Goal: Task Accomplishment & Management: Manage account settings

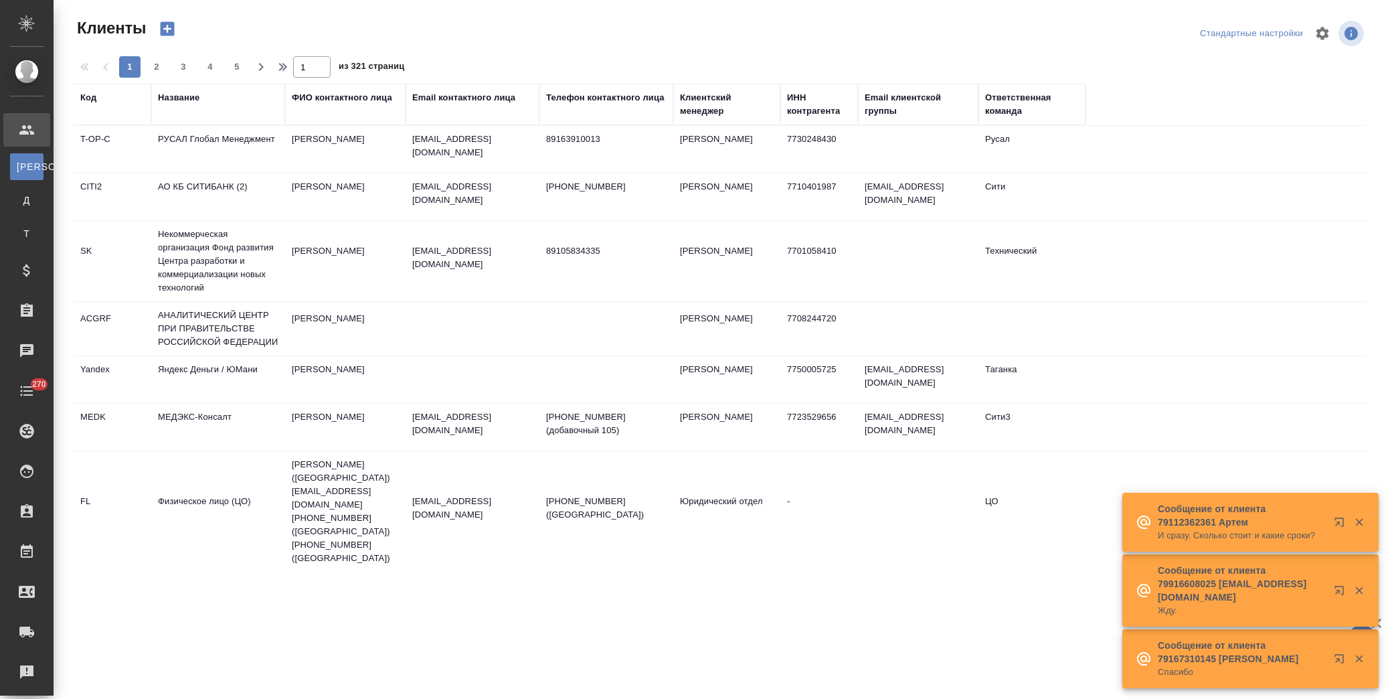
select select "RU"
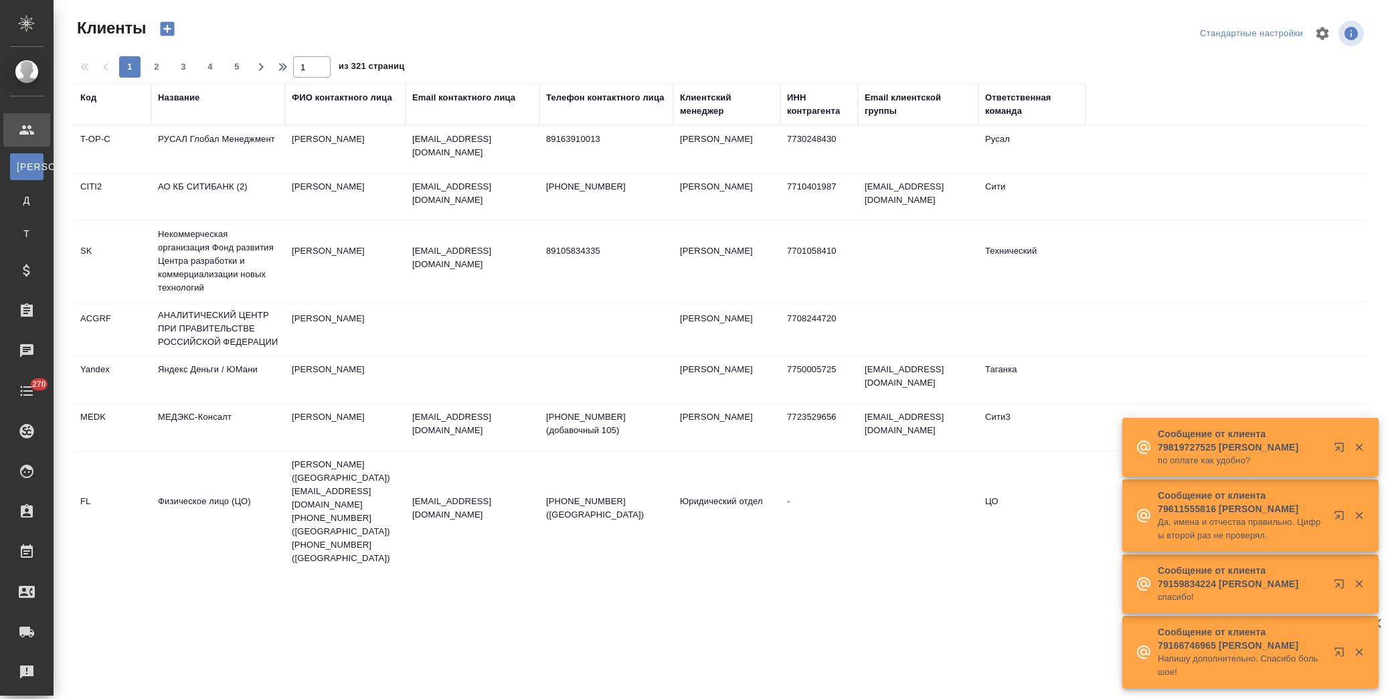
click at [172, 94] on div "Название" at bounding box center [178, 97] width 41 height 13
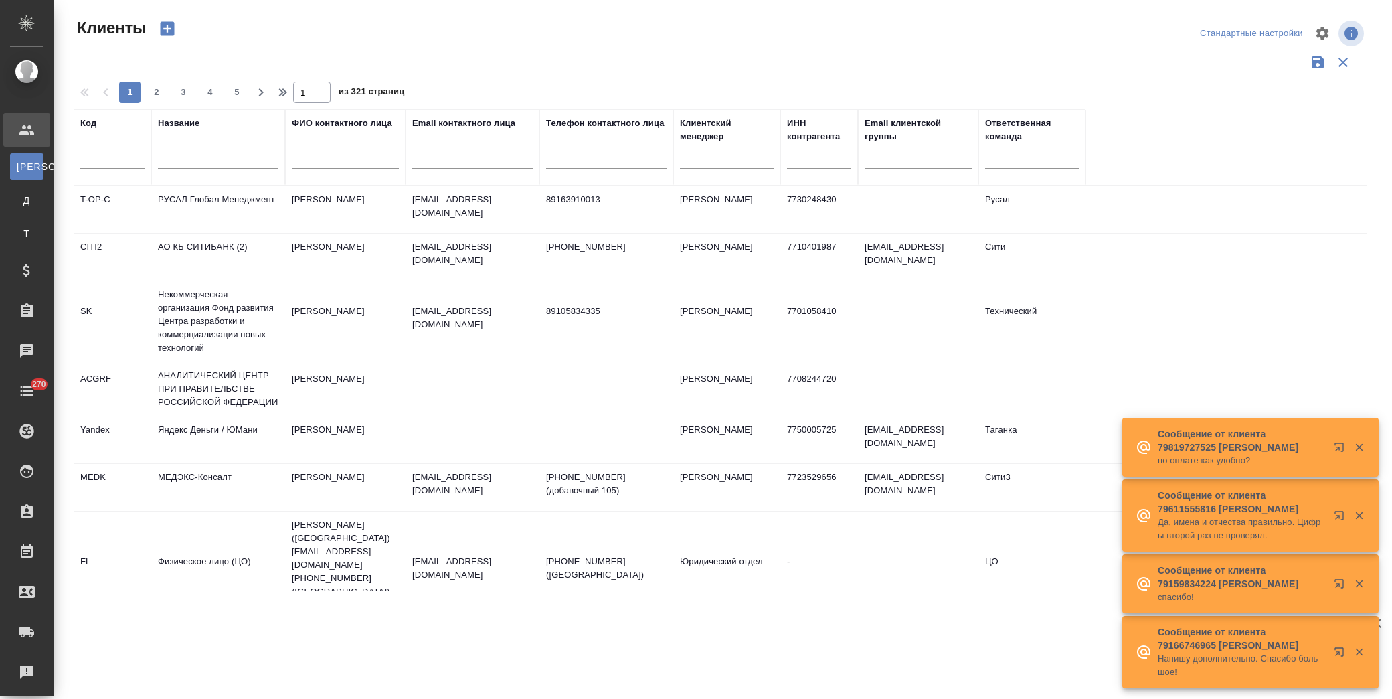
click at [118, 162] on input "text" at bounding box center [112, 160] width 64 height 17
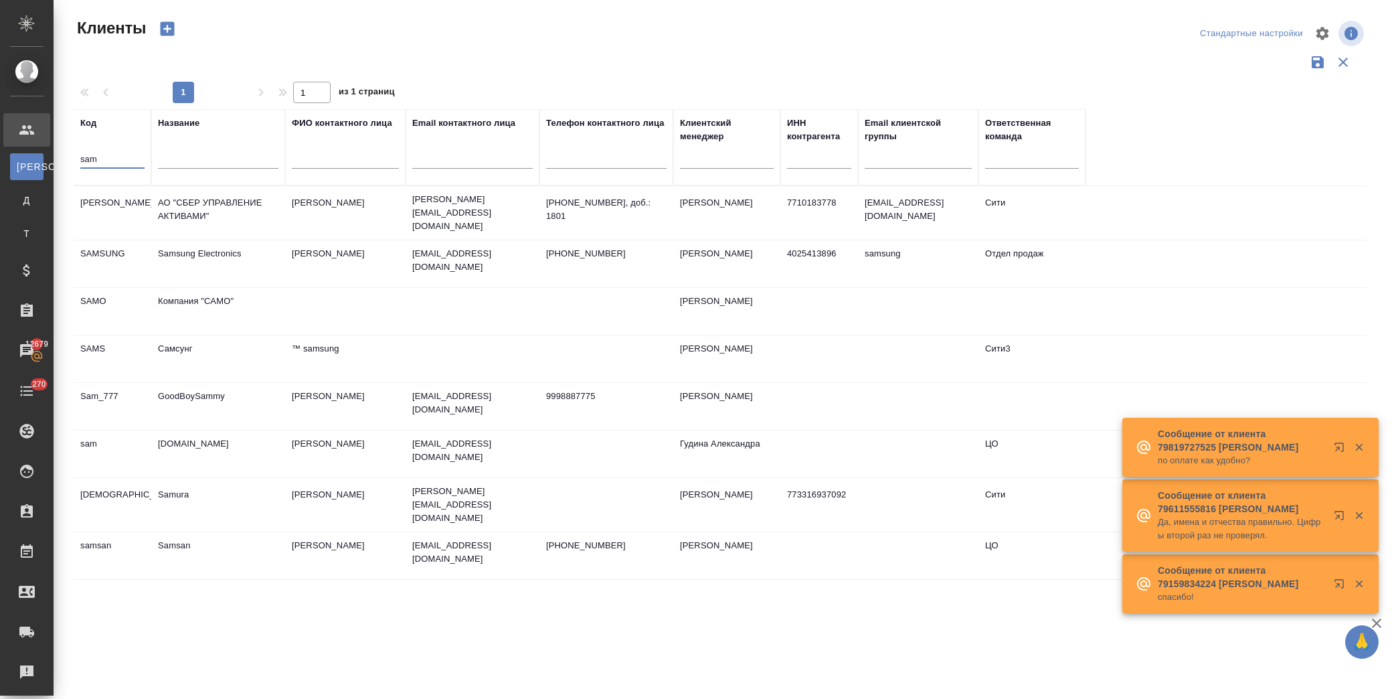
type input "sam"
click at [226, 203] on td "АО "СБЕР УПРАВЛЕНИЕ АКТИВАМИ"" at bounding box center [218, 212] width 134 height 47
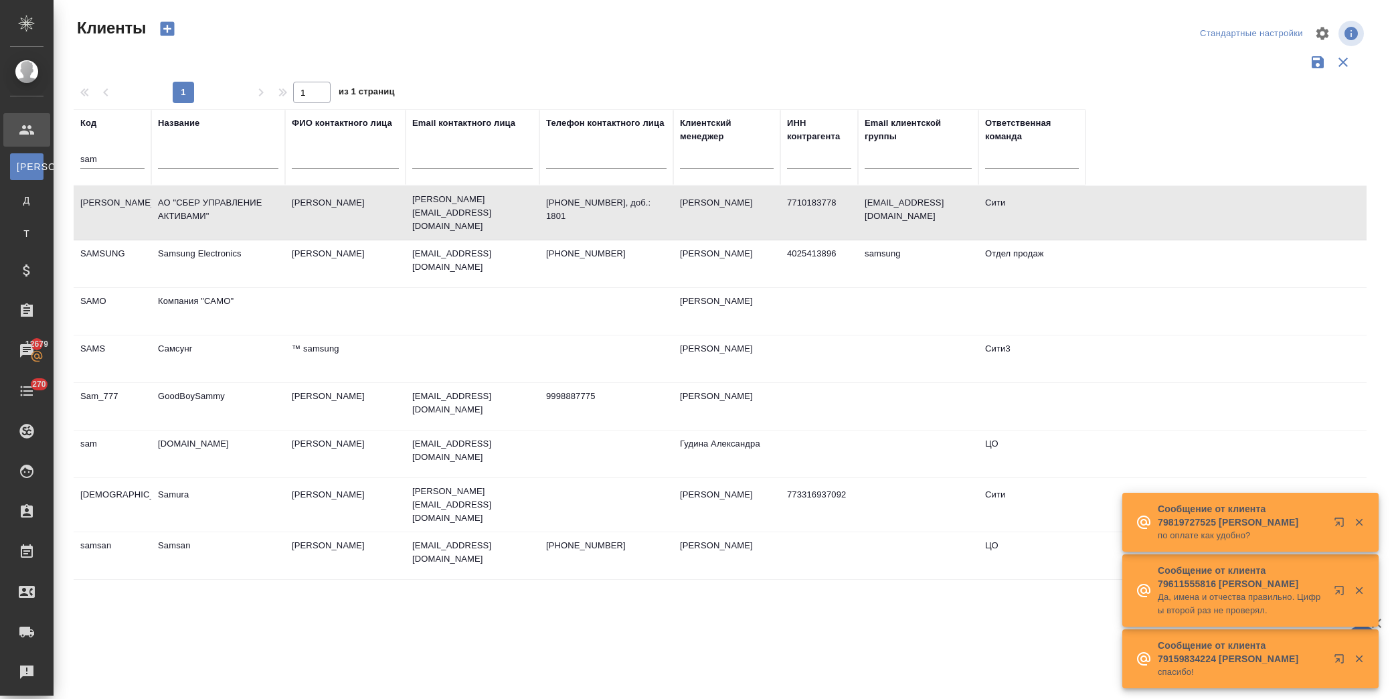
click at [225, 203] on td "АО "СБЕР УПРАВЛЕНИЕ АКТИВАМИ"" at bounding box center [218, 212] width 134 height 47
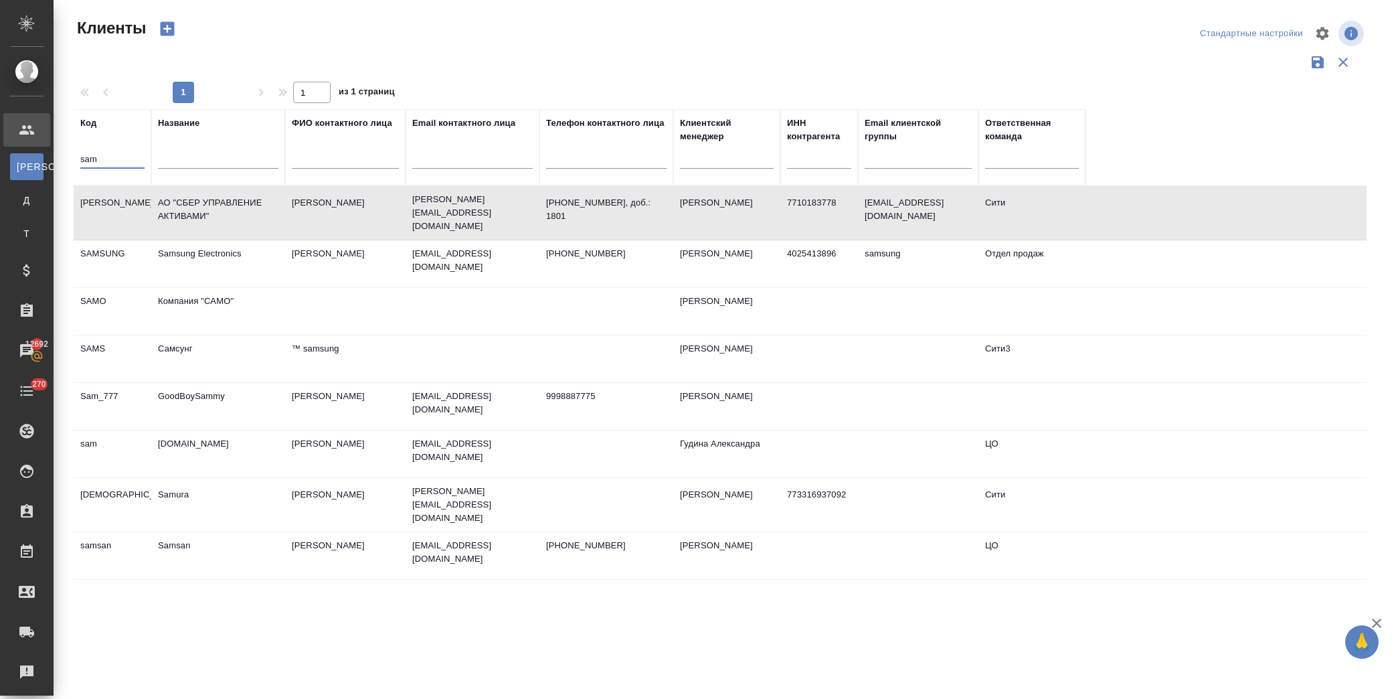
drag, startPoint x: 124, startPoint y: 155, endPoint x: -11, endPoint y: 166, distance: 136.3
click at [0, 166] on html "🙏 .cls-1 fill:#fff; AWATERA Лофицкая Юлия Владимировна Клиенты К Клиенты Д Дого…" at bounding box center [696, 349] width 1392 height 699
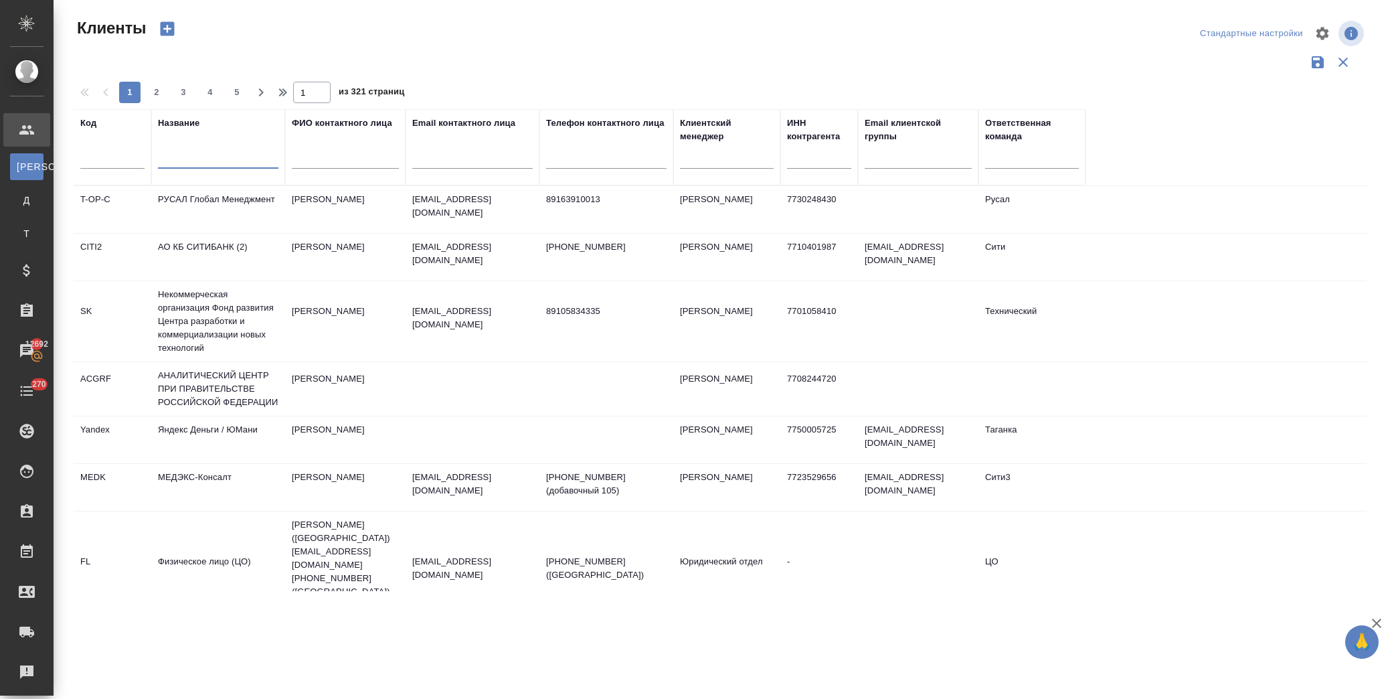
click at [238, 163] on input "text" at bounding box center [218, 160] width 120 height 17
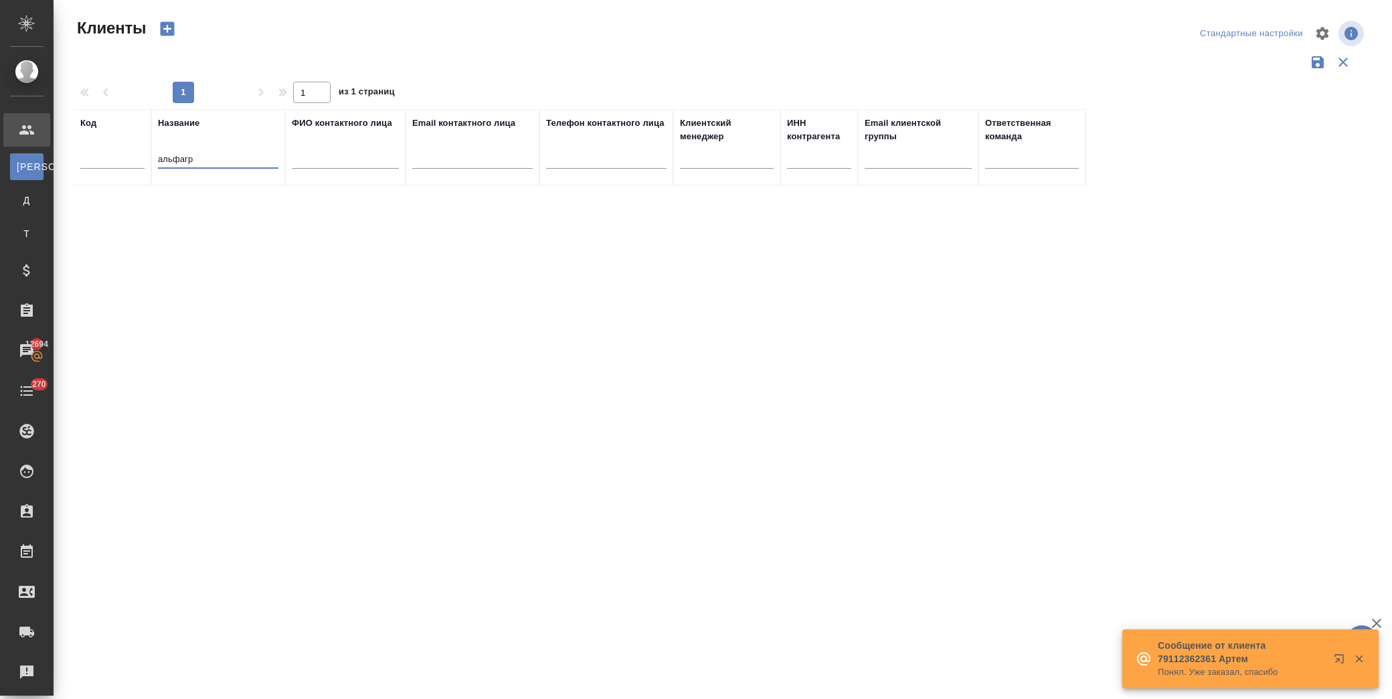
type input "альфагру"
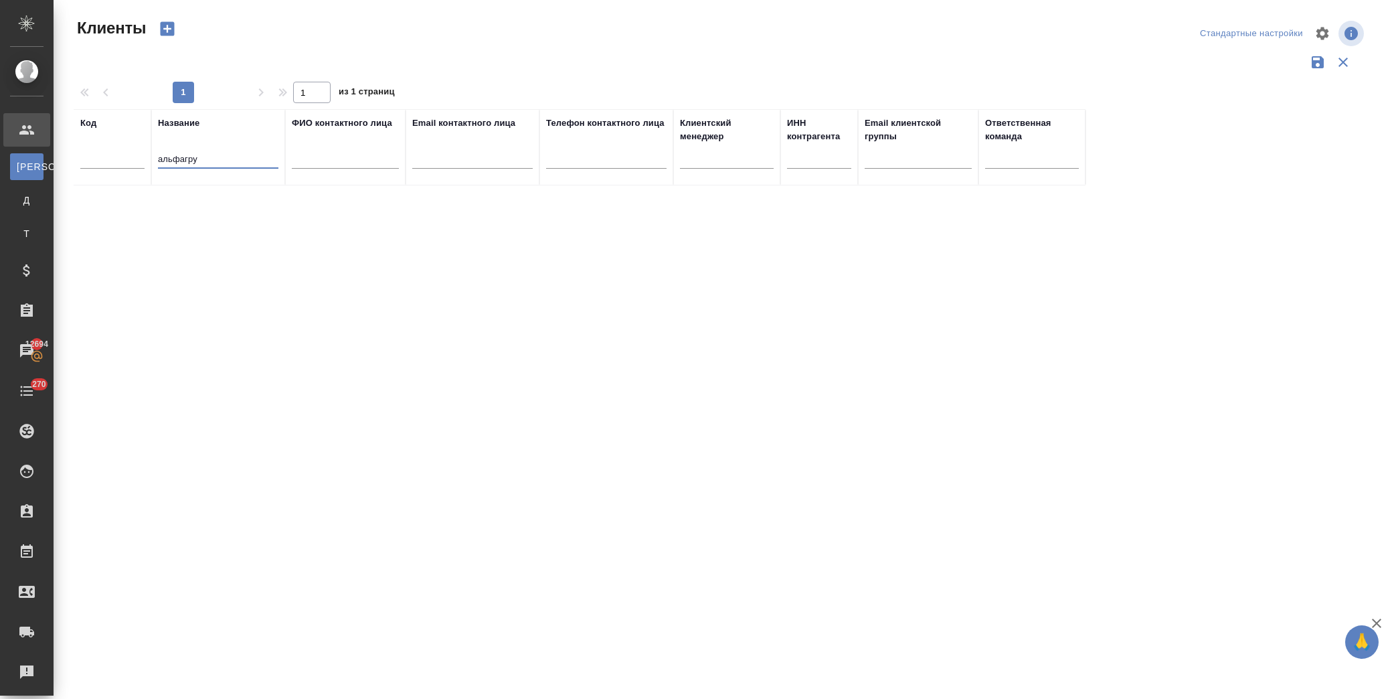
drag, startPoint x: 209, startPoint y: 157, endPoint x: 151, endPoint y: 157, distance: 58.2
click at [151, 157] on tr "Код Название альфагру ФИО контактного лица Email контактного лица Телефон конта…" at bounding box center [580, 147] width 1012 height 76
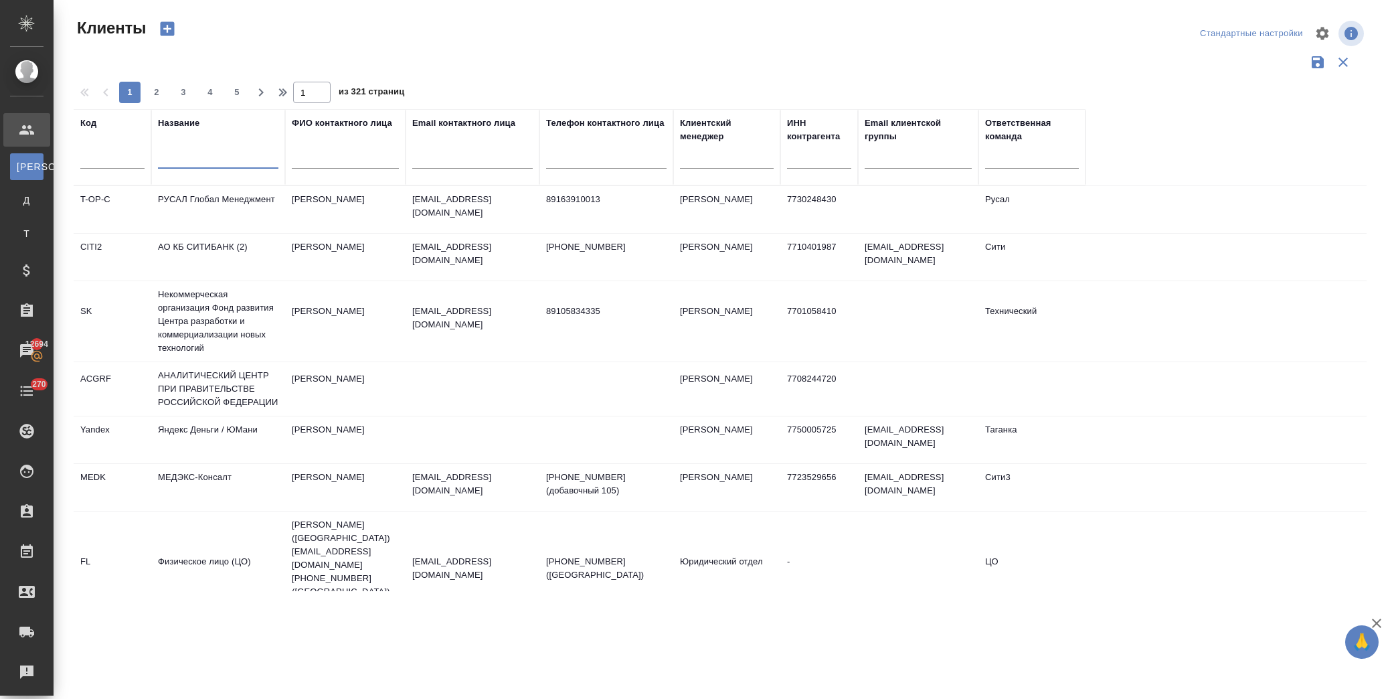
click at [120, 159] on input "text" at bounding box center [112, 160] width 64 height 17
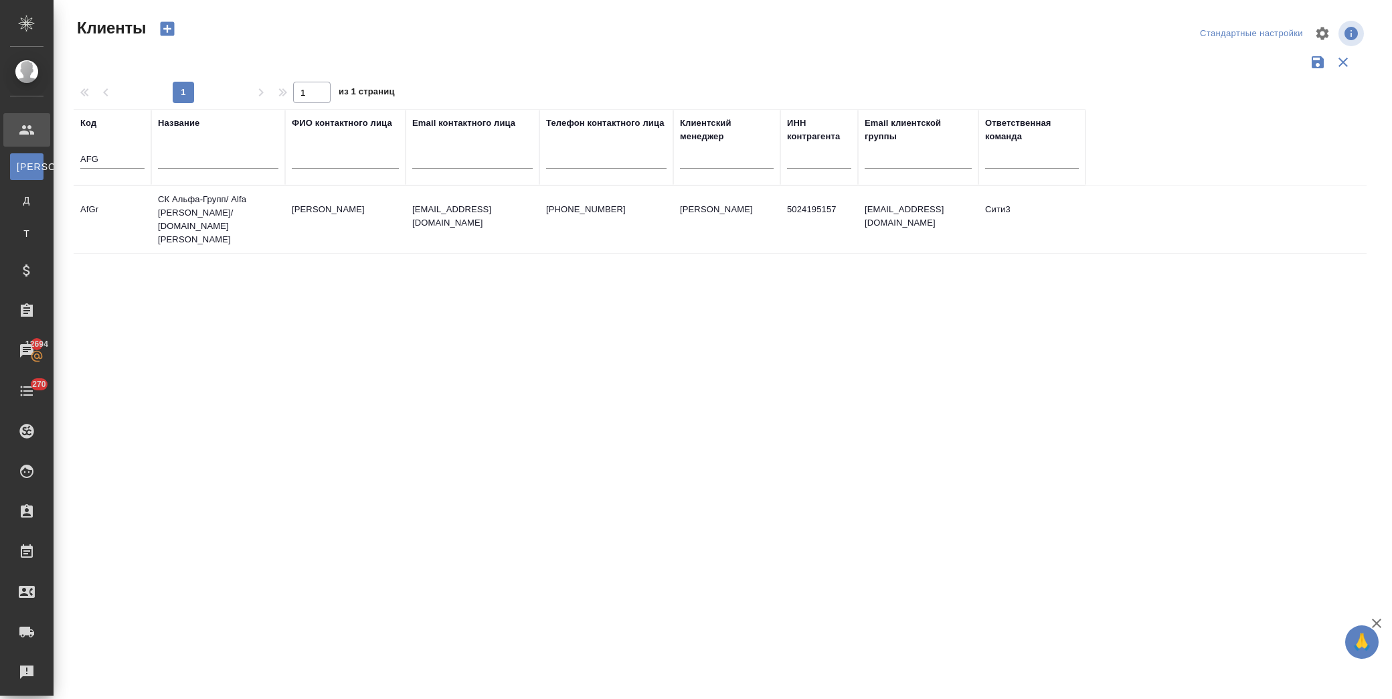
drag, startPoint x: 98, startPoint y: 154, endPoint x: 224, endPoint y: 137, distance: 127.7
click at [106, 153] on input "AFG" at bounding box center [112, 160] width 64 height 17
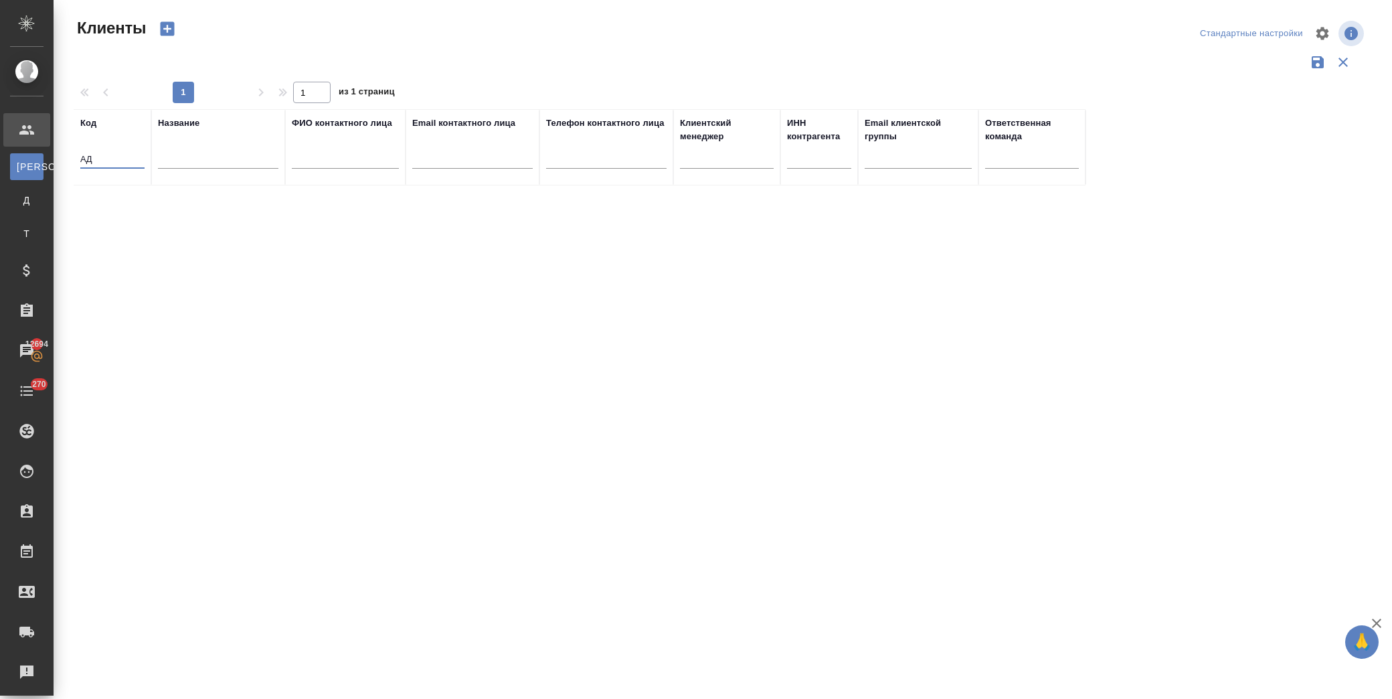
type input "A"
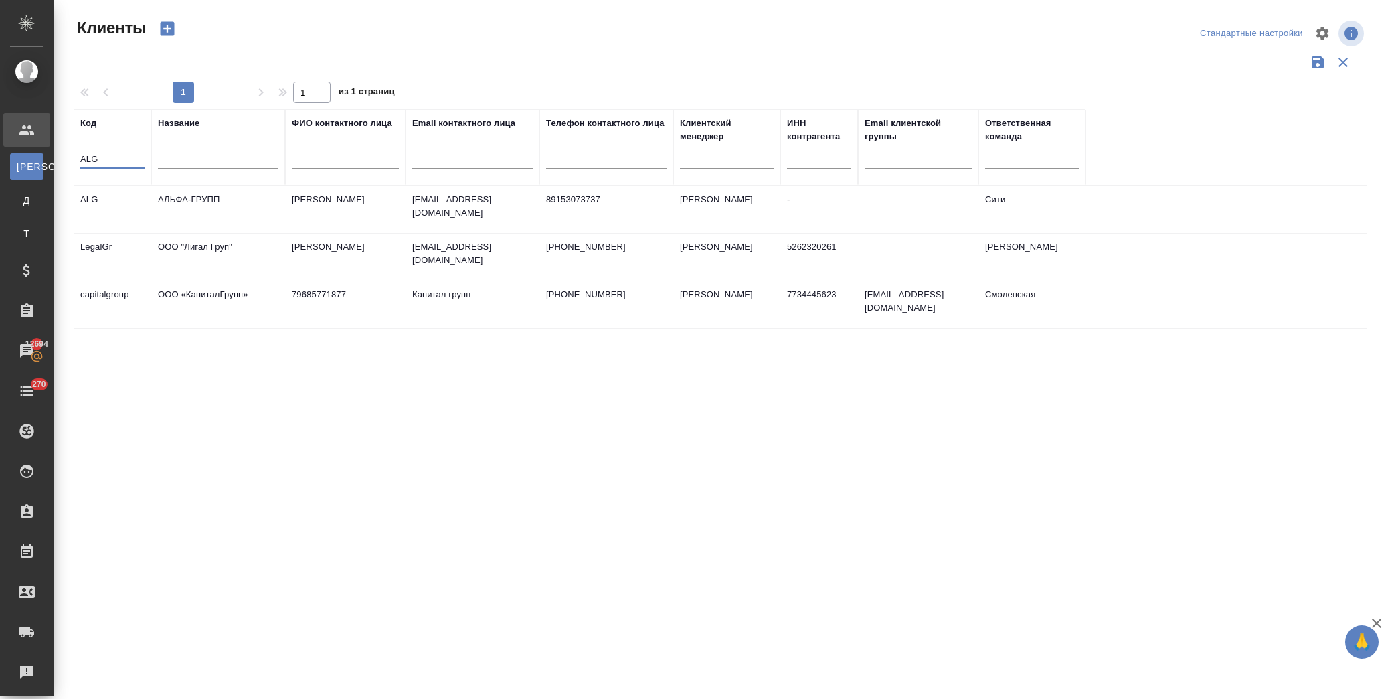
type input "ALG"
click at [262, 205] on td "АЛЬФА-ГРУПП" at bounding box center [218, 209] width 134 height 47
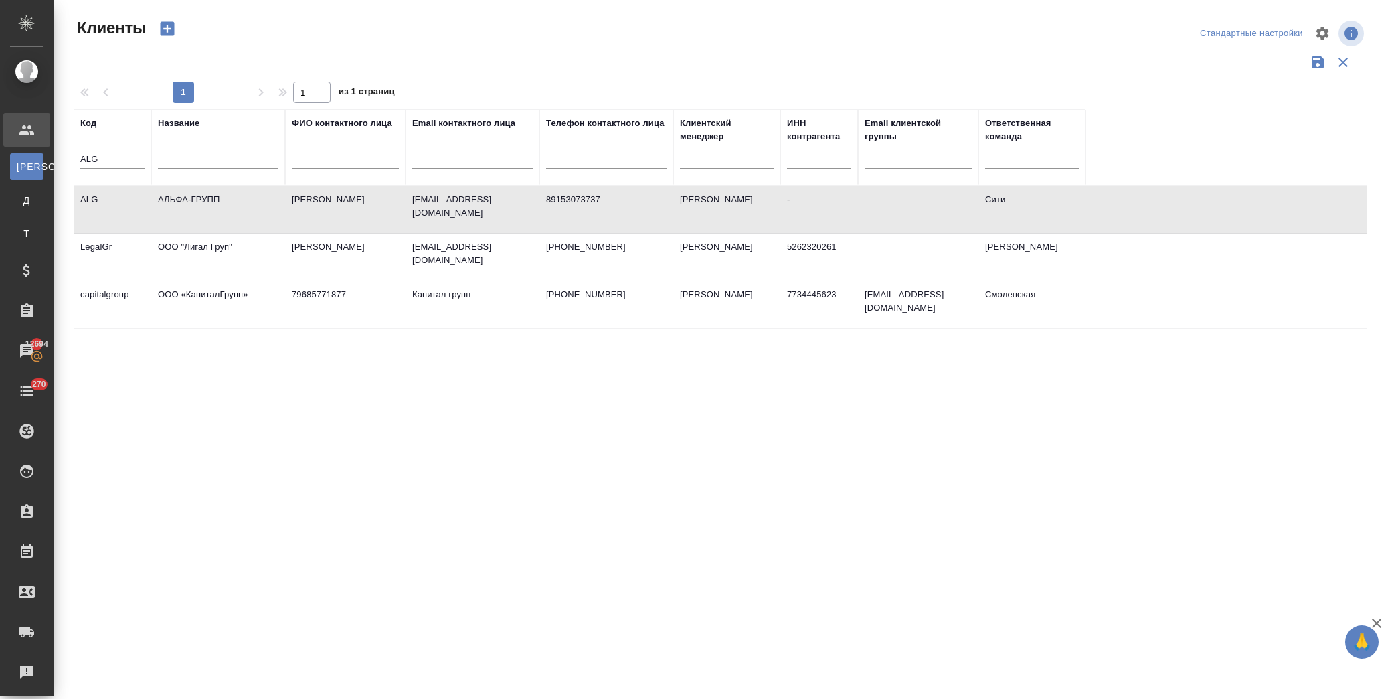
click at [262, 205] on td "АЛЬФА-ГРУПП" at bounding box center [218, 209] width 134 height 47
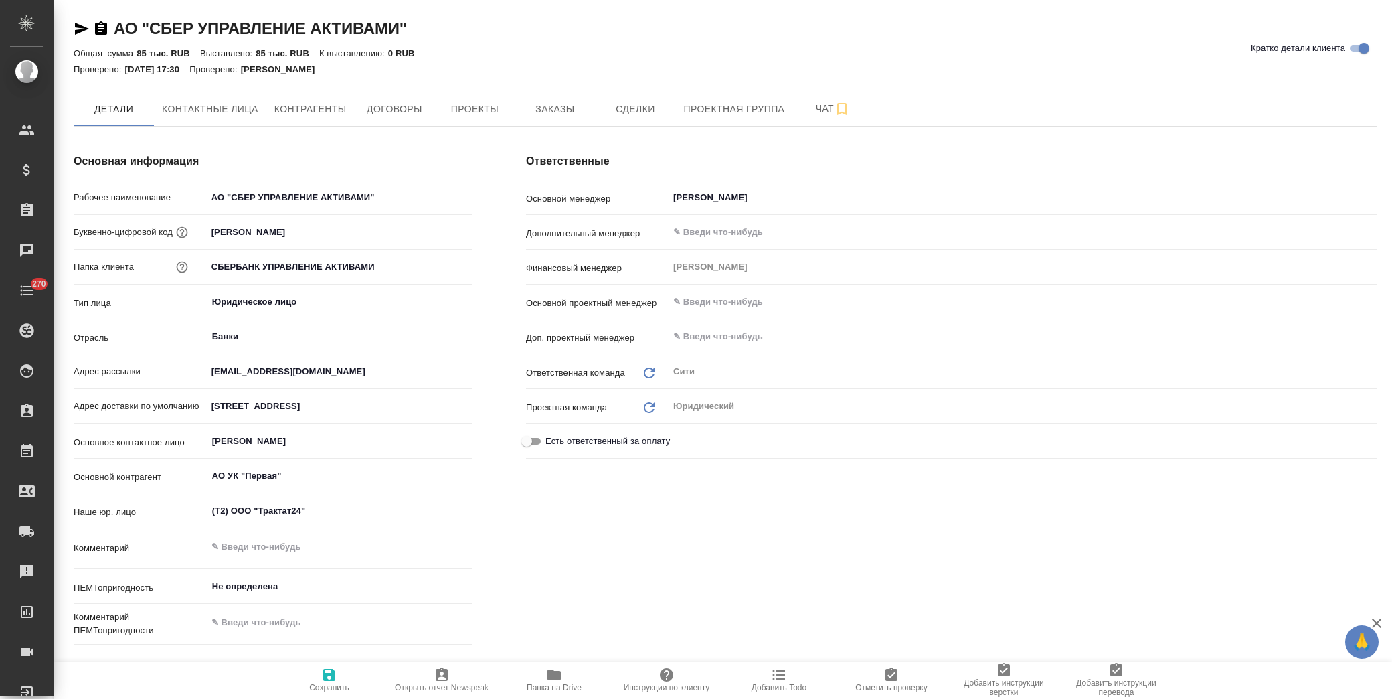
type textarea "x"
click at [538, 680] on span "Папка на Drive" at bounding box center [554, 679] width 96 height 25
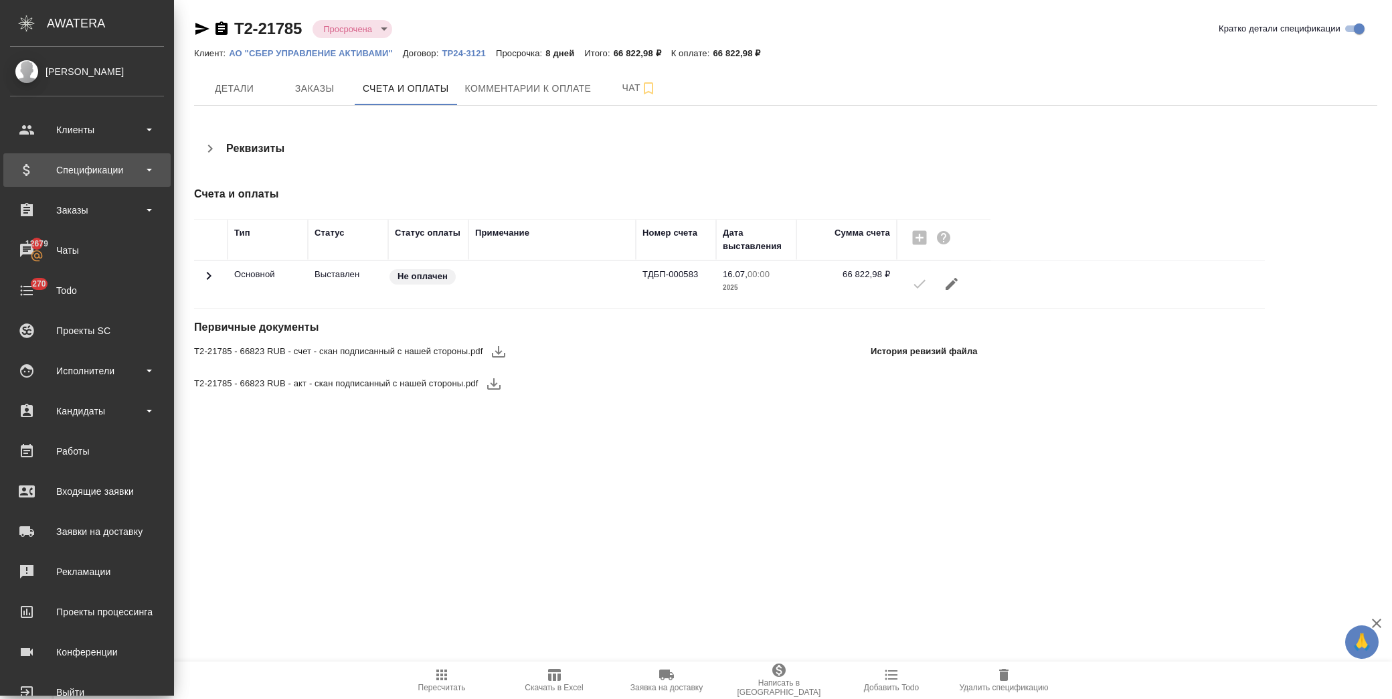
click at [101, 163] on div "Спецификации" at bounding box center [87, 170] width 154 height 20
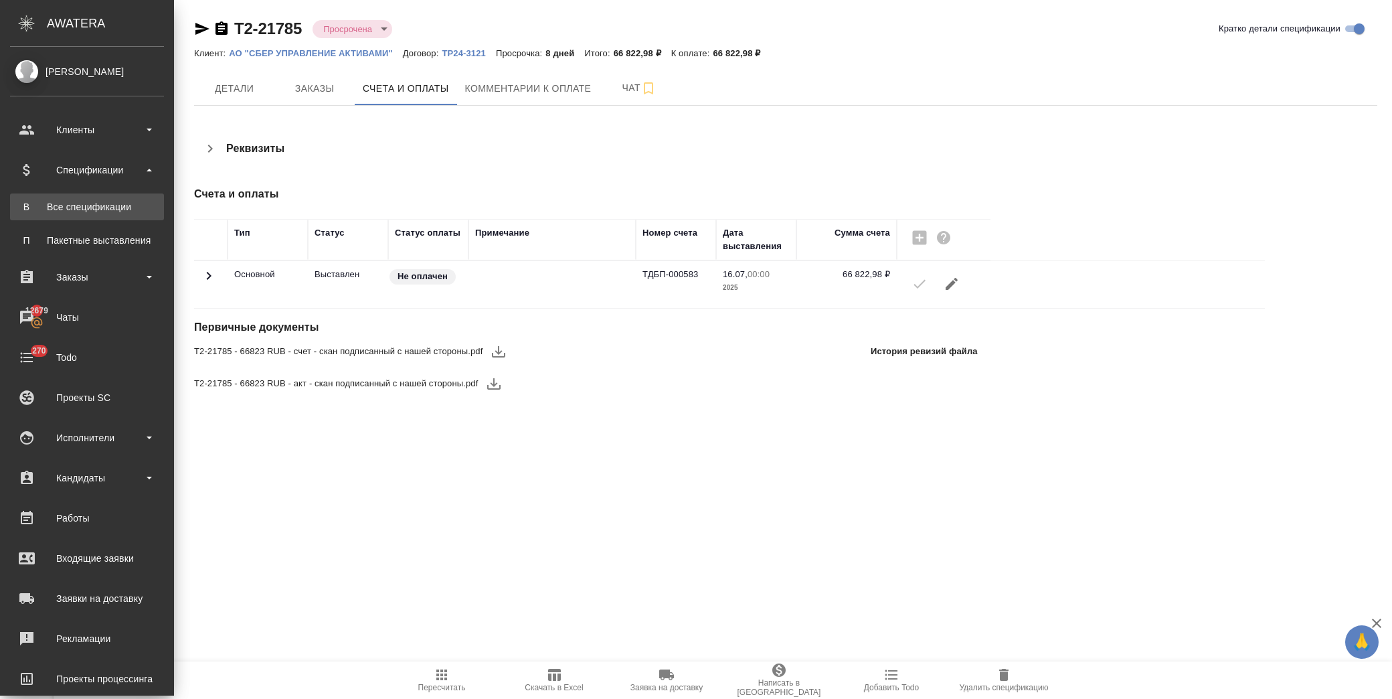
click at [100, 209] on div "Все спецификации" at bounding box center [87, 206] width 141 height 13
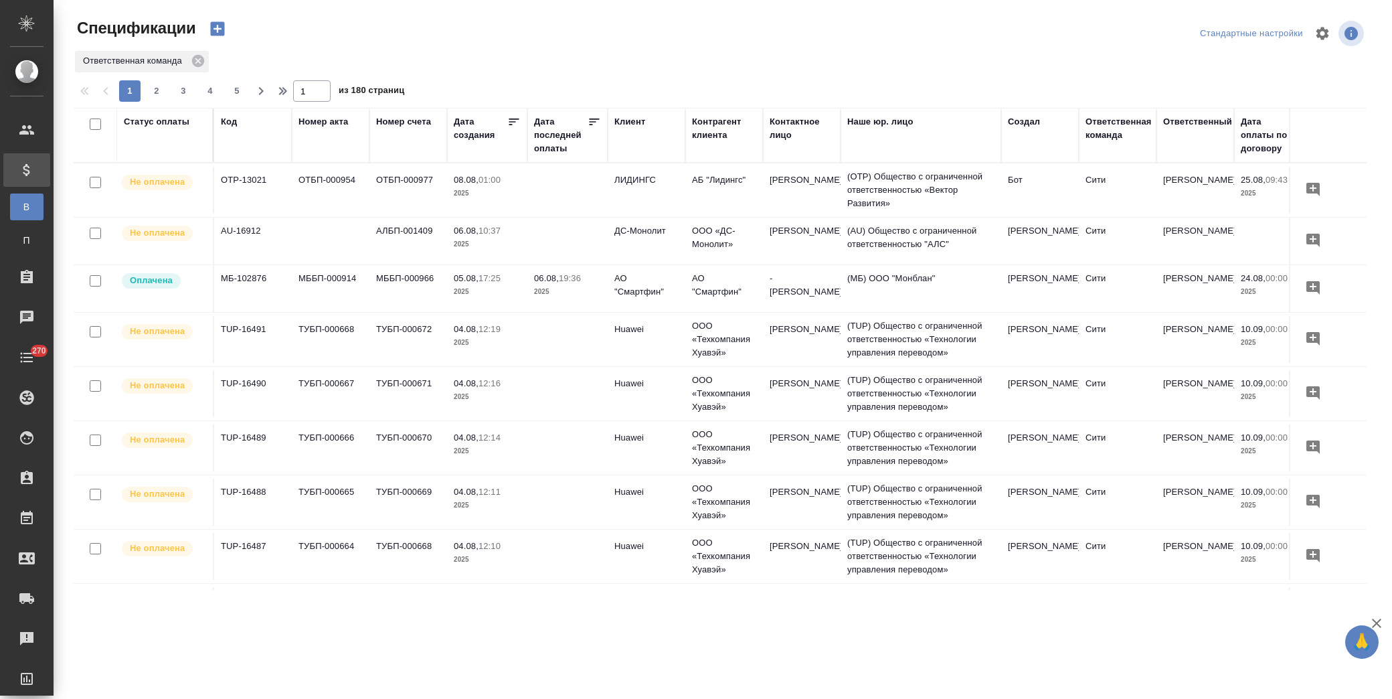
click at [624, 123] on div "Клиент" at bounding box center [629, 121] width 31 height 13
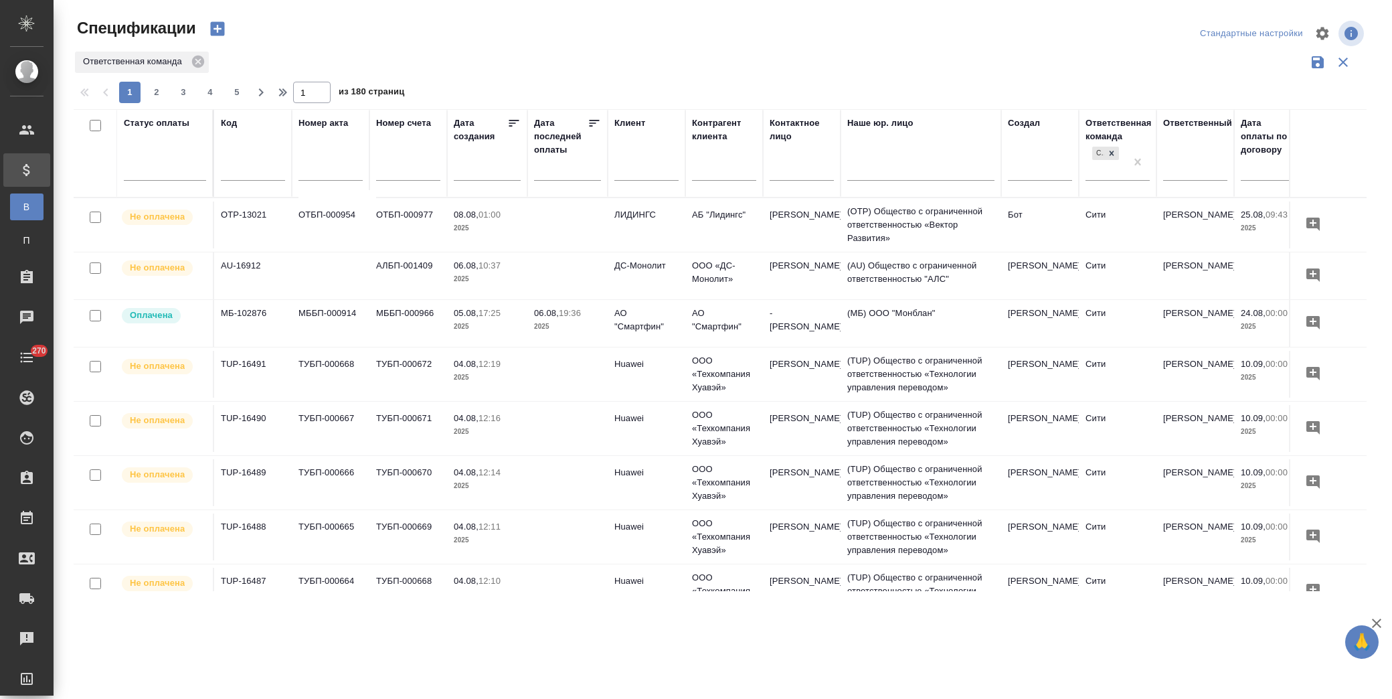
click at [641, 174] on input "text" at bounding box center [646, 171] width 64 height 17
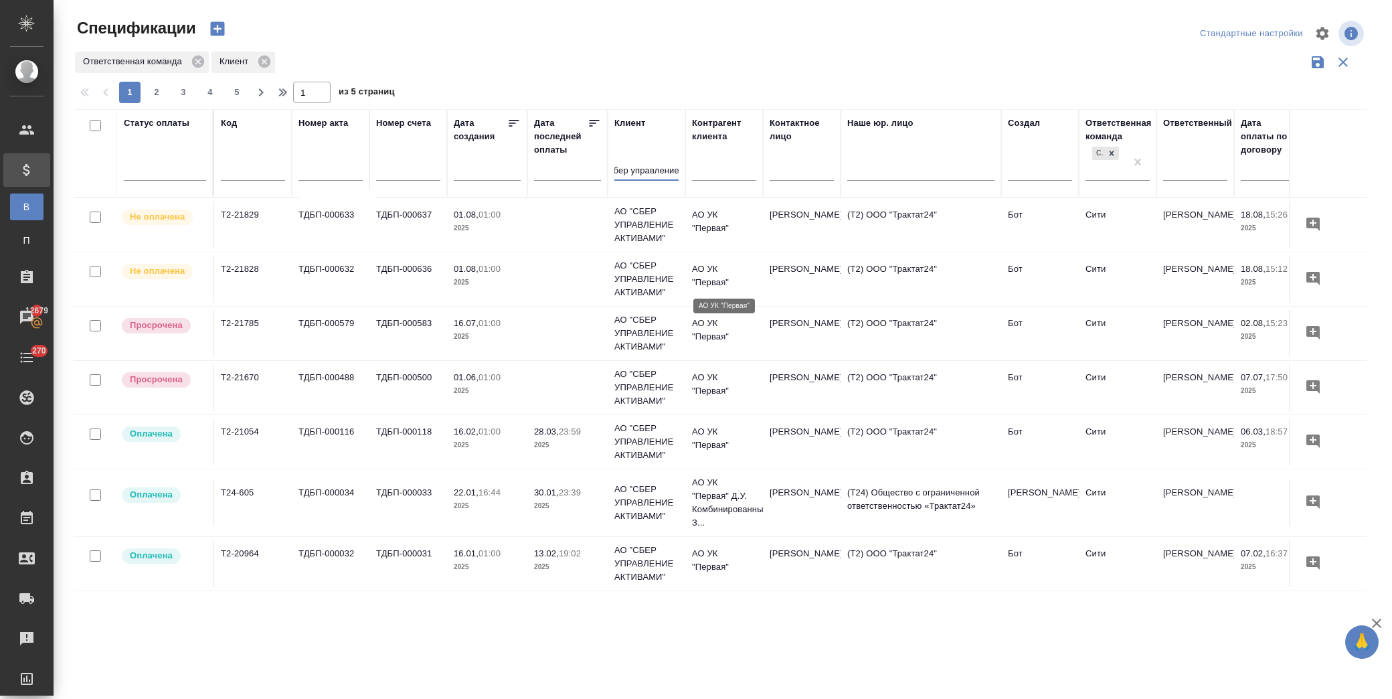
type input "сбер управление"
click at [725, 270] on p "АО УК "Первая"" at bounding box center [724, 275] width 64 height 27
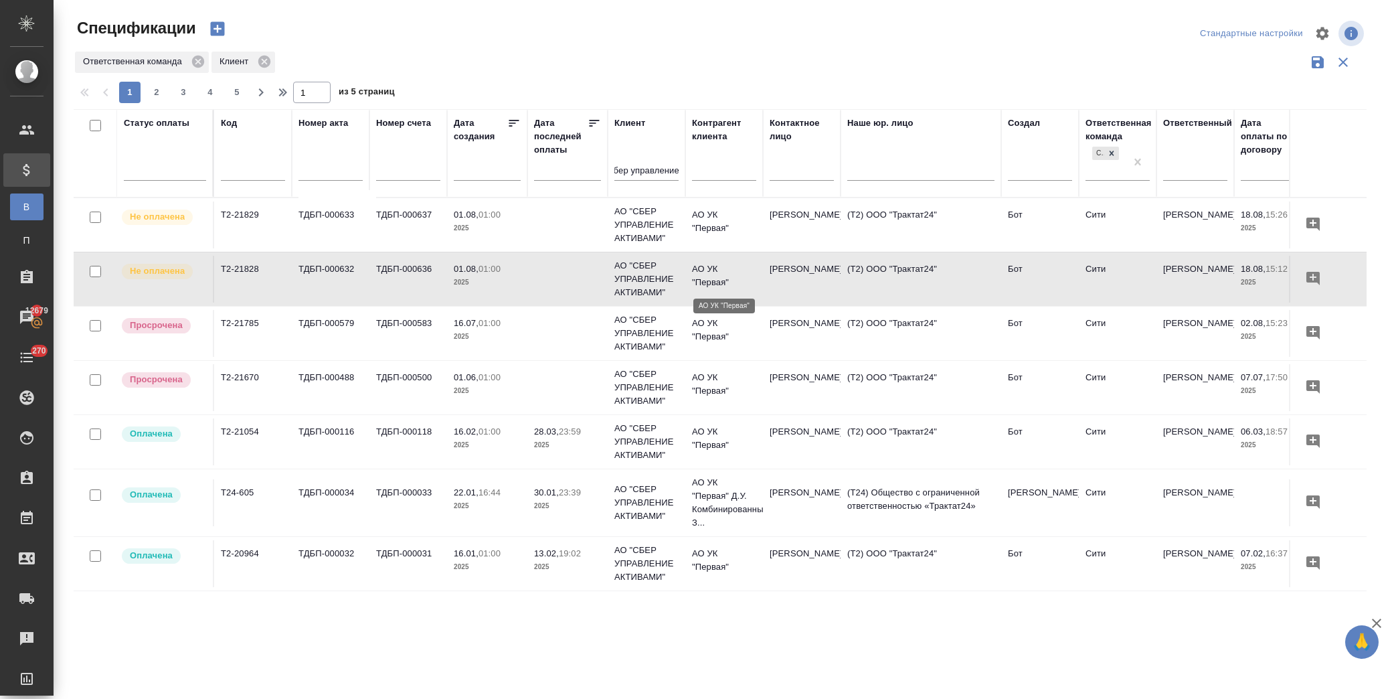
scroll to position [0, 0]
click at [544, 236] on td at bounding box center [567, 224] width 80 height 47
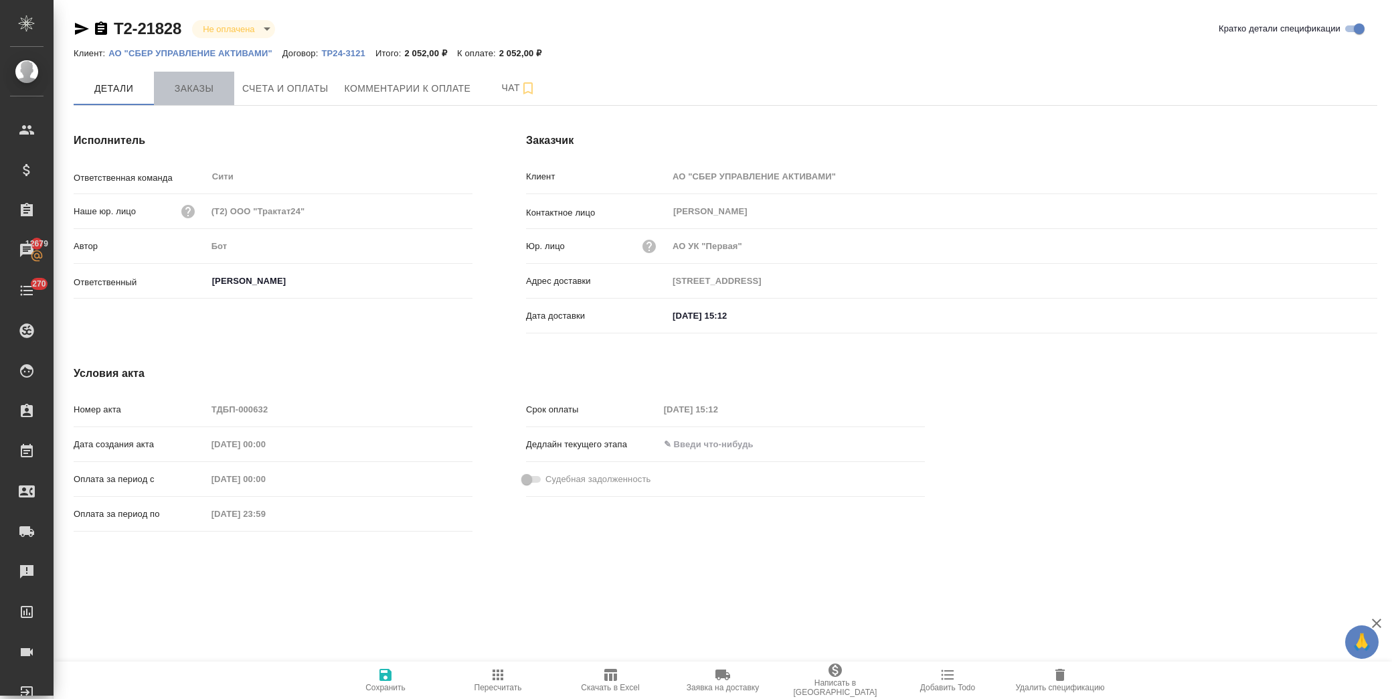
click at [201, 86] on span "Заказы" at bounding box center [194, 88] width 64 height 17
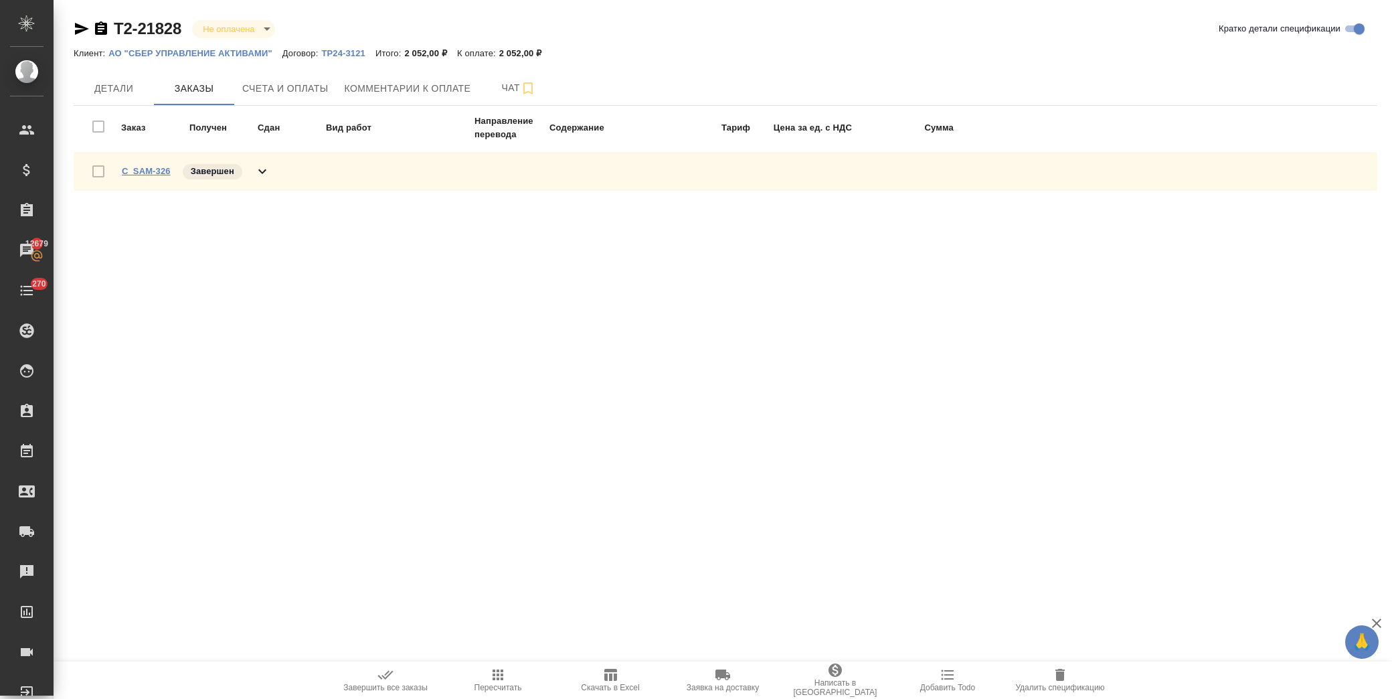
click at [157, 170] on link "C_SAM-326" at bounding box center [146, 171] width 49 height 10
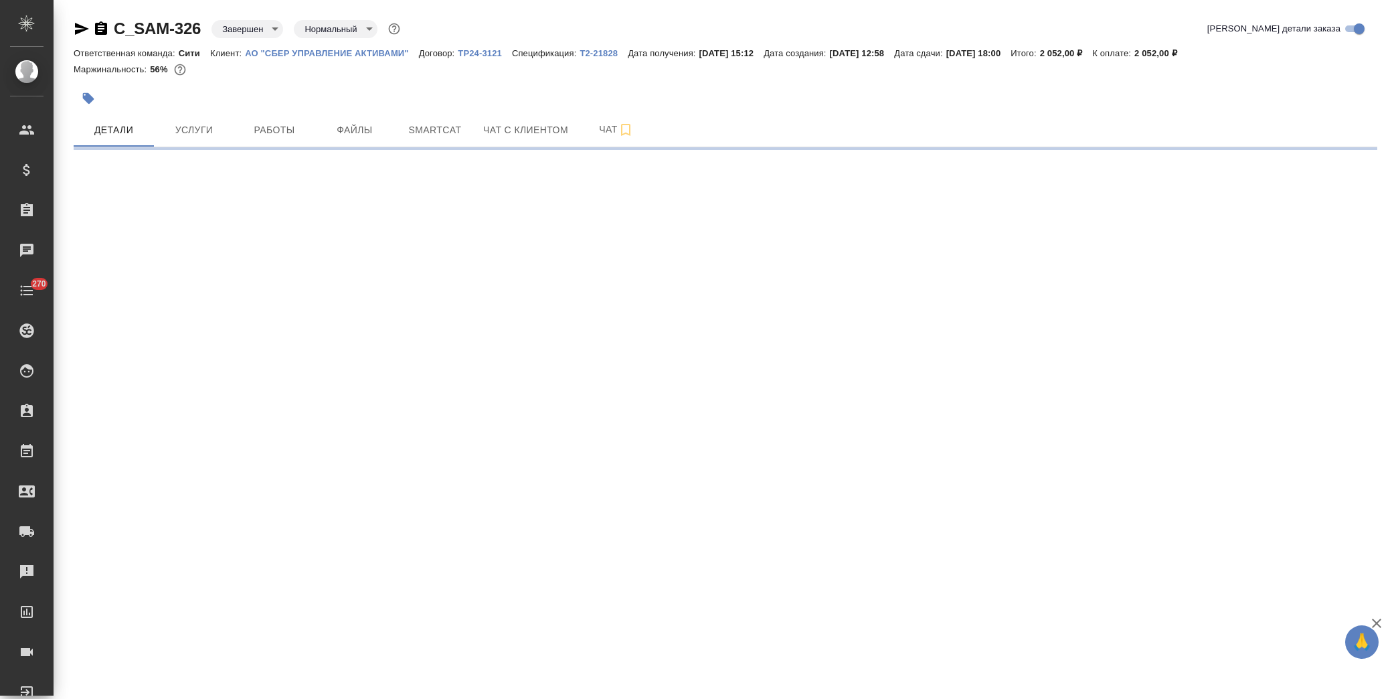
select select "RU"
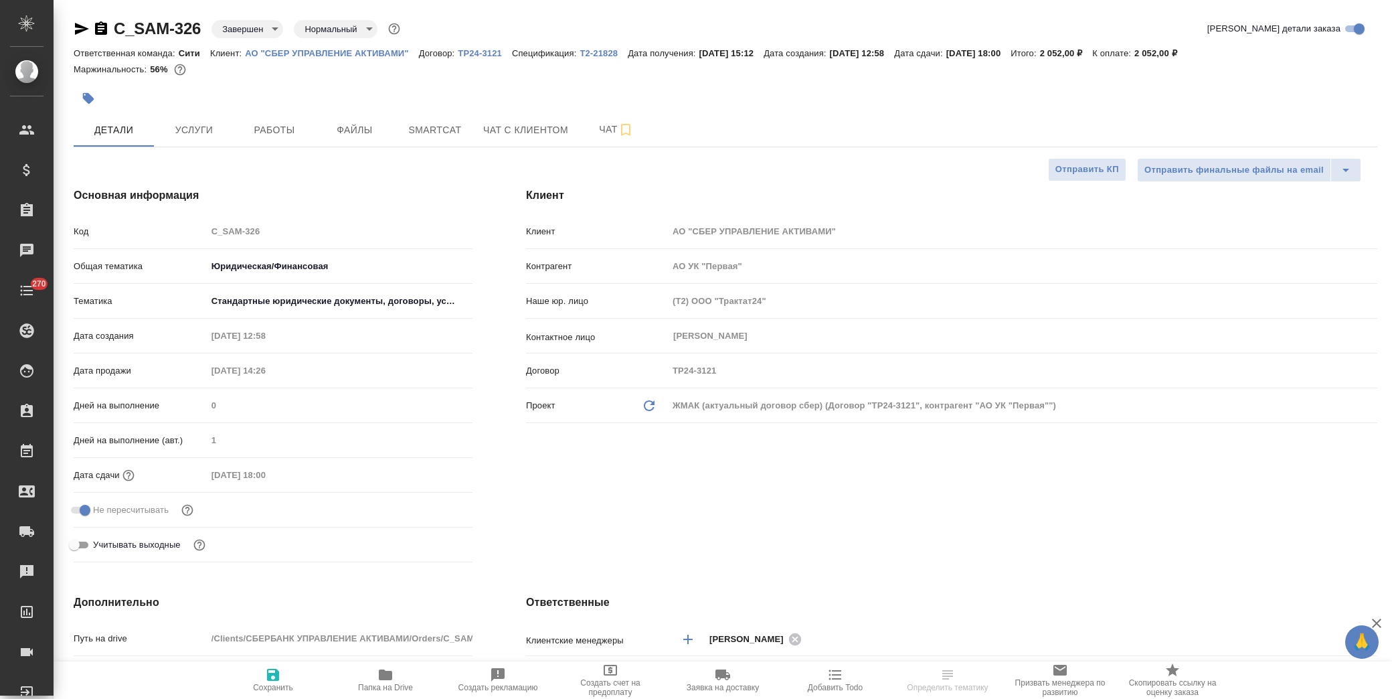
type textarea "x"
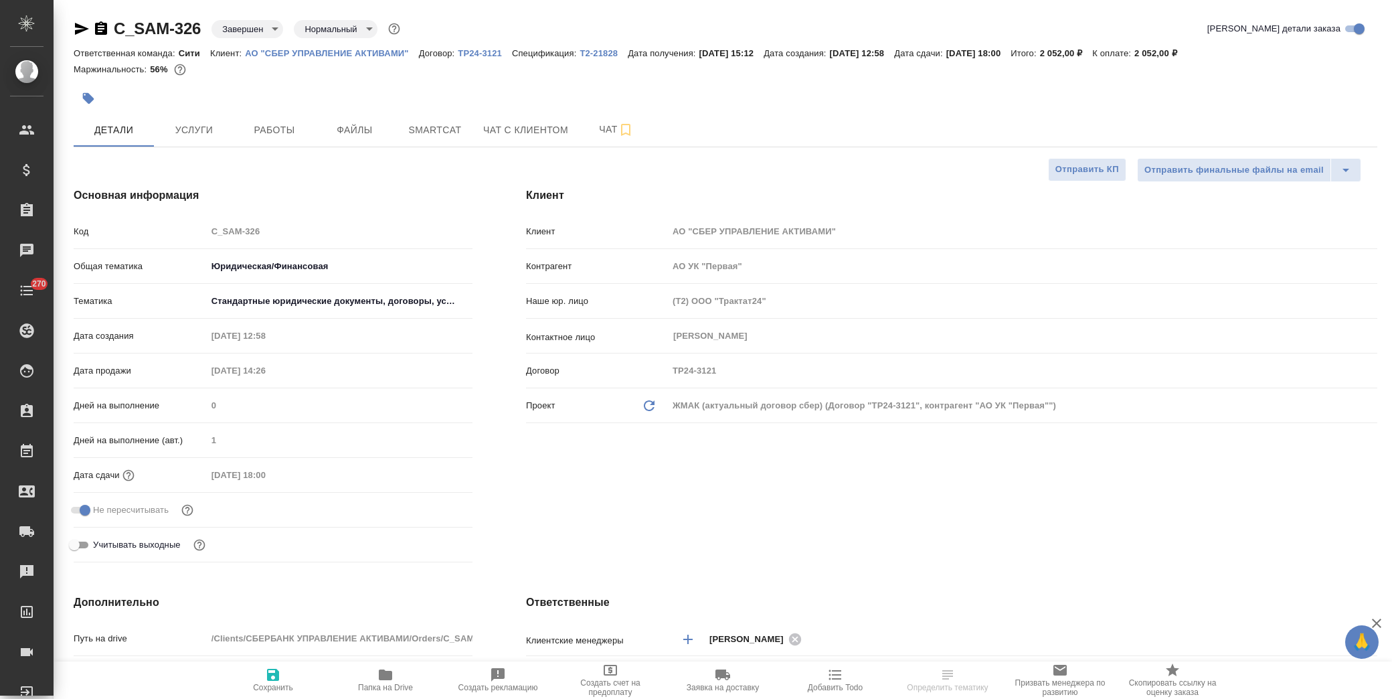
type textarea "x"
select select "RU"
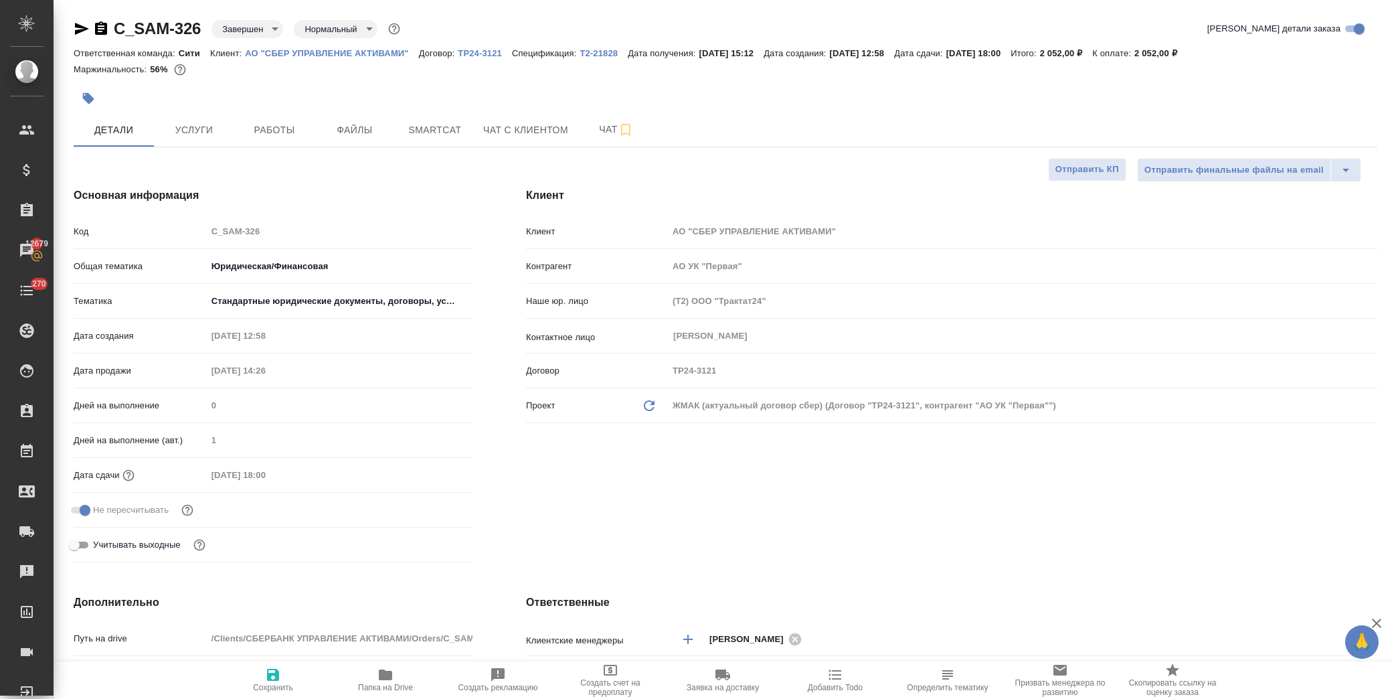
type textarea "x"
drag, startPoint x: 373, startPoint y: 689, endPoint x: 381, endPoint y: 690, distance: 8.1
click at [373, 690] on span "Папка на Drive" at bounding box center [385, 687] width 55 height 9
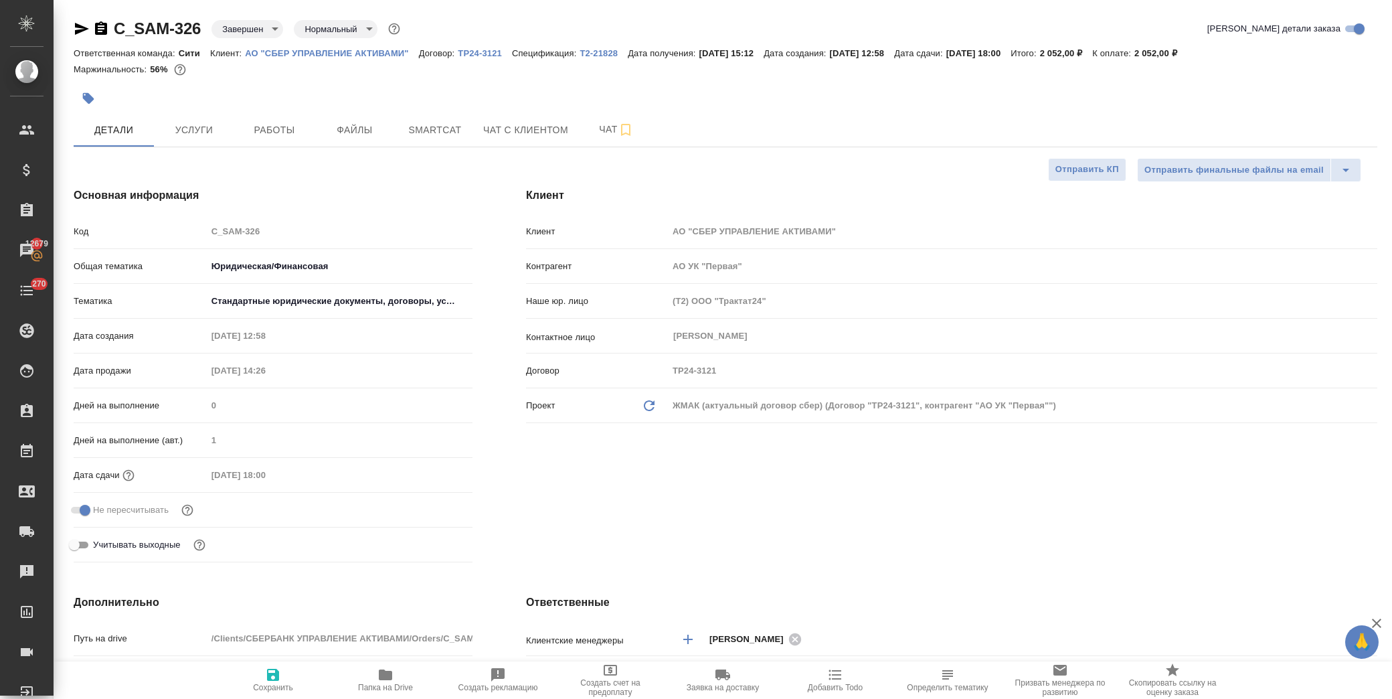
type textarea "x"
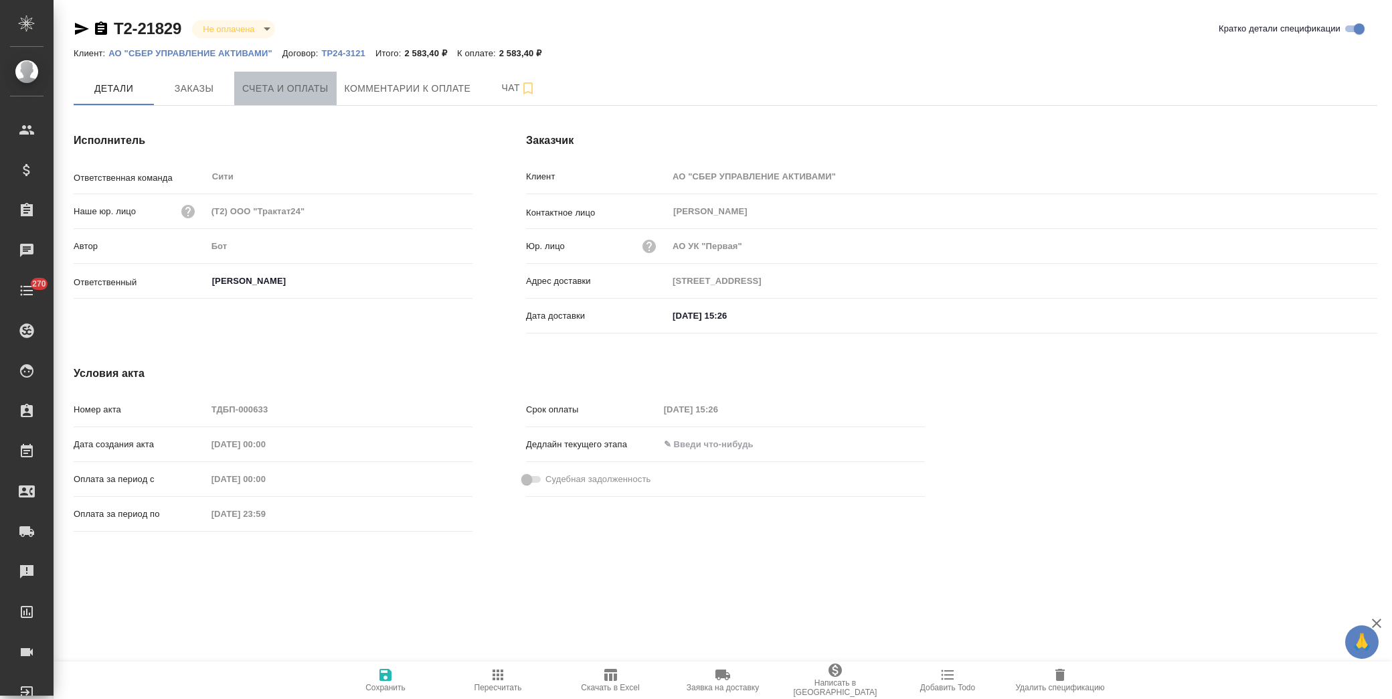
click at [299, 90] on span "Счета и оплаты" at bounding box center [285, 88] width 86 height 17
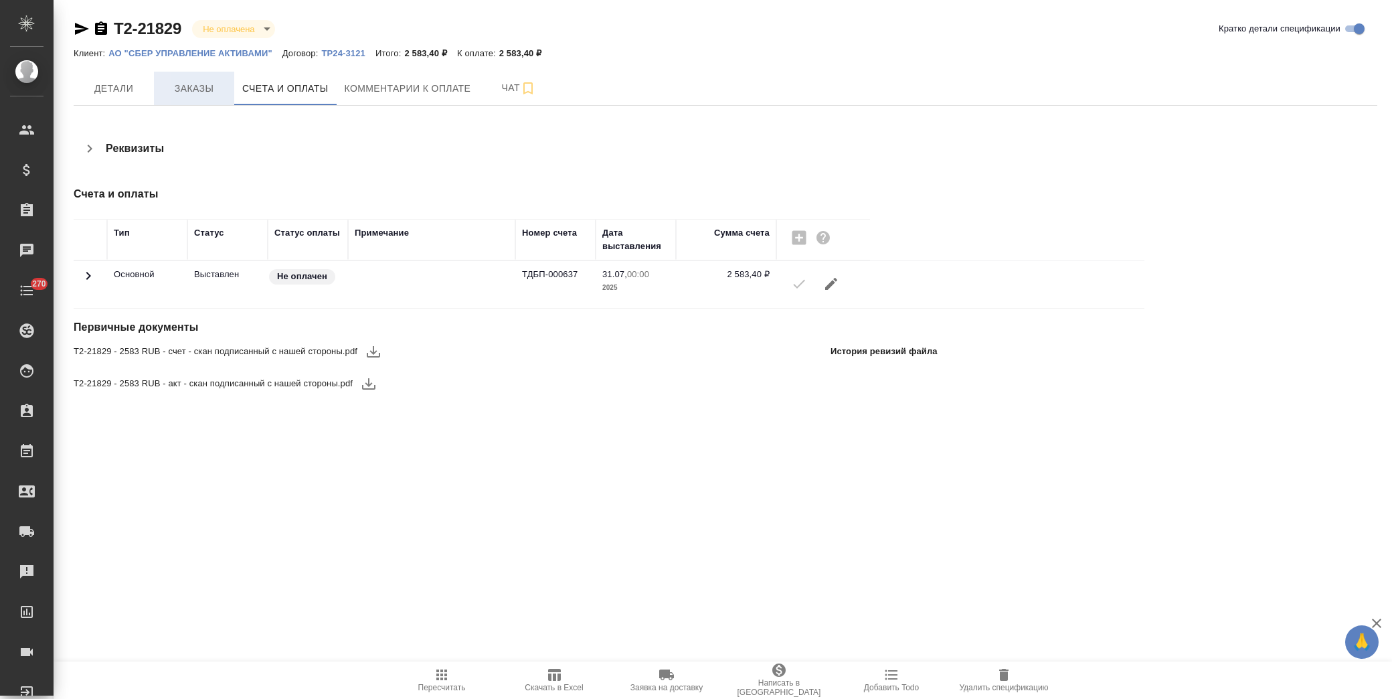
click at [191, 85] on span "Заказы" at bounding box center [194, 88] width 64 height 17
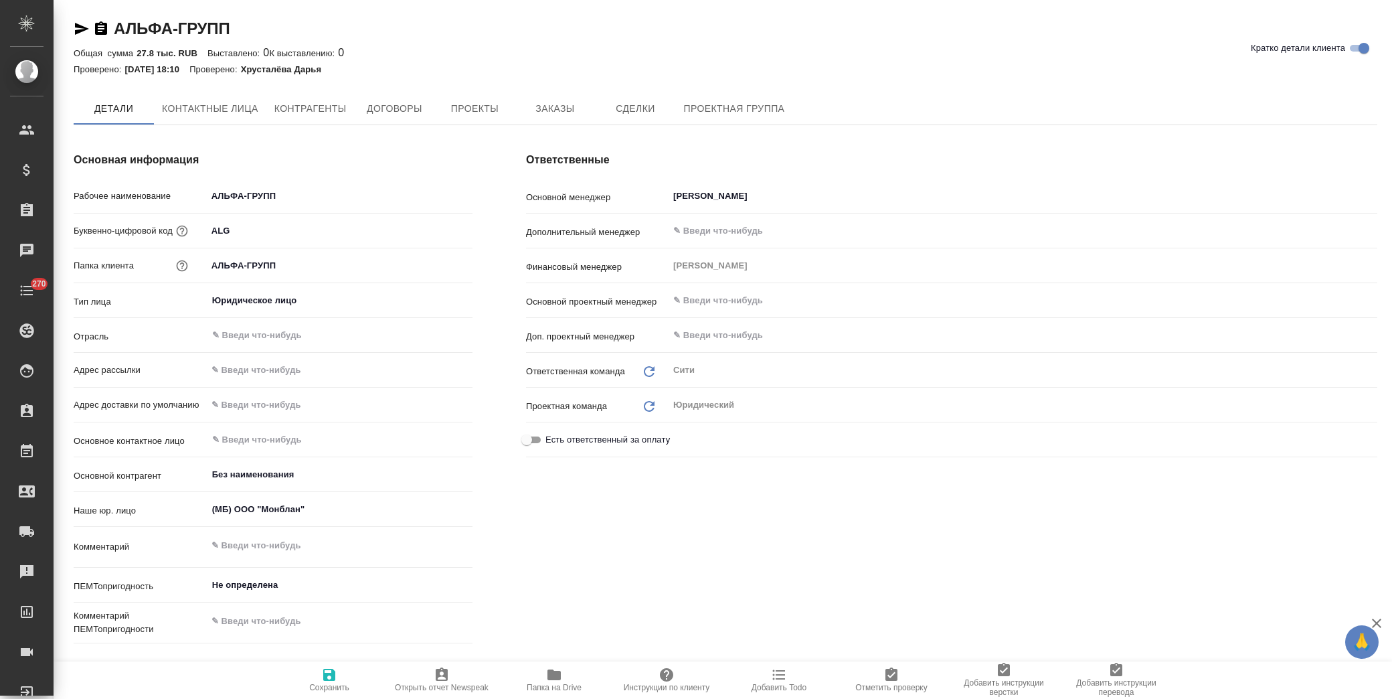
type textarea "x"
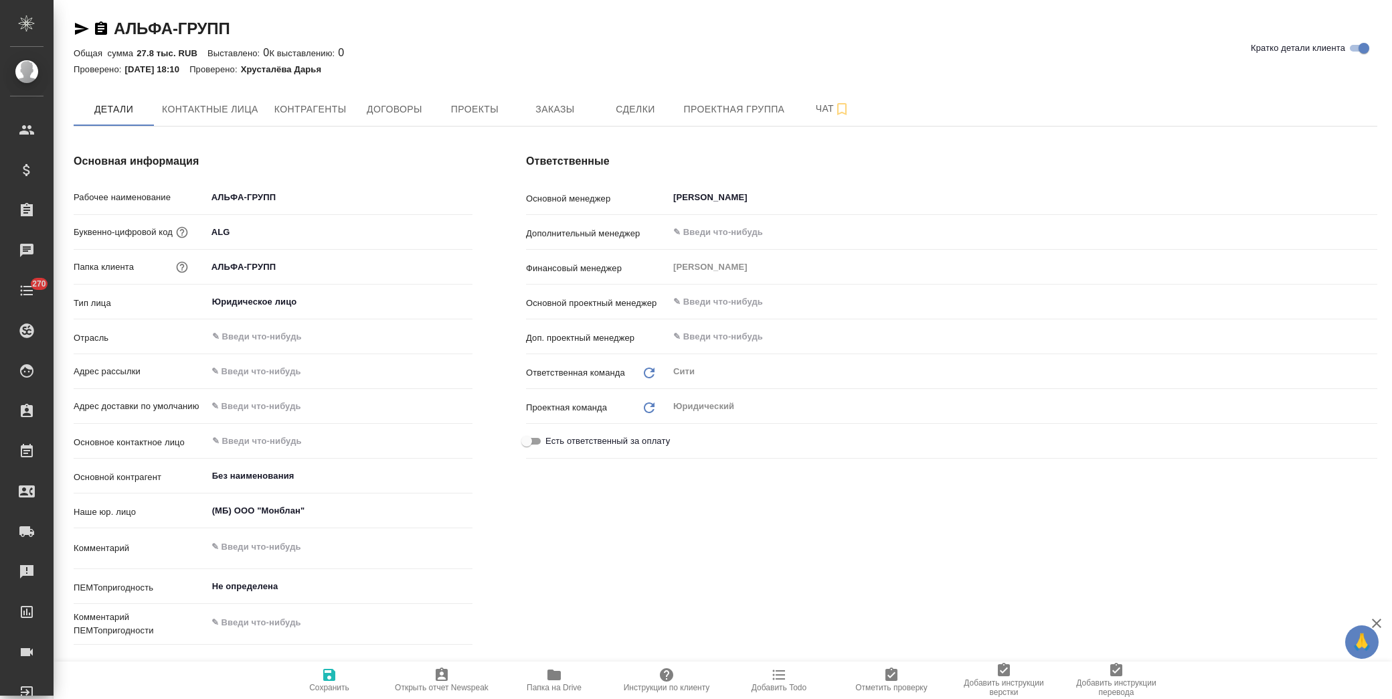
type textarea "x"
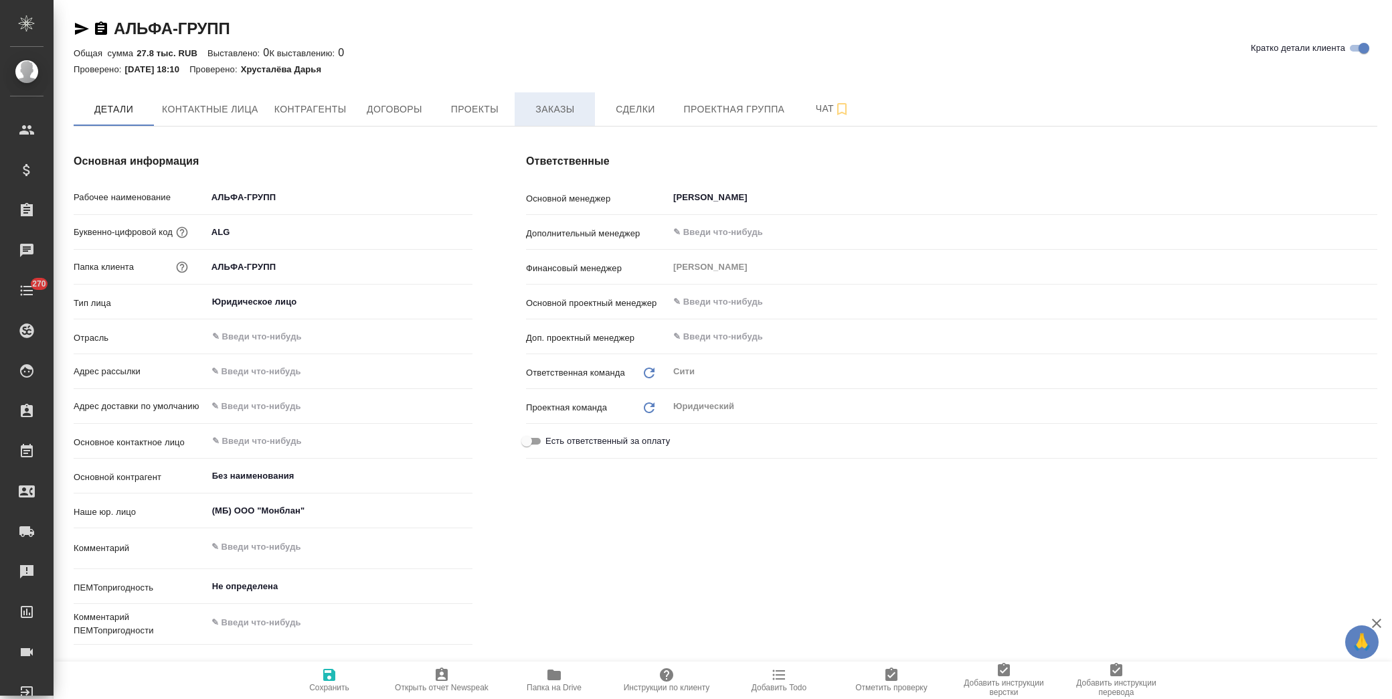
click at [559, 102] on span "Заказы" at bounding box center [555, 109] width 64 height 17
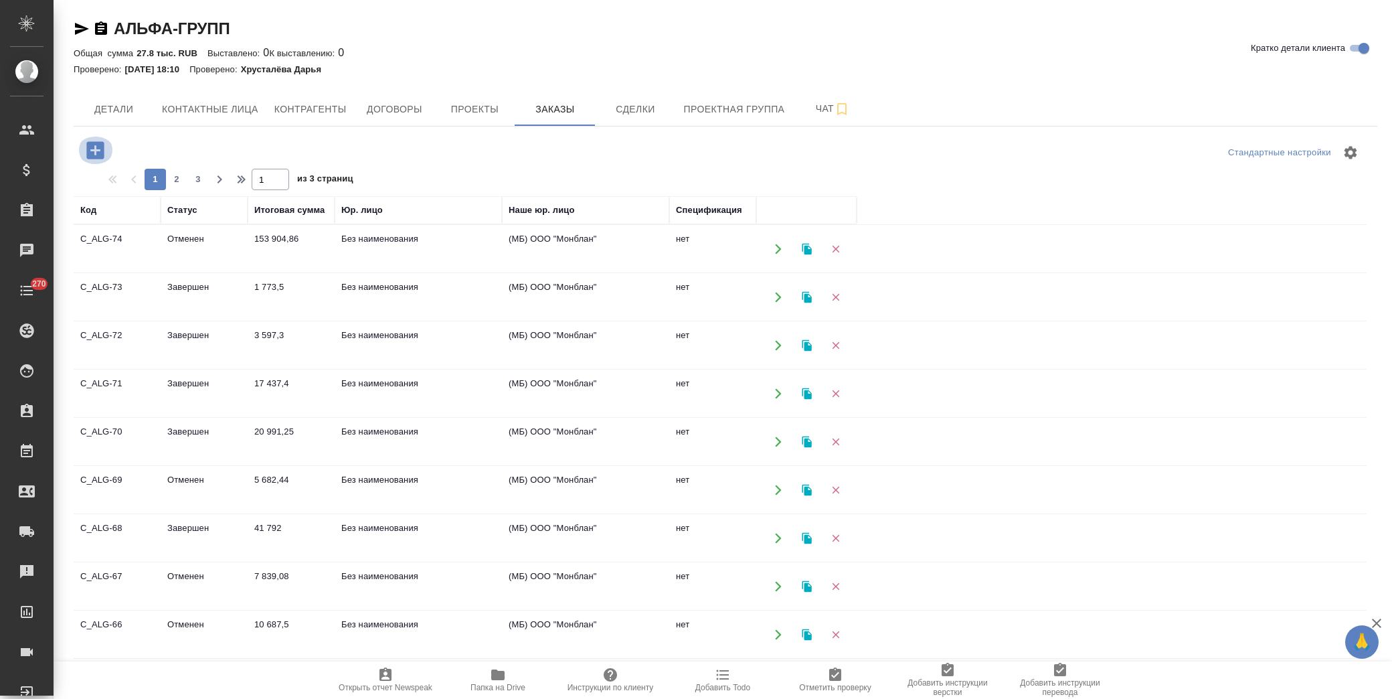
click at [102, 156] on icon "button" at bounding box center [94, 149] width 17 height 17
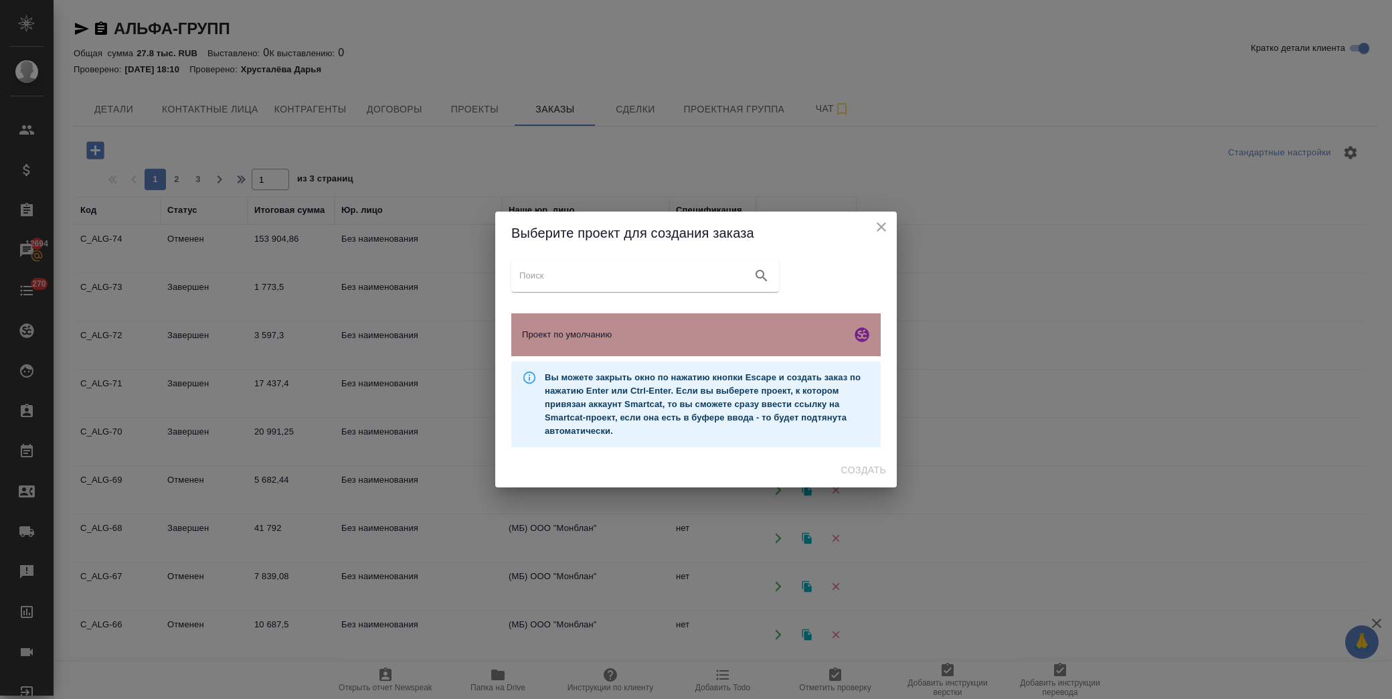
click at [659, 339] on span "Проект по умолчанию" at bounding box center [684, 334] width 324 height 13
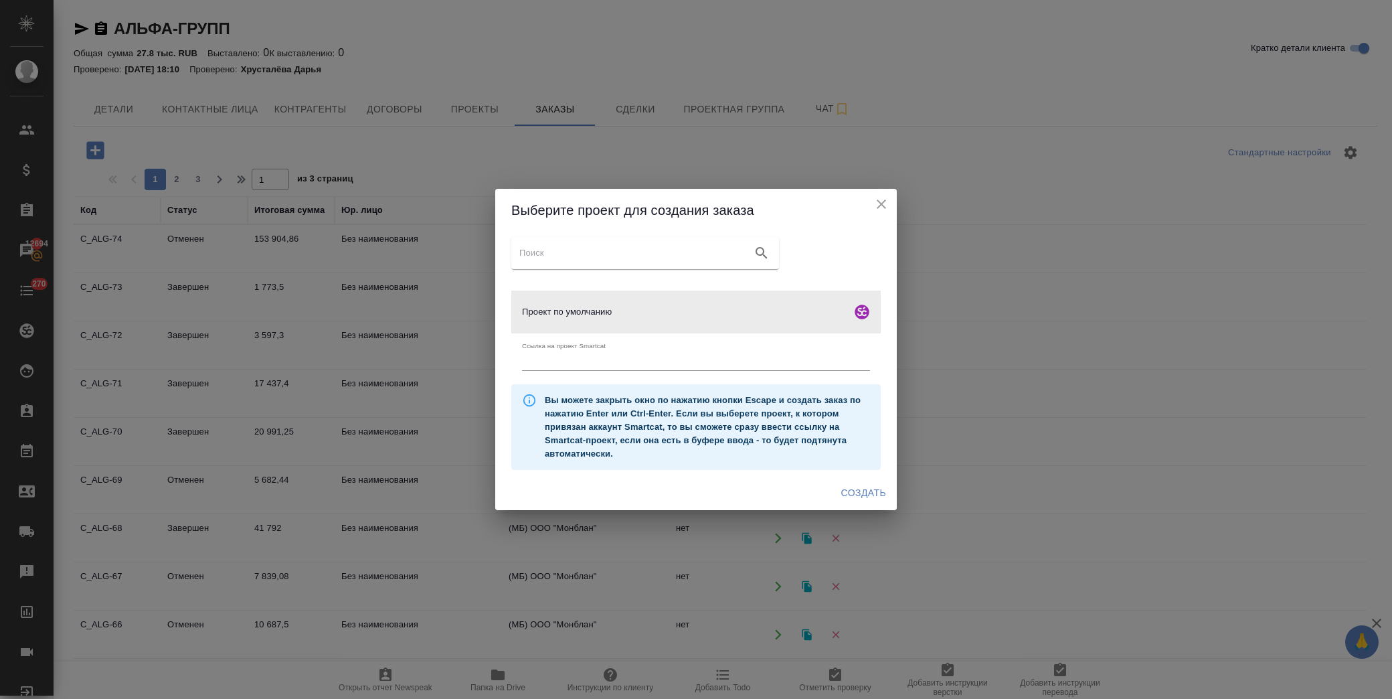
click at [853, 494] on span "Создать" at bounding box center [863, 493] width 45 height 17
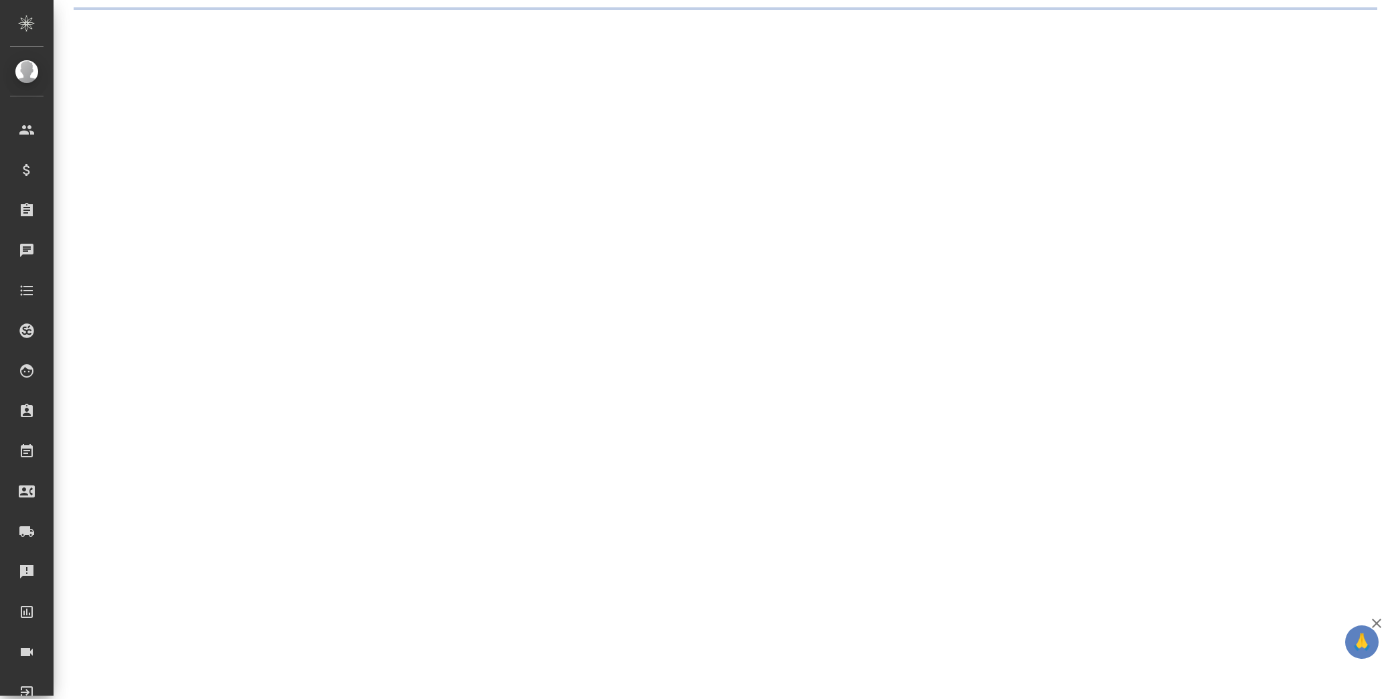
select select "RU"
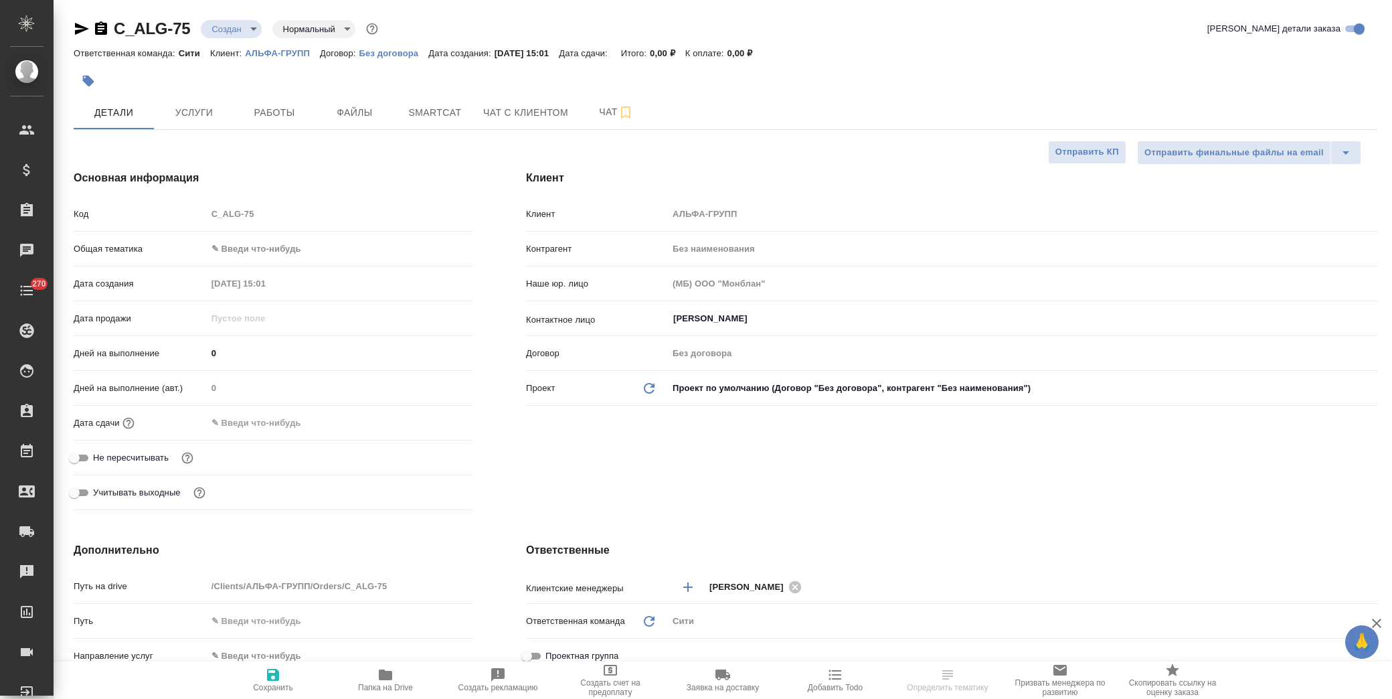
type textarea "x"
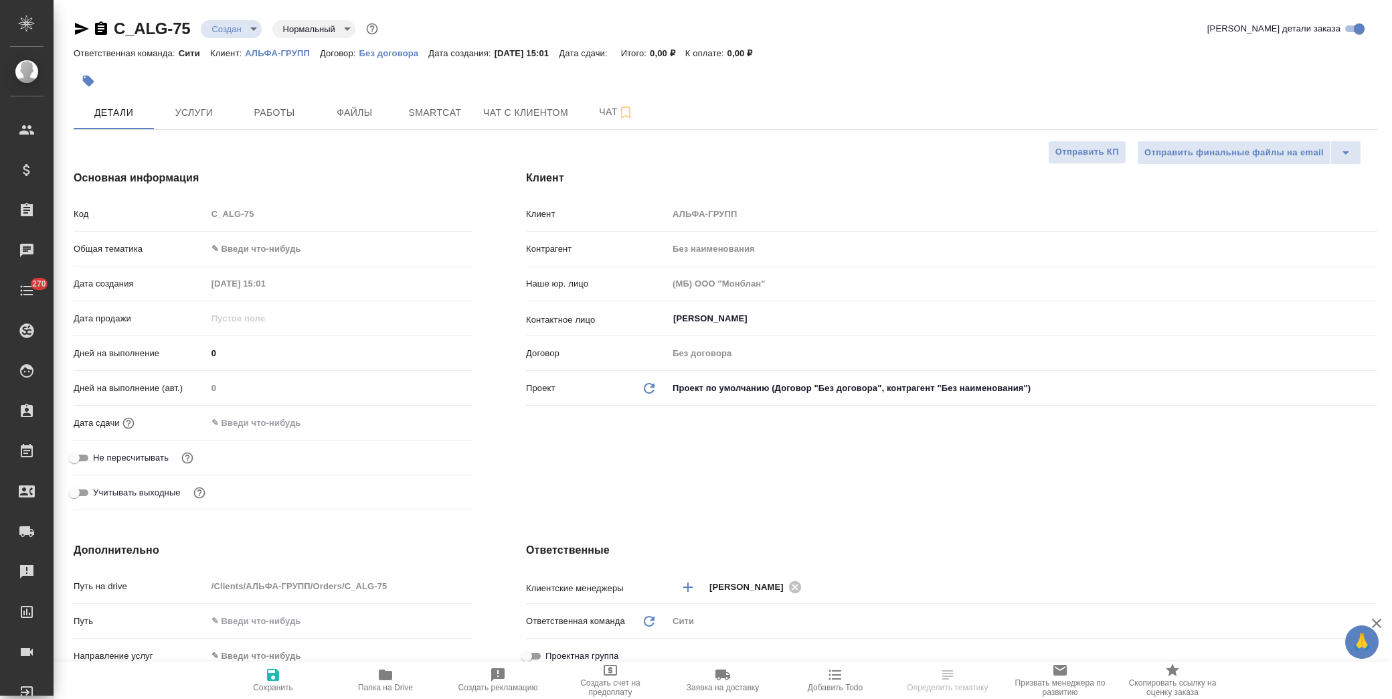
type textarea "x"
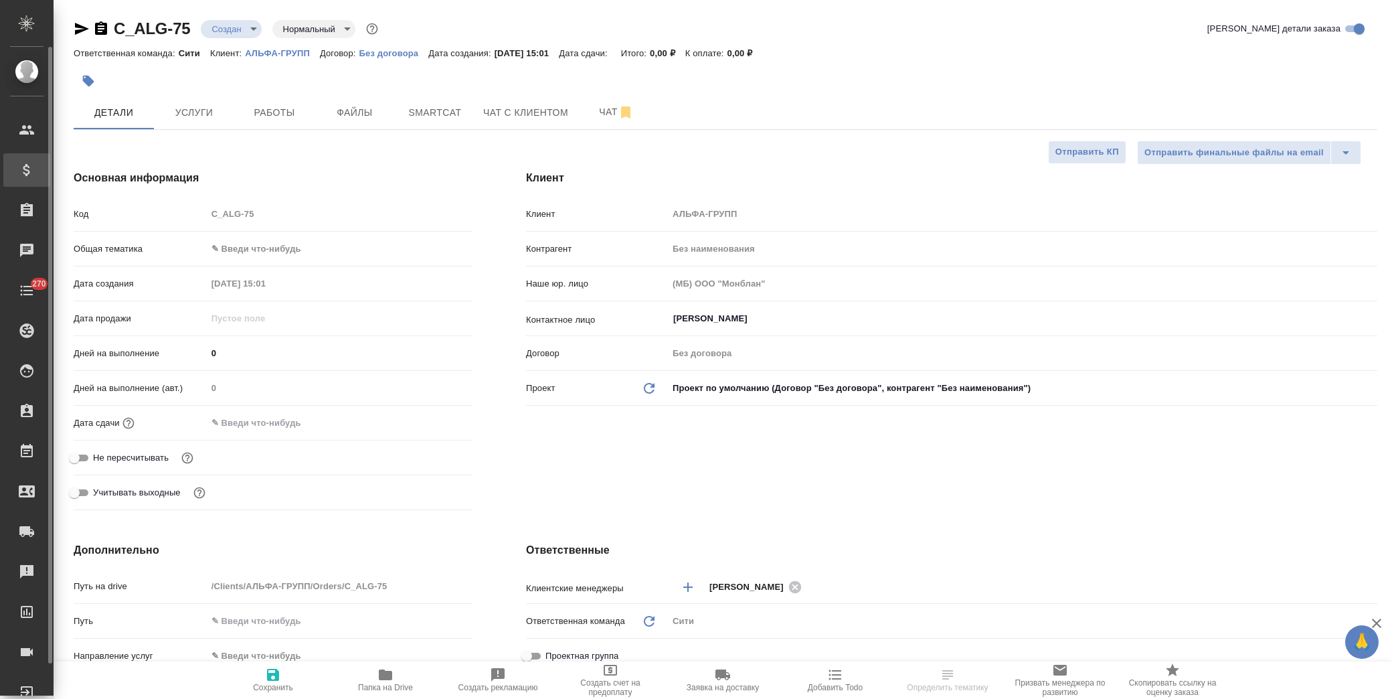
type textarea "x"
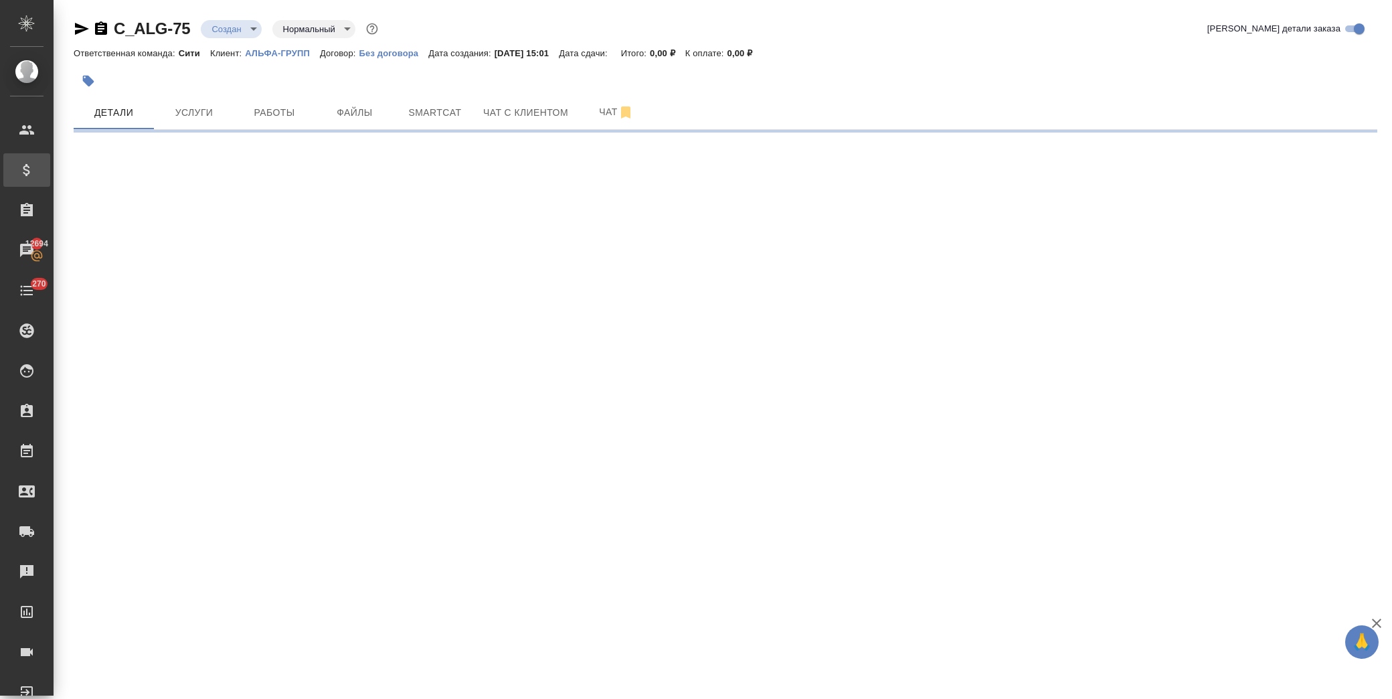
select select "RU"
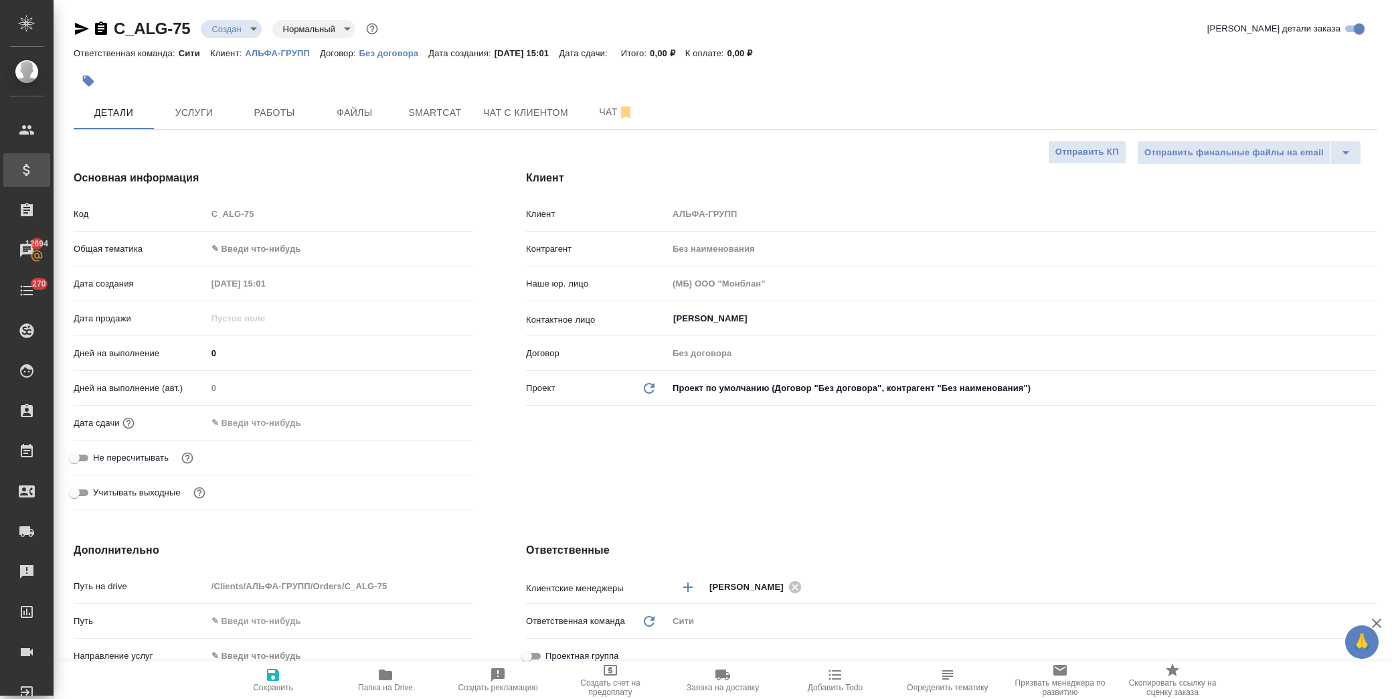
type textarea "x"
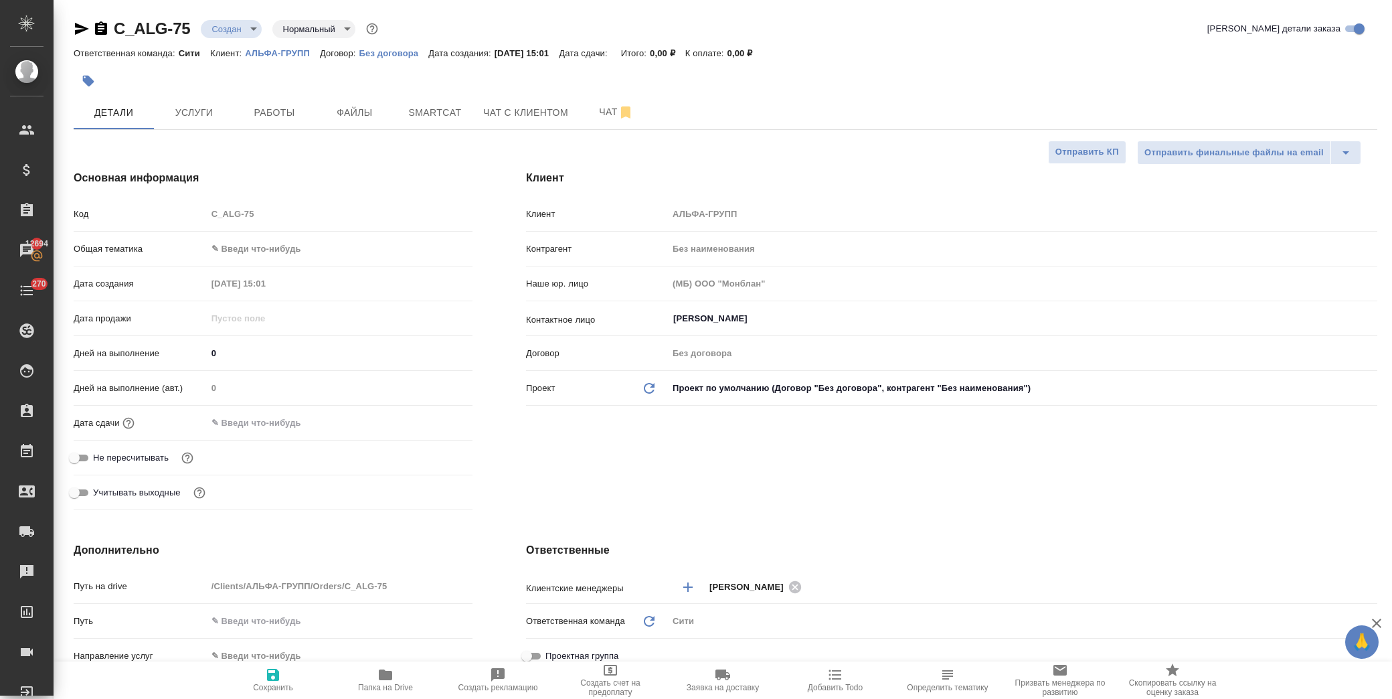
type textarea "x"
click at [355, 115] on span "Файлы" at bounding box center [355, 112] width 64 height 17
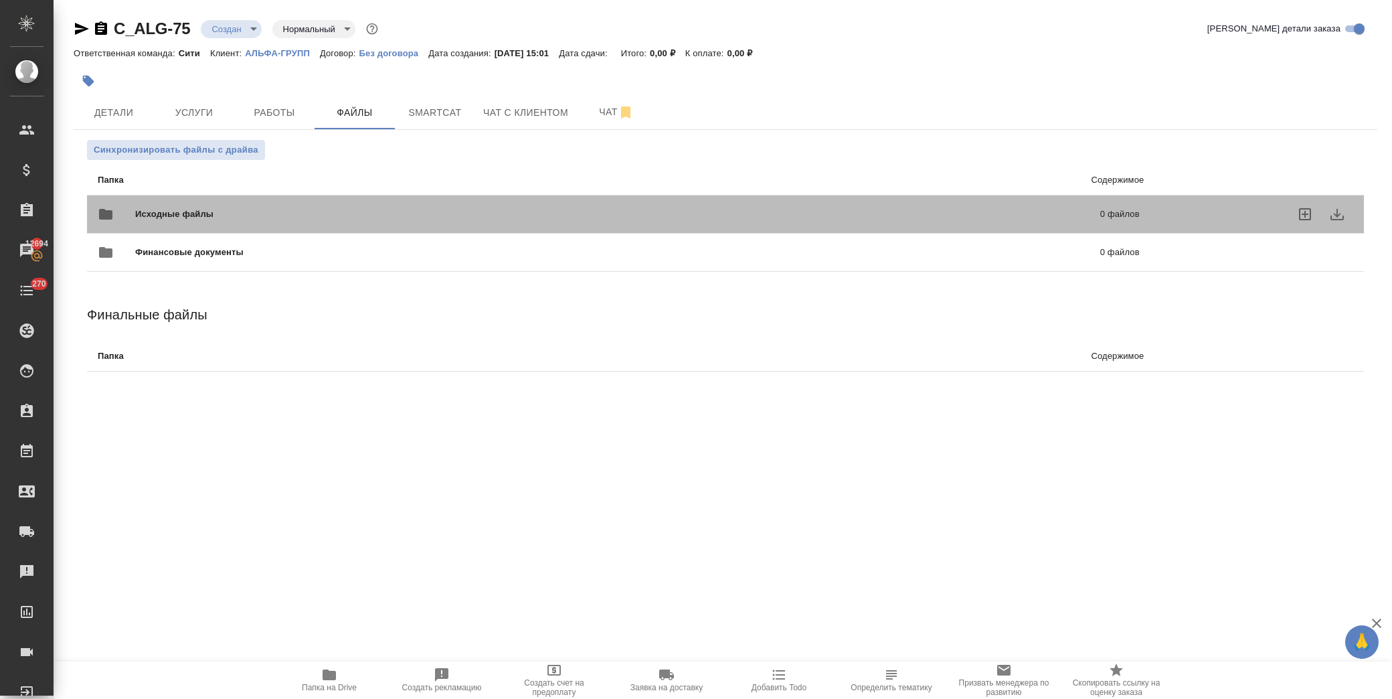
click at [191, 218] on span "Исходные файлы" at bounding box center [395, 213] width 521 height 13
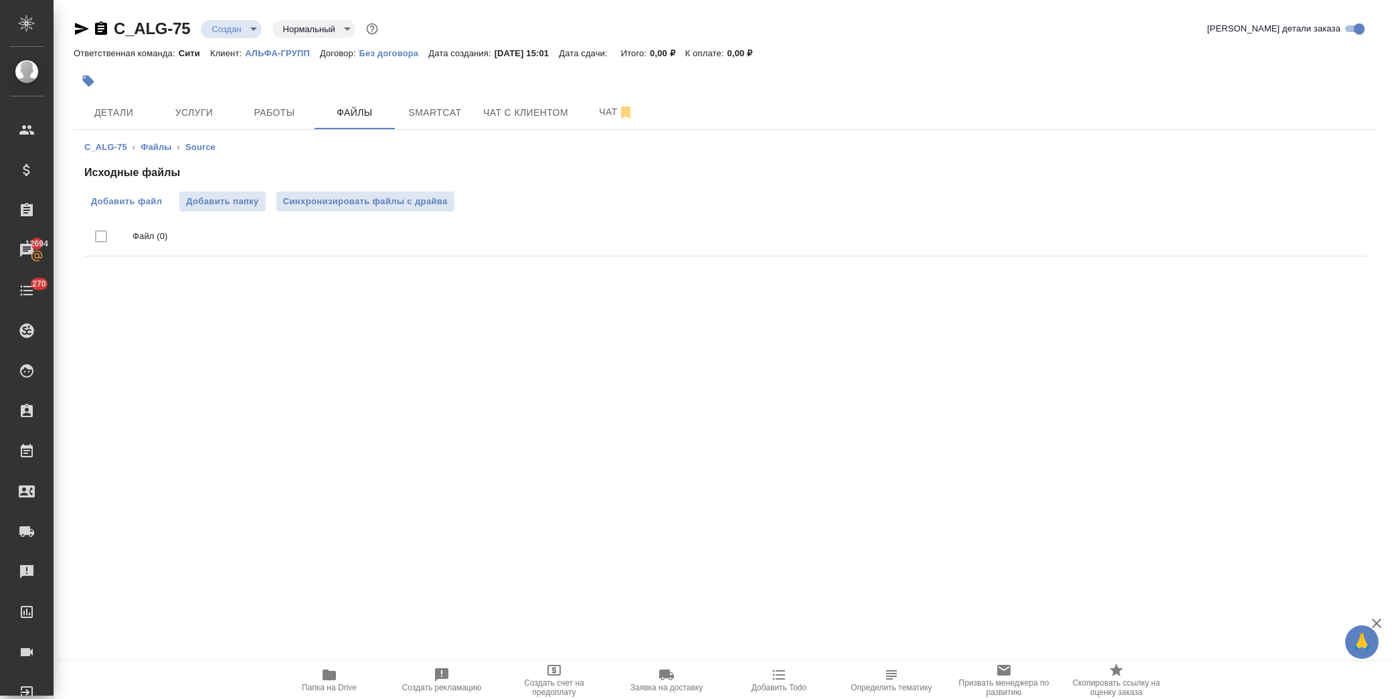
click at [159, 207] on span "Добавить файл" at bounding box center [126, 201] width 71 height 13
click at [0, 0] on input "Добавить файл" at bounding box center [0, 0] width 0 height 0
click at [206, 117] on span "Услуги" at bounding box center [194, 112] width 64 height 17
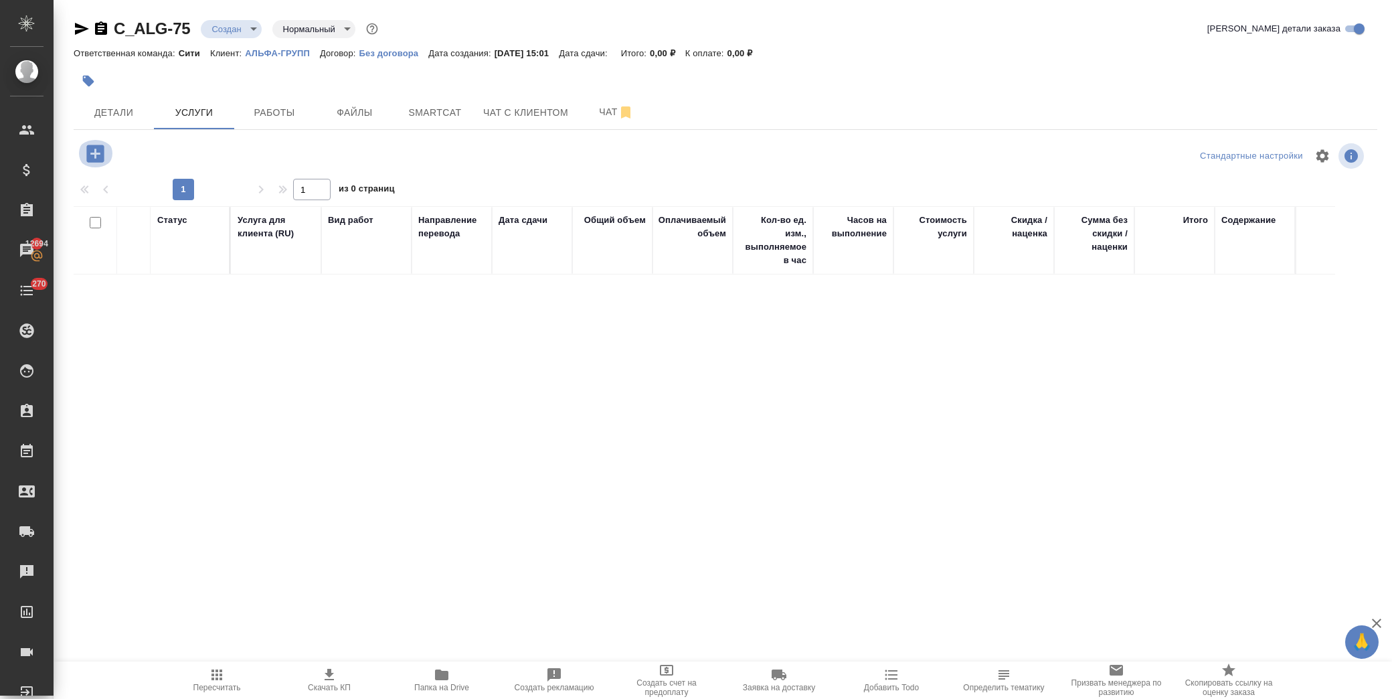
click at [100, 159] on icon "button" at bounding box center [94, 153] width 17 height 17
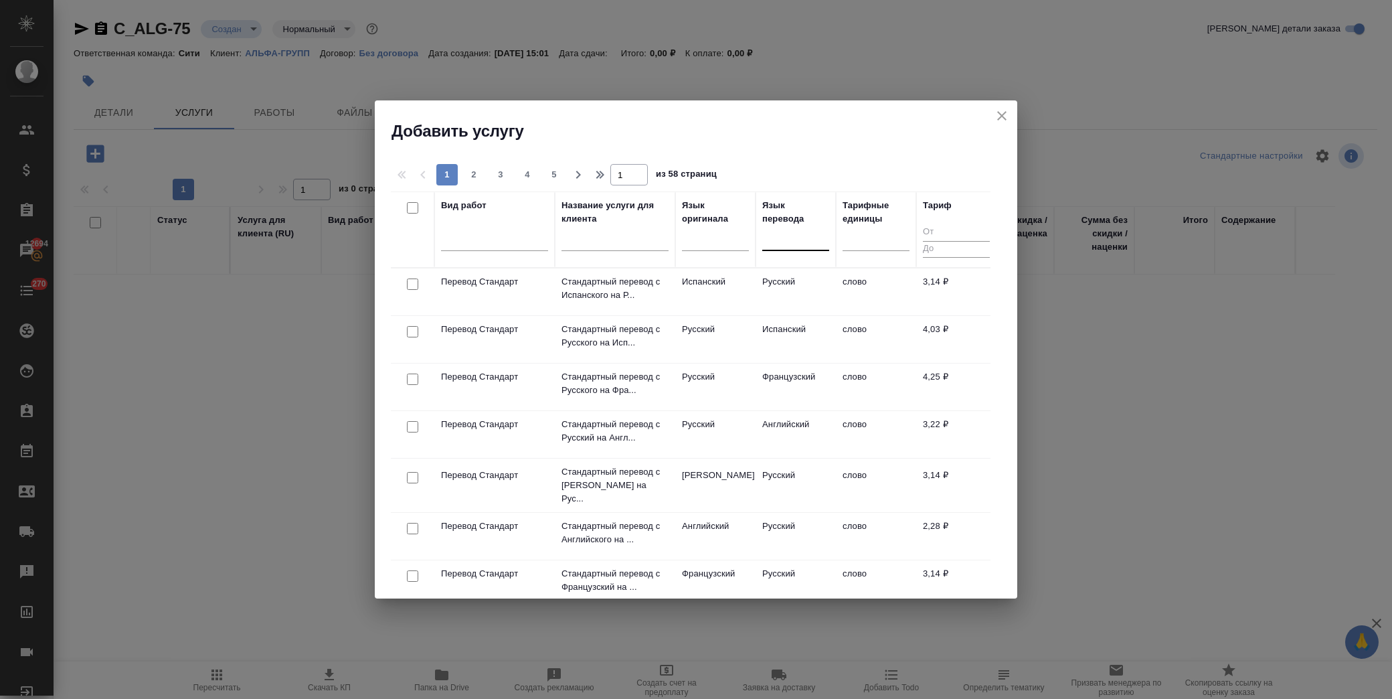
click at [813, 246] on div at bounding box center [795, 237] width 67 height 19
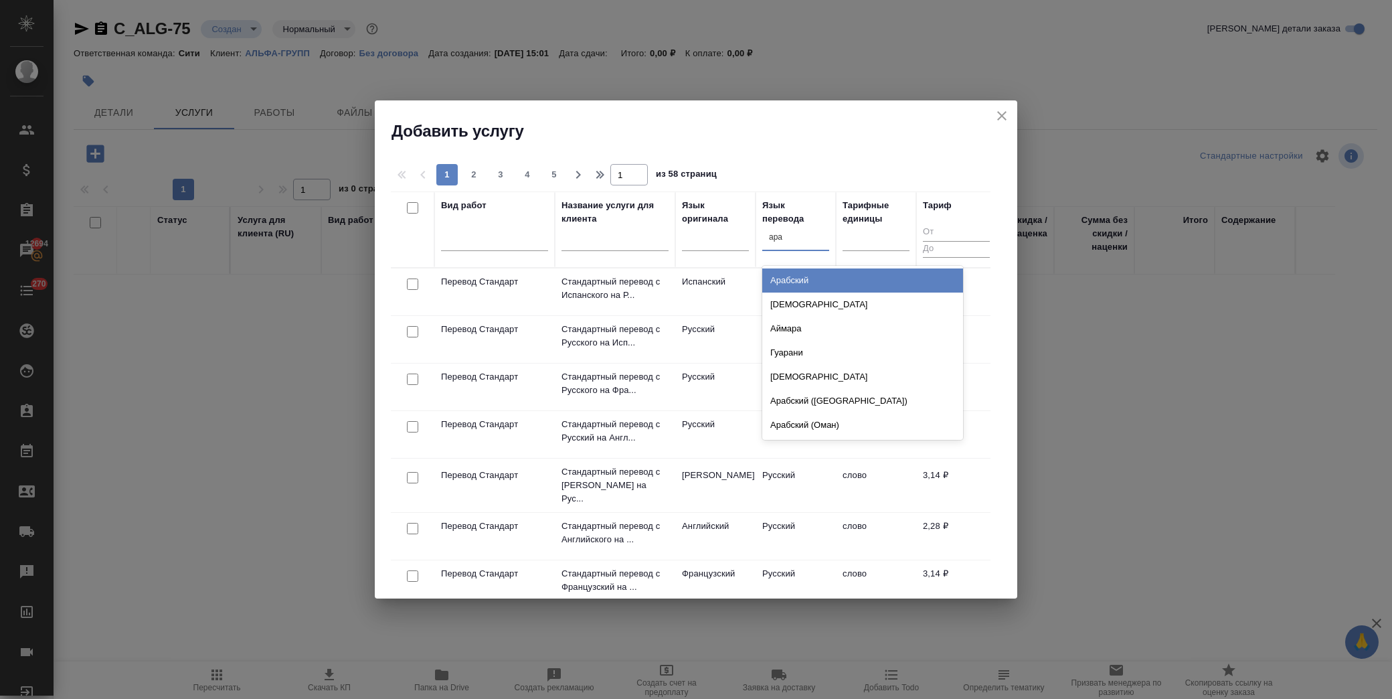
type input "араб"
click at [790, 276] on div "Арабский" at bounding box center [862, 280] width 201 height 24
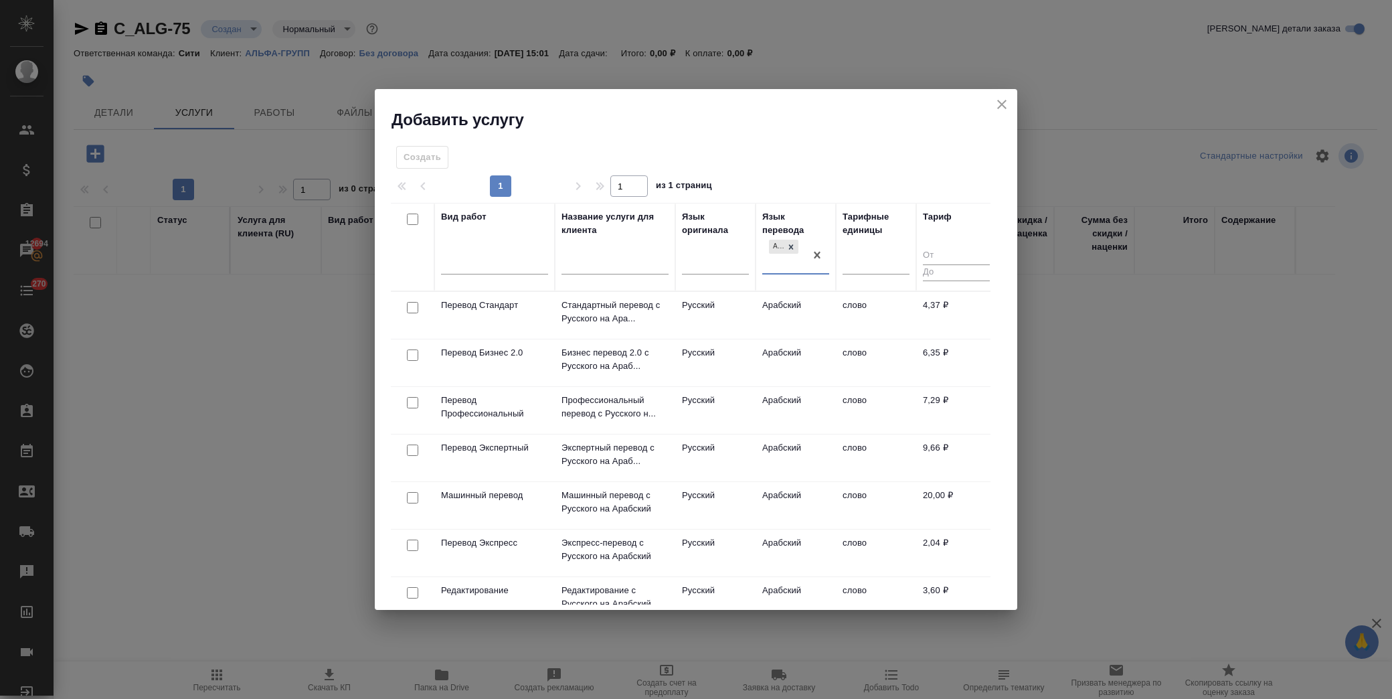
click at [410, 309] on input "checkbox" at bounding box center [412, 307] width 11 height 11
checkbox input "true"
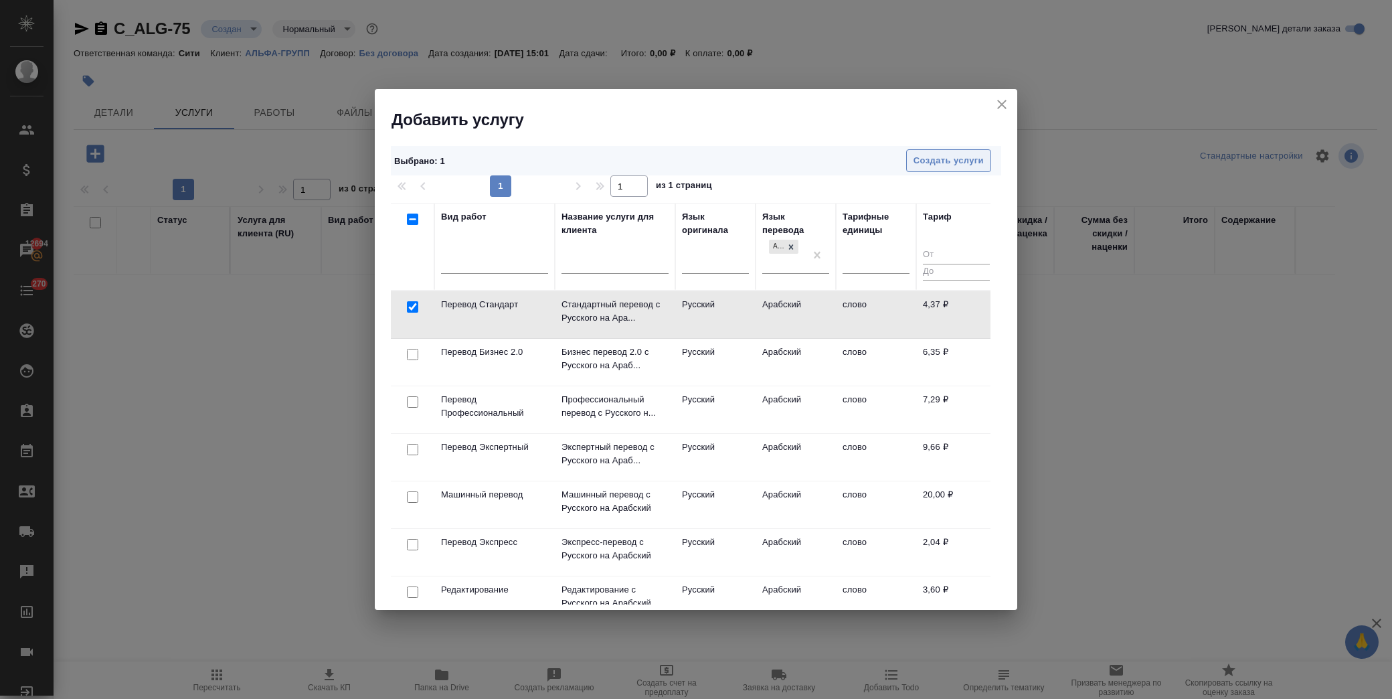
click at [931, 161] on span "Создать услуги" at bounding box center [949, 160] width 70 height 15
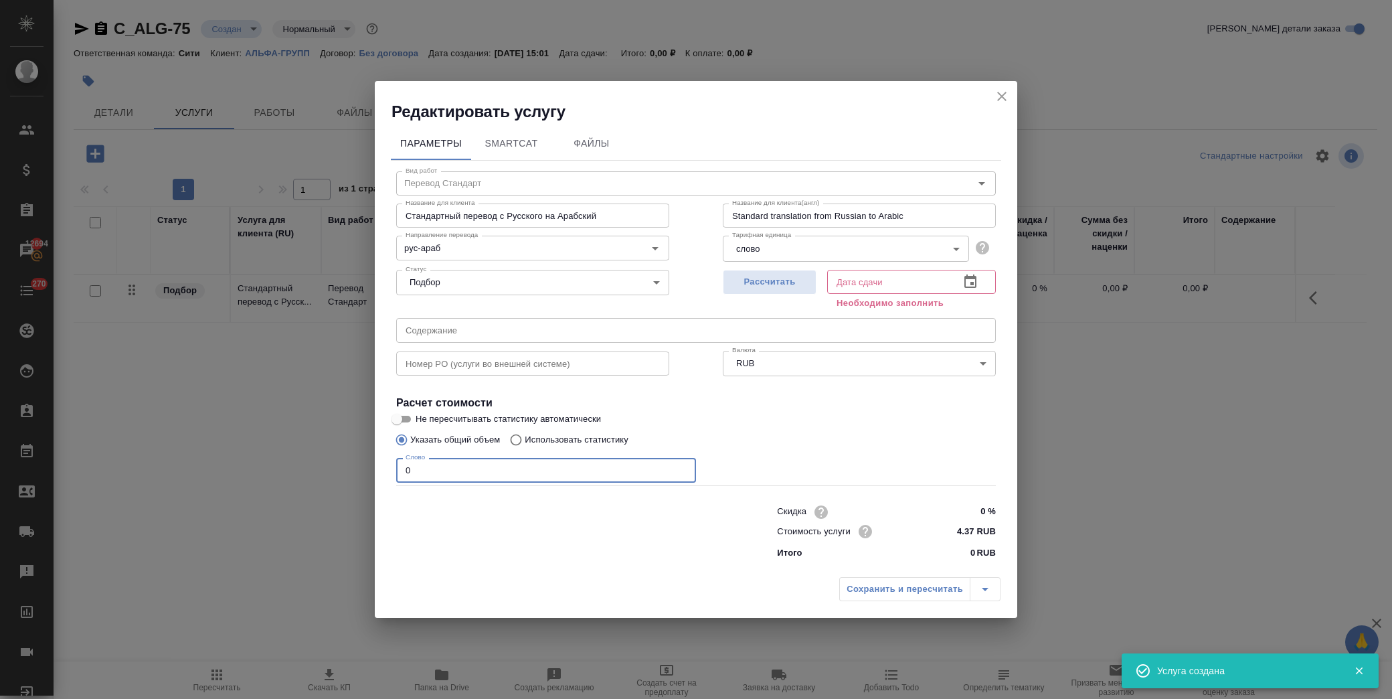
drag, startPoint x: 434, startPoint y: 474, endPoint x: 125, endPoint y: 500, distance: 309.6
click at [133, 500] on div "Редактировать услугу Параметры SmartCat Файлы Вид работ Перевод Стандарт Вид ра…" at bounding box center [696, 349] width 1392 height 699
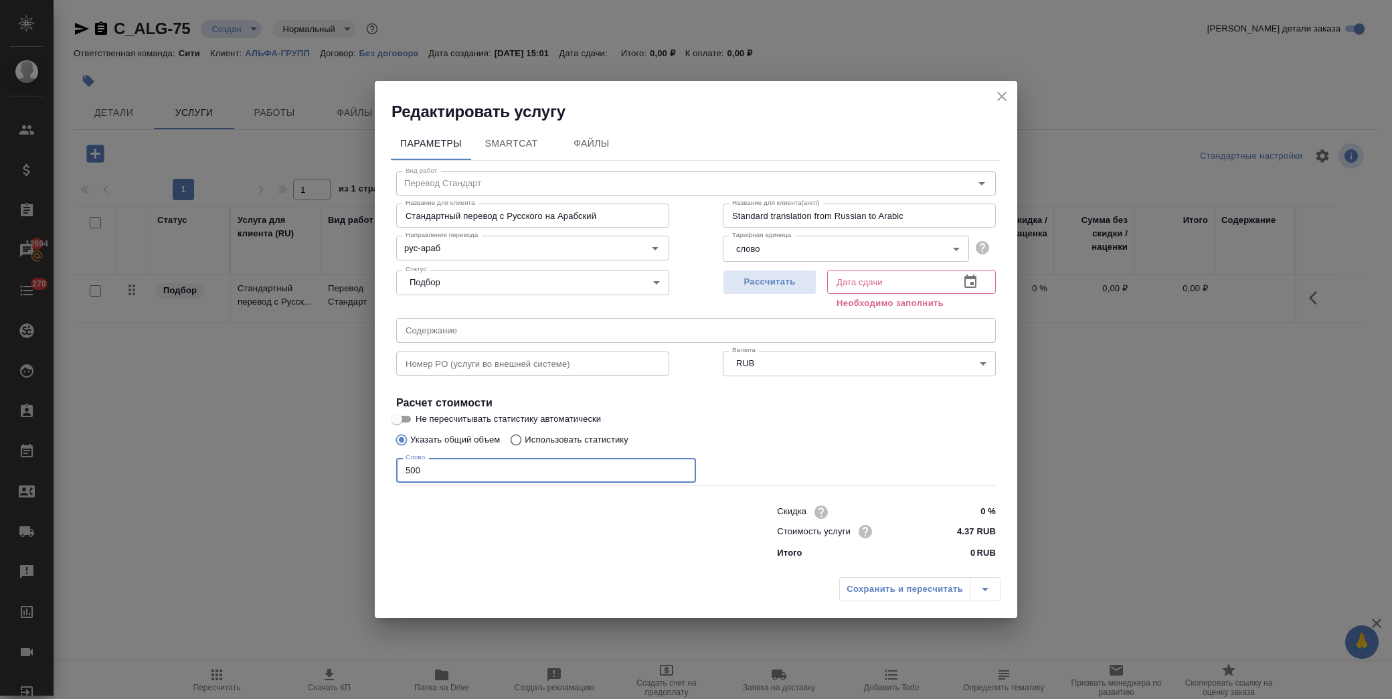
type input "500"
click at [974, 507] on input "0 %" at bounding box center [971, 511] width 50 height 19
type input "-30 %"
click at [967, 278] on icon "button" at bounding box center [970, 280] width 12 height 13
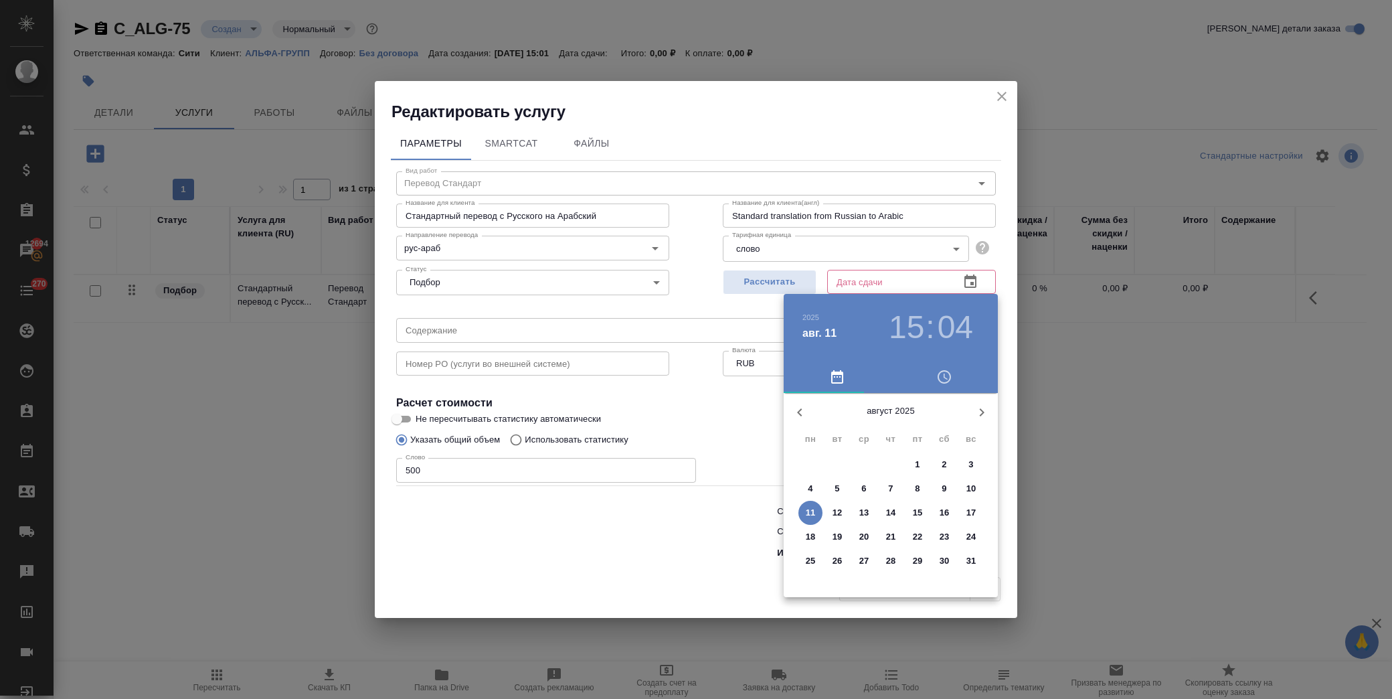
click at [807, 515] on p "11" at bounding box center [811, 512] width 10 height 13
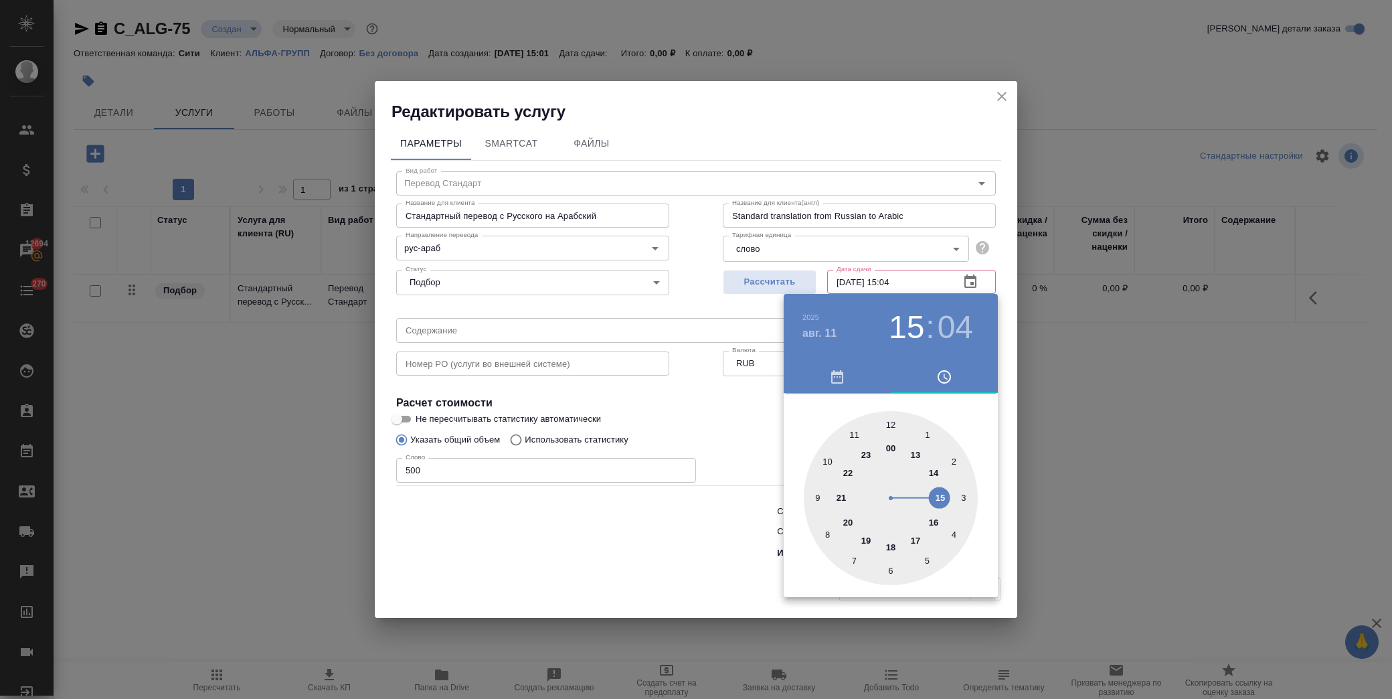
type input "11.08.2025 15:04"
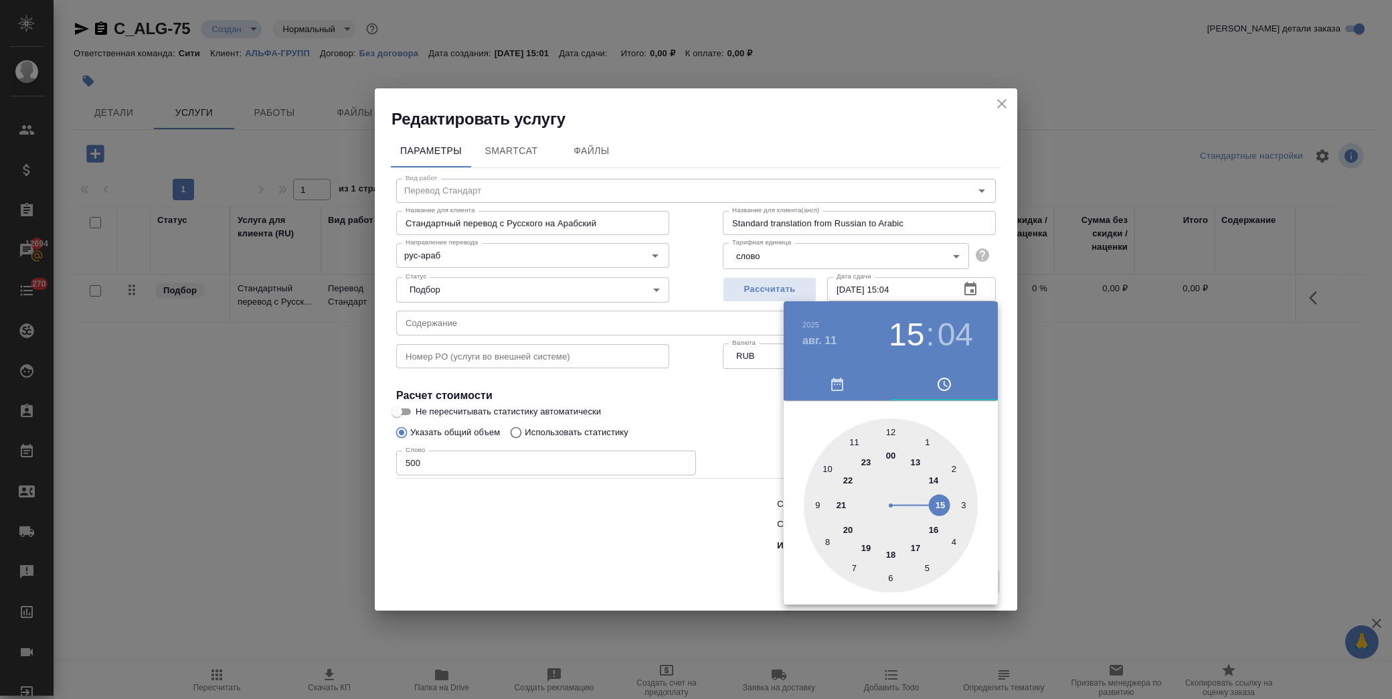
click at [742, 432] on div at bounding box center [696, 349] width 1392 height 699
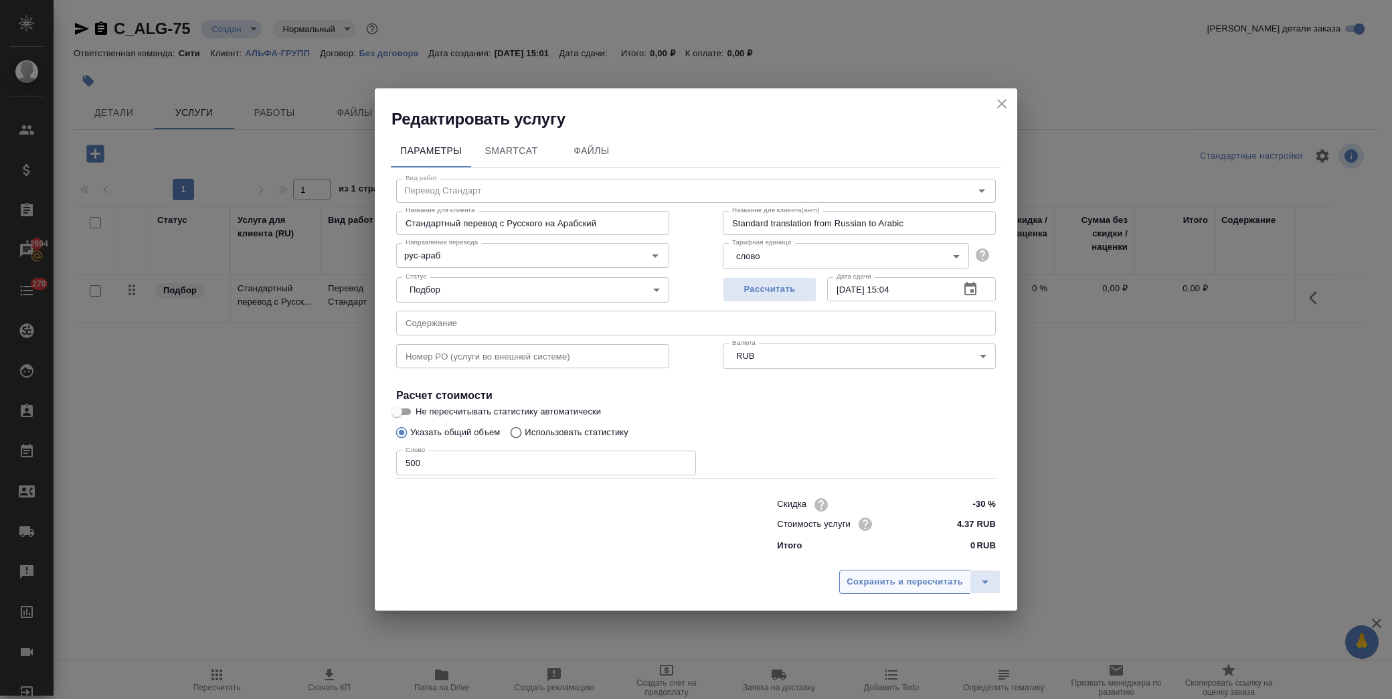
click at [867, 584] on span "Сохранить и пересчитать" at bounding box center [905, 581] width 116 height 15
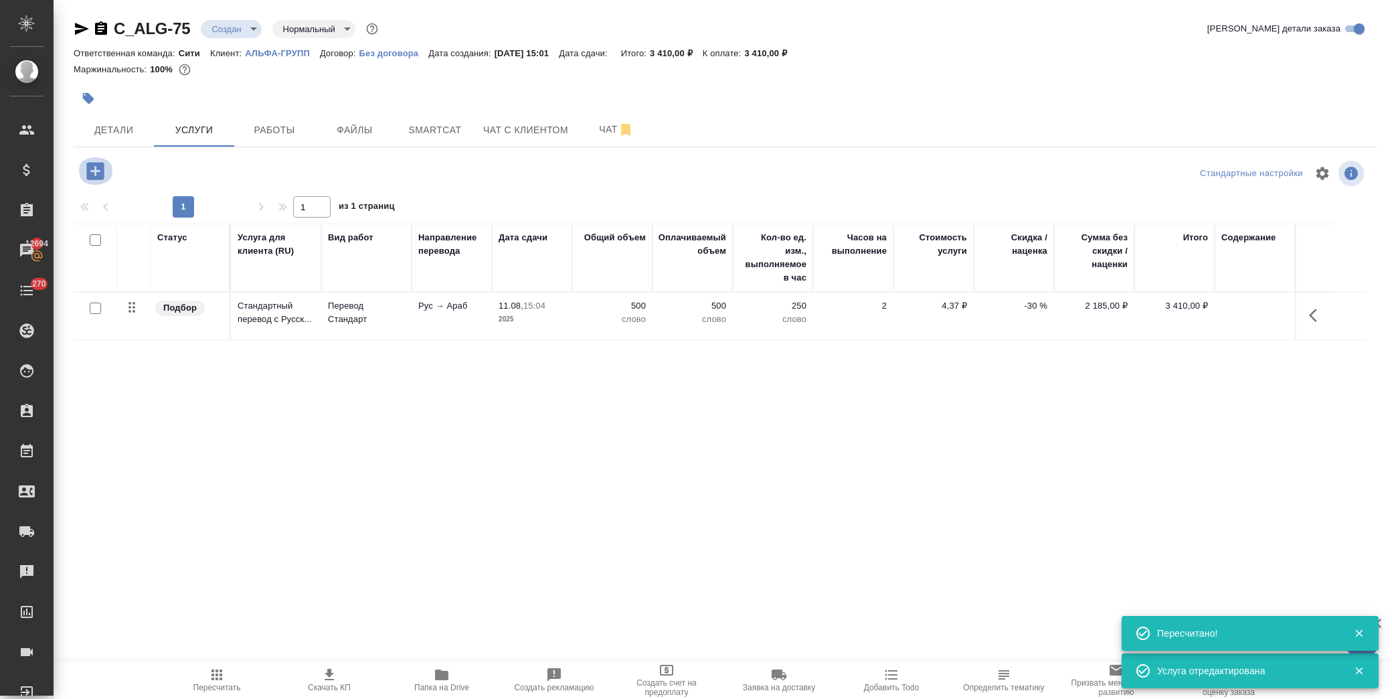
click at [98, 174] on icon "button" at bounding box center [94, 170] width 17 height 17
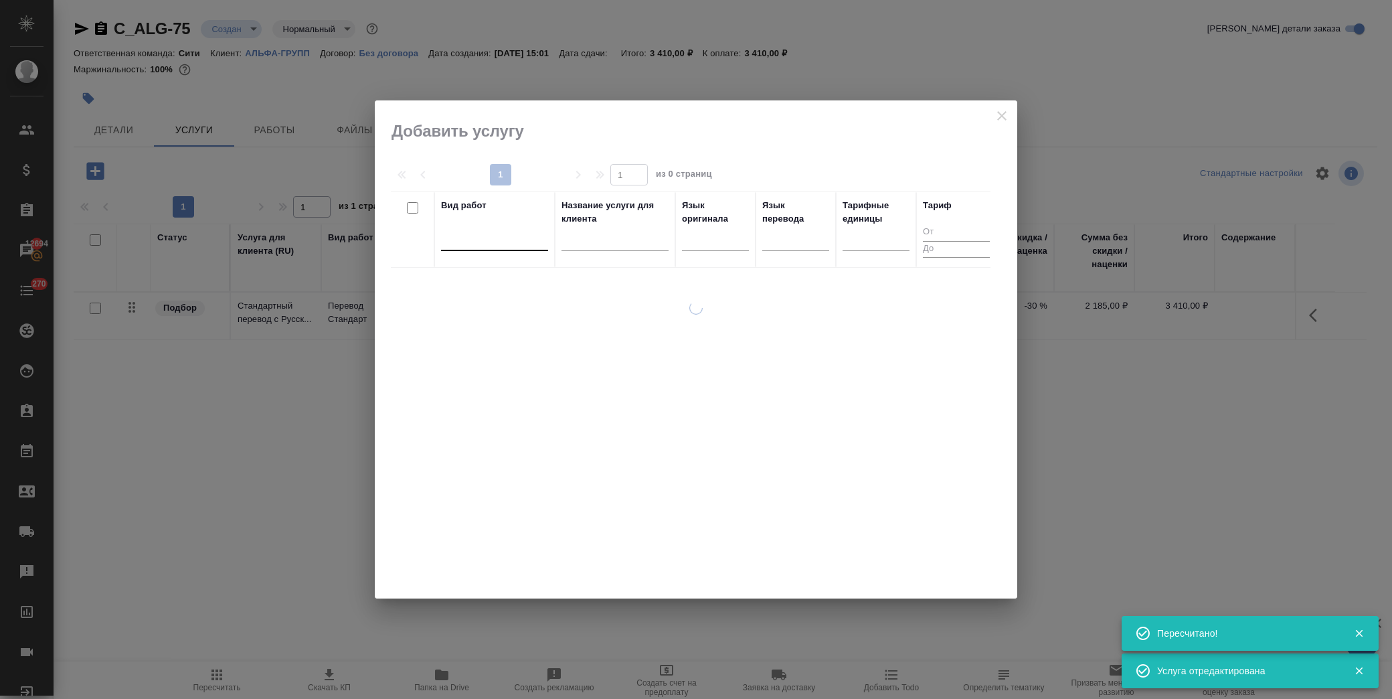
click at [513, 238] on div at bounding box center [494, 237] width 107 height 19
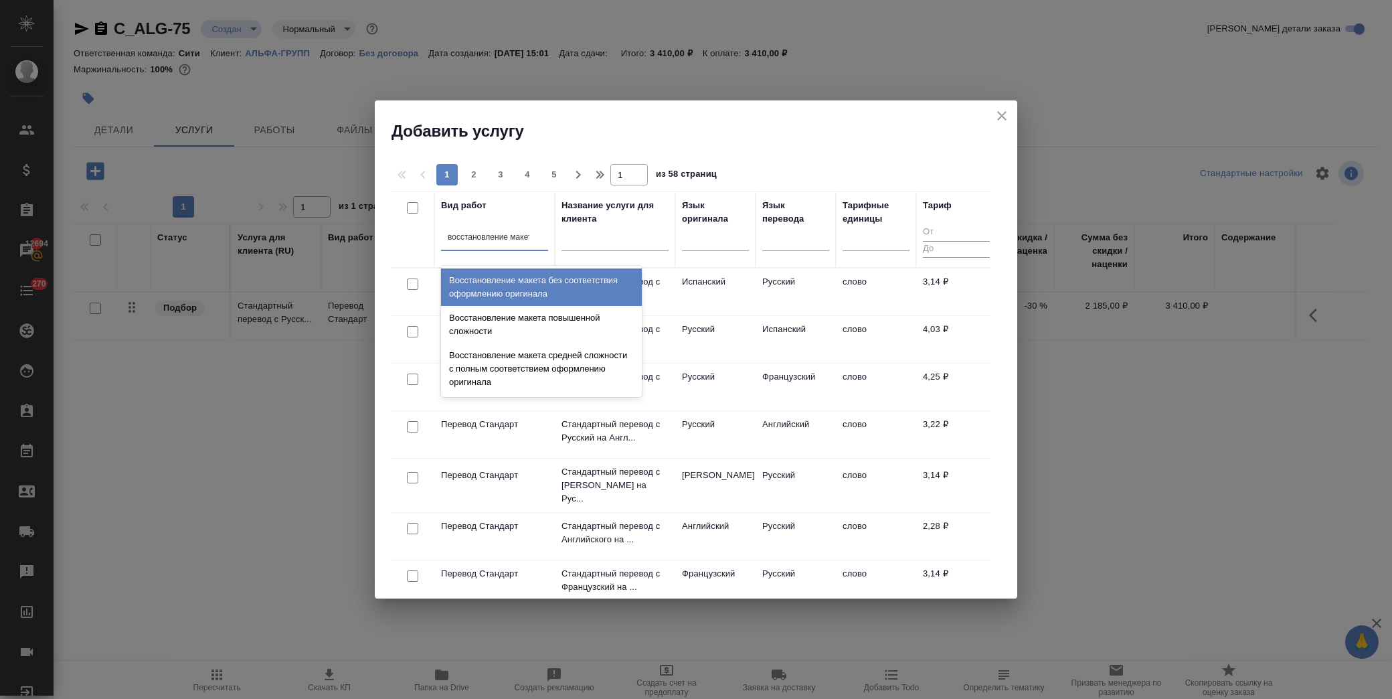
type input "восстановление макета"
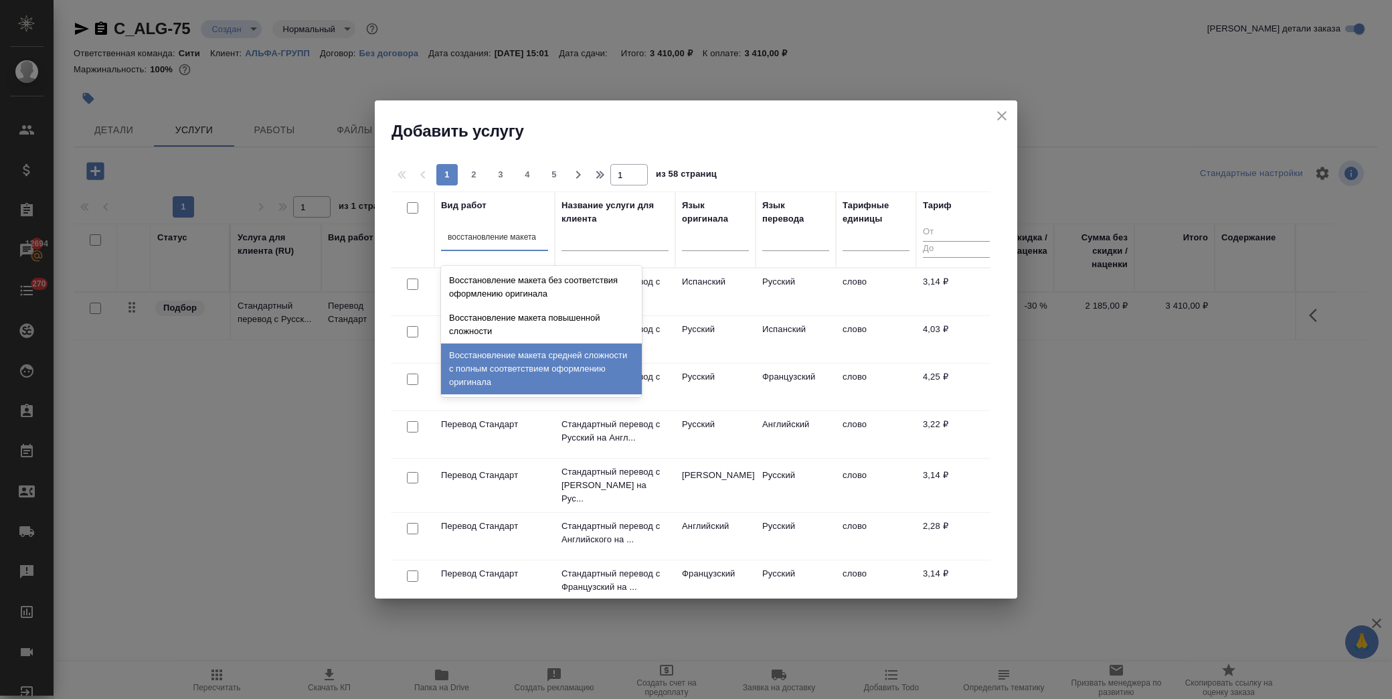
click at [589, 371] on div "Восстановление макета средней сложности с полным соответствием оформлению ориги…" at bounding box center [541, 368] width 201 height 51
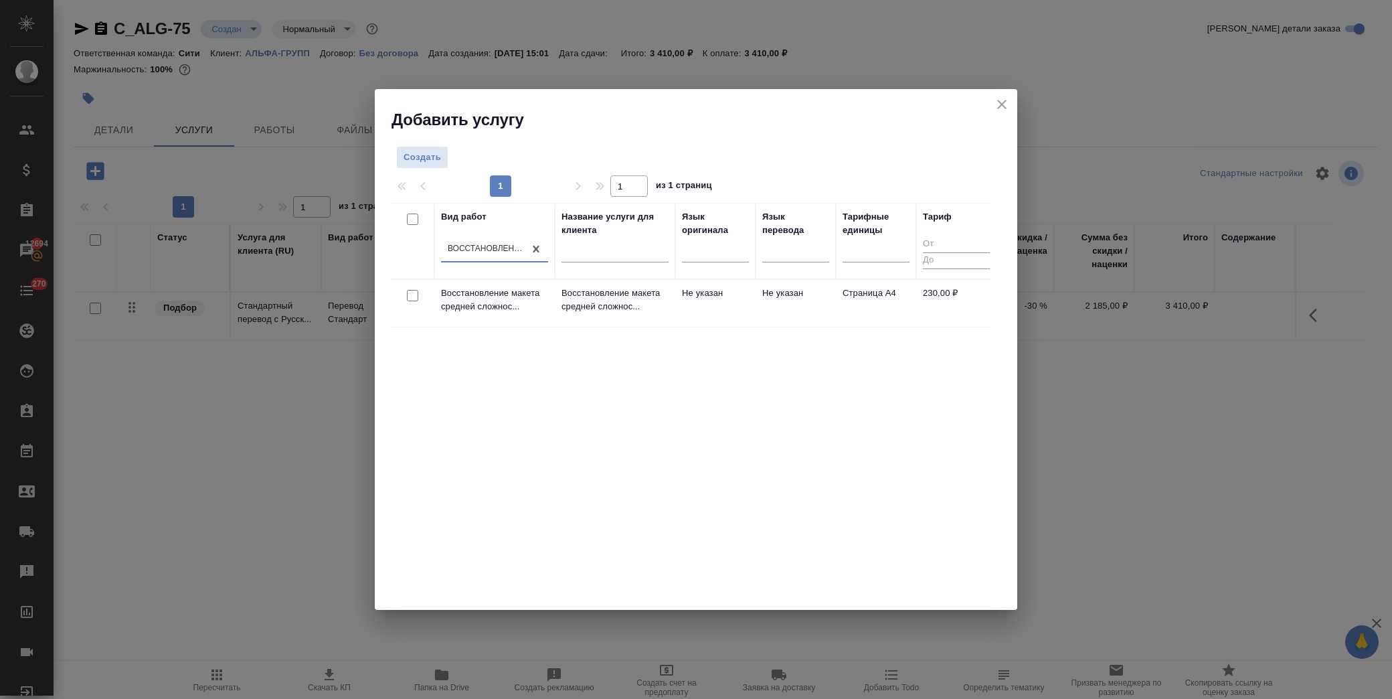
click at [412, 297] on input "checkbox" at bounding box center [412, 295] width 11 height 11
checkbox input "true"
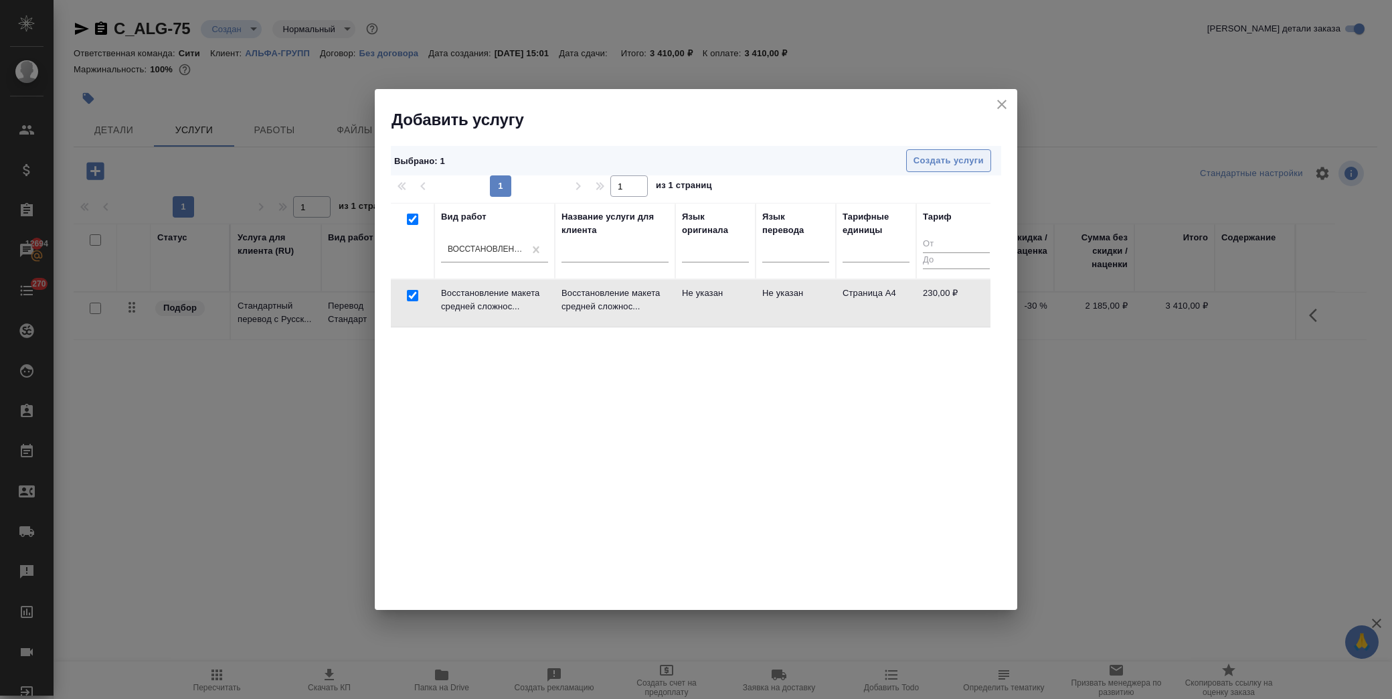
click at [937, 159] on span "Создать услуги" at bounding box center [949, 160] width 70 height 15
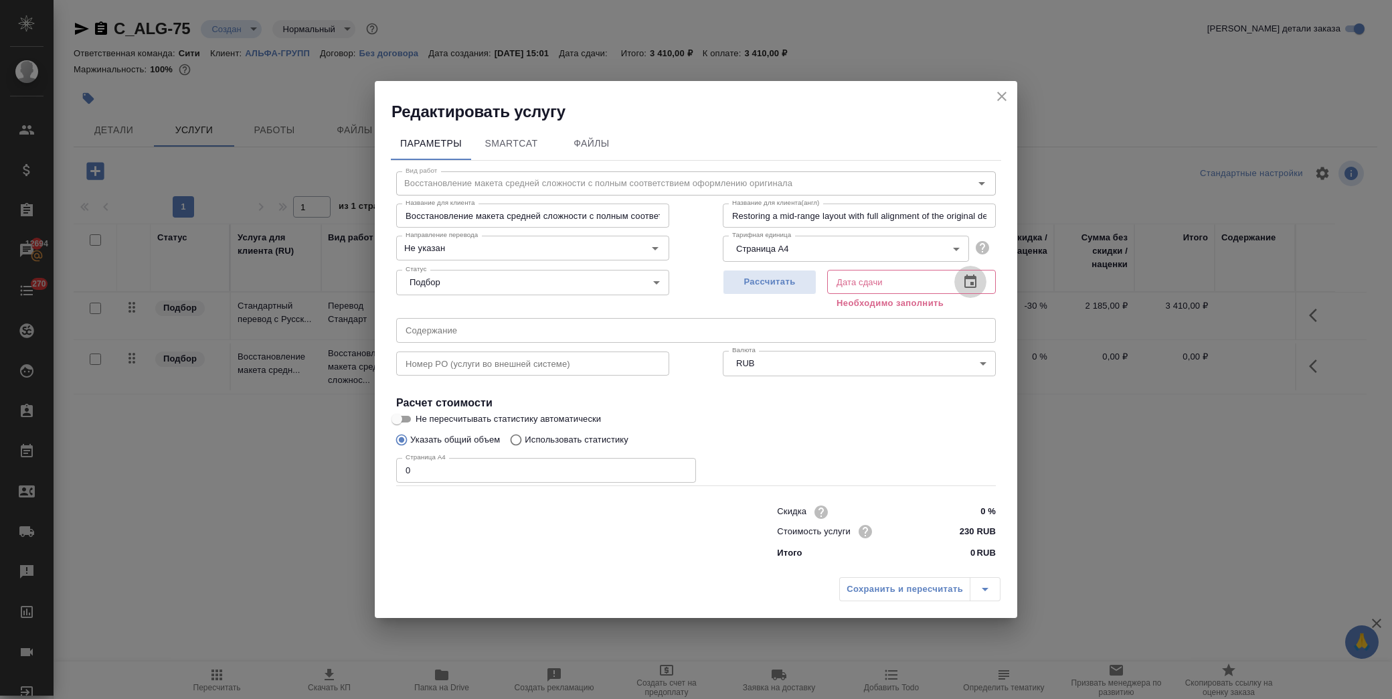
click at [971, 269] on button "button" at bounding box center [970, 282] width 32 height 32
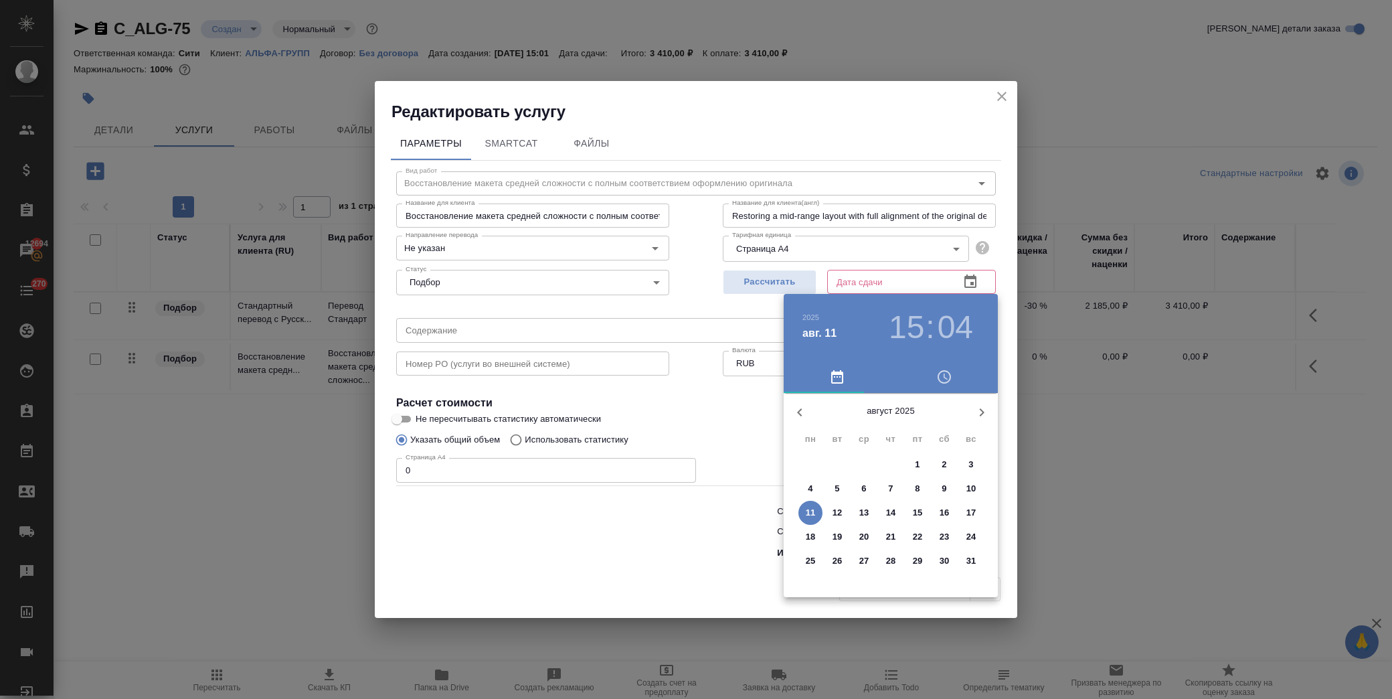
drag, startPoint x: 813, startPoint y: 510, endPoint x: 748, endPoint y: 485, distance: 70.1
click at [812, 510] on p "11" at bounding box center [811, 512] width 10 height 13
type input "11.08.2025 15:04"
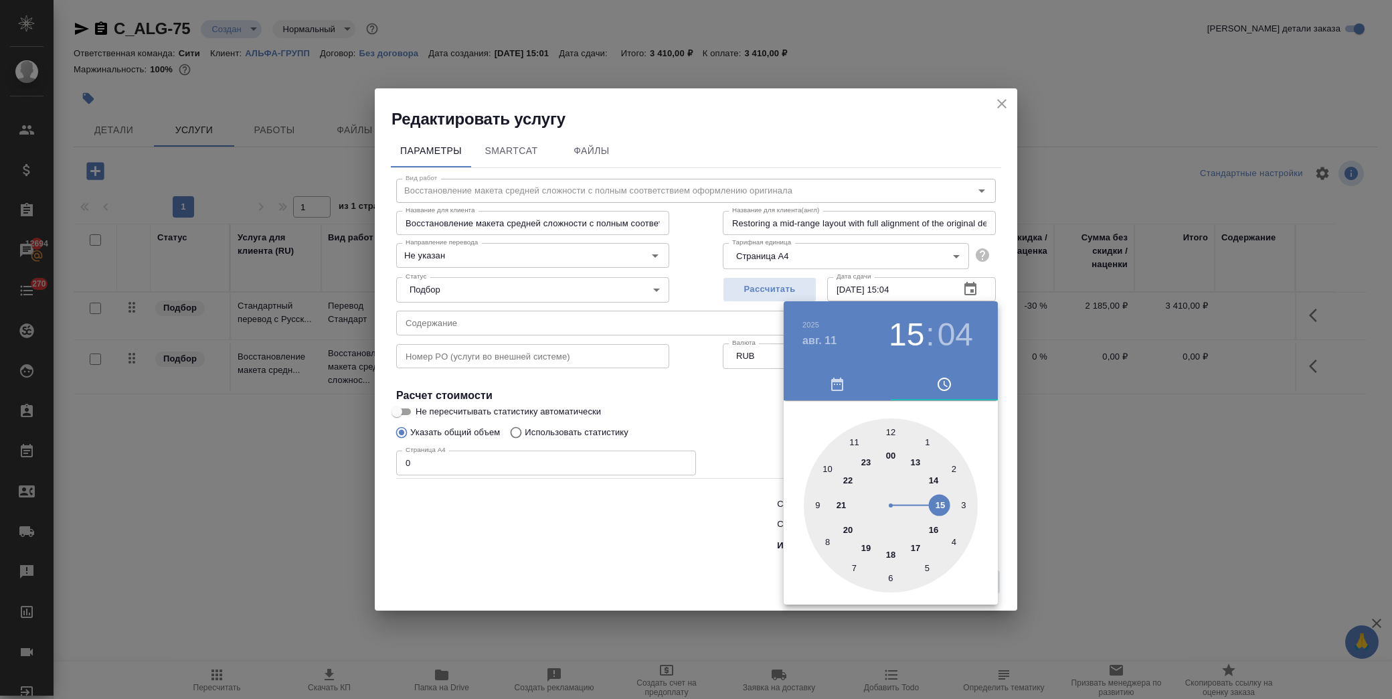
drag, startPoint x: 473, startPoint y: 465, endPoint x: 412, endPoint y: 465, distance: 61.6
click at [412, 465] on div at bounding box center [696, 349] width 1392 height 699
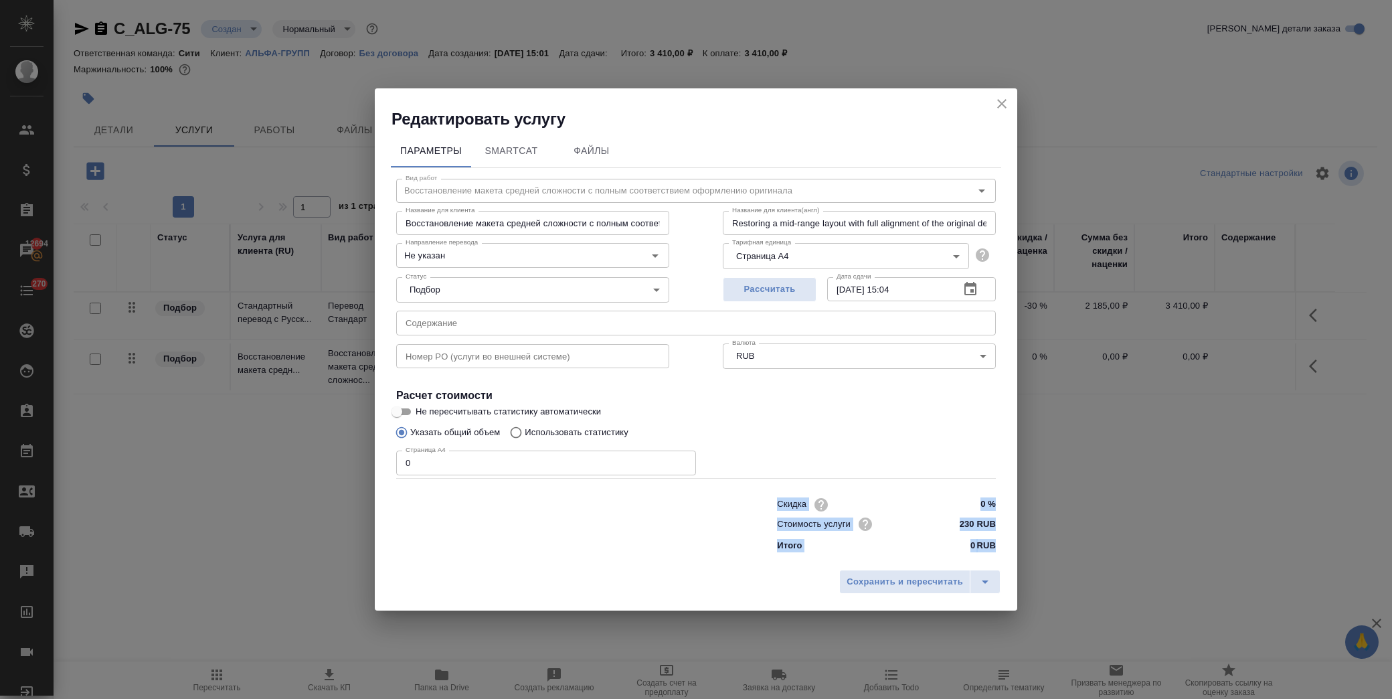
drag, startPoint x: 477, startPoint y: 464, endPoint x: 339, endPoint y: 464, distance: 137.2
click at [437, 464] on input "0" at bounding box center [546, 462] width 300 height 24
drag, startPoint x: 438, startPoint y: 464, endPoint x: 402, endPoint y: 458, distance: 36.8
click at [402, 458] on input "0" at bounding box center [546, 462] width 300 height 24
type input "2"
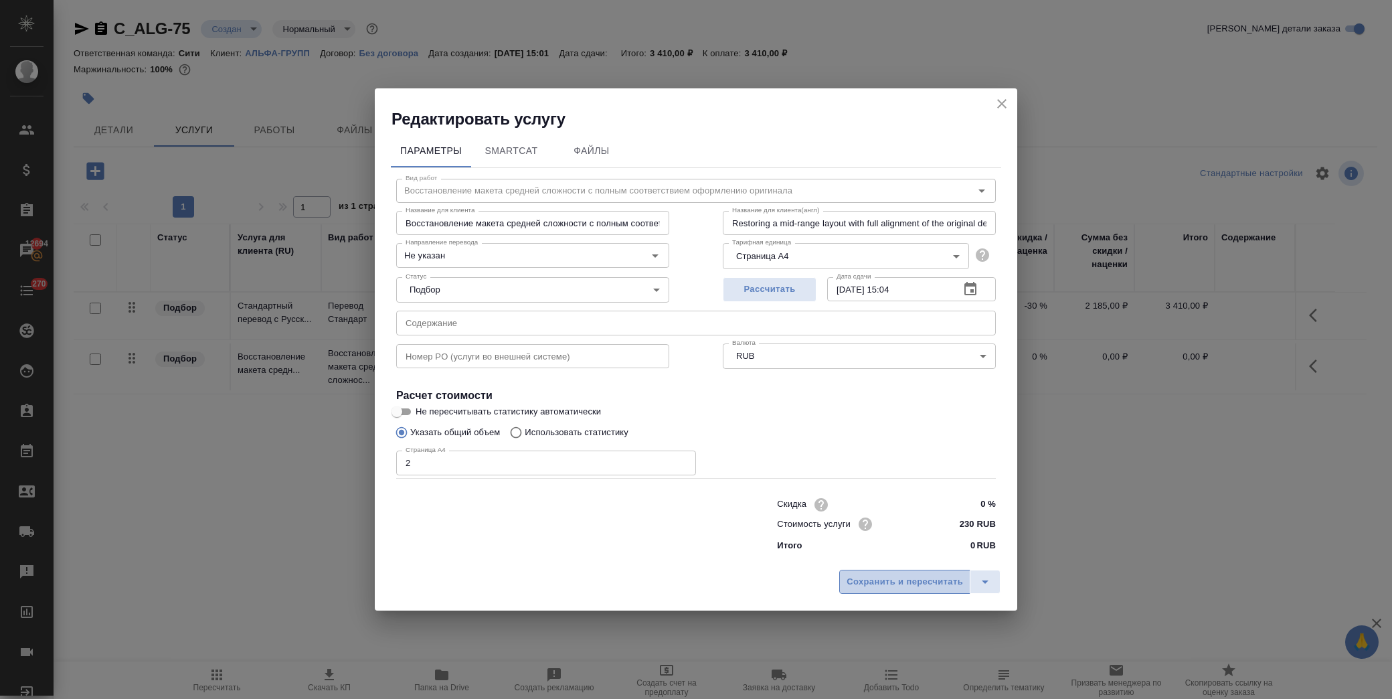
click at [897, 586] on span "Сохранить и пересчитать" at bounding box center [905, 581] width 116 height 15
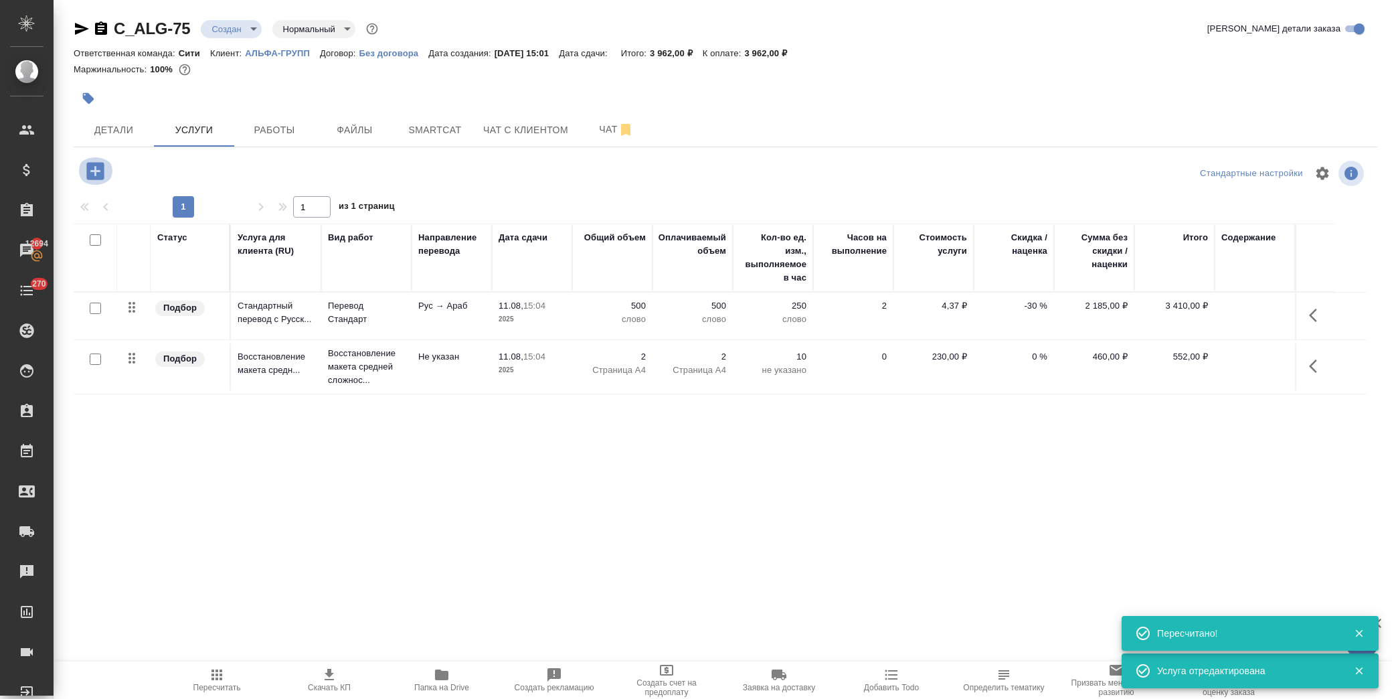
click at [101, 170] on icon "button" at bounding box center [94, 170] width 17 height 17
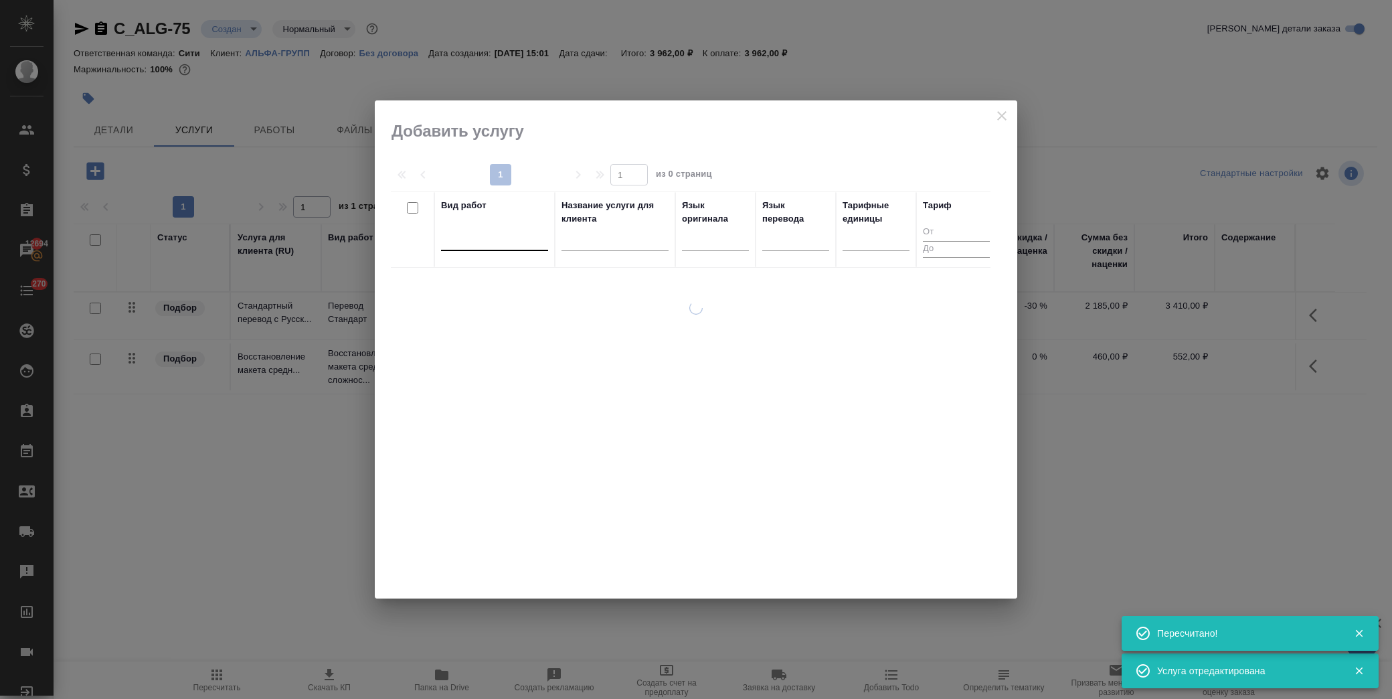
click at [497, 239] on div at bounding box center [494, 237] width 107 height 19
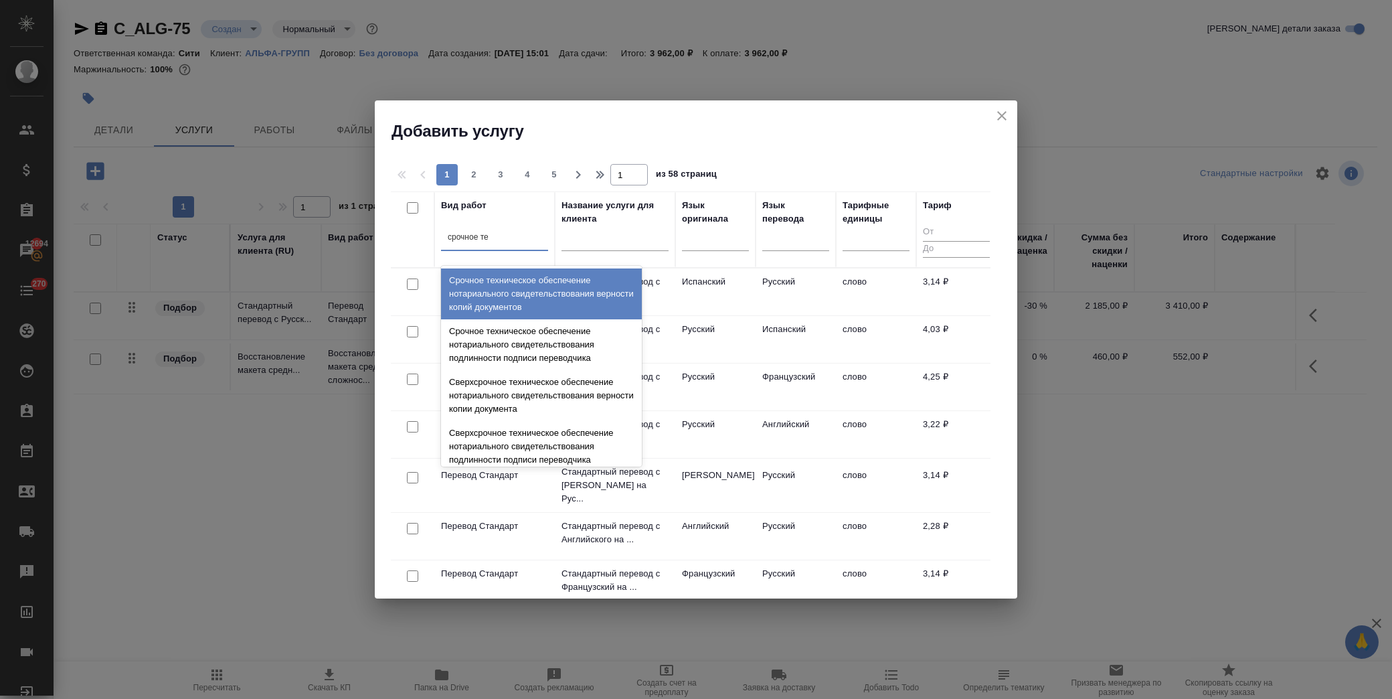
type input "срочное тех"
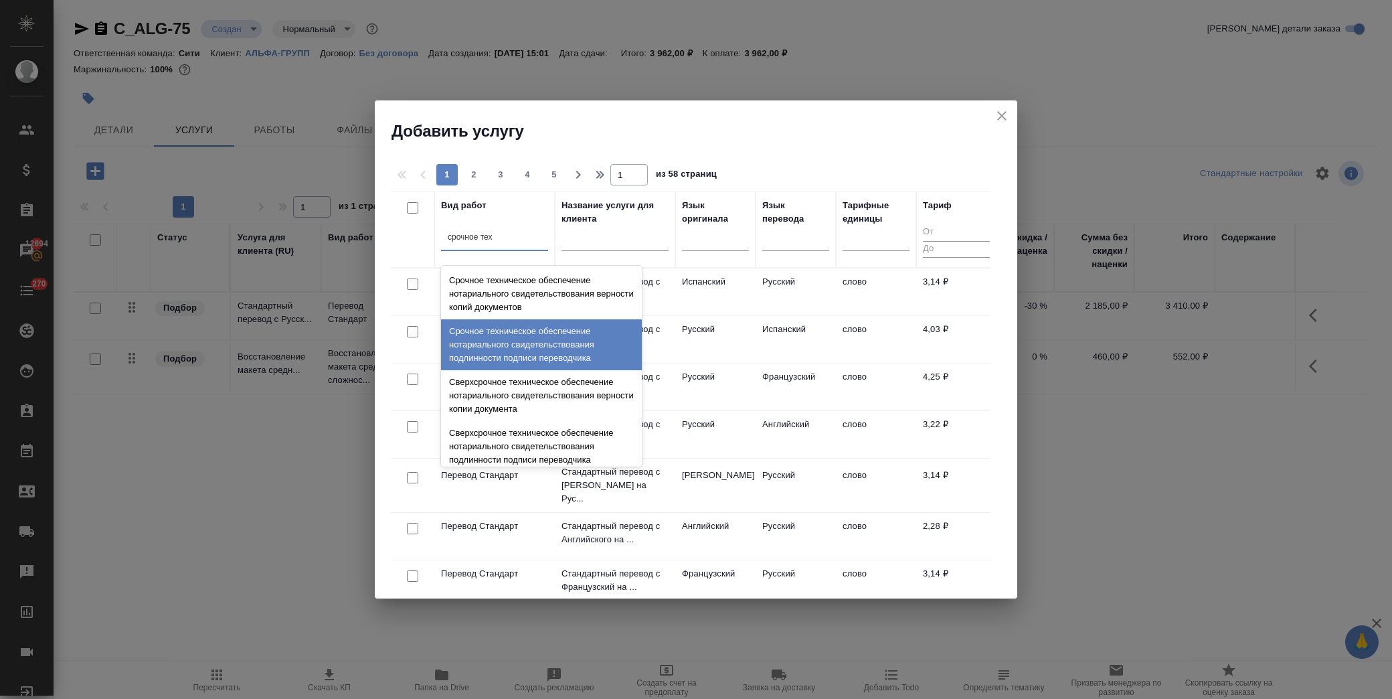
click at [543, 349] on div "Срочное техническое обеспечение нотариального свидетельствования подлинности по…" at bounding box center [541, 344] width 201 height 51
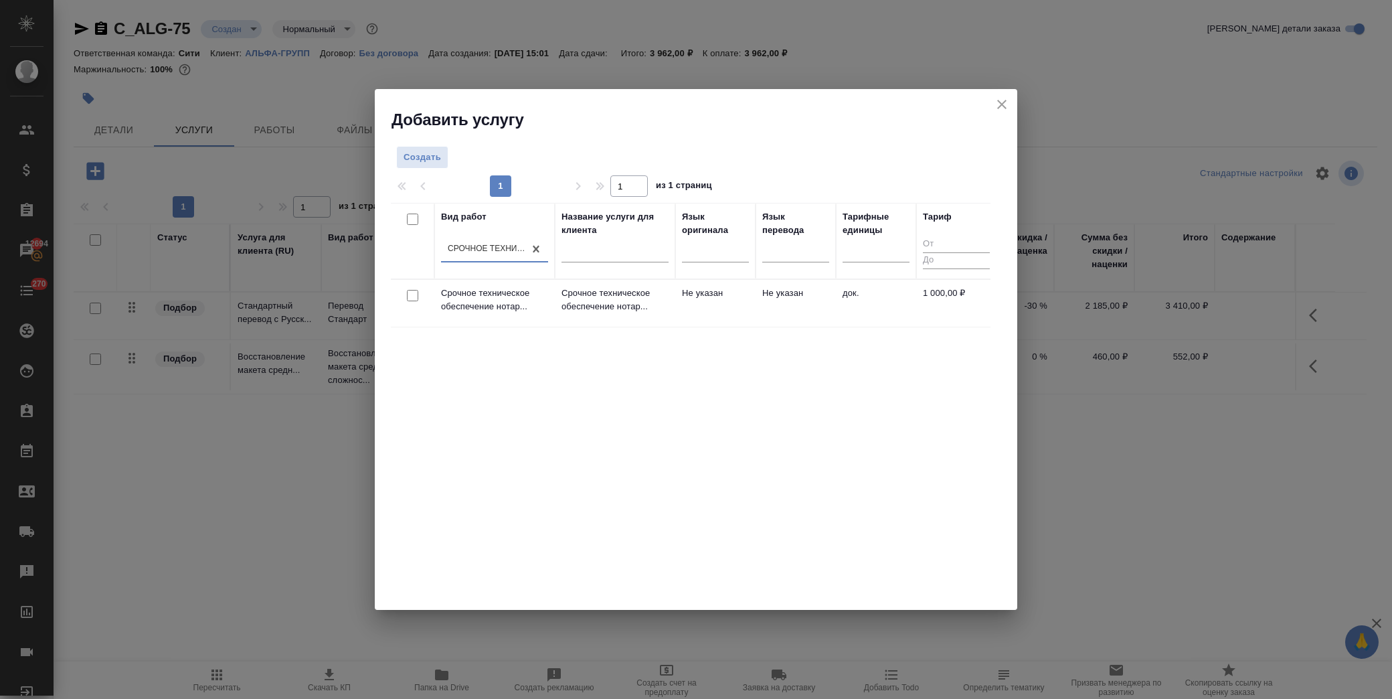
click at [413, 298] on input "checkbox" at bounding box center [412, 295] width 11 height 11
checkbox input "true"
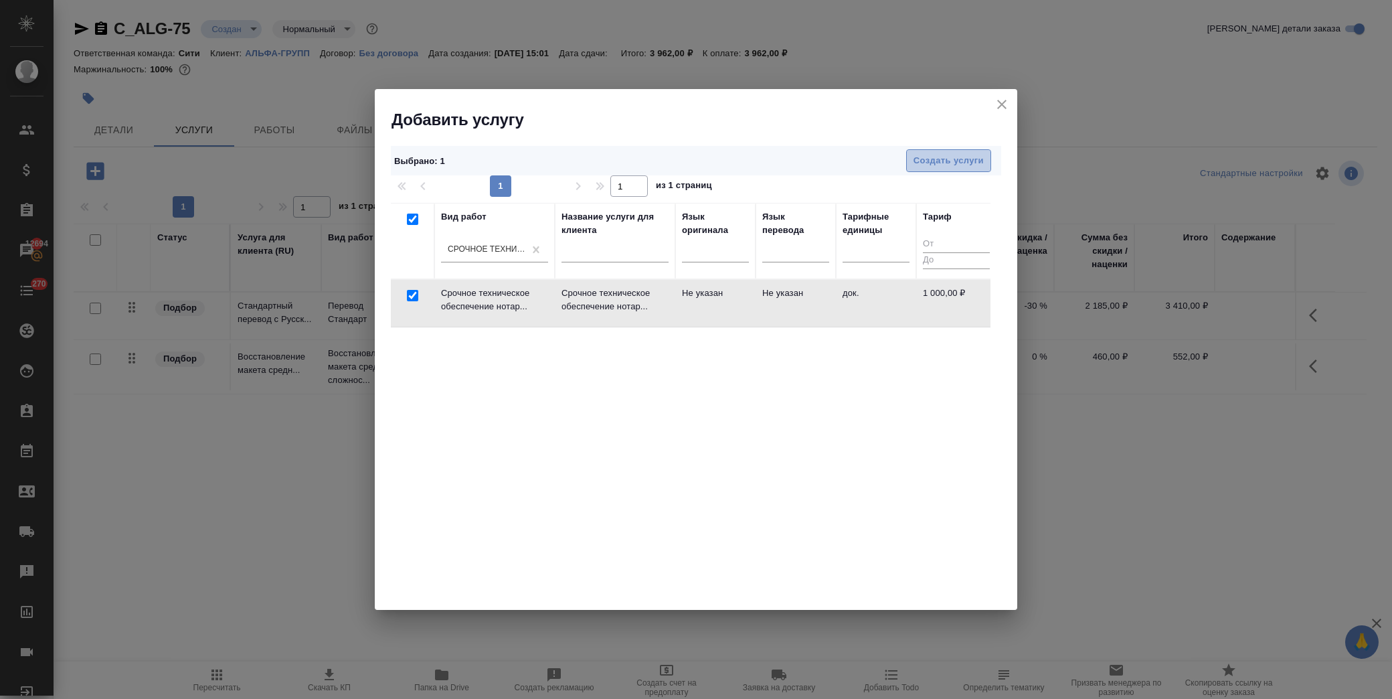
click at [942, 153] on span "Создать услуги" at bounding box center [949, 160] width 70 height 15
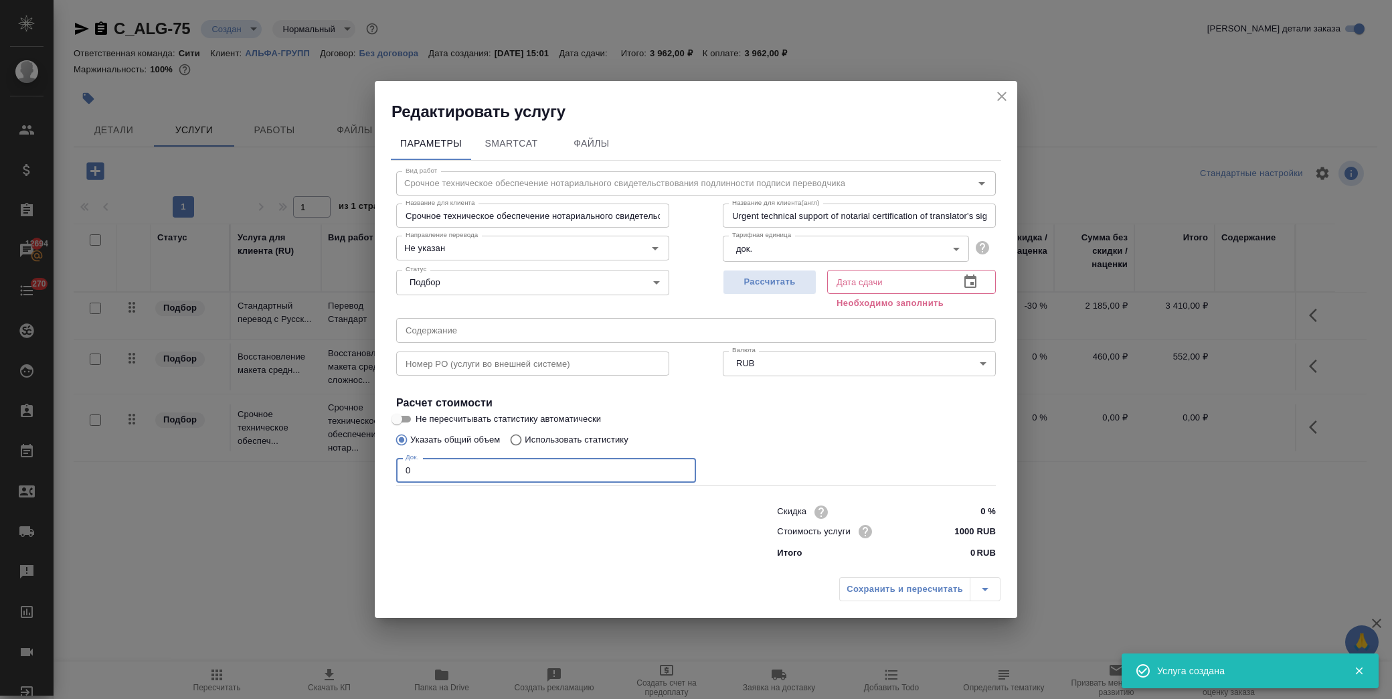
drag, startPoint x: 371, startPoint y: 472, endPoint x: 290, endPoint y: 477, distance: 81.8
click at [290, 477] on div "Редактировать услугу Параметры SmartCat Файлы Вид работ Срочное техническое обе…" at bounding box center [696, 349] width 1392 height 699
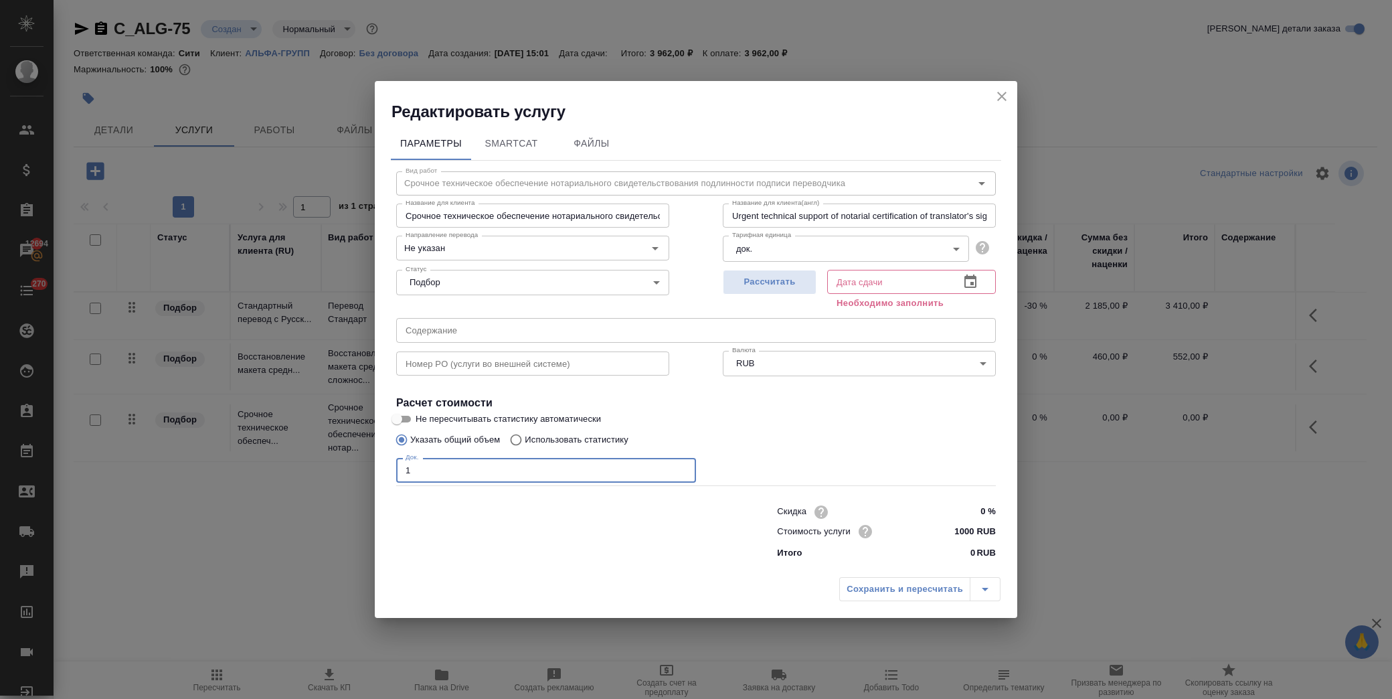
type input "1"
click at [969, 274] on icon "button" at bounding box center [970, 282] width 16 height 16
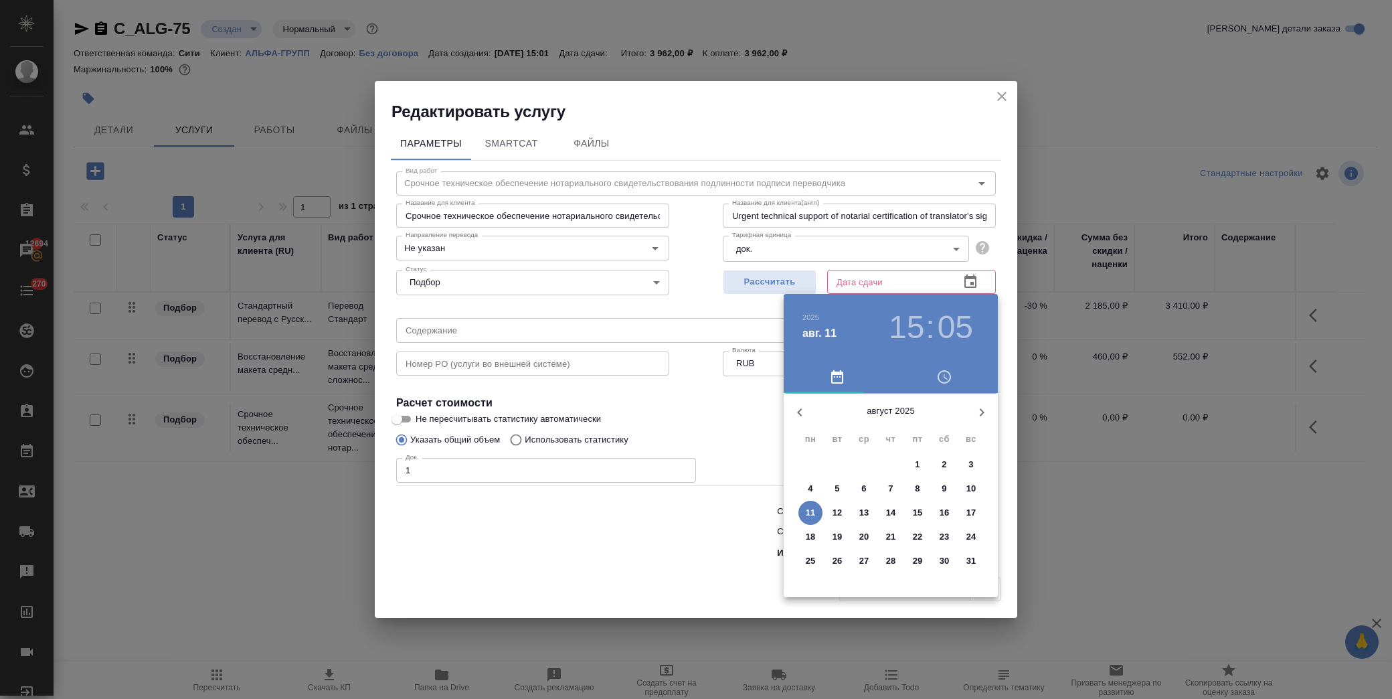
click at [806, 513] on p "11" at bounding box center [811, 512] width 10 height 13
type input "11.08.2025 15:05"
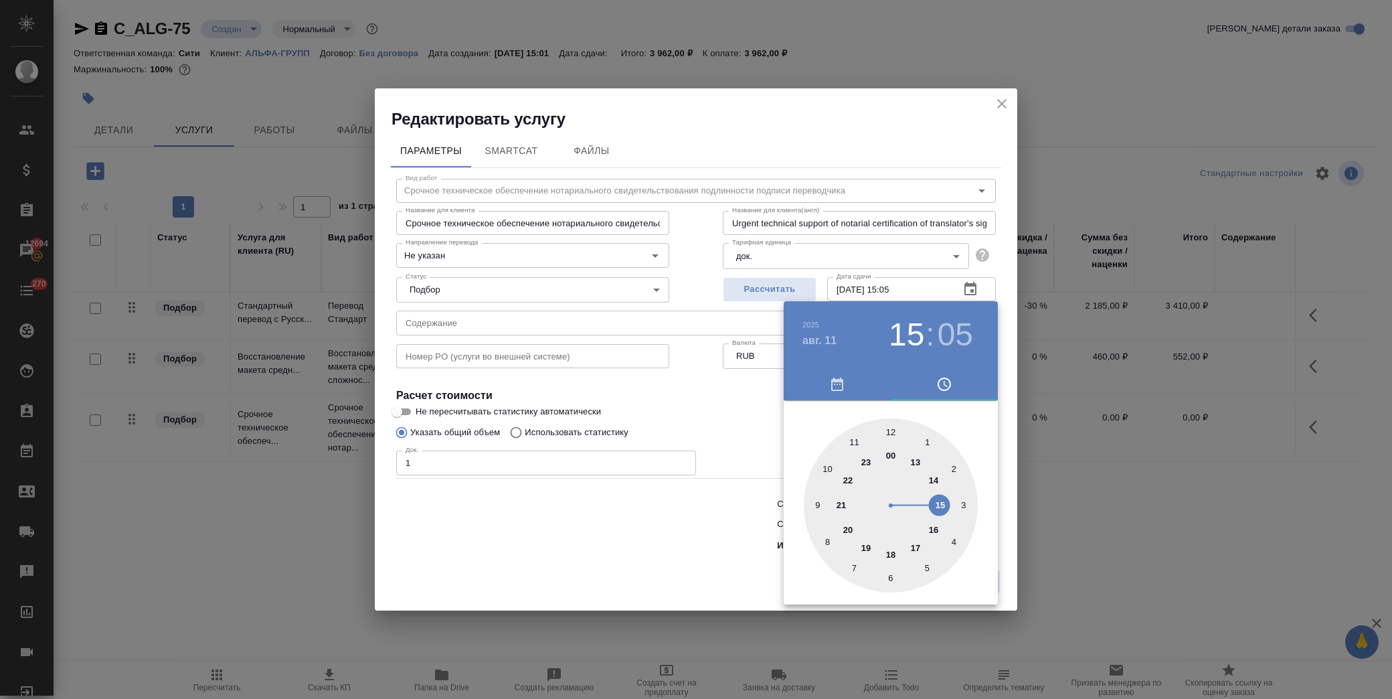
click at [752, 418] on div at bounding box center [696, 349] width 1392 height 699
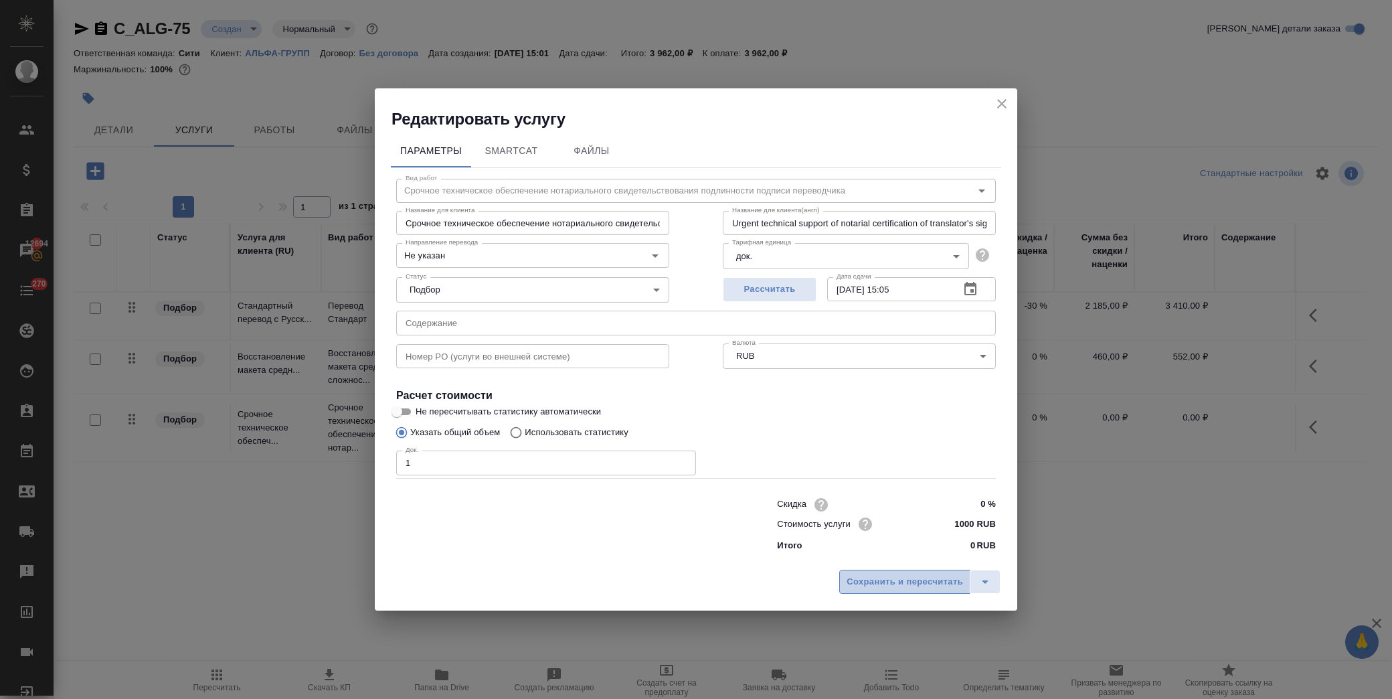
click at [892, 583] on span "Сохранить и пересчитать" at bounding box center [905, 581] width 116 height 15
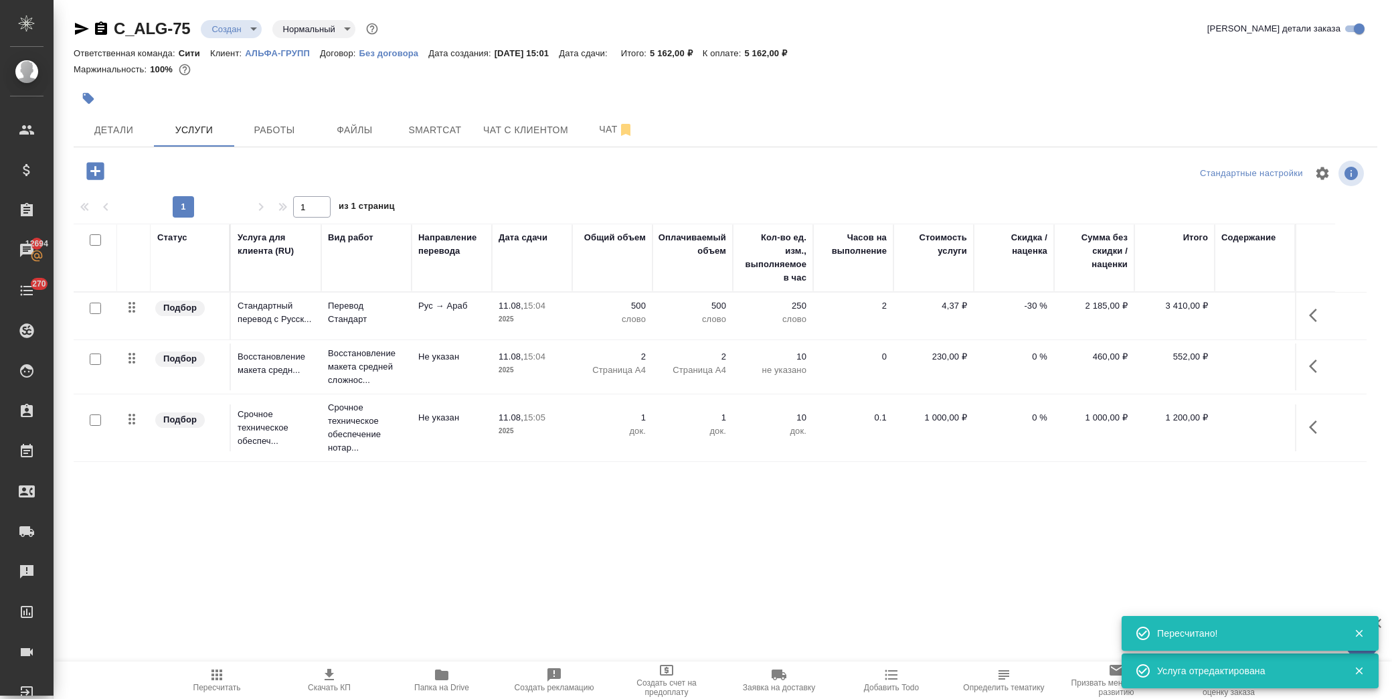
click at [99, 173] on icon "button" at bounding box center [94, 170] width 17 height 17
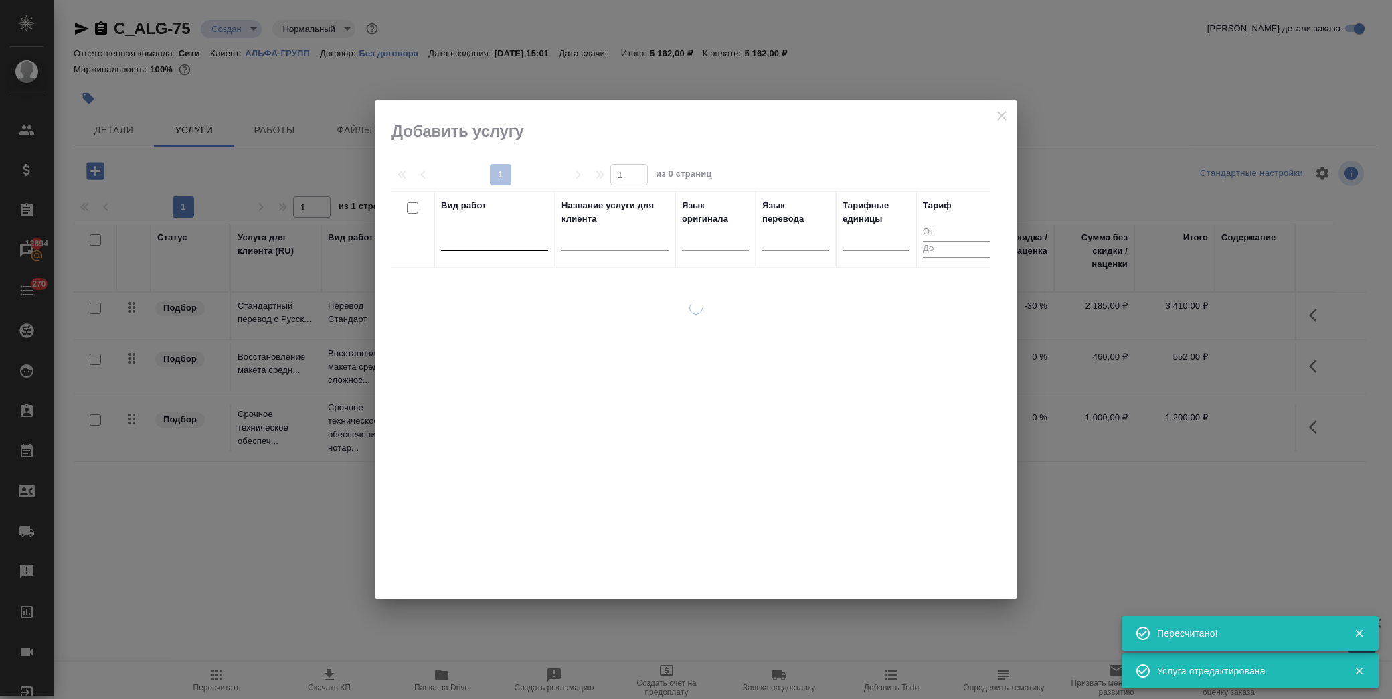
click at [477, 242] on div at bounding box center [494, 237] width 107 height 19
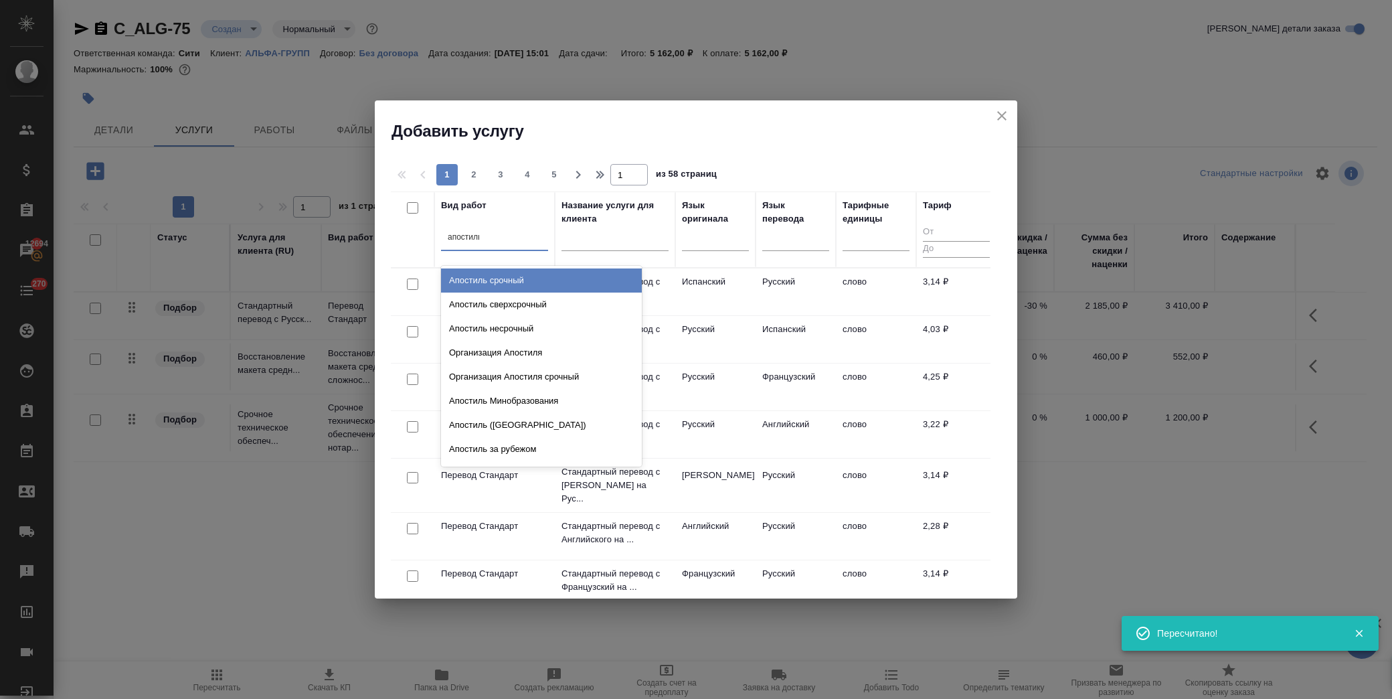
type input "апостиль"
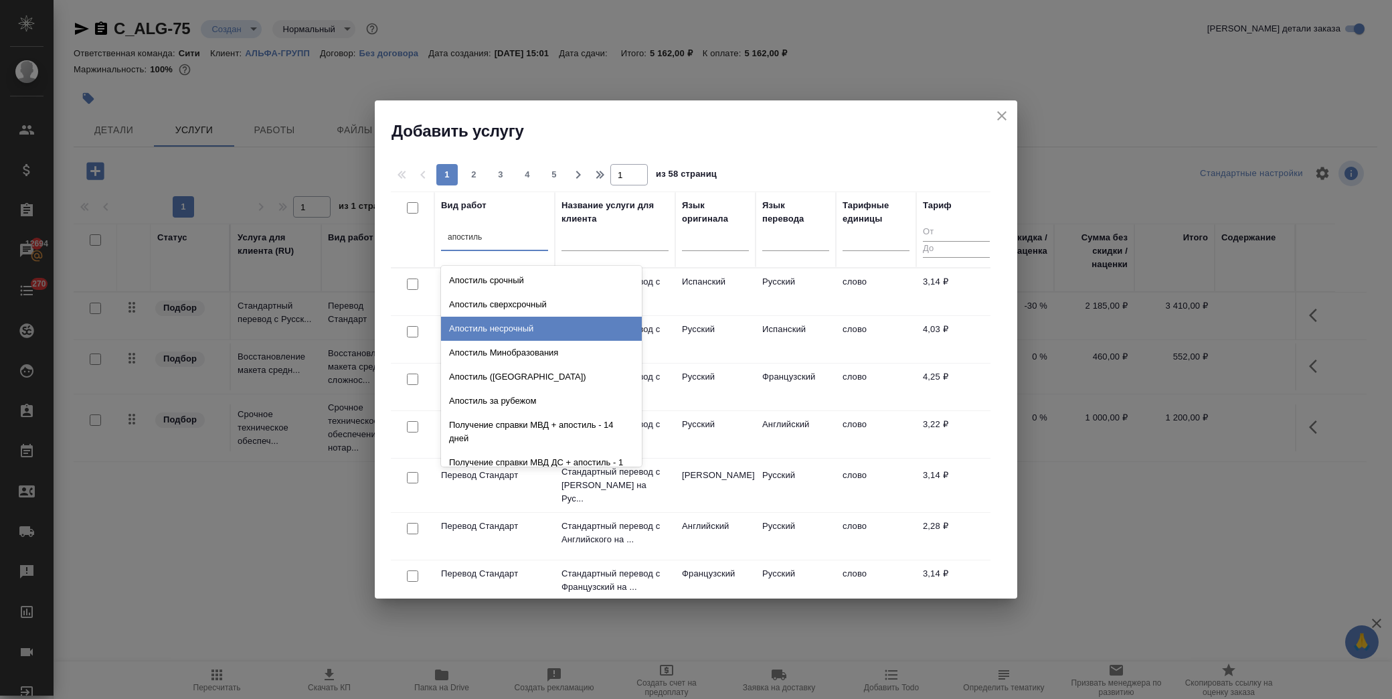
click at [505, 327] on div "Апостиль несрочный" at bounding box center [541, 329] width 201 height 24
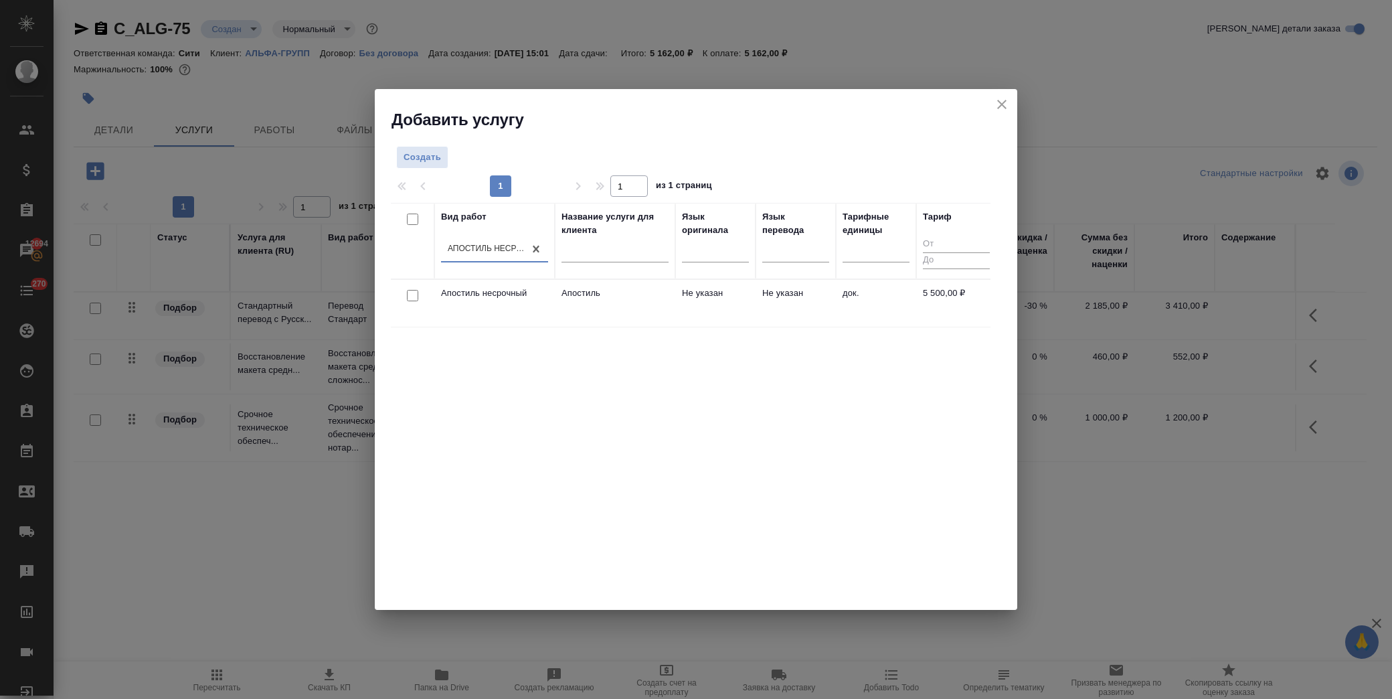
drag, startPoint x: 412, startPoint y: 297, endPoint x: 447, endPoint y: 285, distance: 37.5
click at [413, 297] on input "checkbox" at bounding box center [412, 295] width 11 height 11
checkbox input "true"
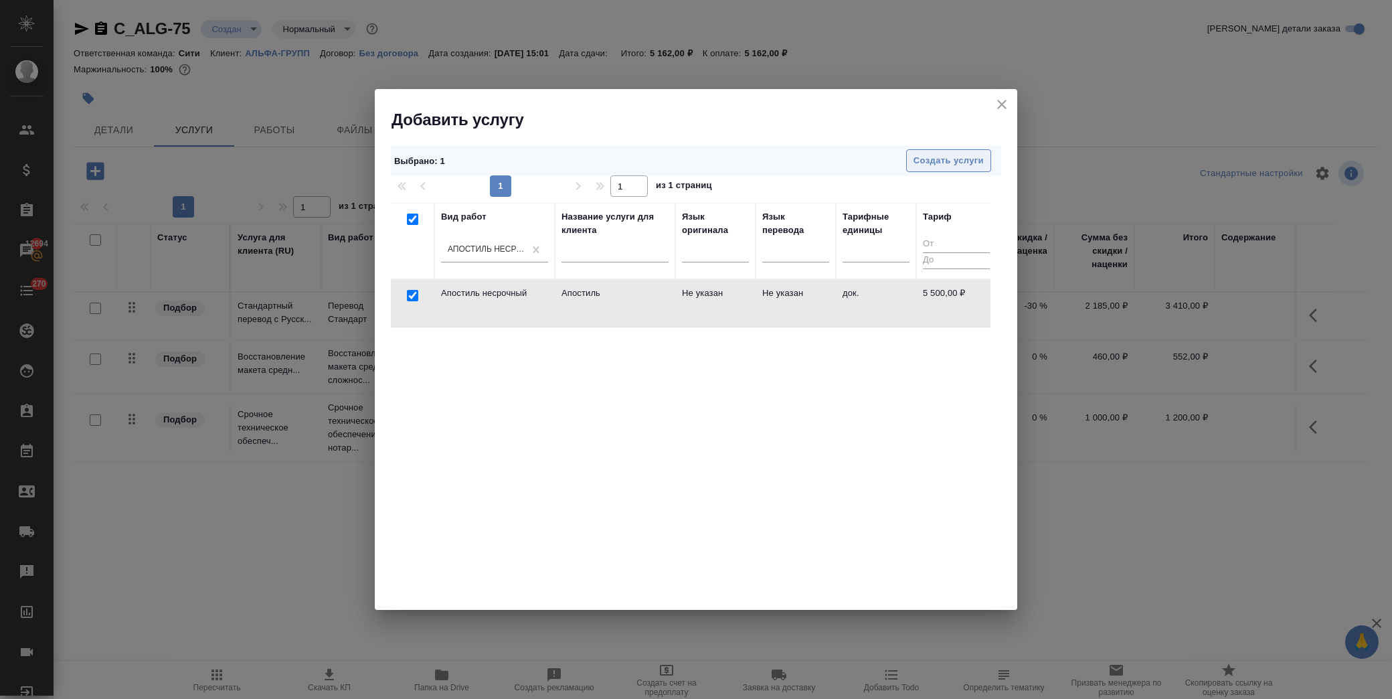
click at [928, 157] on span "Создать услуги" at bounding box center [949, 160] width 70 height 15
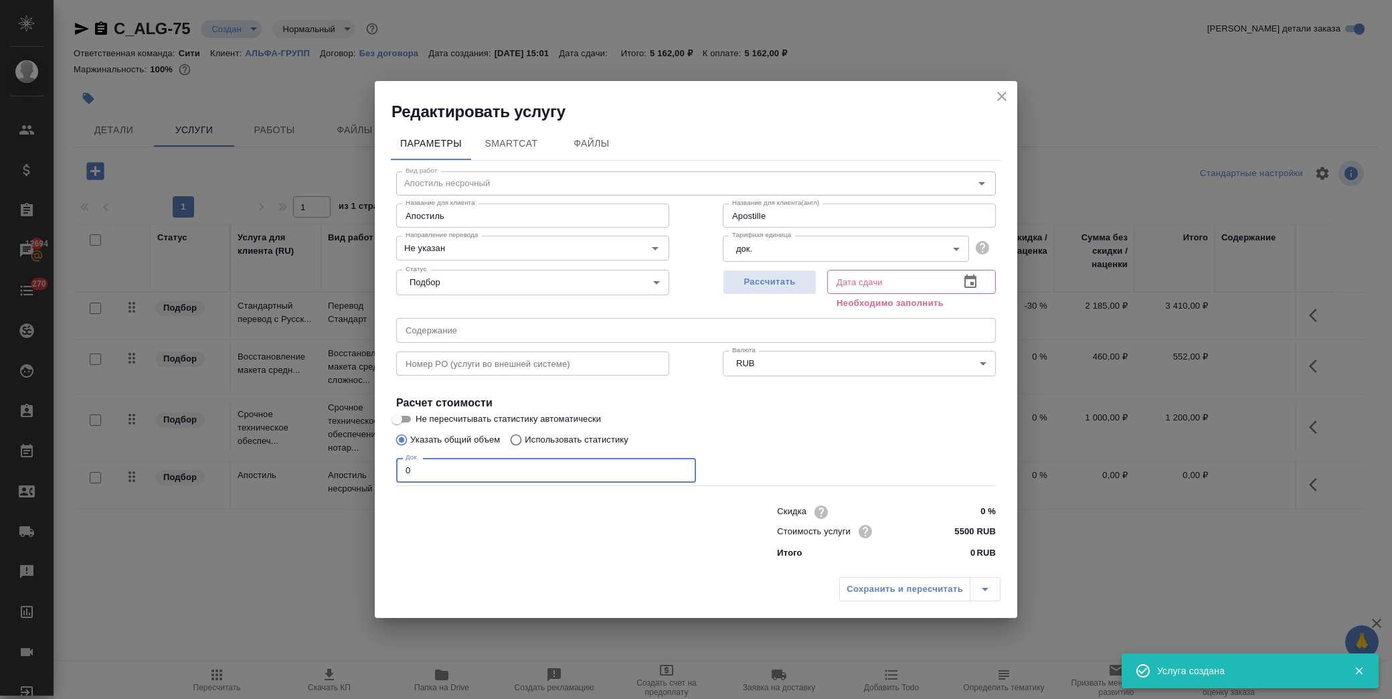
drag, startPoint x: 444, startPoint y: 472, endPoint x: 244, endPoint y: 472, distance: 200.1
click at [246, 472] on div "Редактировать услугу Параметры SmartCat Файлы Вид работ Апостиль несрочный Вид …" at bounding box center [696, 349] width 1392 height 699
type input "Apostille"
type input "1"
type input "Apostille"
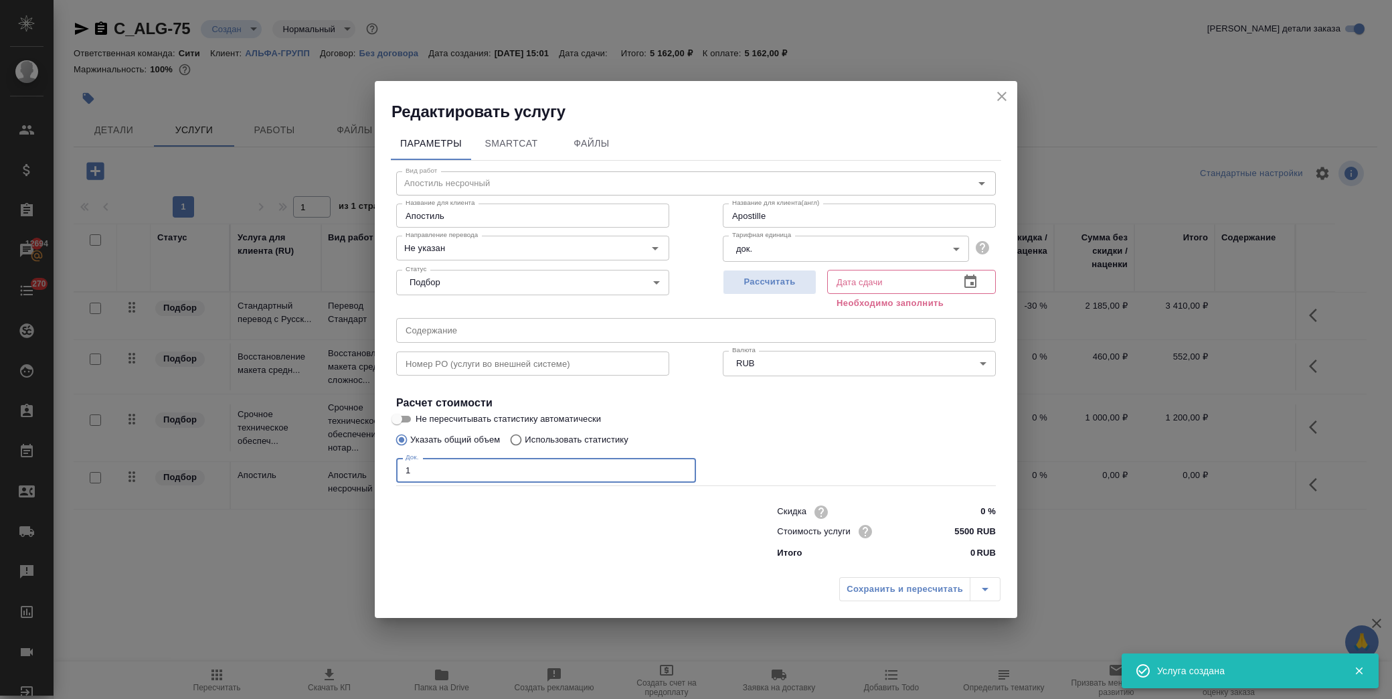
type input "1"
click at [972, 285] on icon "button" at bounding box center [970, 282] width 16 height 16
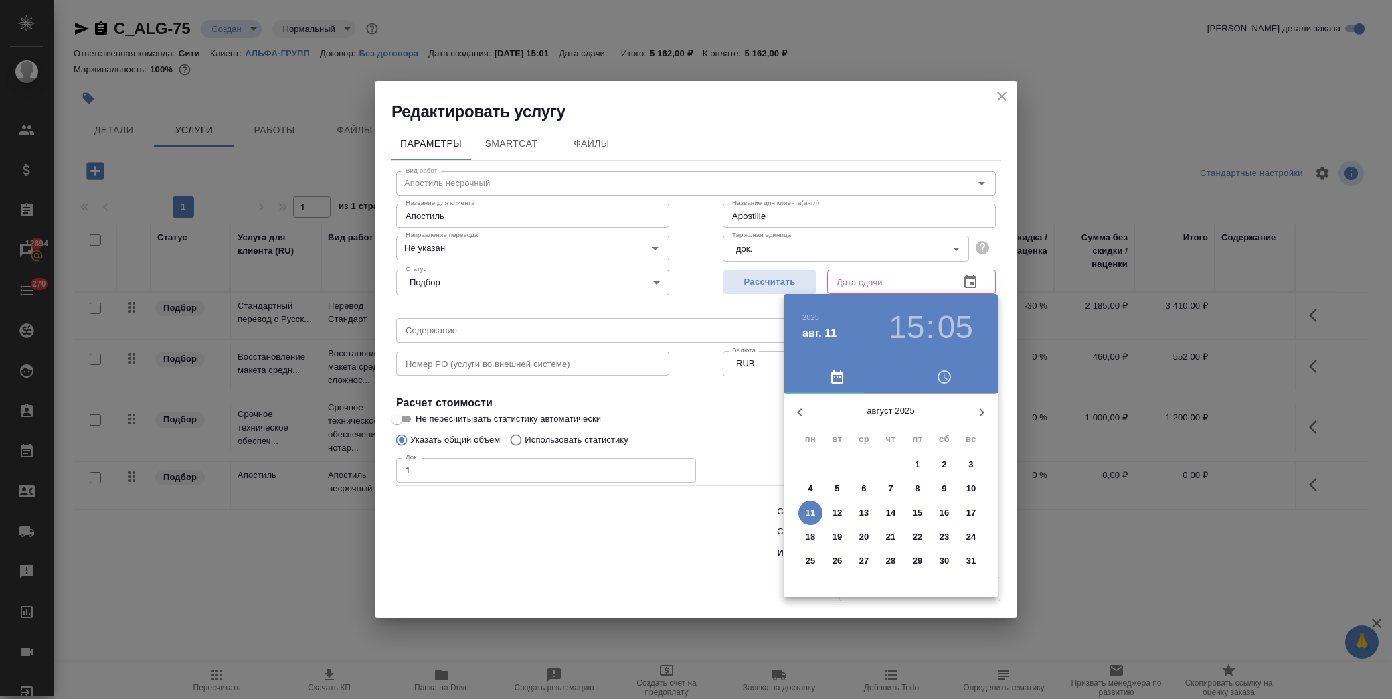
click at [812, 513] on p "11" at bounding box center [811, 512] width 10 height 13
type input "Apostille"
type input "11.08.2025 15:05"
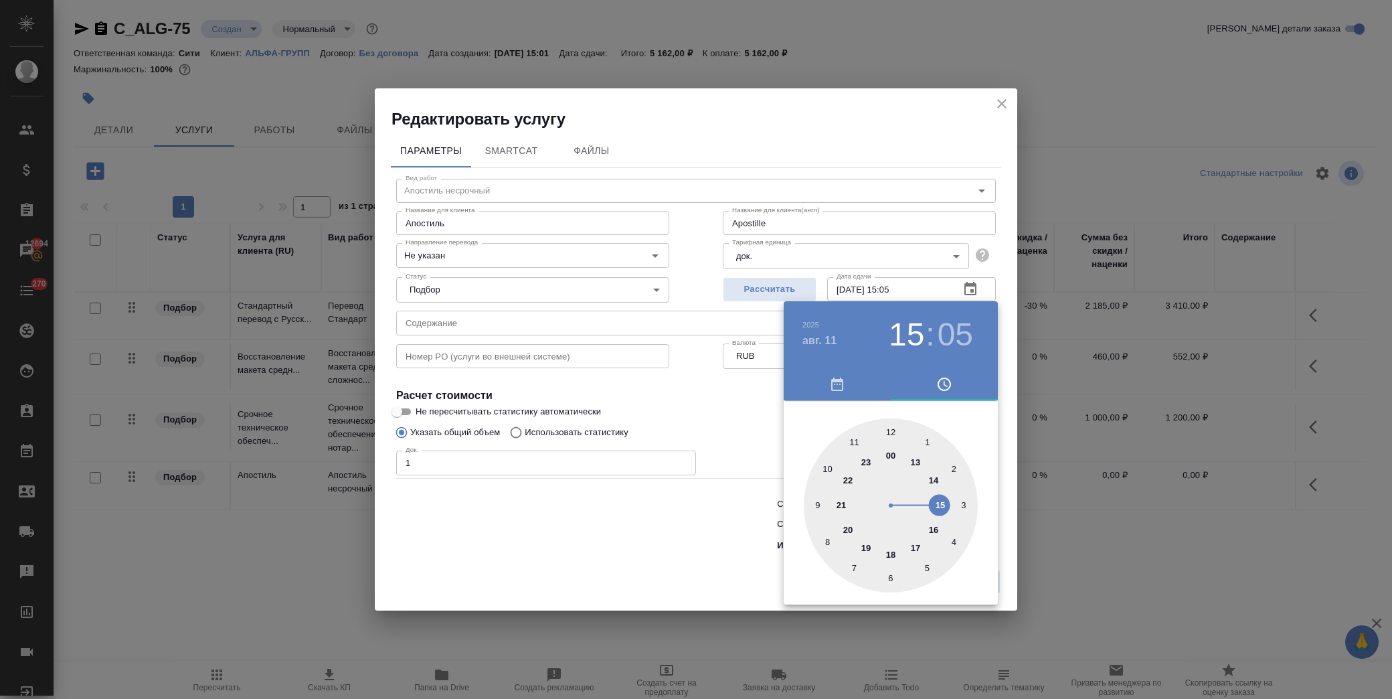
click at [747, 452] on div at bounding box center [696, 349] width 1392 height 699
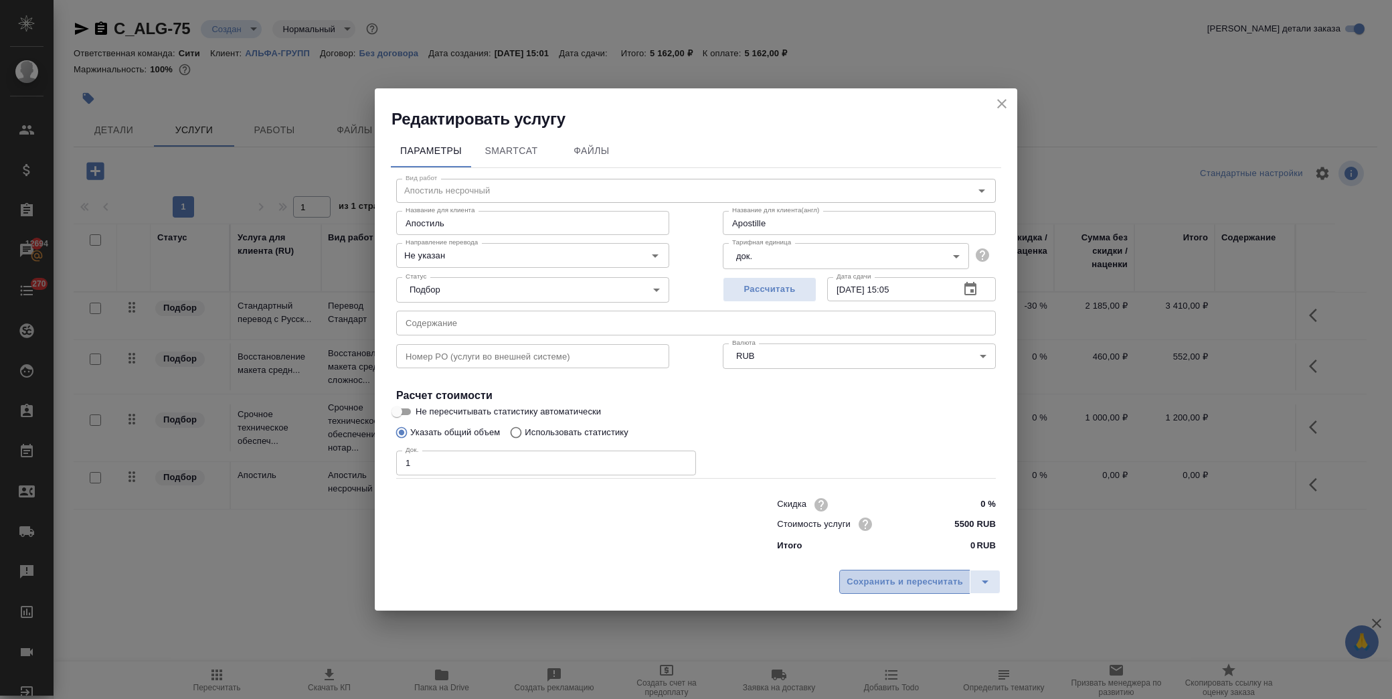
click at [883, 576] on span "Сохранить и пересчитать" at bounding box center [905, 581] width 116 height 15
type input "Apostille"
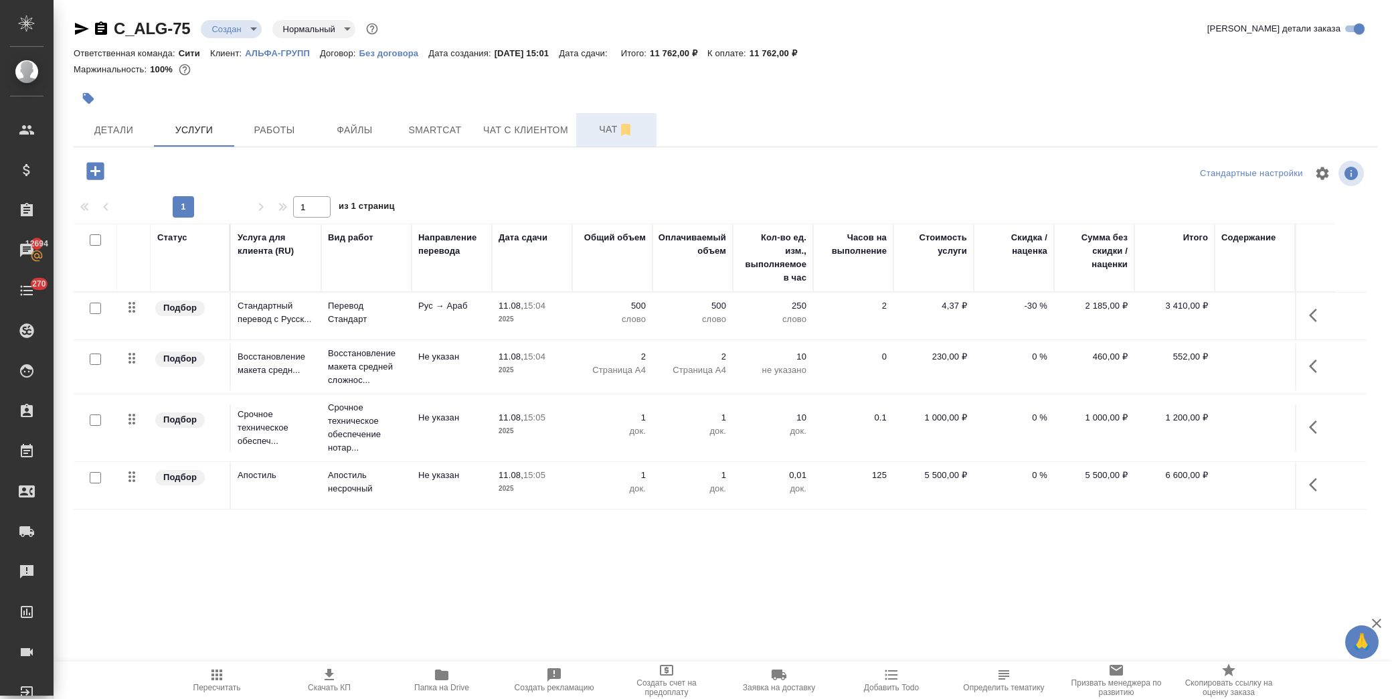
click at [597, 138] on button "Чат" at bounding box center [616, 129] width 80 height 33
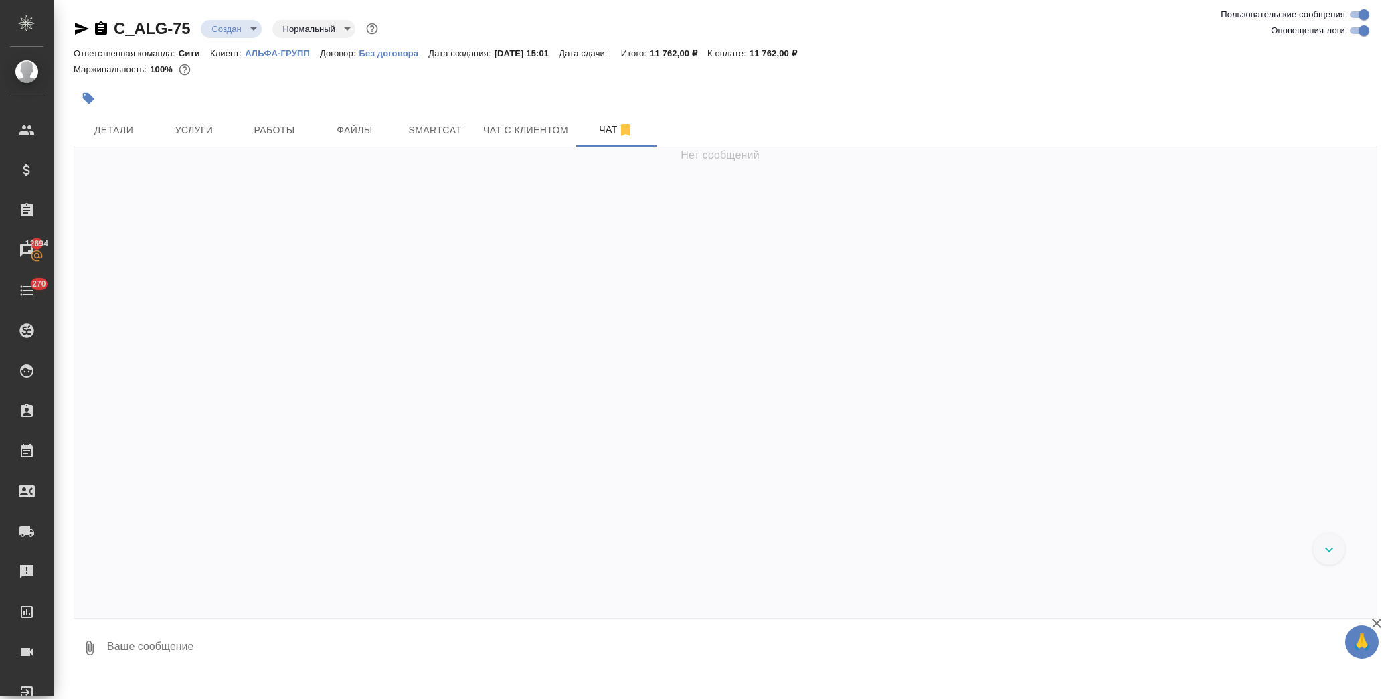
click at [190, 647] on textarea at bounding box center [742, 648] width 1272 height 46
paste textarea
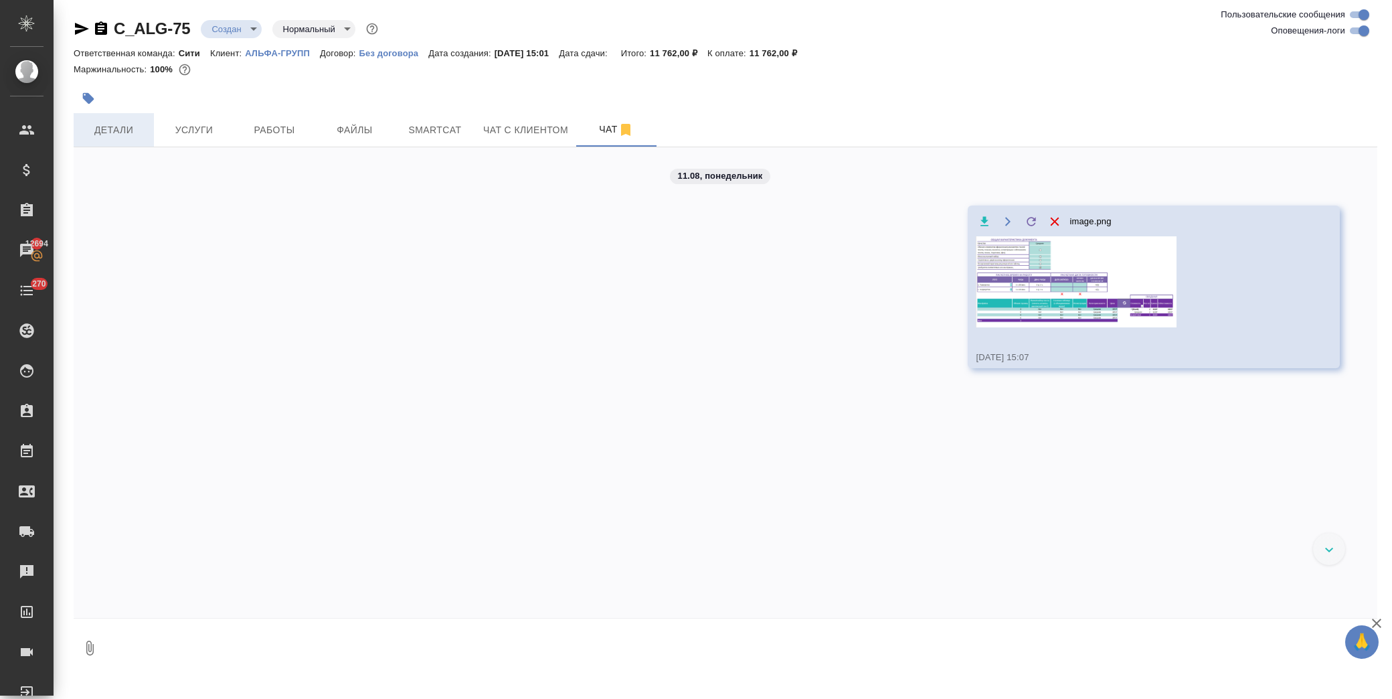
drag, startPoint x: 106, startPoint y: 135, endPoint x: 122, endPoint y: 132, distance: 16.9
click at [108, 134] on span "Детали" at bounding box center [114, 130] width 64 height 17
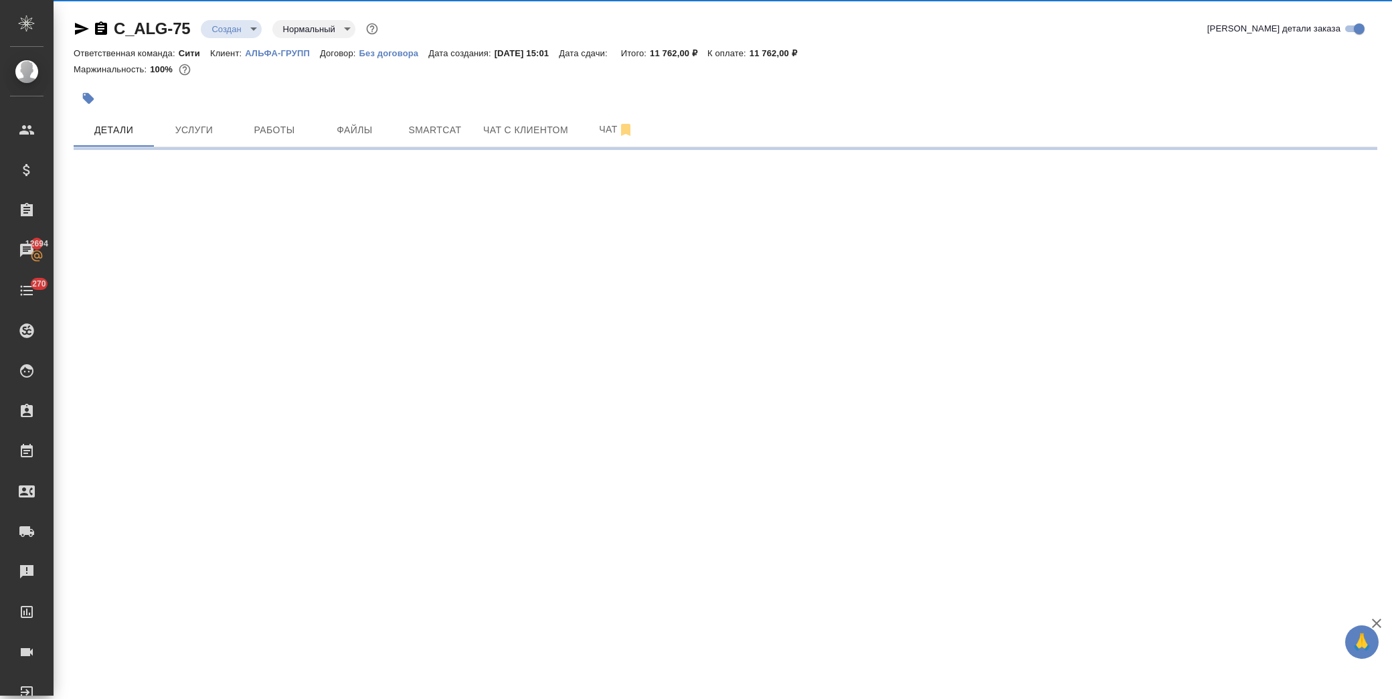
select select "RU"
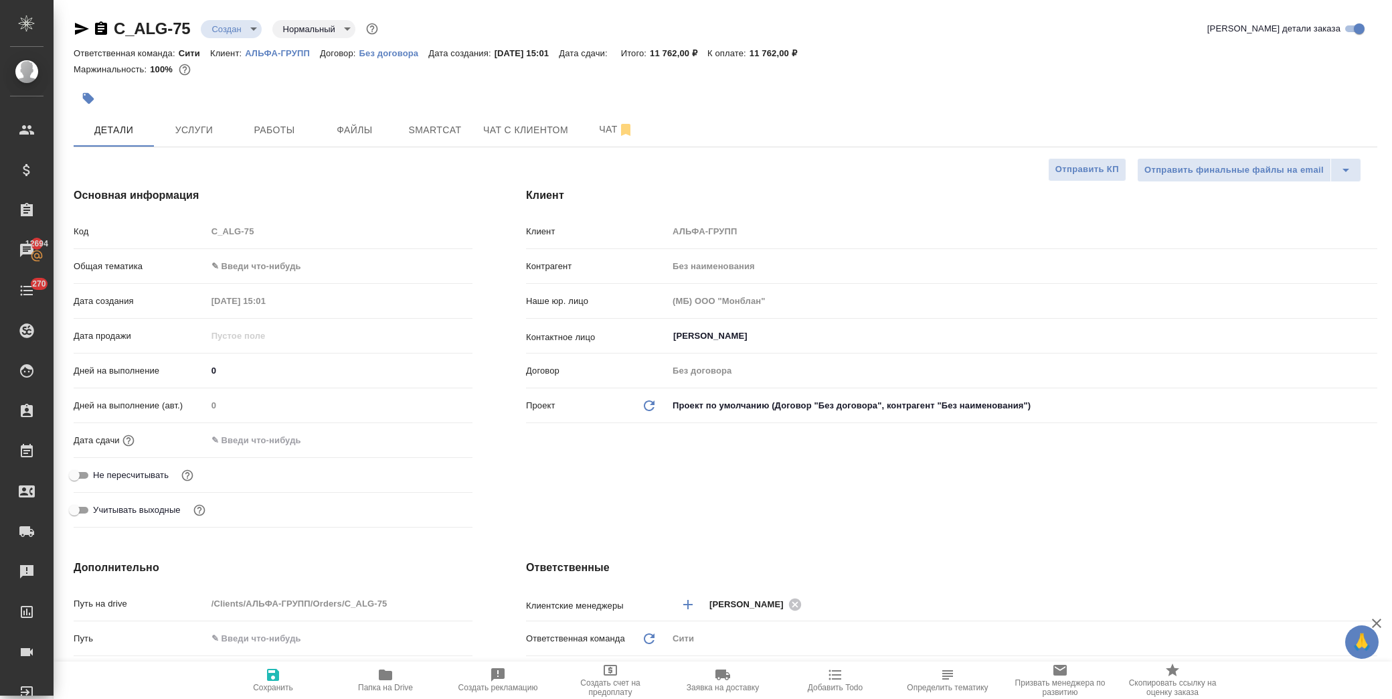
type textarea "x"
click at [282, 258] on body "🙏 .cls-1 fill:#fff; AWATERA Лофицкая Юлия Владимировна Клиенты Спецификации Зак…" at bounding box center [696, 349] width 1392 height 699
drag, startPoint x: 336, startPoint y: 395, endPoint x: 332, endPoint y: 384, distance: 11.4
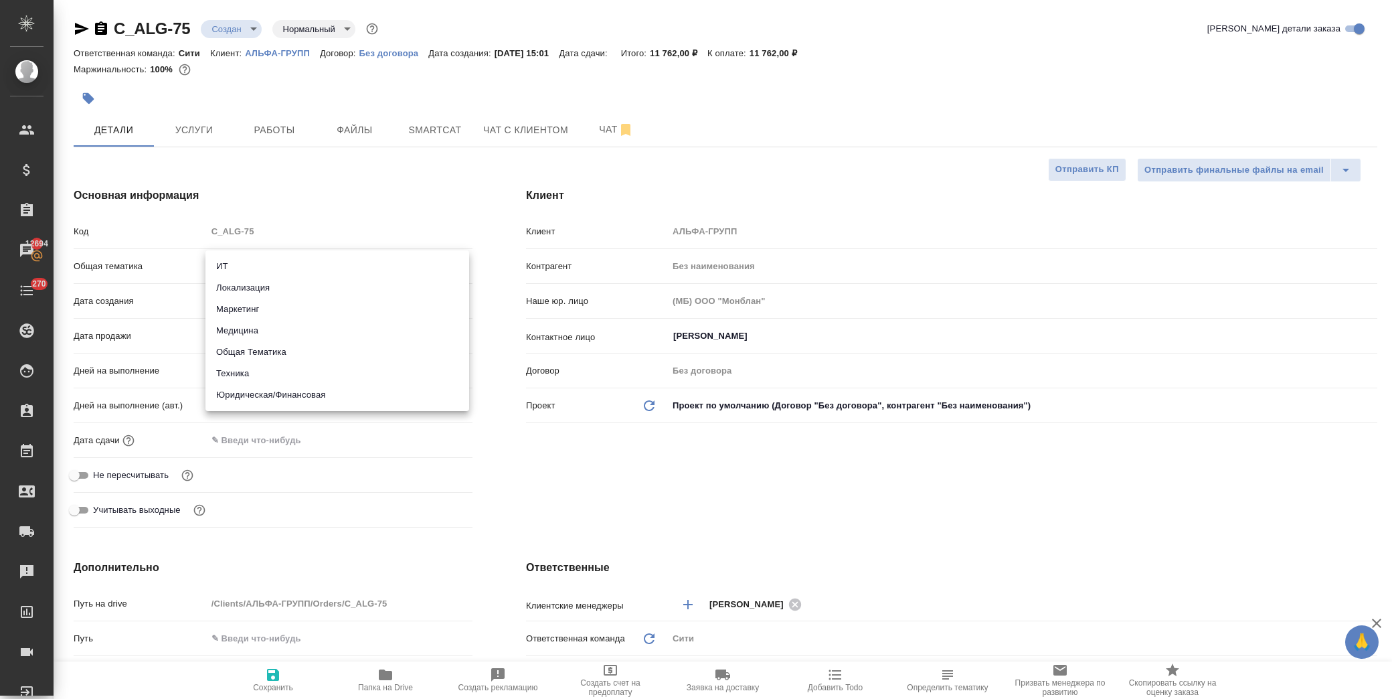
click at [335, 395] on li "Юридическая/Финансовая" at bounding box center [337, 394] width 264 height 21
type input "yr-fn"
type textarea "x"
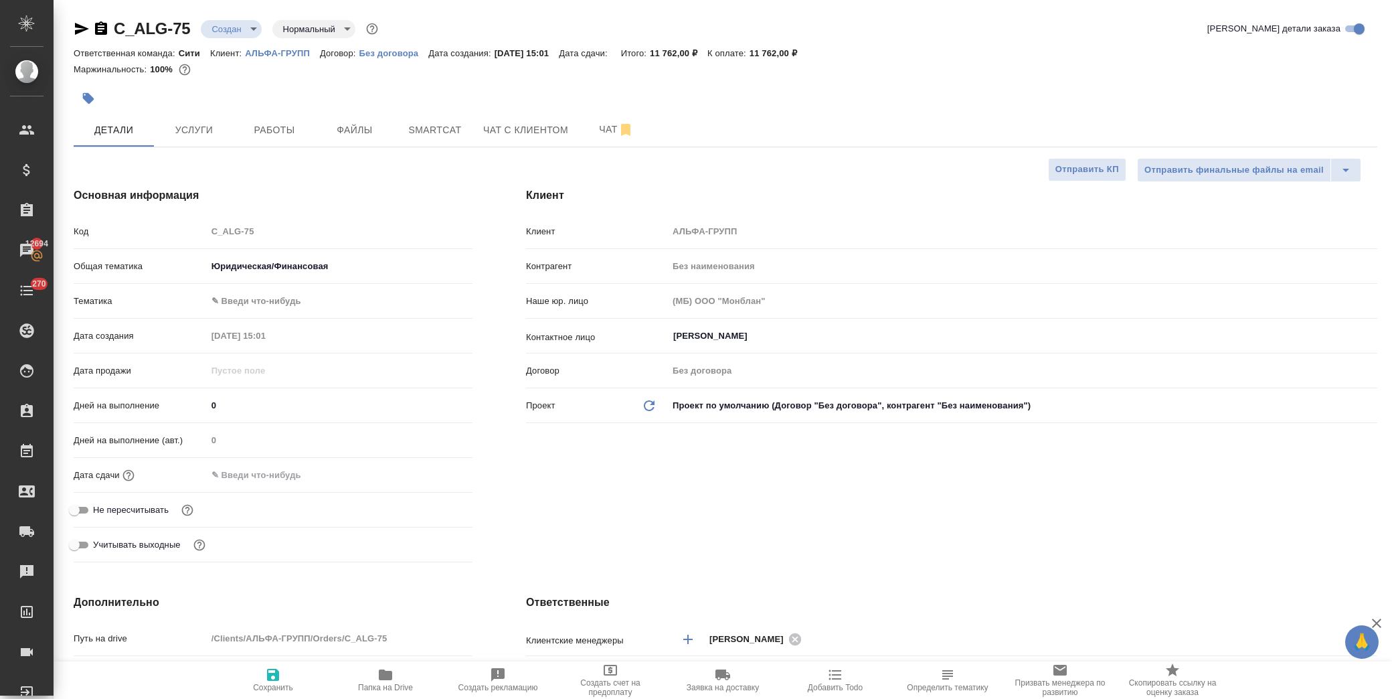
click at [311, 298] on body "🙏 .cls-1 fill:#fff; AWATERA Лофицкая Юлия Владимировна Клиенты Спецификации Зак…" at bounding box center [696, 349] width 1392 height 699
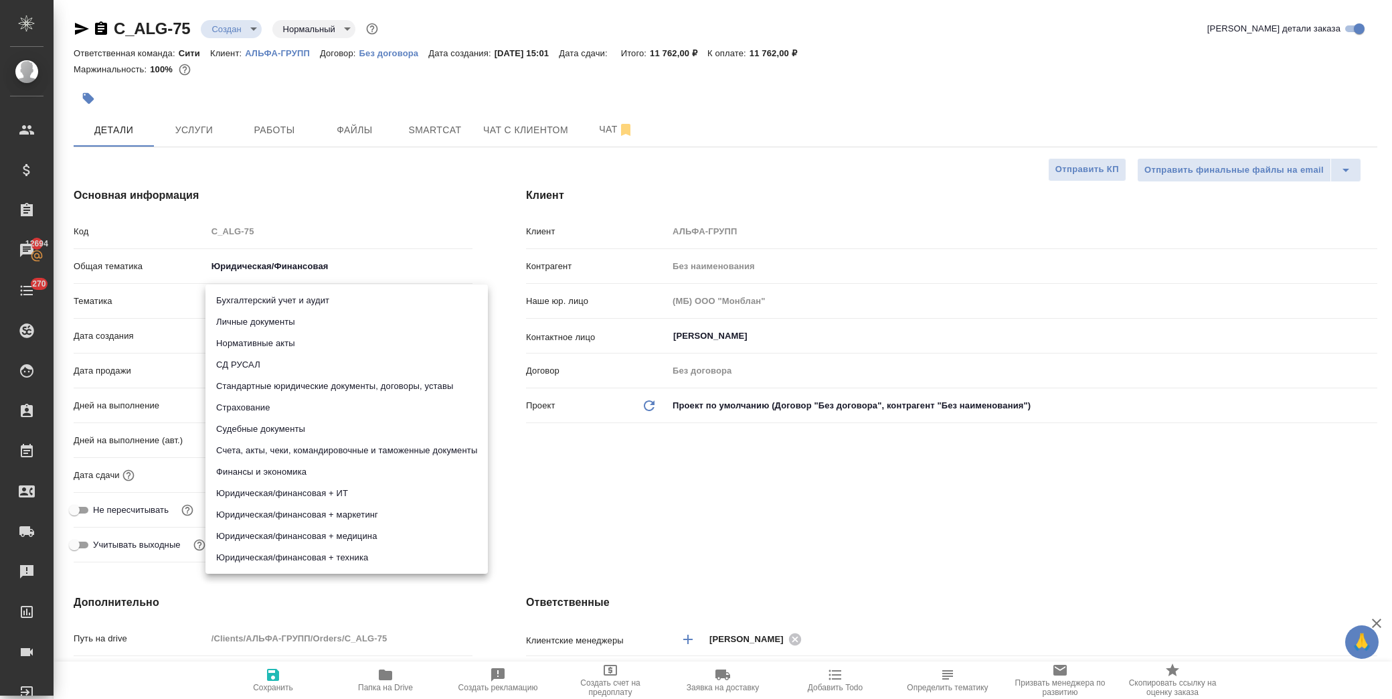
click at [315, 324] on li "Личные документы" at bounding box center [346, 321] width 282 height 21
type textarea "x"
type input "5a8b8b956a9677013d343cfe"
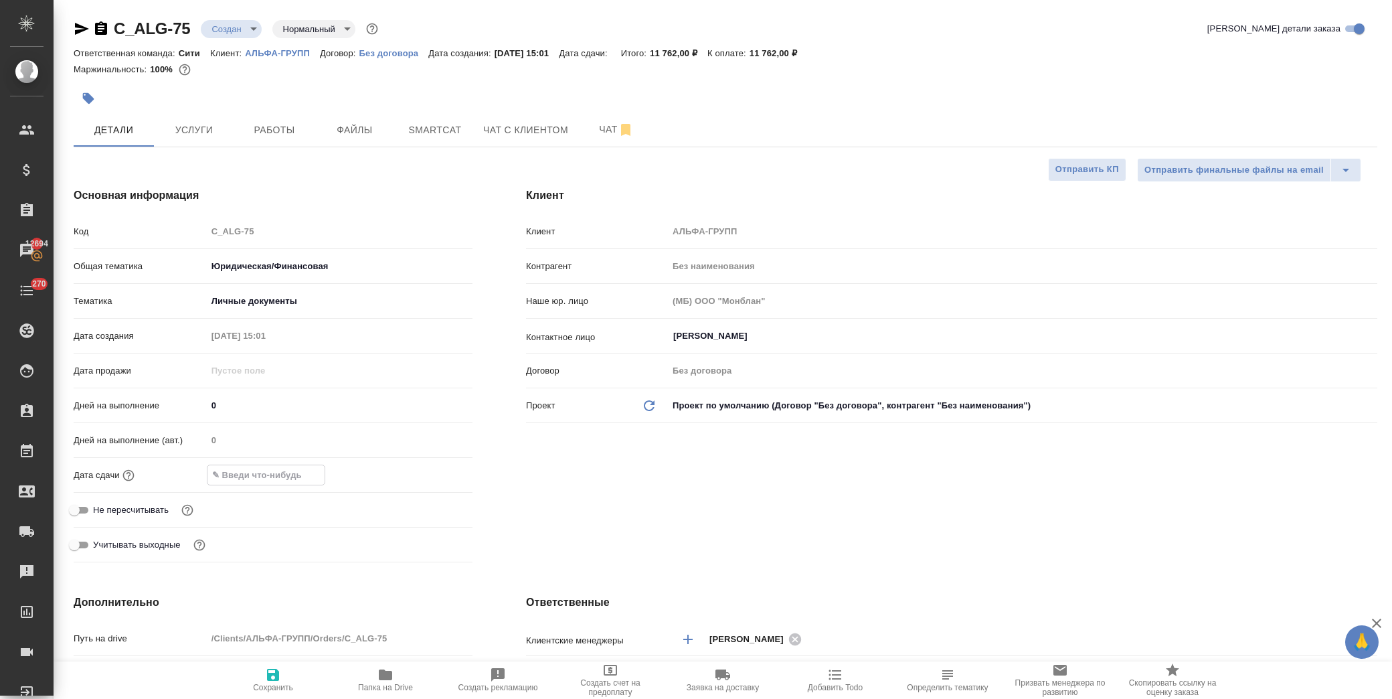
click at [250, 481] on input "text" at bounding box center [265, 474] width 117 height 19
click at [428, 470] on icon "button" at bounding box center [434, 473] width 12 height 13
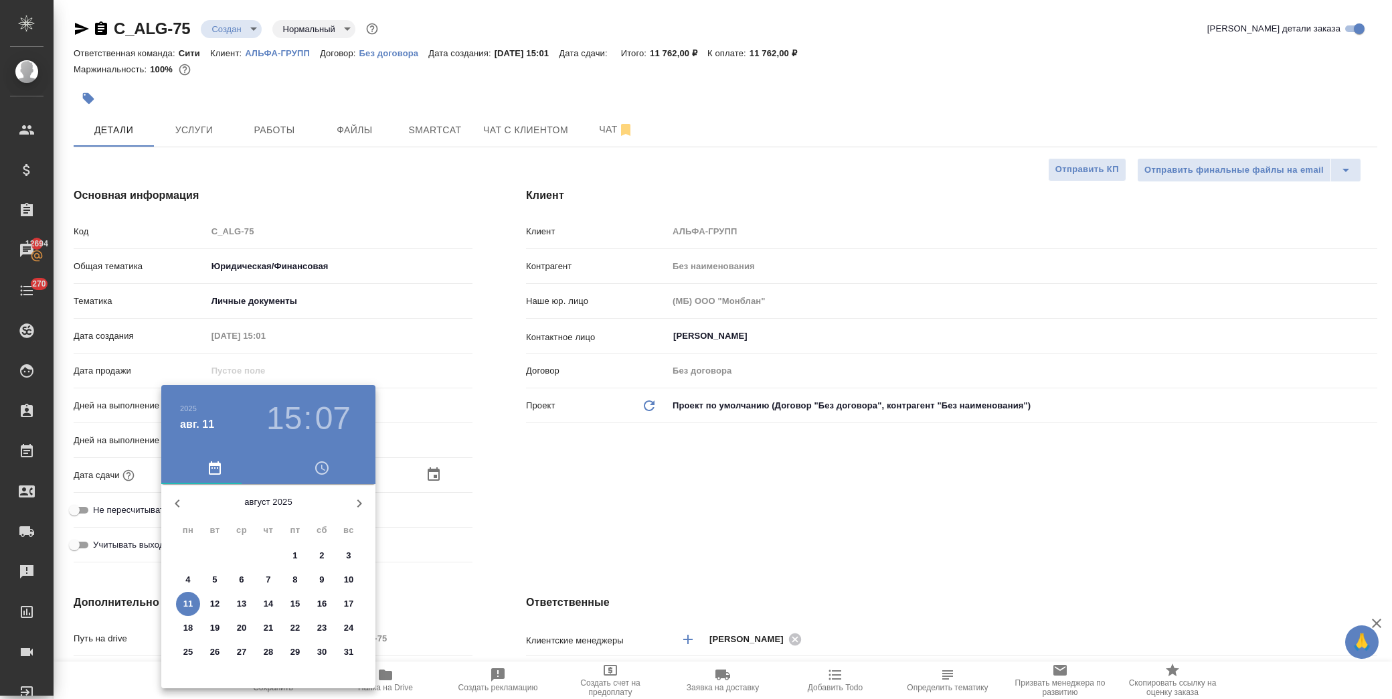
click at [218, 598] on p "12" at bounding box center [215, 603] width 10 height 13
type input "12.08.2025 15:07"
type textarea "x"
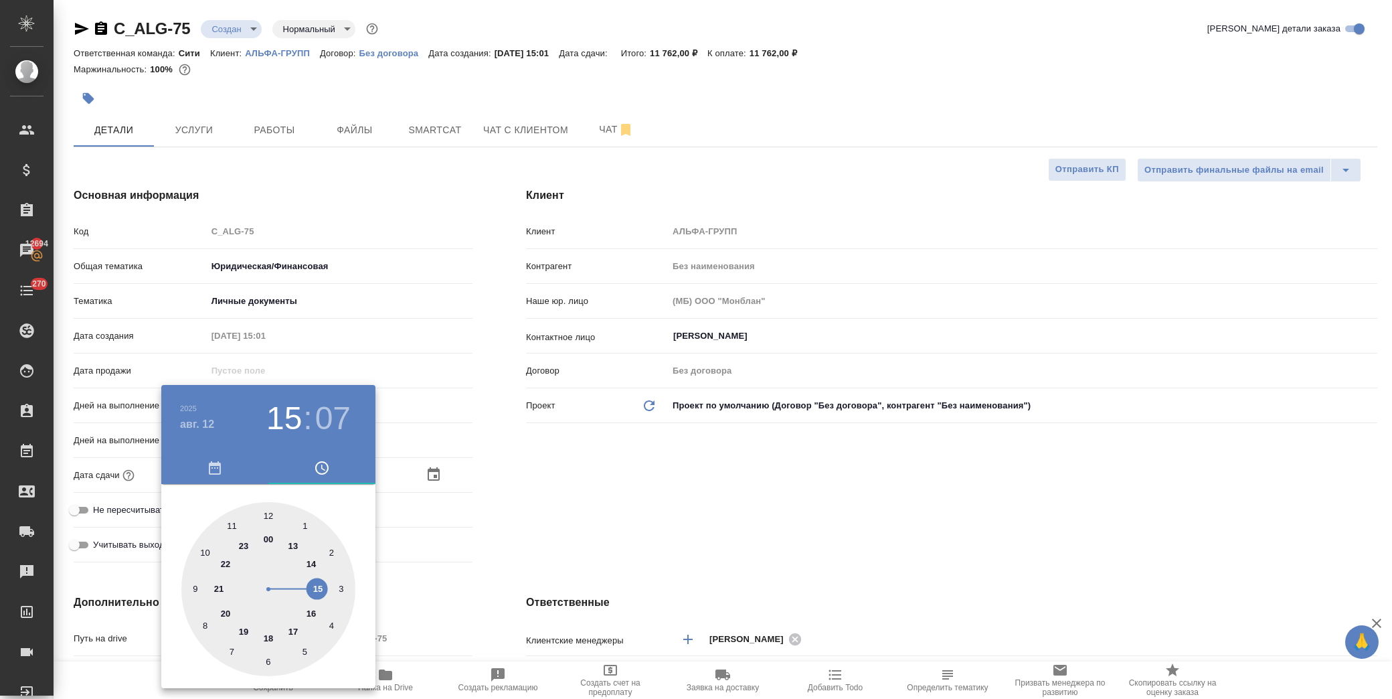
type input "12.08.2025 18:07"
type textarea "x"
drag, startPoint x: 270, startPoint y: 633, endPoint x: 282, endPoint y: 623, distance: 15.2
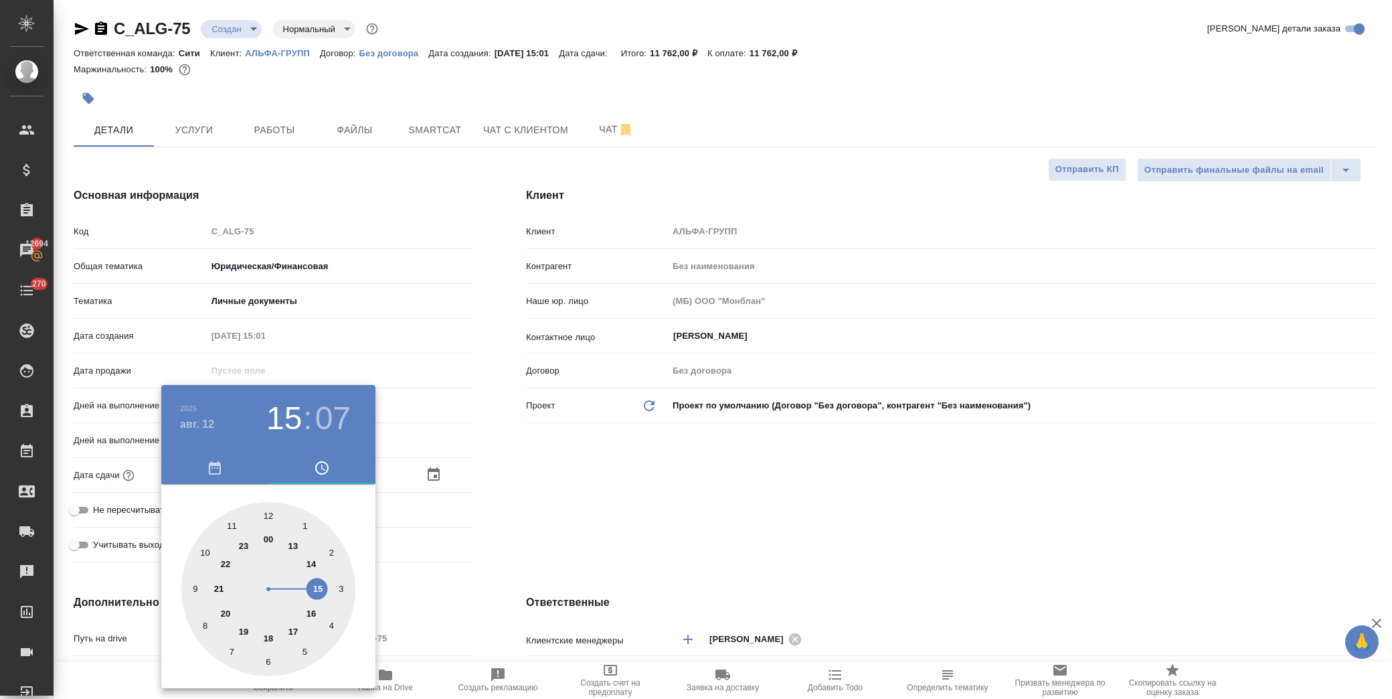
click at [270, 632] on div at bounding box center [268, 589] width 174 height 174
type textarea "x"
click at [574, 473] on div at bounding box center [696, 349] width 1392 height 699
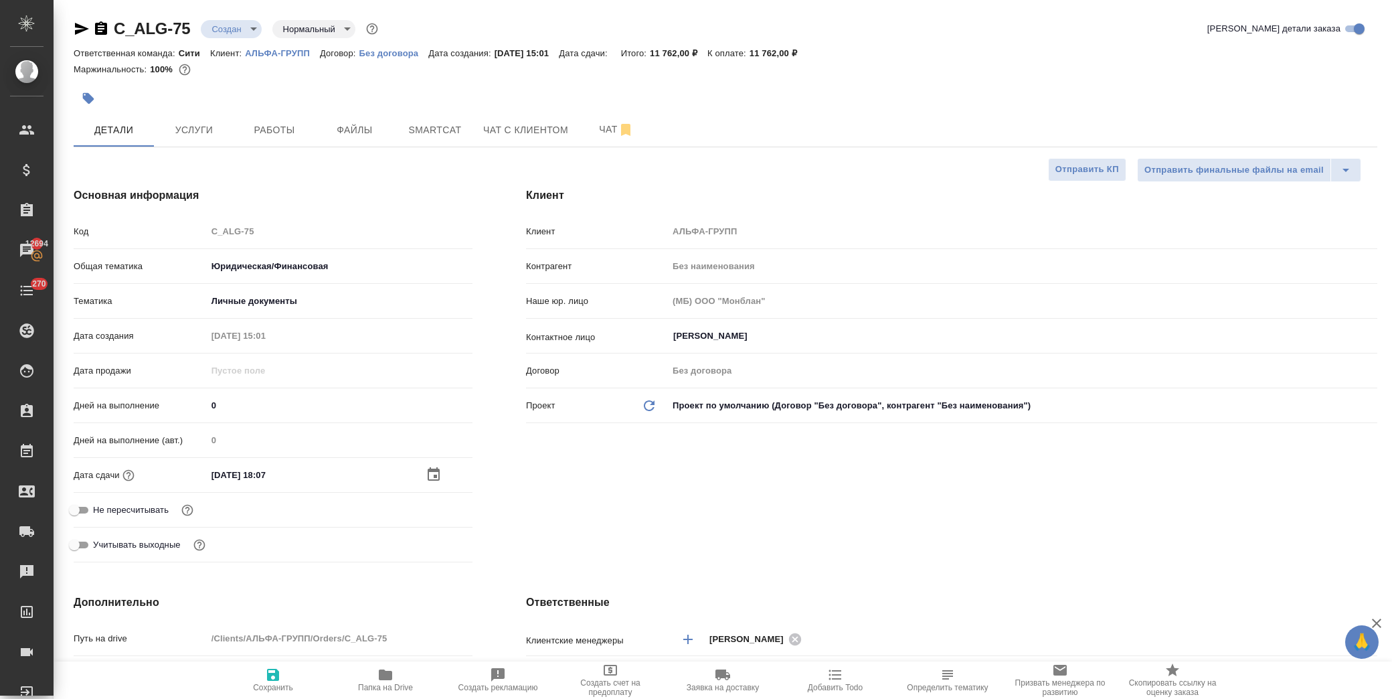
click at [272, 676] on icon "button" at bounding box center [273, 675] width 12 height 12
type textarea "x"
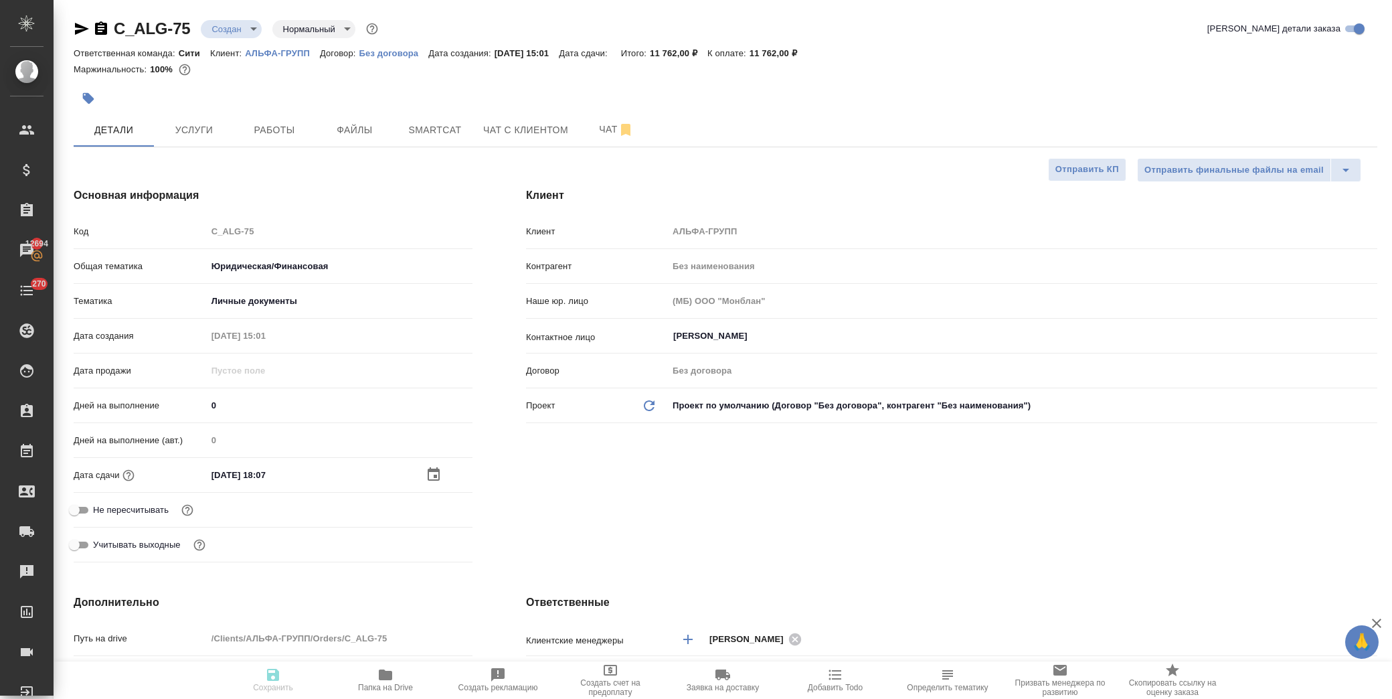
type textarea "x"
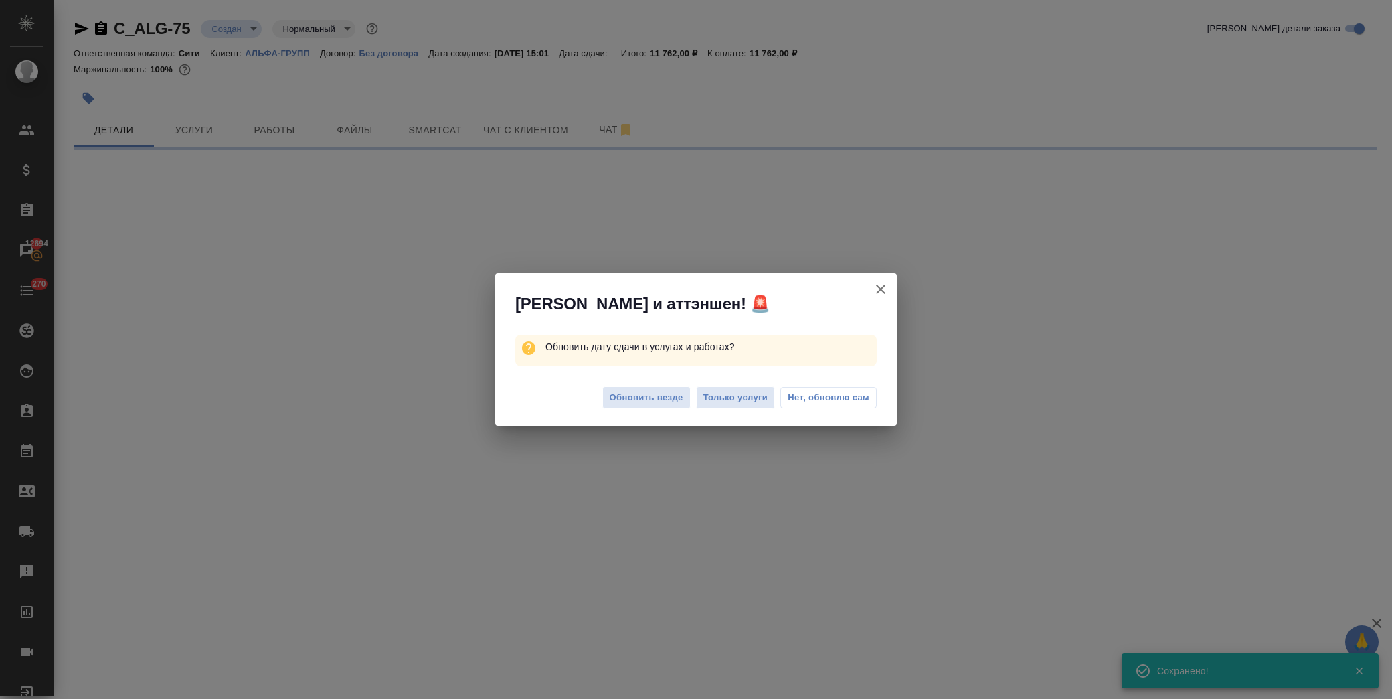
select select "RU"
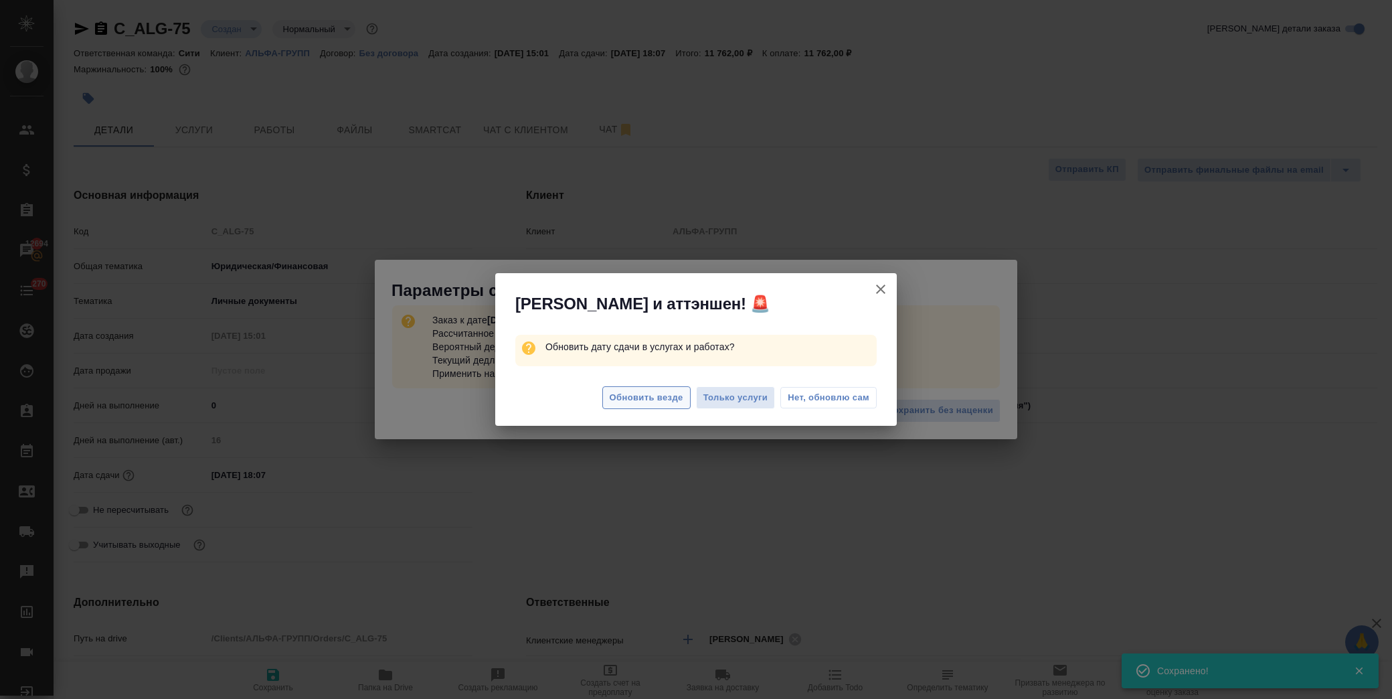
type textarea "x"
click at [665, 399] on span "Обновить везде" at bounding box center [647, 397] width 74 height 15
type textarea "x"
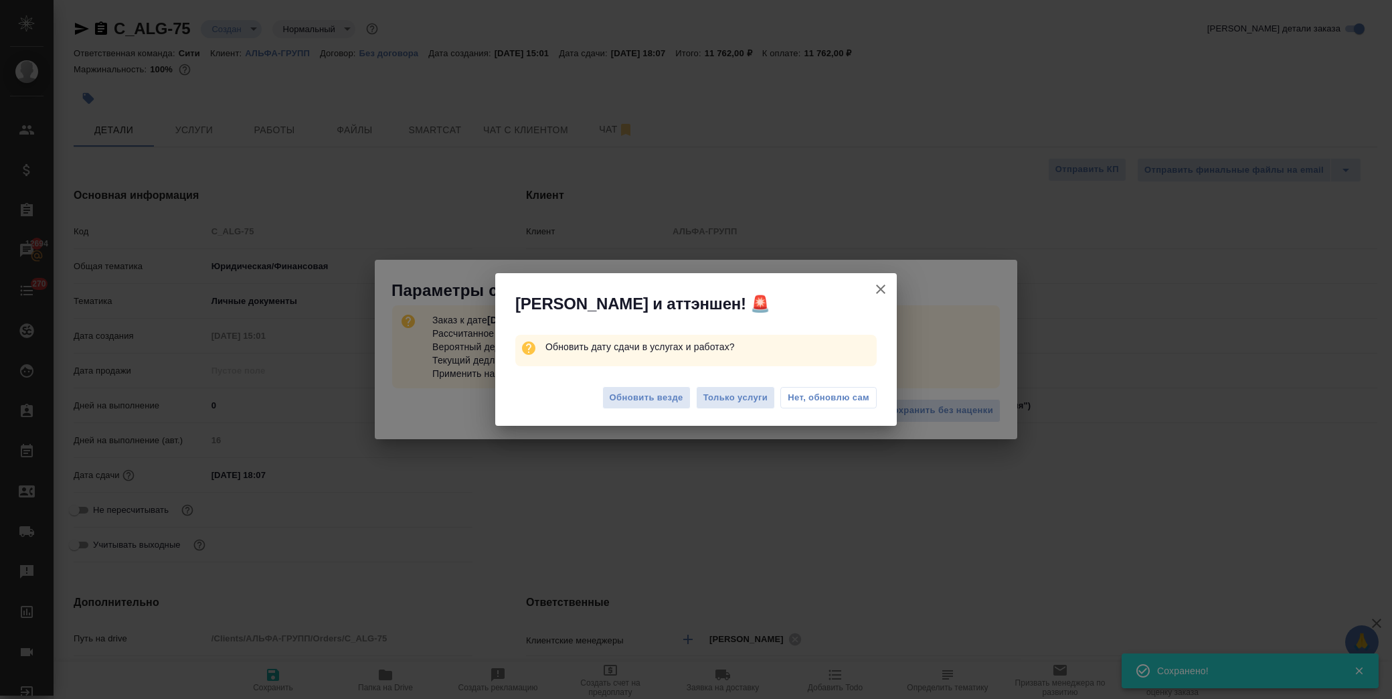
type textarea "x"
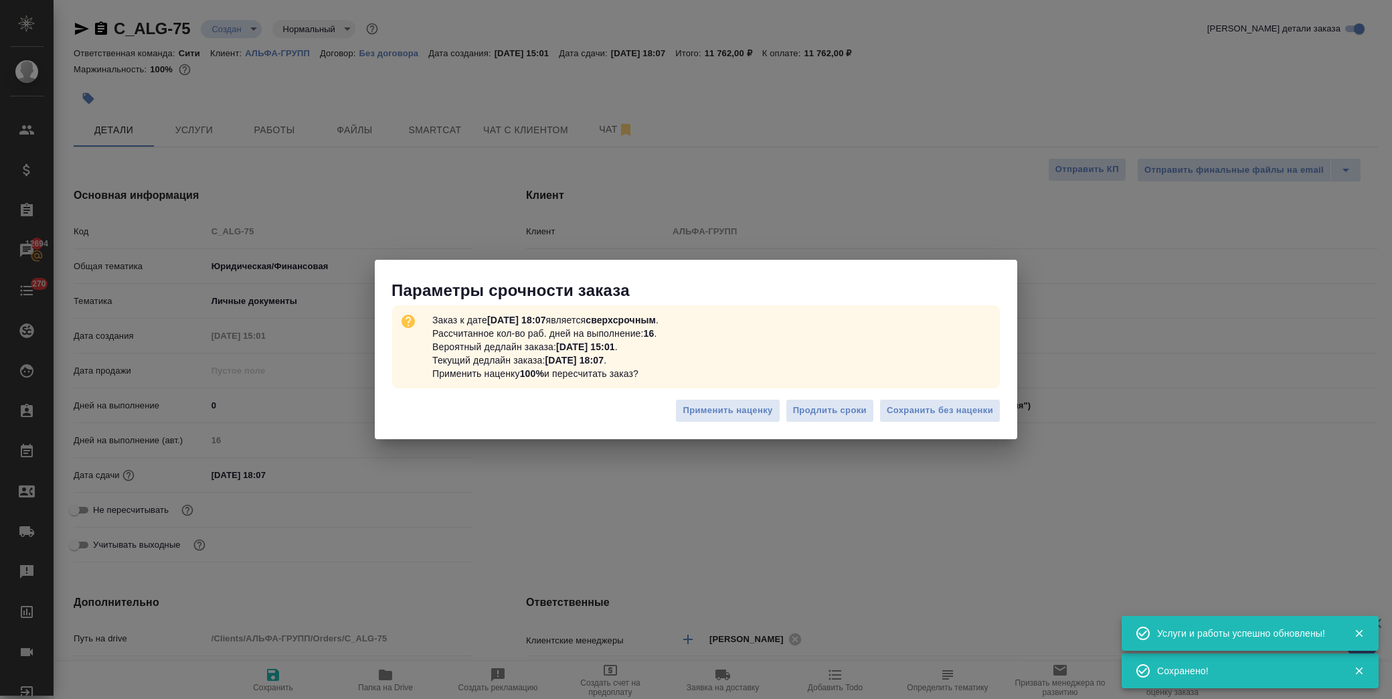
drag, startPoint x: 924, startPoint y: 398, endPoint x: 928, endPoint y: 408, distance: 10.6
click at [924, 400] on button "Сохранить без наценки" at bounding box center [939, 410] width 121 height 23
type textarea "x"
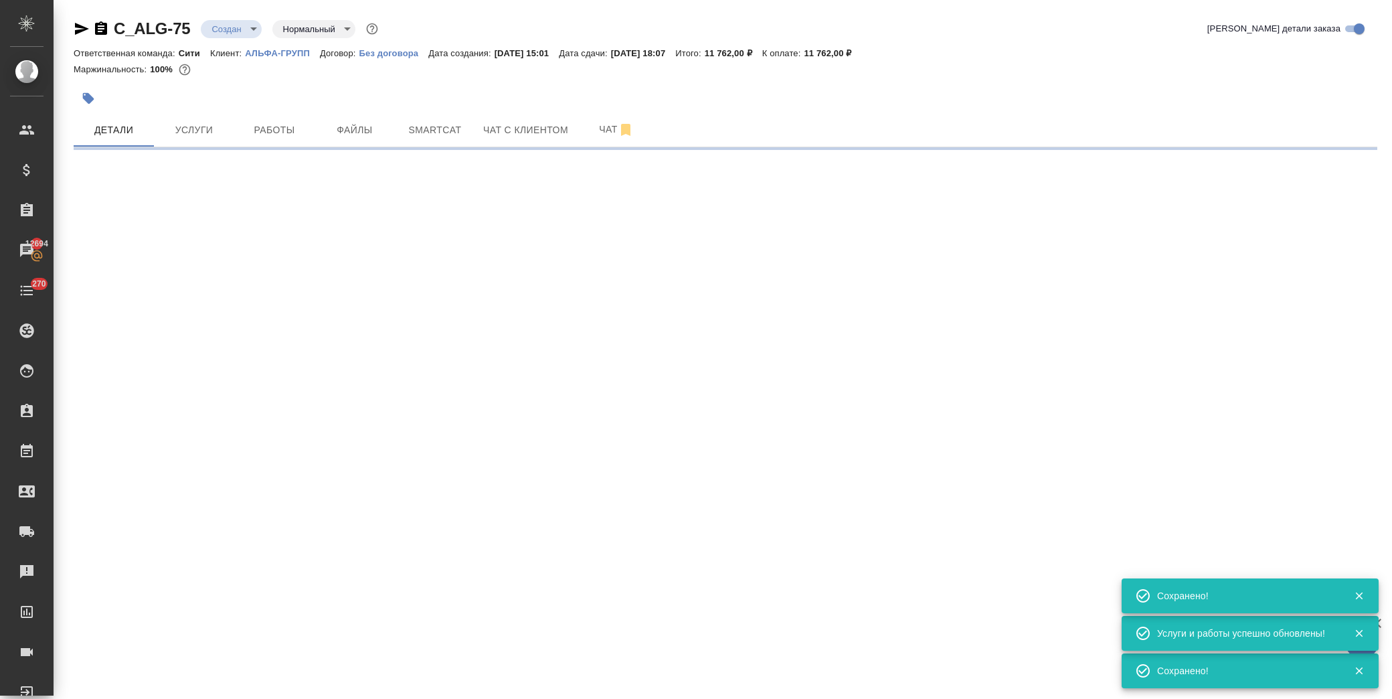
type input "urgent"
select select "RU"
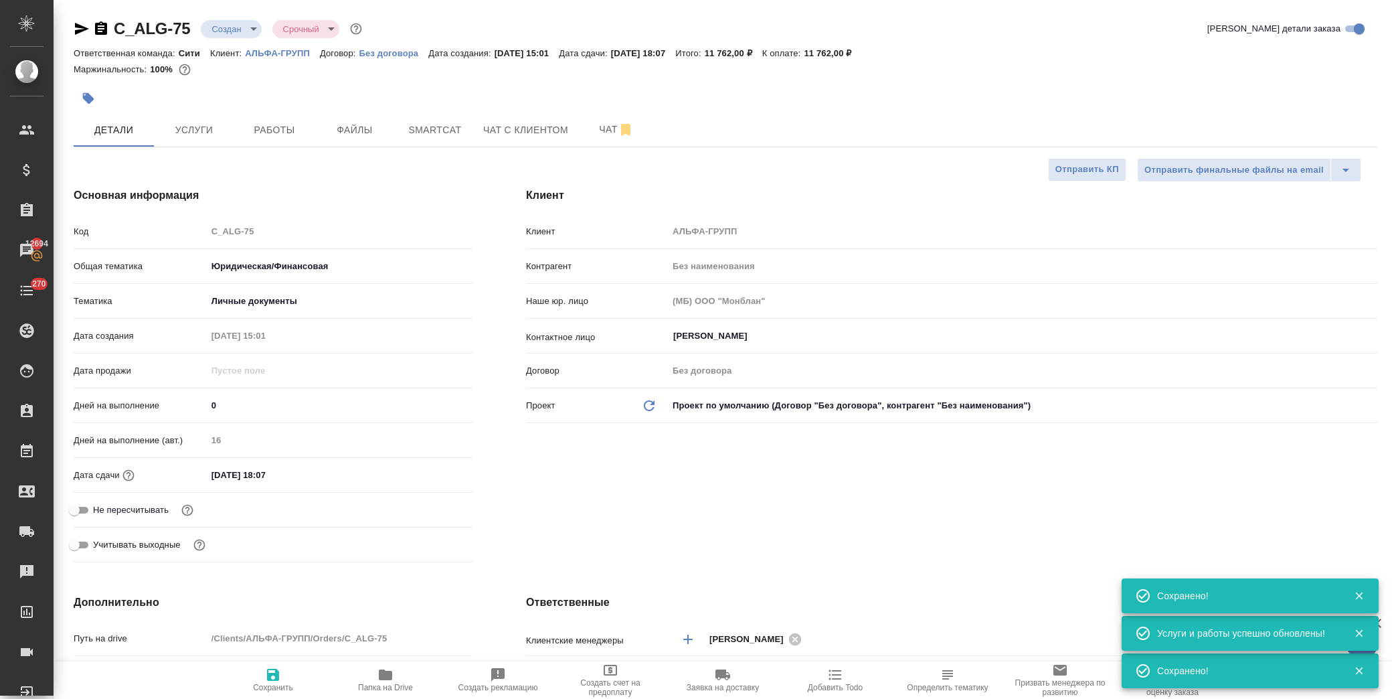
type textarea "x"
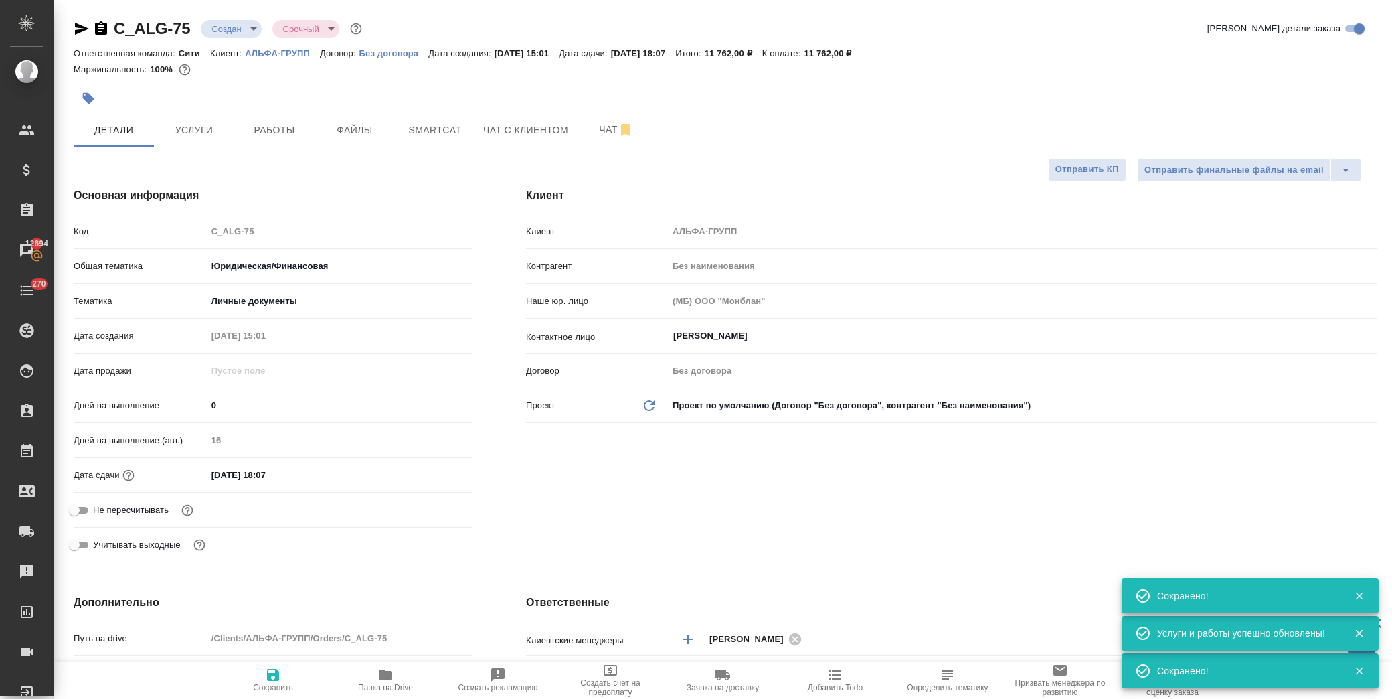
type textarea "x"
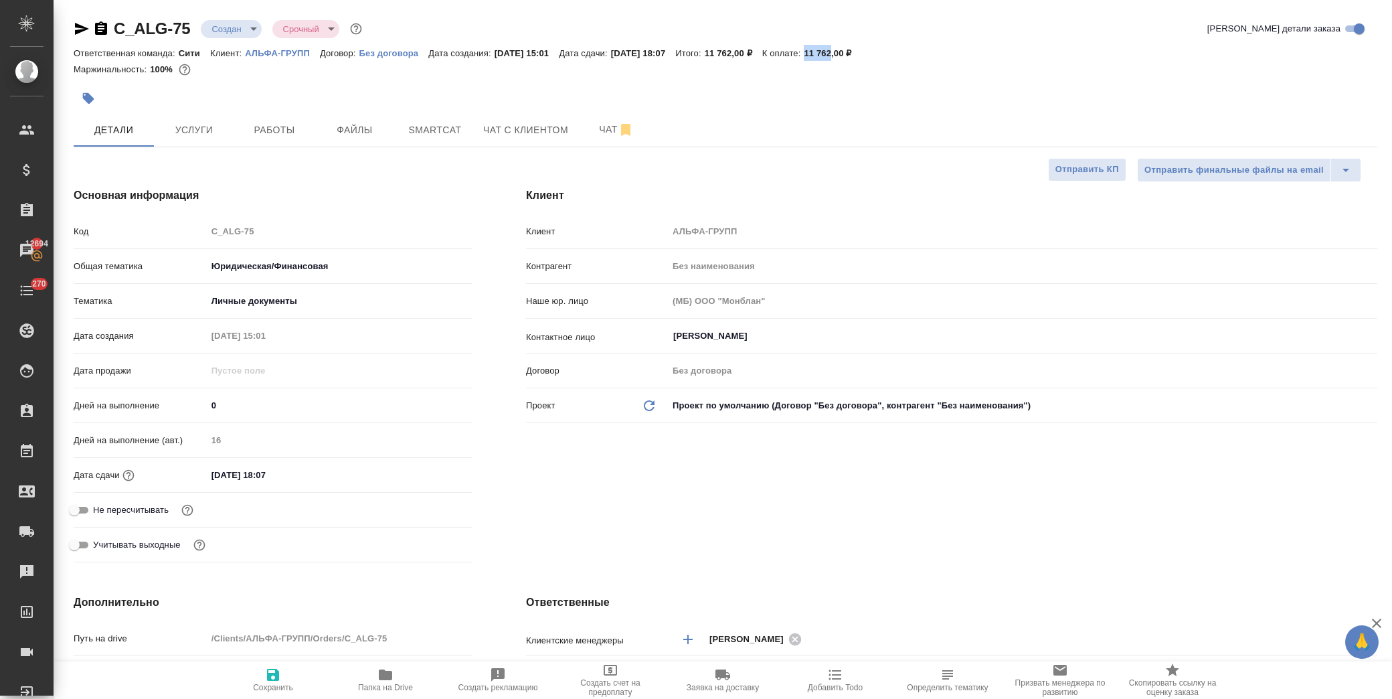
drag, startPoint x: 837, startPoint y: 52, endPoint x: 865, endPoint y: 52, distance: 28.1
click at [865, 52] on div "Ответственная команда: Сити Клиент: АЛЬФА-ГРУПП Договор: Без договора Дата созд…" at bounding box center [726, 53] width 1304 height 16
copy p "11 762"
type textarea "x"
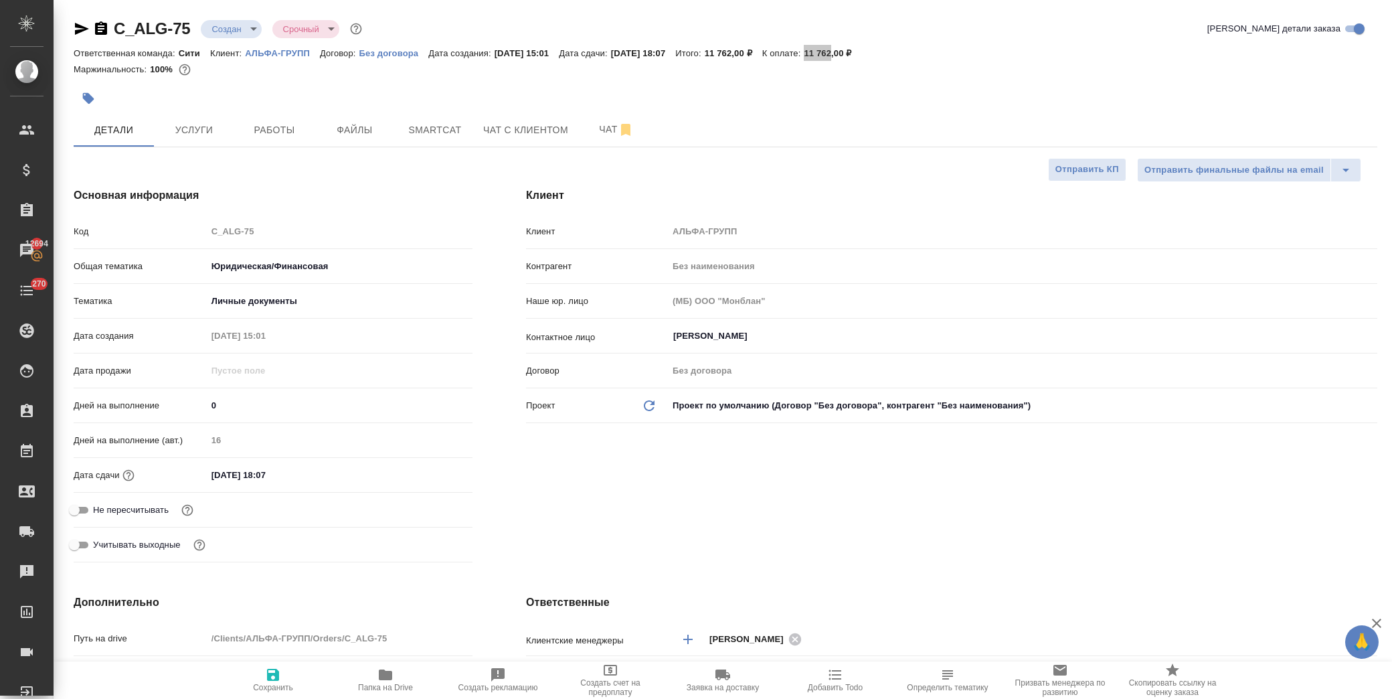
type textarea "x"
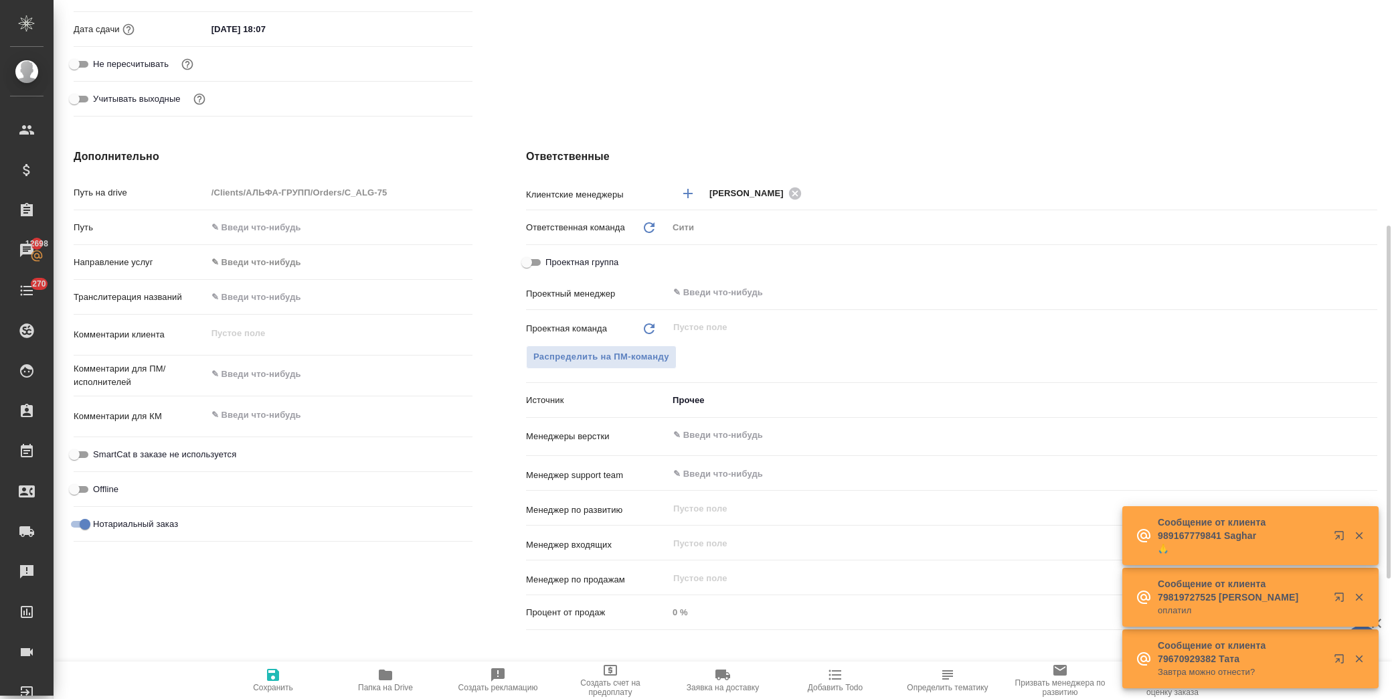
scroll to position [715, 0]
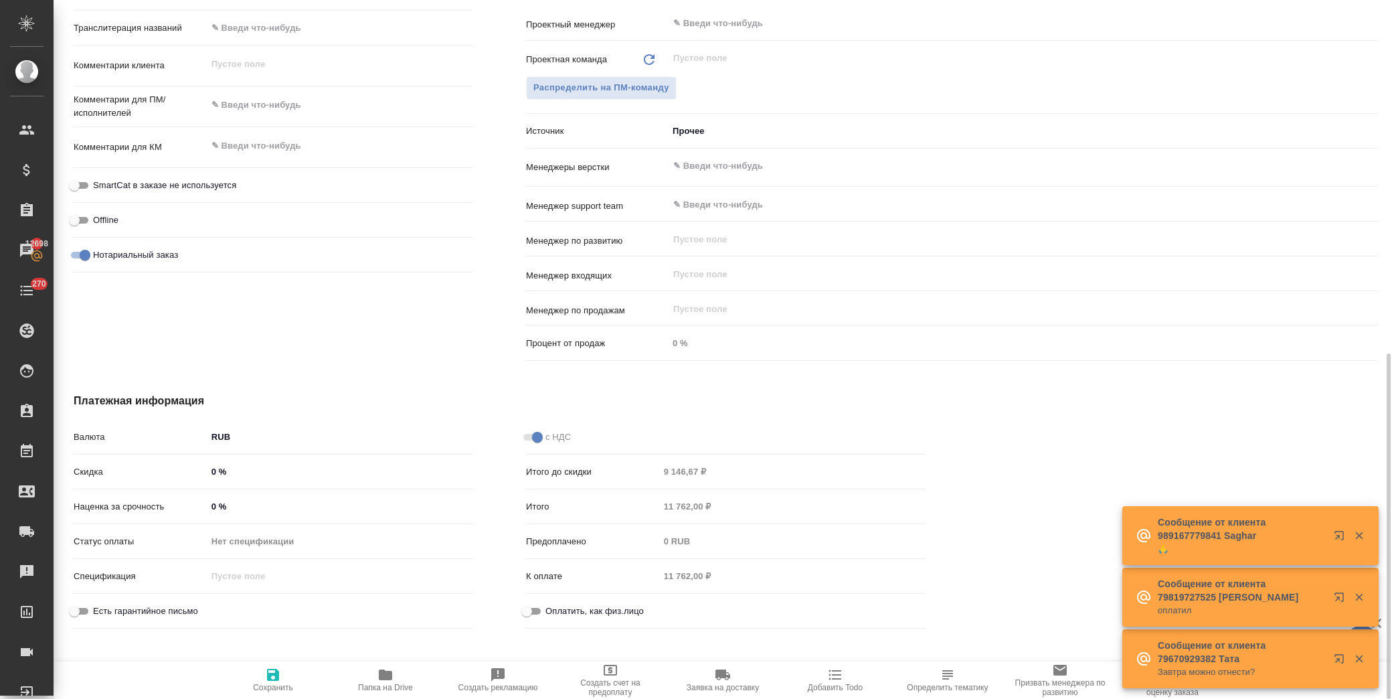
click at [530, 607] on input "Оплатить, как физ.лицо" at bounding box center [527, 611] width 48 height 16
checkbox input "true"
type textarea "x"
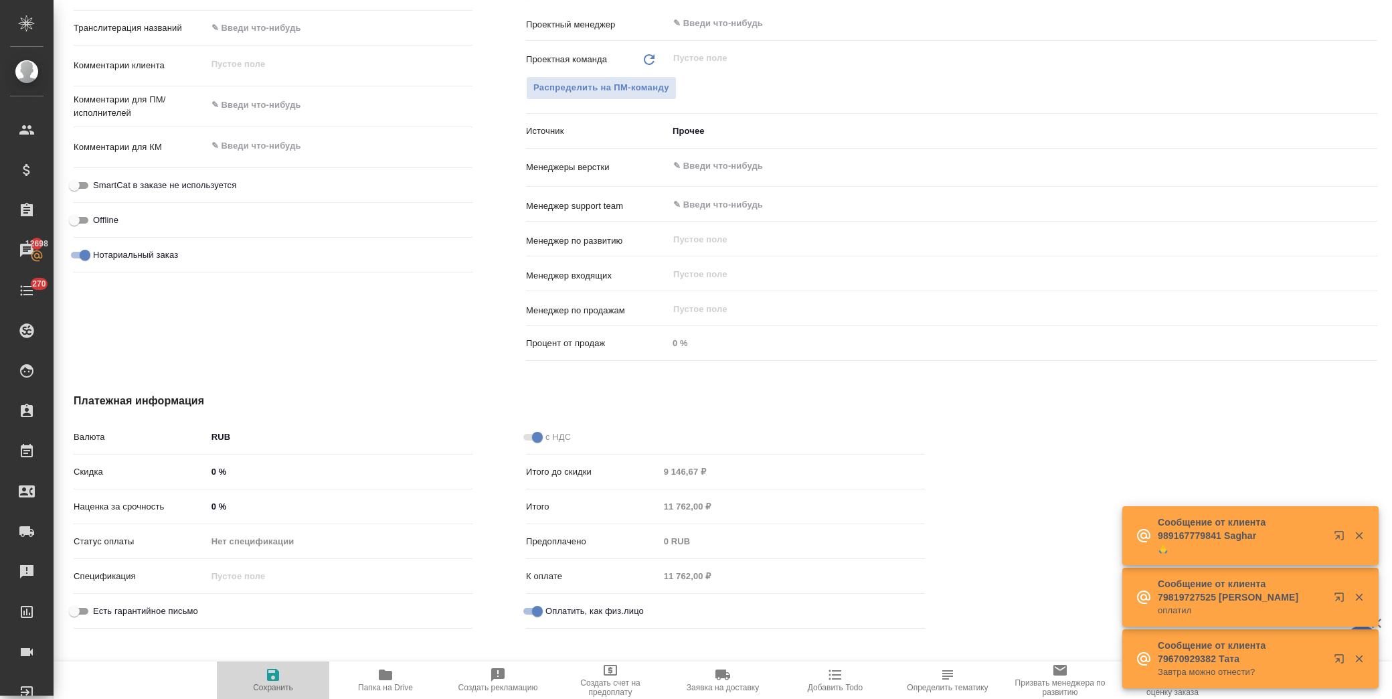
drag, startPoint x: 286, startPoint y: 681, endPoint x: 298, endPoint y: 665, distance: 19.7
click at [286, 681] on span "Сохранить" at bounding box center [273, 679] width 96 height 25
type textarea "x"
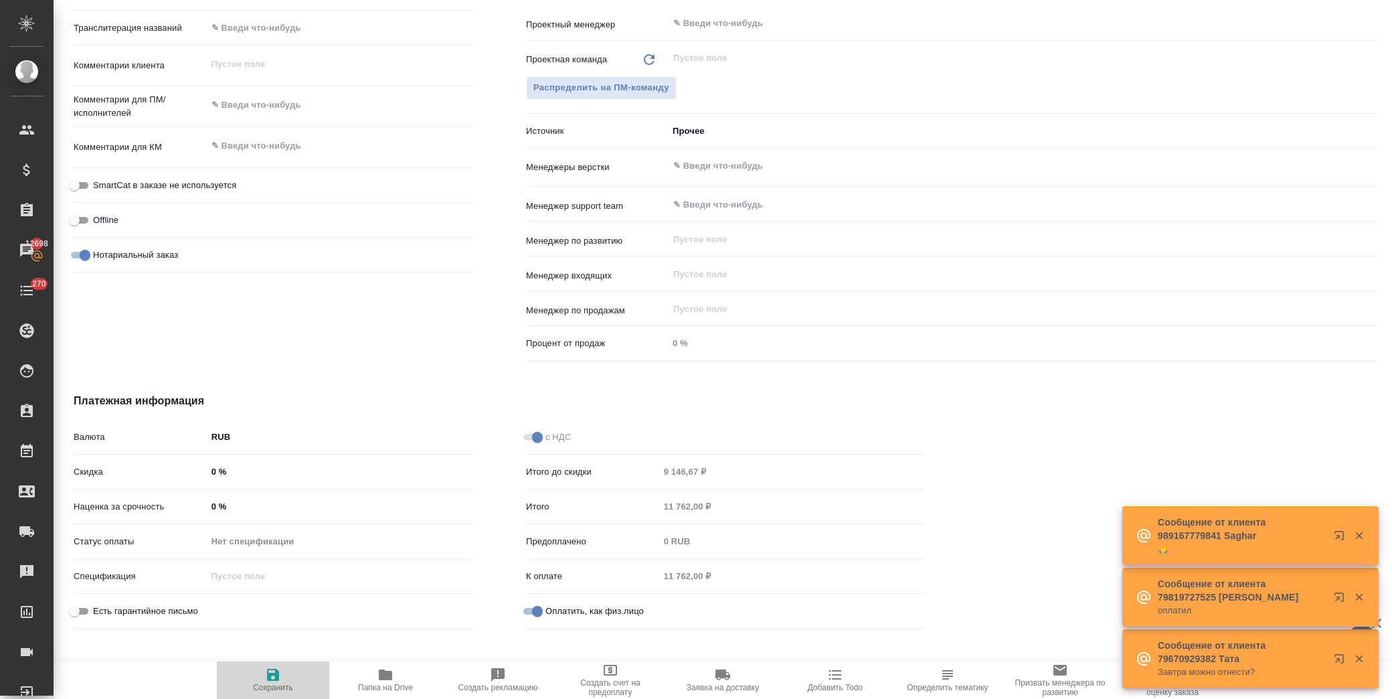
type textarea "x"
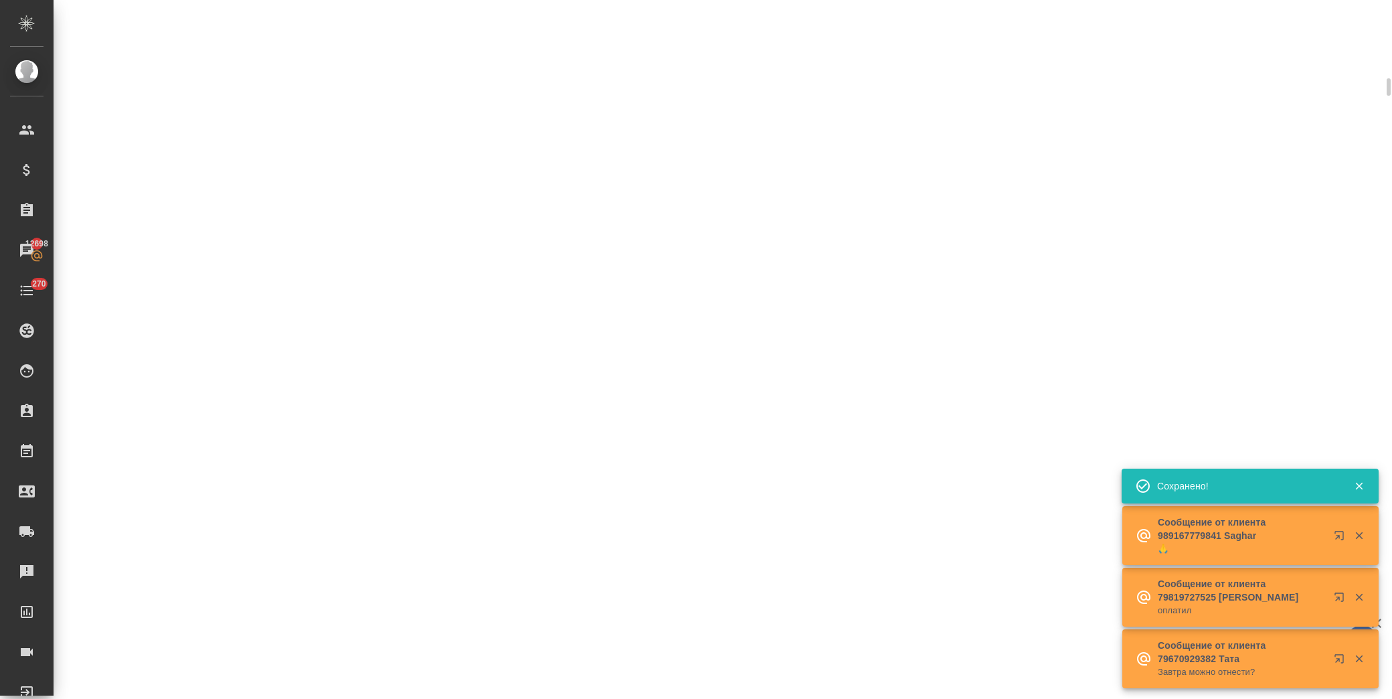
select select "RU"
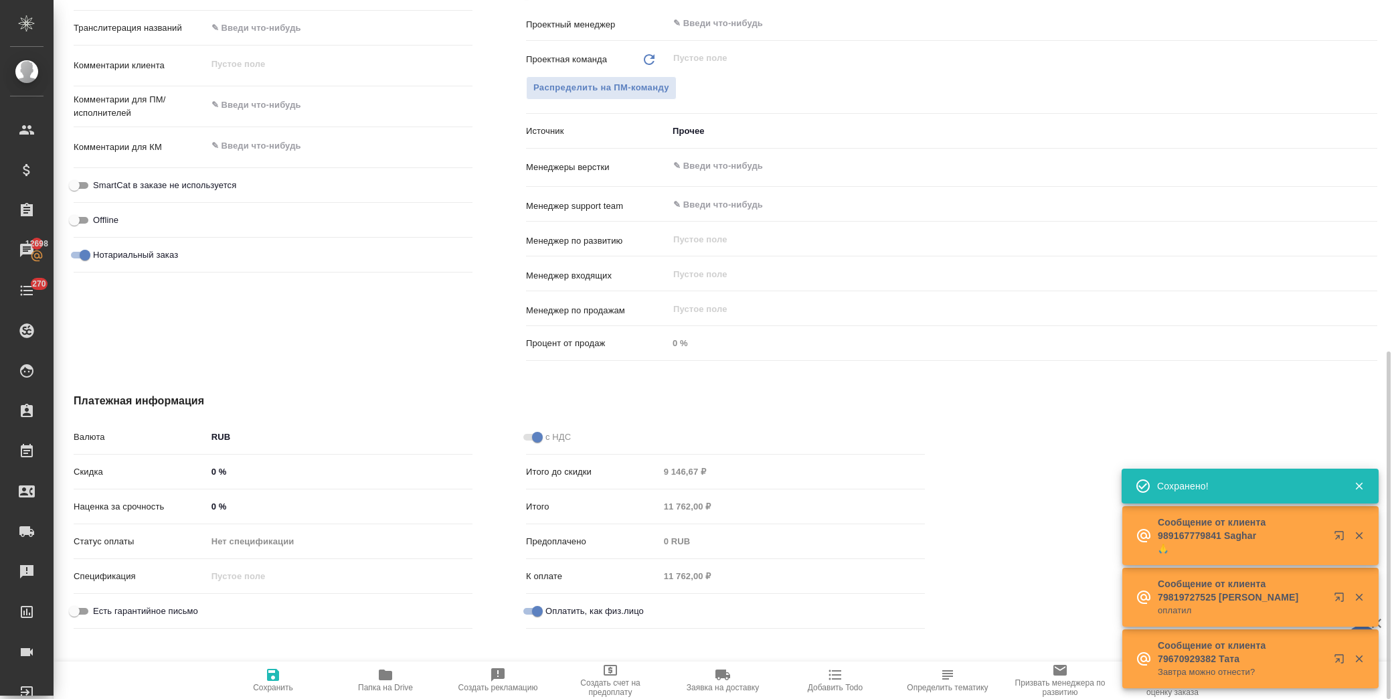
type textarea "x"
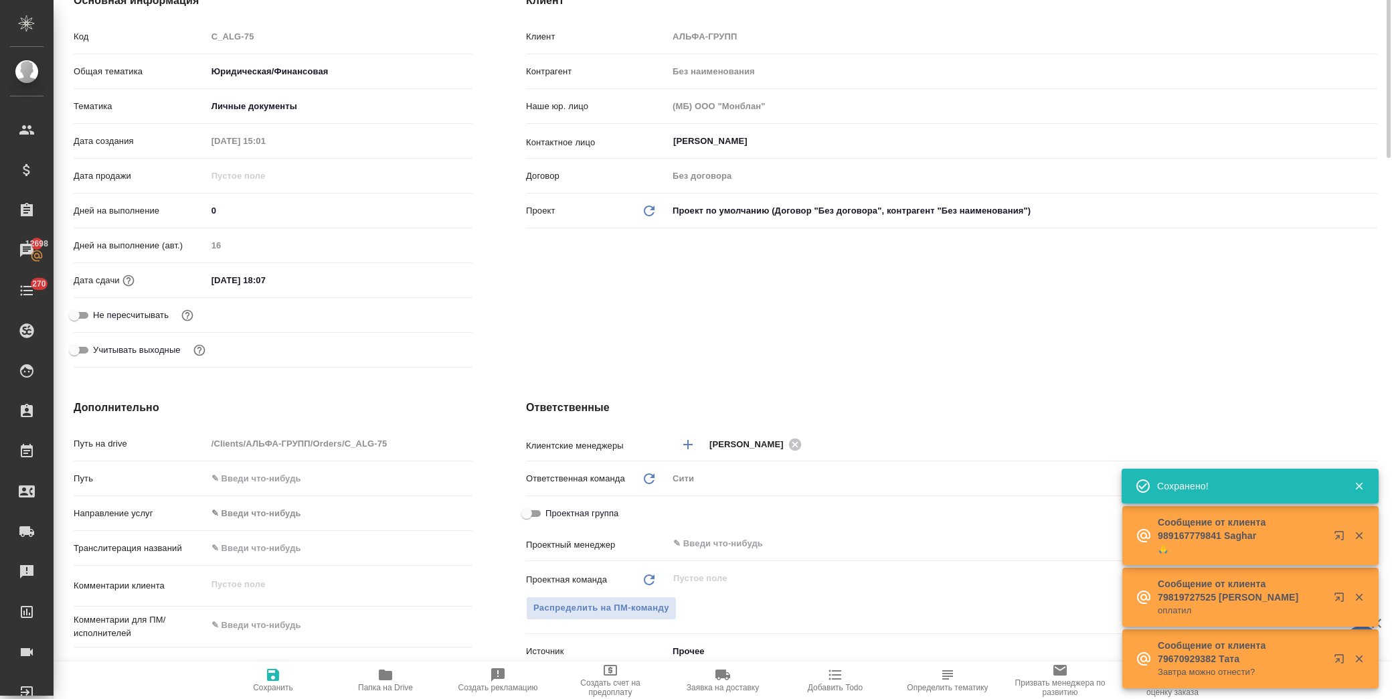
scroll to position [0, 0]
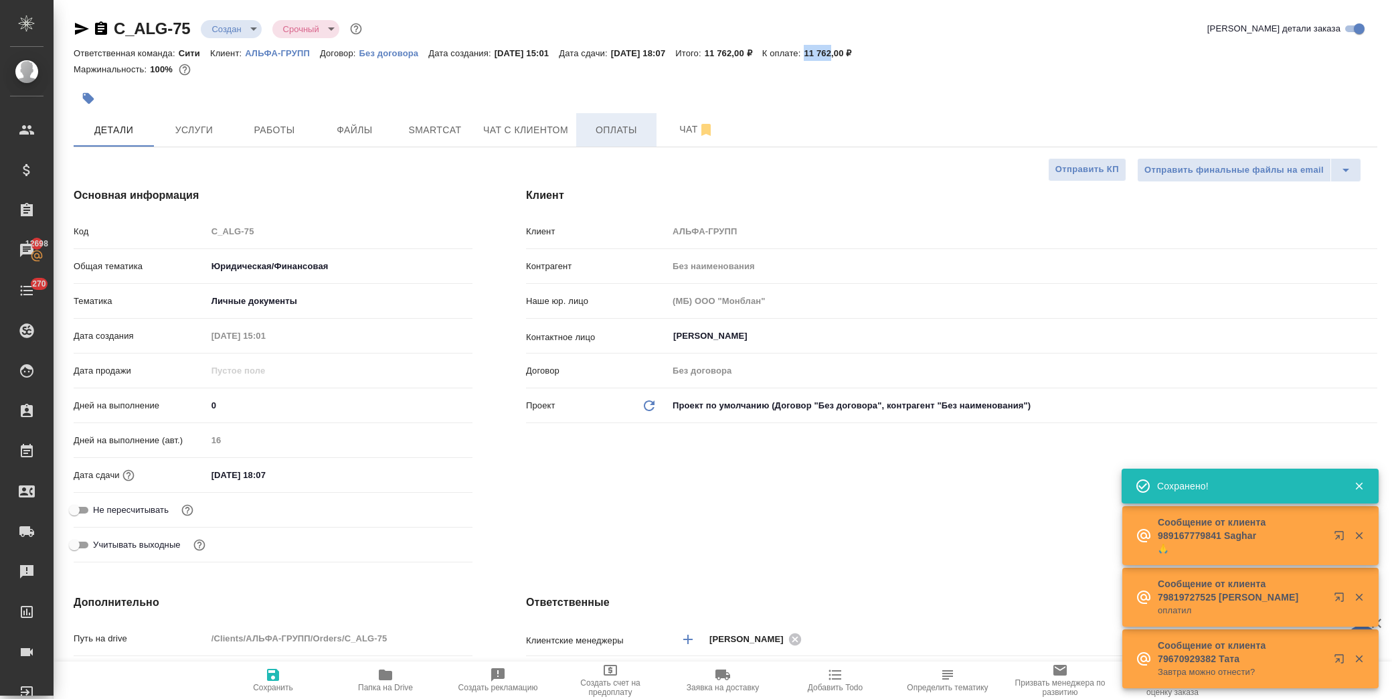
click at [604, 128] on span "Оплаты" at bounding box center [616, 130] width 64 height 17
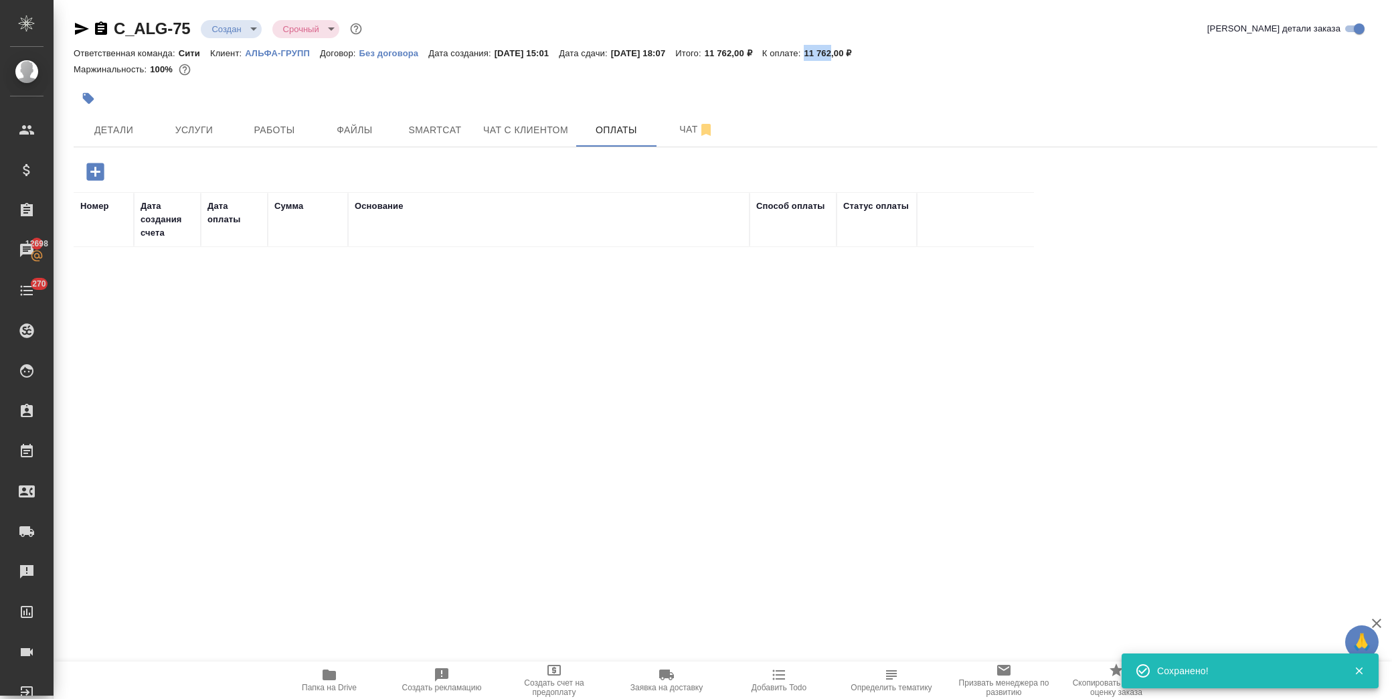
click at [102, 166] on icon "button" at bounding box center [94, 171] width 17 height 17
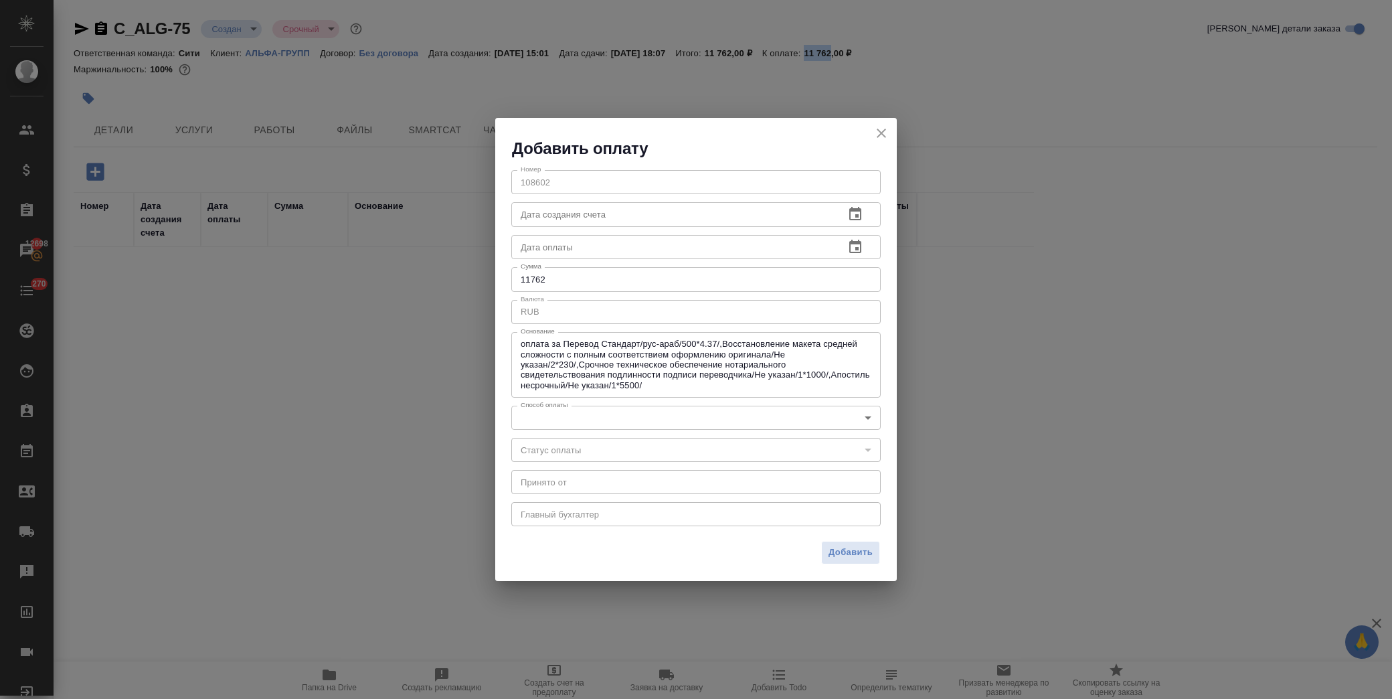
click at [578, 408] on body "🙏 .cls-1 fill:#fff; AWATERA Лофицкая Юлия Владимировна Клиенты Спецификации Зак…" at bounding box center [696, 349] width 1392 height 699
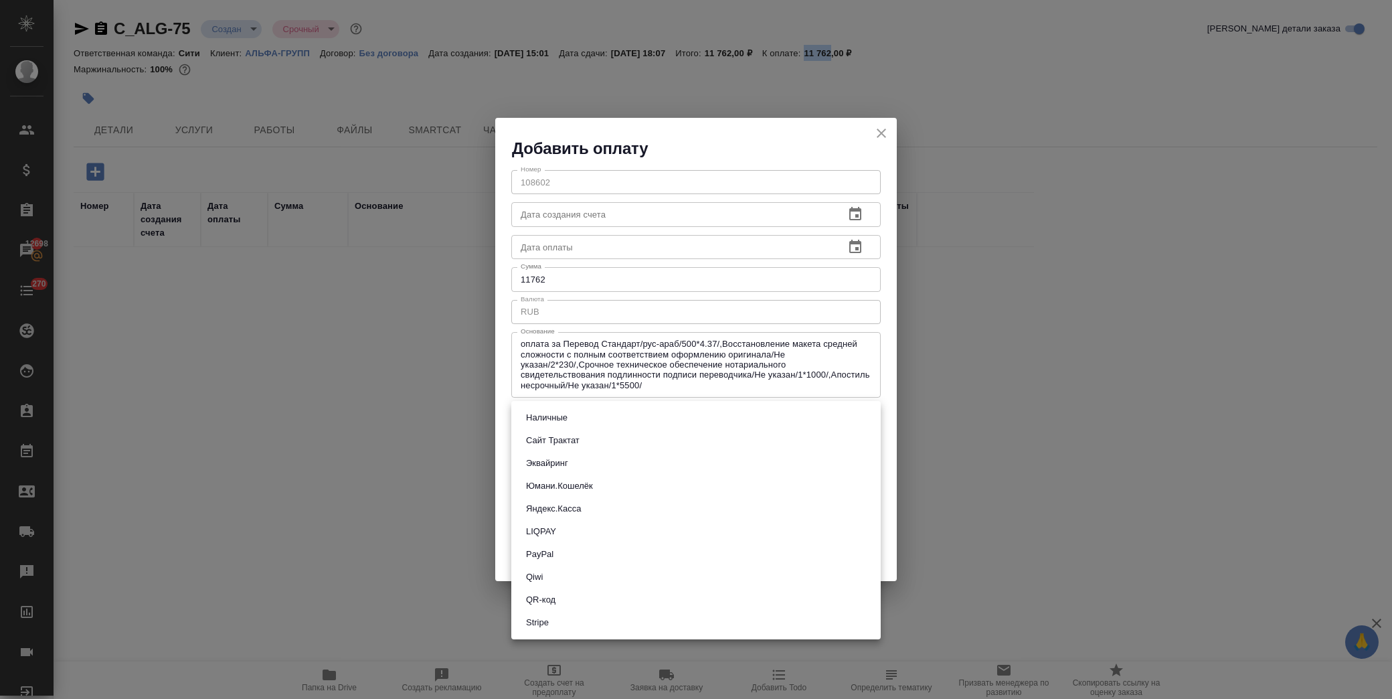
click at [582, 438] on button "Сайт Трактат" at bounding box center [553, 440] width 62 height 15
type input "site-traktat"
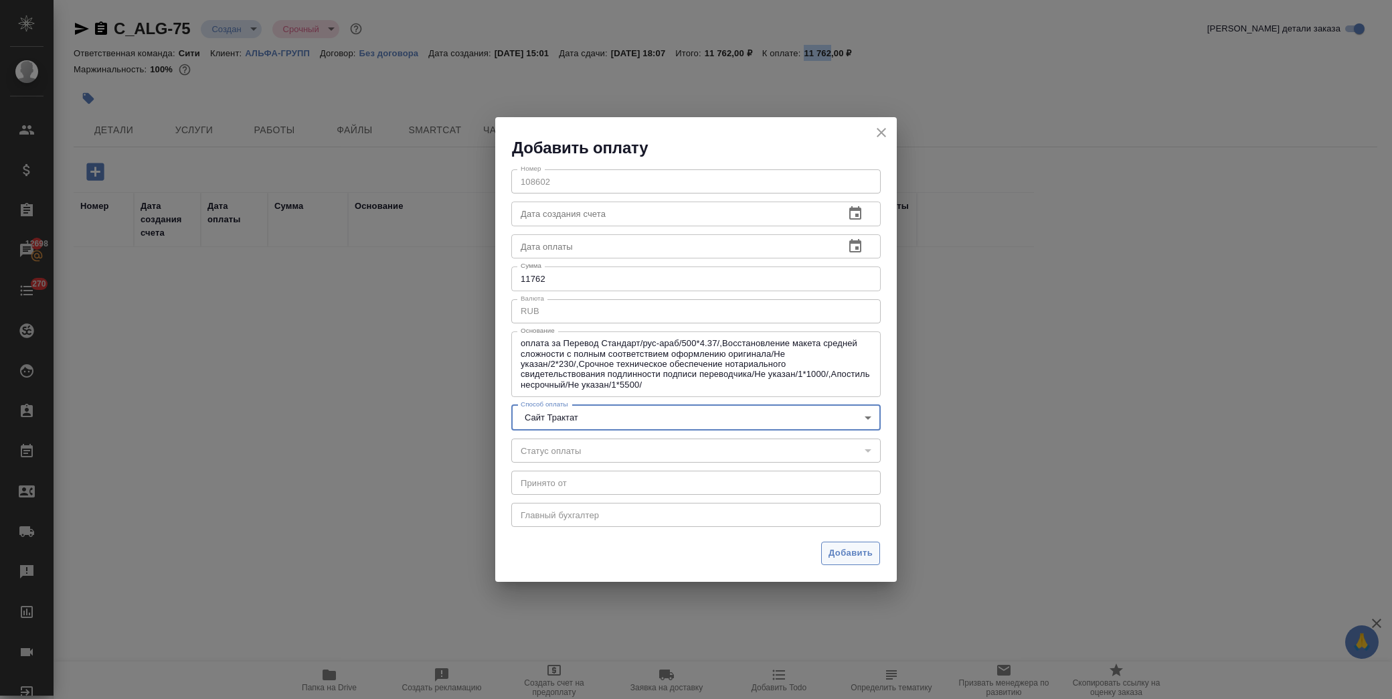
click at [850, 551] on span "Добавить" at bounding box center [851, 552] width 44 height 15
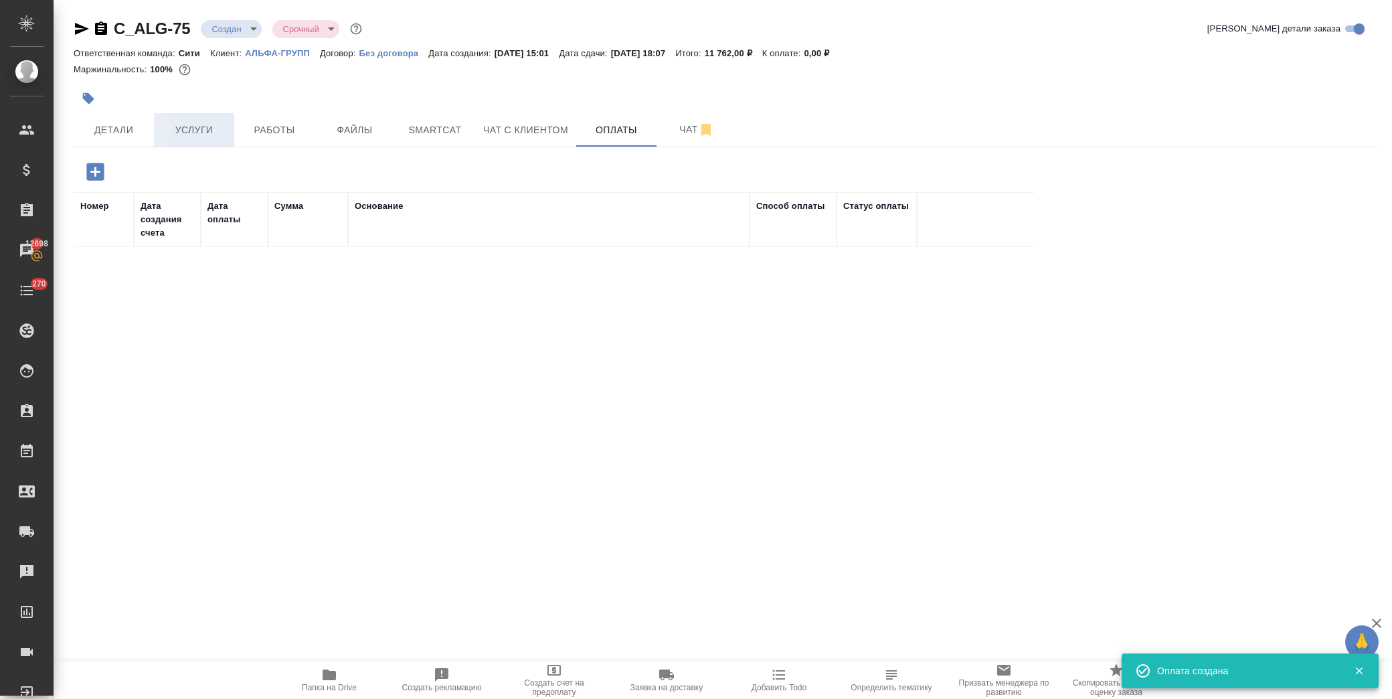
click at [176, 136] on span "Услуги" at bounding box center [194, 130] width 64 height 17
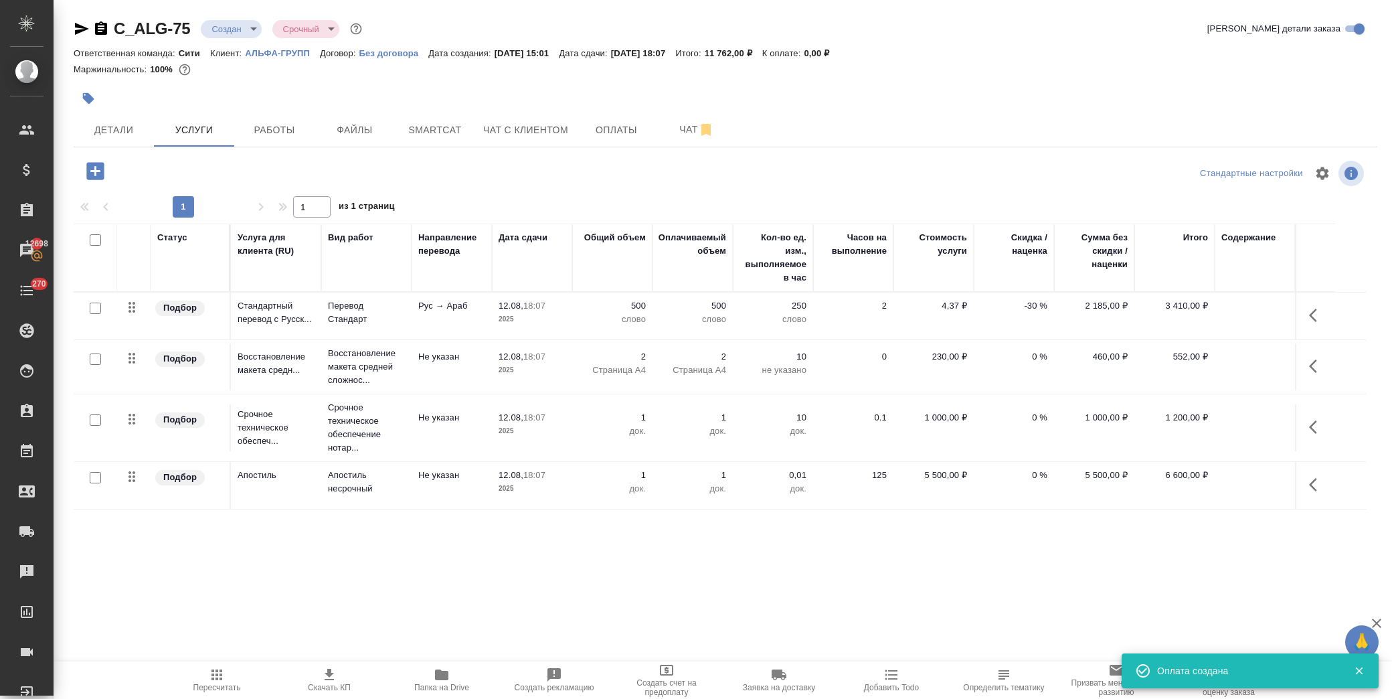
click at [1297, 318] on td at bounding box center [1315, 315] width 40 height 47
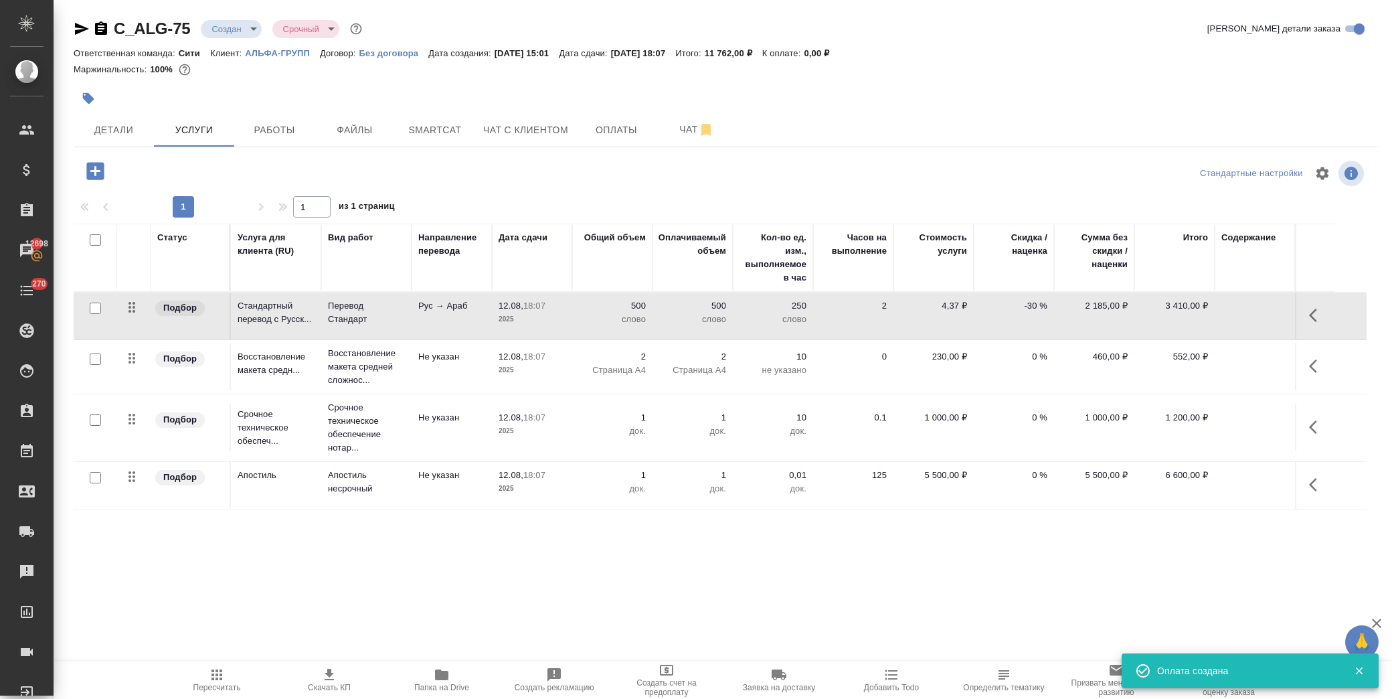
click at [1310, 319] on icon "button" at bounding box center [1317, 315] width 16 height 16
click at [1248, 316] on icon "button" at bounding box center [1241, 315] width 16 height 16
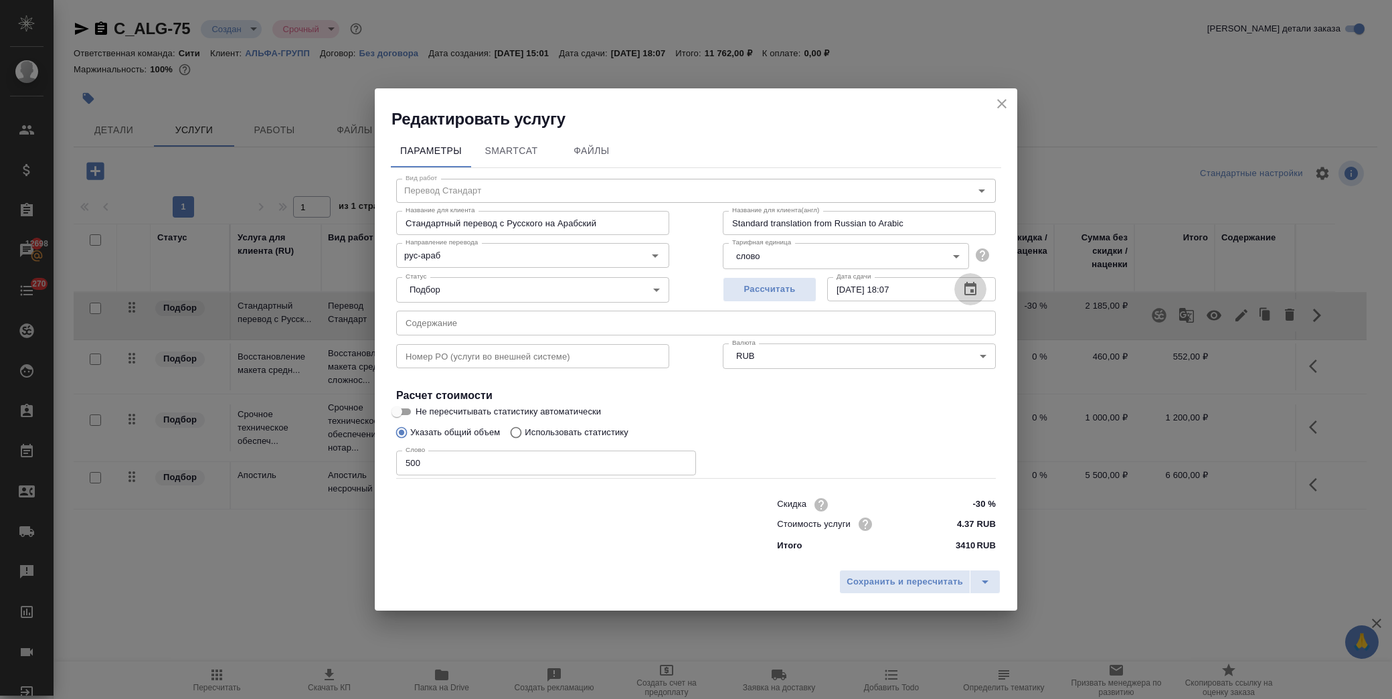
click at [974, 291] on icon "button" at bounding box center [970, 289] width 16 height 16
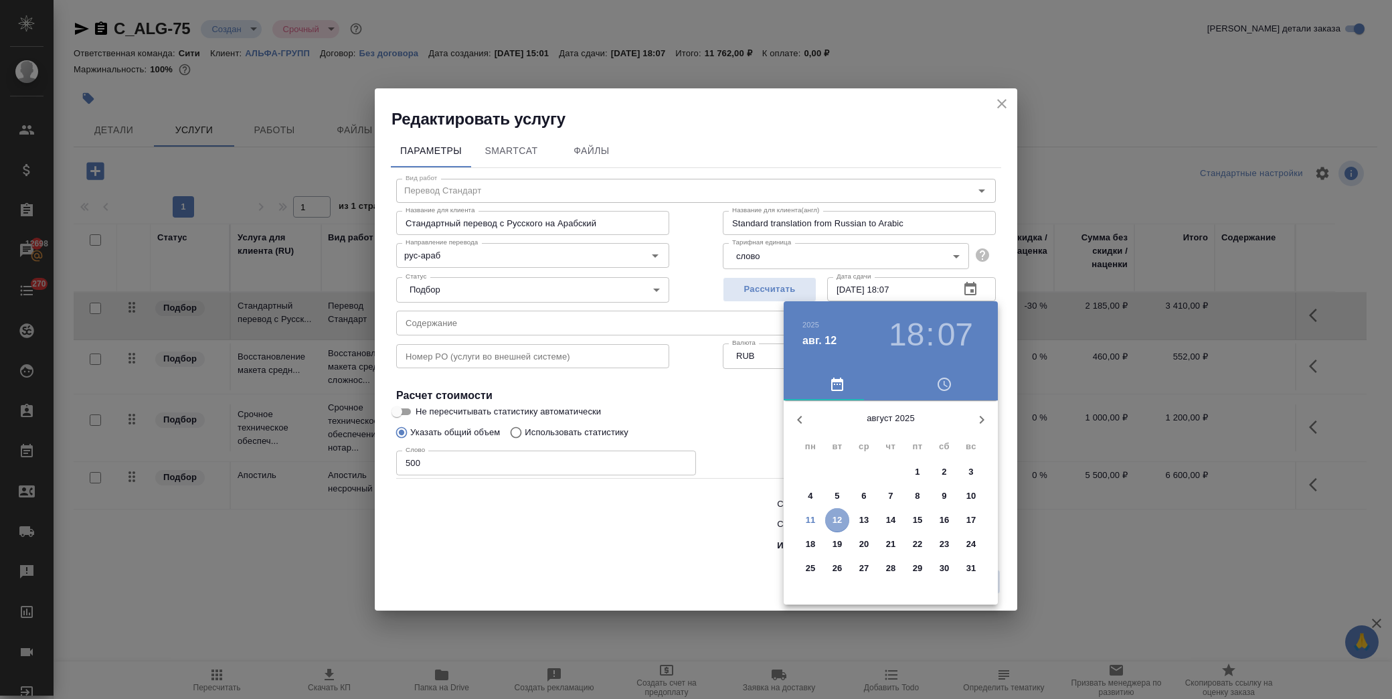
click at [839, 519] on p "12" at bounding box center [838, 519] width 10 height 13
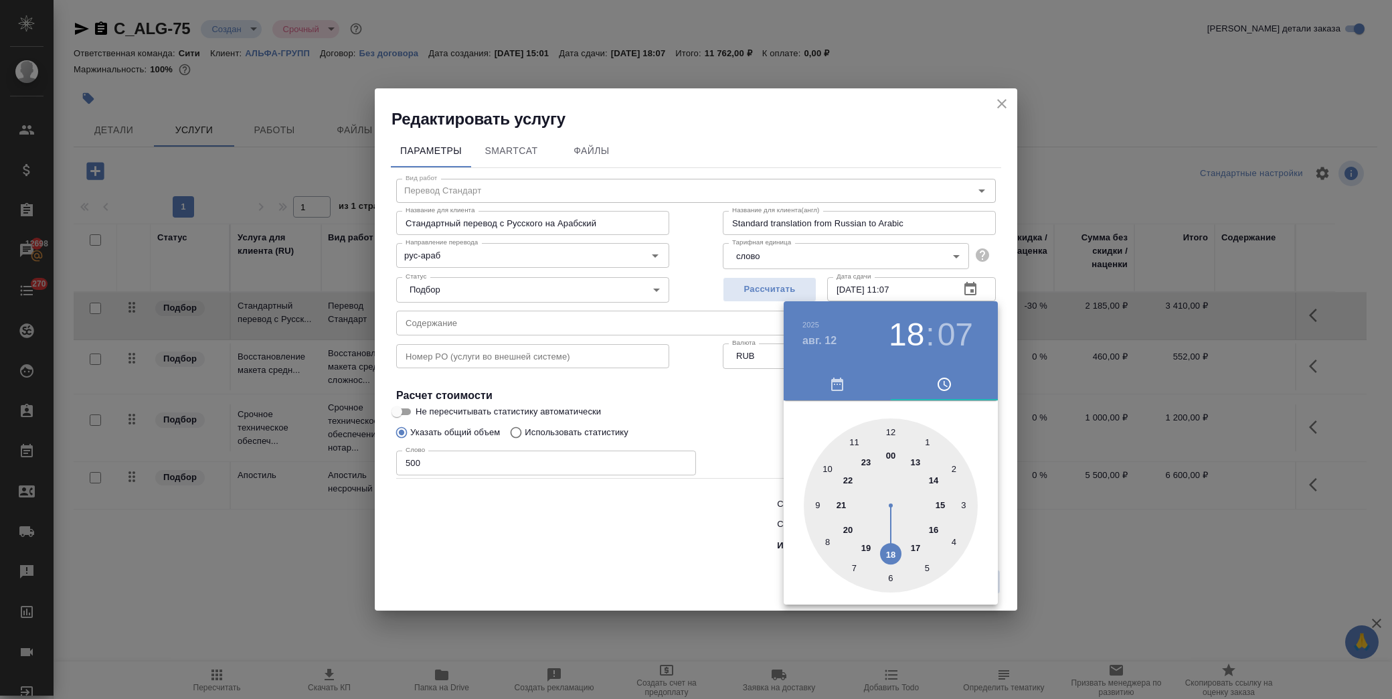
drag, startPoint x: 853, startPoint y: 440, endPoint x: 871, endPoint y: 436, distance: 19.2
click at [855, 440] on div at bounding box center [891, 505] width 174 height 174
click at [892, 432] on div at bounding box center [891, 505] width 174 height 174
type input "12.08.2025 11:00"
click at [758, 422] on div at bounding box center [696, 349] width 1392 height 699
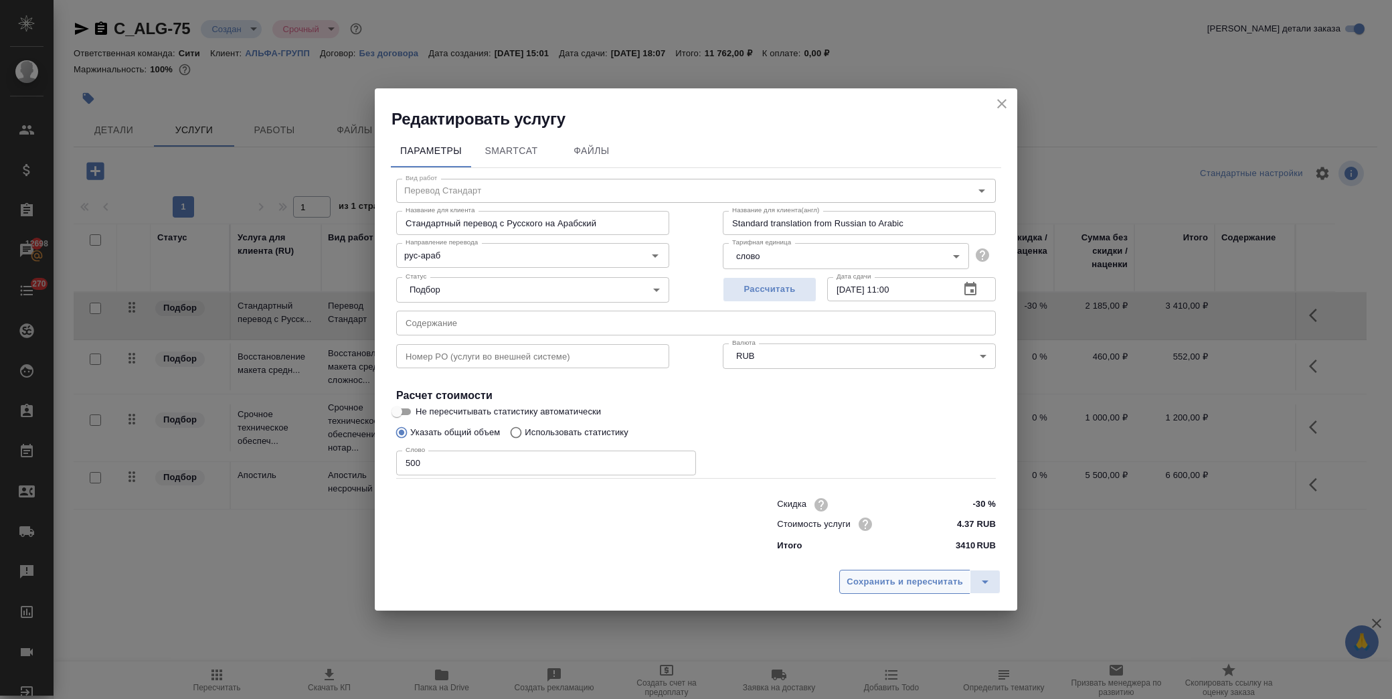
drag, startPoint x: 881, startPoint y: 578, endPoint x: 884, endPoint y: 570, distance: 8.1
click at [879, 576] on span "Сохранить и пересчитать" at bounding box center [905, 581] width 116 height 15
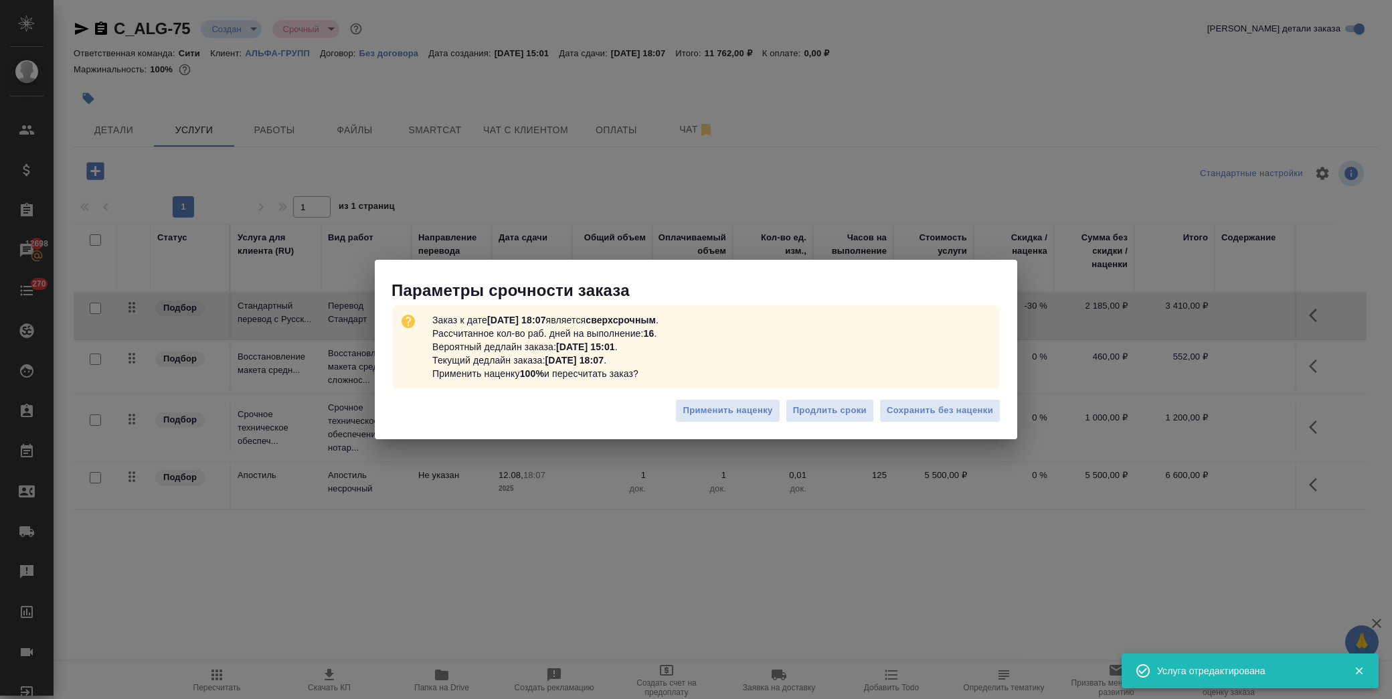
drag, startPoint x: 940, startPoint y: 408, endPoint x: 1312, endPoint y: 373, distance: 373.8
click at [948, 405] on span "Сохранить без наценки" at bounding box center [940, 410] width 106 height 15
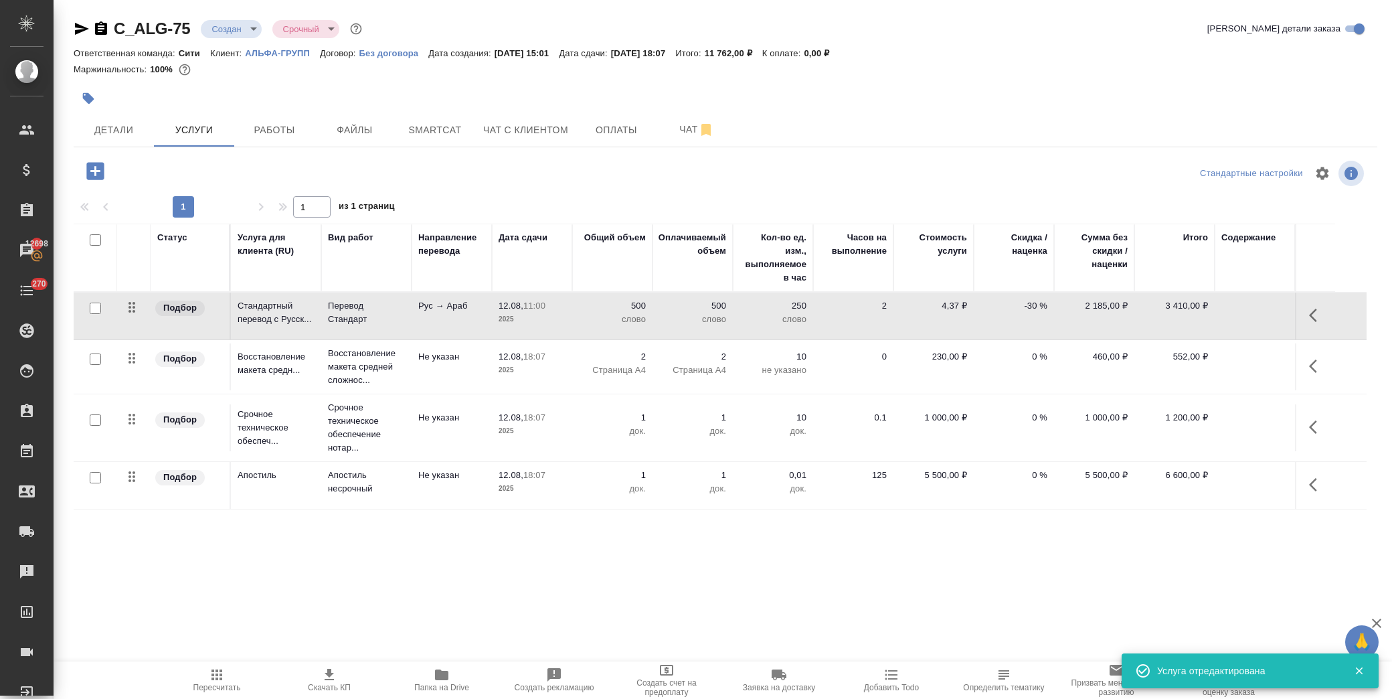
click at [1313, 373] on icon "button" at bounding box center [1317, 366] width 16 height 16
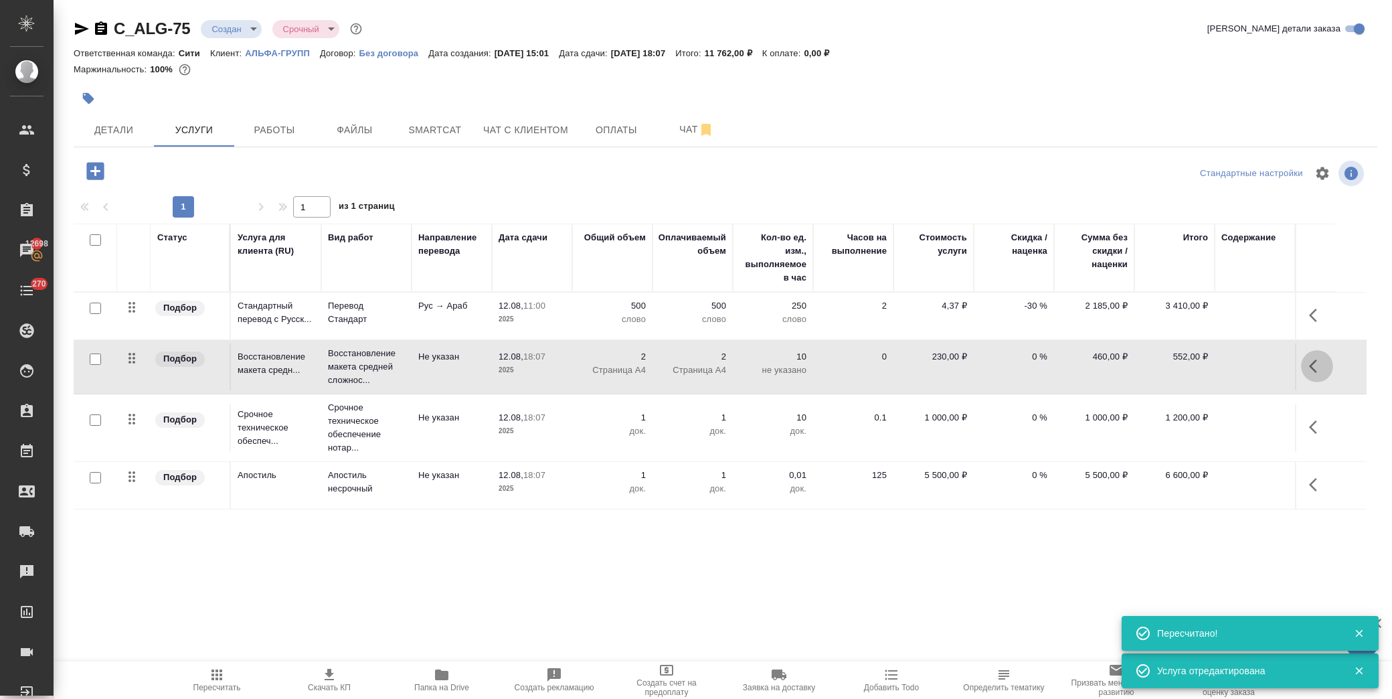
click at [1309, 367] on icon "button" at bounding box center [1317, 366] width 16 height 16
click at [1246, 364] on icon "button" at bounding box center [1241, 366] width 16 height 16
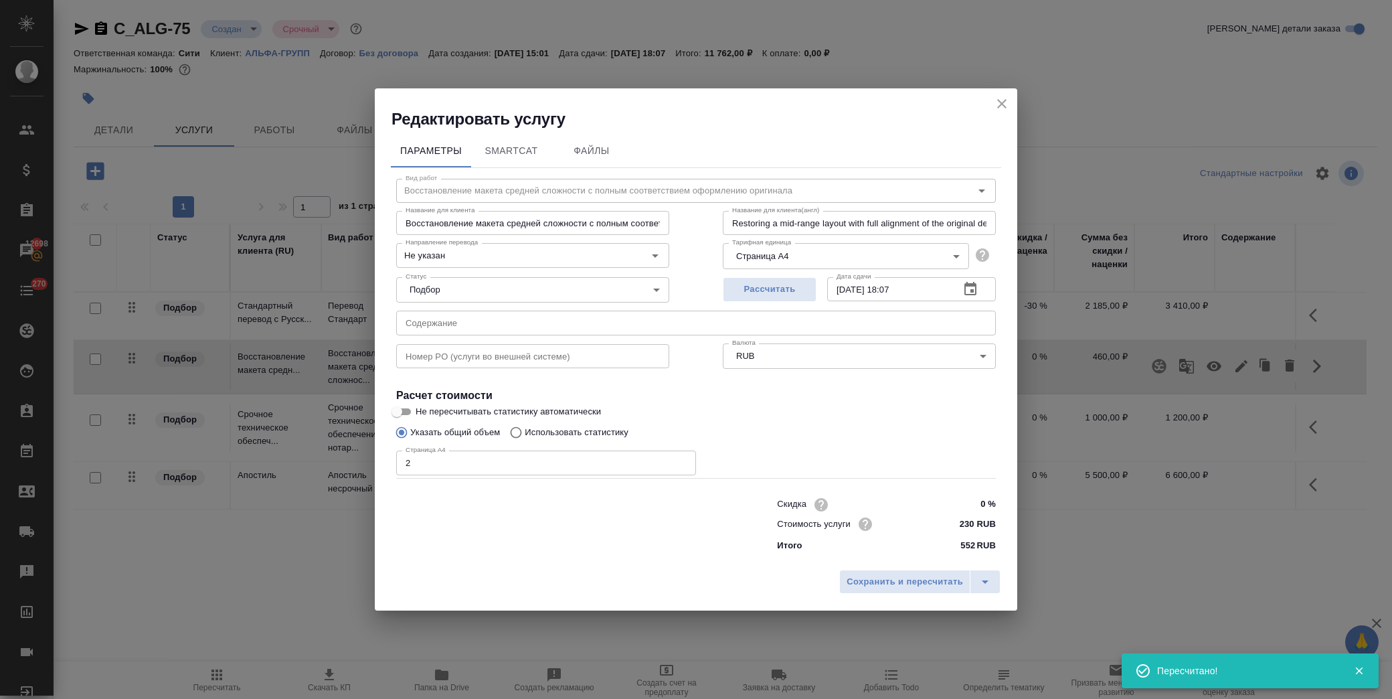
click at [964, 290] on icon "button" at bounding box center [970, 289] width 16 height 16
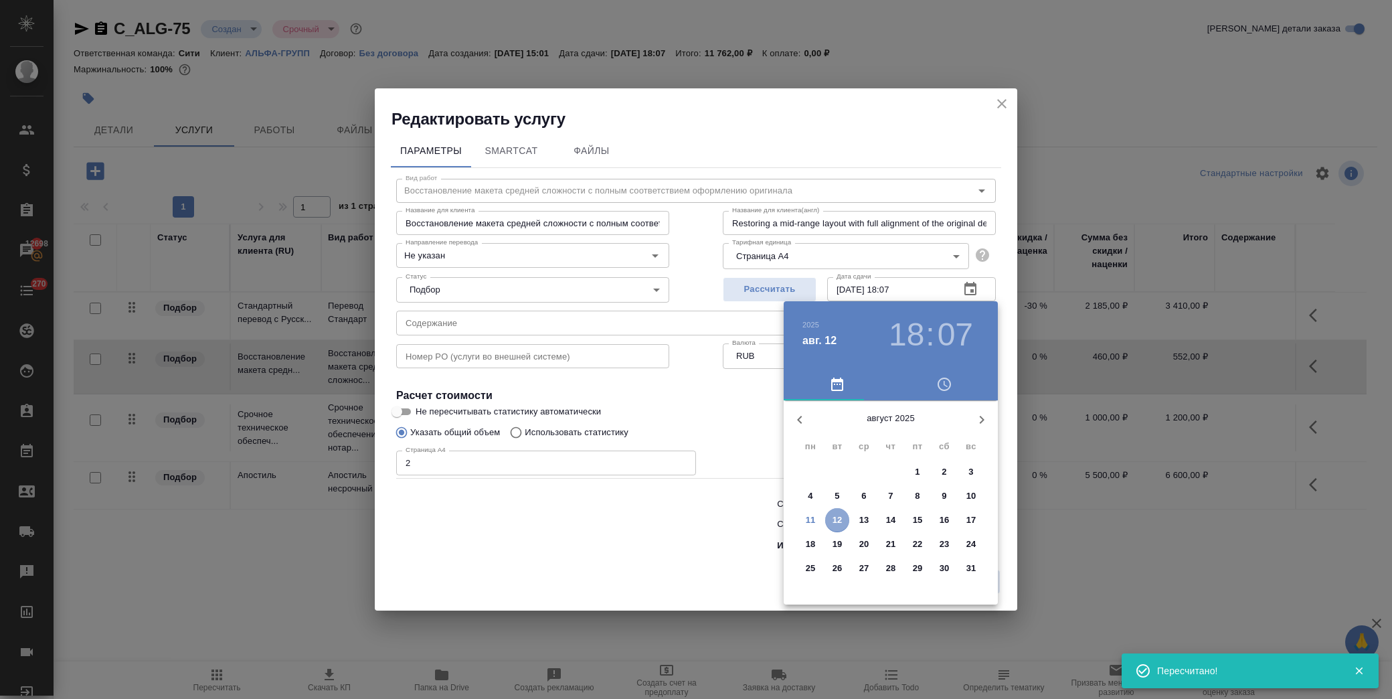
click at [839, 520] on p "12" at bounding box center [838, 519] width 10 height 13
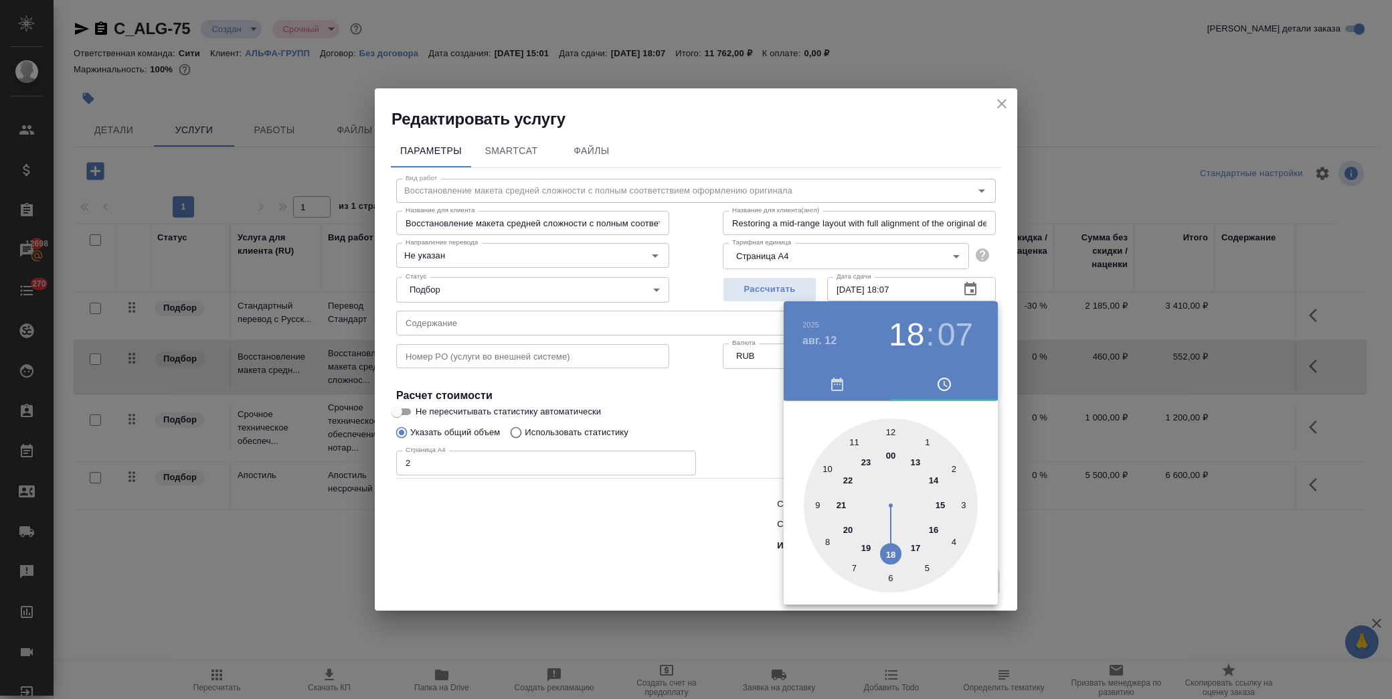
click at [851, 440] on div at bounding box center [891, 505] width 174 height 174
click at [891, 432] on div at bounding box center [891, 505] width 174 height 174
click at [804, 422] on div at bounding box center [891, 505] width 174 height 174
type input "12.08.2025 11:00"
click at [889, 429] on div at bounding box center [891, 505] width 174 height 174
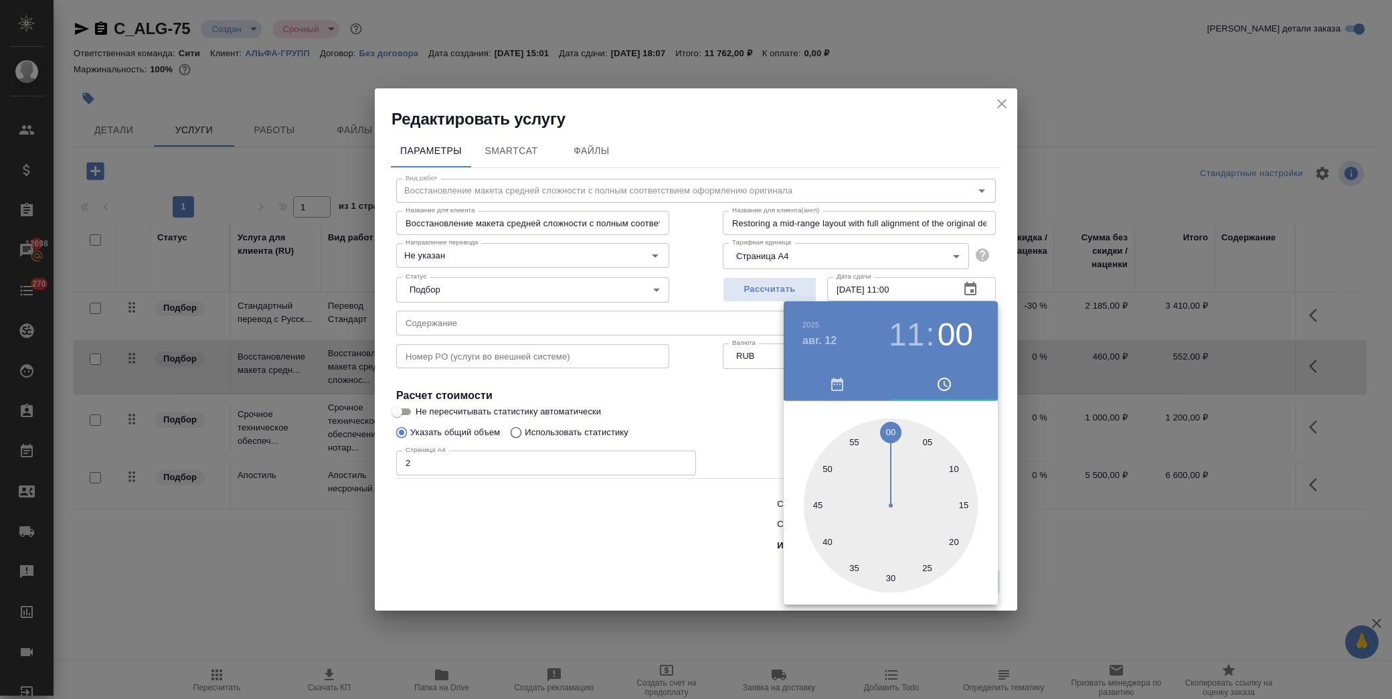
click at [697, 399] on div at bounding box center [696, 349] width 1392 height 699
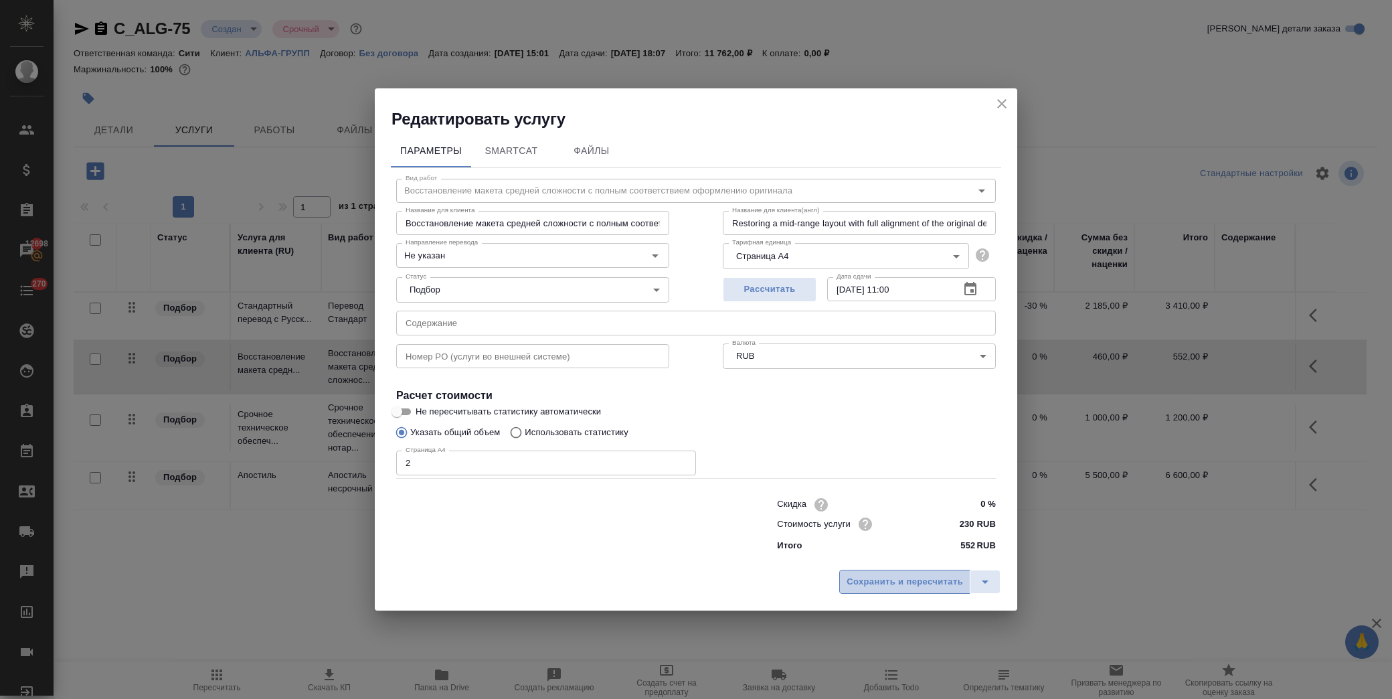
click at [907, 584] on span "Сохранить и пересчитать" at bounding box center [905, 581] width 116 height 15
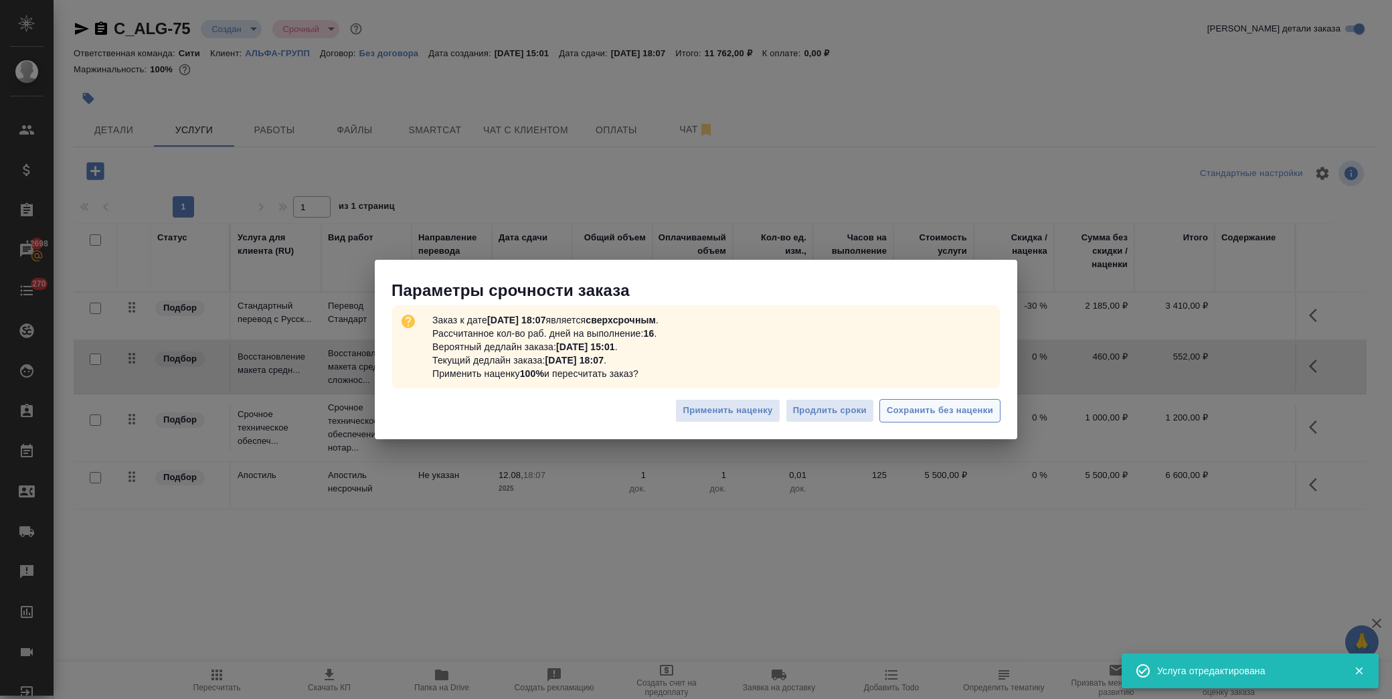
click at [899, 412] on span "Сохранить без наценки" at bounding box center [940, 410] width 106 height 15
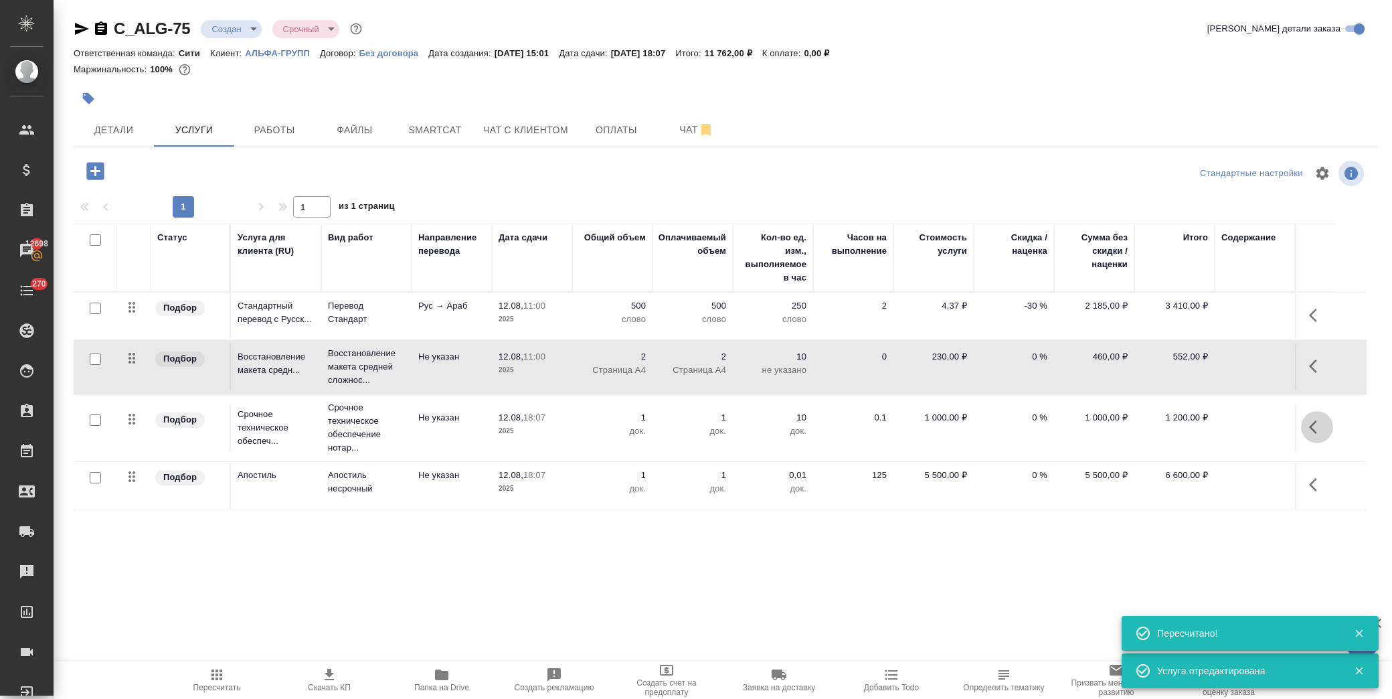
click at [1313, 432] on icon "button" at bounding box center [1317, 427] width 16 height 16
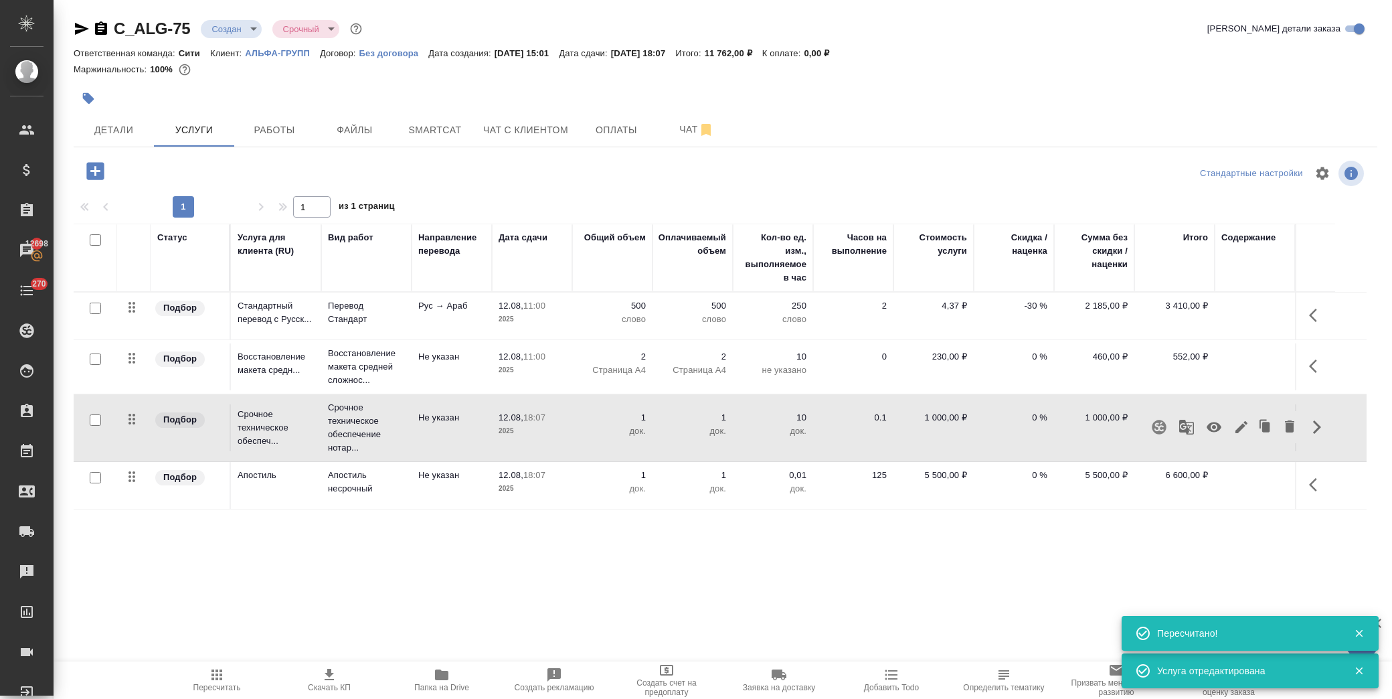
click at [1243, 433] on icon "button" at bounding box center [1241, 427] width 16 height 16
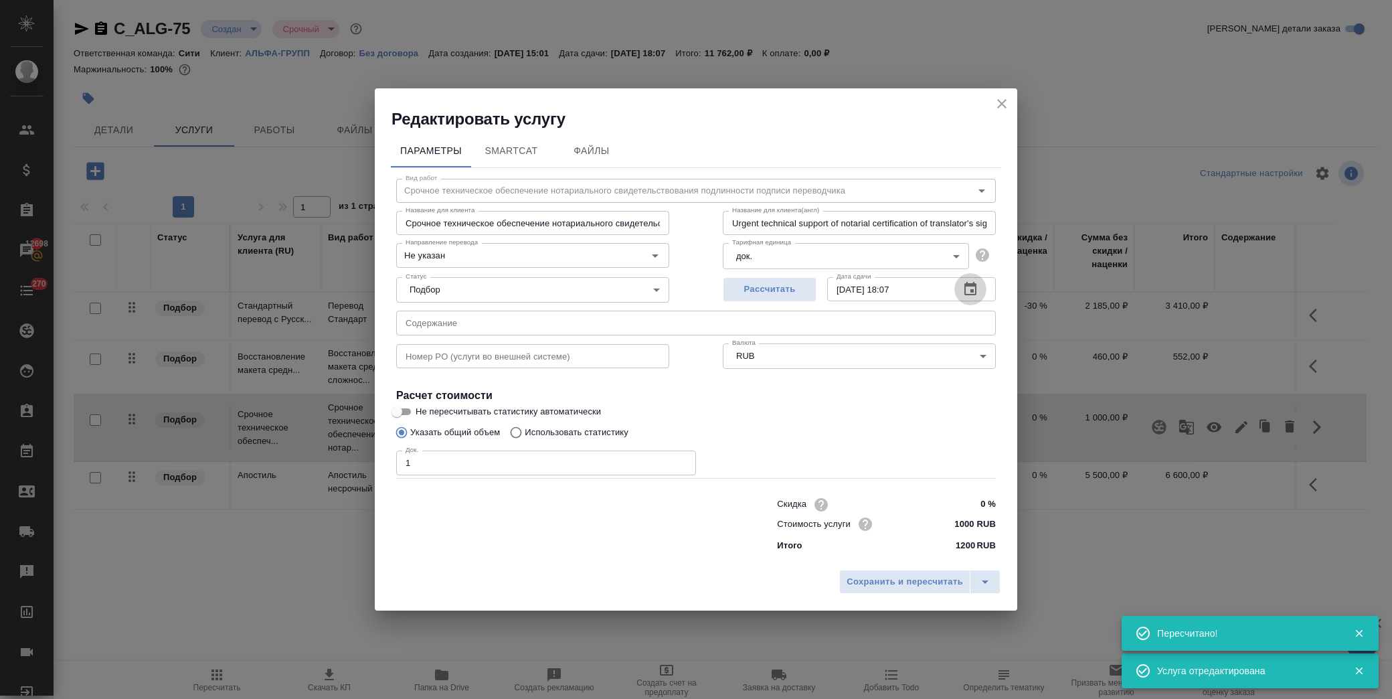
click at [972, 296] on icon "button" at bounding box center [970, 289] width 16 height 16
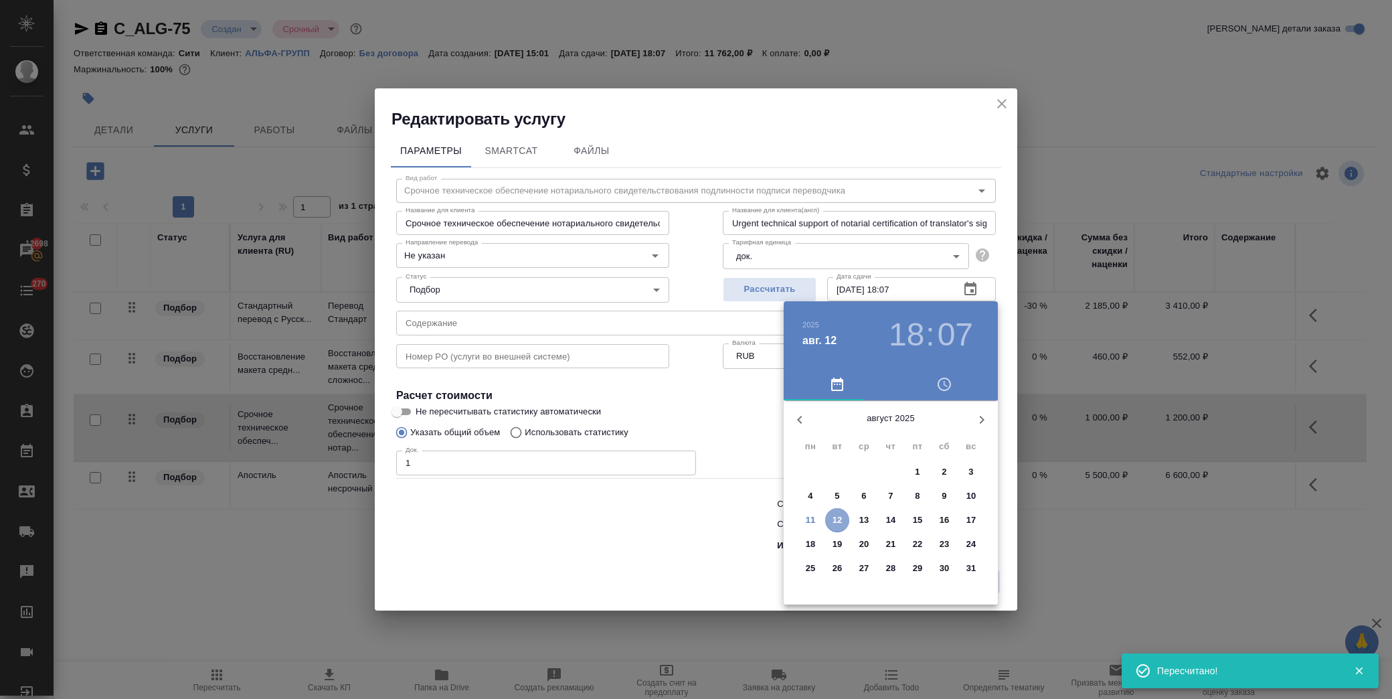
click at [840, 517] on p "12" at bounding box center [838, 519] width 10 height 13
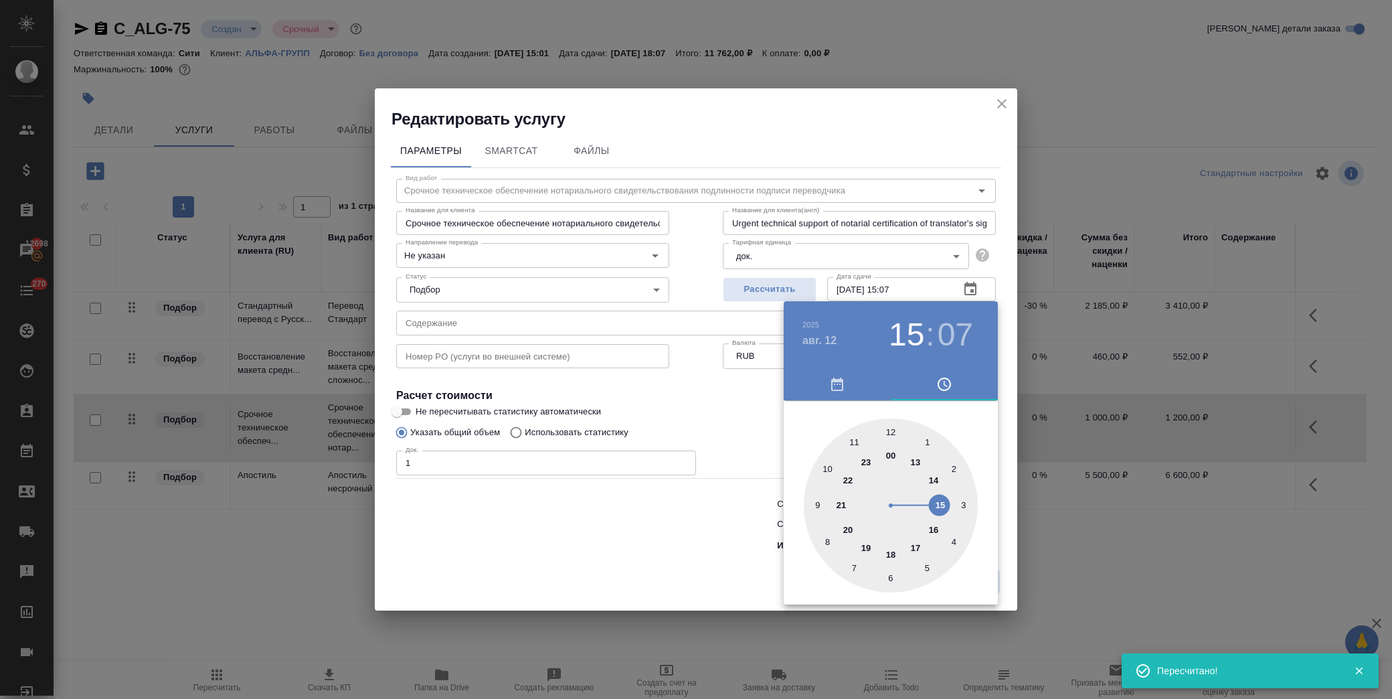
click at [940, 505] on div at bounding box center [891, 505] width 174 height 174
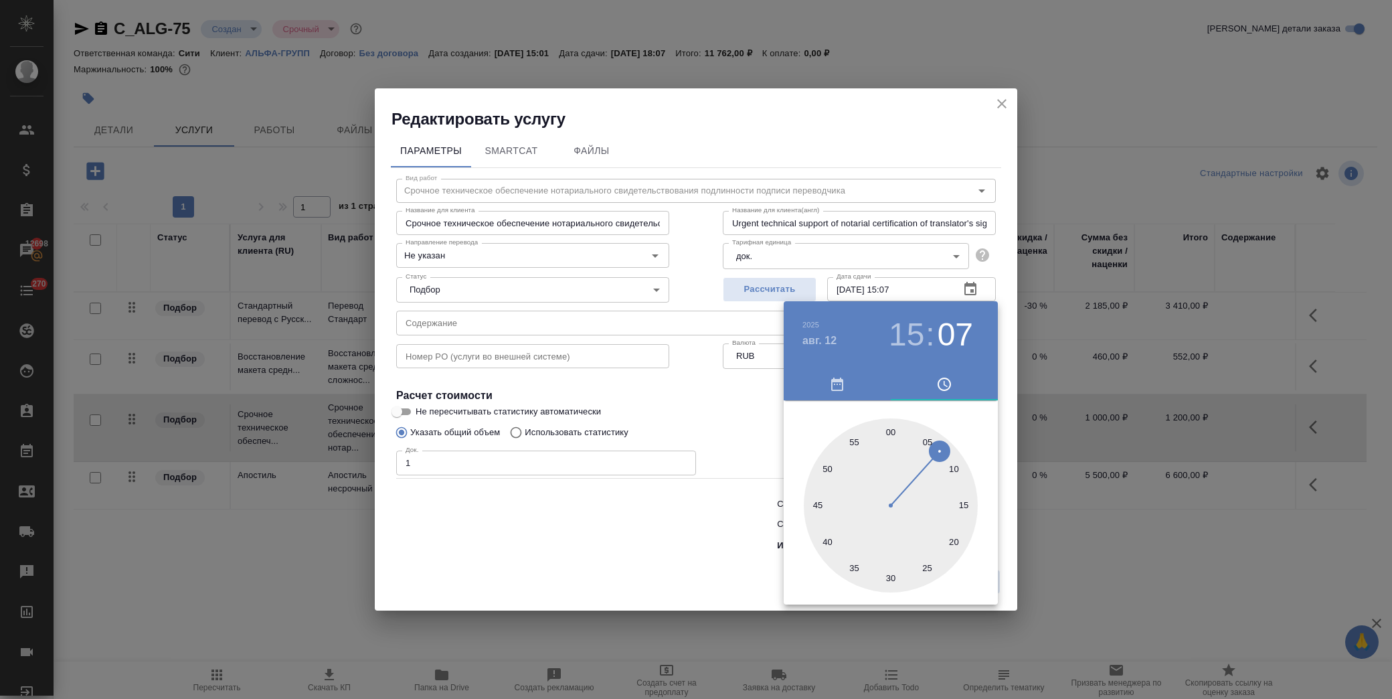
type input "12.08.2025 15:00"
click at [888, 431] on div at bounding box center [891, 505] width 174 height 174
click at [711, 390] on div at bounding box center [696, 349] width 1392 height 699
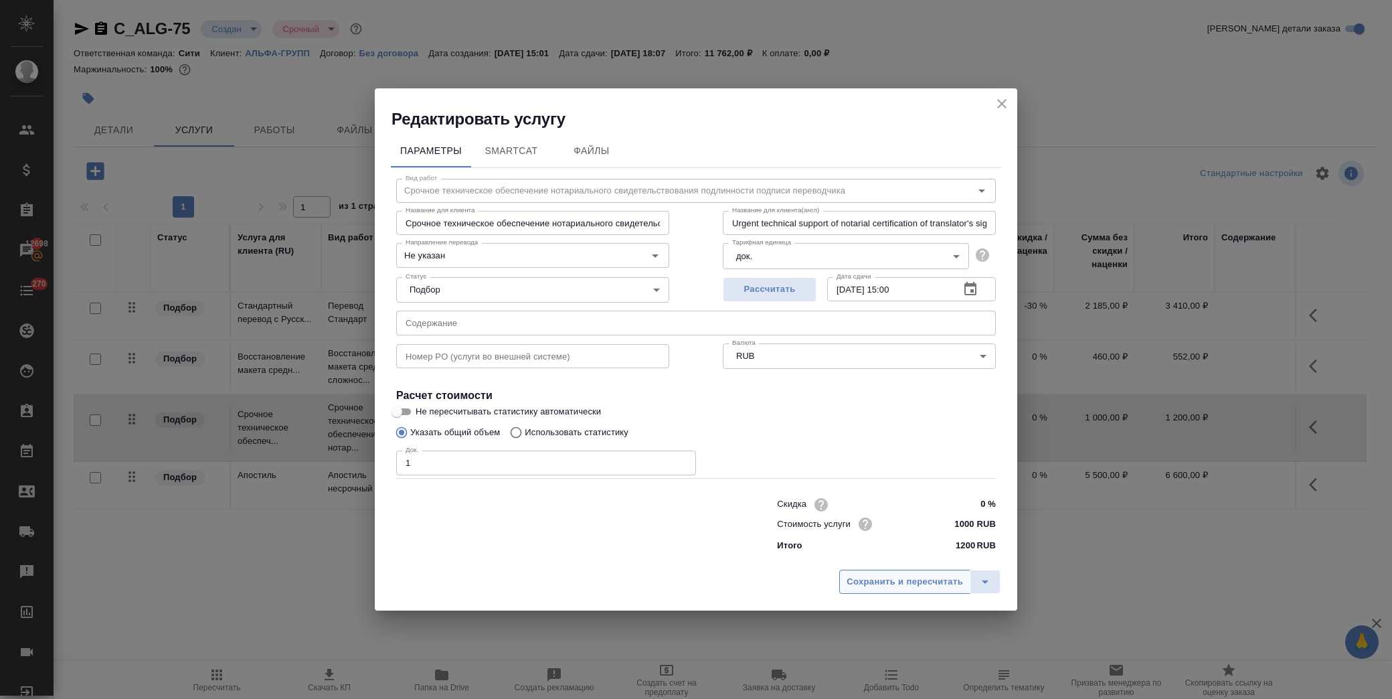
click at [904, 577] on span "Сохранить и пересчитать" at bounding box center [905, 581] width 116 height 15
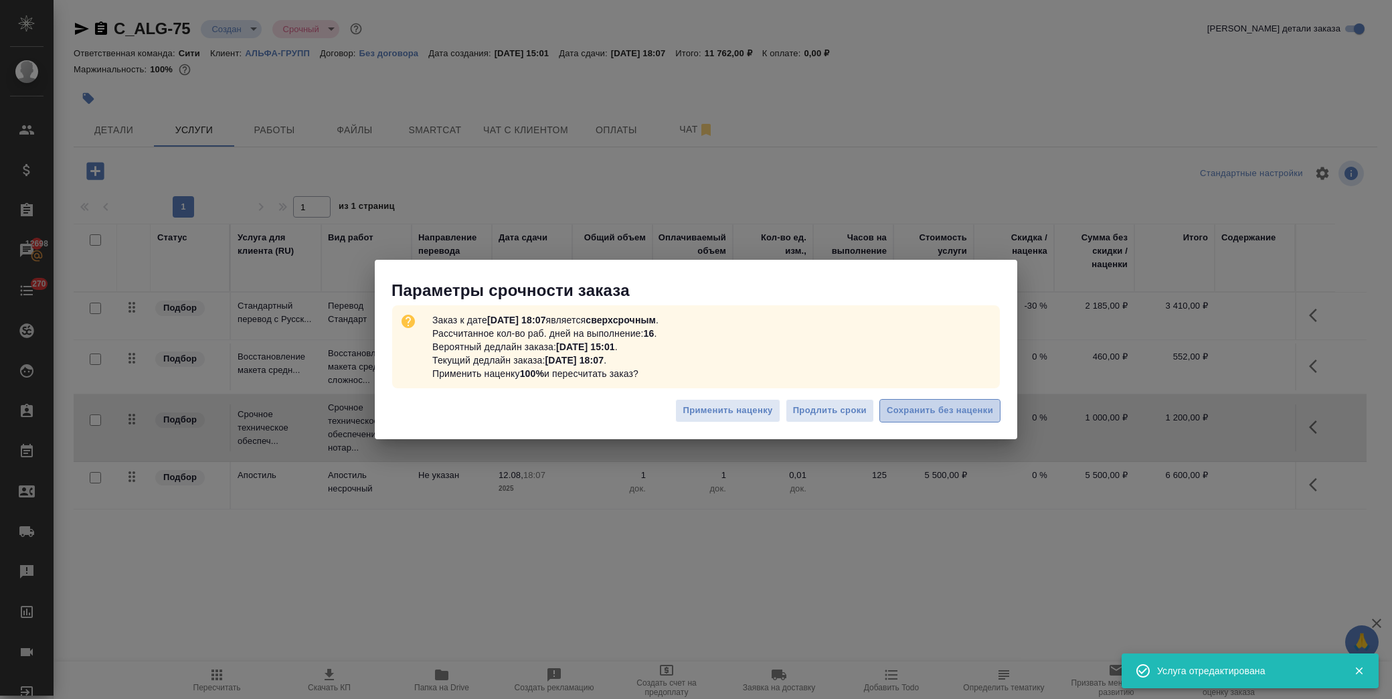
click at [945, 406] on span "Сохранить без наценки" at bounding box center [940, 410] width 106 height 15
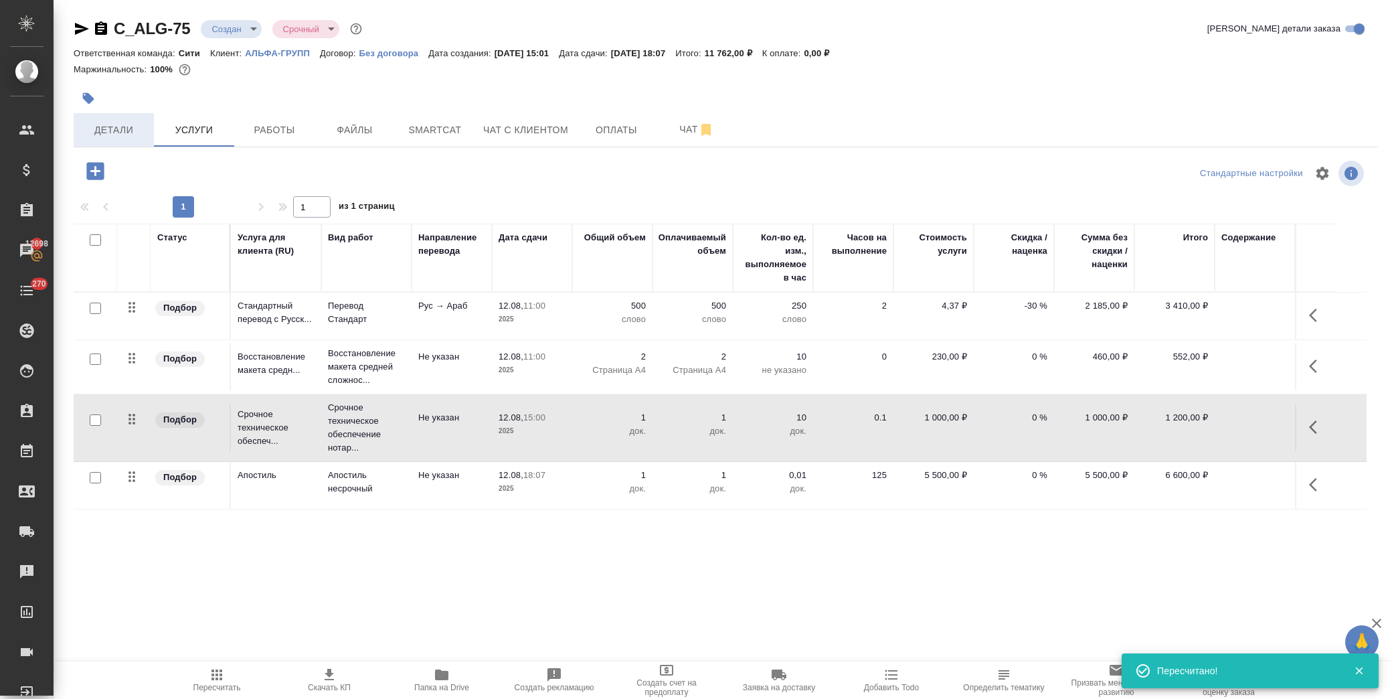
click at [108, 128] on span "Детали" at bounding box center [114, 130] width 64 height 17
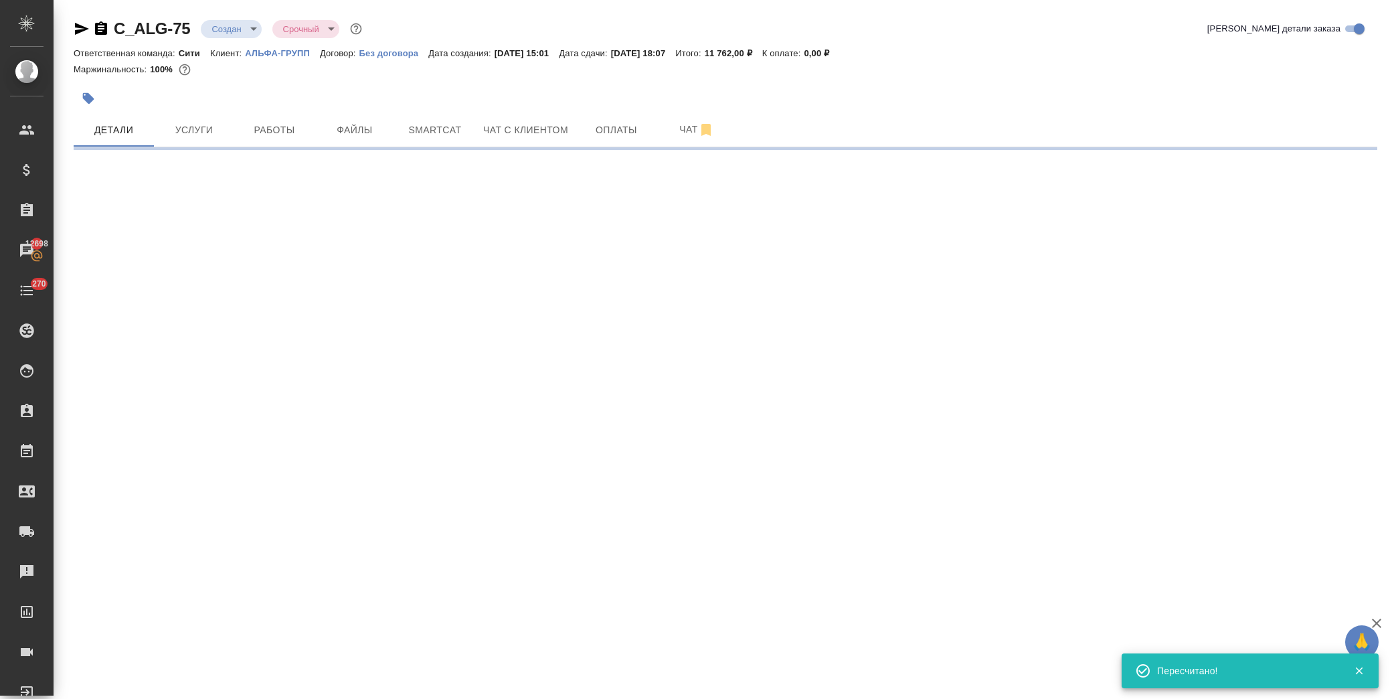
select select "RU"
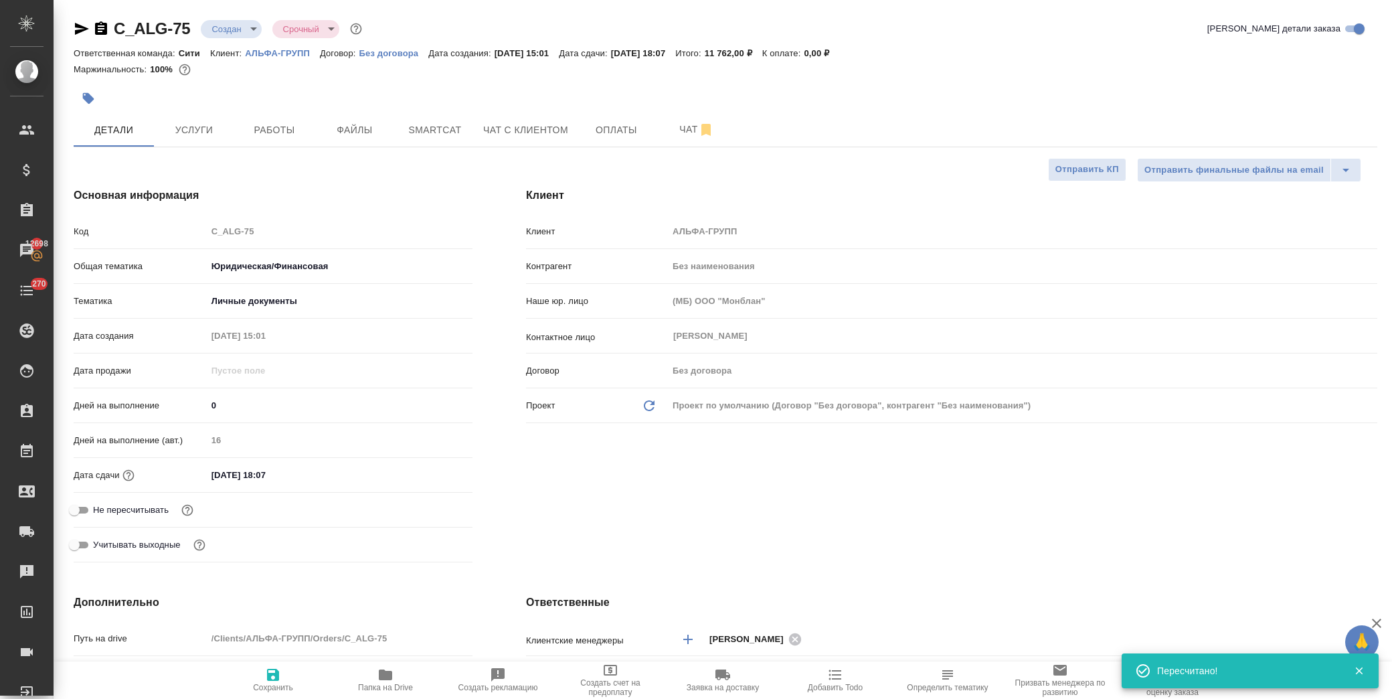
type textarea "x"
click at [1263, 513] on div "Клиент Клиент АЛЬФА-ГРУПП Контрагент Без наименования Наше юр. лицо (МБ) ООО "М…" at bounding box center [951, 378] width 905 height 434
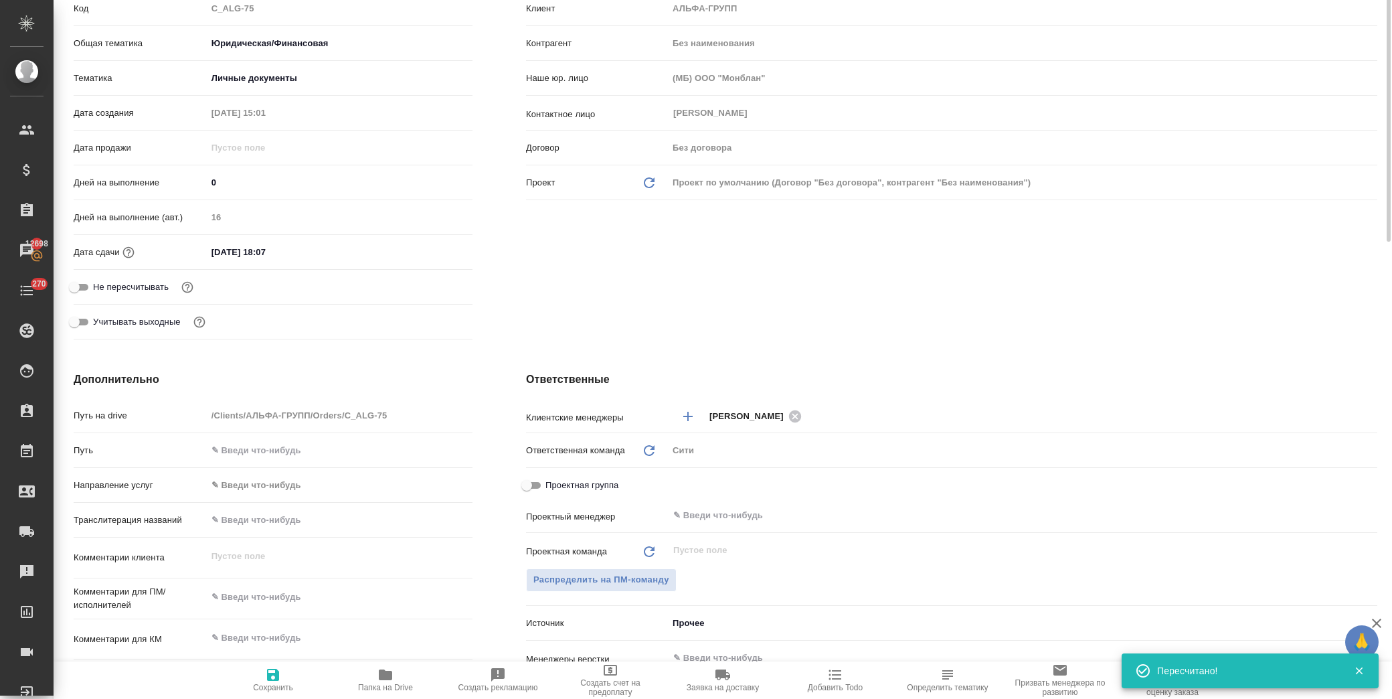
scroll to position [297, 0]
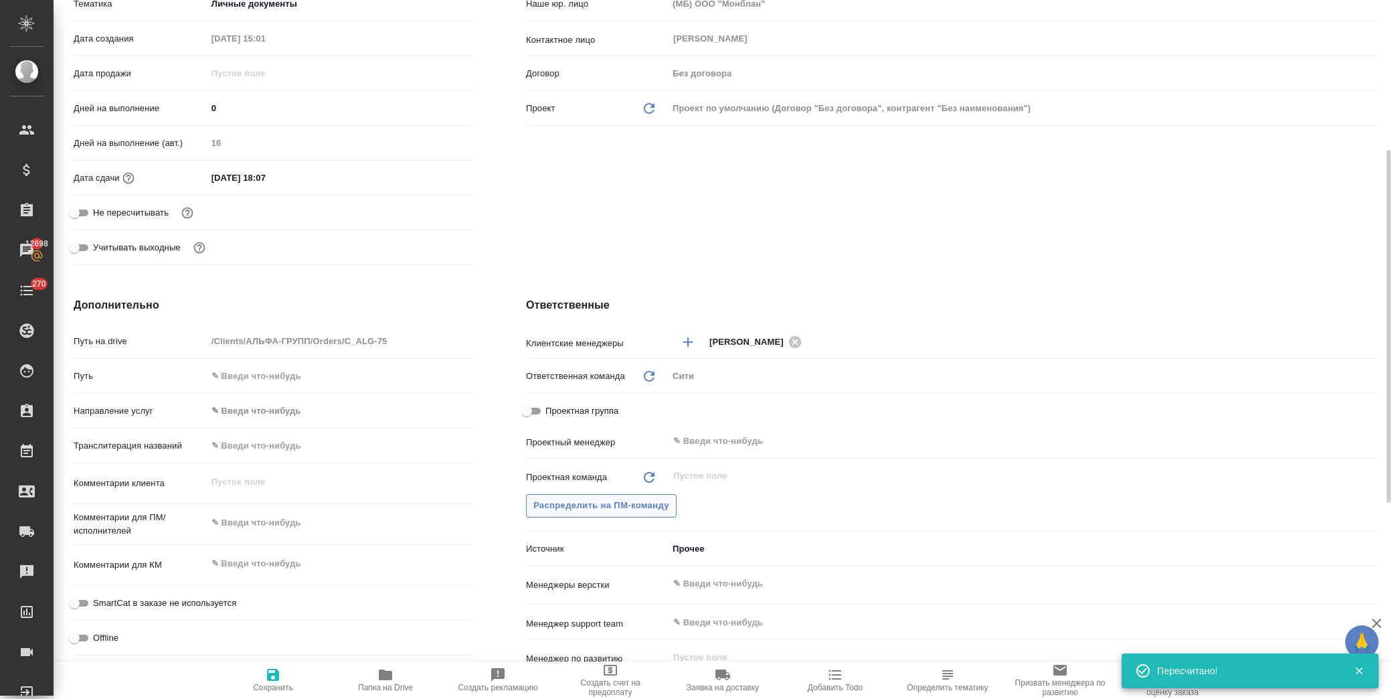
click at [543, 505] on span "Распределить на ПМ-команду" at bounding box center [601, 505] width 136 height 15
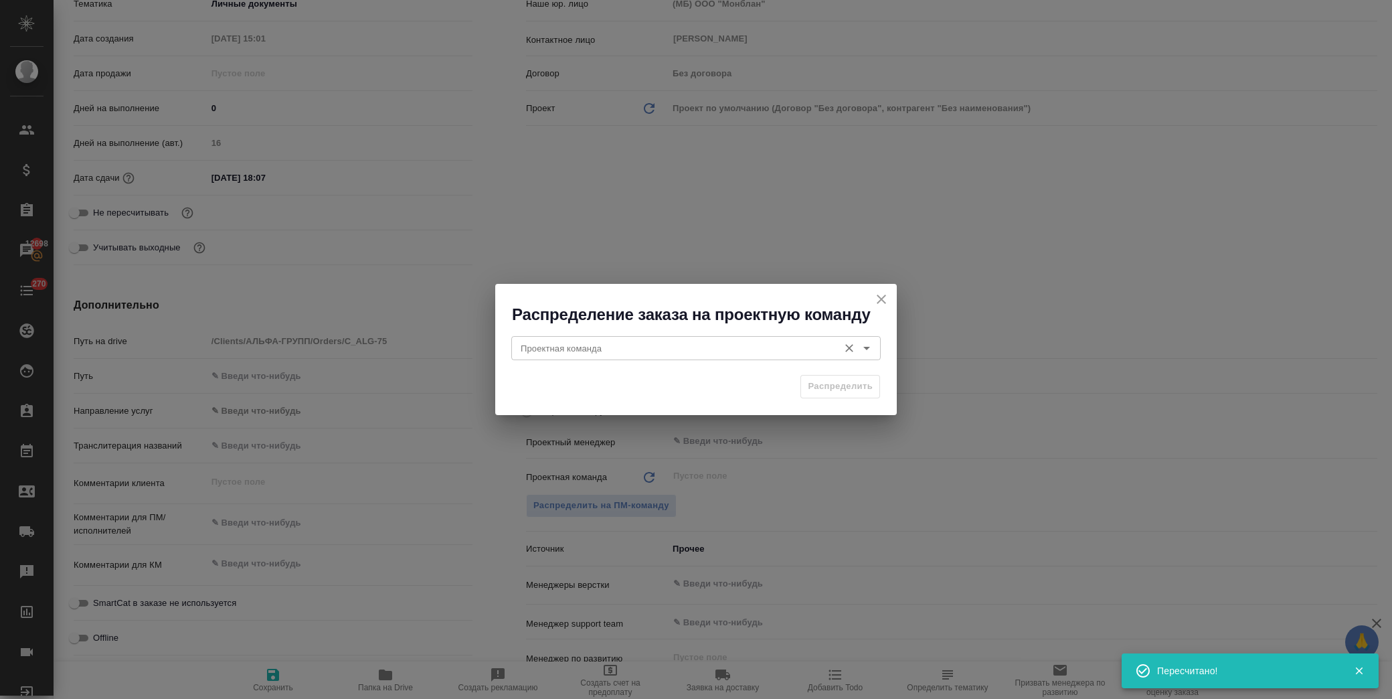
click at [579, 351] on input "Проектная команда" at bounding box center [673, 348] width 317 height 16
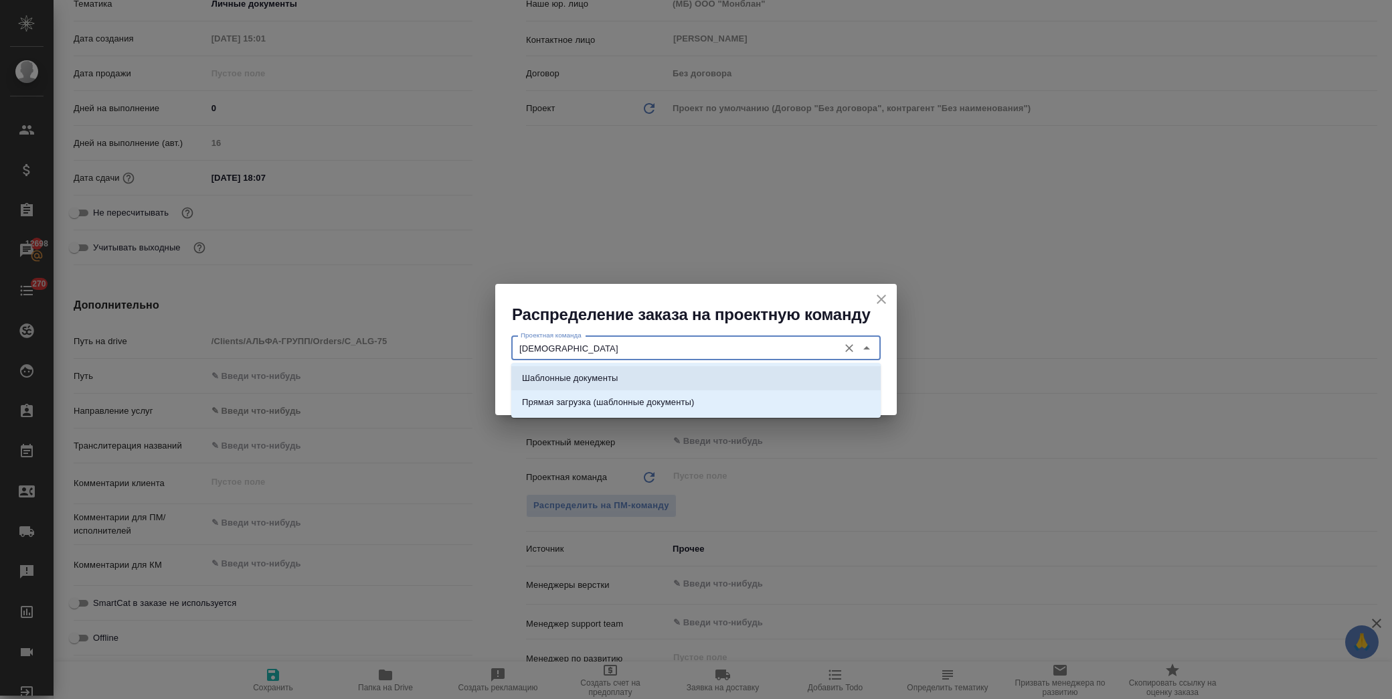
click at [620, 375] on li "Шаблонные документы" at bounding box center [695, 378] width 369 height 24
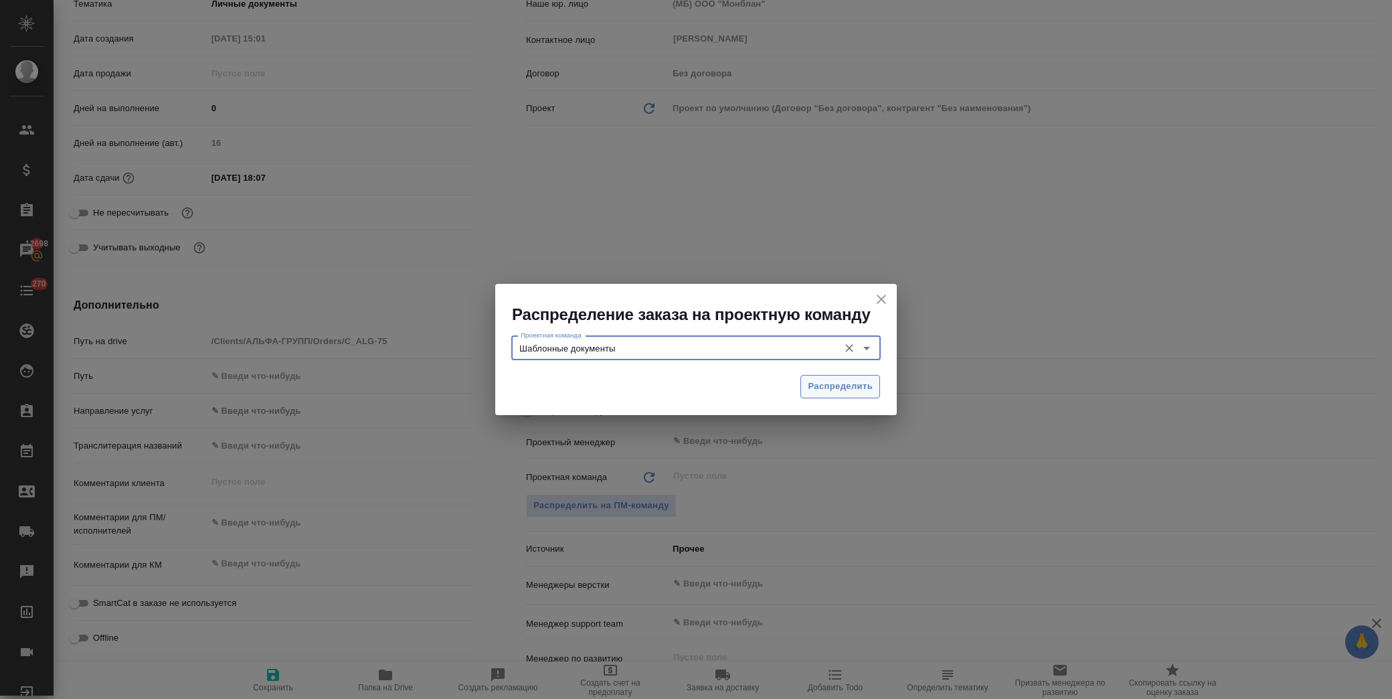
type input "Шаблонные документы"
drag, startPoint x: 827, startPoint y: 383, endPoint x: 808, endPoint y: 394, distance: 21.9
click at [827, 383] on span "Распределить" at bounding box center [840, 386] width 65 height 15
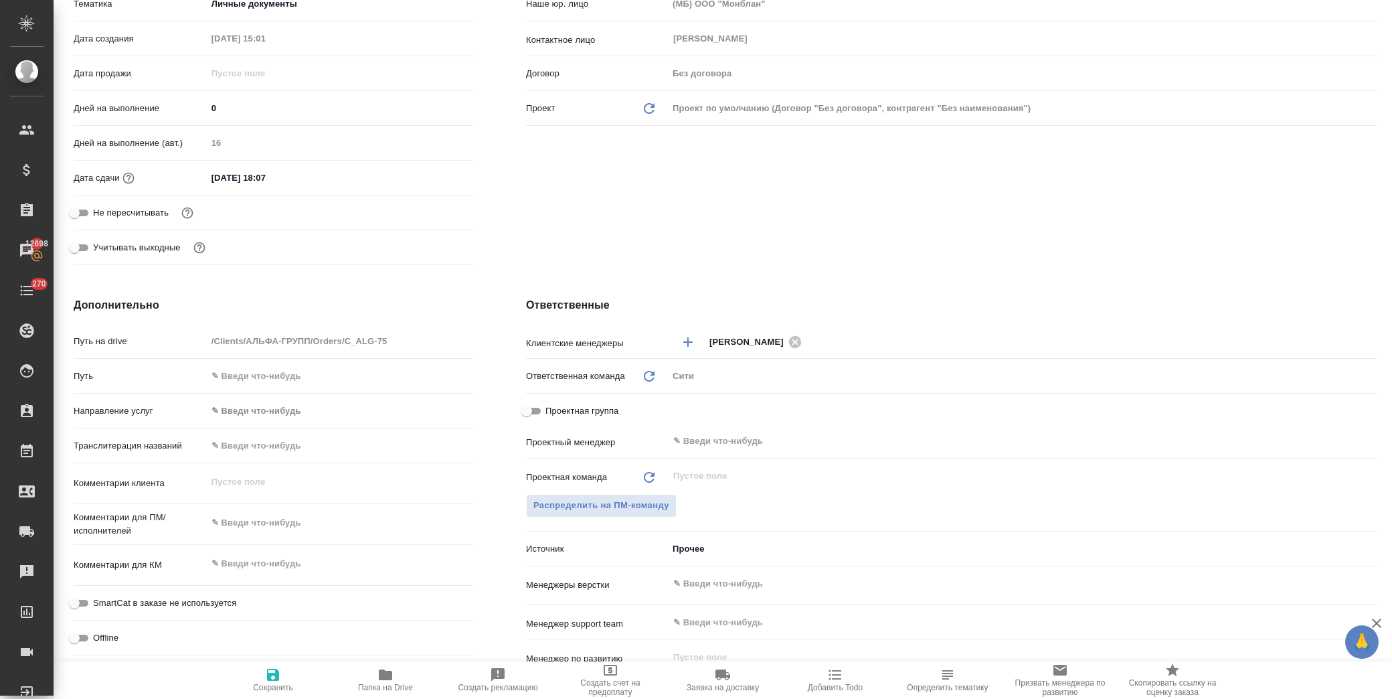
type textarea "x"
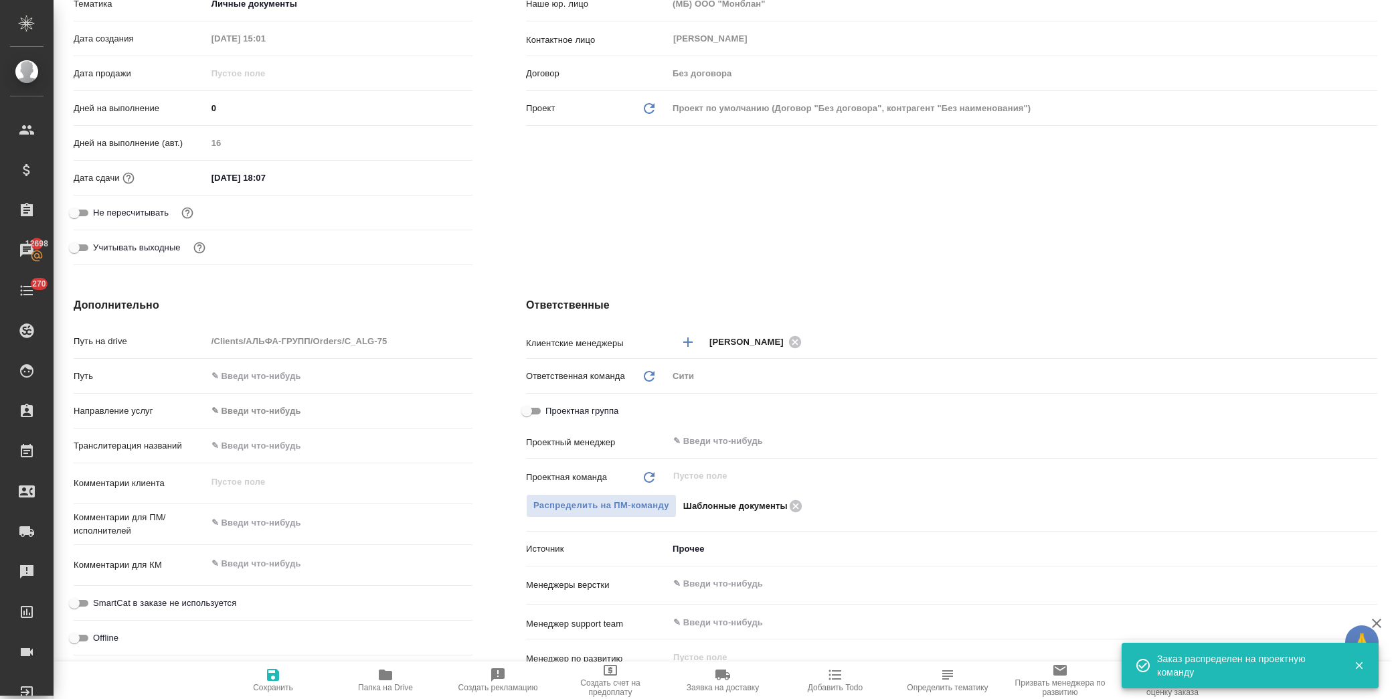
click at [272, 683] on span "Сохранить" at bounding box center [273, 687] width 40 height 9
type textarea "x"
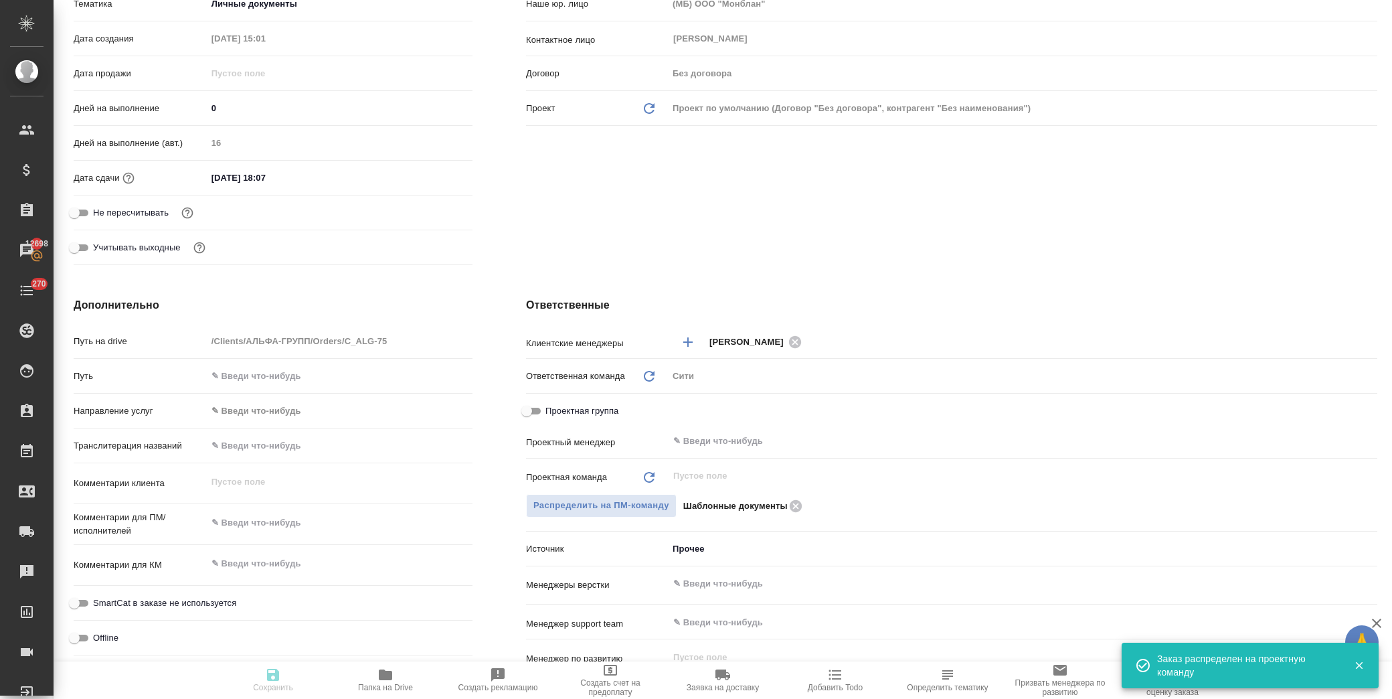
type textarea "x"
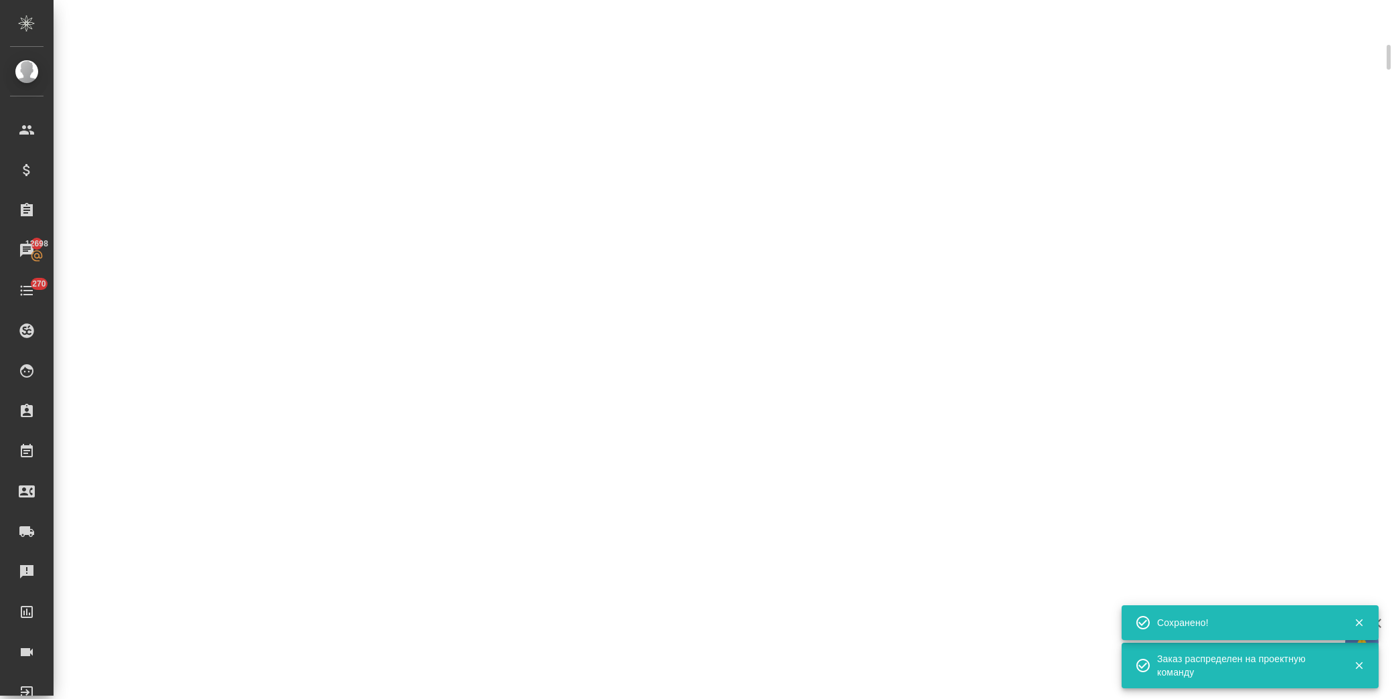
select select "RU"
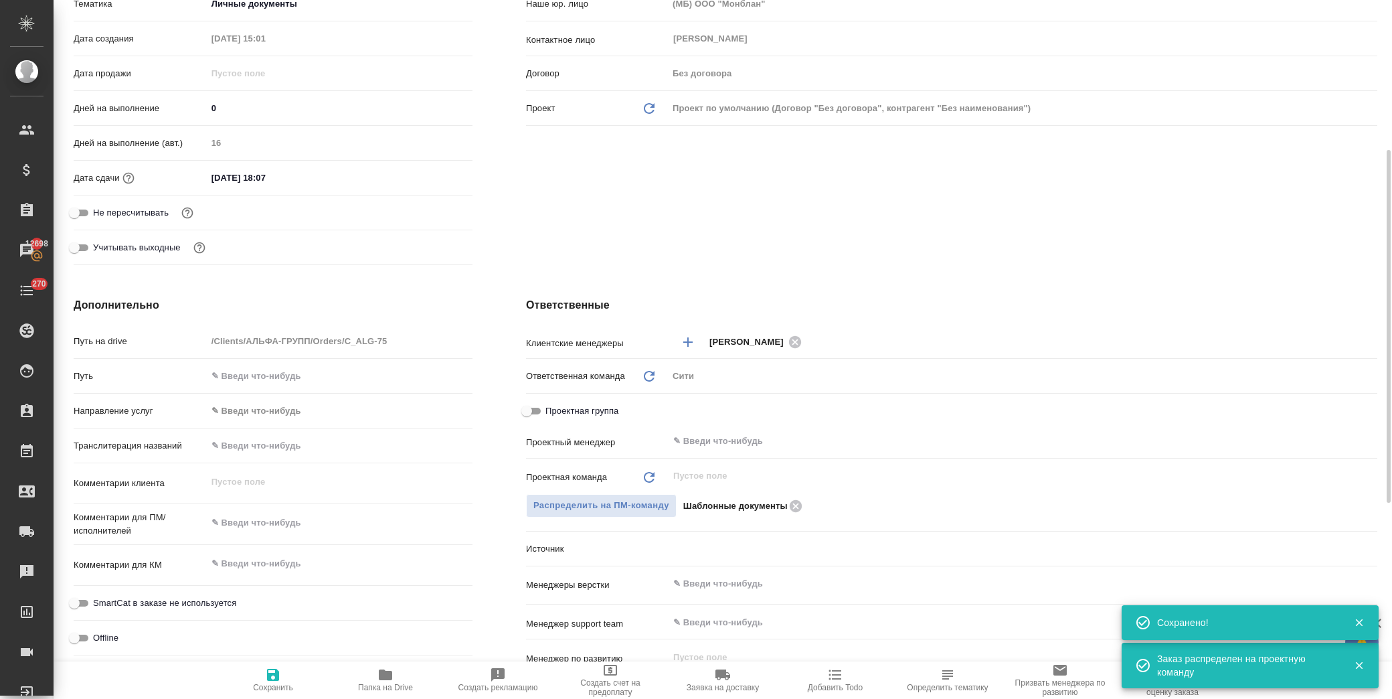
type textarea "x"
click at [381, 678] on icon "button" at bounding box center [385, 674] width 13 height 11
type textarea "x"
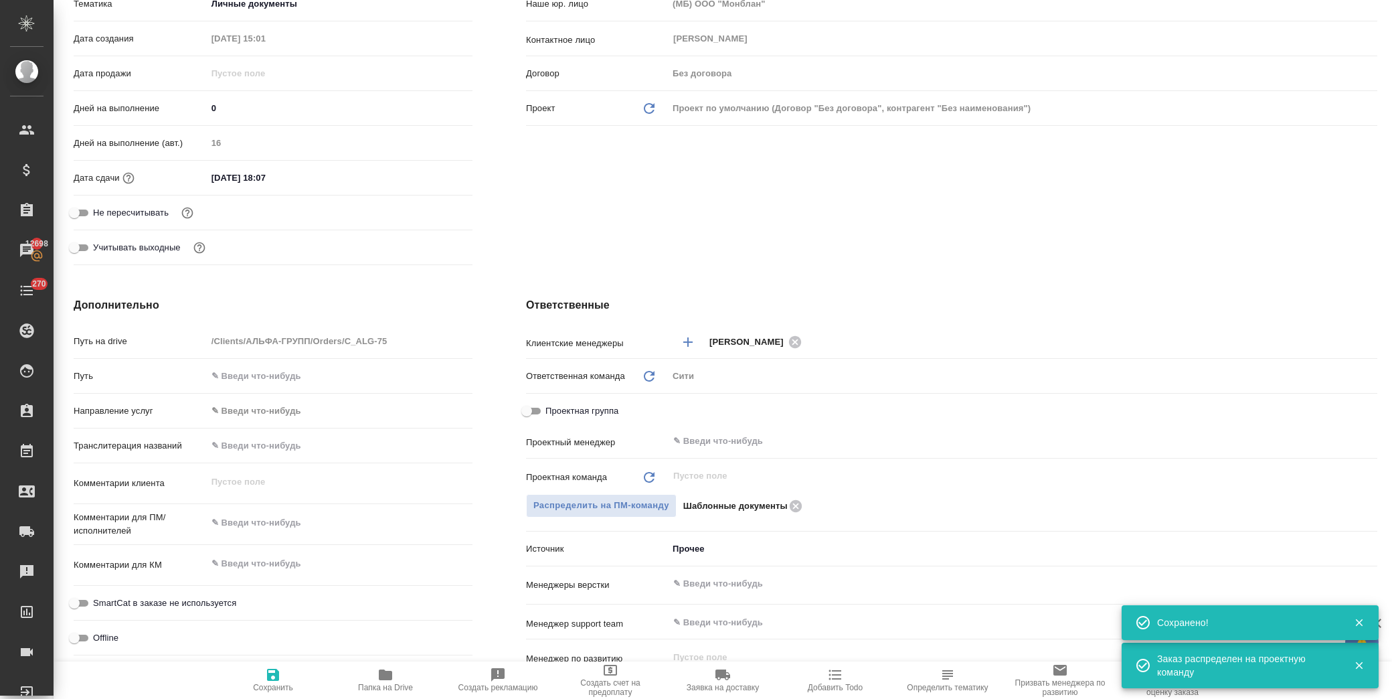
type textarea "x"
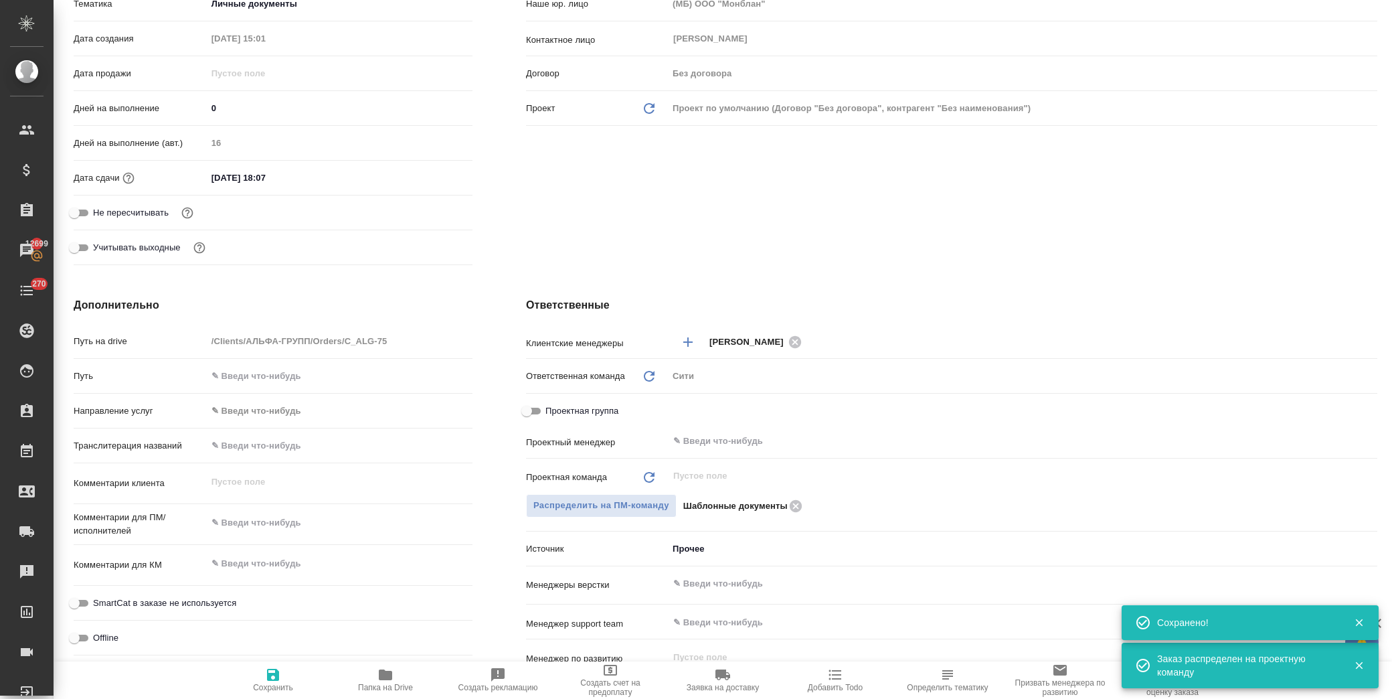
type textarea "x"
click at [286, 523] on textarea at bounding box center [340, 522] width 266 height 23
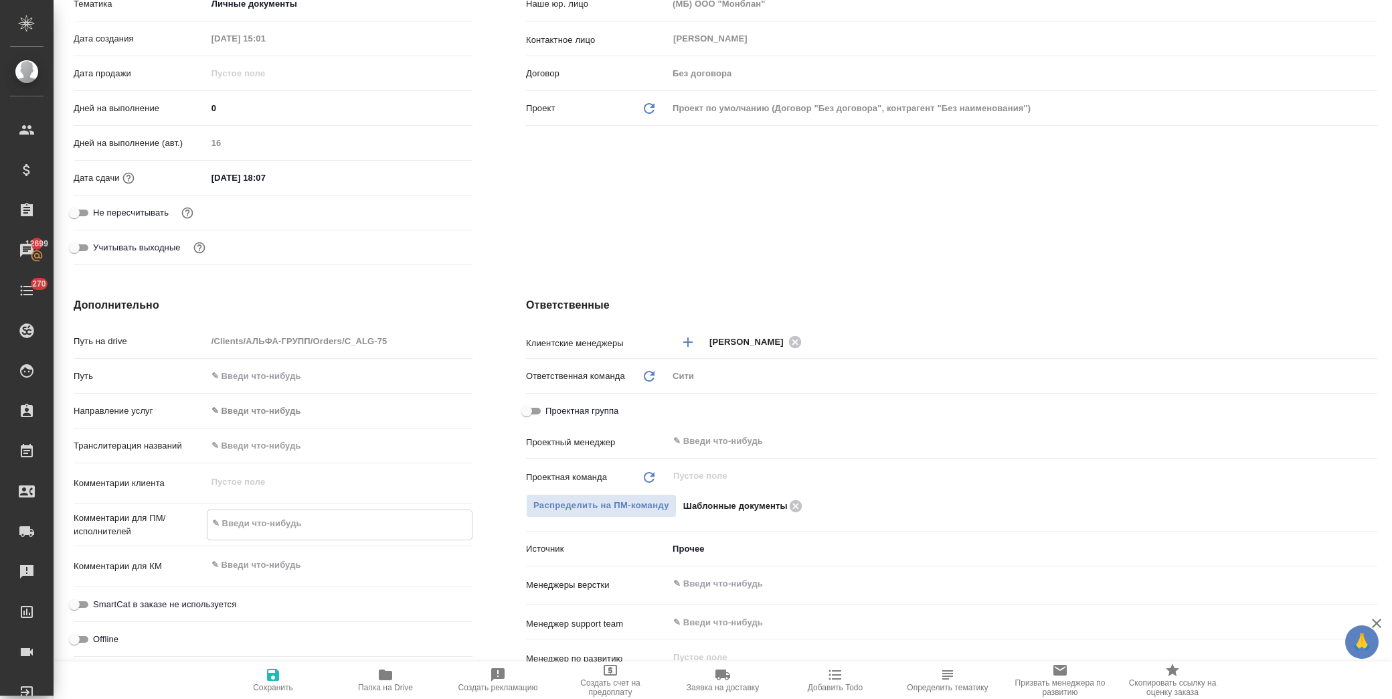
type textarea "н"
type textarea "x"
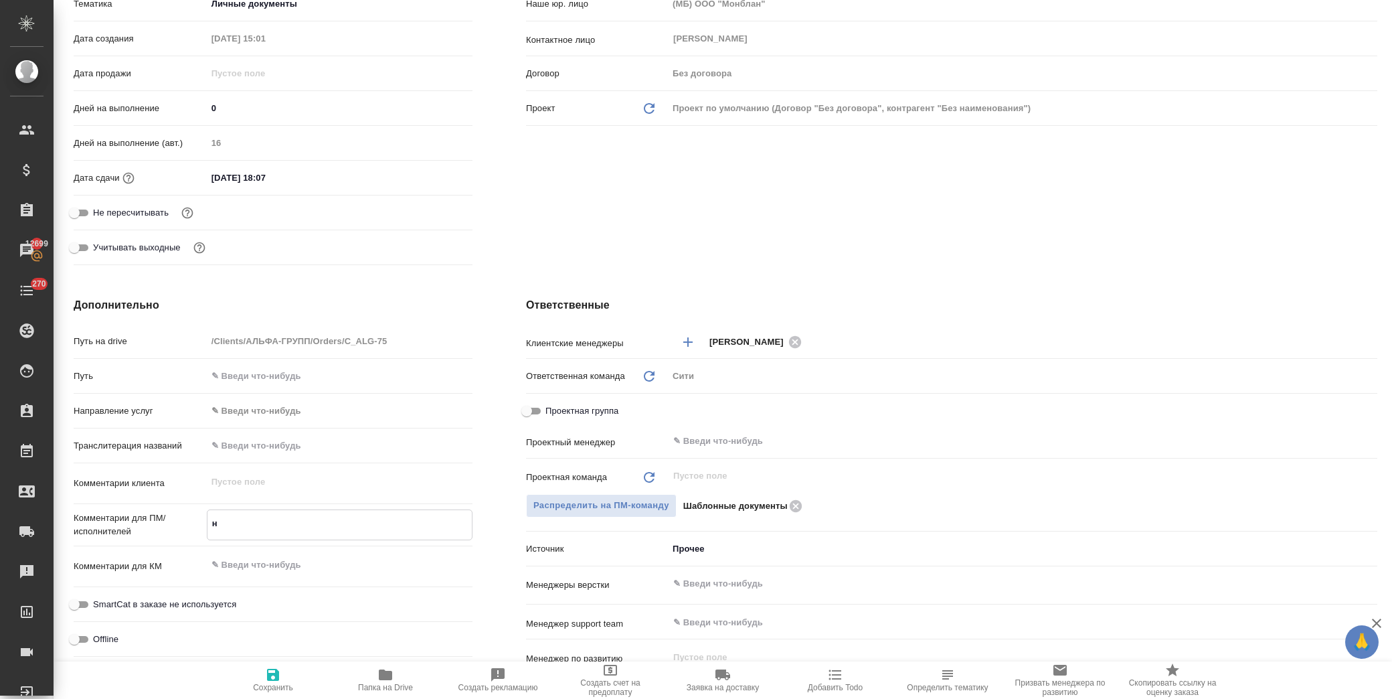
type textarea "на"
type textarea "x"
type textarea "на"
type textarea "x"
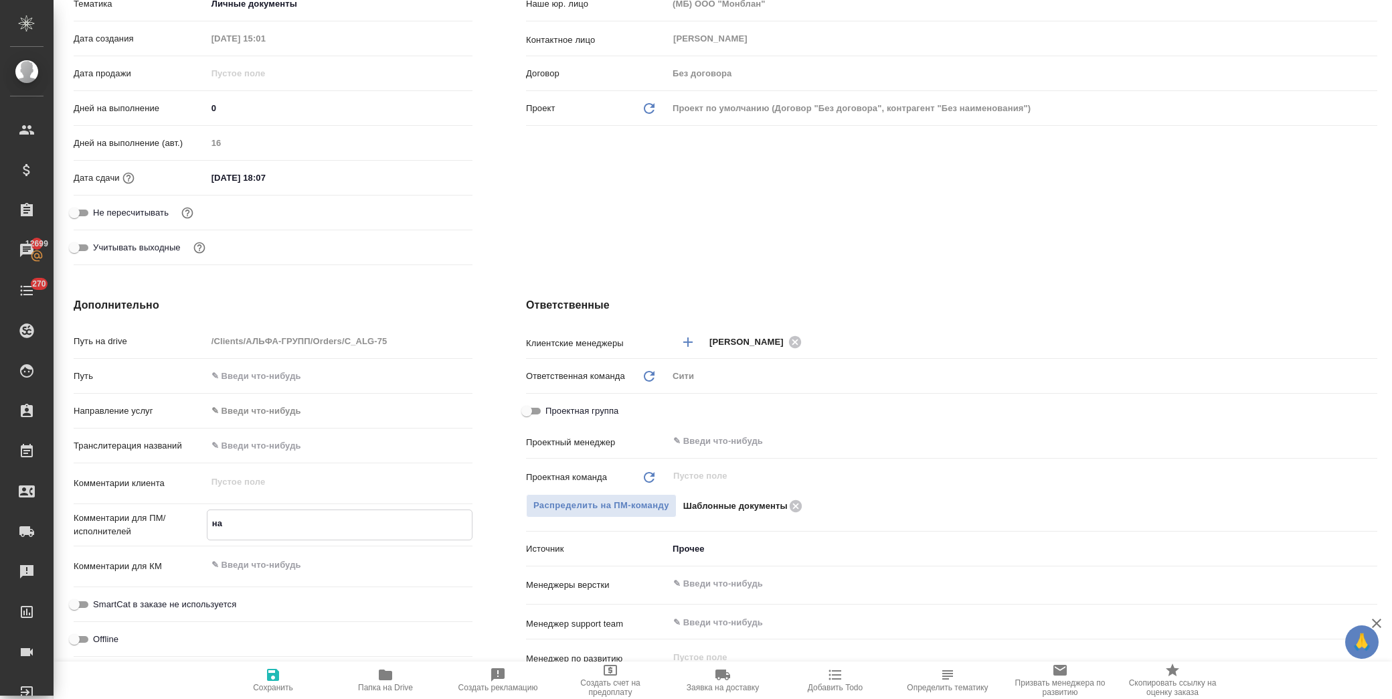
type textarea "x"
type textarea "на в"
type textarea "x"
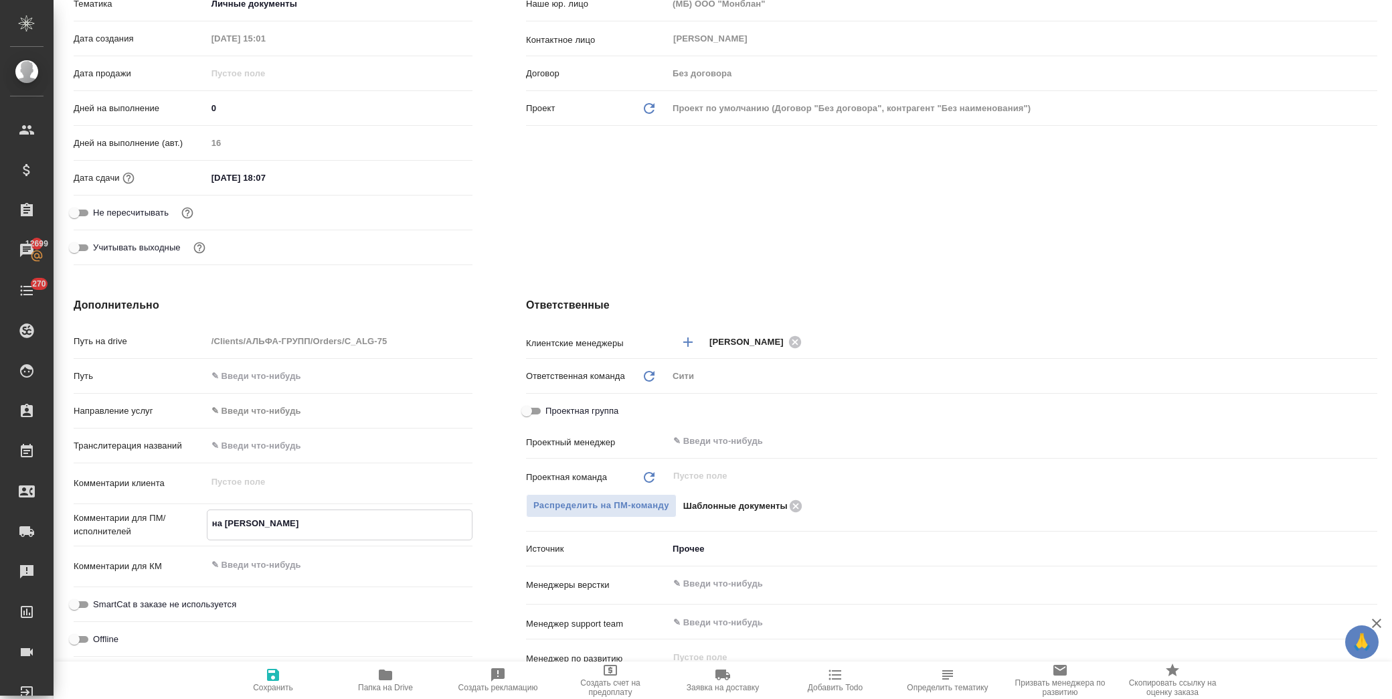
type textarea "x"
type textarea "на вс"
type textarea "x"
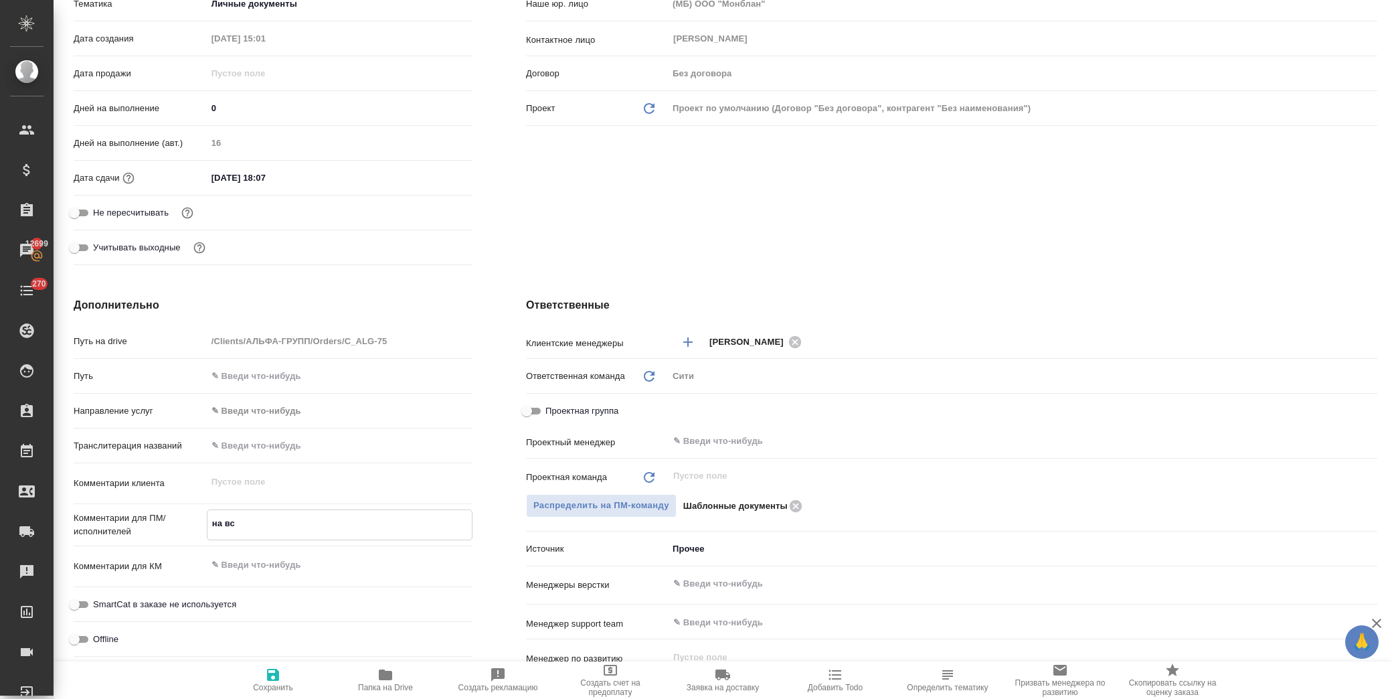
type textarea "на вся"
type textarea "x"
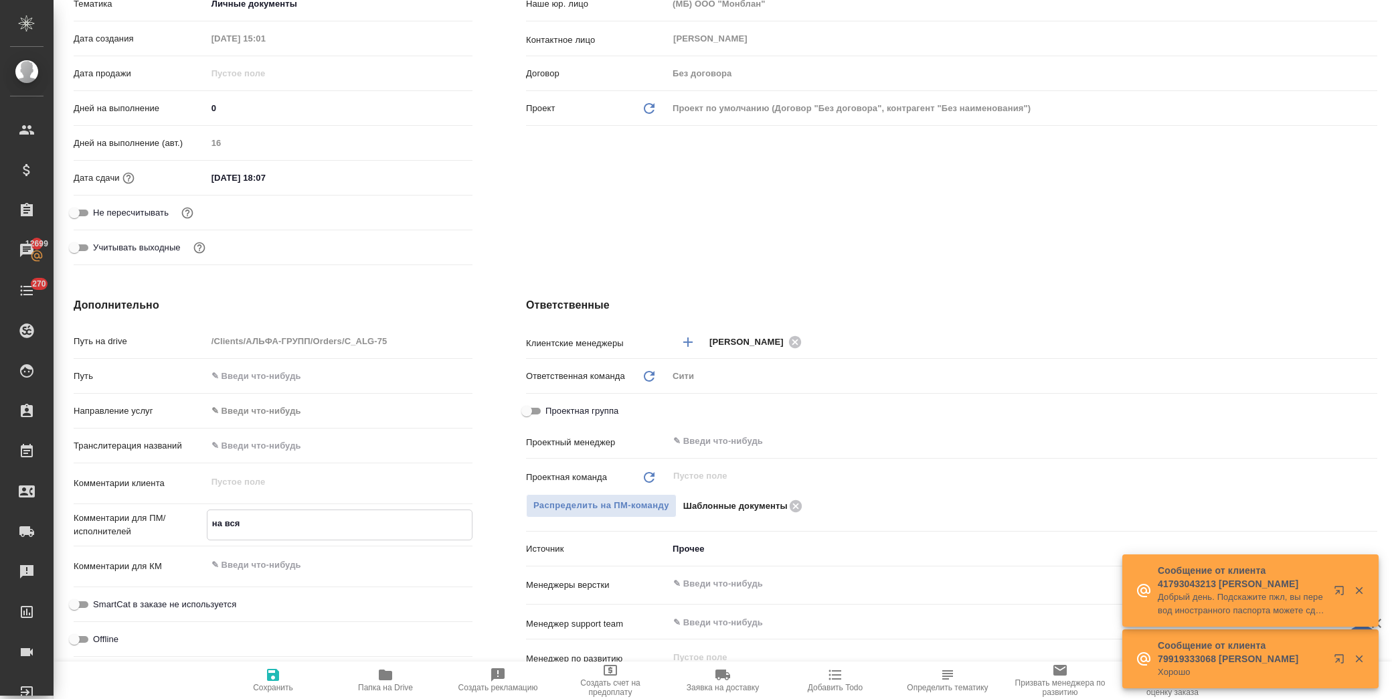
type textarea "на всяк"
type textarea "x"
type textarea "на всяки"
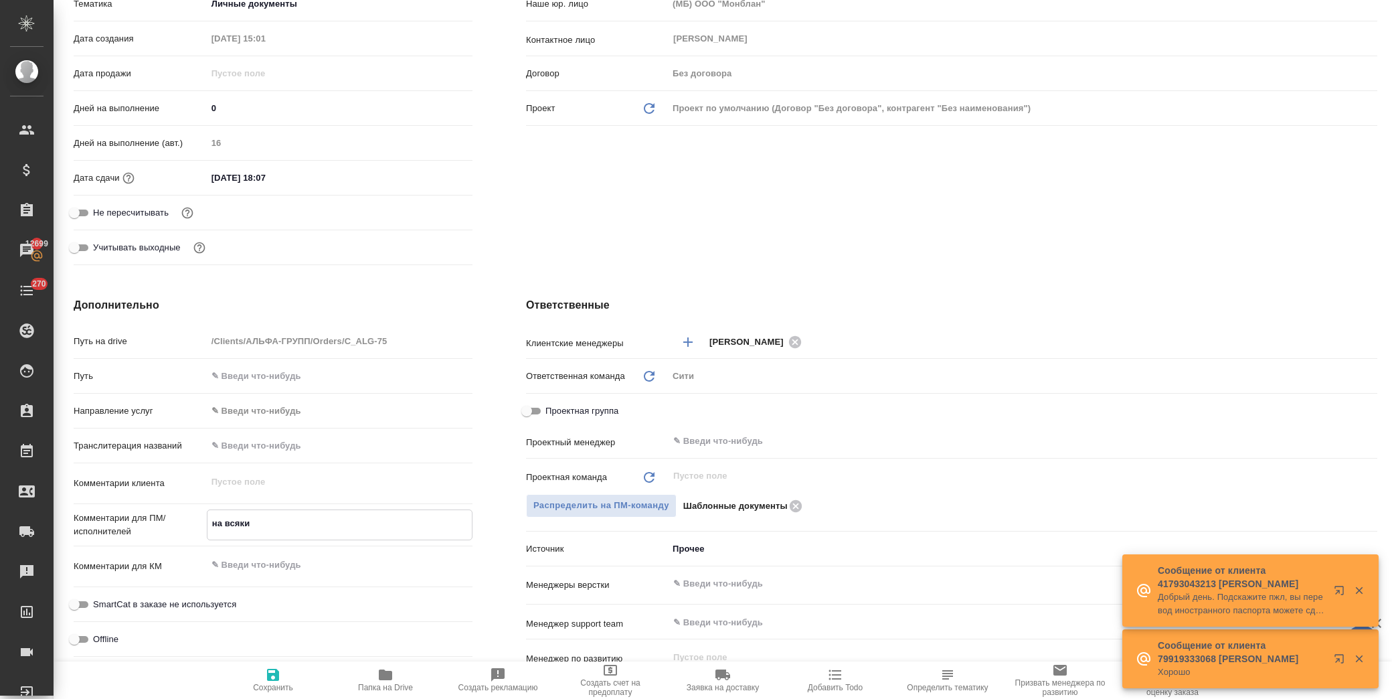
type textarea "x"
type textarea "на всякий"
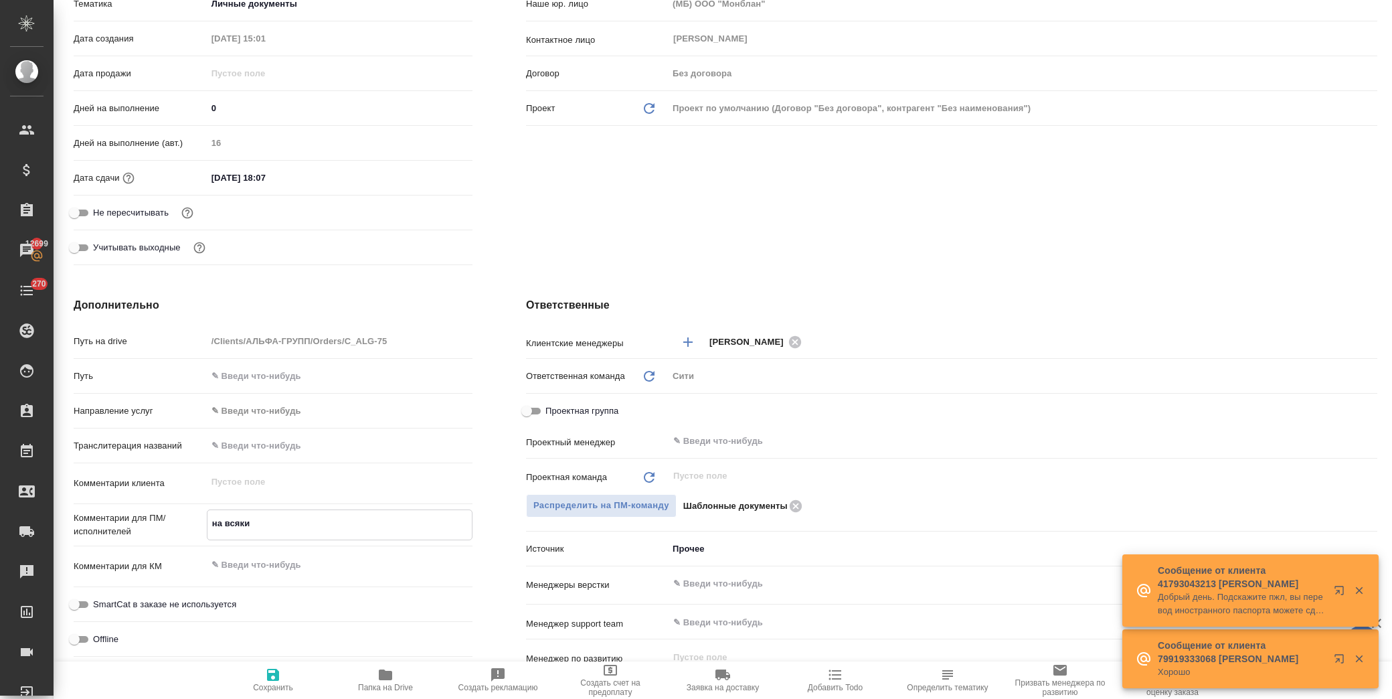
type textarea "x"
type textarea "на всякий"
type textarea "x"
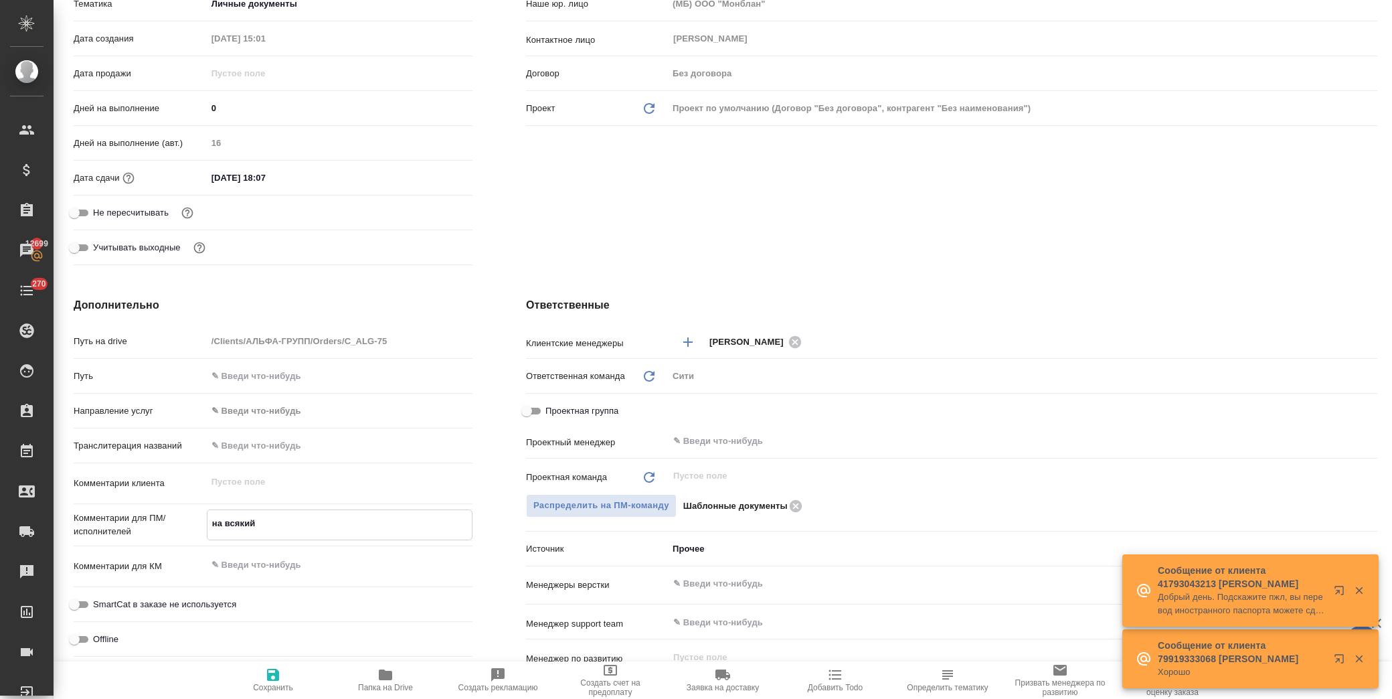
type textarea "x"
type textarea "на всякий с"
type textarea "x"
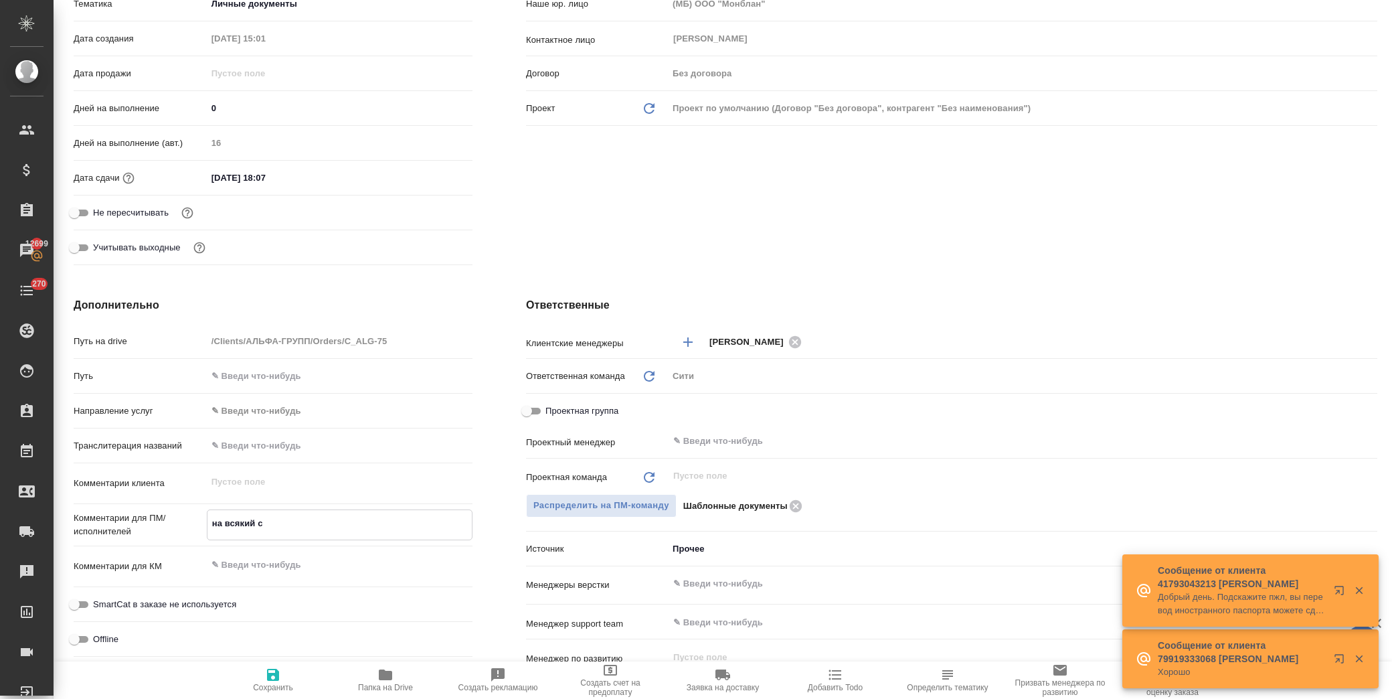
type textarea "на всякий сл"
type textarea "x"
type textarea "на всякий слу"
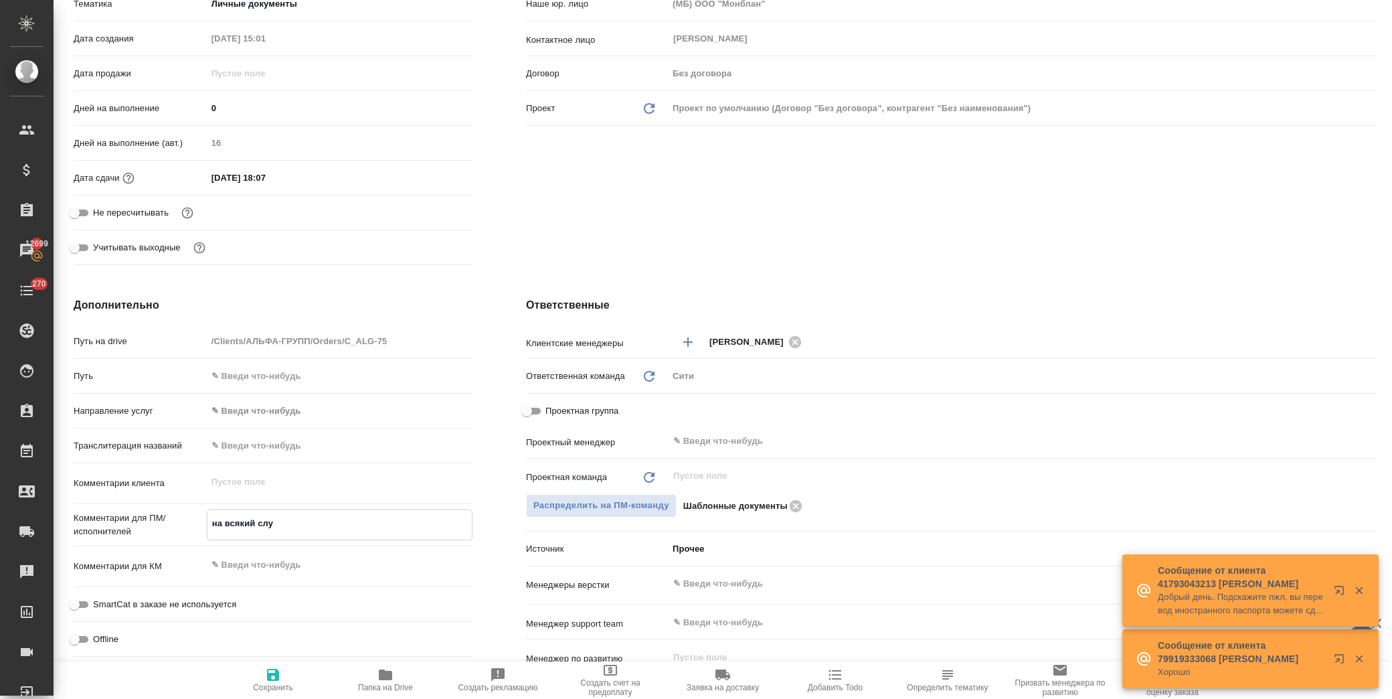
type textarea "x"
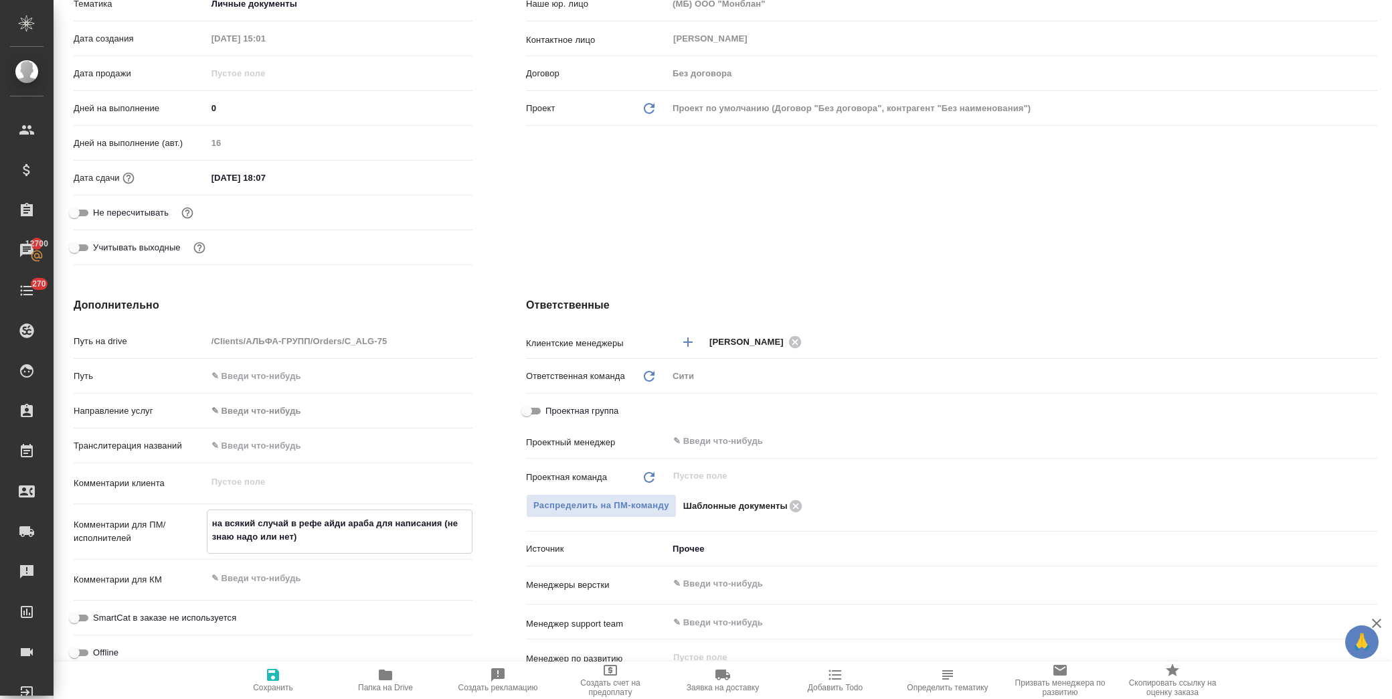
click at [265, 683] on span "Сохранить" at bounding box center [273, 687] width 40 height 9
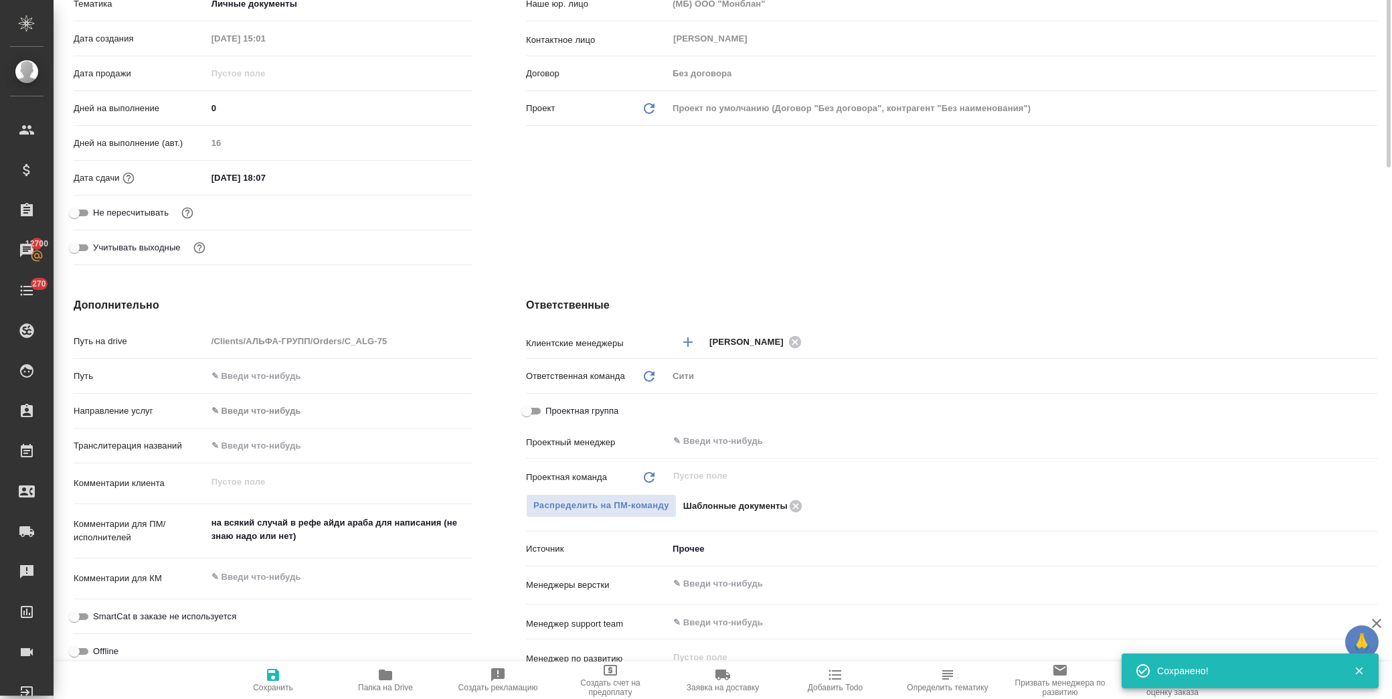
scroll to position [0, 0]
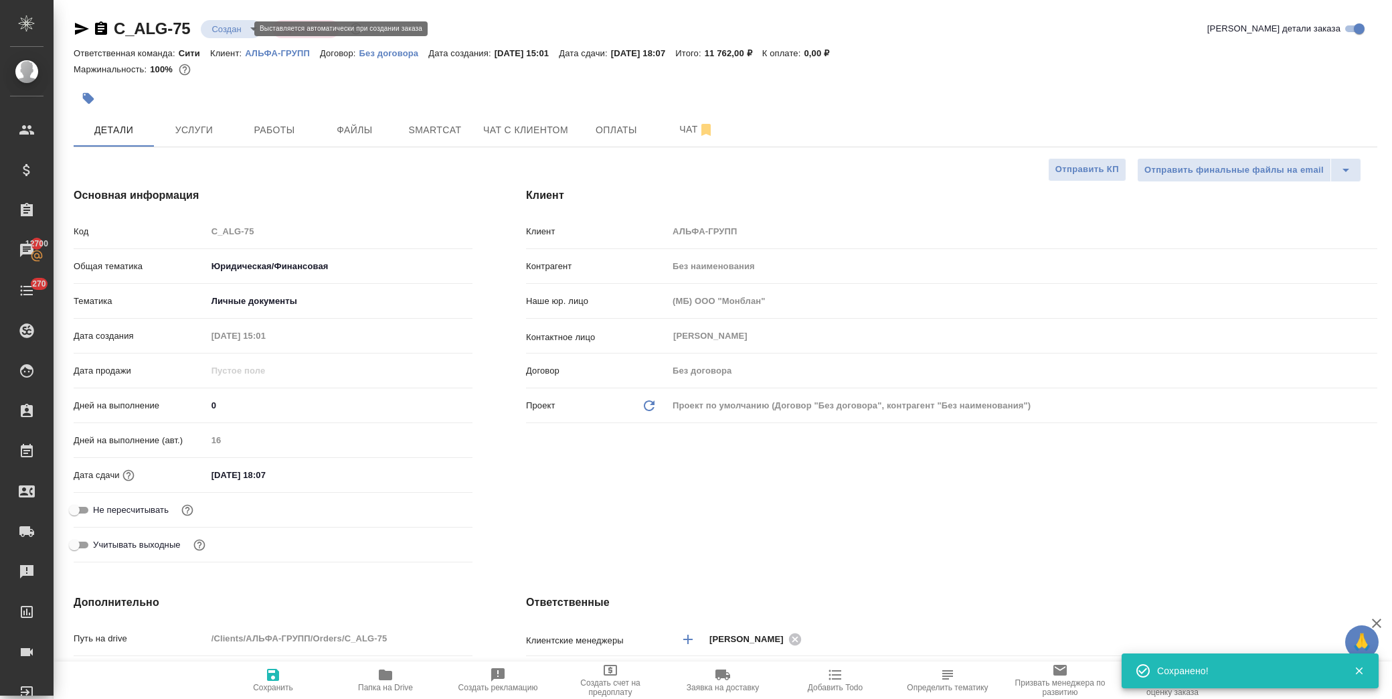
click at [222, 28] on body "🙏 .cls-1 fill:#fff; AWATERA Лофицкая Юлия Владимировна Клиенты Спецификации Зак…" at bounding box center [696, 349] width 1392 height 699
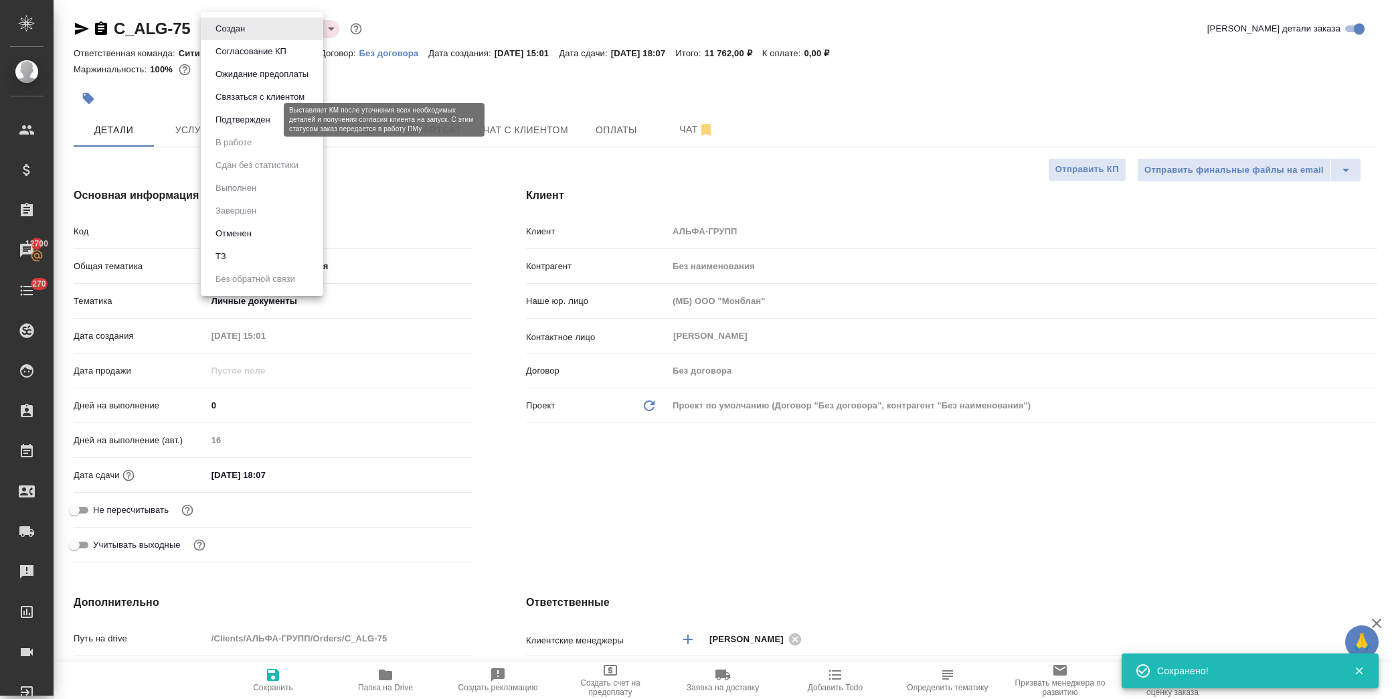
click at [265, 114] on button "Подтвержден" at bounding box center [242, 119] width 63 height 15
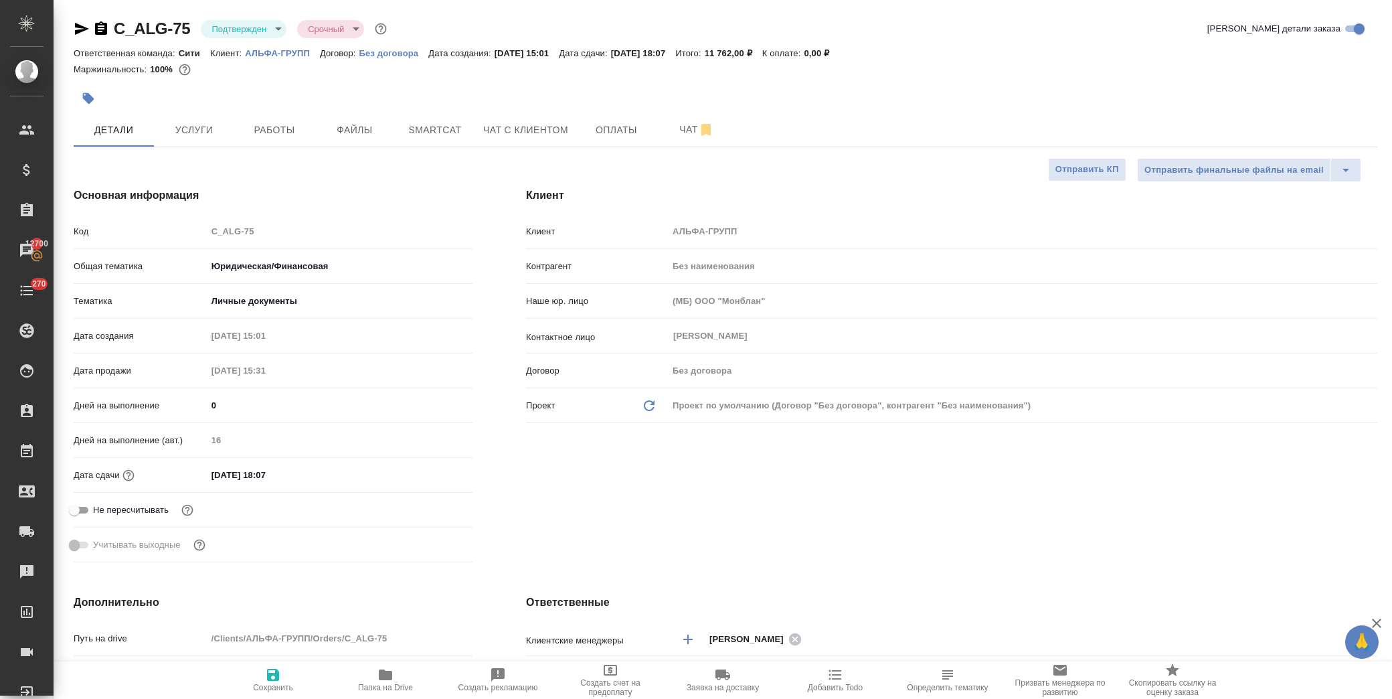
click at [84, 30] on icon "button" at bounding box center [82, 29] width 14 height 12
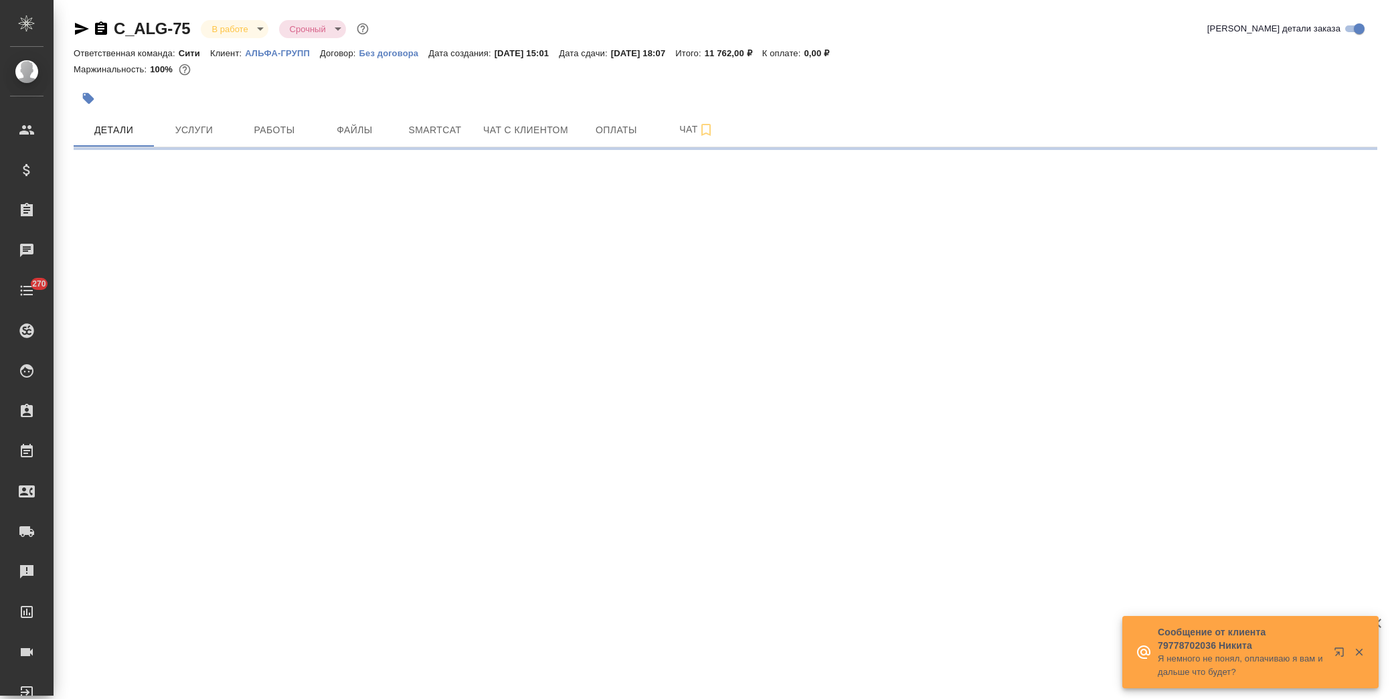
select select "RU"
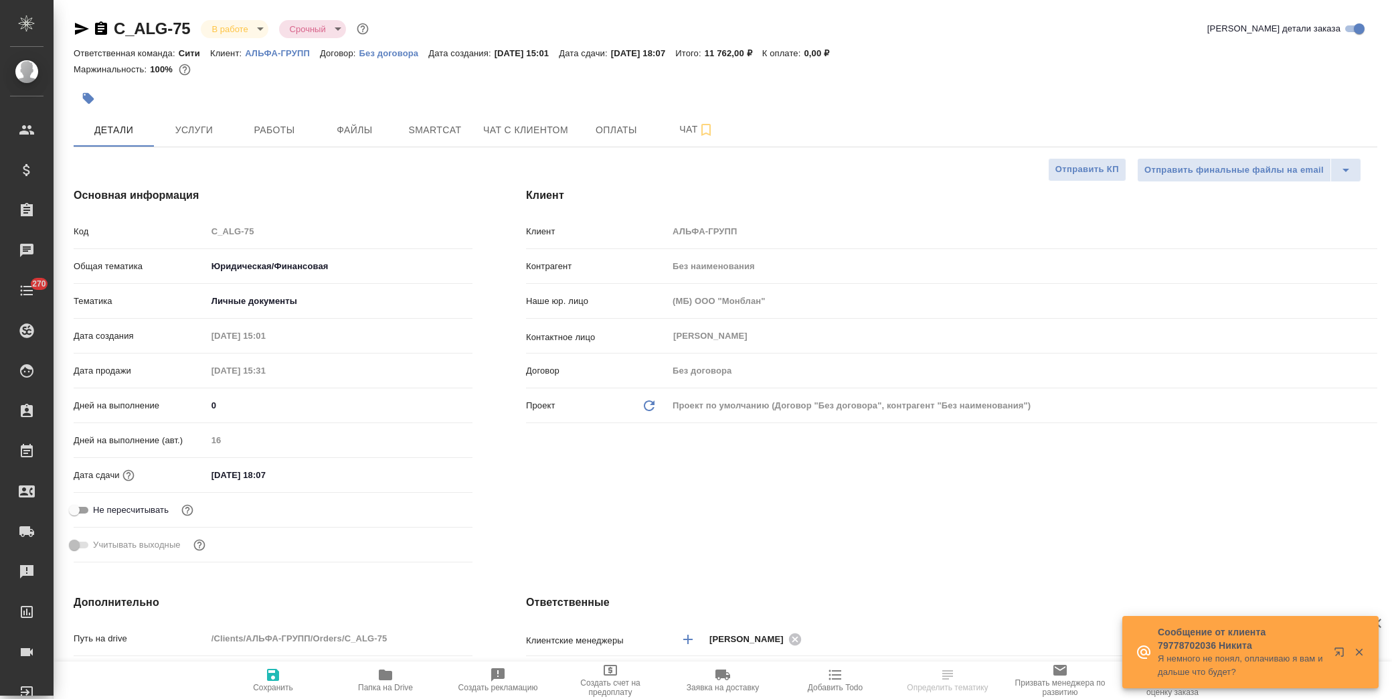
type textarea "x"
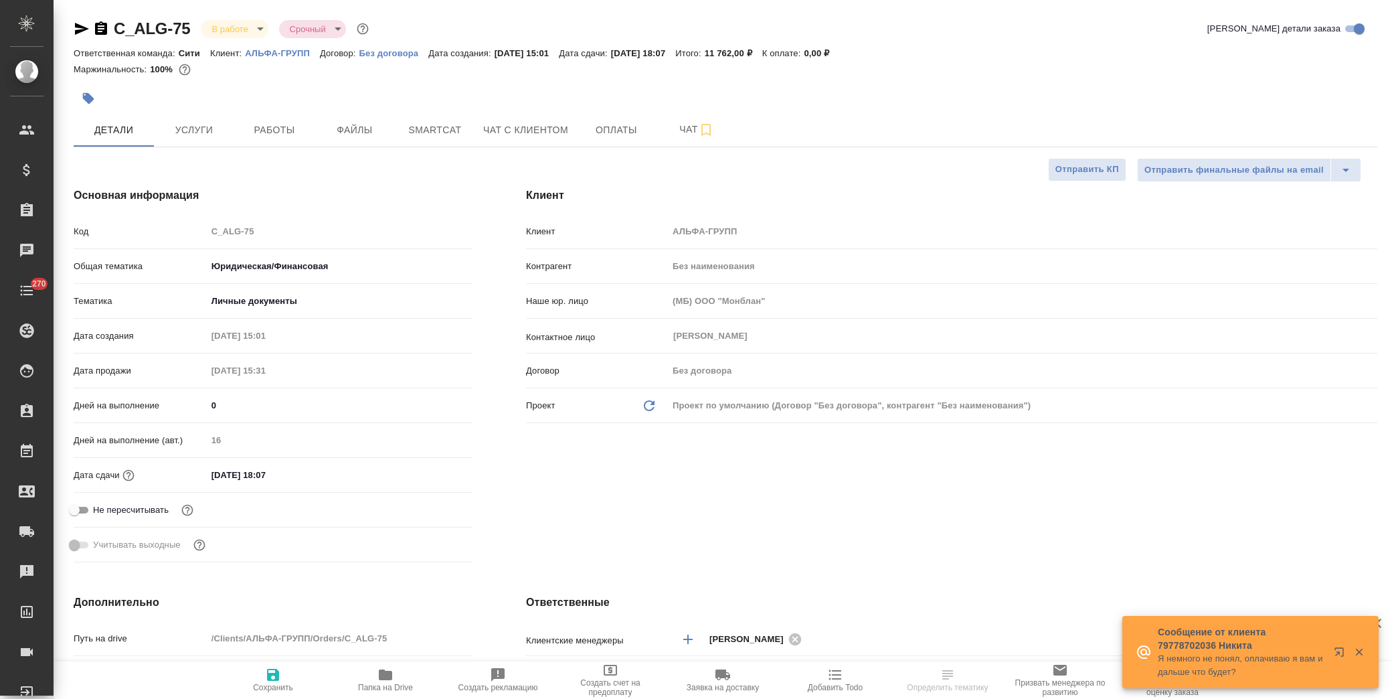
type textarea "x"
type input "[PERSON_NAME]"
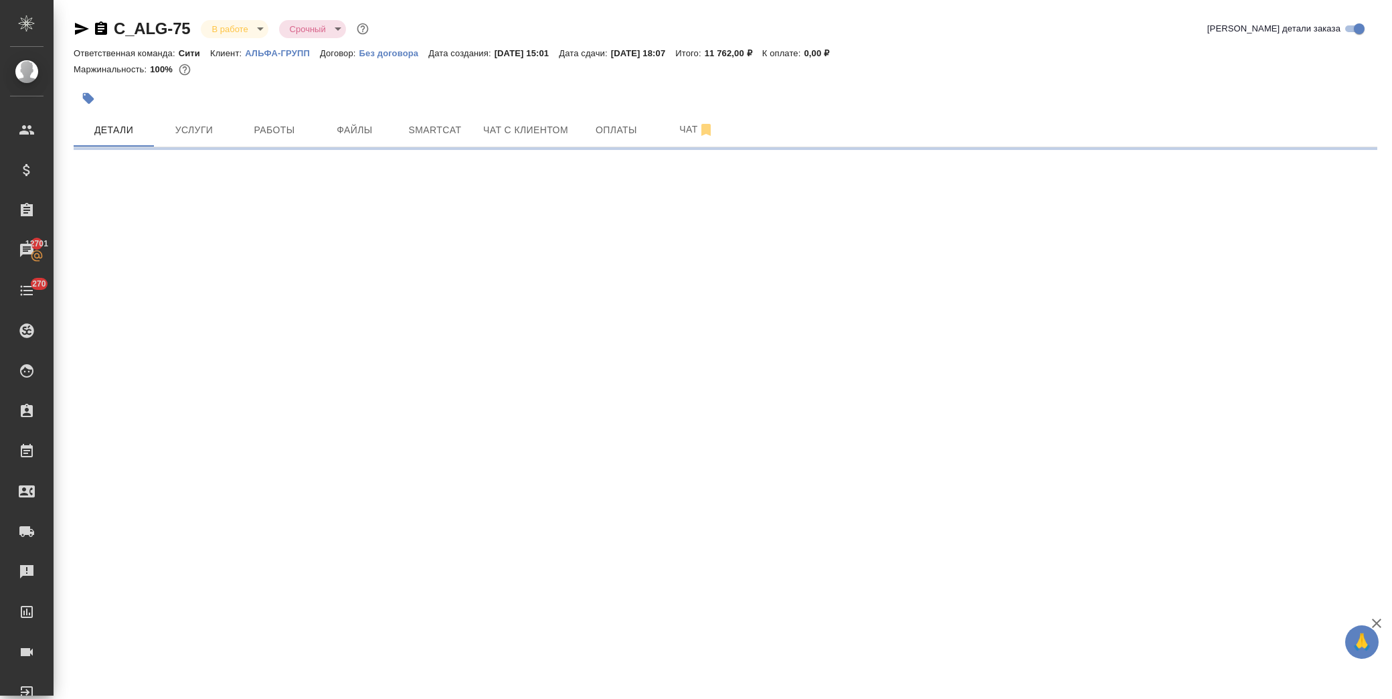
select select "RU"
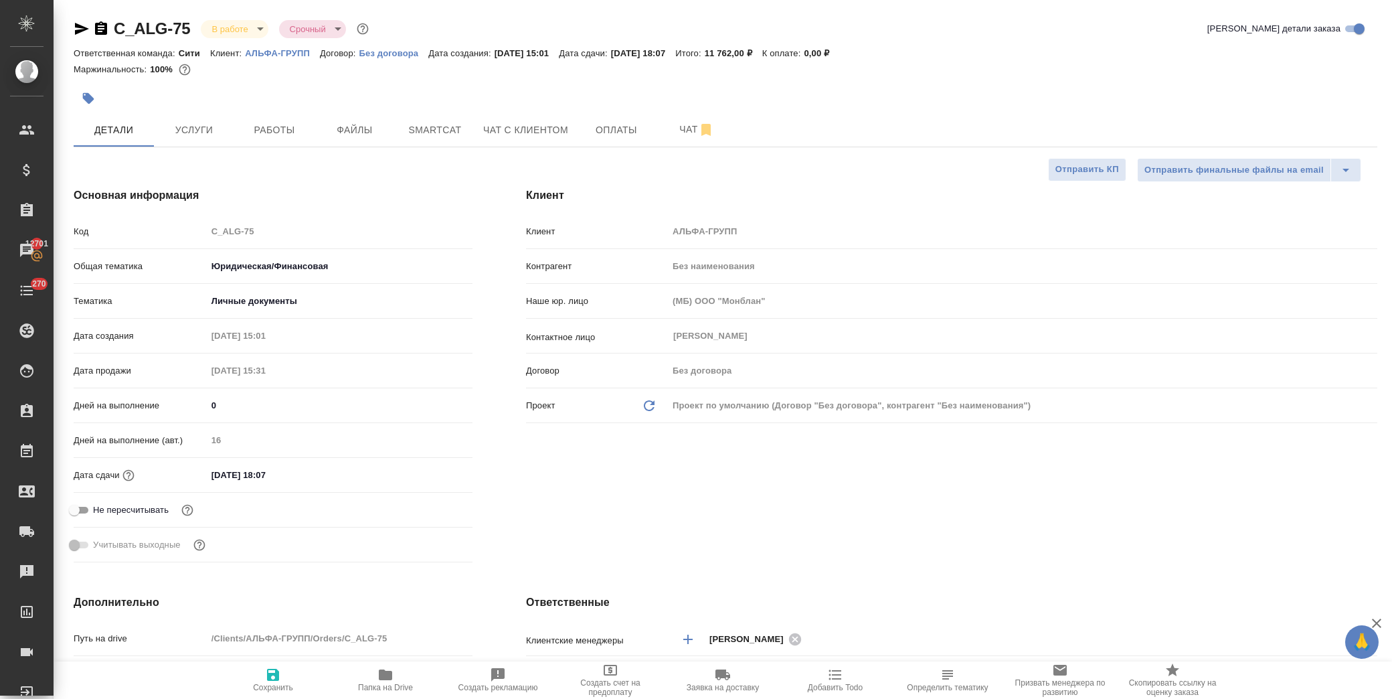
type textarea "x"
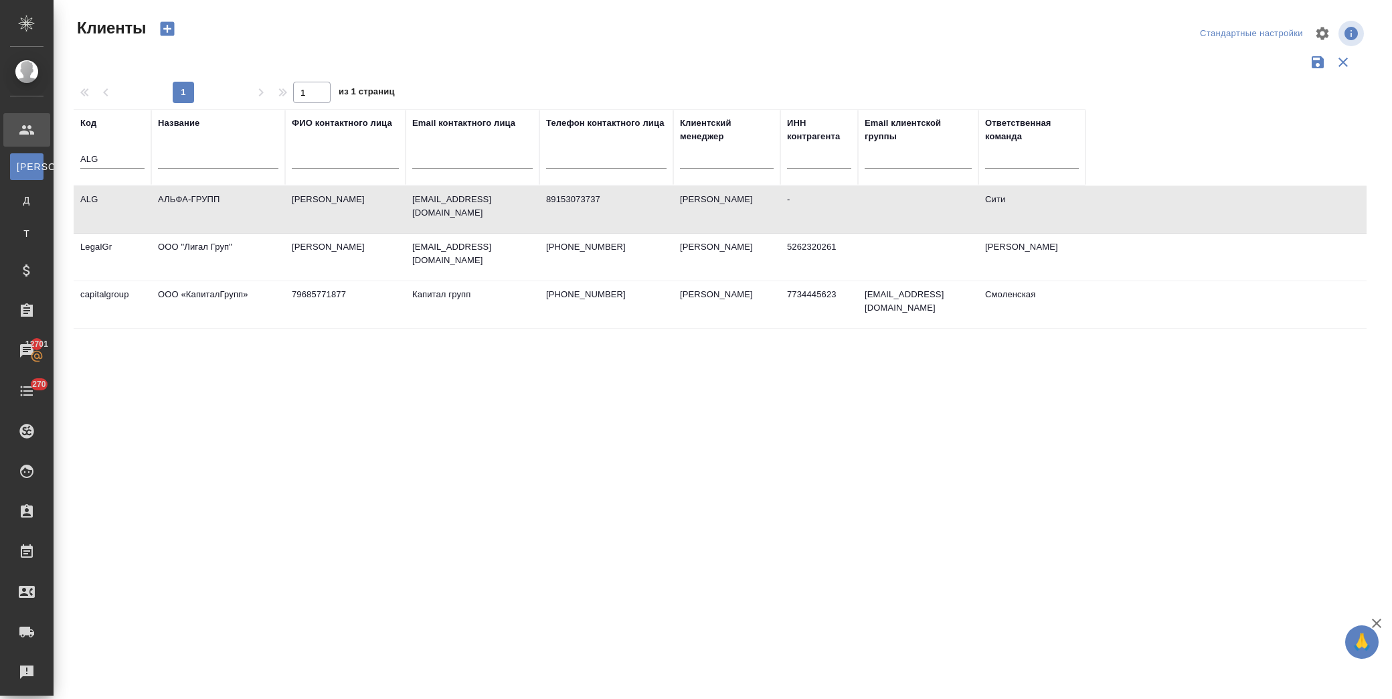
select select "RU"
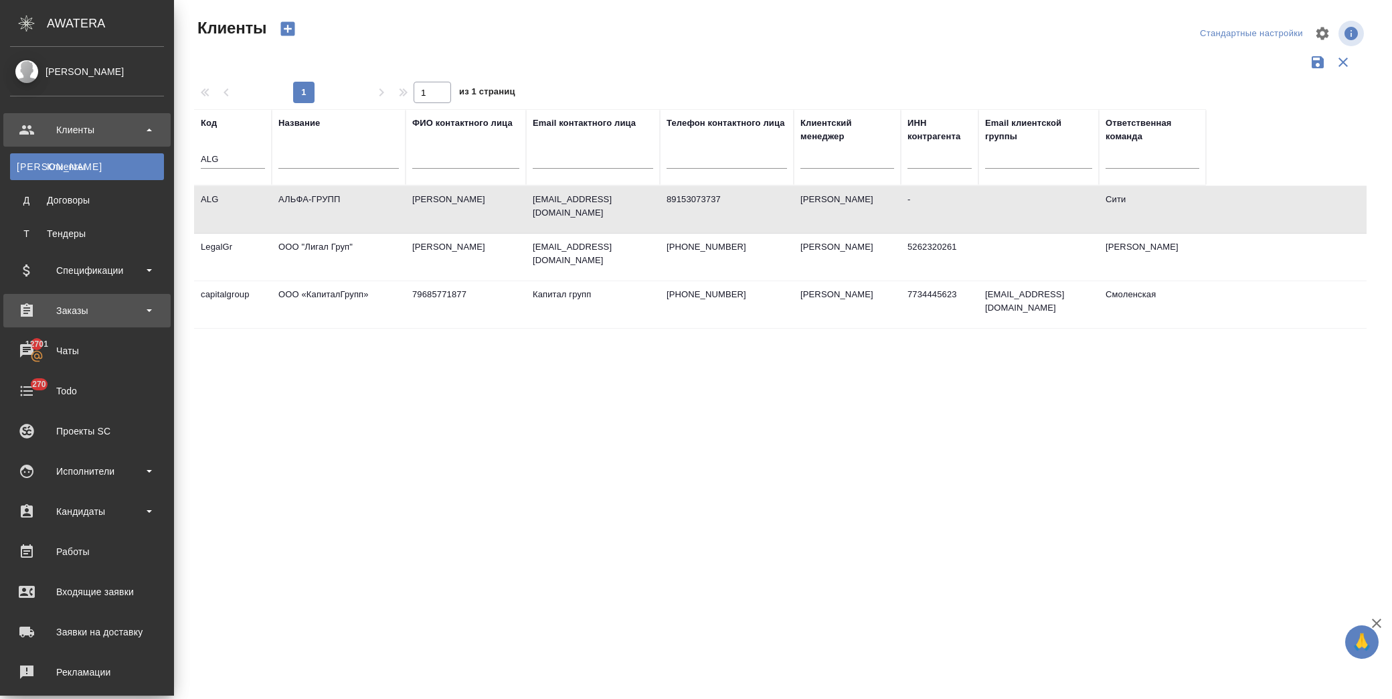
click at [118, 312] on div "Заказы" at bounding box center [87, 310] width 154 height 20
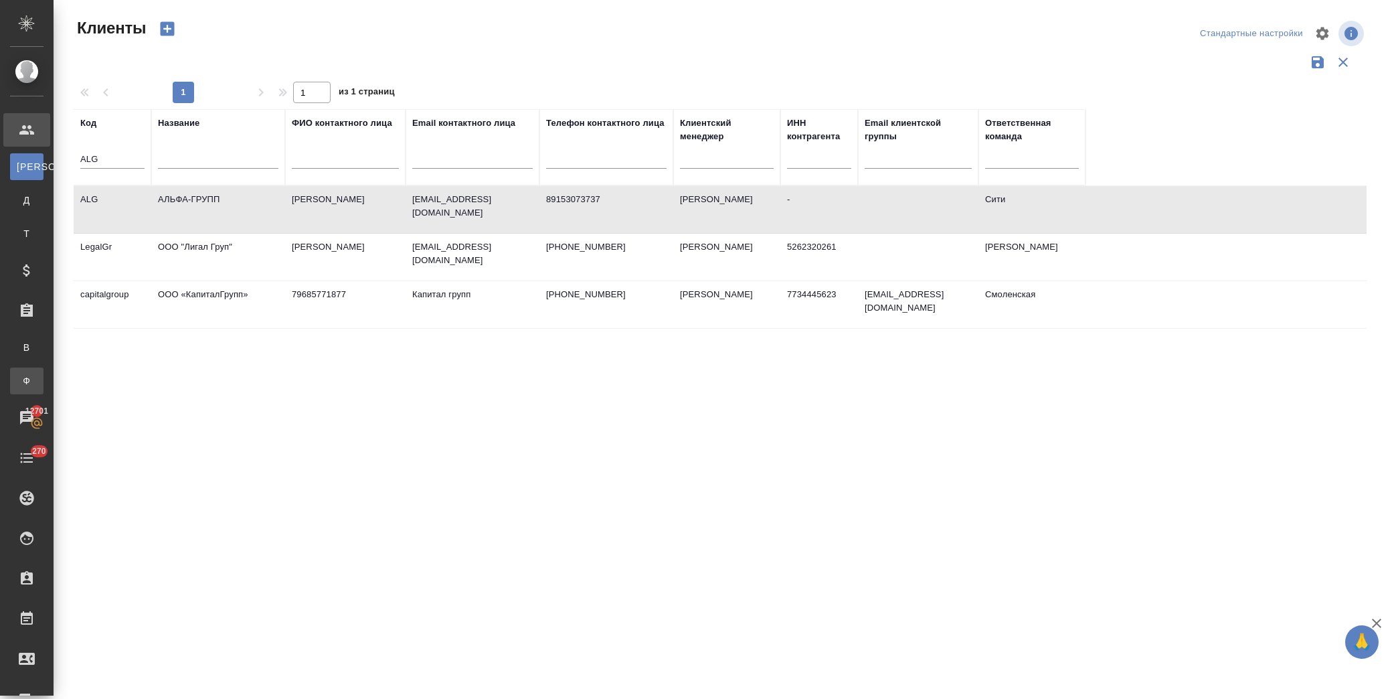
click at [20, 374] on div "Заказы физ. лиц" at bounding box center [10, 380] width 20 height 13
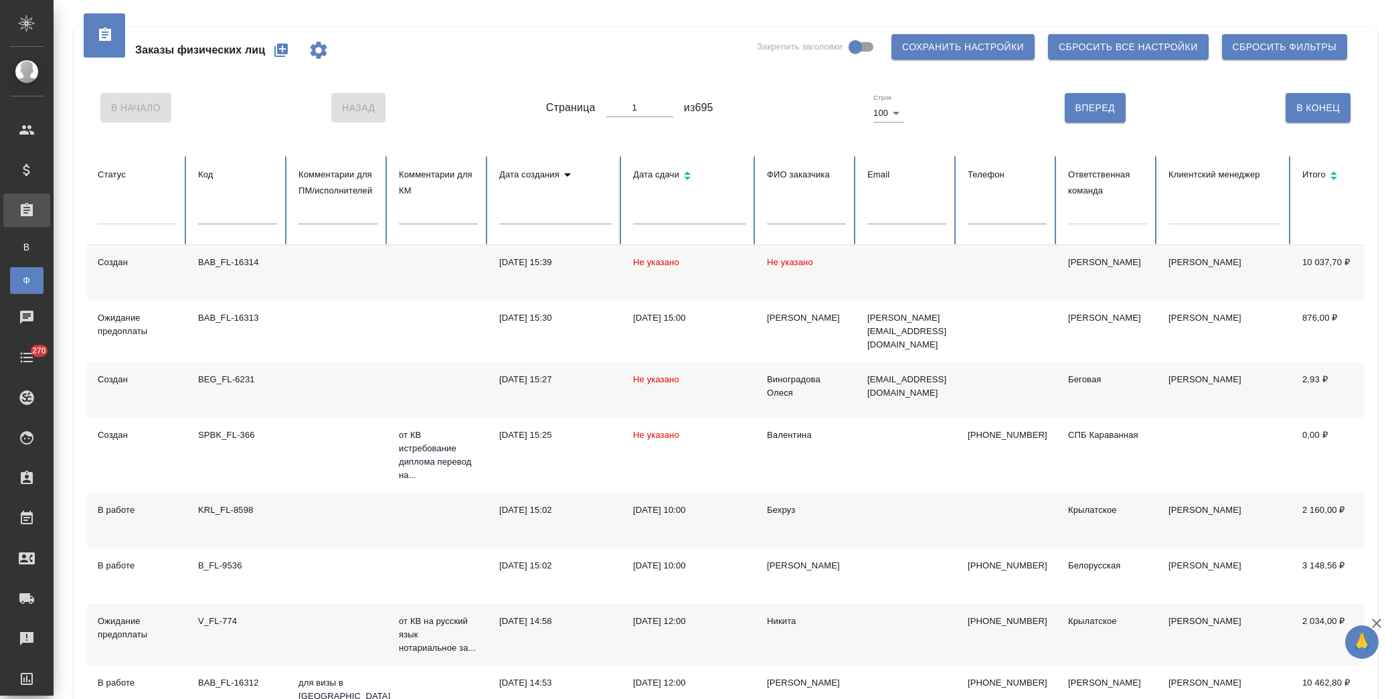
click at [276, 56] on icon "button" at bounding box center [280, 50] width 13 height 13
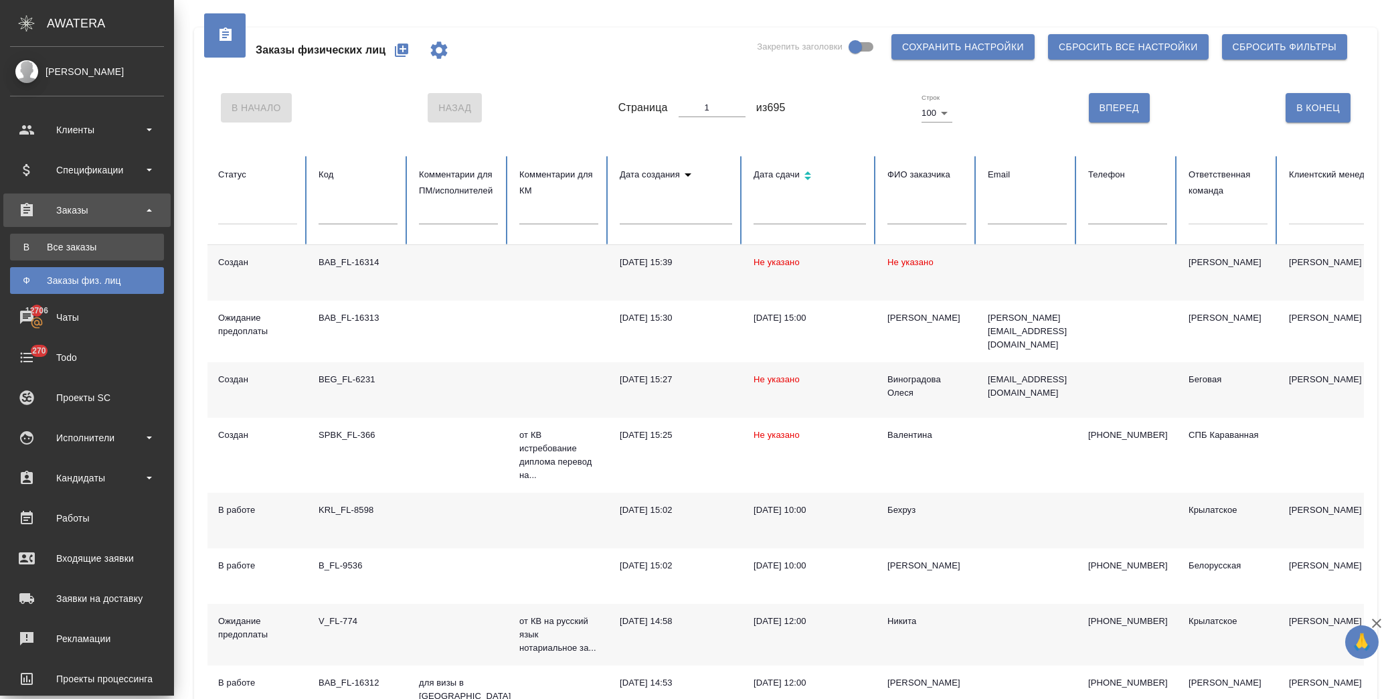
click at [91, 245] on div "Все заказы" at bounding box center [87, 246] width 141 height 13
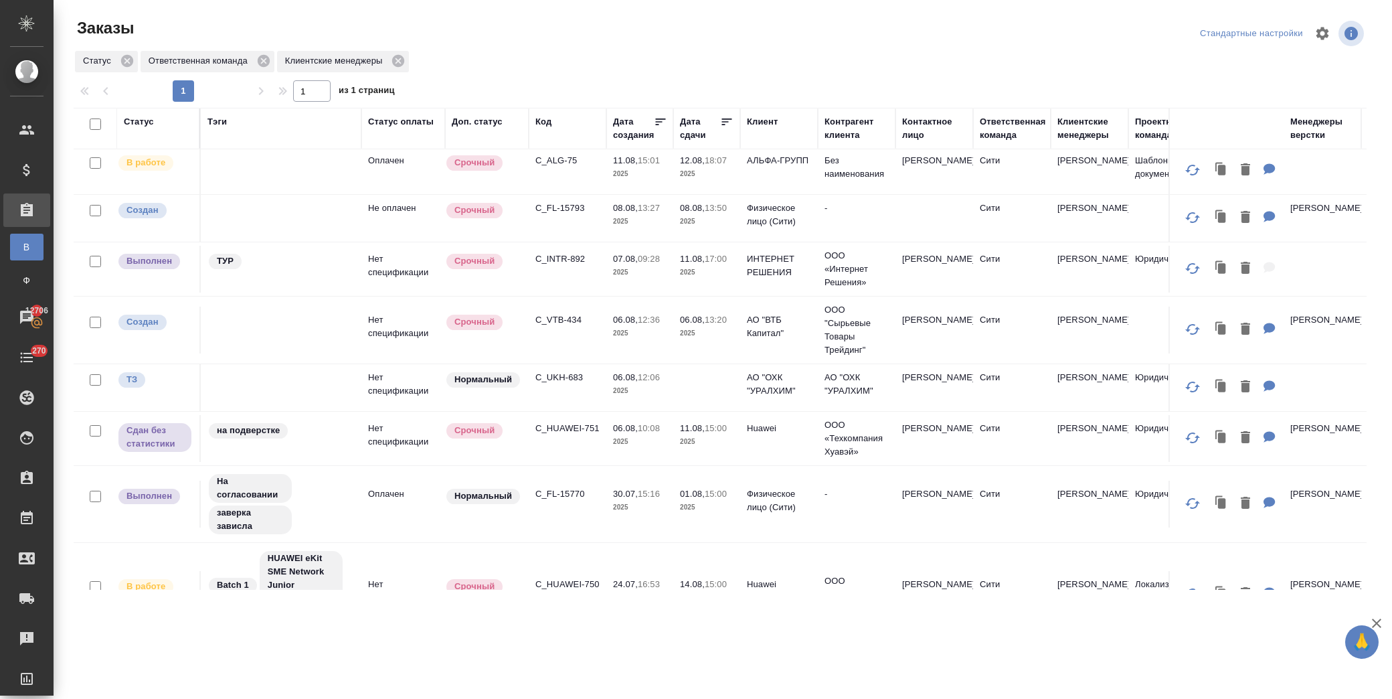
scroll to position [74, 0]
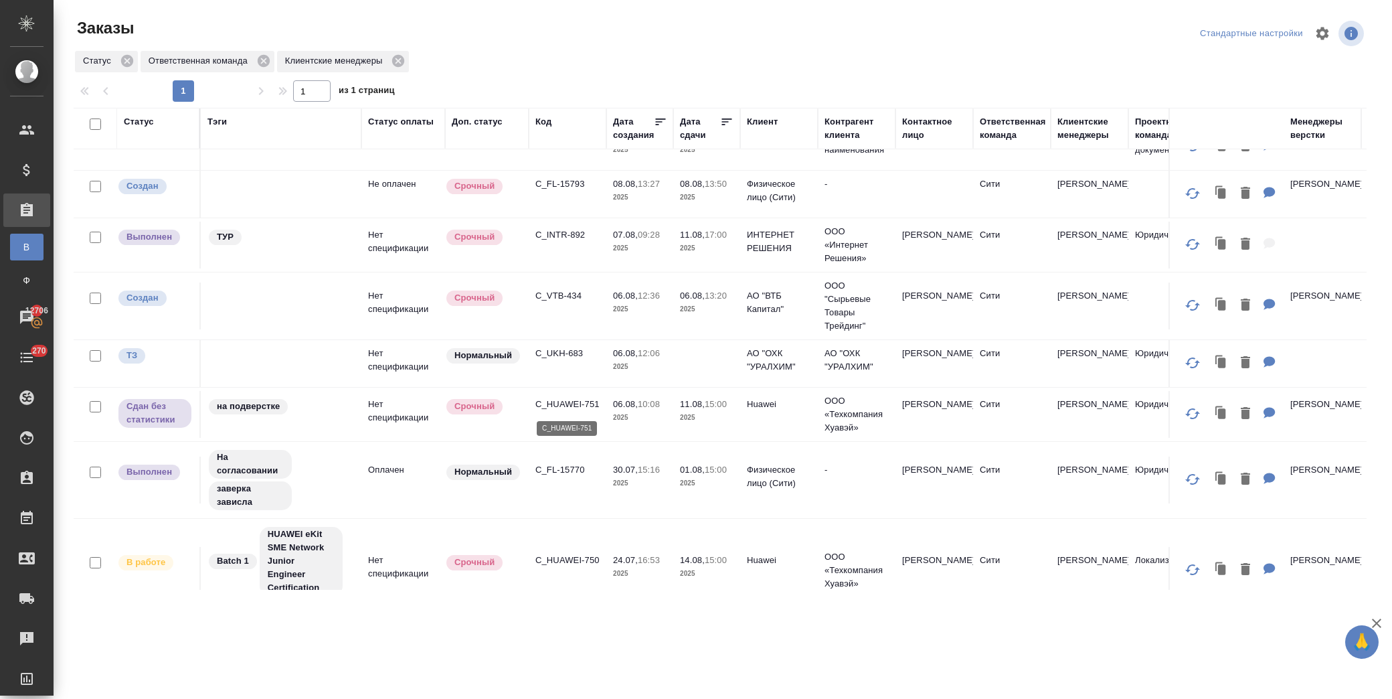
click at [570, 398] on p "C_HUAWEI-751" at bounding box center [567, 404] width 64 height 13
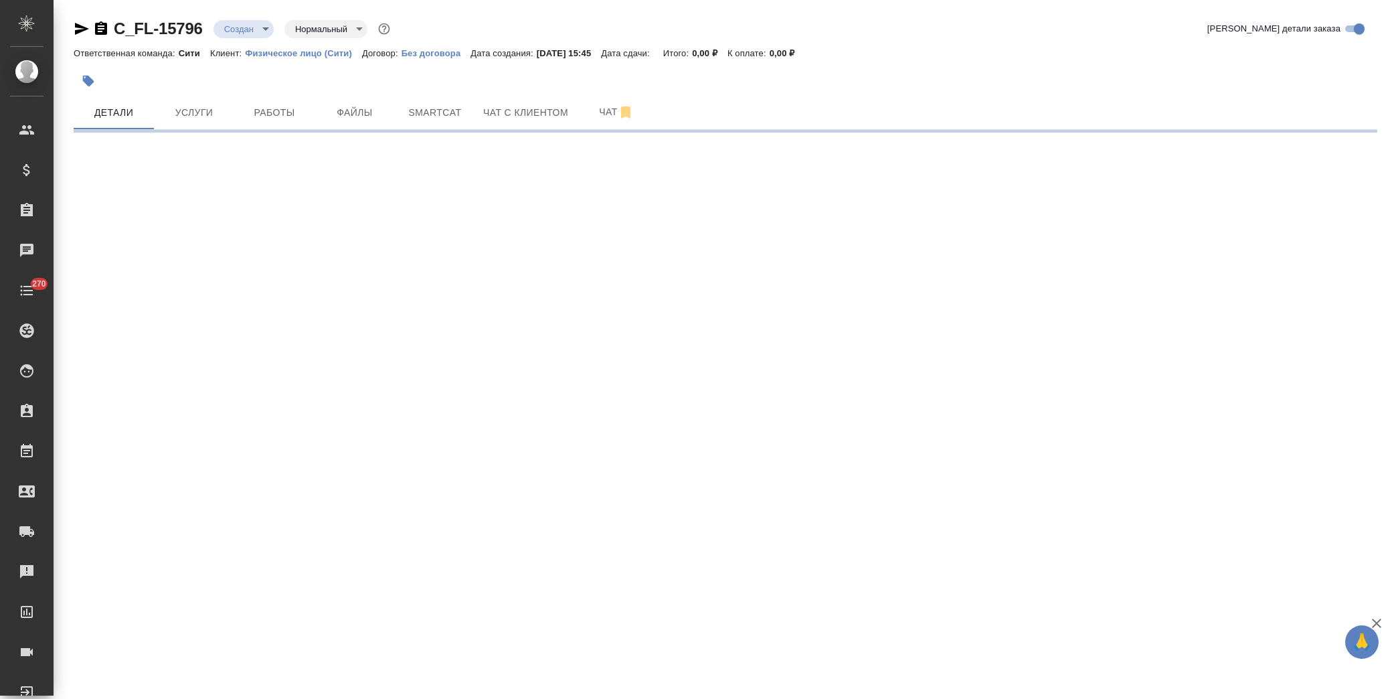
select select "RU"
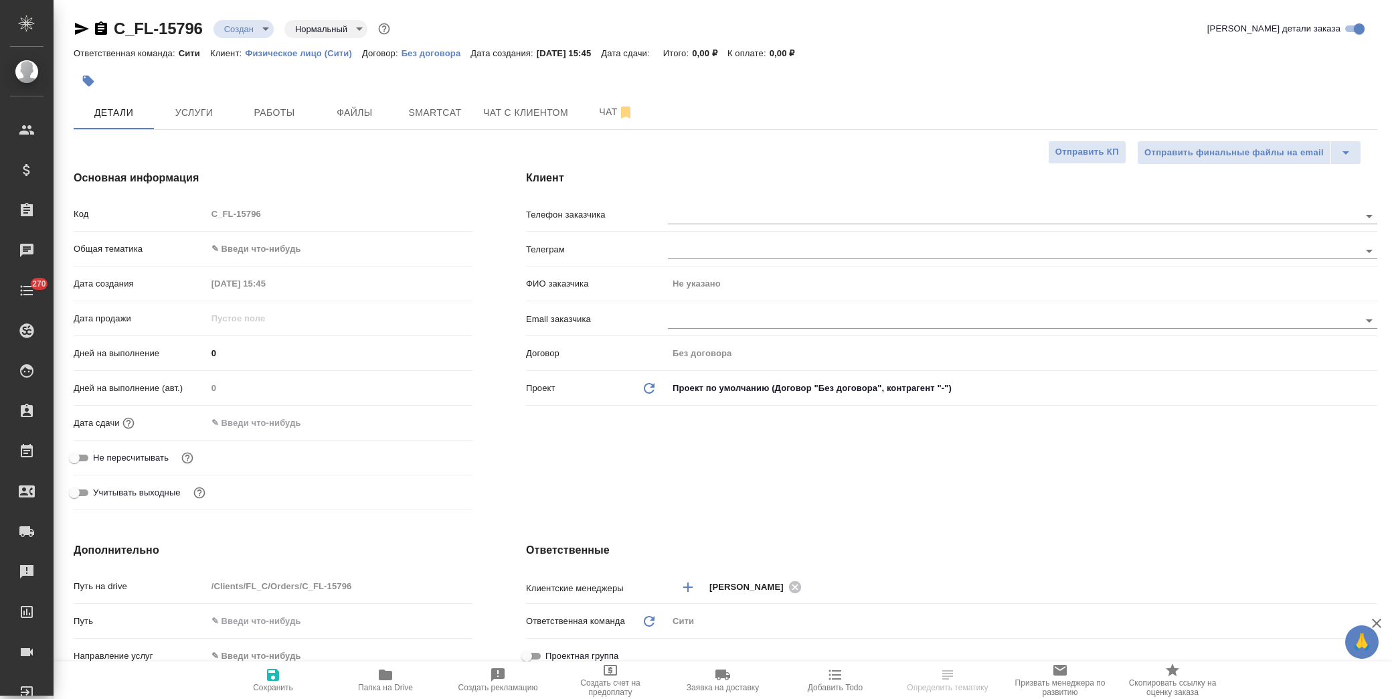
type textarea "x"
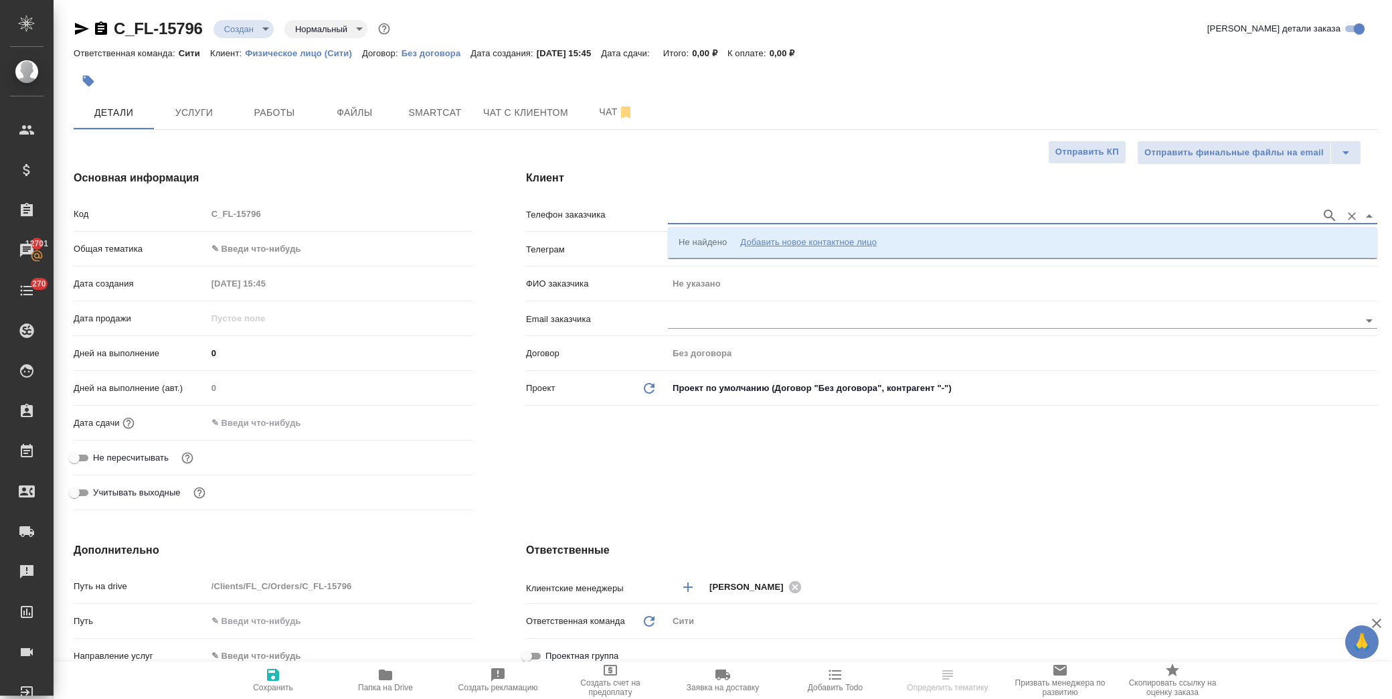
click at [780, 211] on input "text" at bounding box center [991, 215] width 647 height 16
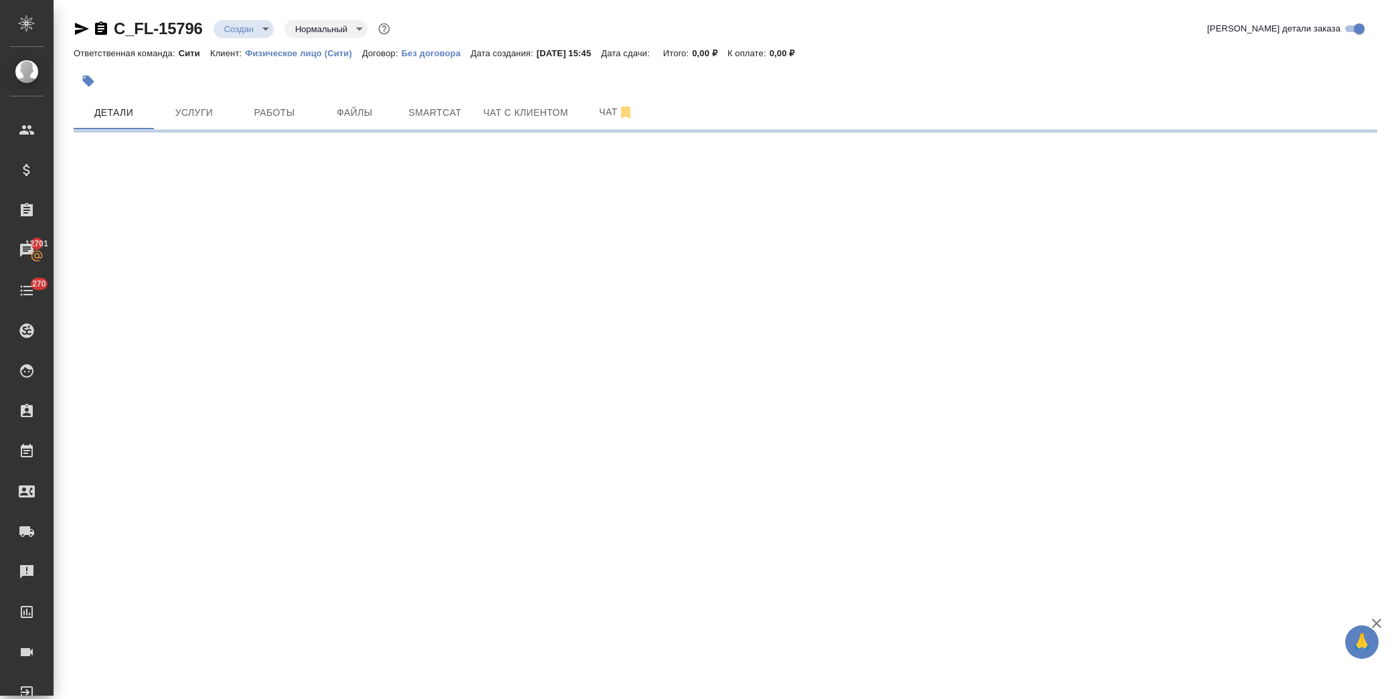
select select "RU"
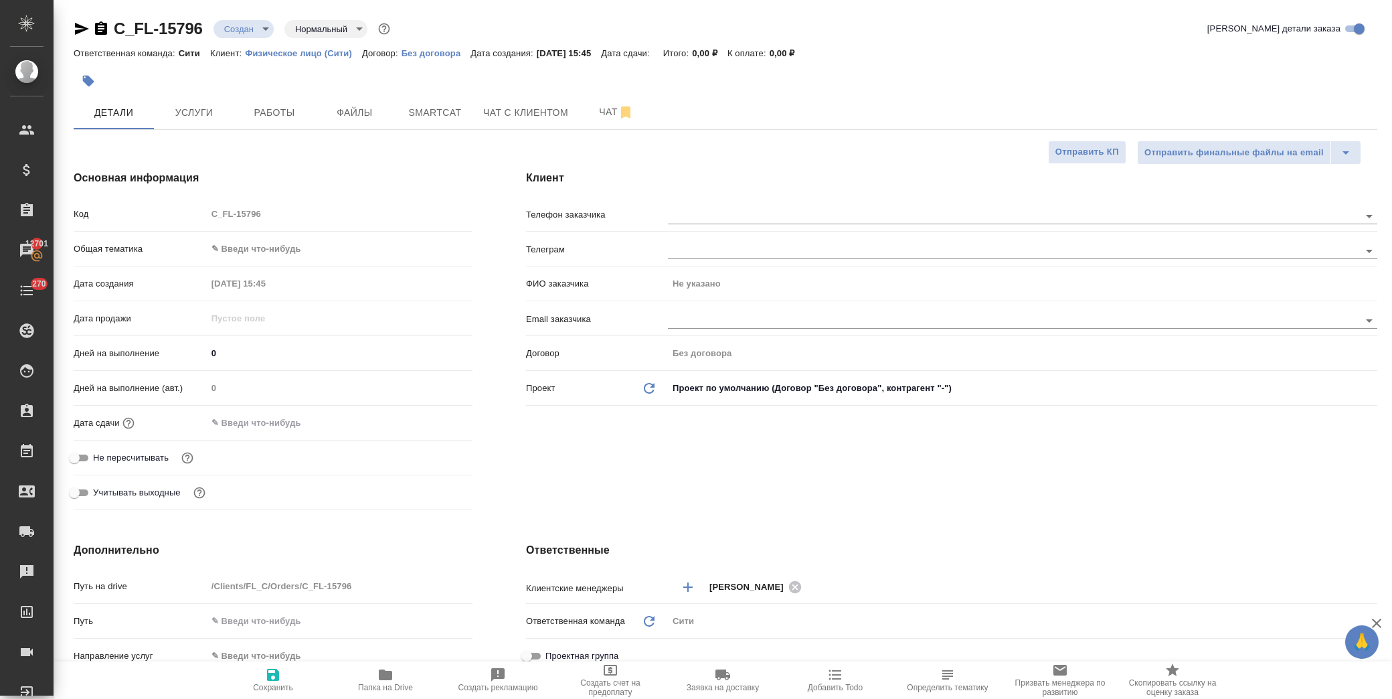
type textarea "x"
click at [1163, 222] on input "text" at bounding box center [991, 215] width 647 height 16
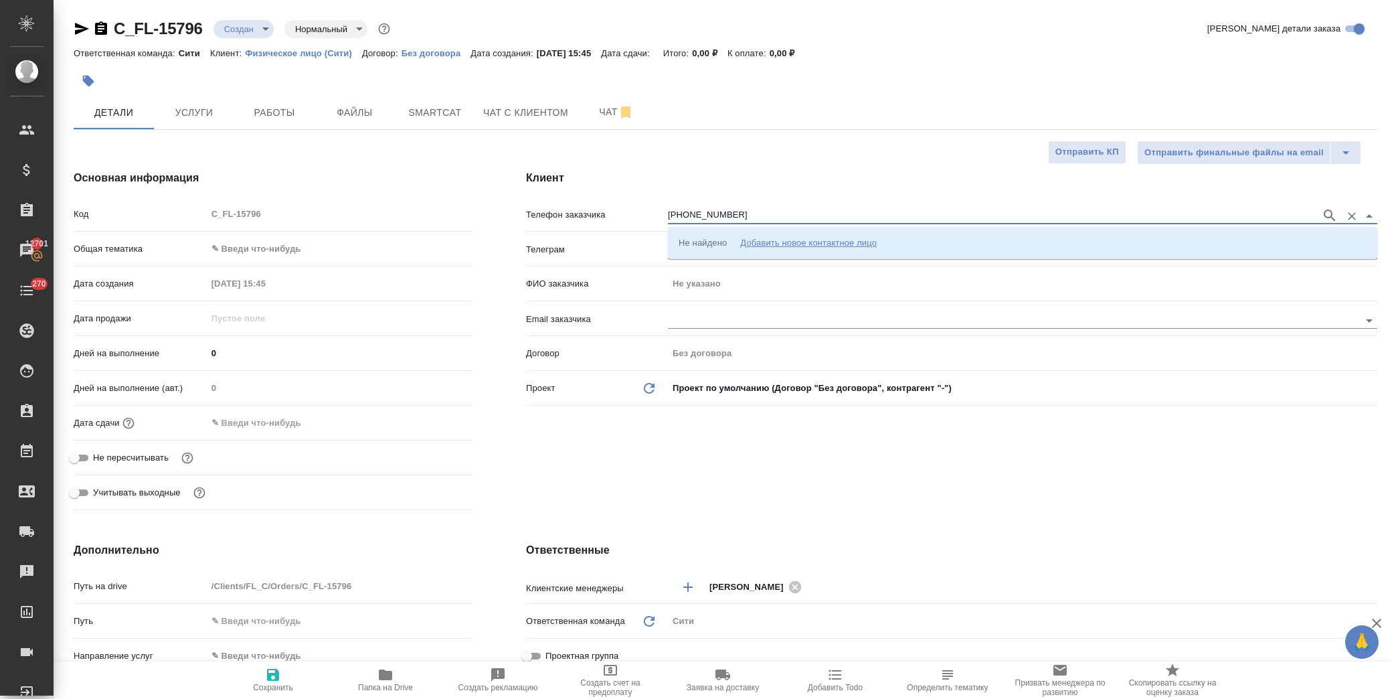
type input "[PHONE_NUMBER]"
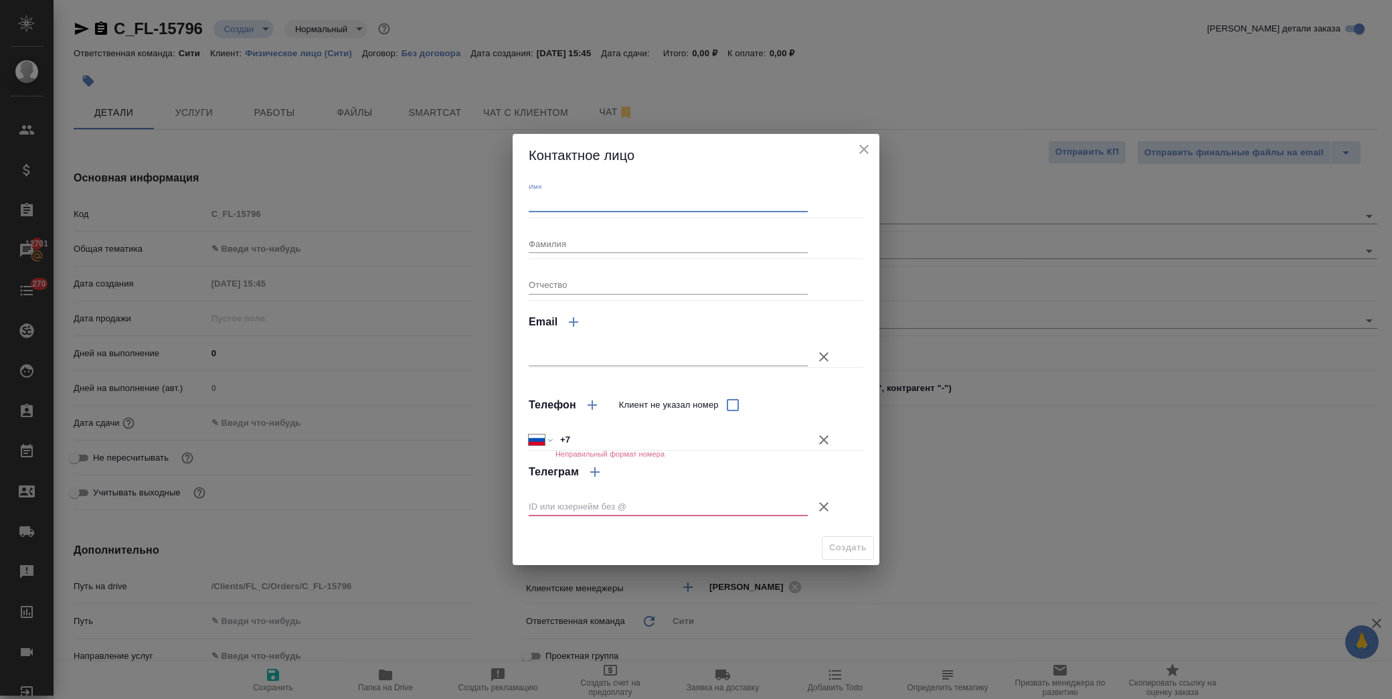
click at [618, 201] on input "Имя" at bounding box center [668, 202] width 279 height 19
type input "[PERSON_NAME]"
click at [589, 438] on input "+7" at bounding box center [681, 439] width 252 height 19
drag, startPoint x: 588, startPoint y: 442, endPoint x: 564, endPoint y: 438, distance: 23.8
click at [564, 438] on input "+7" at bounding box center [681, 439] width 251 height 19
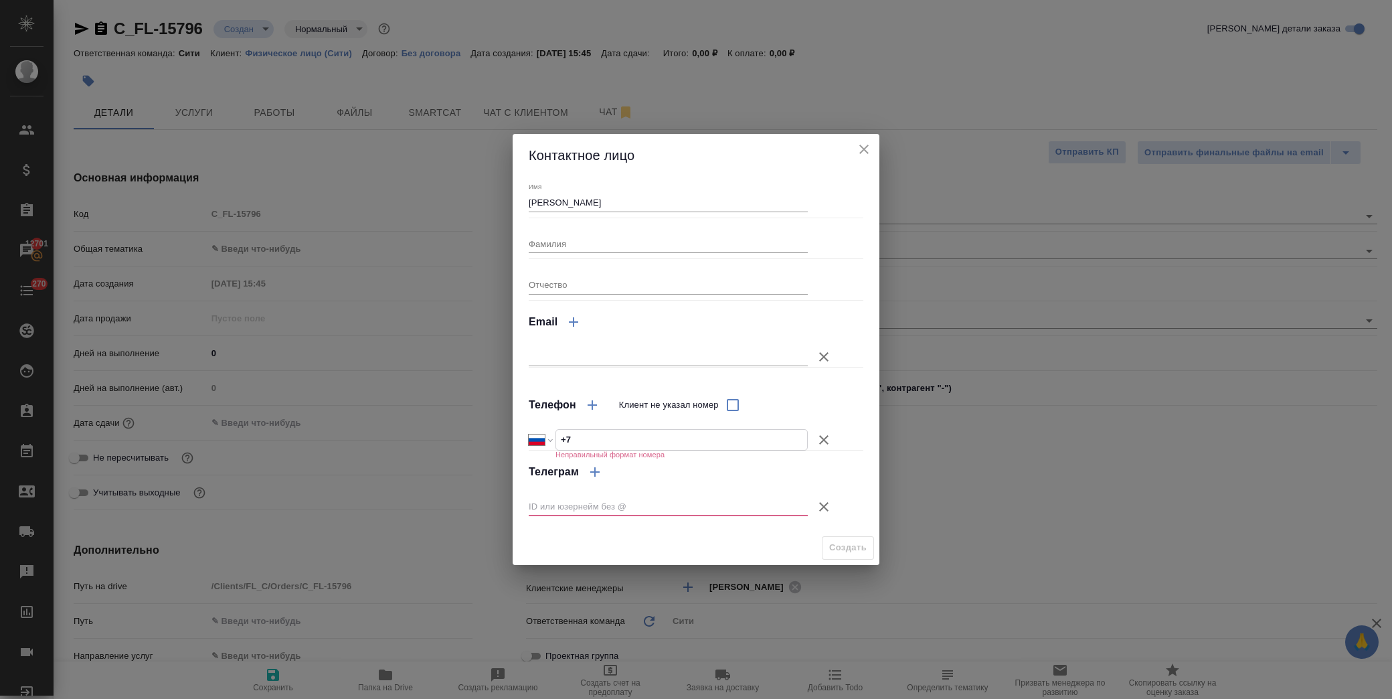
select select "ZZ"
type input "+44 7810 28238"
select select "GB"
type input "+44 7810 282383"
click at [819, 504] on icon "button" at bounding box center [824, 507] width 16 height 16
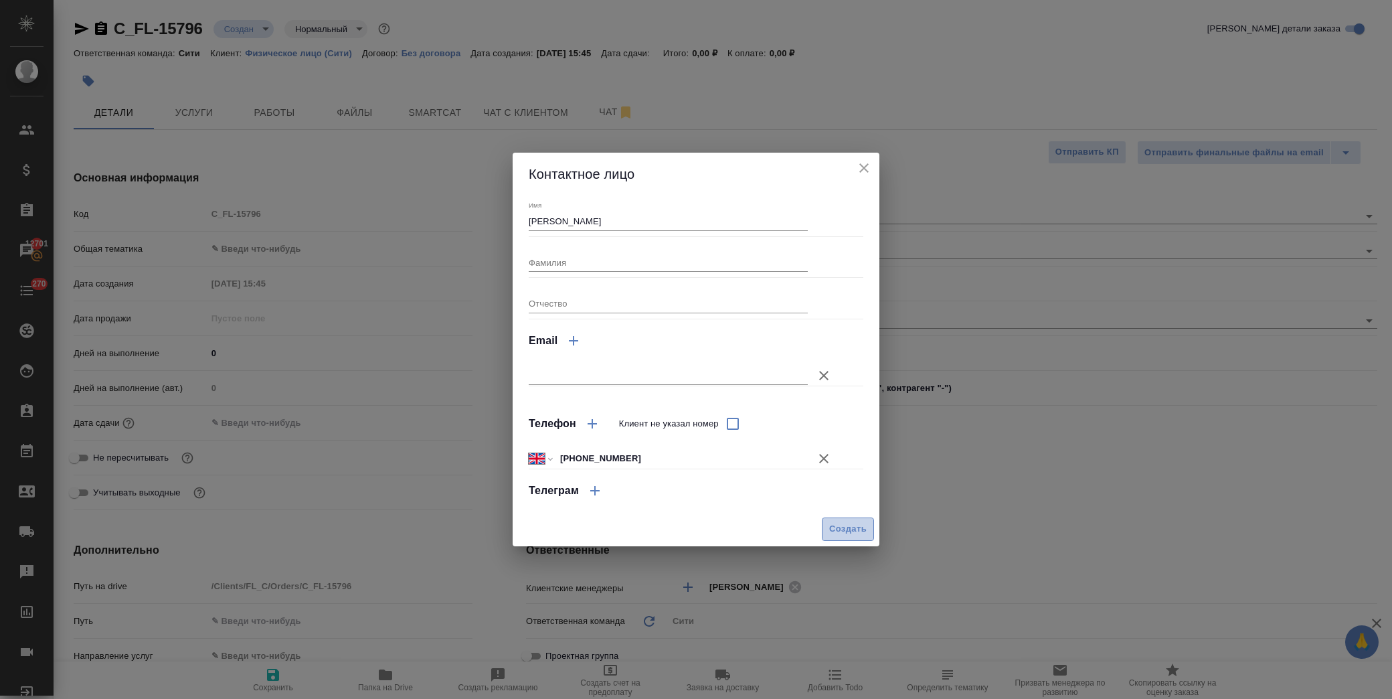
click at [839, 522] on span "Создать" at bounding box center [847, 528] width 37 height 15
type input "Кирилл"
type textarea "x"
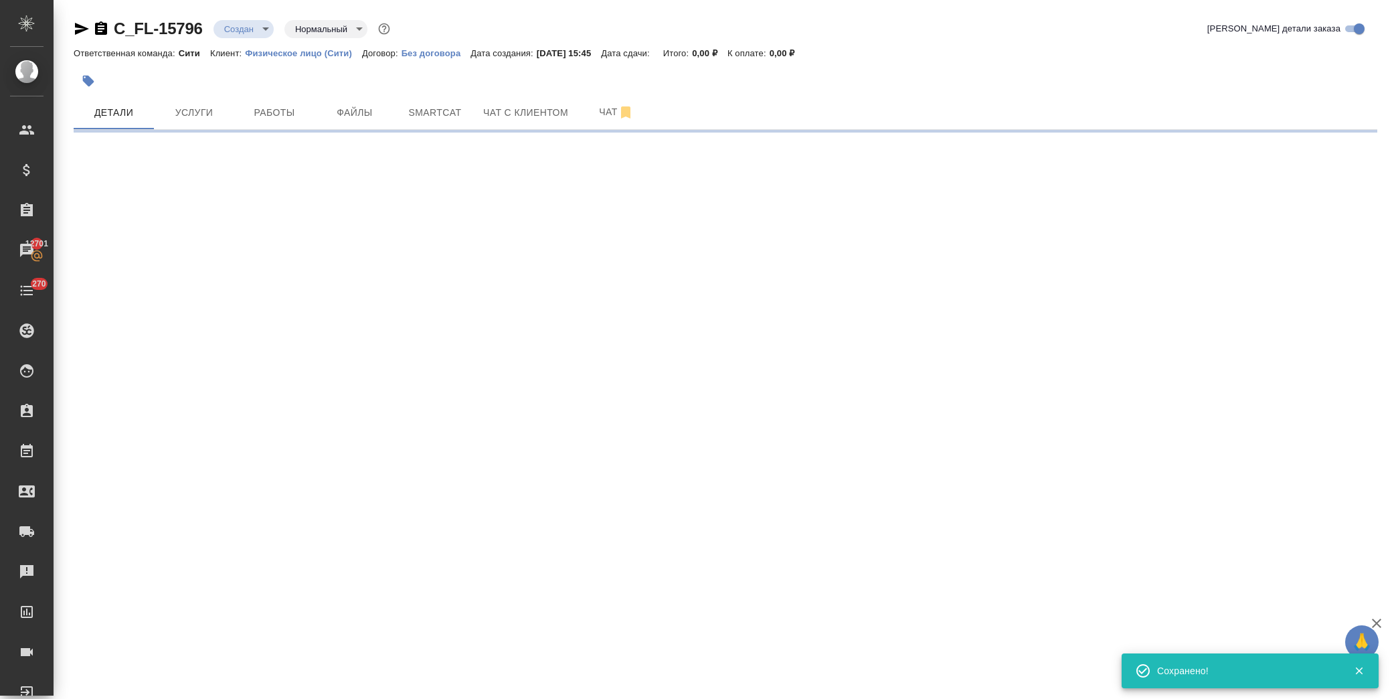
type input "holyTrinity"
select select "RU"
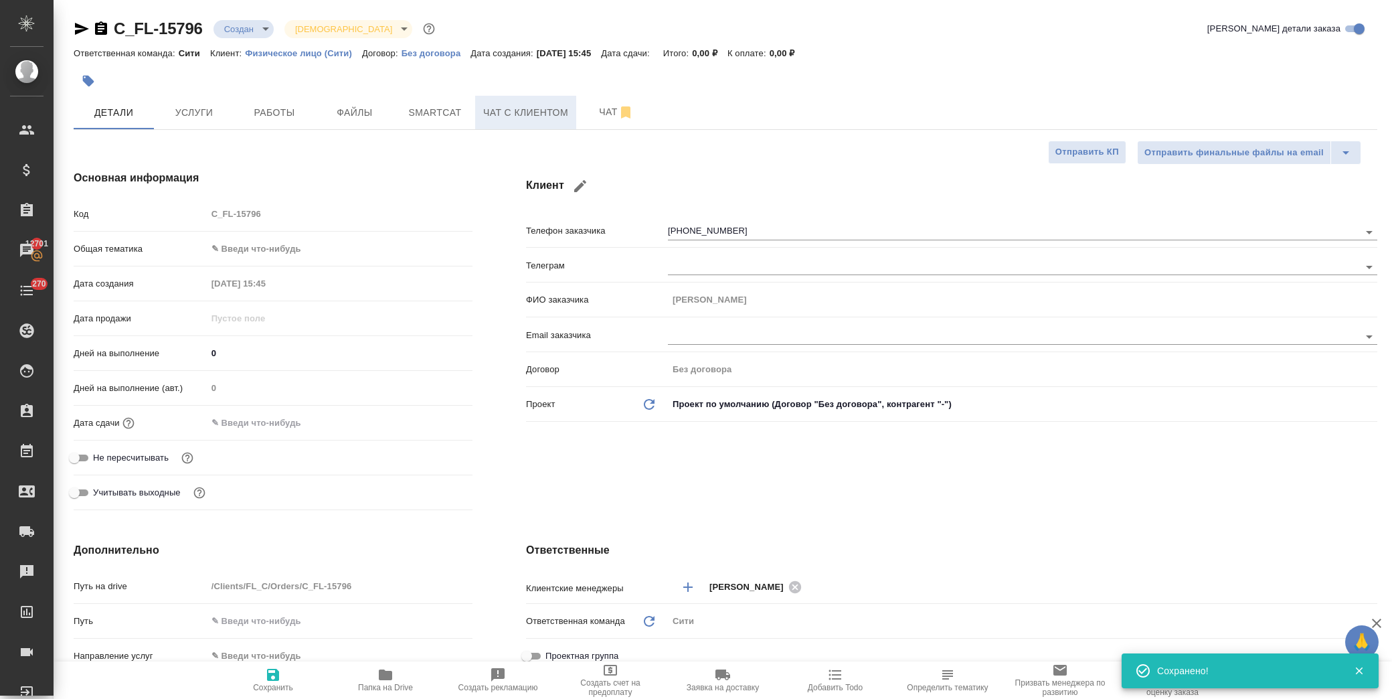
type textarea "x"
click at [542, 116] on span "Чат с клиентом" at bounding box center [525, 112] width 85 height 17
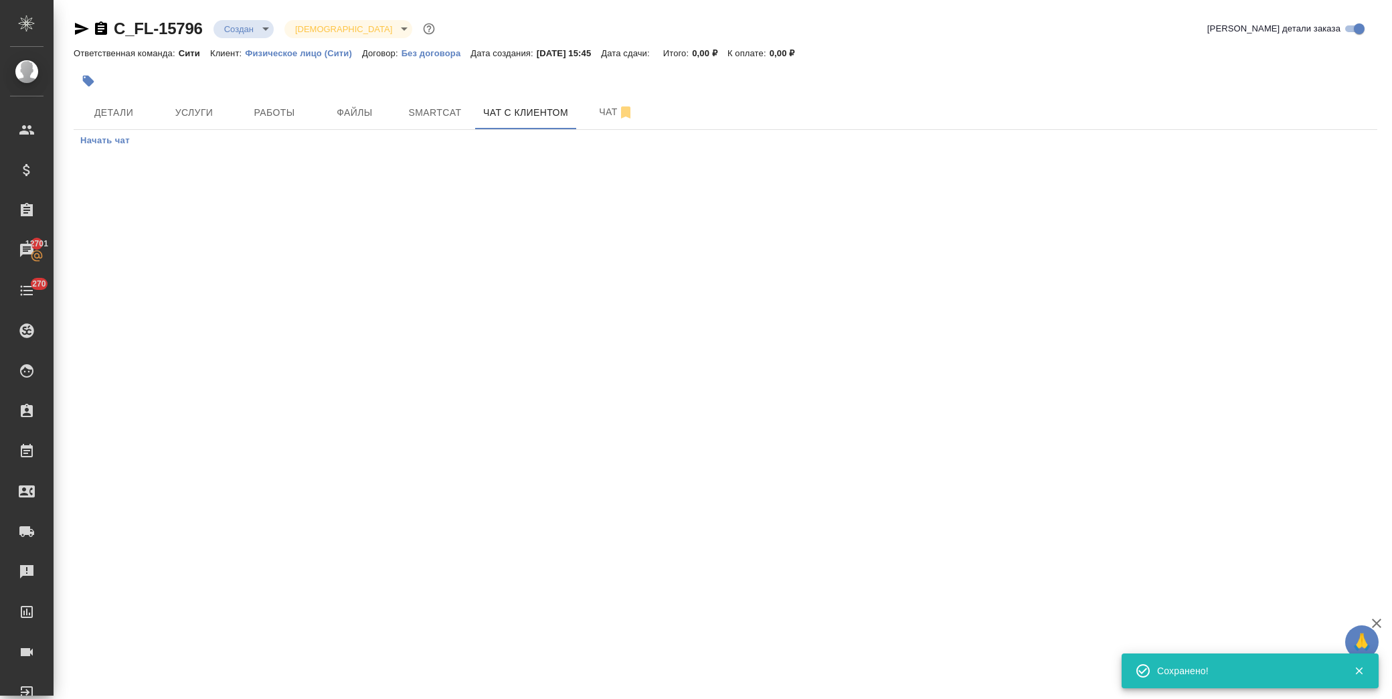
click at [120, 137] on span "Начать чат" at bounding box center [105, 140] width 50 height 15
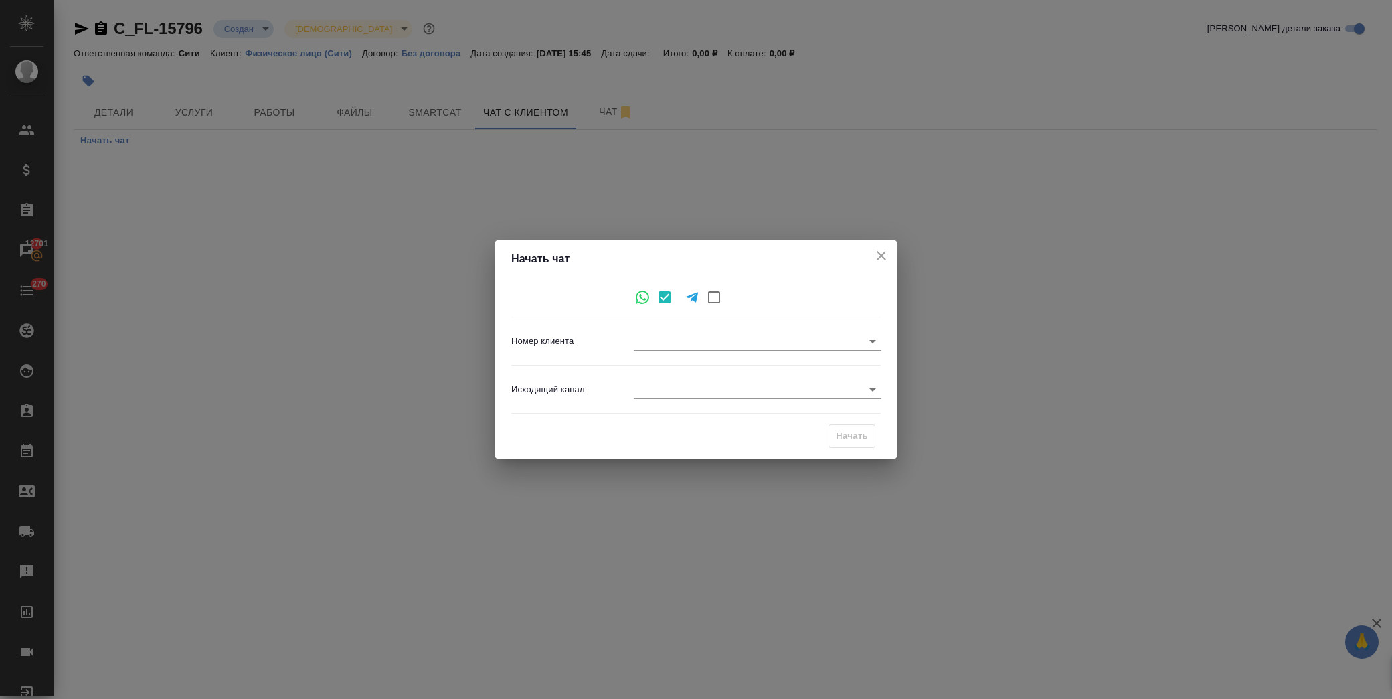
type input "459f2590157ae4c4cccde8de"
click at [701, 387] on body "🙏 .cls-1 fill:#fff; AWATERA Лофицкая Юлия Владимировна Клиенты Спецификации Зак…" at bounding box center [696, 349] width 1392 height 699
click at [712, 389] on li "Awatera" at bounding box center [757, 389] width 246 height 21
type input "2"
click at [850, 439] on span "Начать" at bounding box center [852, 435] width 32 height 15
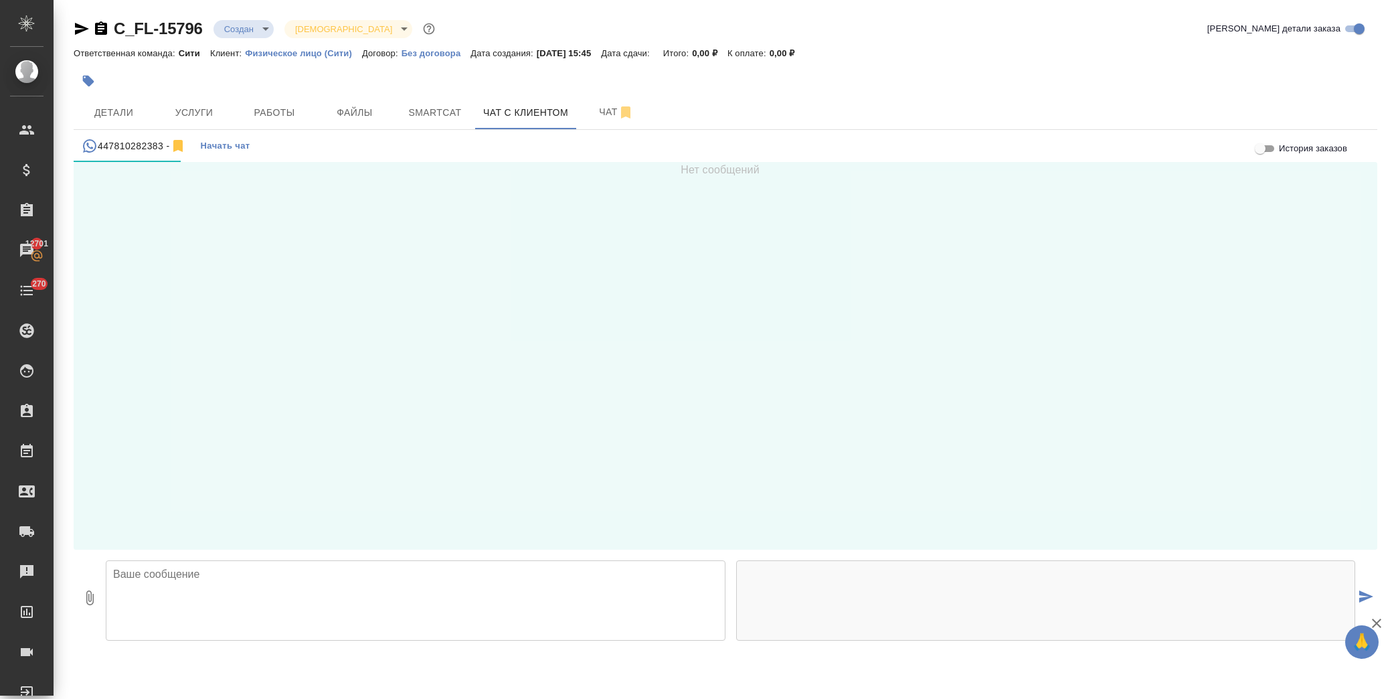
click at [256, 570] on textarea at bounding box center [416, 600] width 620 height 80
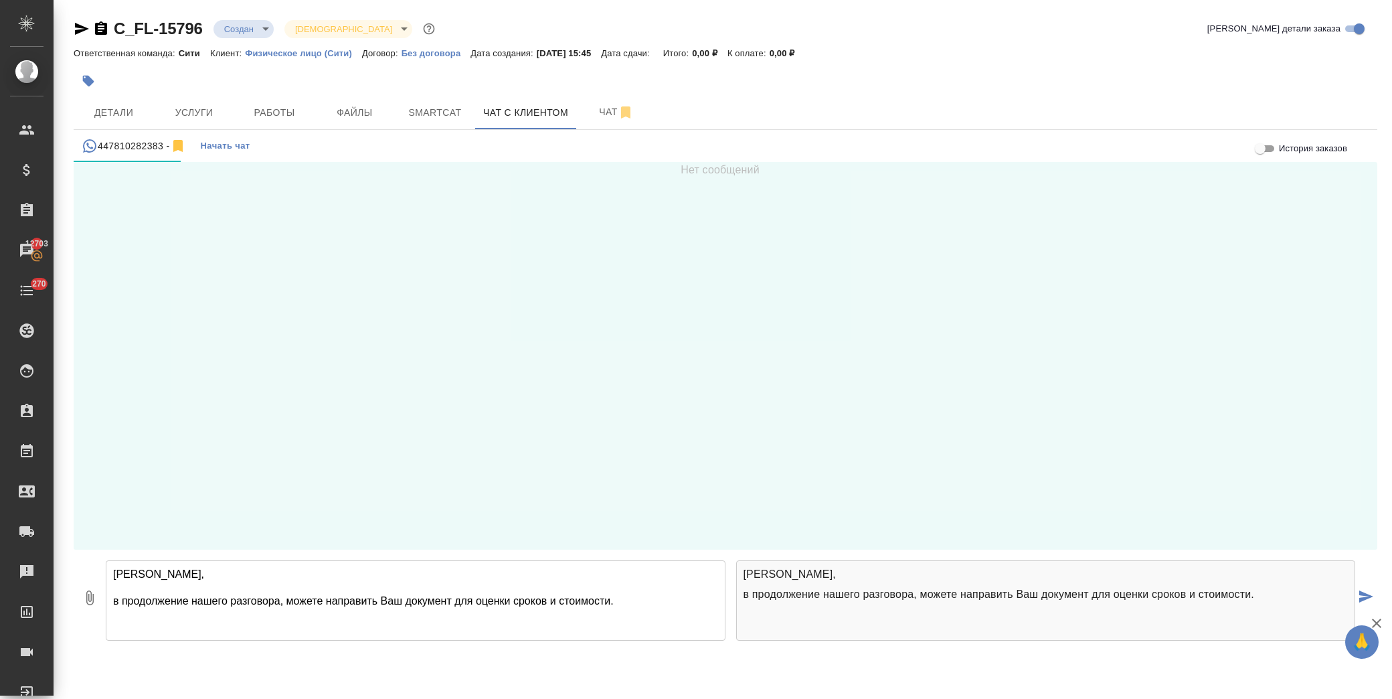
type textarea "Кирилл, в продолжение нашего разговора, можете направить Ваш документ для оценк…"
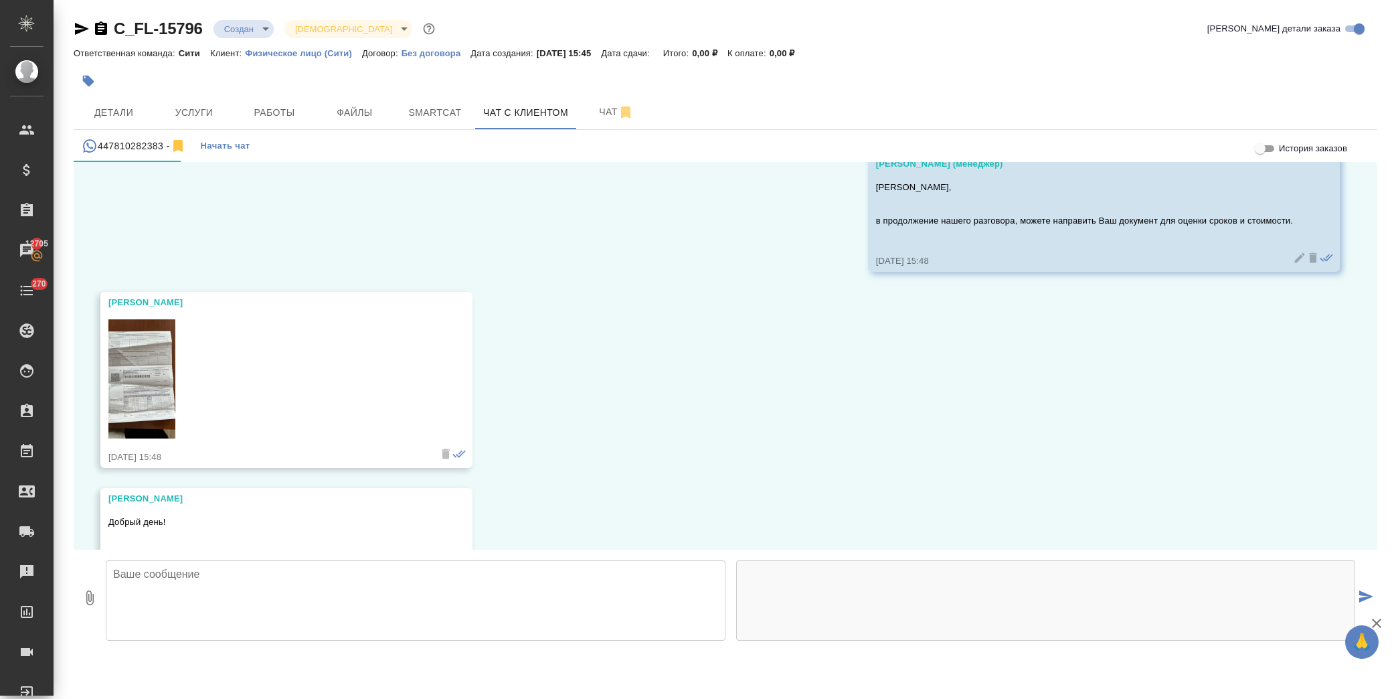
scroll to position [66, 0]
click at [145, 371] on img at bounding box center [141, 380] width 67 height 119
click at [352, 107] on span "Файлы" at bounding box center [355, 112] width 64 height 17
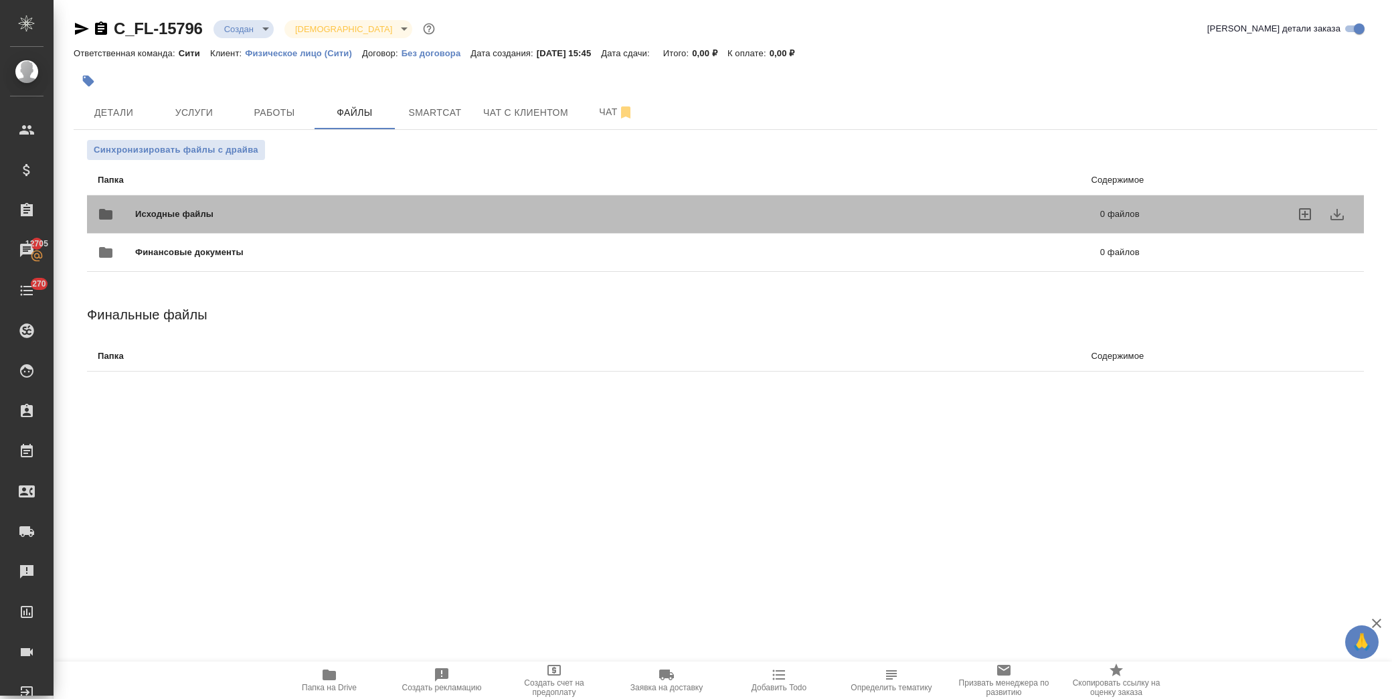
click at [197, 205] on div "Исходные файлы 0 файлов" at bounding box center [619, 214] width 1042 height 32
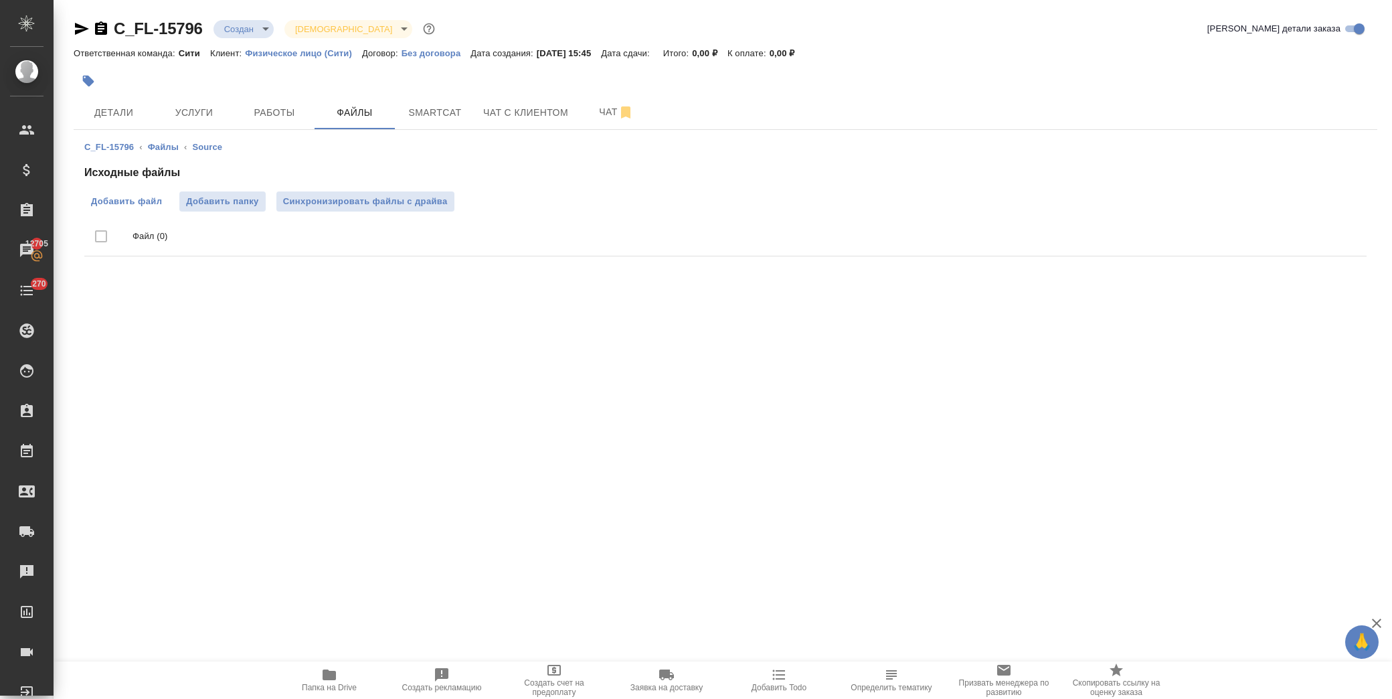
click at [129, 195] on span "Добавить файл" at bounding box center [126, 201] width 71 height 13
click at [0, 0] on input "Добавить файл" at bounding box center [0, 0] width 0 height 0
click at [103, 114] on span "Детали" at bounding box center [114, 112] width 64 height 17
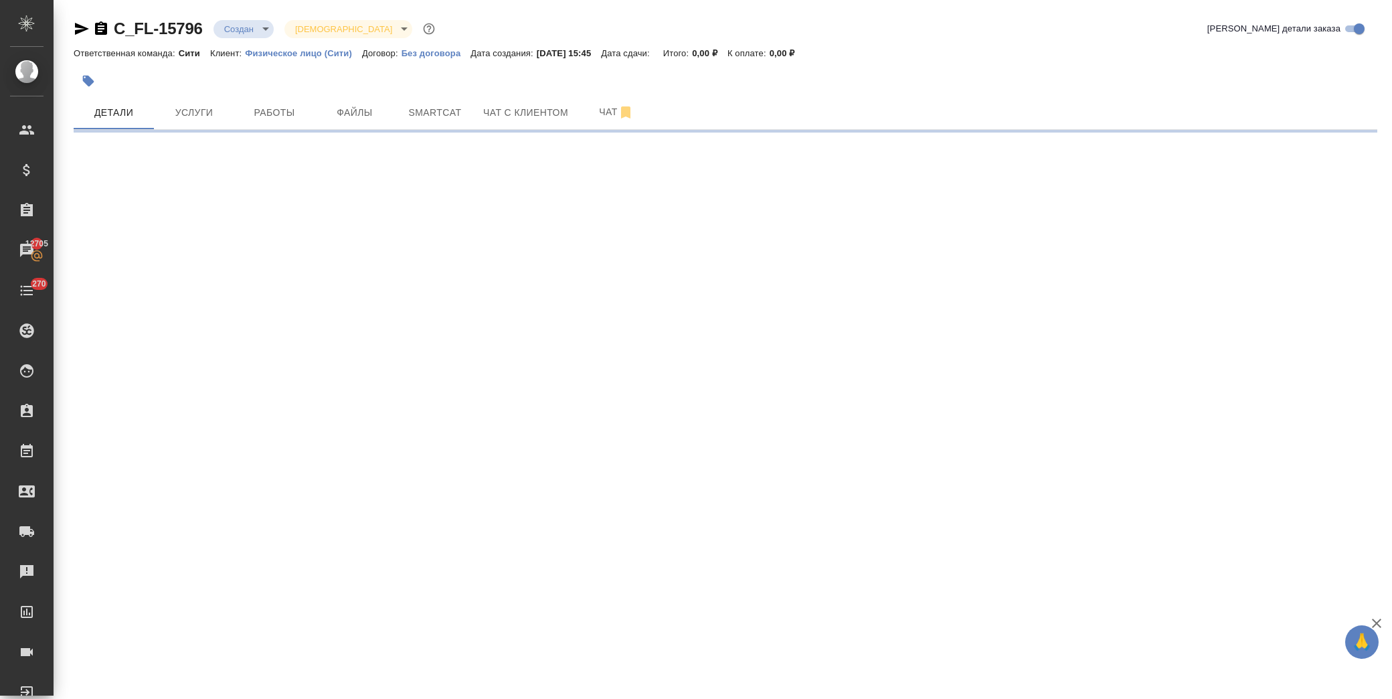
select select "RU"
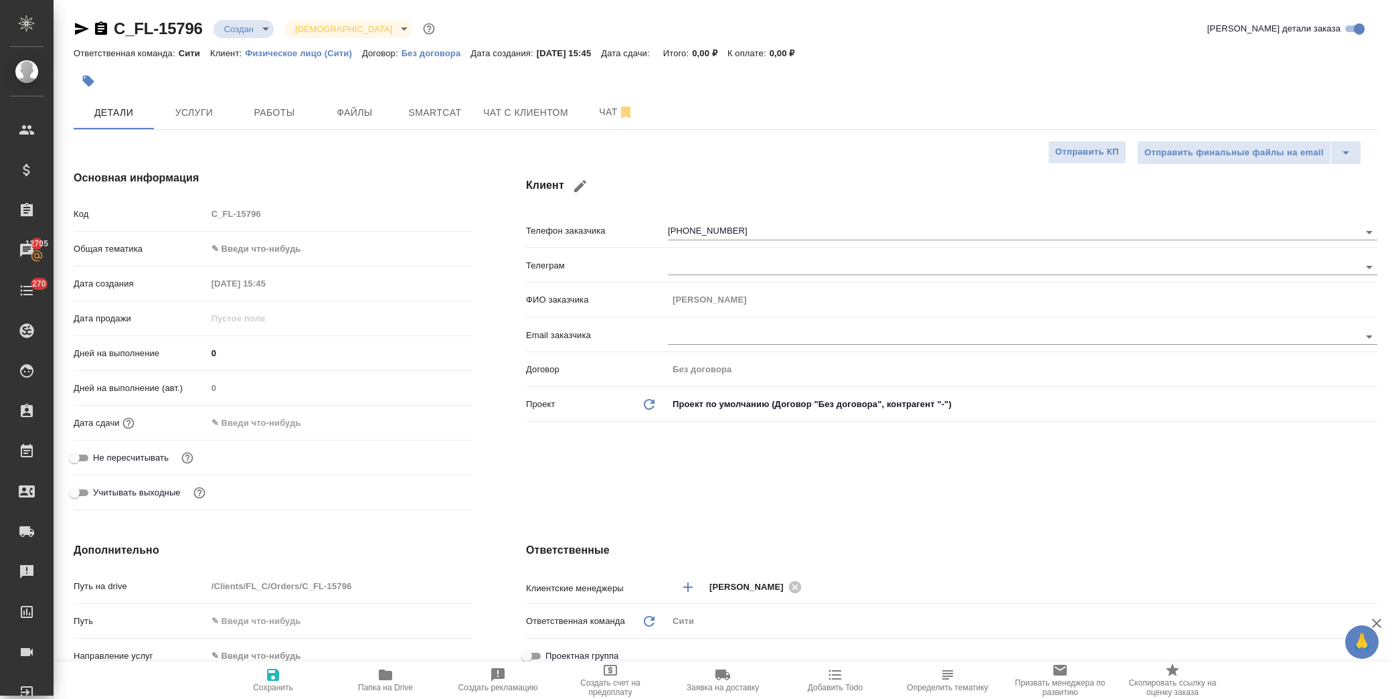
type textarea "x"
drag, startPoint x: 266, startPoint y: 418, endPoint x: 288, endPoint y: 423, distance: 22.7
click at [268, 418] on input "text" at bounding box center [265, 422] width 117 height 19
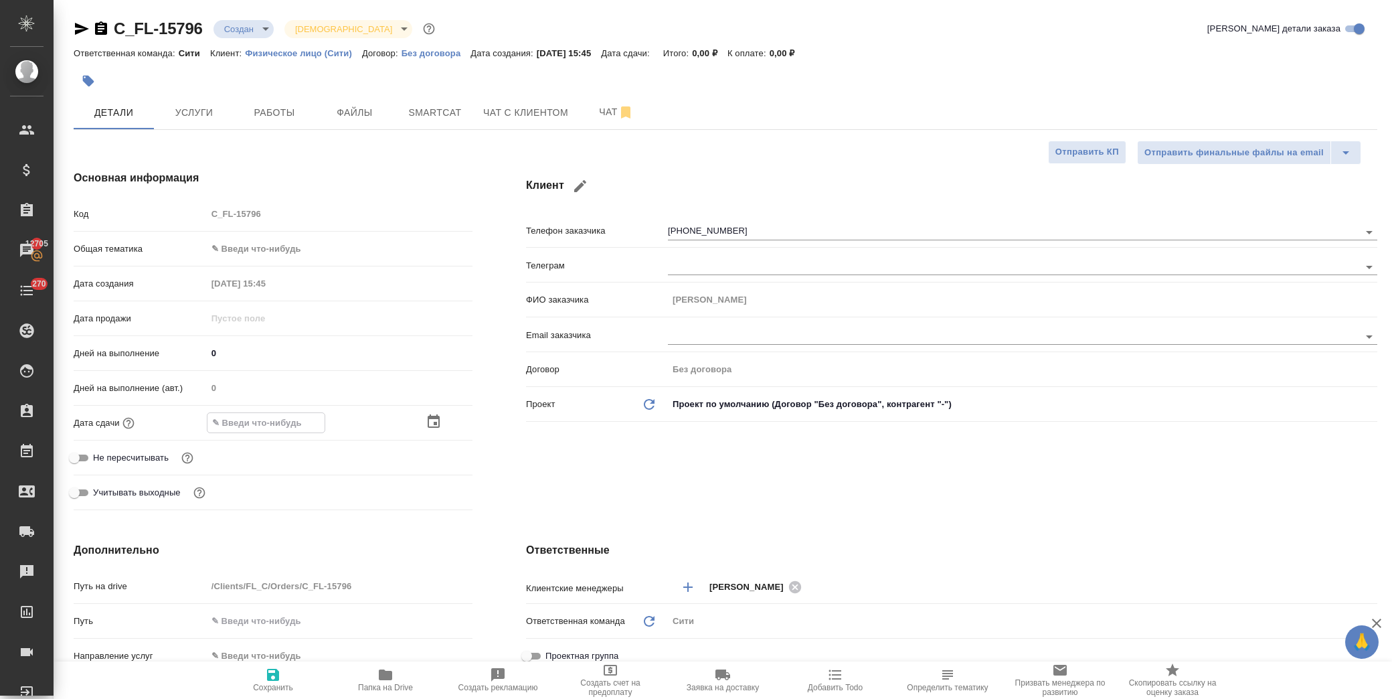
click at [428, 418] on icon "button" at bounding box center [434, 422] width 16 height 16
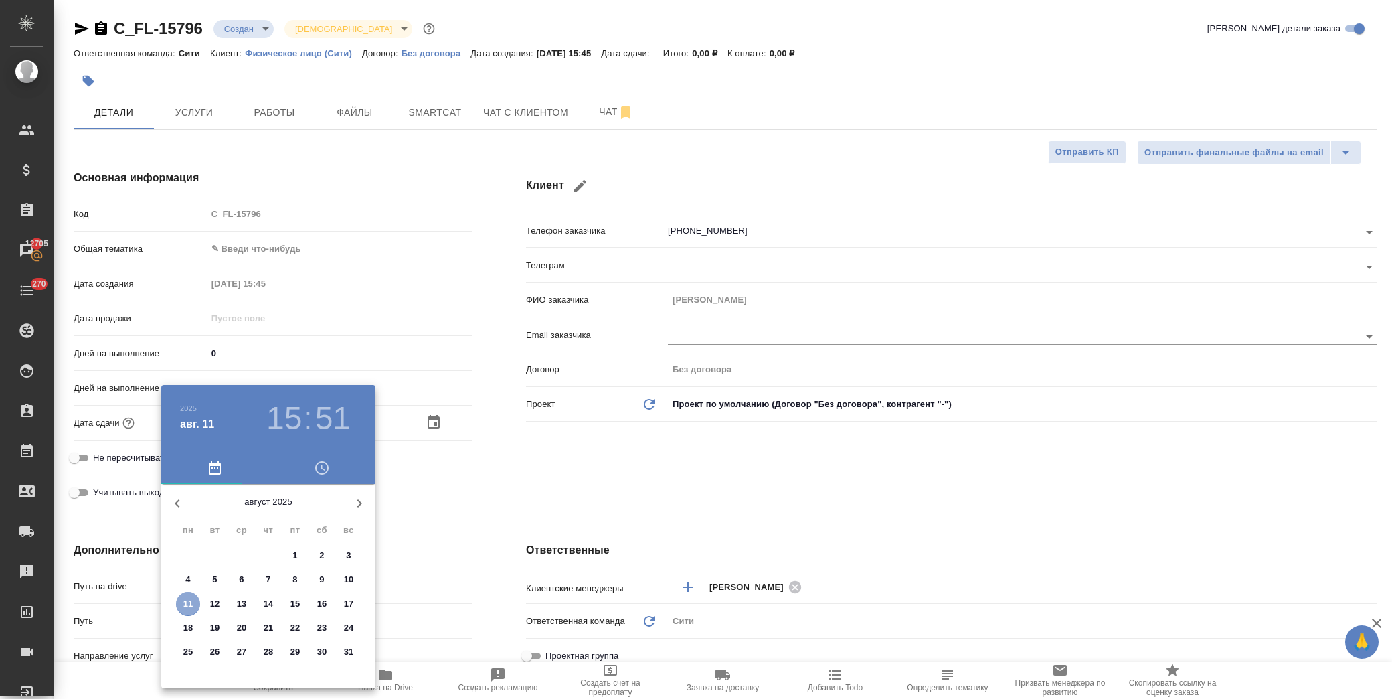
click at [189, 600] on p "11" at bounding box center [188, 603] width 10 height 13
type input "11.08.2025 15:51"
type textarea "x"
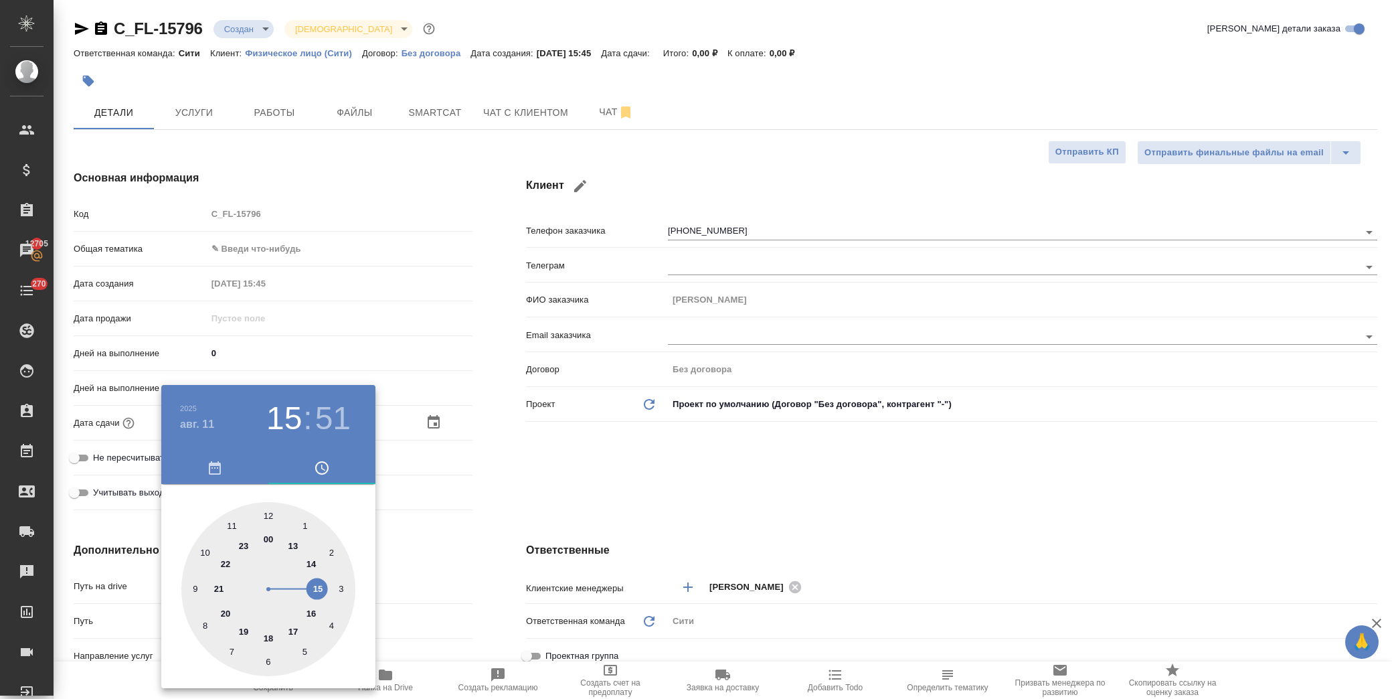
click at [311, 614] on div at bounding box center [268, 589] width 174 height 174
type input "11.08.2025 16:51"
type textarea "x"
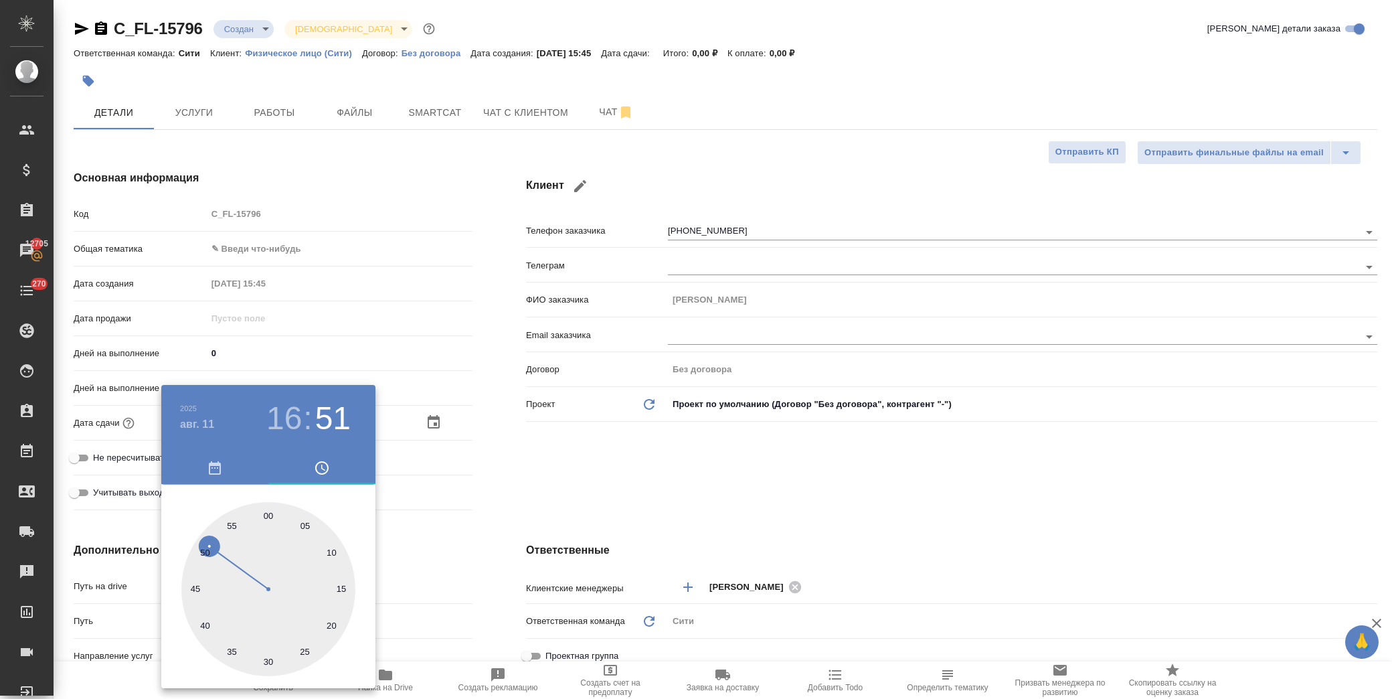
click at [308, 529] on div at bounding box center [268, 589] width 174 height 174
type input "11.08.2025 16:06"
type textarea "x"
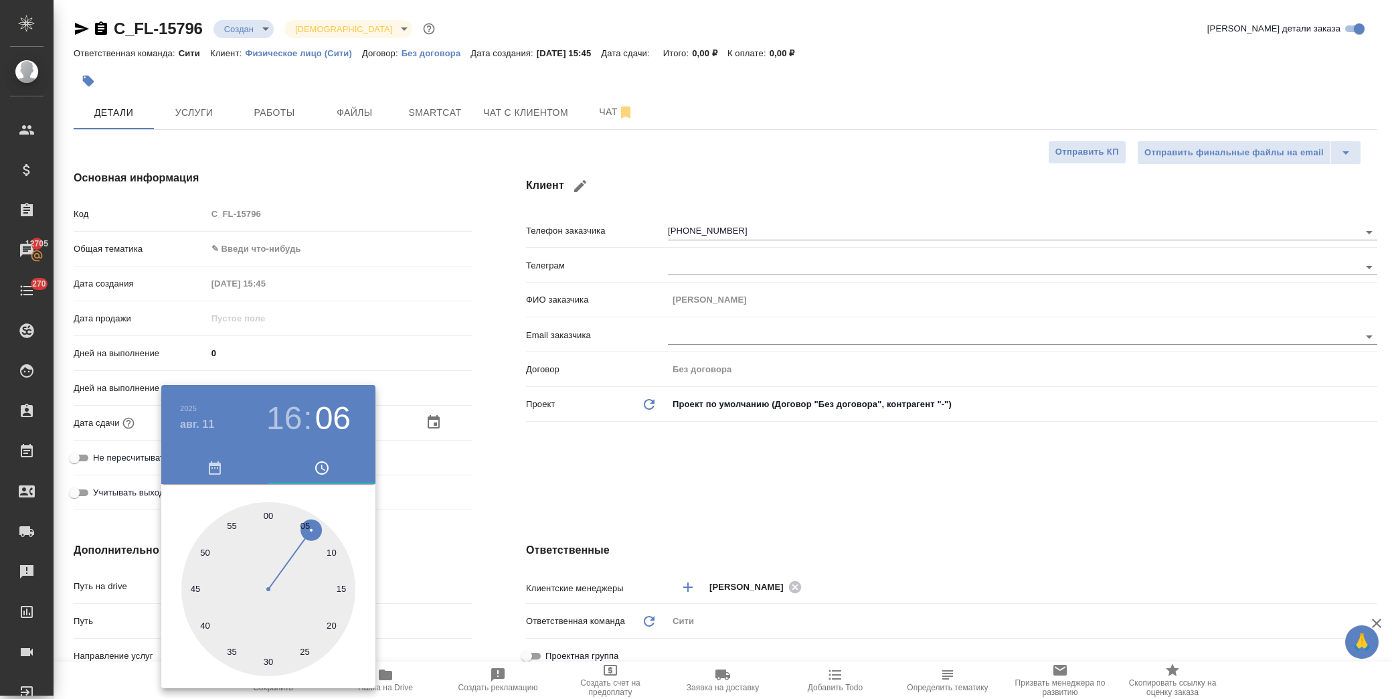
click at [305, 521] on div at bounding box center [268, 589] width 174 height 174
type input "11.08.2025 16:05"
type textarea "x"
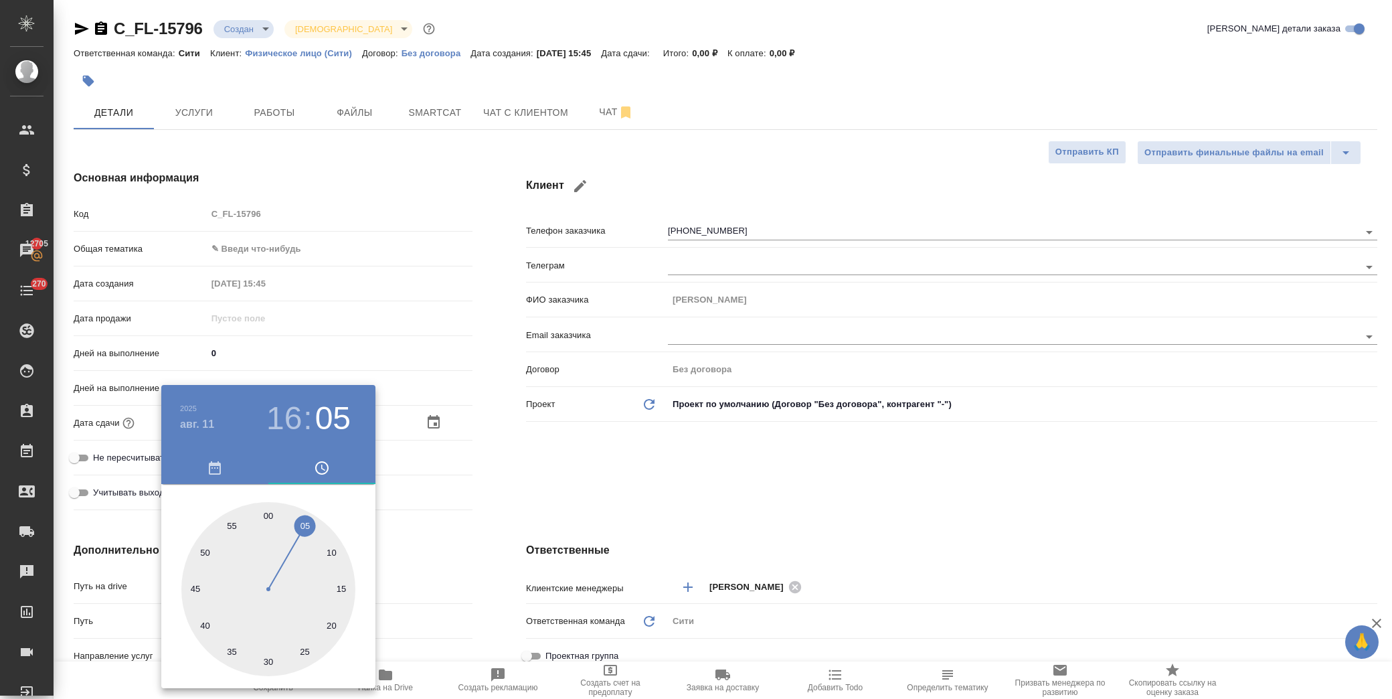
click at [451, 479] on div at bounding box center [696, 349] width 1392 height 699
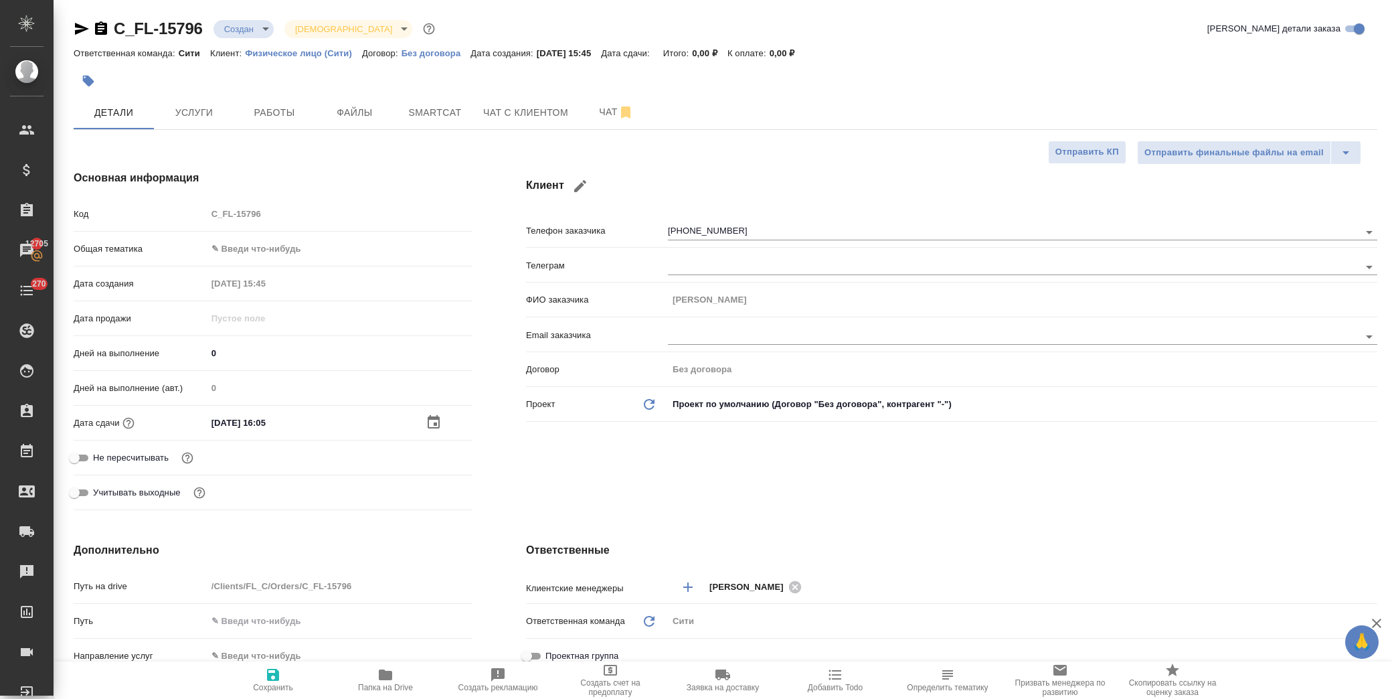
click at [272, 677] on icon "button" at bounding box center [273, 675] width 16 height 16
type textarea "x"
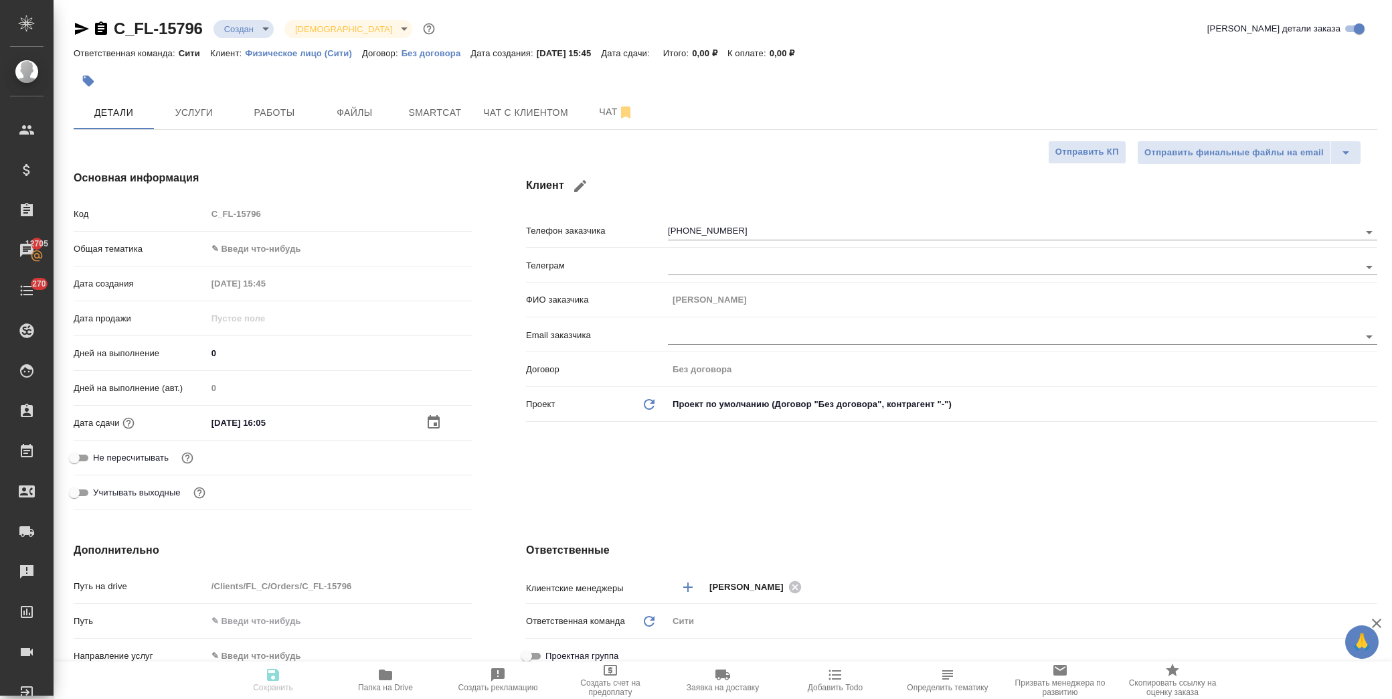
type textarea "x"
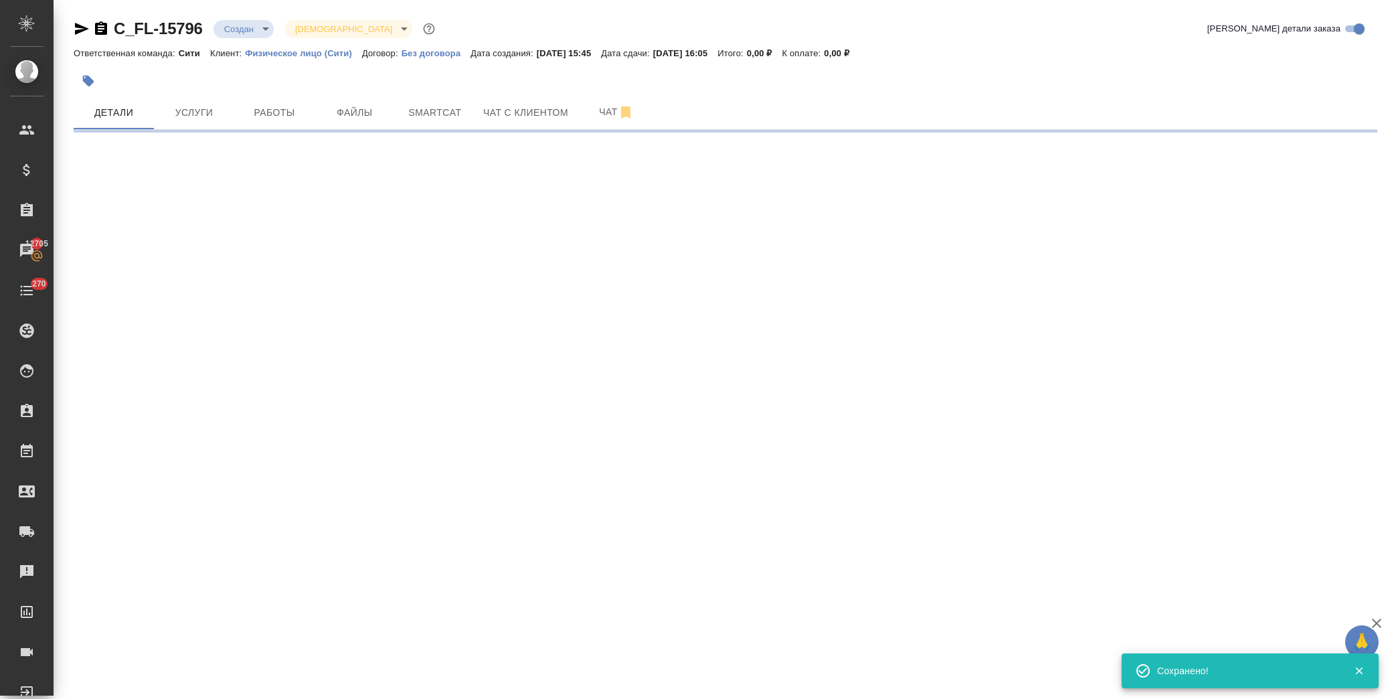
select select "RU"
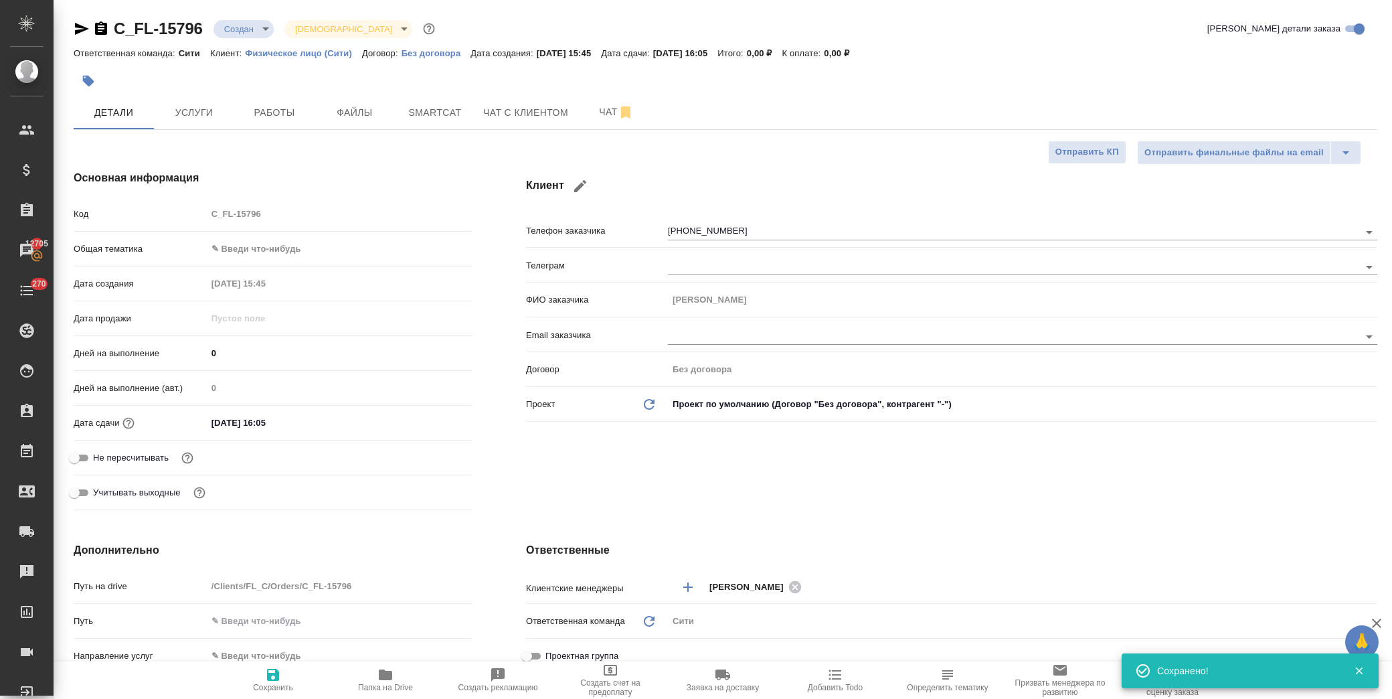
click at [250, 31] on body "🙏 .cls-1 fill:#fff; AWATERA Лофицкая Юлия Владимировна Клиенты Спецификации Зак…" at bounding box center [696, 349] width 1392 height 699
type textarea "x"
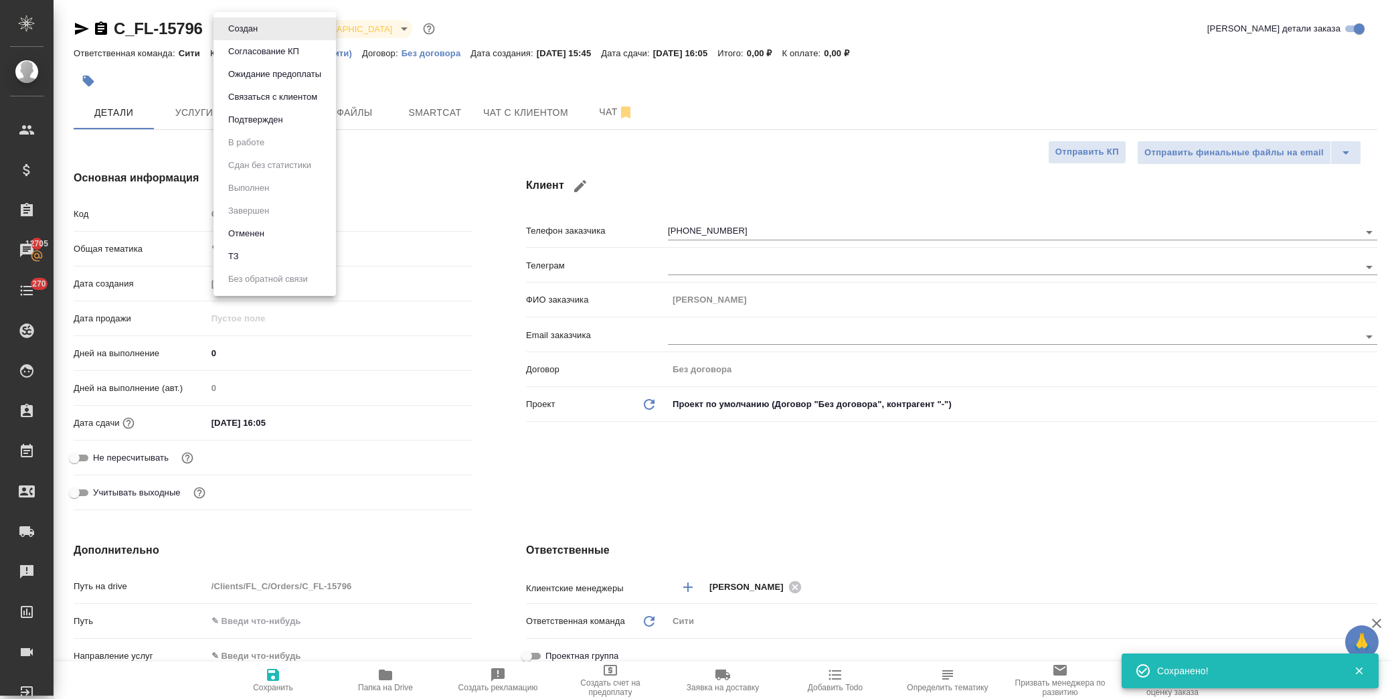
click at [263, 255] on li "ТЗ" at bounding box center [274, 256] width 122 height 23
type textarea "x"
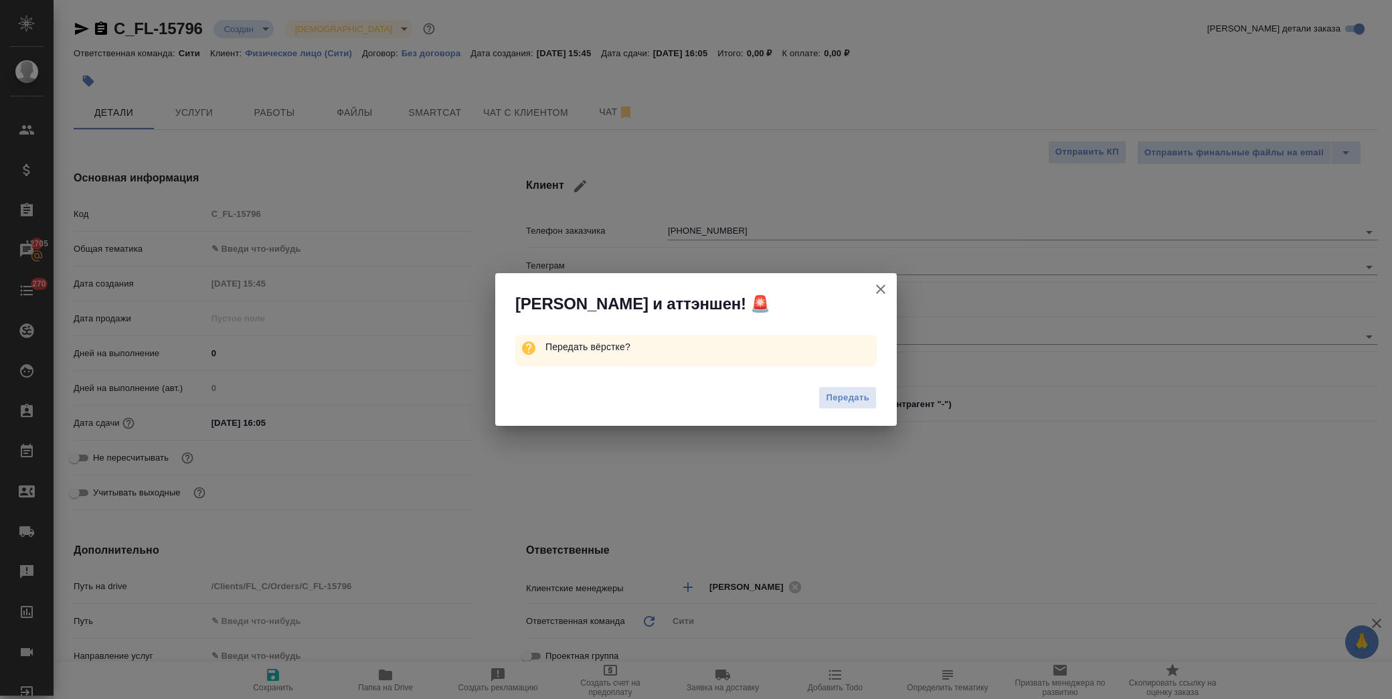
click at [843, 396] on span "Передать" at bounding box center [848, 397] width 44 height 15
type textarea "x"
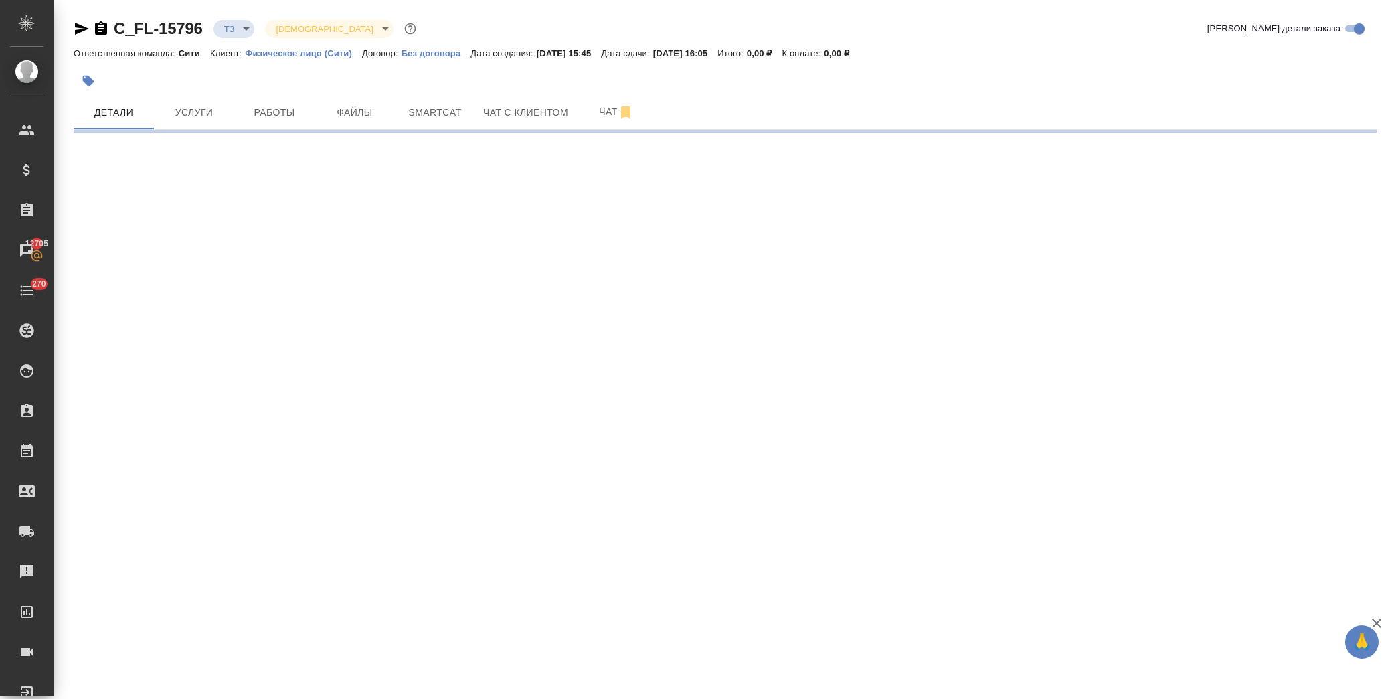
select select "RU"
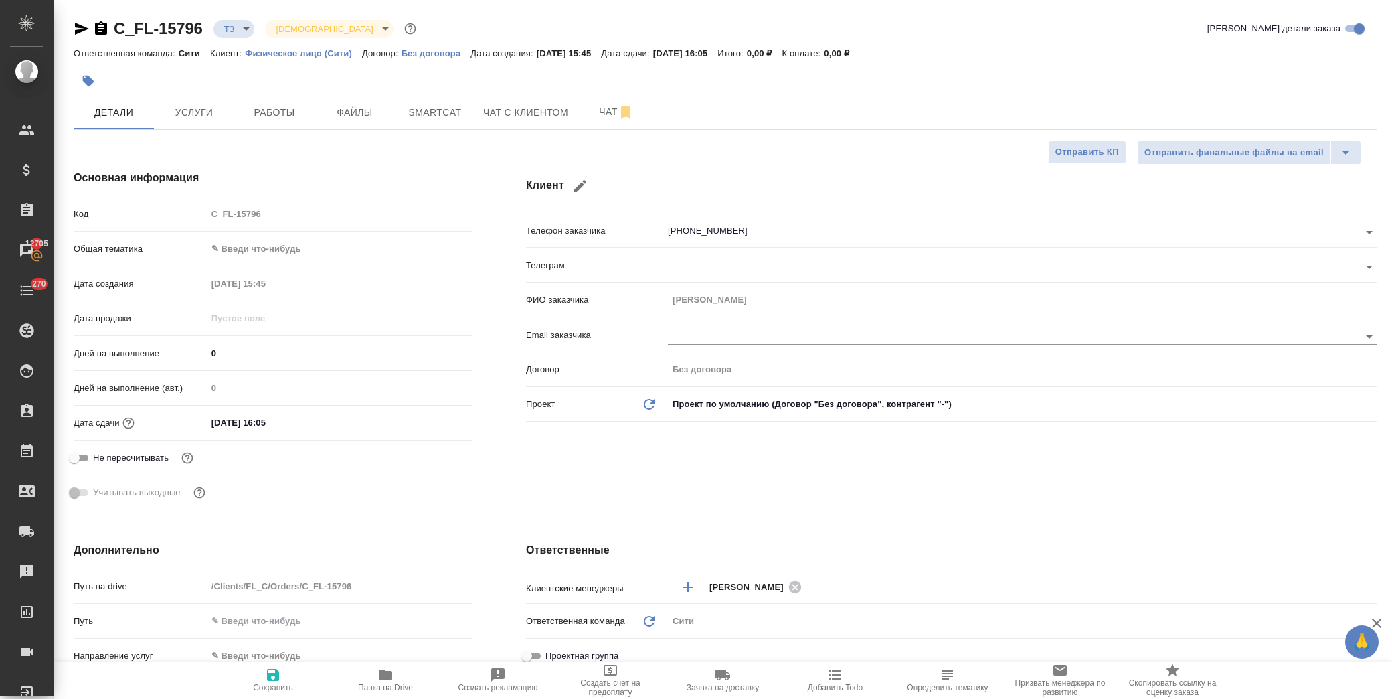
type textarea "x"
click at [257, 240] on body "🙏 .cls-1 fill:#fff; AWATERA Лофицкая Юлия Владимировна Клиенты Спецификации Зак…" at bounding box center [696, 349] width 1392 height 699
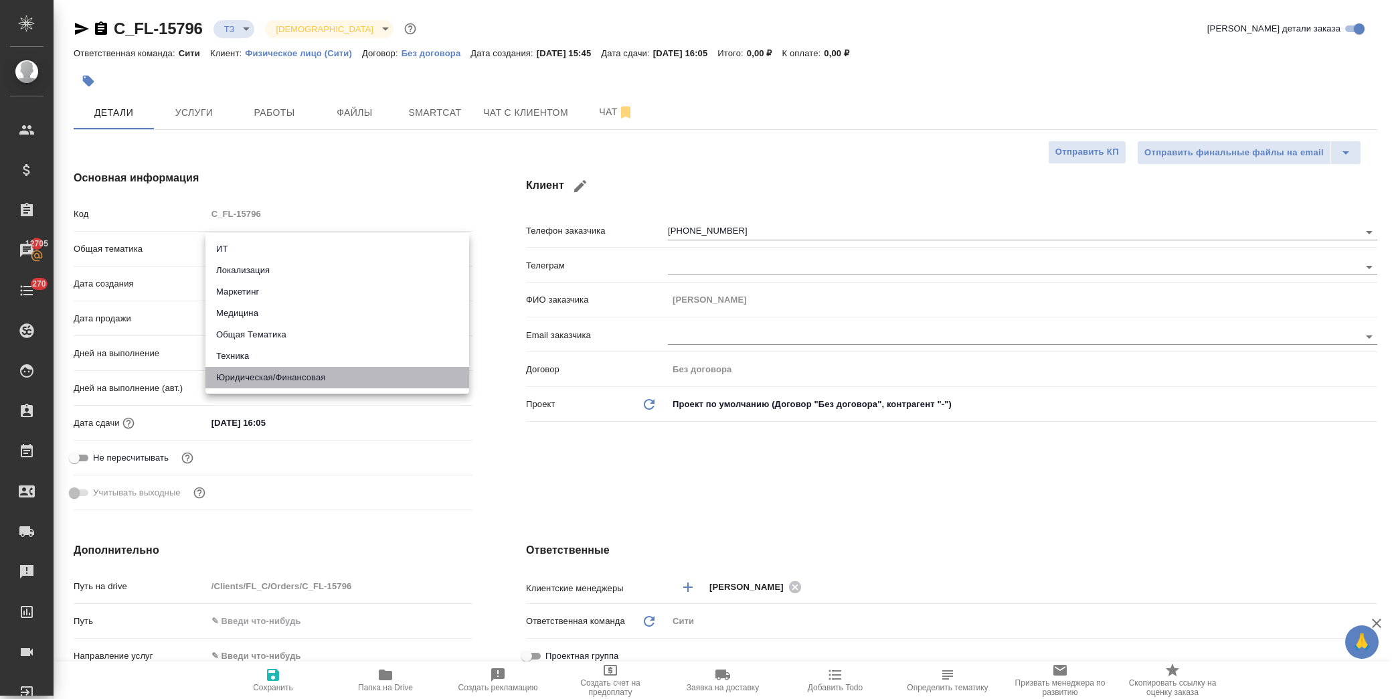
click at [312, 381] on li "Юридическая/Финансовая" at bounding box center [337, 377] width 264 height 21
type input "yr-fn"
type textarea "x"
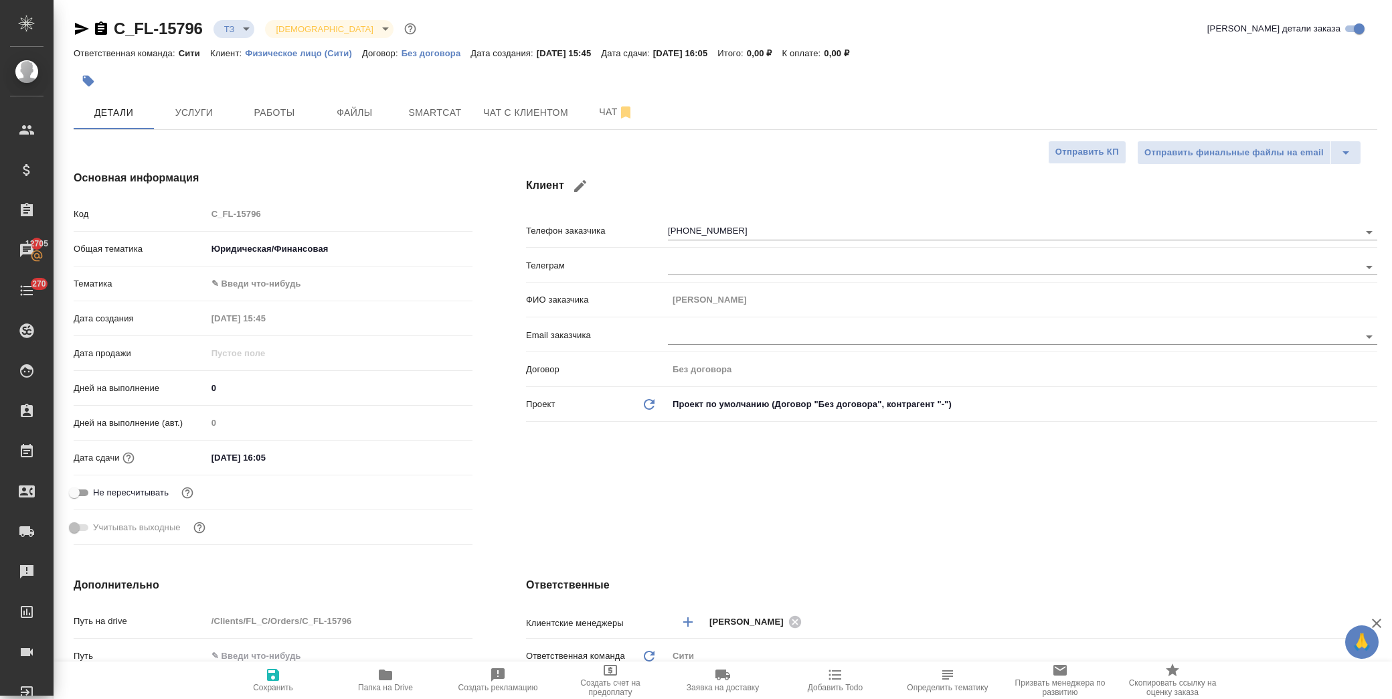
click at [290, 282] on body "🙏 .cls-1 fill:#fff; AWATERA Лофицкая Юлия Владимировна Клиенты Спецификации Зак…" at bounding box center [696, 349] width 1392 height 699
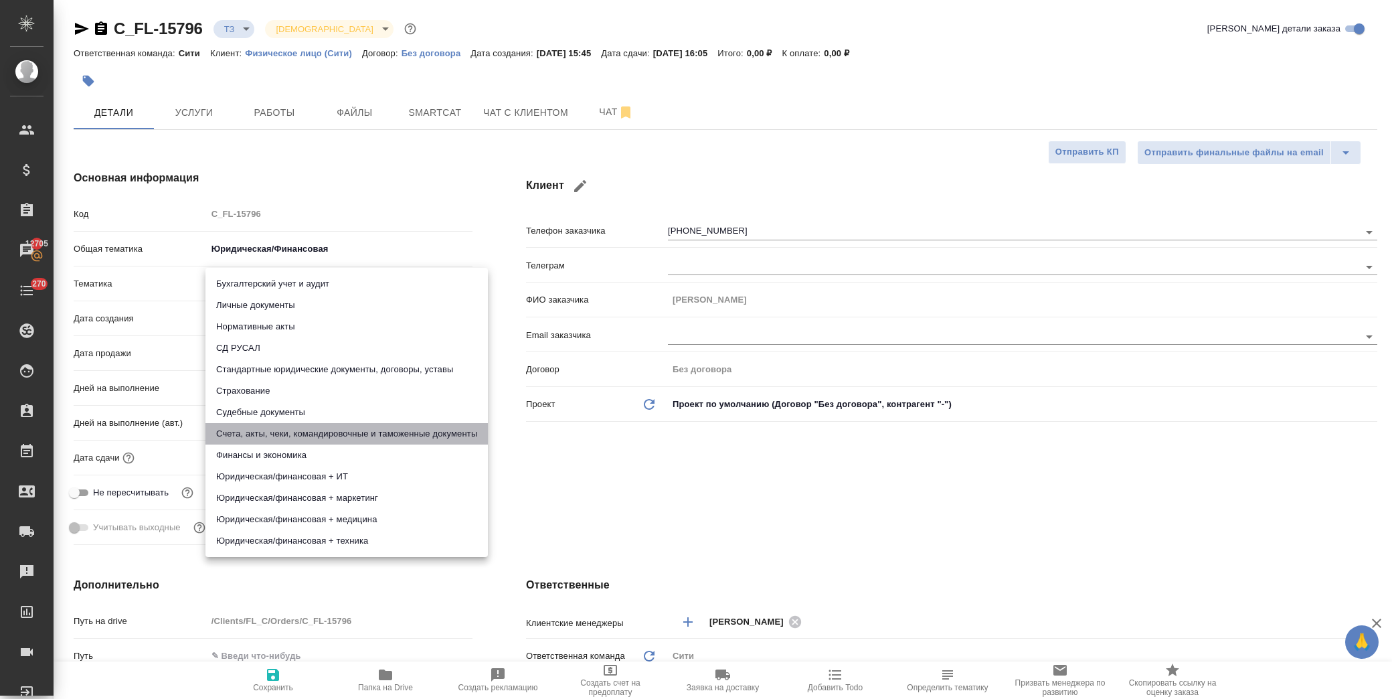
click at [321, 435] on li "Счета, акты, чеки, командировочные и таможенные документы" at bounding box center [346, 433] width 282 height 21
type textarea "x"
type input "5f647205b73bc97568ca66c0"
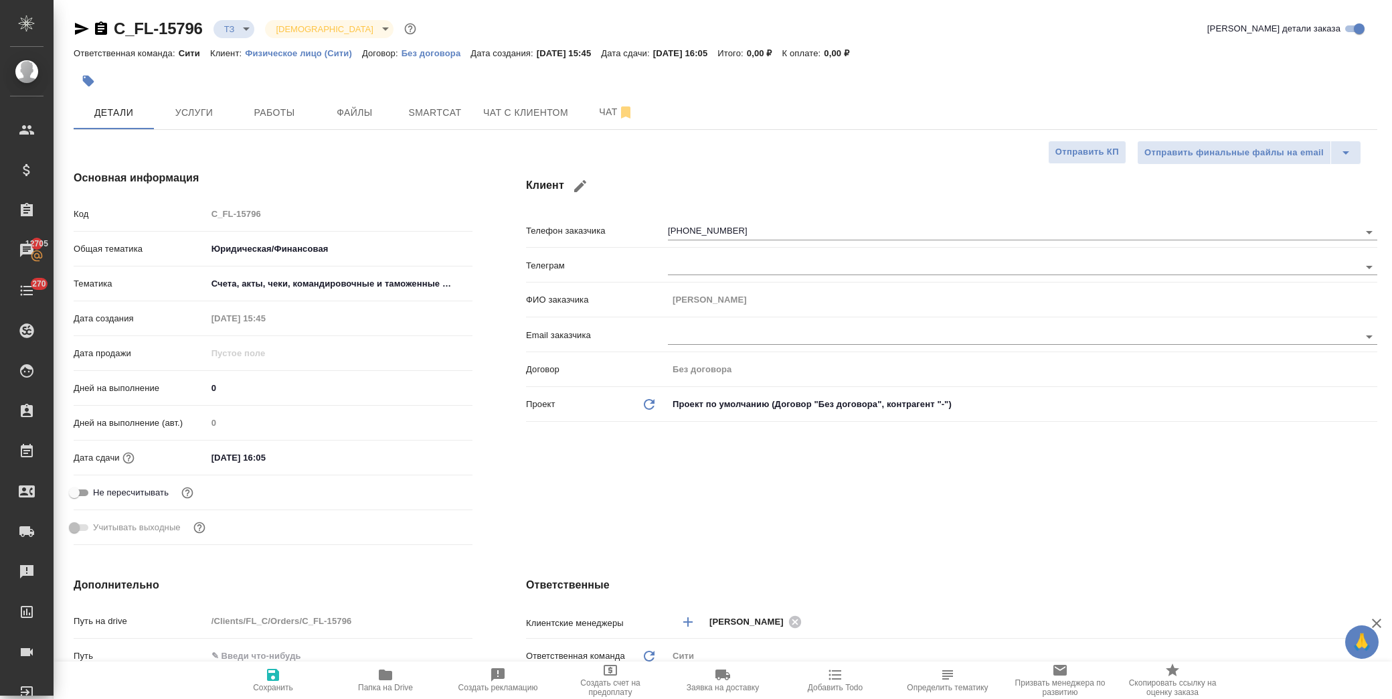
click at [270, 676] on icon "button" at bounding box center [273, 675] width 12 height 12
type textarea "x"
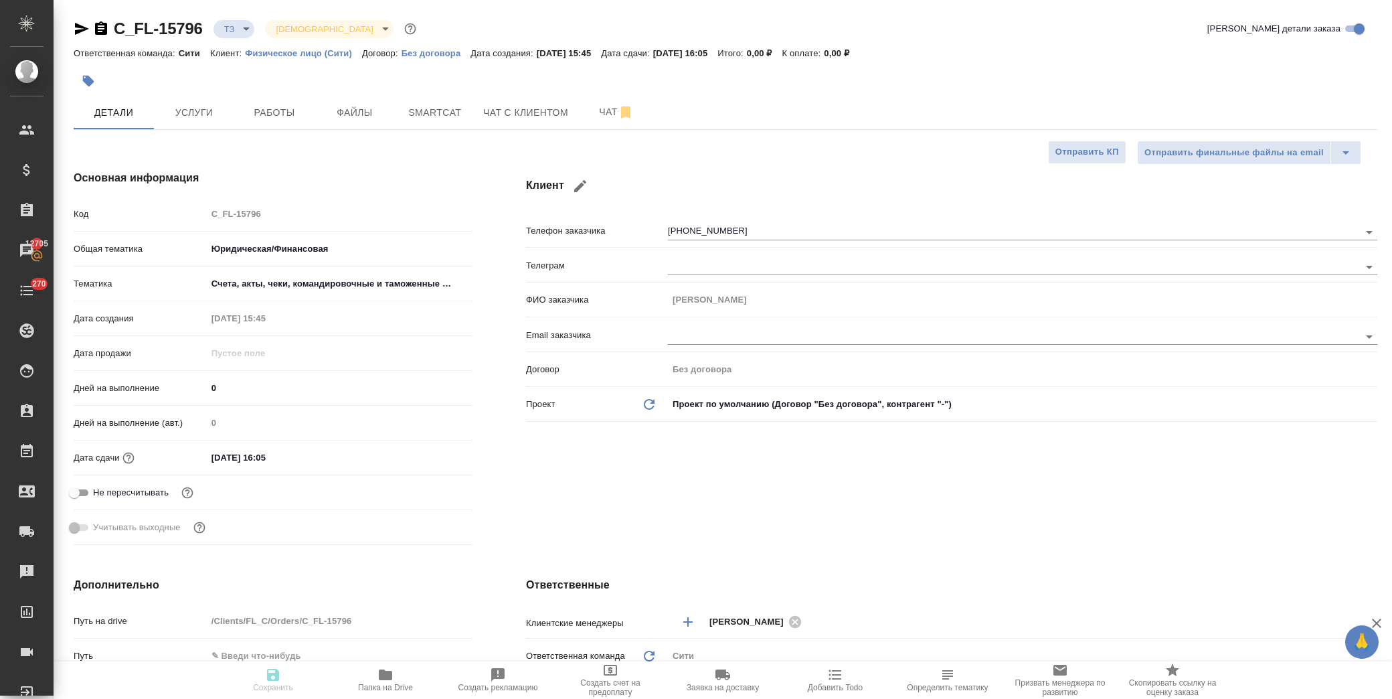
type textarea "x"
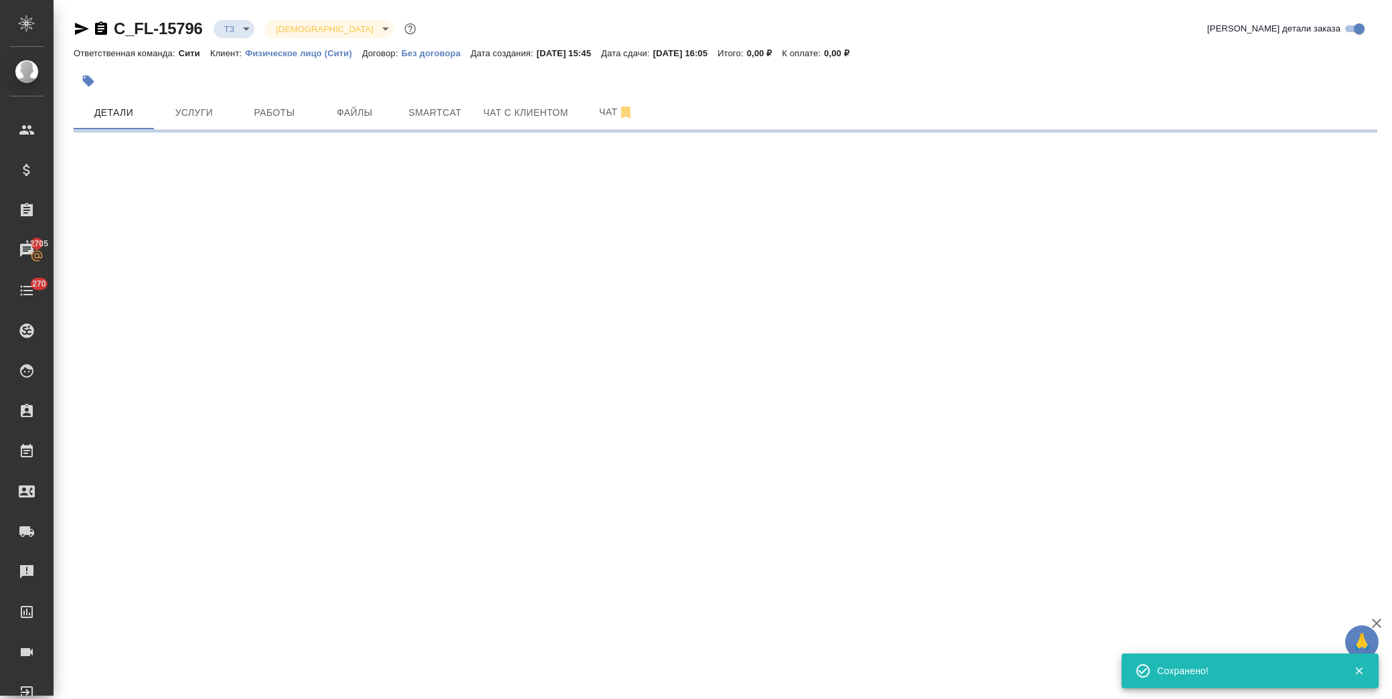
select select "RU"
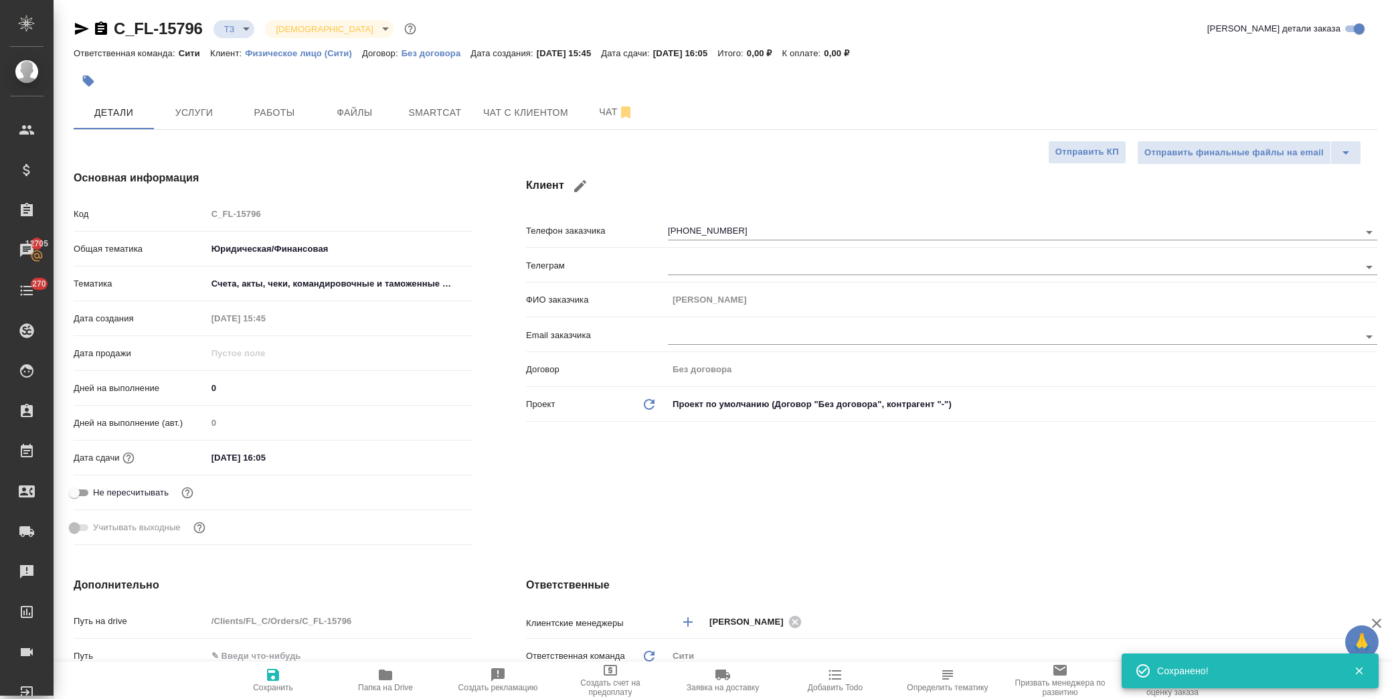
type textarea "x"
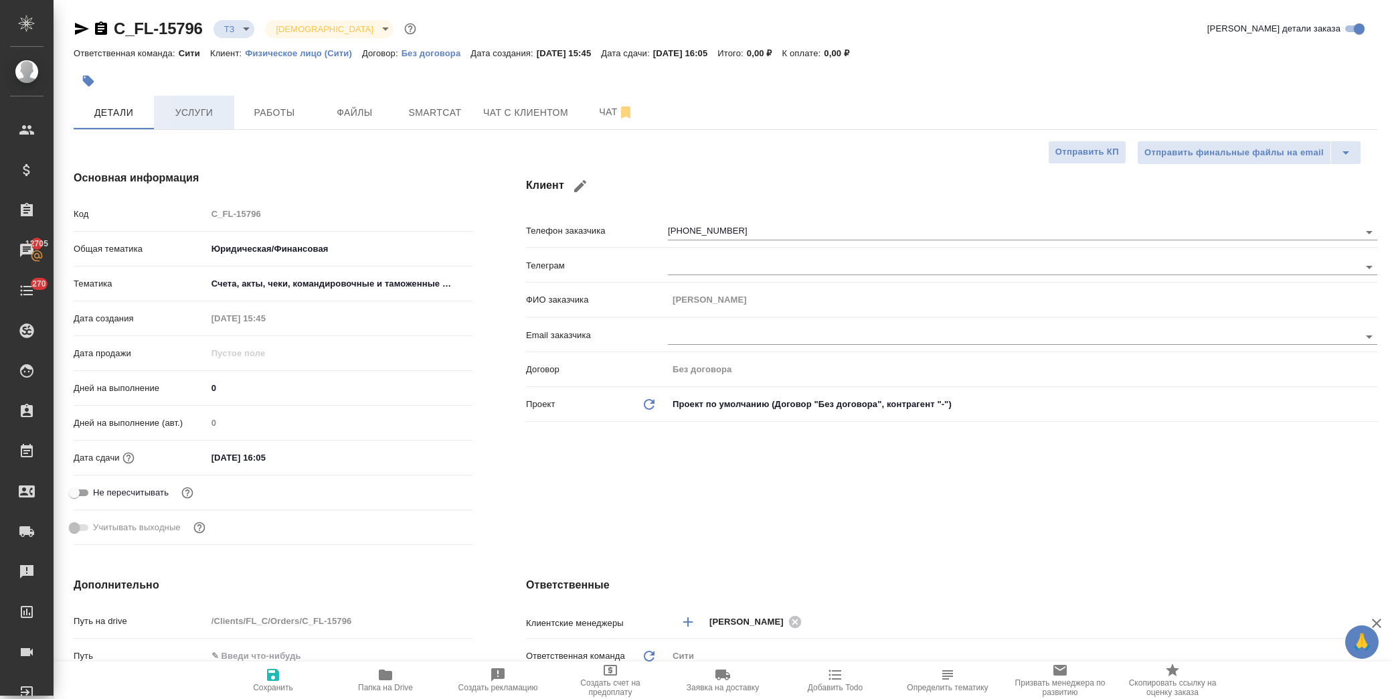
click at [197, 110] on span "Услуги" at bounding box center [194, 112] width 64 height 17
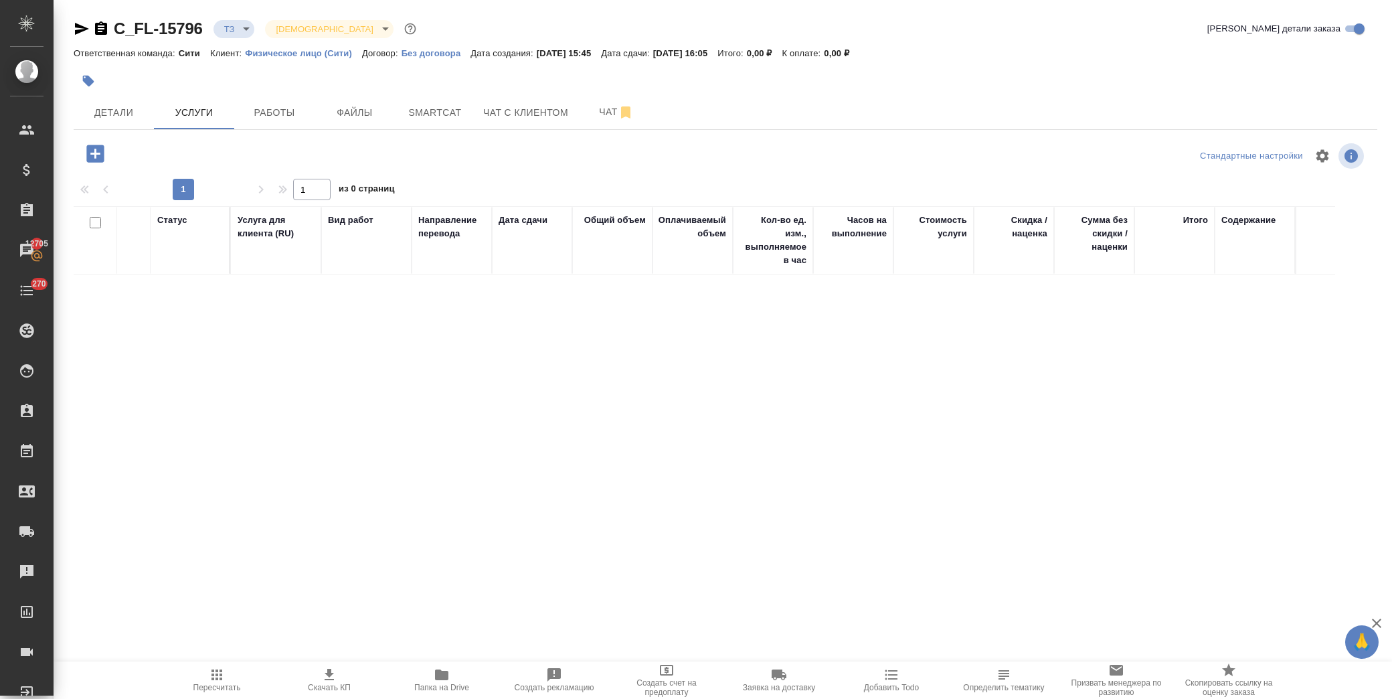
click at [104, 154] on icon "button" at bounding box center [94, 153] width 17 height 17
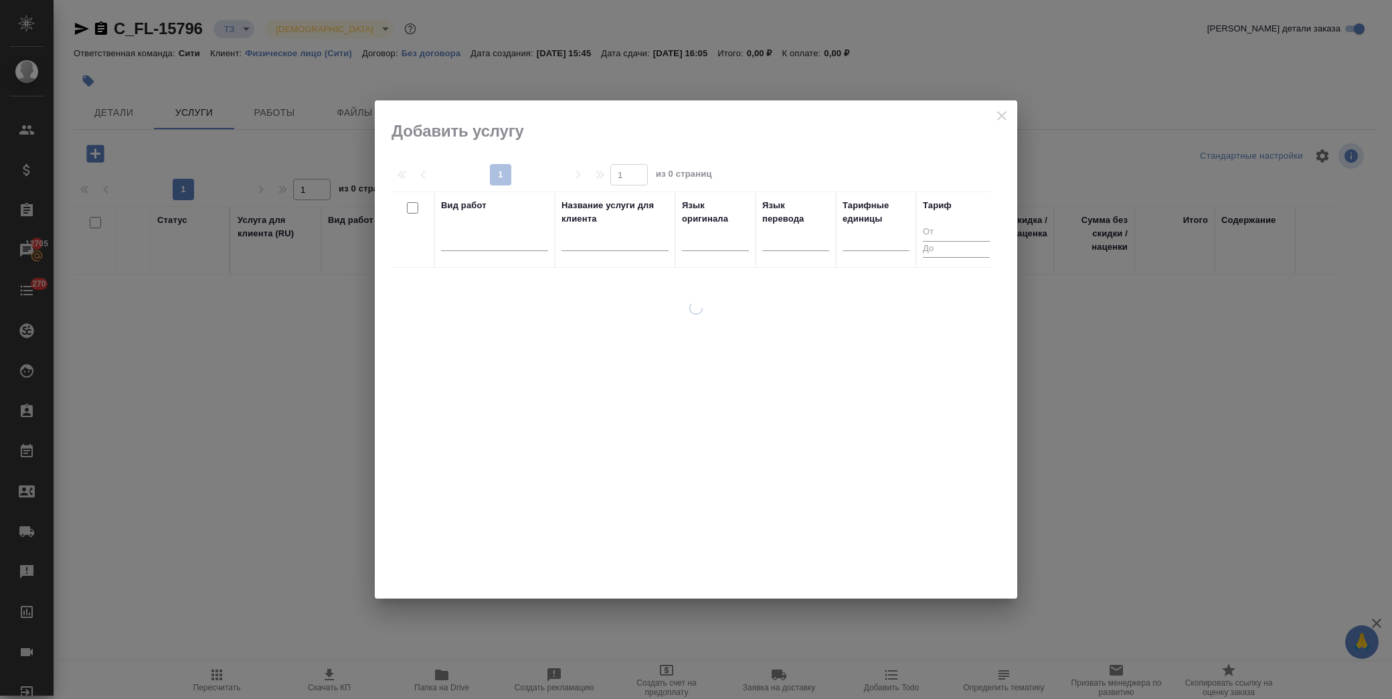
click at [490, 222] on div "Вид работ" at bounding box center [494, 230] width 107 height 62
click at [494, 245] on div at bounding box center [494, 237] width 107 height 19
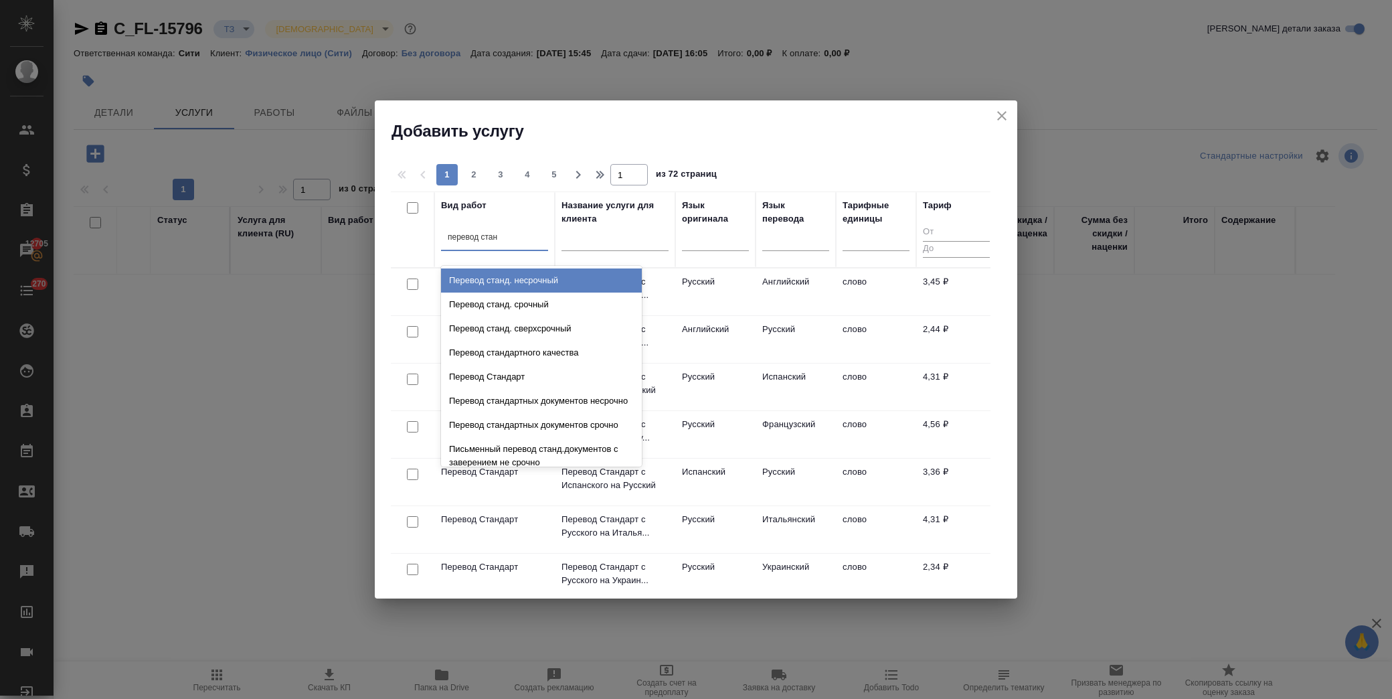
type input "перевод станд"
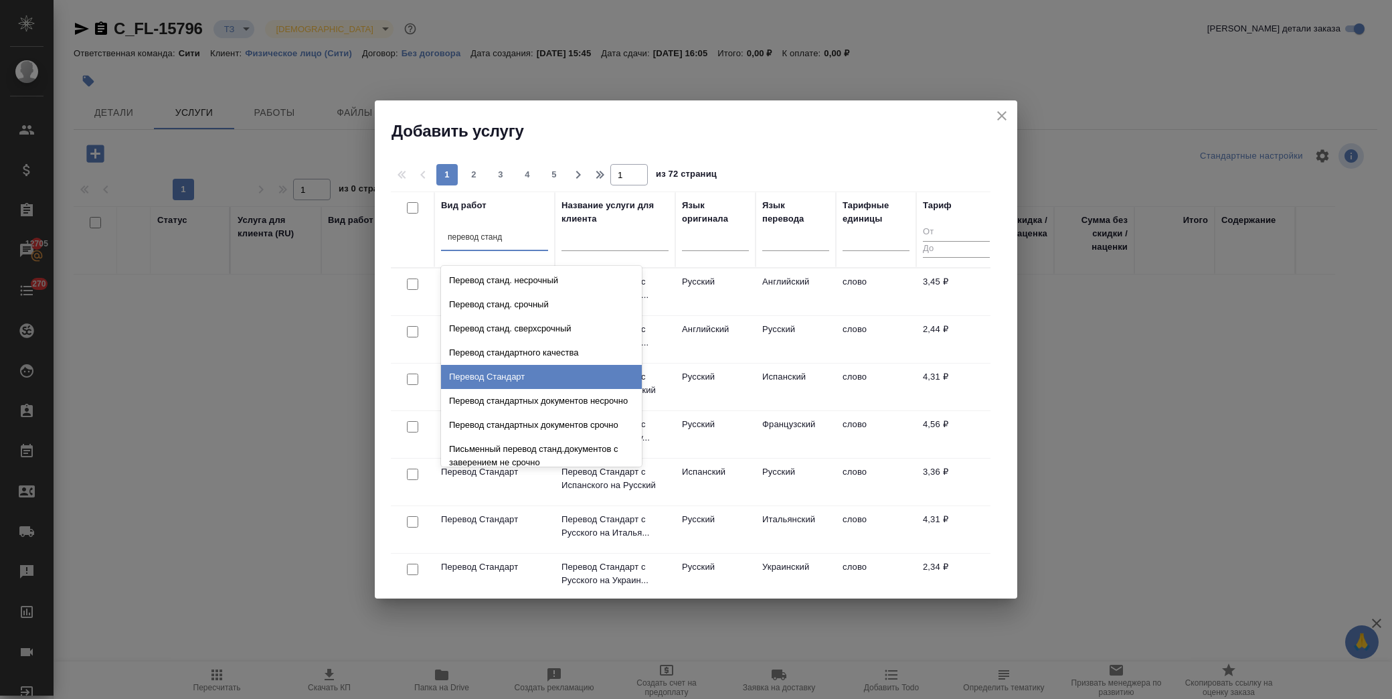
click at [500, 375] on div "Перевод Стандарт" at bounding box center [541, 377] width 201 height 24
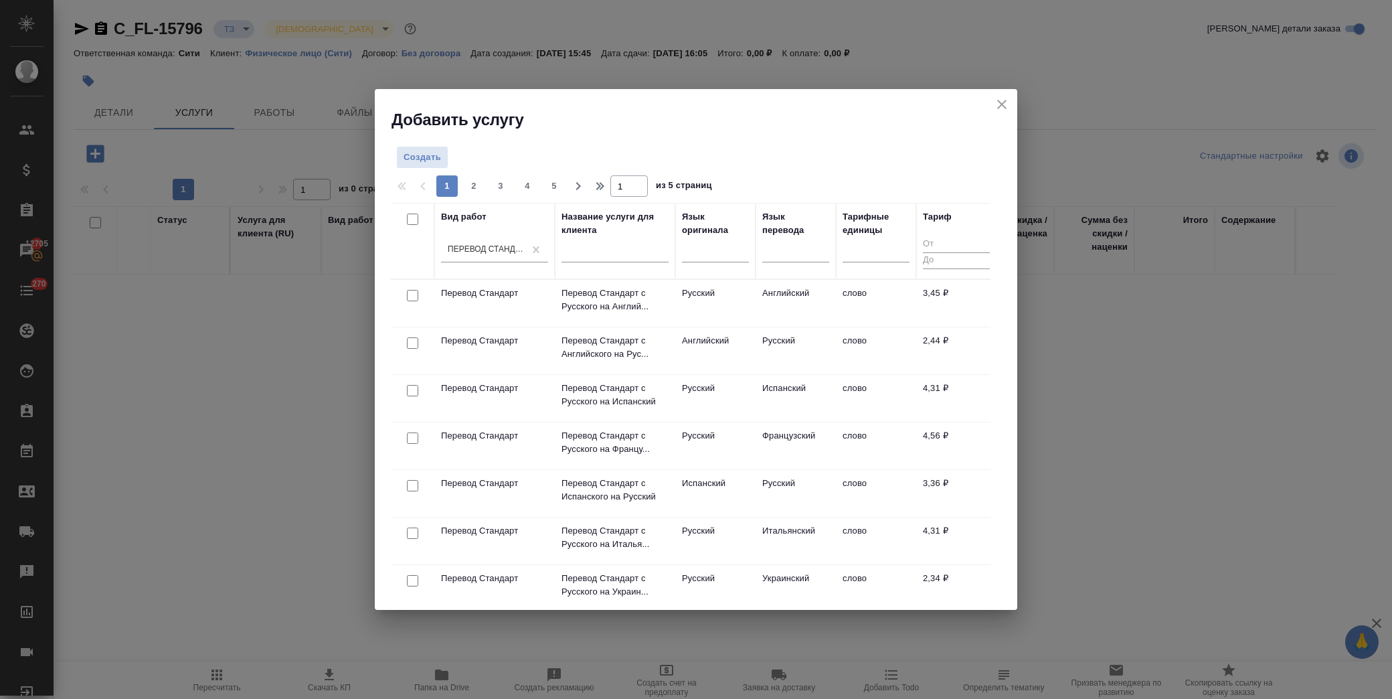
click at [409, 293] on input "checkbox" at bounding box center [412, 295] width 11 height 11
checkbox input "true"
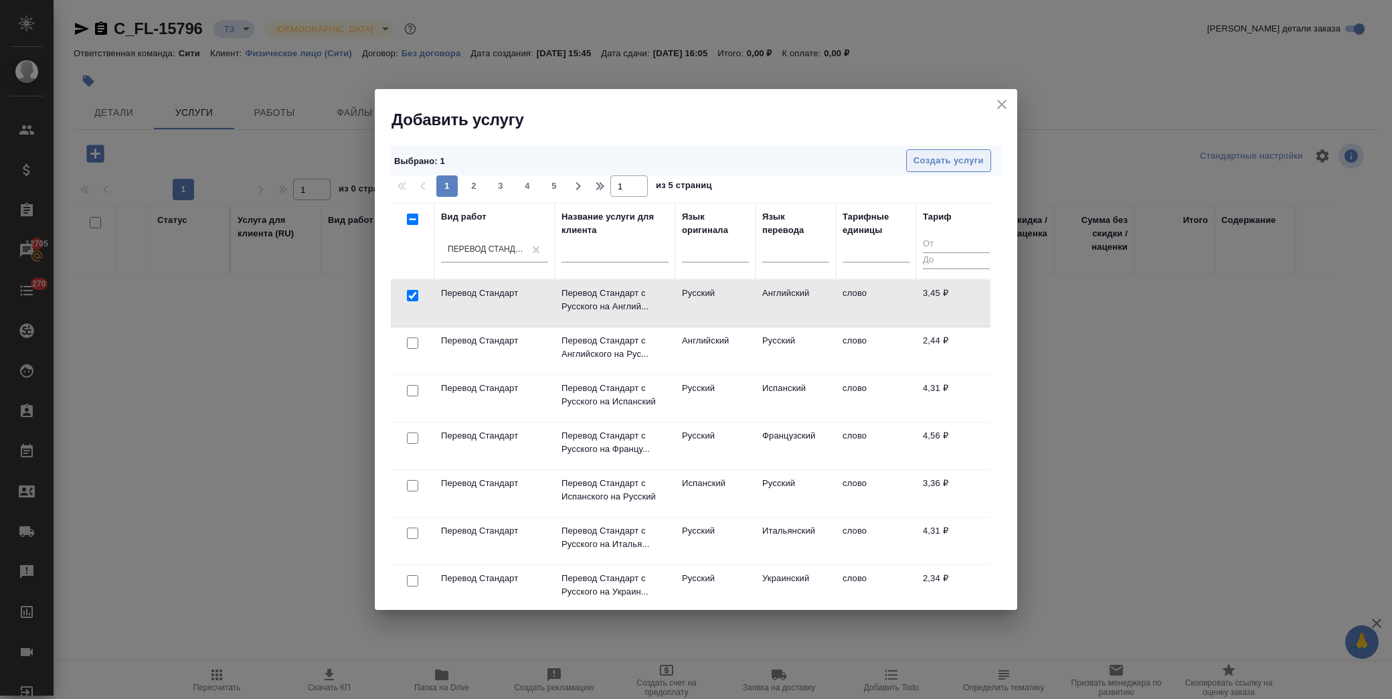
click at [939, 163] on span "Создать услуги" at bounding box center [949, 160] width 70 height 15
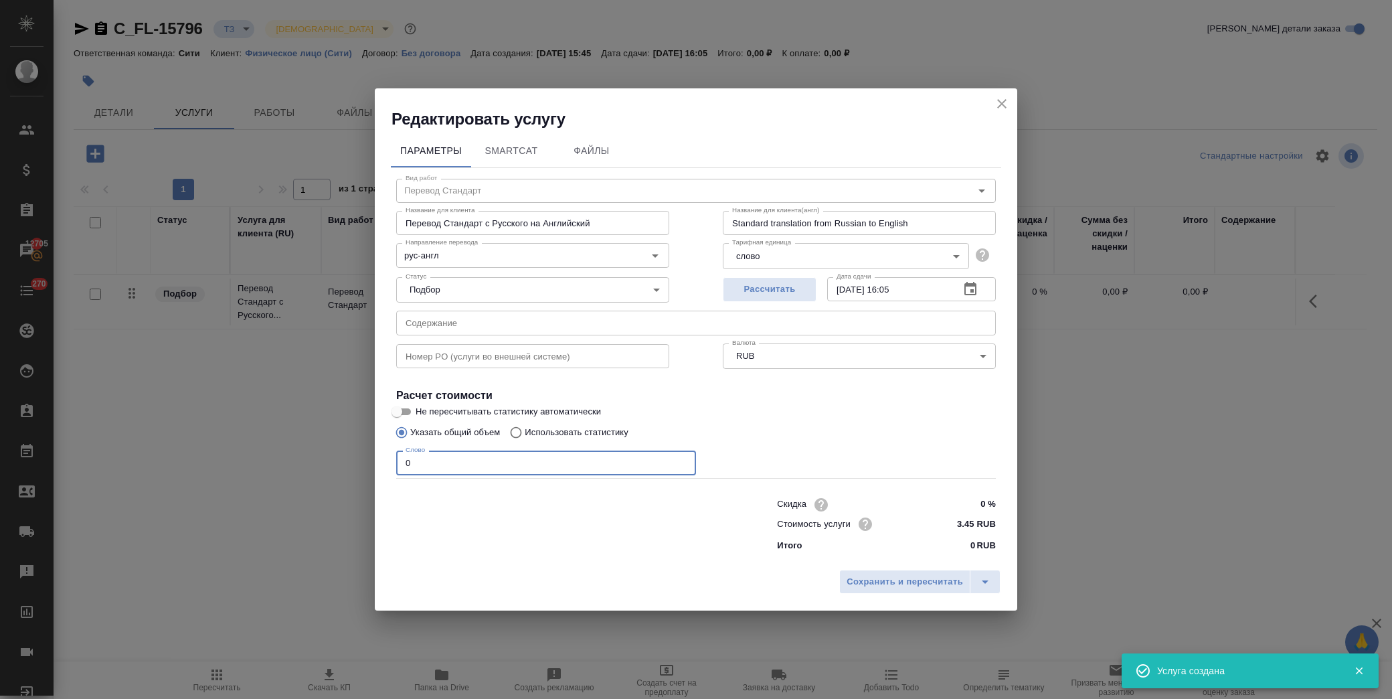
drag, startPoint x: 424, startPoint y: 462, endPoint x: 335, endPoint y: 459, distance: 89.7
click at [333, 462] on div "Редактировать услугу Параметры SmartCat Файлы Вид работ Перевод Стандарт Вид ра…" at bounding box center [696, 349] width 1392 height 699
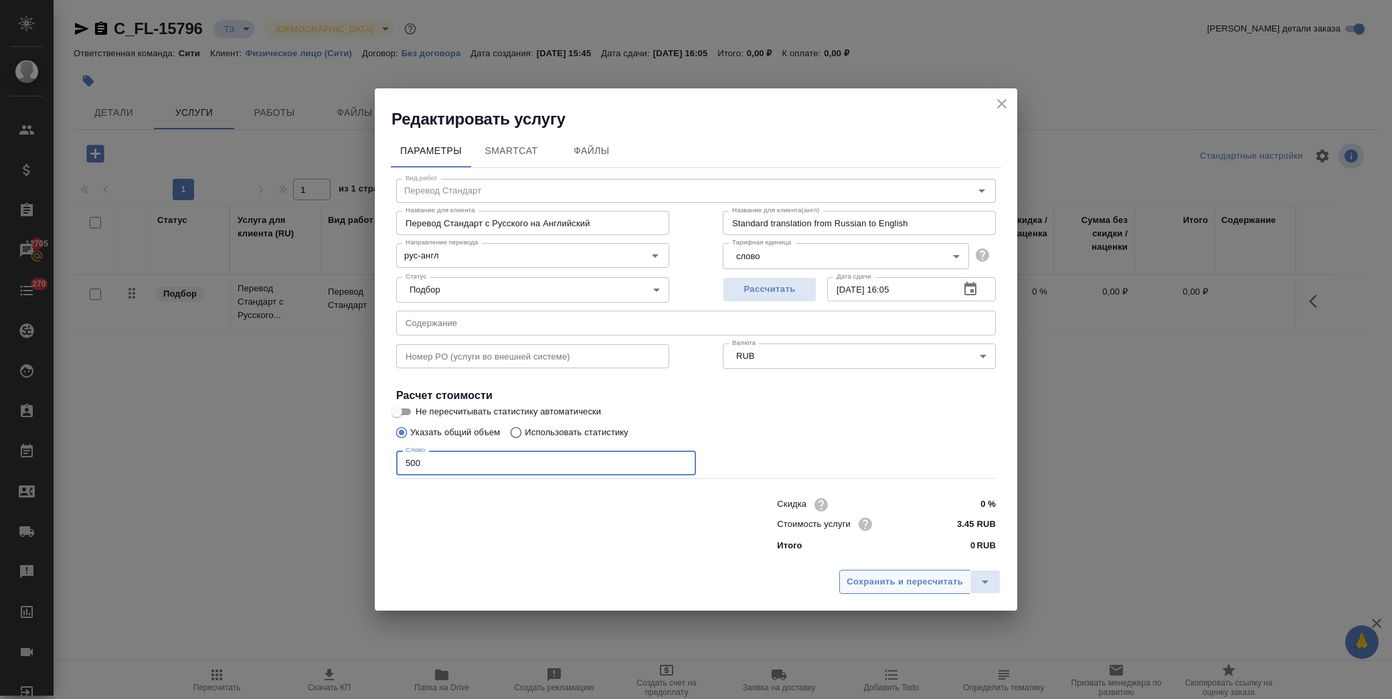
type input "500"
click at [879, 587] on span "Сохранить и пересчитать" at bounding box center [905, 581] width 116 height 15
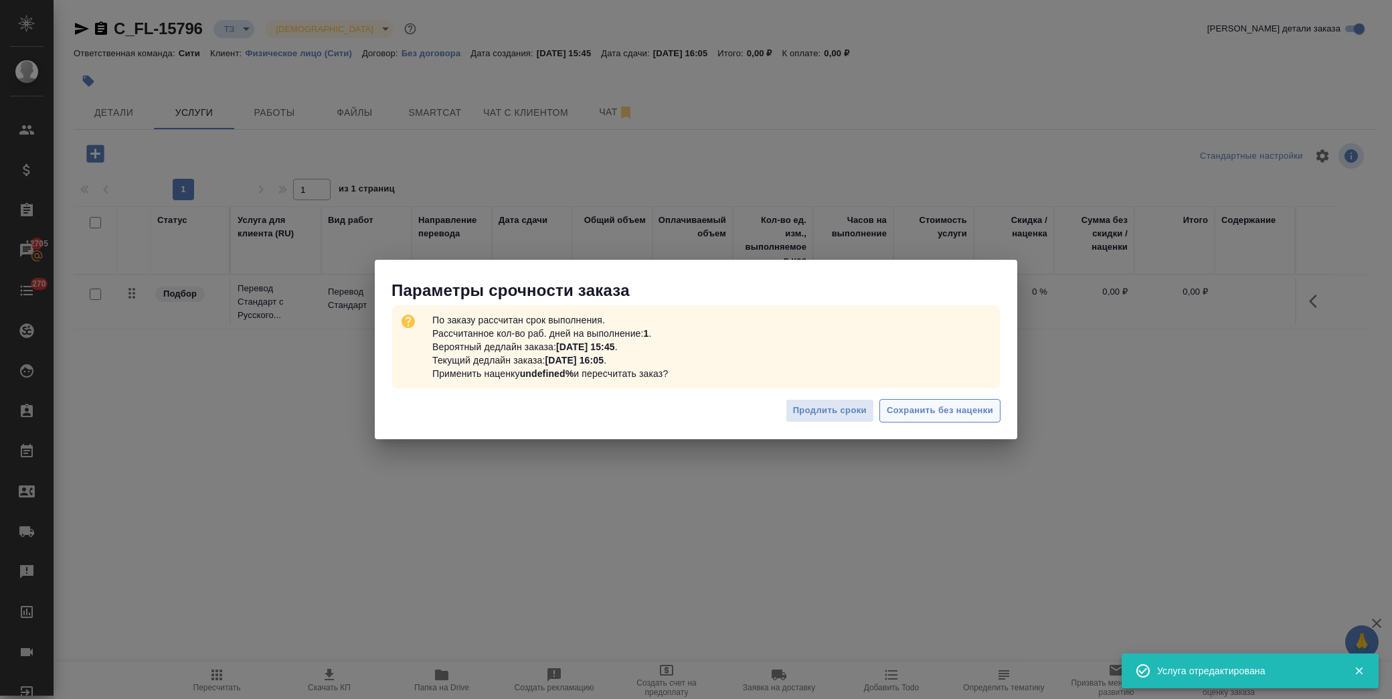
click at [934, 408] on span "Сохранить без наценки" at bounding box center [940, 410] width 106 height 15
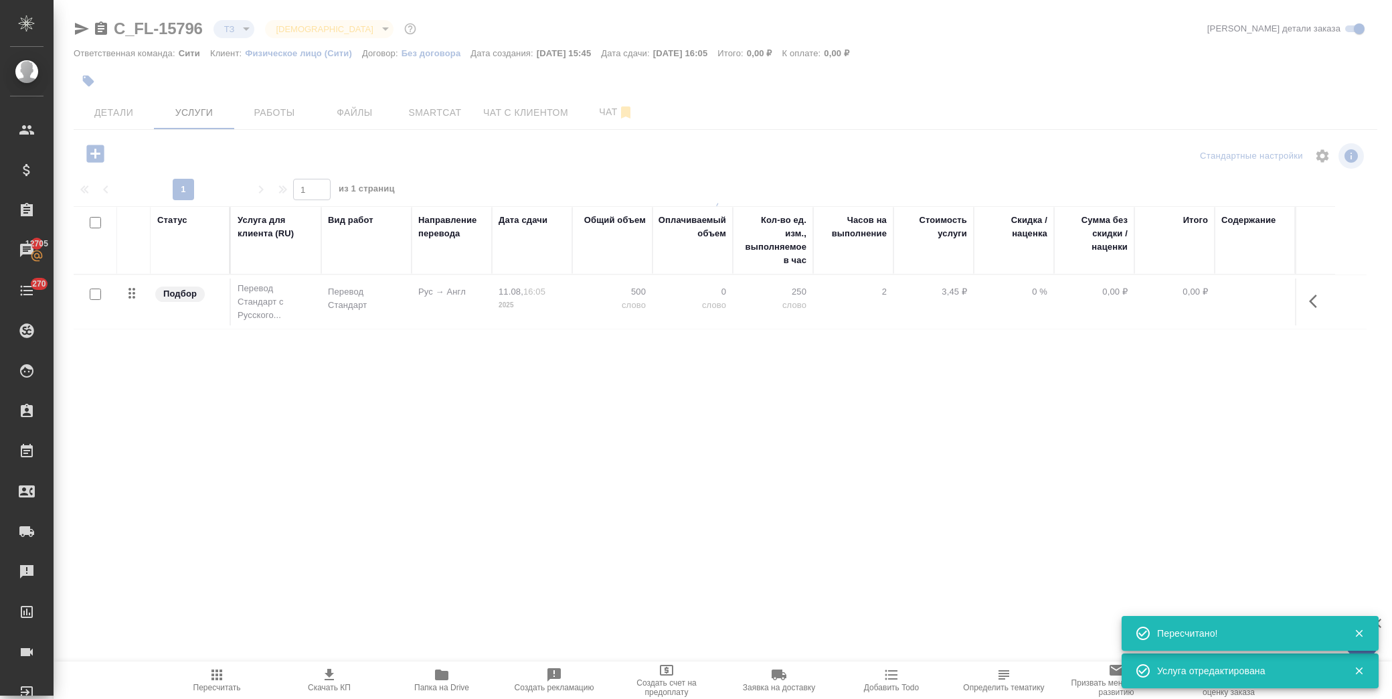
type input "urgent"
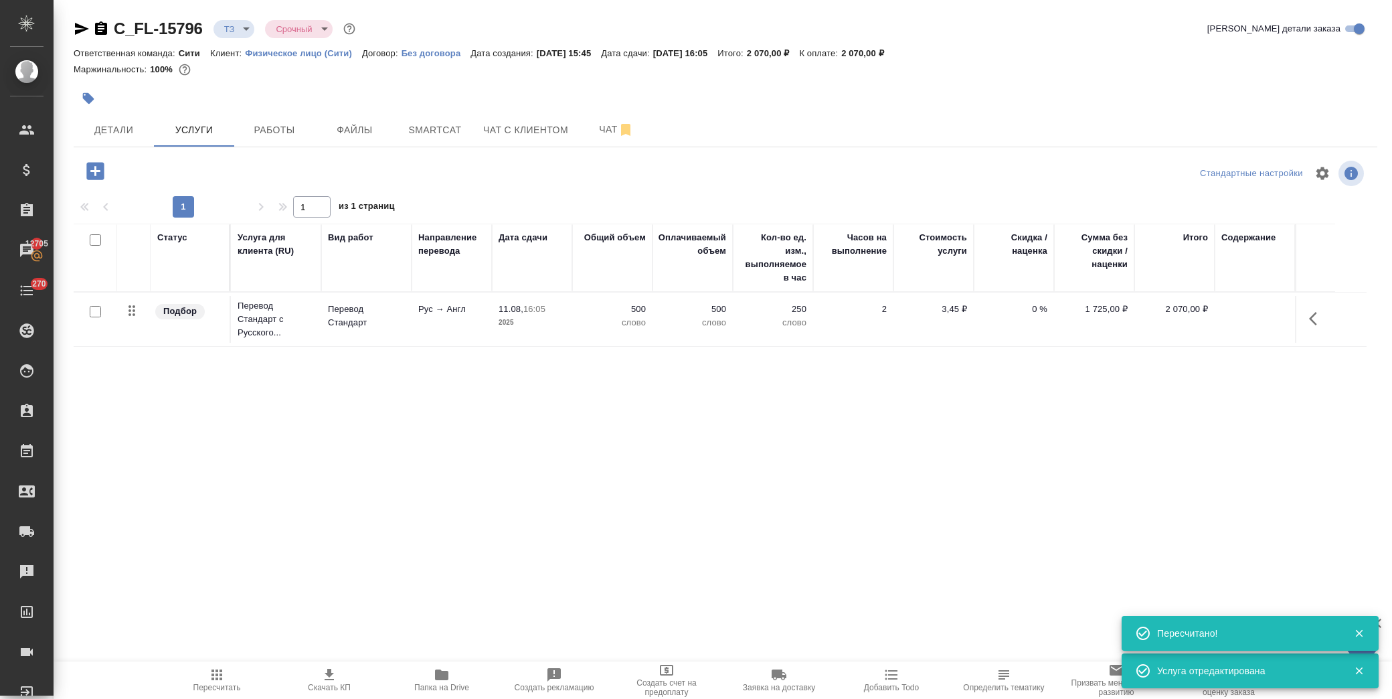
click at [98, 172] on icon "button" at bounding box center [94, 170] width 17 height 17
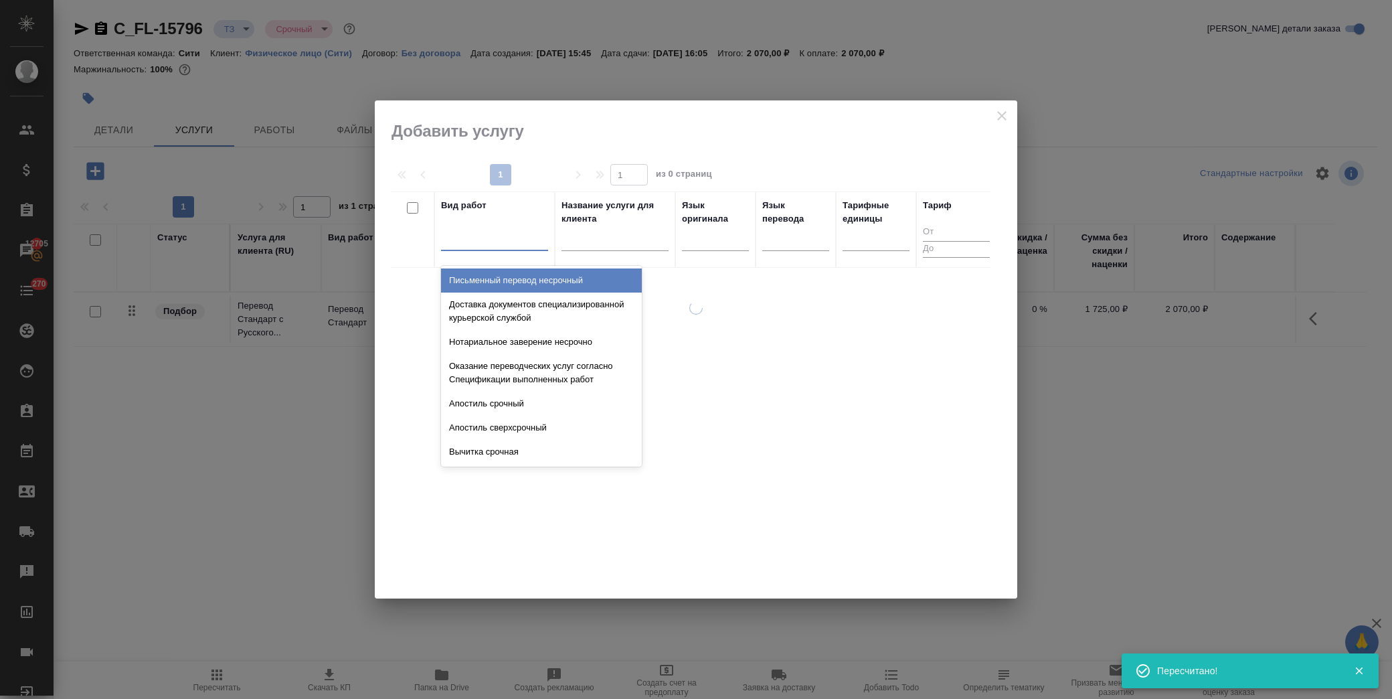
click at [467, 239] on div at bounding box center [494, 237] width 107 height 19
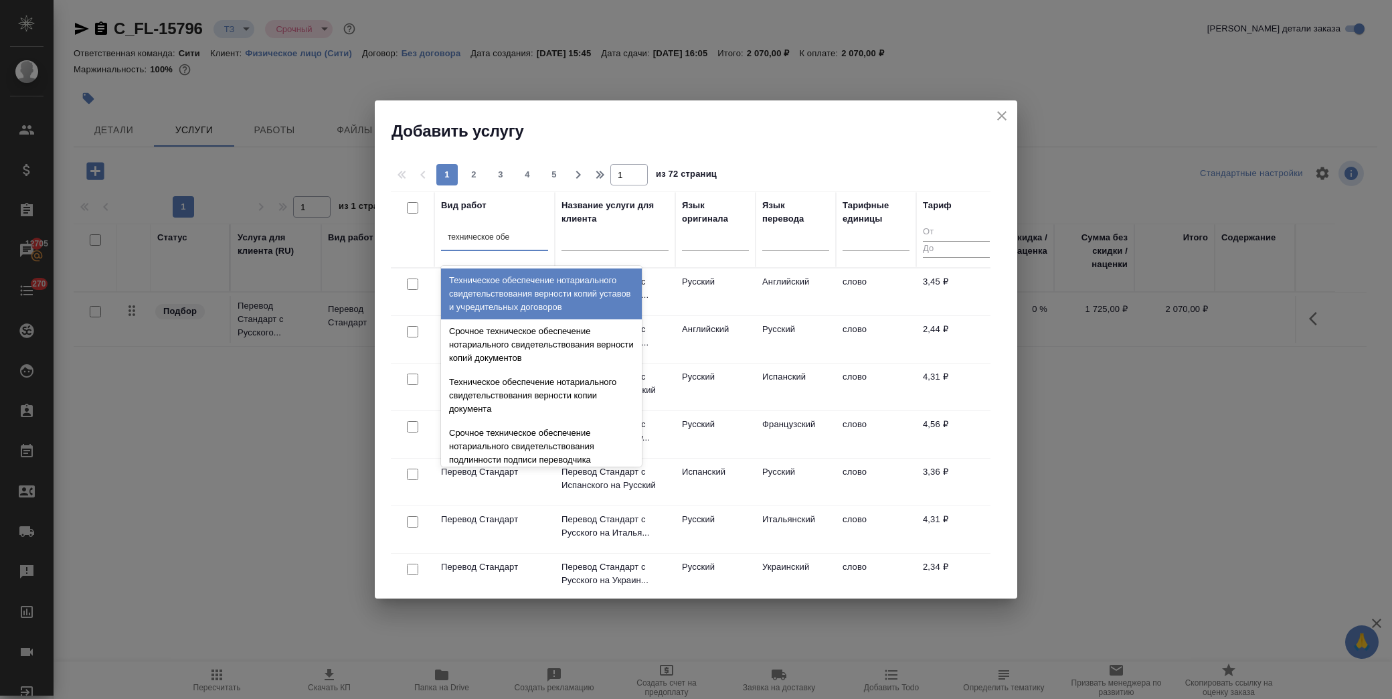
type input "техническое обес"
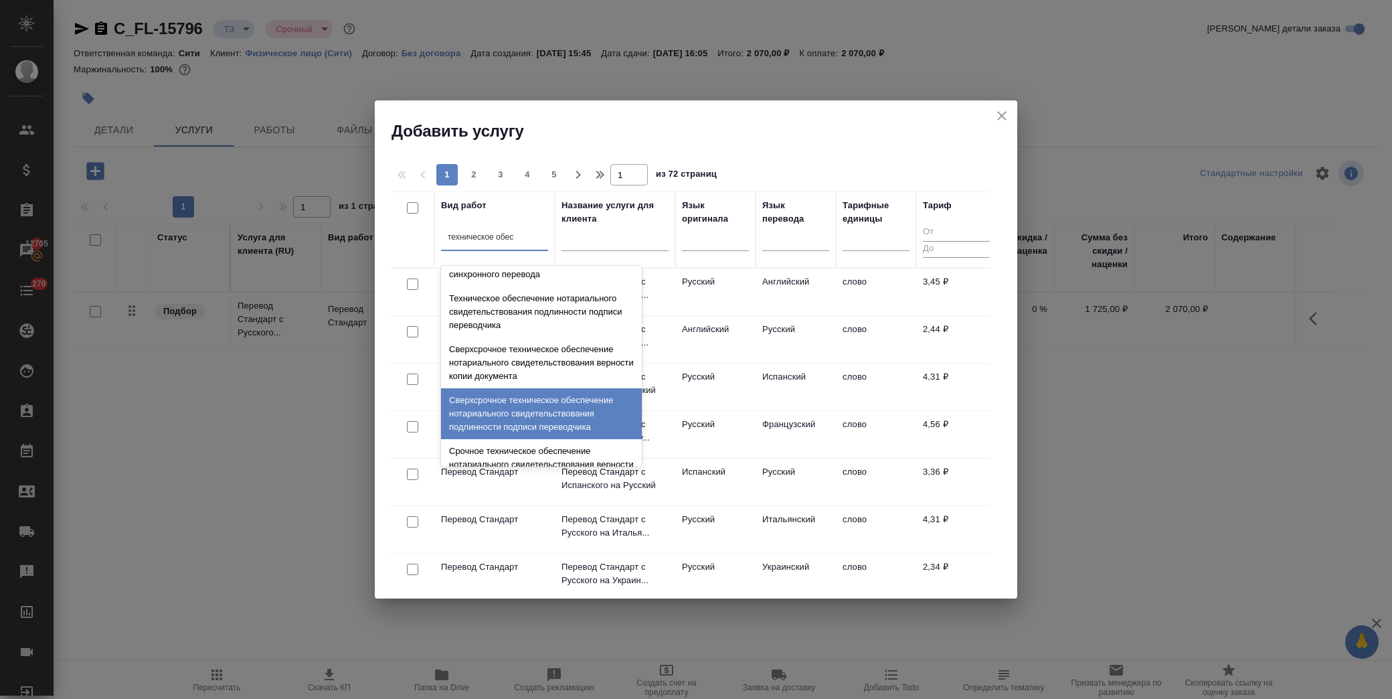
scroll to position [149, 0]
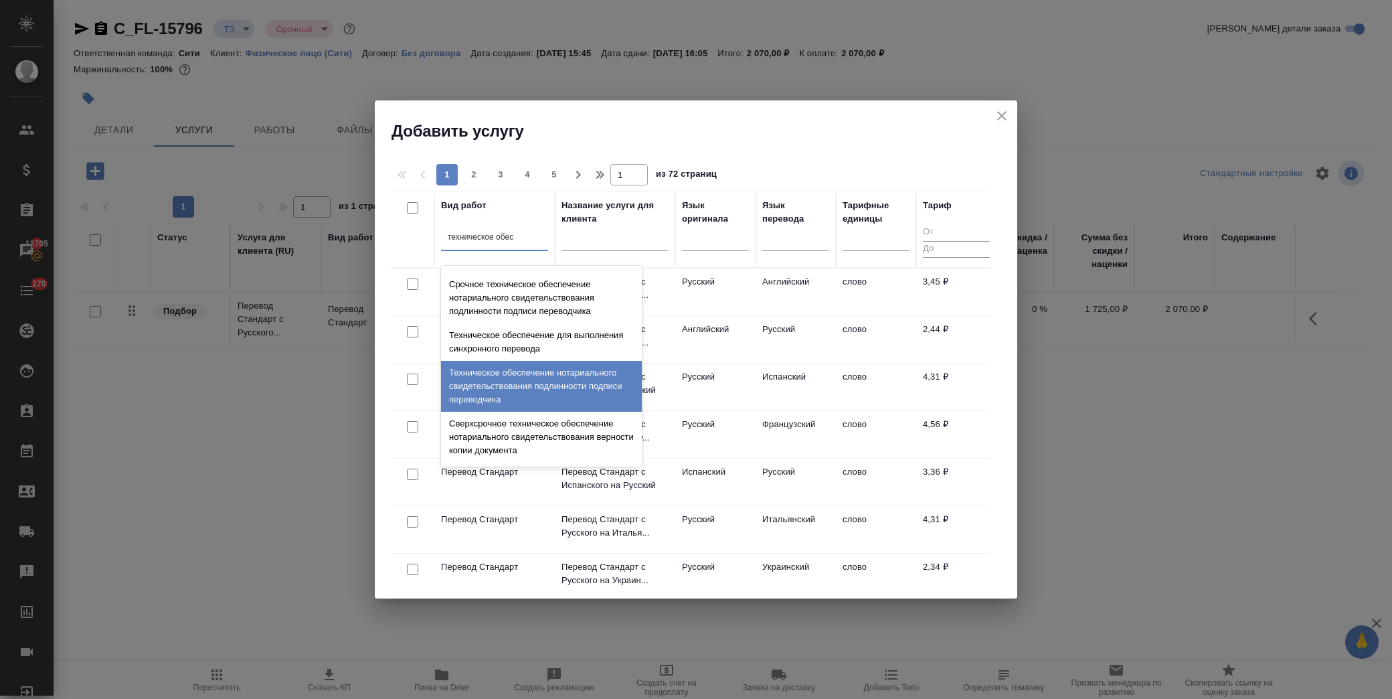
click at [511, 391] on div "Техническое обеспечение нотариального свидетельствования подлинности подписи пе…" at bounding box center [541, 386] width 201 height 51
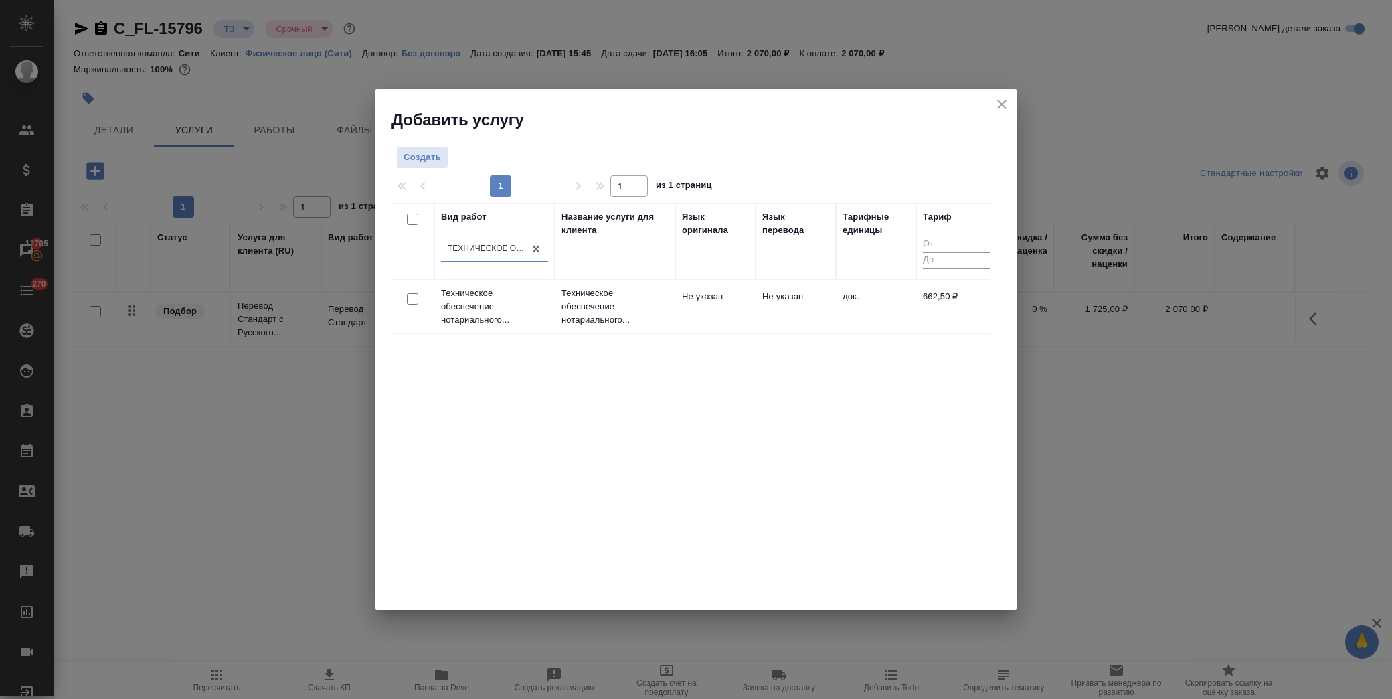
drag, startPoint x: 413, startPoint y: 299, endPoint x: 456, endPoint y: 295, distance: 43.7
click at [413, 299] on input "checkbox" at bounding box center [412, 298] width 11 height 11
checkbox input "true"
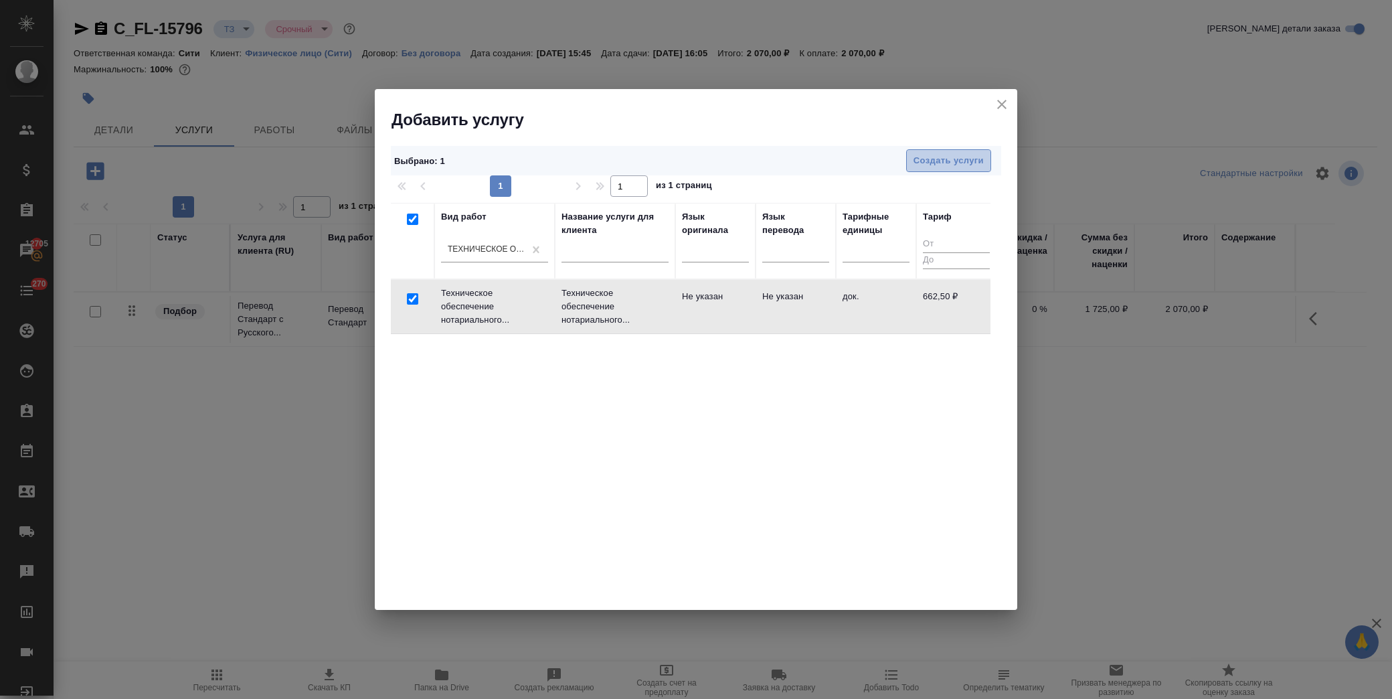
click at [932, 162] on span "Создать услуги" at bounding box center [949, 160] width 70 height 15
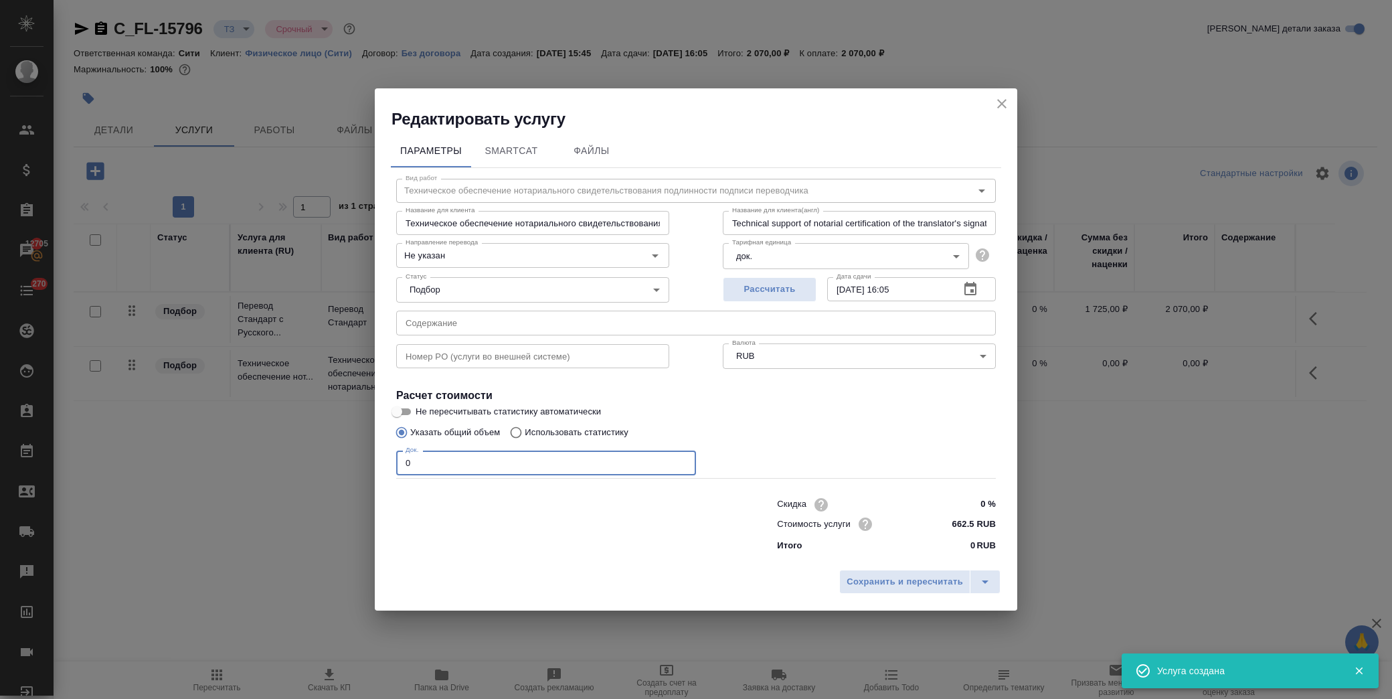
drag, startPoint x: 446, startPoint y: 464, endPoint x: 316, endPoint y: 454, distance: 130.9
click at [296, 464] on div "Редактировать услугу Параметры SmartCat Файлы Вид работ Техническое обеспечение…" at bounding box center [696, 349] width 1392 height 699
type input "1"
click at [942, 581] on span "Сохранить и пересчитать" at bounding box center [905, 581] width 116 height 15
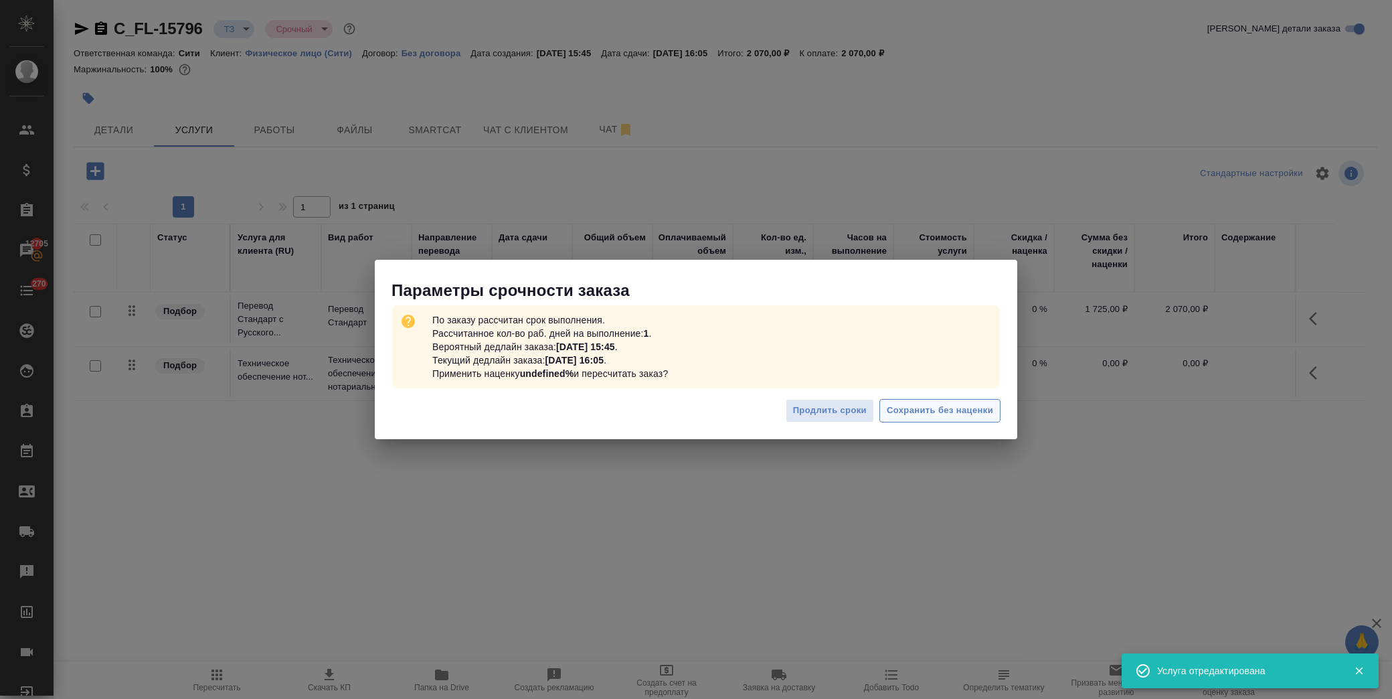
click at [947, 405] on span "Сохранить без наценки" at bounding box center [940, 410] width 106 height 15
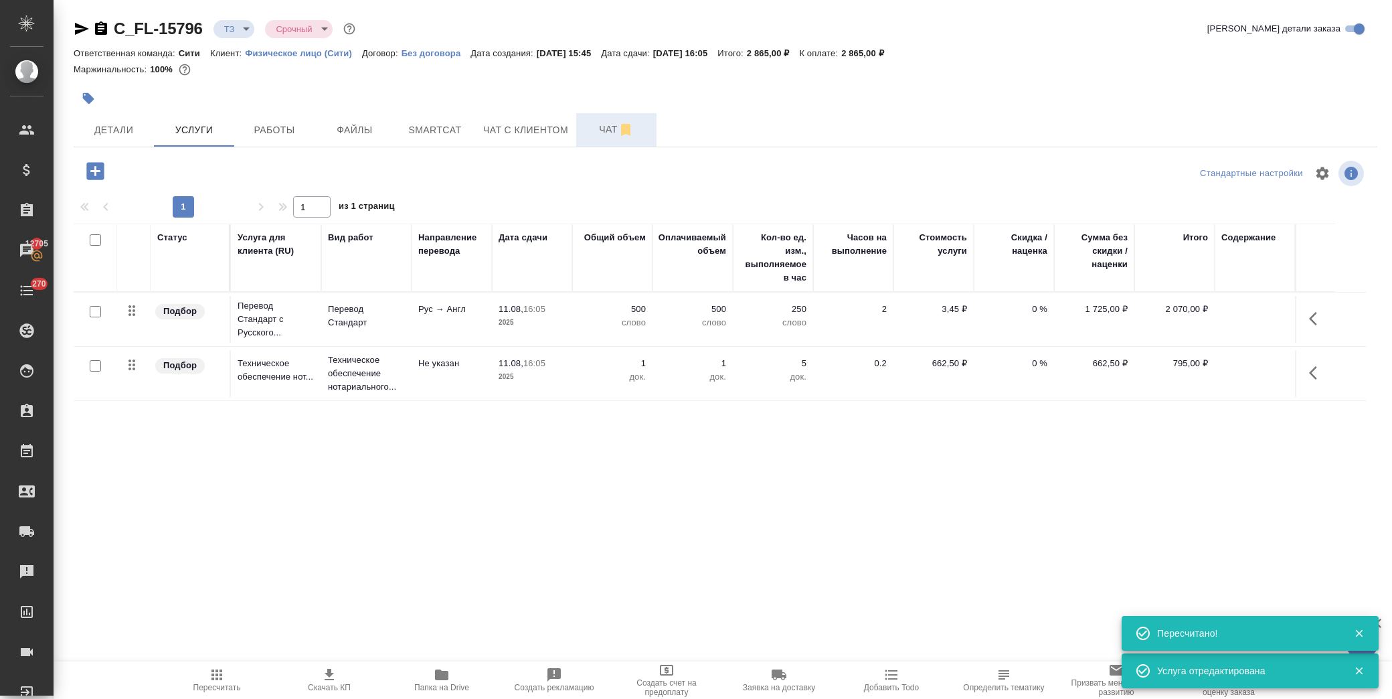
click at [592, 138] on button "Чат" at bounding box center [616, 129] width 80 height 33
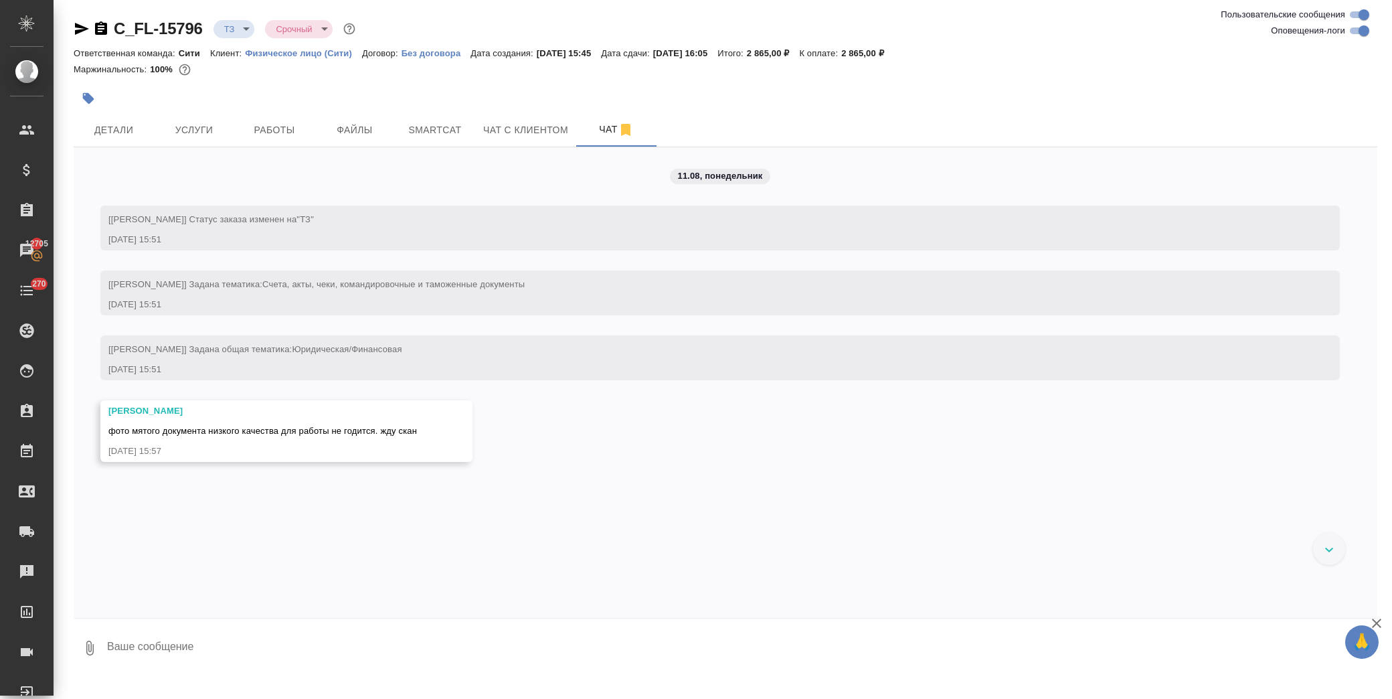
click at [205, 644] on textarea at bounding box center [742, 648] width 1272 height 46
type textarea "скана нет, только это"
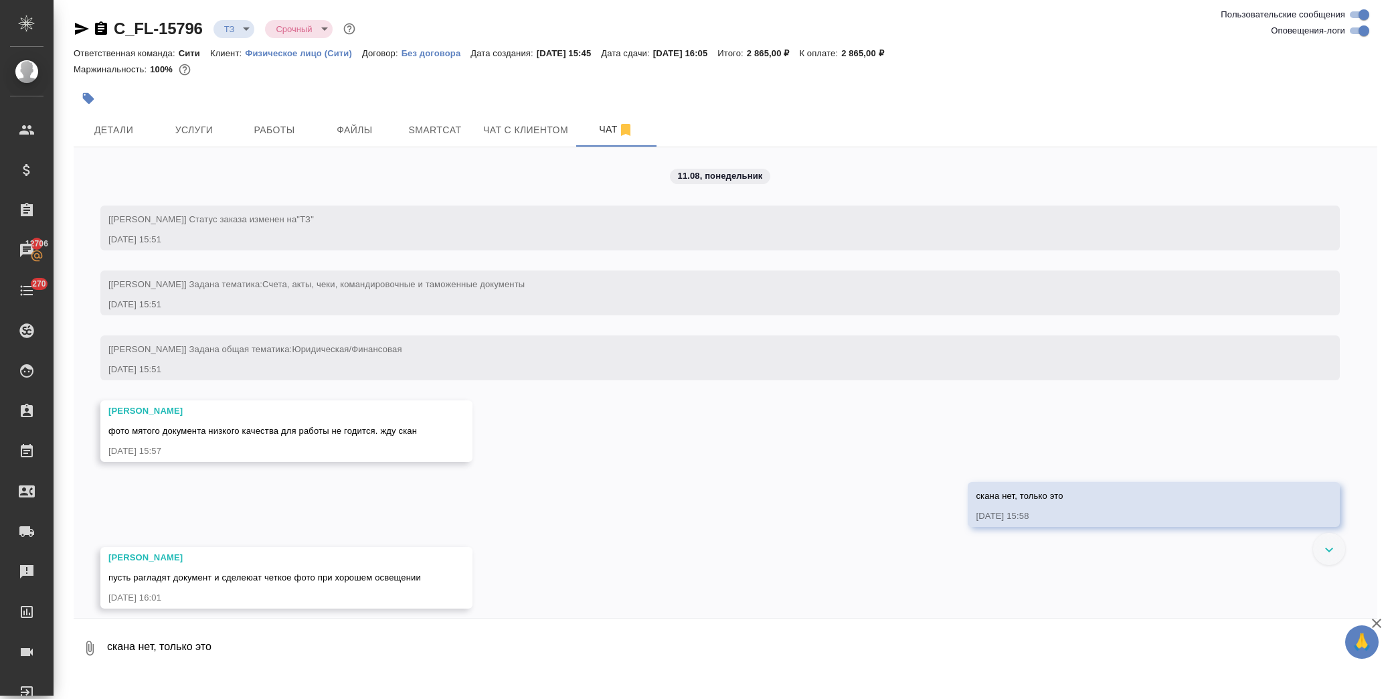
scroll to position [92, 0]
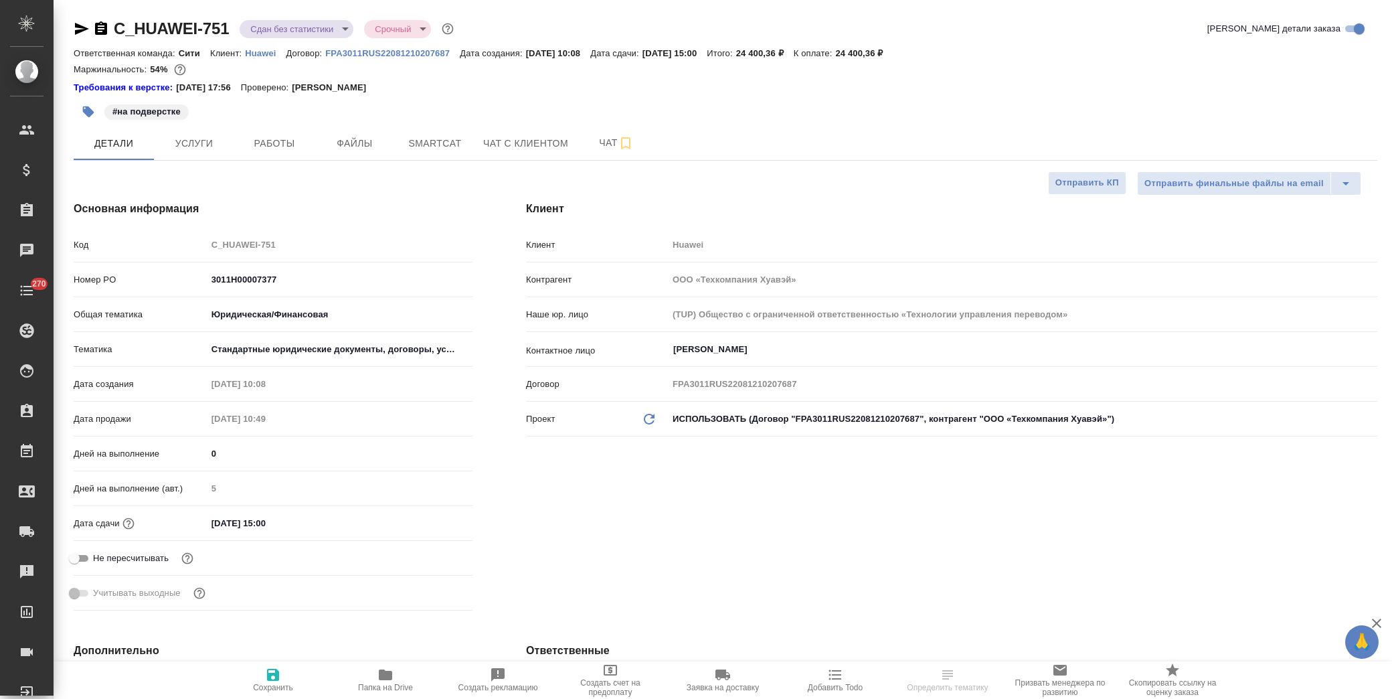
select select "RU"
click at [385, 679] on icon "button" at bounding box center [385, 674] width 13 height 11
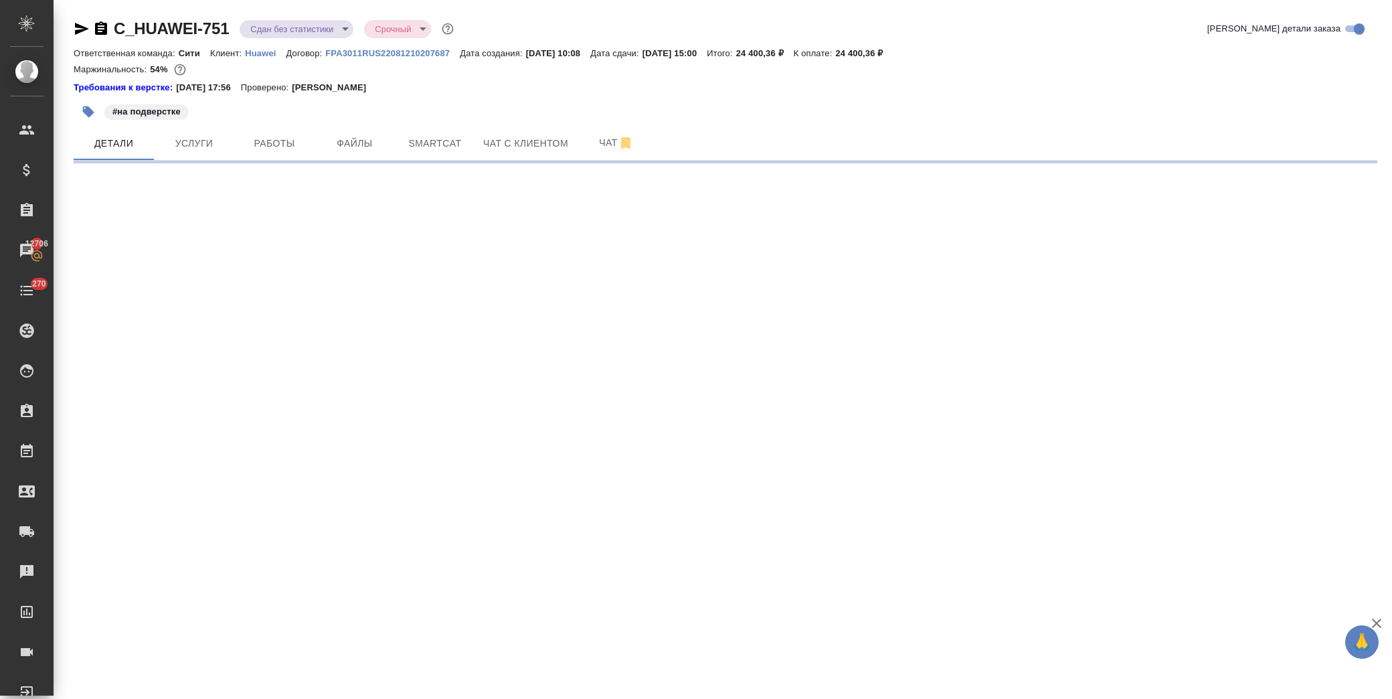
select select "RU"
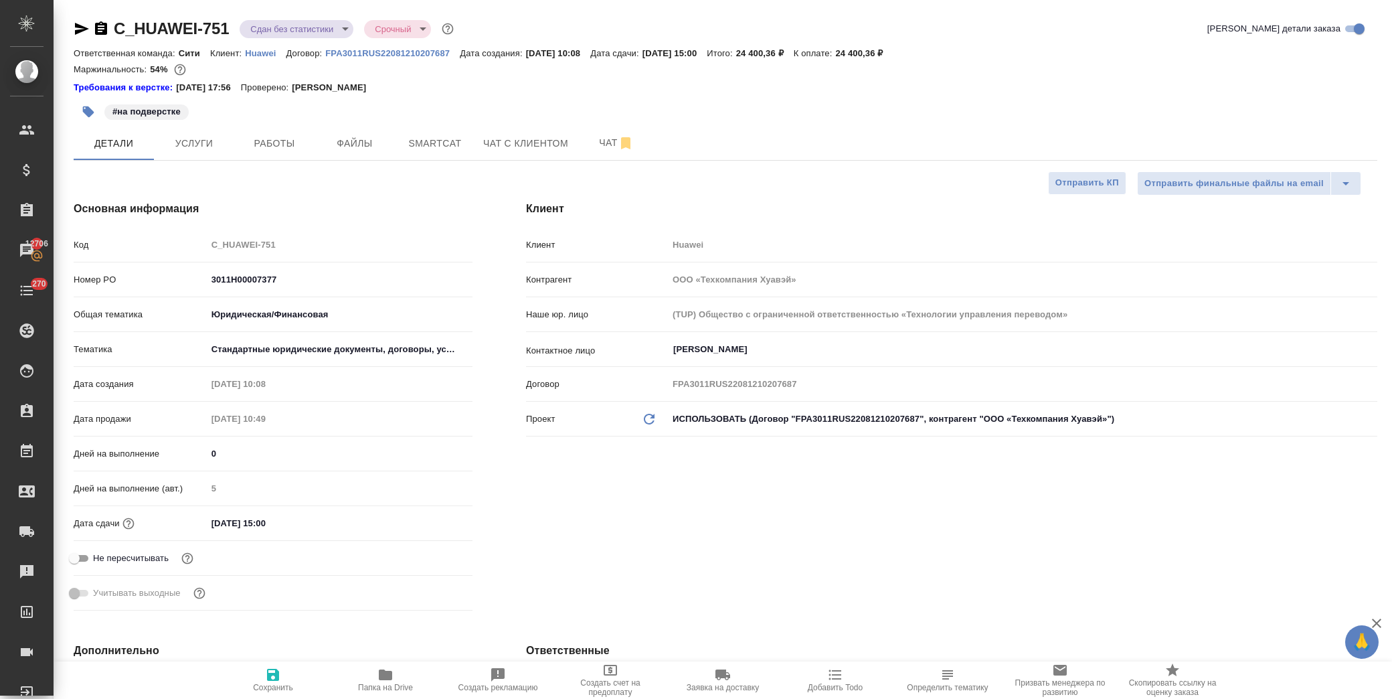
type textarea "x"
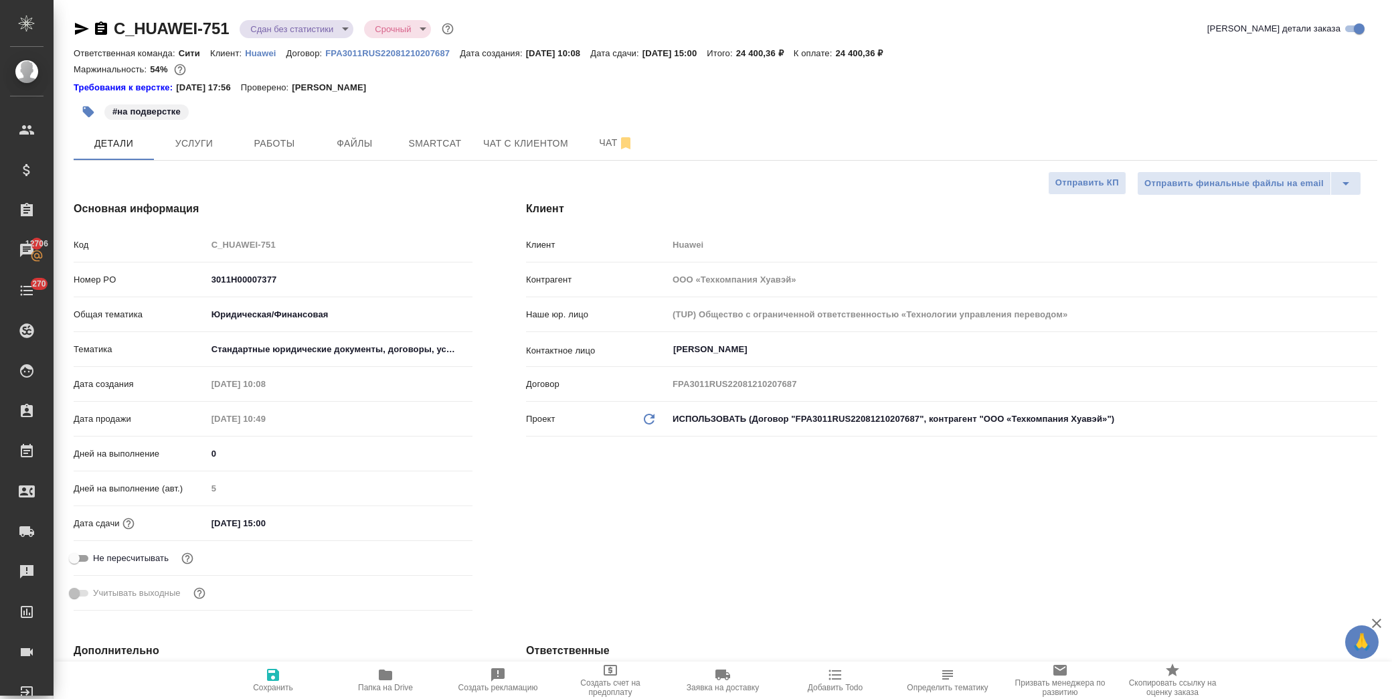
type textarea "x"
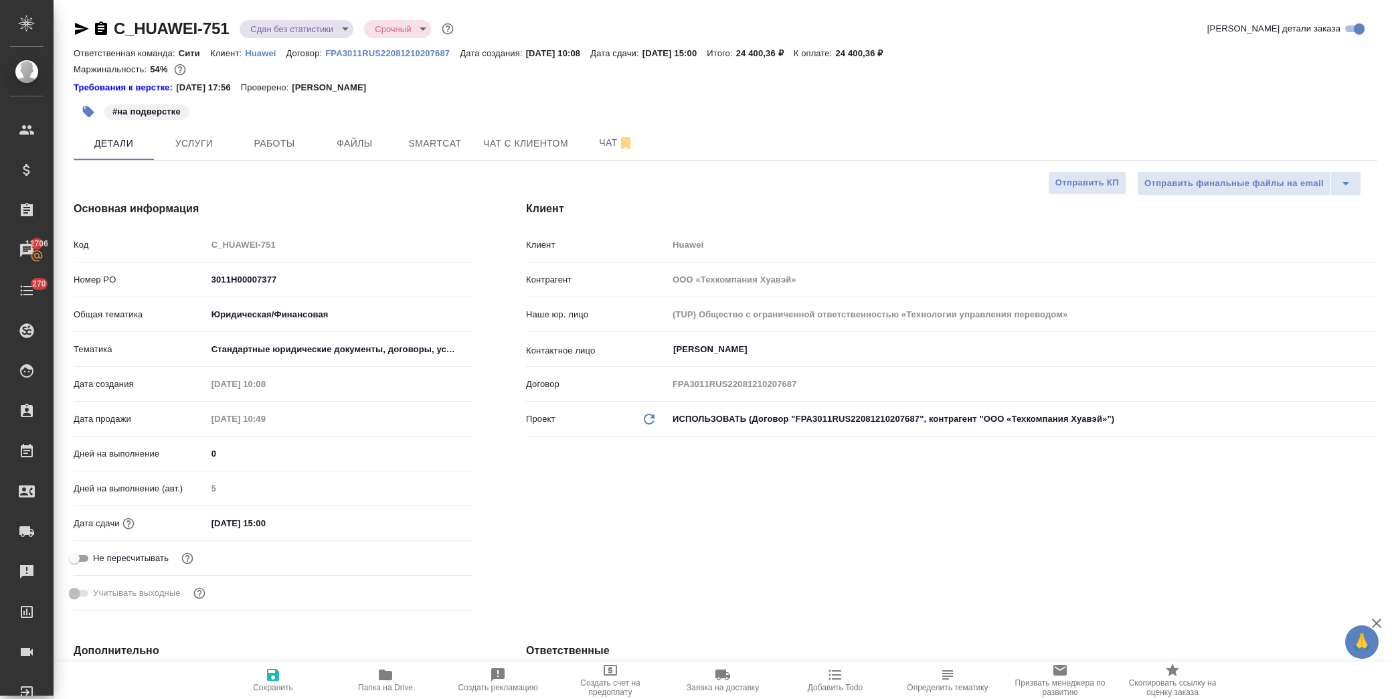
type textarea "x"
drag, startPoint x: 232, startPoint y: 34, endPoint x: 116, endPoint y: 32, distance: 115.8
click at [116, 32] on div "C_HUAWEI-751 Сдан без статистики distributed Срочный urgent" at bounding box center [265, 28] width 383 height 21
copy link "C_HUAWEI-751"
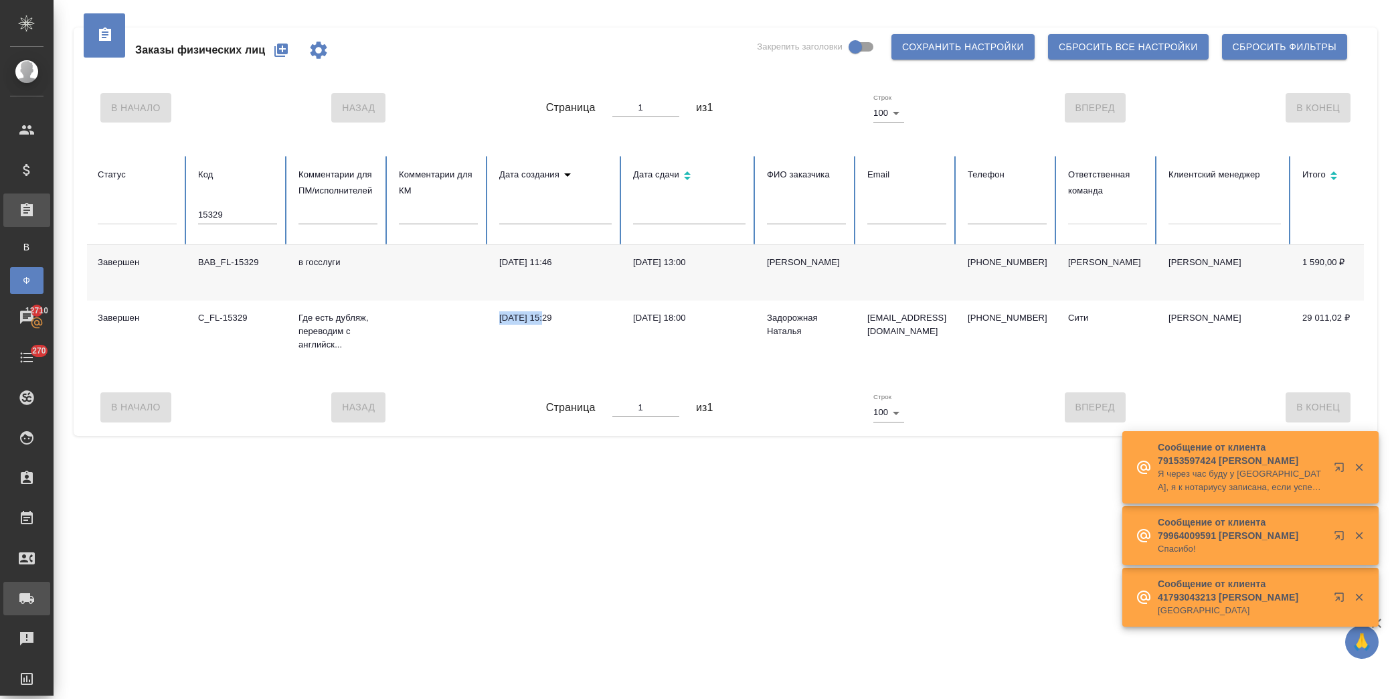
click at [50, 587] on link "Заявки на доставку" at bounding box center [26, 598] width 47 height 33
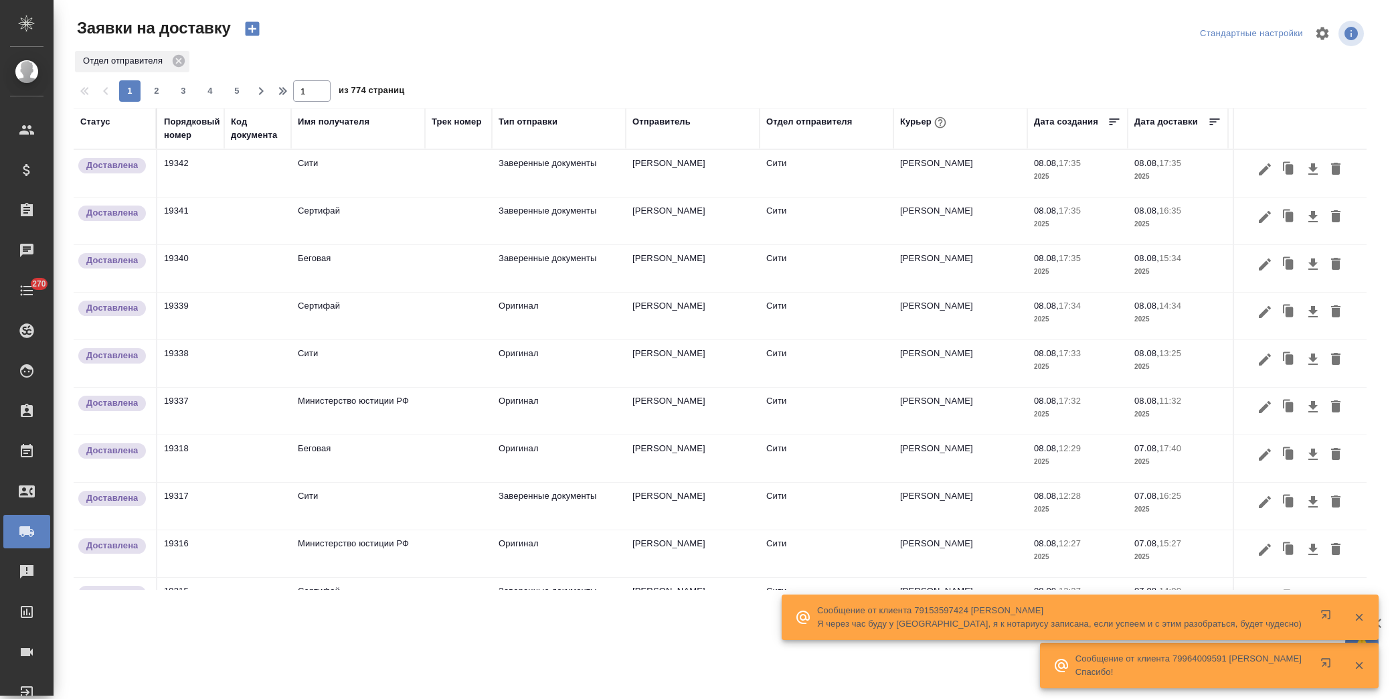
click at [258, 34] on icon "button" at bounding box center [252, 29] width 14 height 14
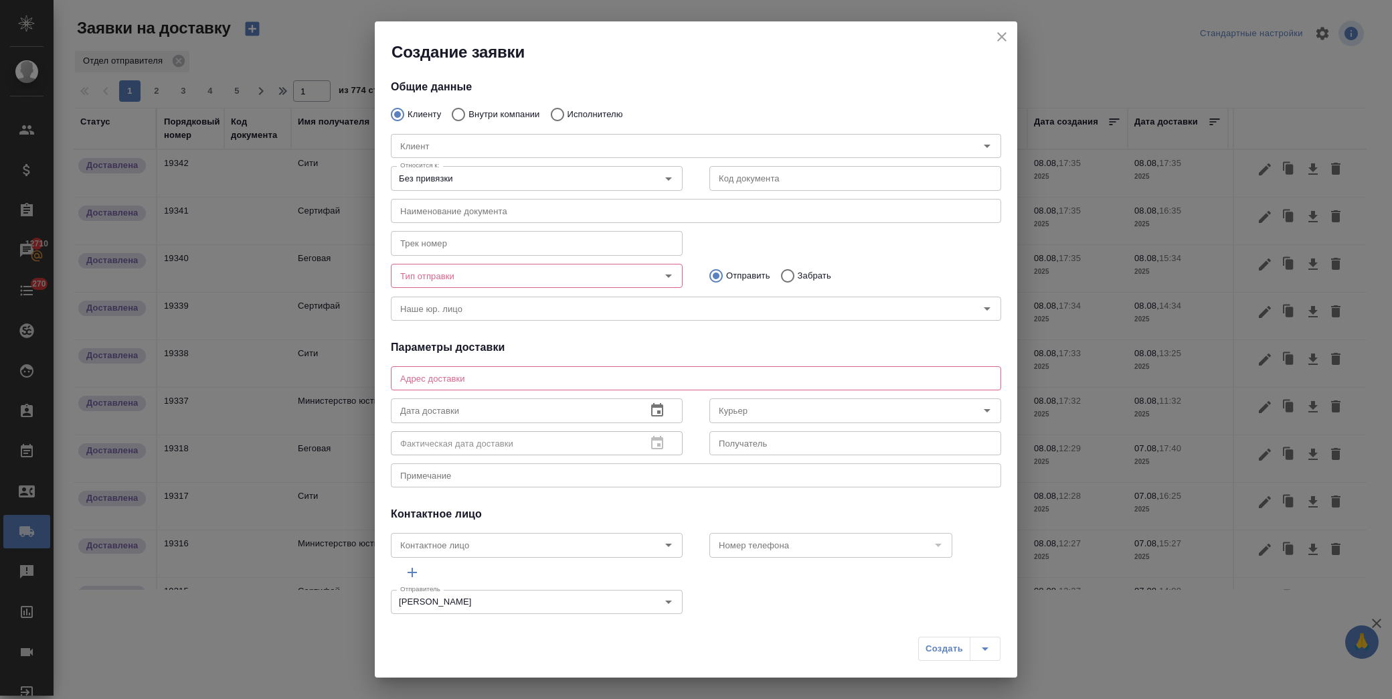
drag, startPoint x: 516, startPoint y: 110, endPoint x: 497, endPoint y: 120, distance: 21.3
click at [515, 110] on p "Внутри компании" at bounding box center [503, 114] width 71 height 13
click at [468, 110] on input "Внутри компании" at bounding box center [456, 114] width 24 height 28
radio input "true"
click at [456, 142] on input "Команда" at bounding box center [673, 146] width 557 height 16
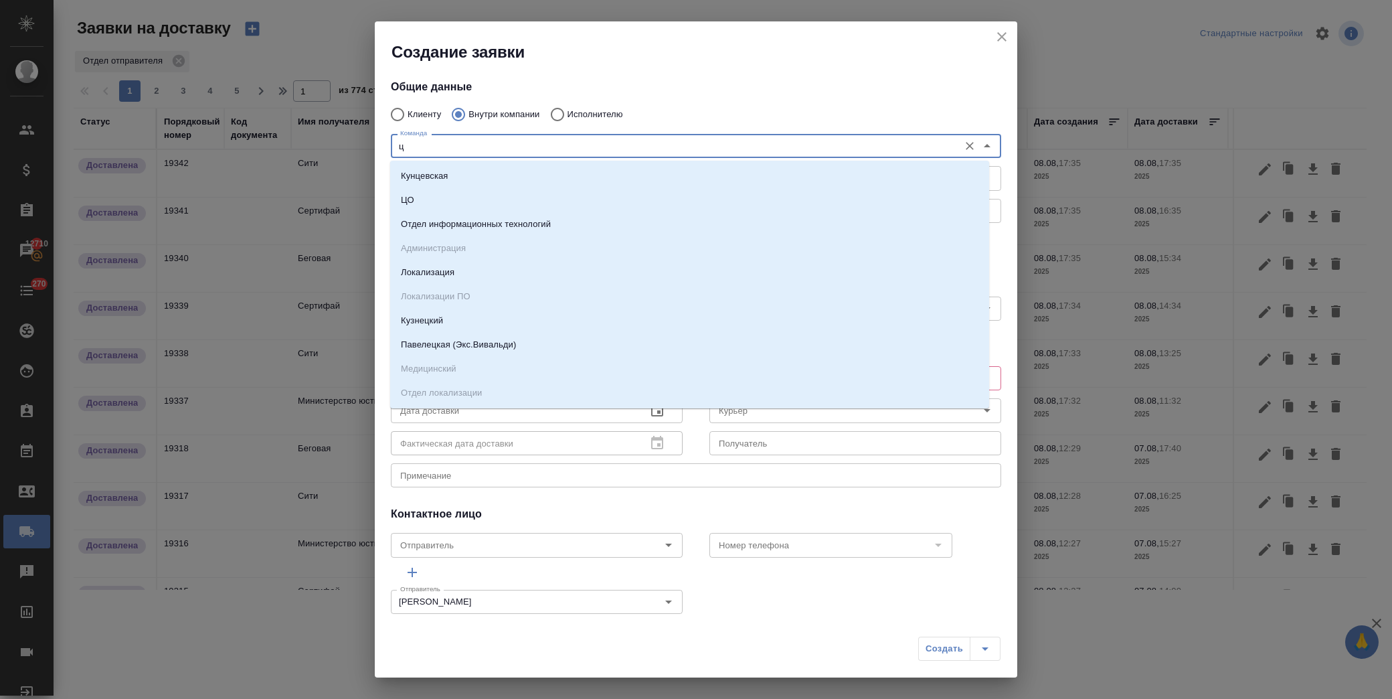
type input "цо"
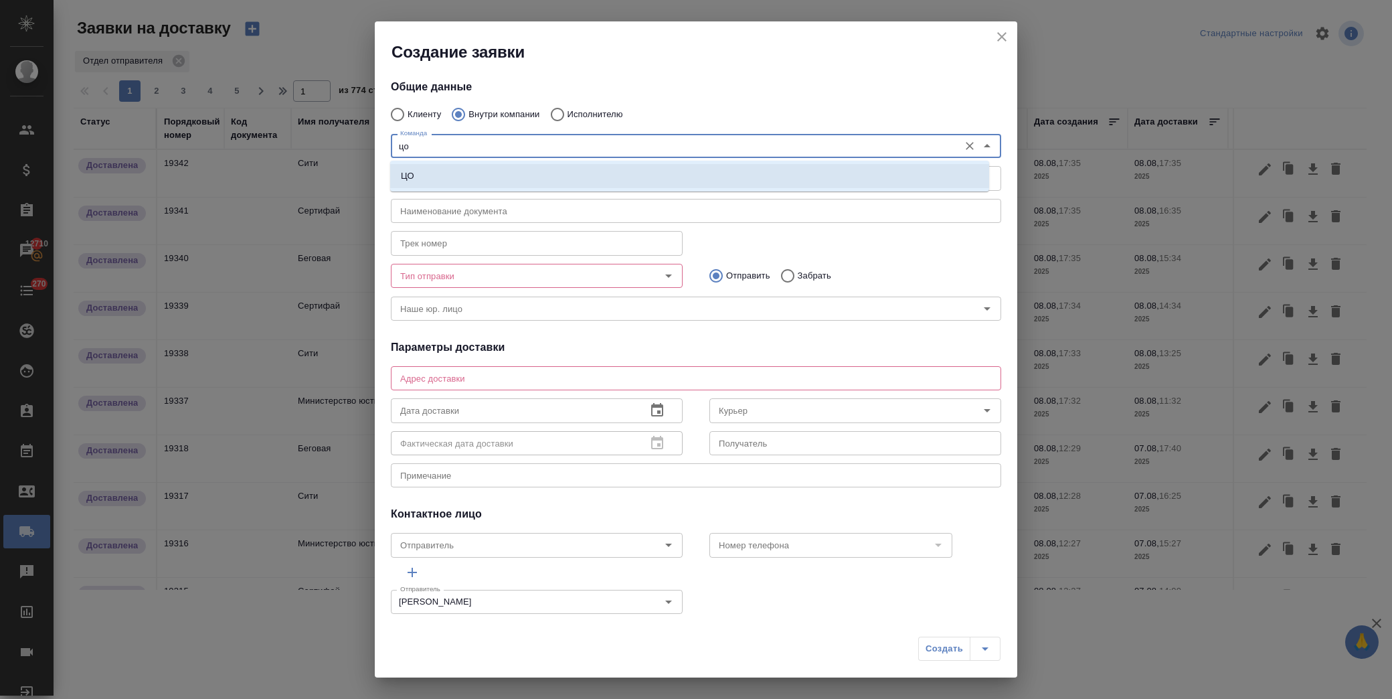
click at [446, 176] on li "ЦО" at bounding box center [689, 176] width 599 height 24
type textarea "ул. Золотая, д. 11"
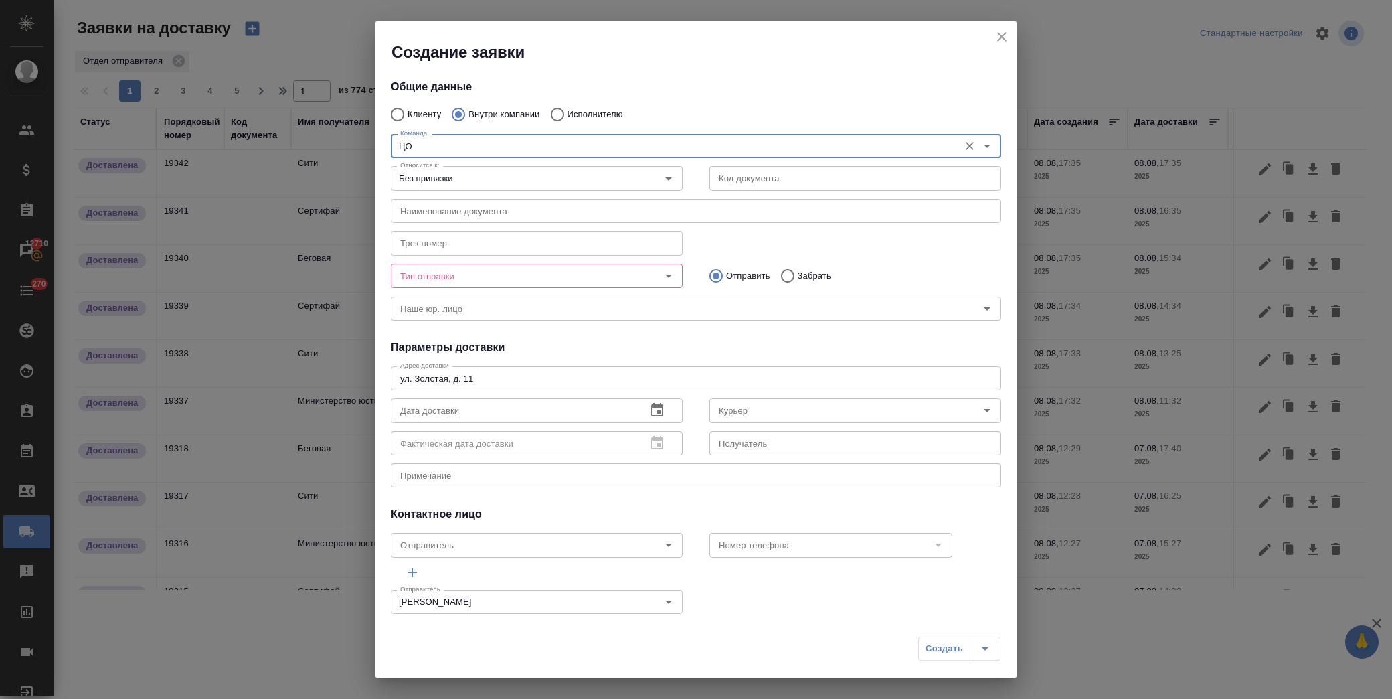
type input "ЦО"
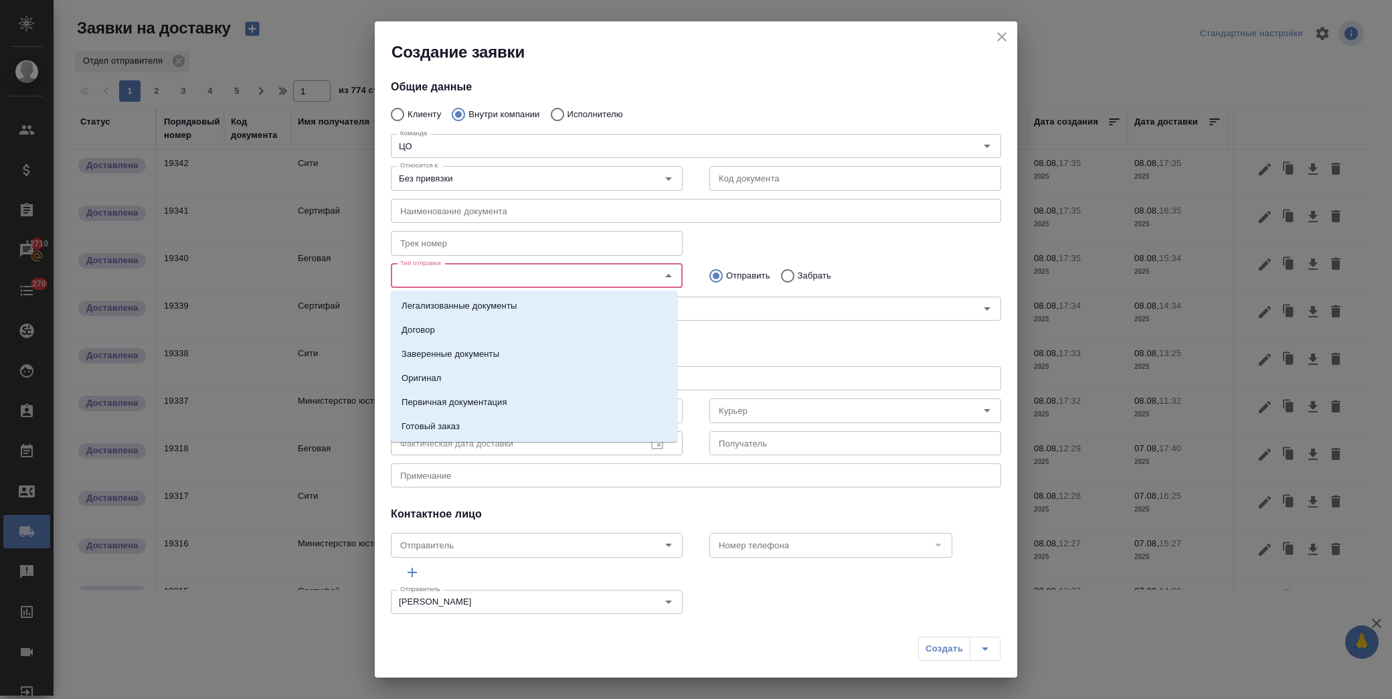
drag, startPoint x: 477, startPoint y: 276, endPoint x: 740, endPoint y: 276, distance: 262.4
click at [479, 276] on input "Тип отправки" at bounding box center [514, 276] width 239 height 16
click at [551, 407] on li "Первичная документация" at bounding box center [534, 402] width 286 height 24
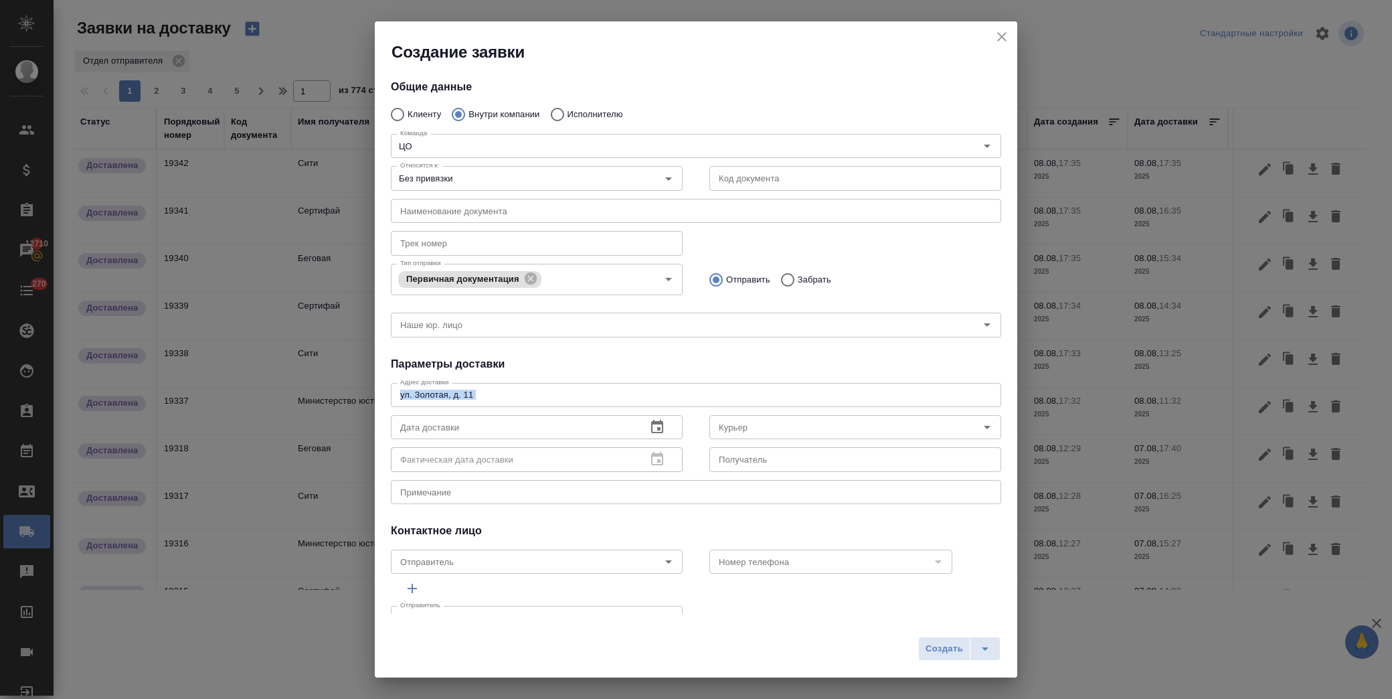
drag, startPoint x: 513, startPoint y: 400, endPoint x: 115, endPoint y: 389, distance: 397.7
click at [114, 392] on div "Создание заявки Общие данные Клиенту Внутри компании Исполнителю Команда ЦО Ком…" at bounding box center [696, 349] width 1392 height 699
drag, startPoint x: 470, startPoint y: 387, endPoint x: 507, endPoint y: 398, distance: 38.3
click at [472, 387] on div "ул. Золотая, д. 11 x Адрес доставки" at bounding box center [696, 395] width 610 height 24
drag, startPoint x: 503, startPoint y: 398, endPoint x: 327, endPoint y: 398, distance: 176.0
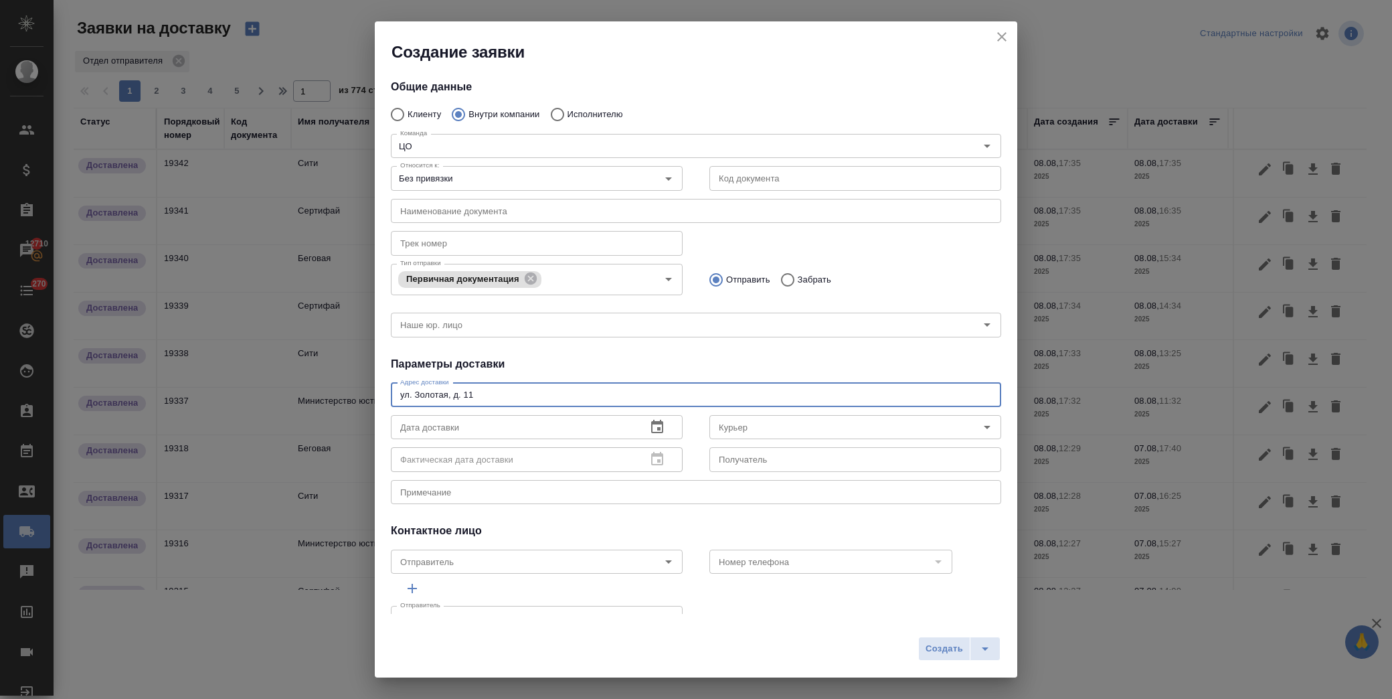
click at [327, 398] on div "Создание заявки Общие данные Клиенту Внутри компании Исполнителю Команда ЦО Ком…" at bounding box center [696, 349] width 1392 height 699
type textarea "Бауманская"
click at [649, 427] on icon "button" at bounding box center [657, 427] width 16 height 16
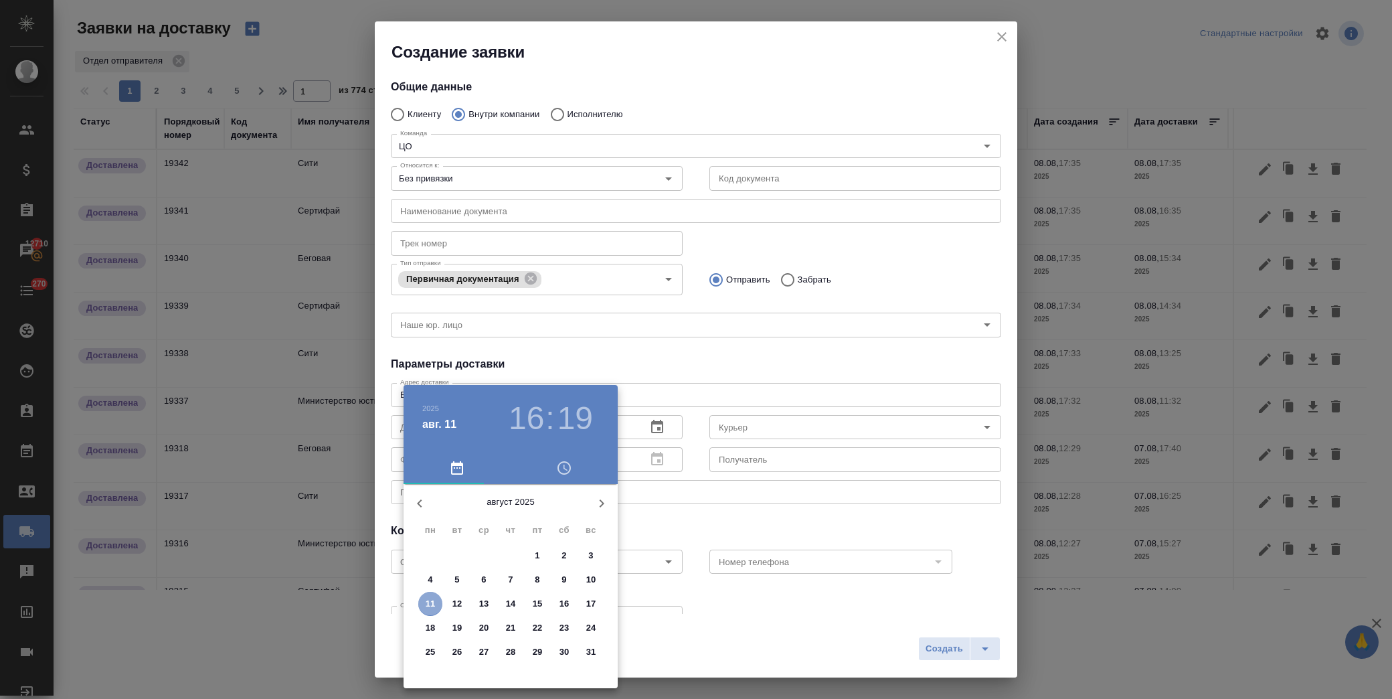
click at [436, 602] on span "11" at bounding box center [430, 603] width 24 height 13
type input "11.08.2025 16:19"
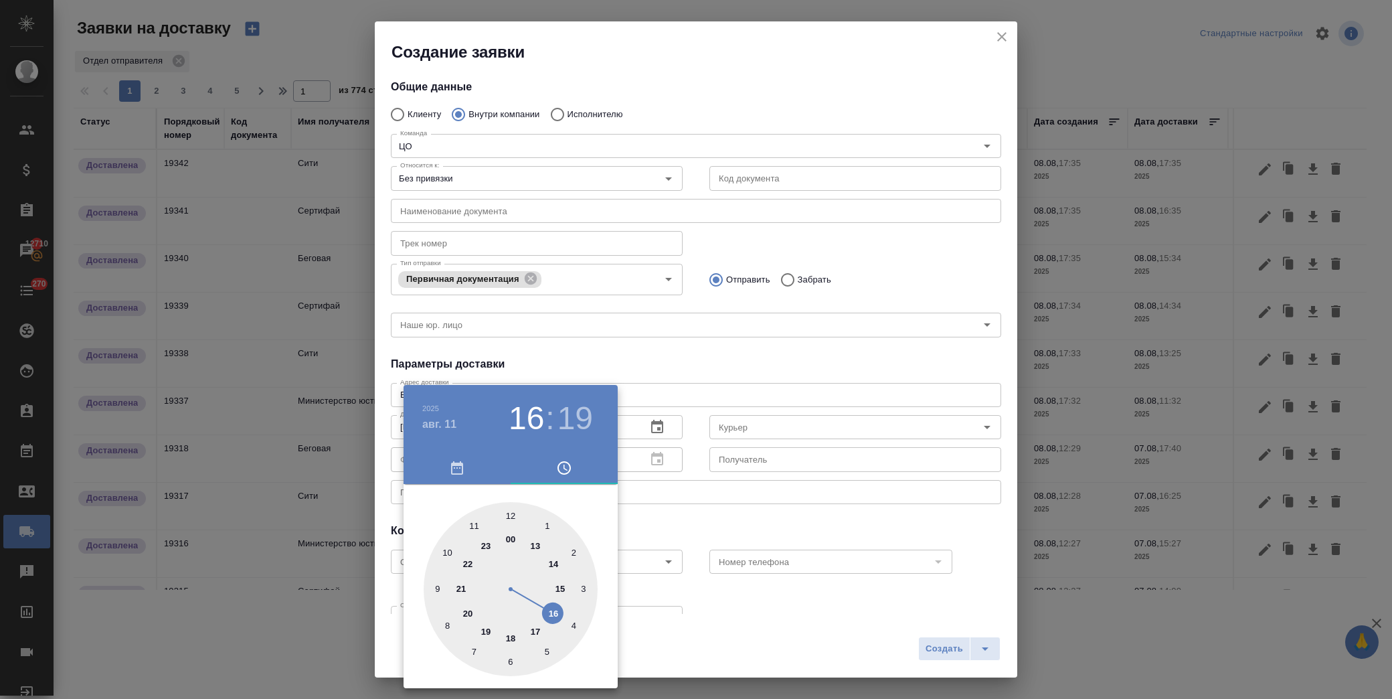
click at [806, 425] on div at bounding box center [696, 349] width 1392 height 699
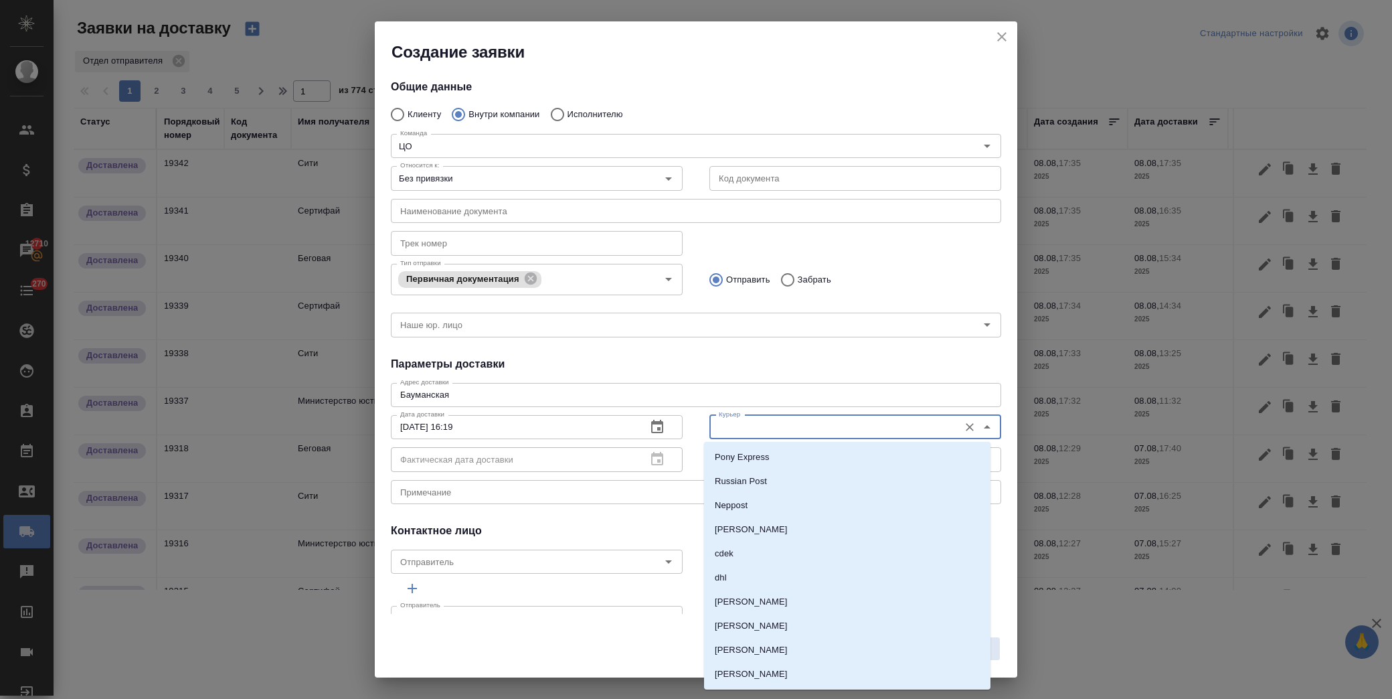
click at [780, 427] on input "Курьер" at bounding box center [832, 427] width 239 height 16
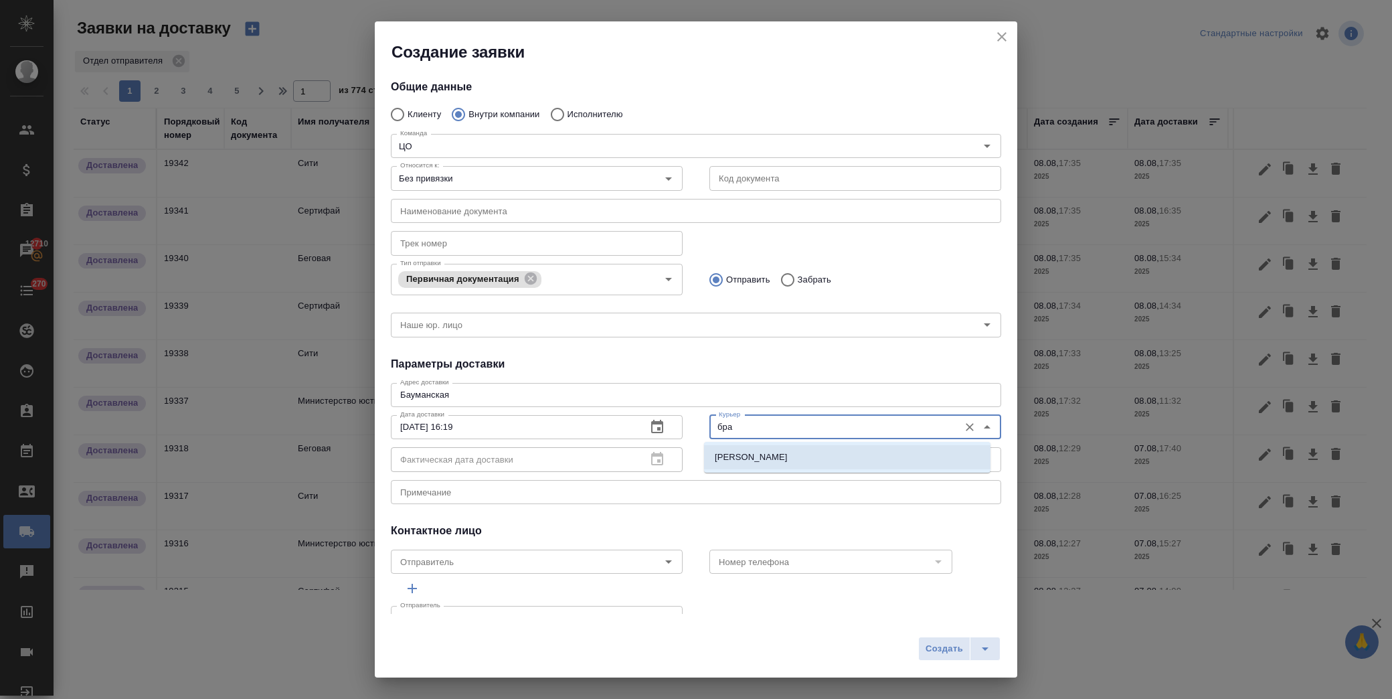
click at [788, 458] on p "Братолюбова Наталья" at bounding box center [751, 456] width 73 height 13
type input "Братолюбова Наталья"
drag, startPoint x: 932, startPoint y: 647, endPoint x: 926, endPoint y: 636, distance: 13.2
click at [931, 646] on span "Создать" at bounding box center [944, 648] width 37 height 15
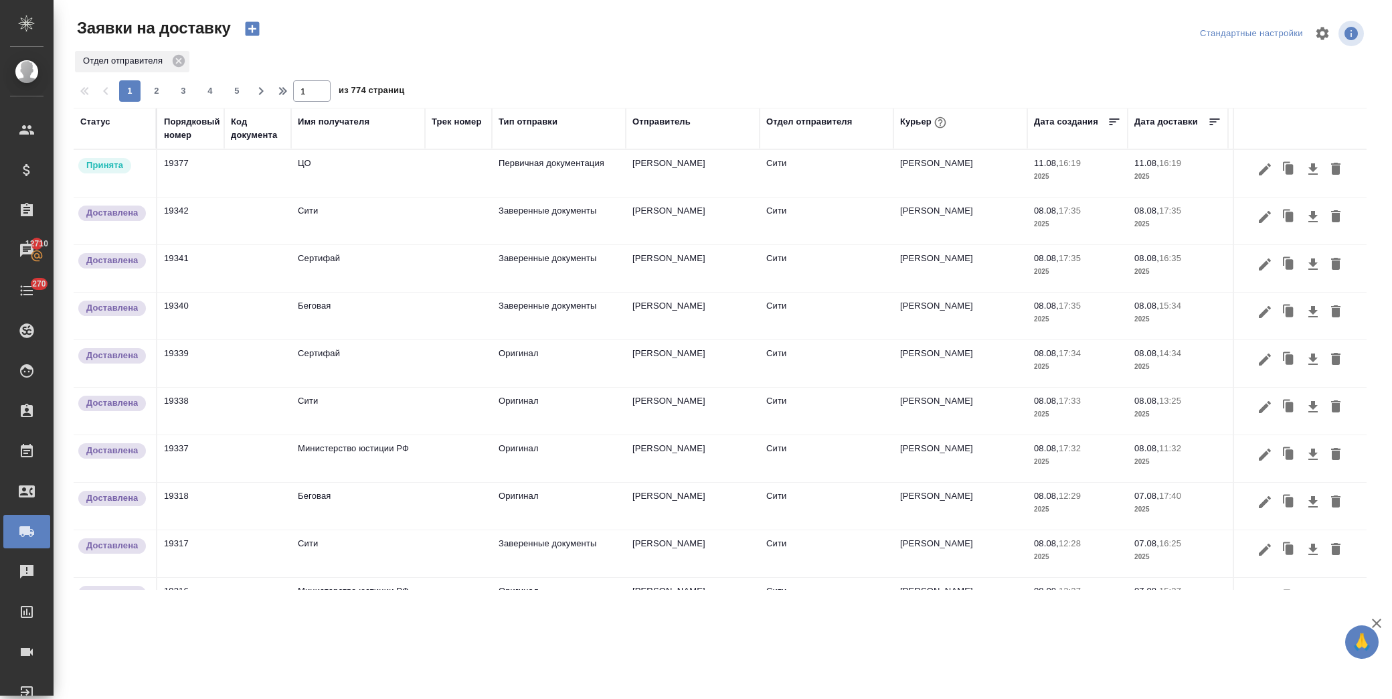
click at [369, 172] on td "ЦО" at bounding box center [358, 173] width 134 height 47
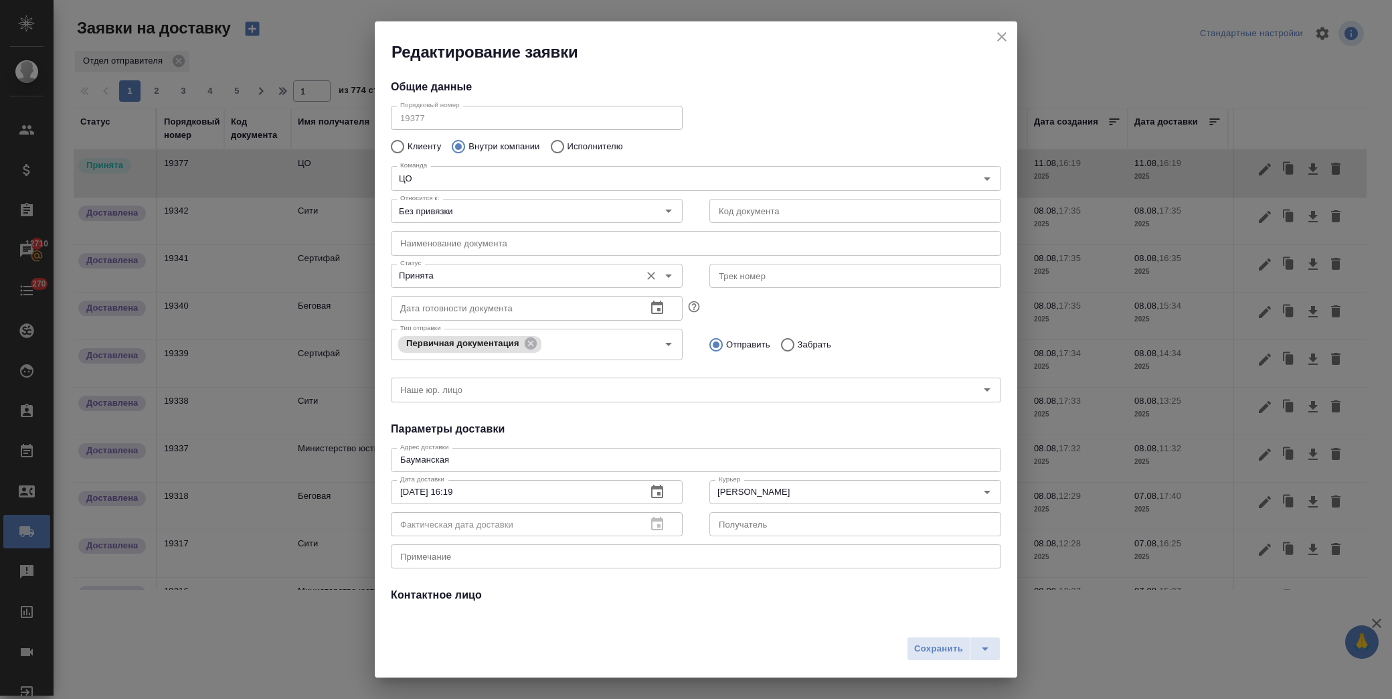
click at [502, 276] on input "Принята" at bounding box center [514, 276] width 239 height 16
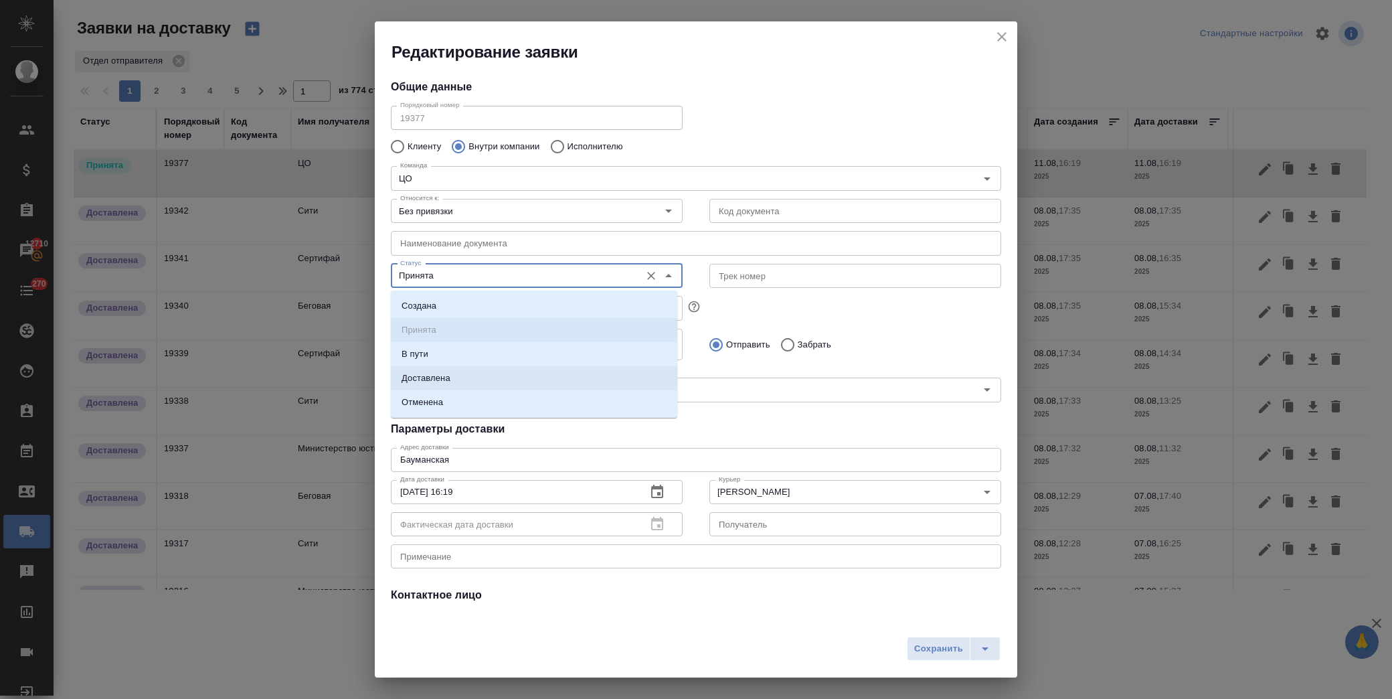
click at [460, 383] on li "Доставлена" at bounding box center [534, 378] width 286 height 24
type input "Доставлена"
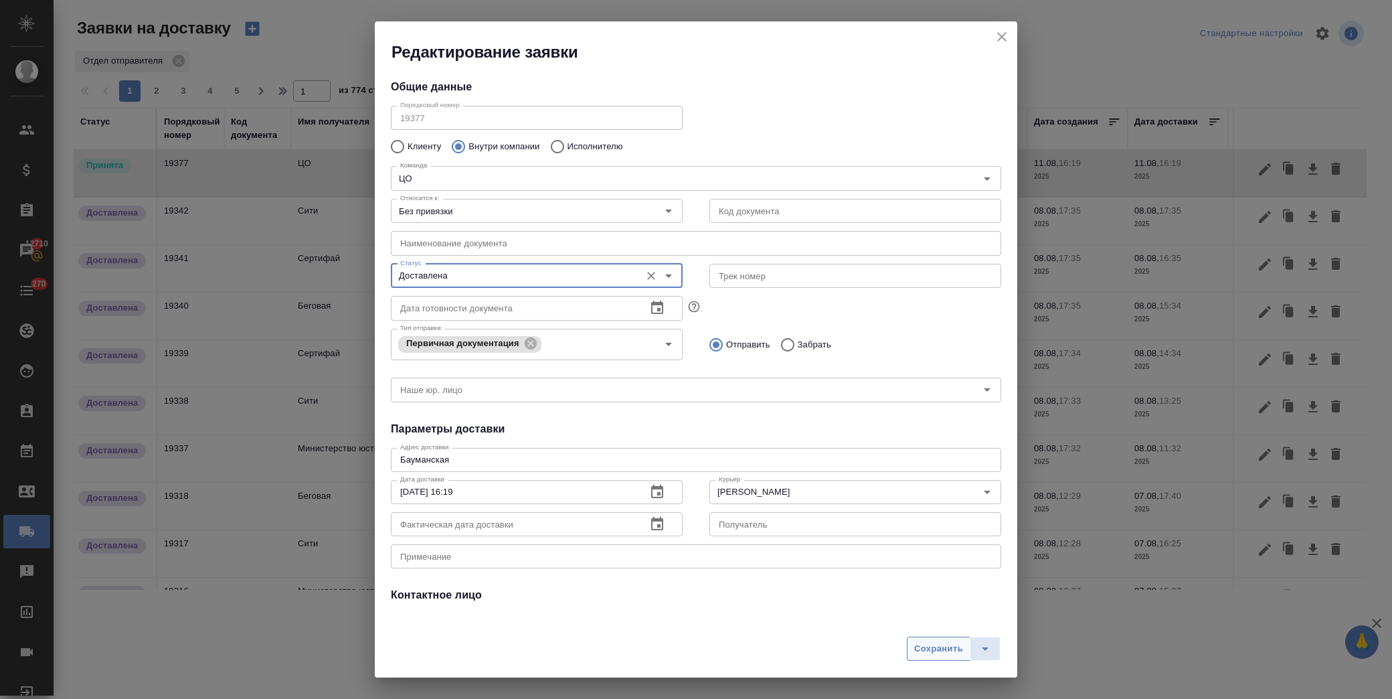
click at [946, 643] on span "Сохранить" at bounding box center [938, 648] width 49 height 15
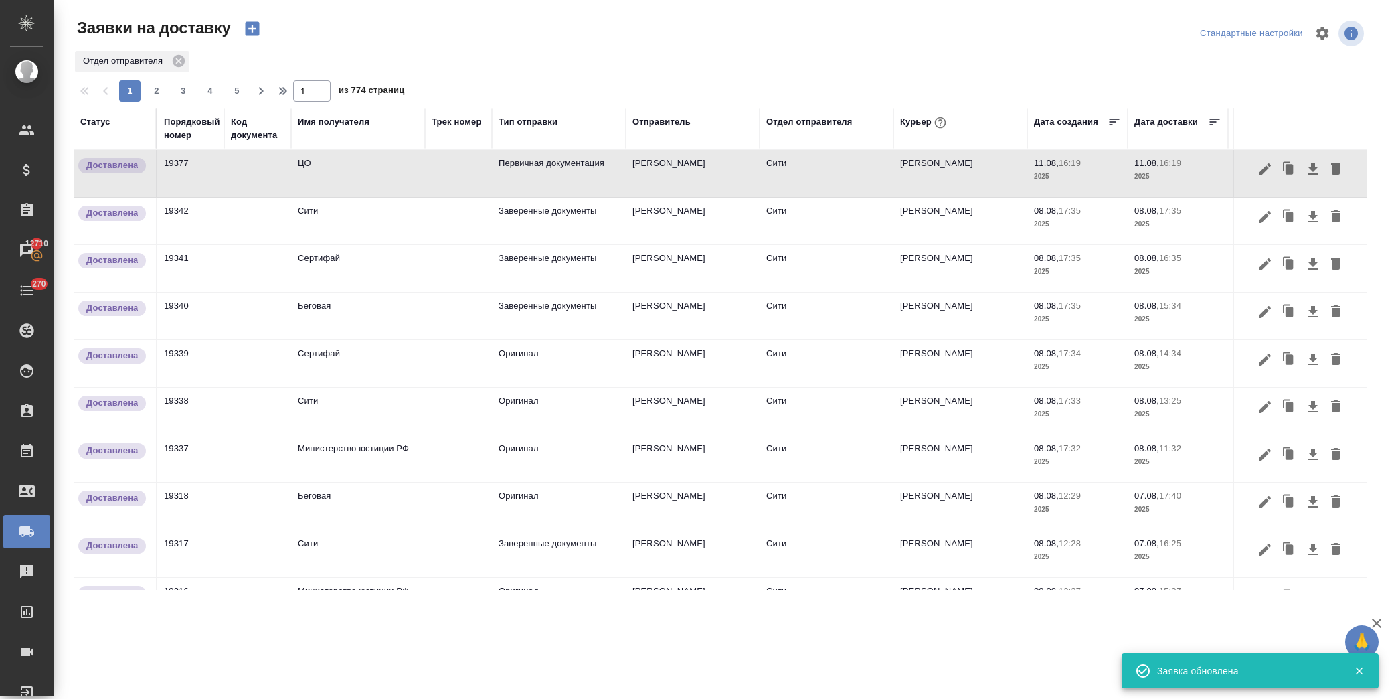
click at [254, 31] on icon "button" at bounding box center [252, 29] width 14 height 14
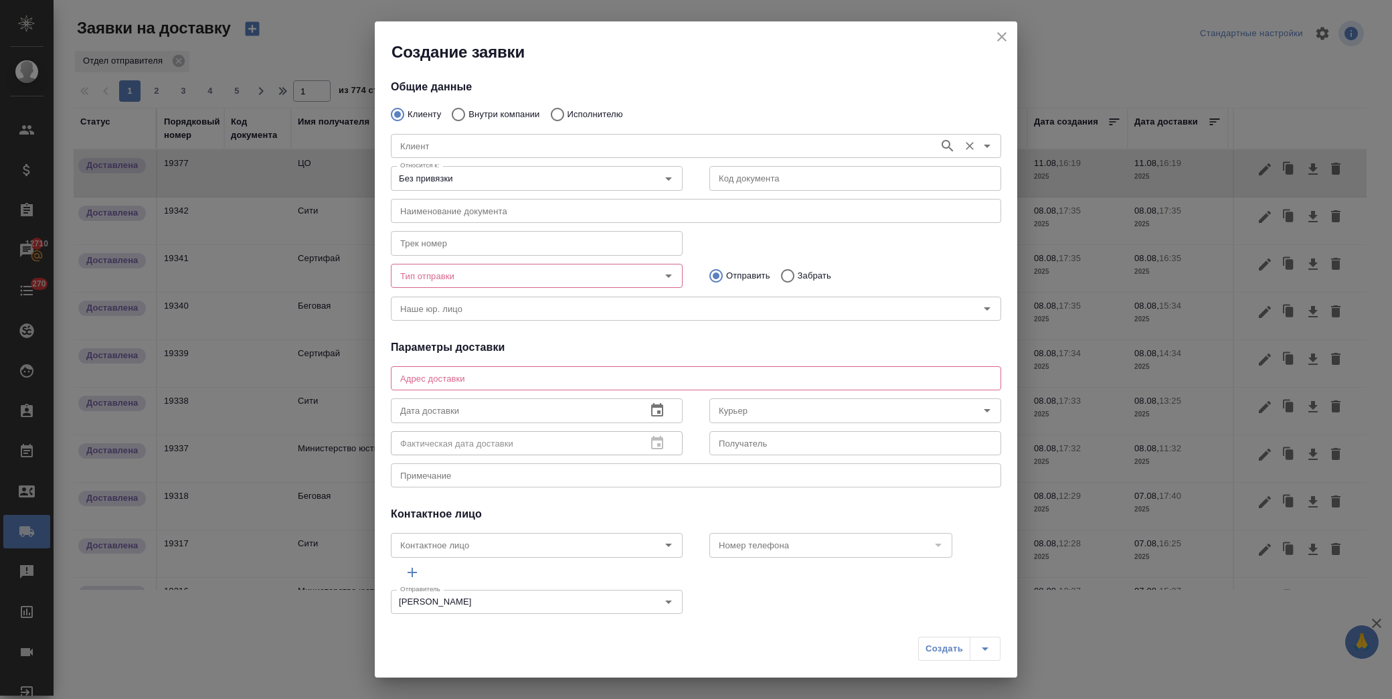
click at [432, 143] on input "Клиент" at bounding box center [663, 146] width 537 height 16
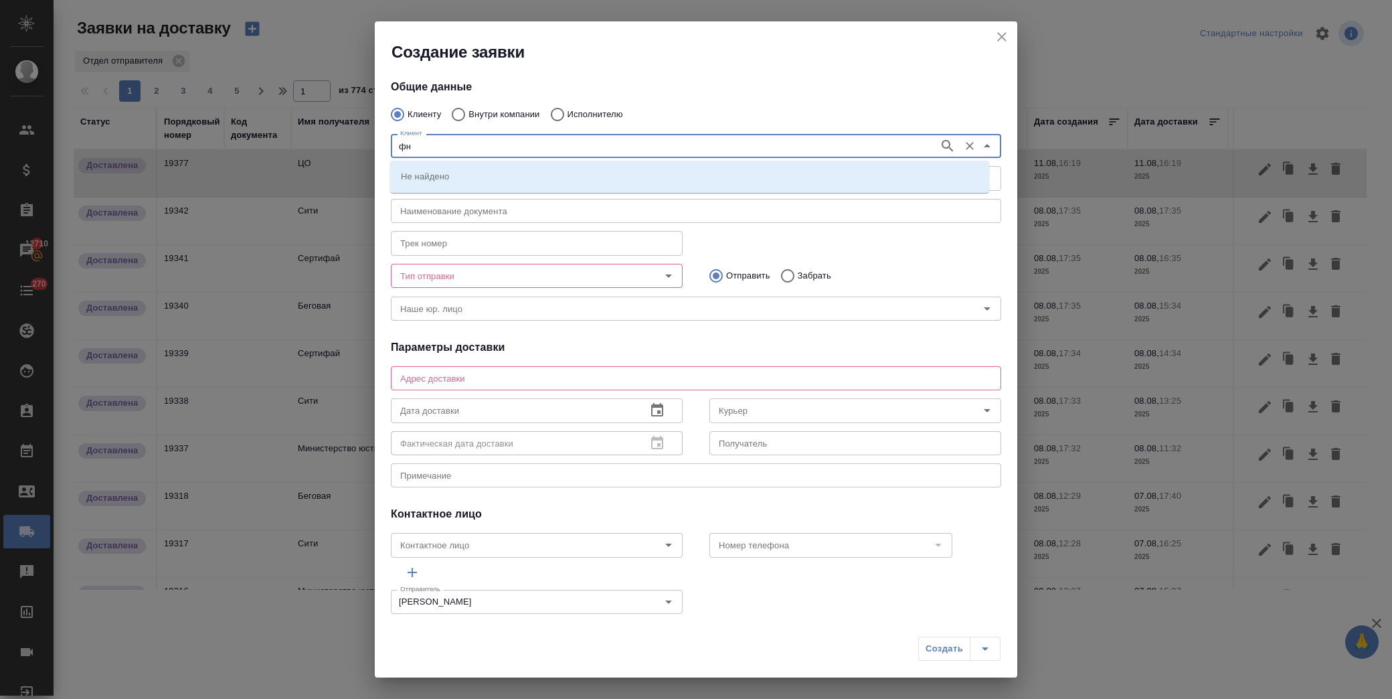
type input "фнг"
click at [938, 137] on button "button" at bounding box center [948, 146] width 20 height 20
click at [572, 182] on p "Представительство ФНГ Хандель унд Фертриб ГмбХ" at bounding box center [525, 175] width 248 height 13
type input "Представительство ФНГ Хандель унд Фертриб ГмбХ"
type textarea "Москва, 4-ый Добрынинский пер., 8, офис С09-02"
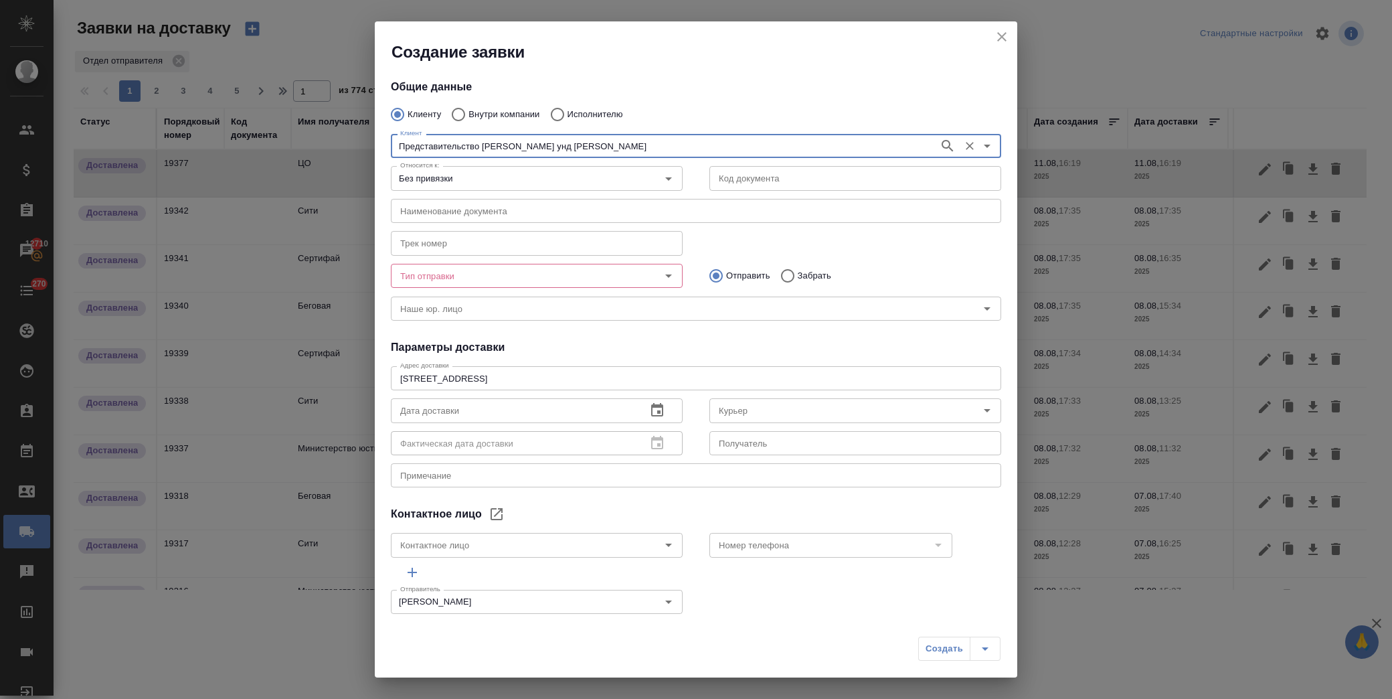
type input "Представительство ФНГ Хандель унд Фертриб ГмбХ"
click at [507, 268] on input "Тип отправки" at bounding box center [514, 276] width 239 height 16
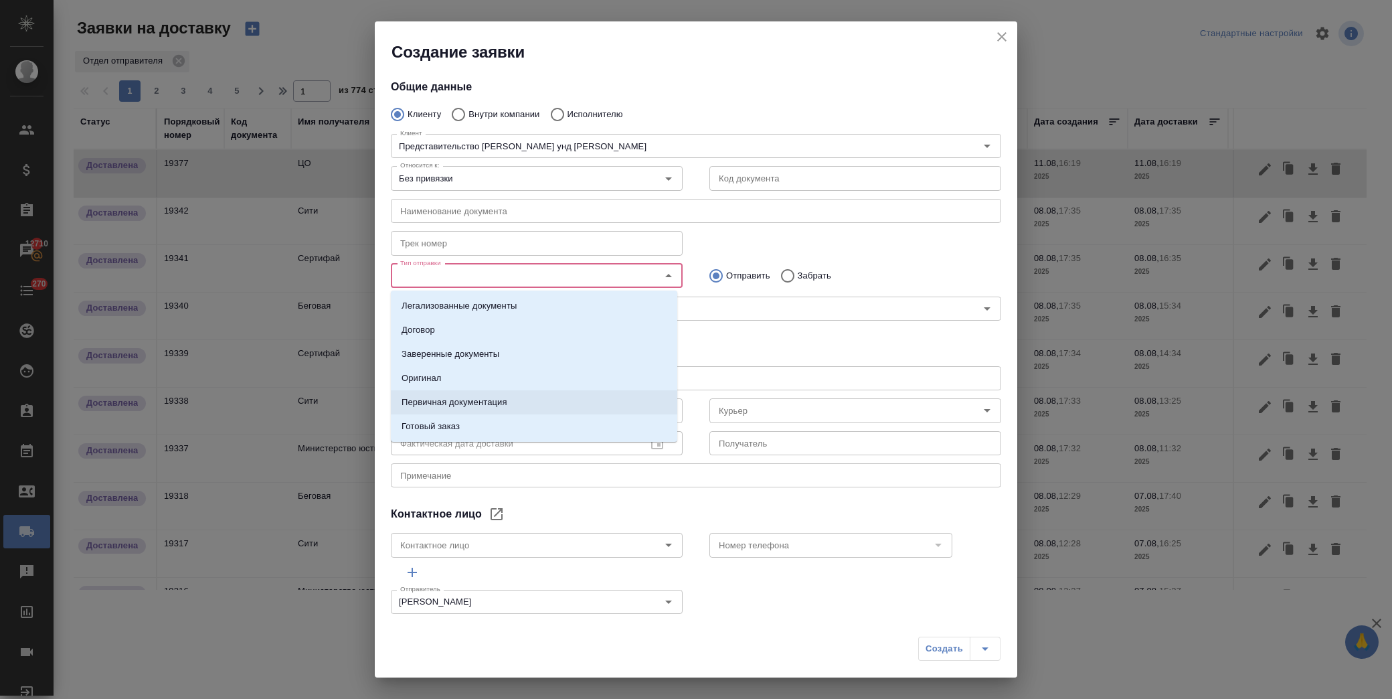
click at [486, 402] on p "Первичная документация" at bounding box center [455, 402] width 106 height 13
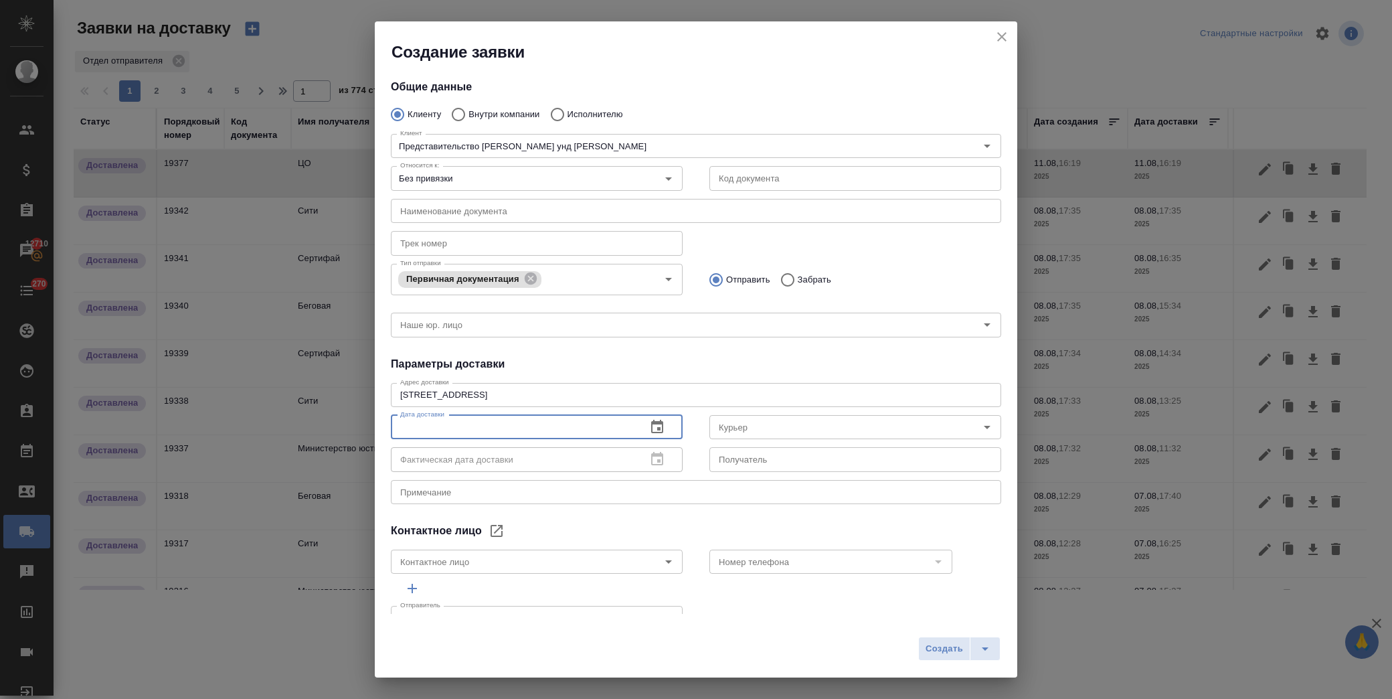
click at [513, 428] on input "text" at bounding box center [513, 427] width 245 height 24
click at [651, 432] on icon "button" at bounding box center [657, 426] width 12 height 13
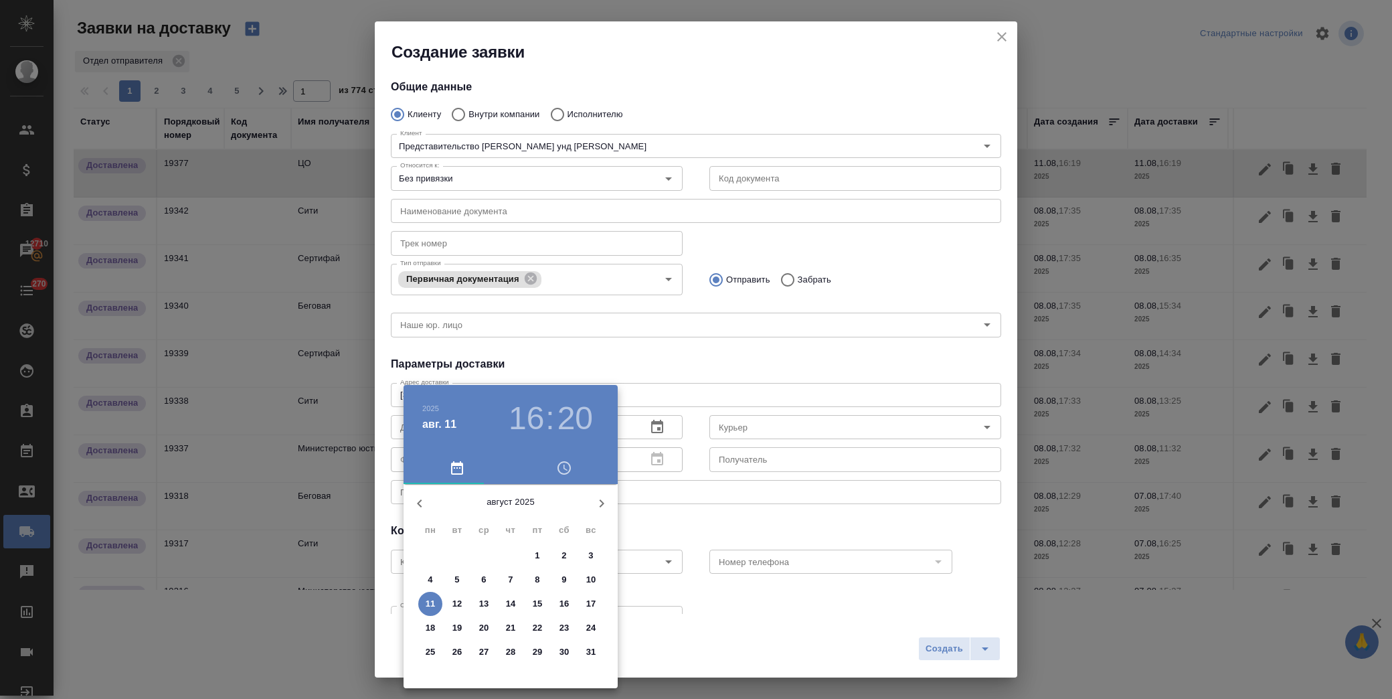
click at [428, 600] on p "11" at bounding box center [431, 603] width 10 height 13
type input "11.08.2025 16:20"
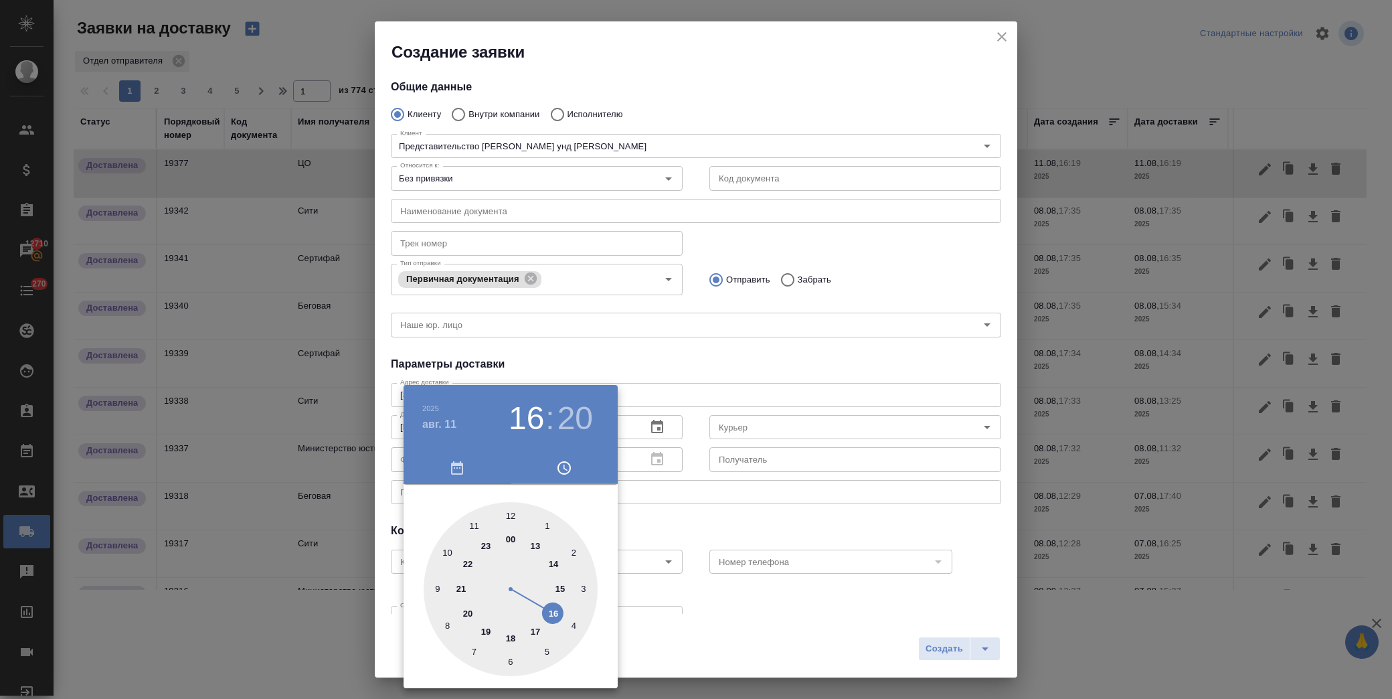
click at [843, 420] on div at bounding box center [696, 349] width 1392 height 699
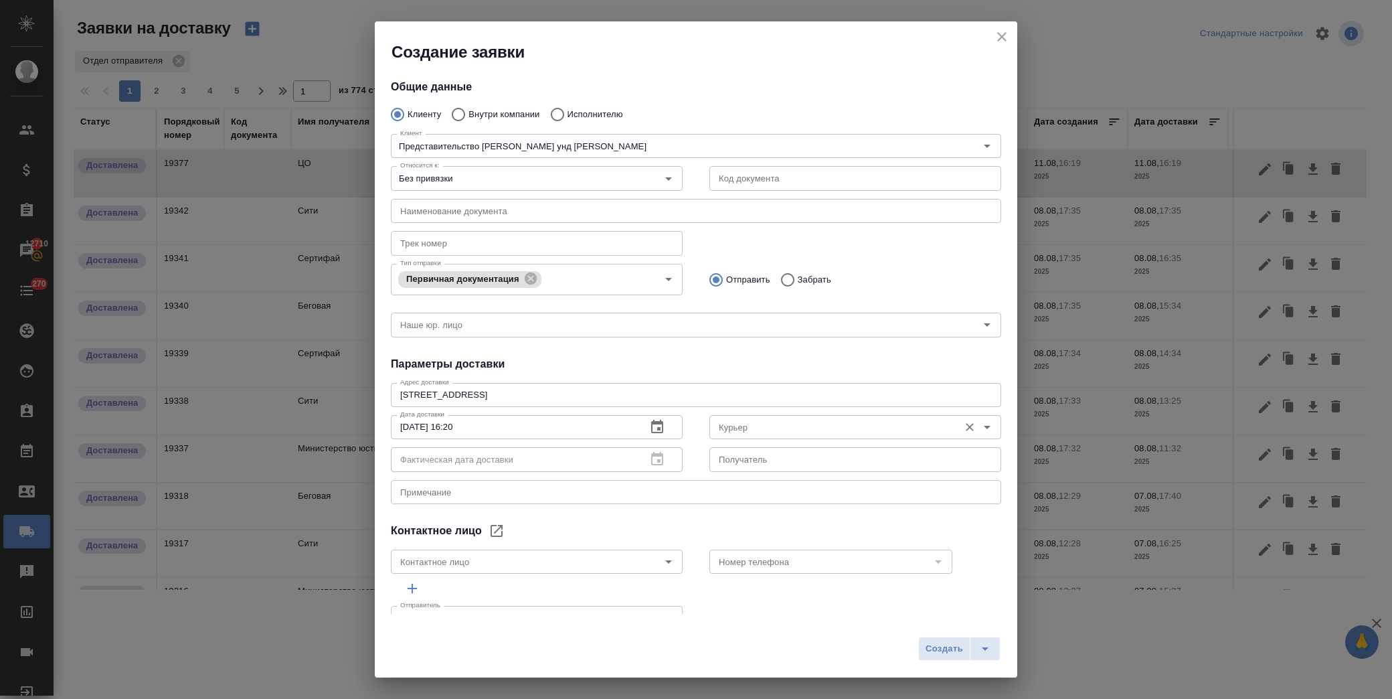
click at [778, 428] on input "Курьер" at bounding box center [832, 427] width 239 height 16
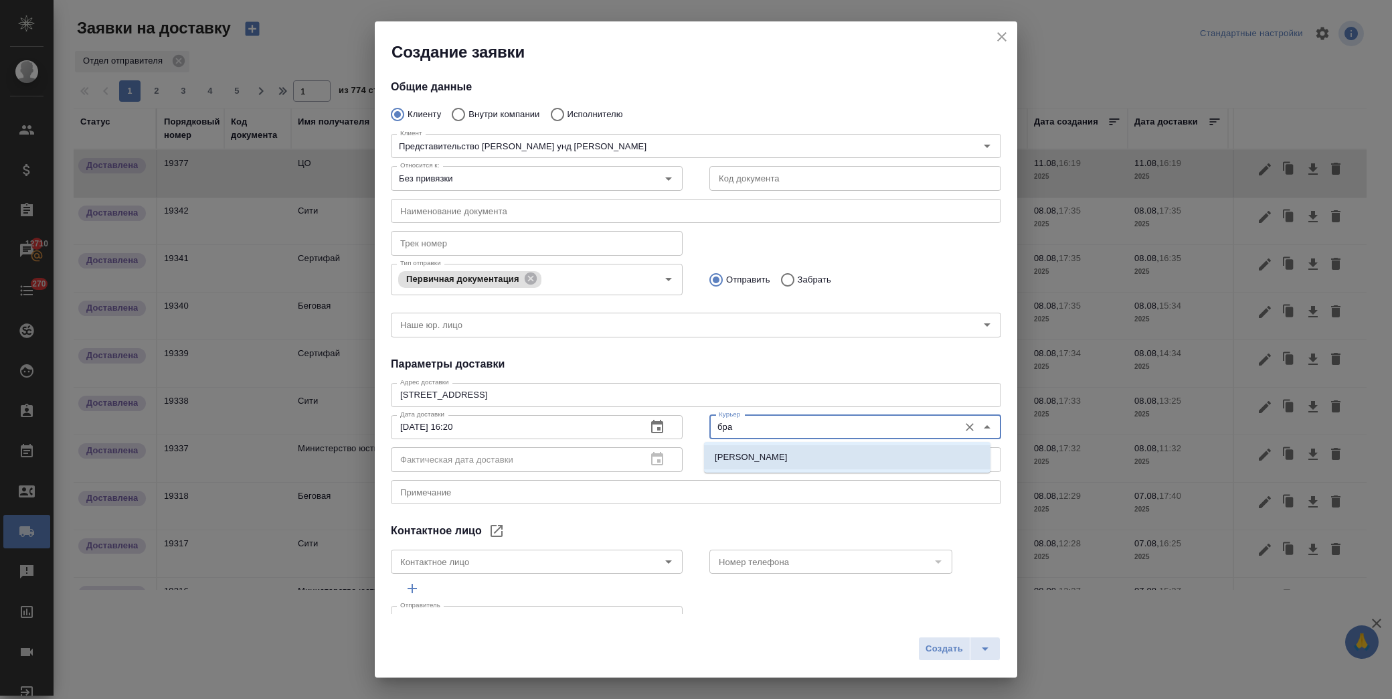
click at [781, 458] on p "Братолюбова Наталья" at bounding box center [751, 456] width 73 height 13
type input "Братолюбова Наталья"
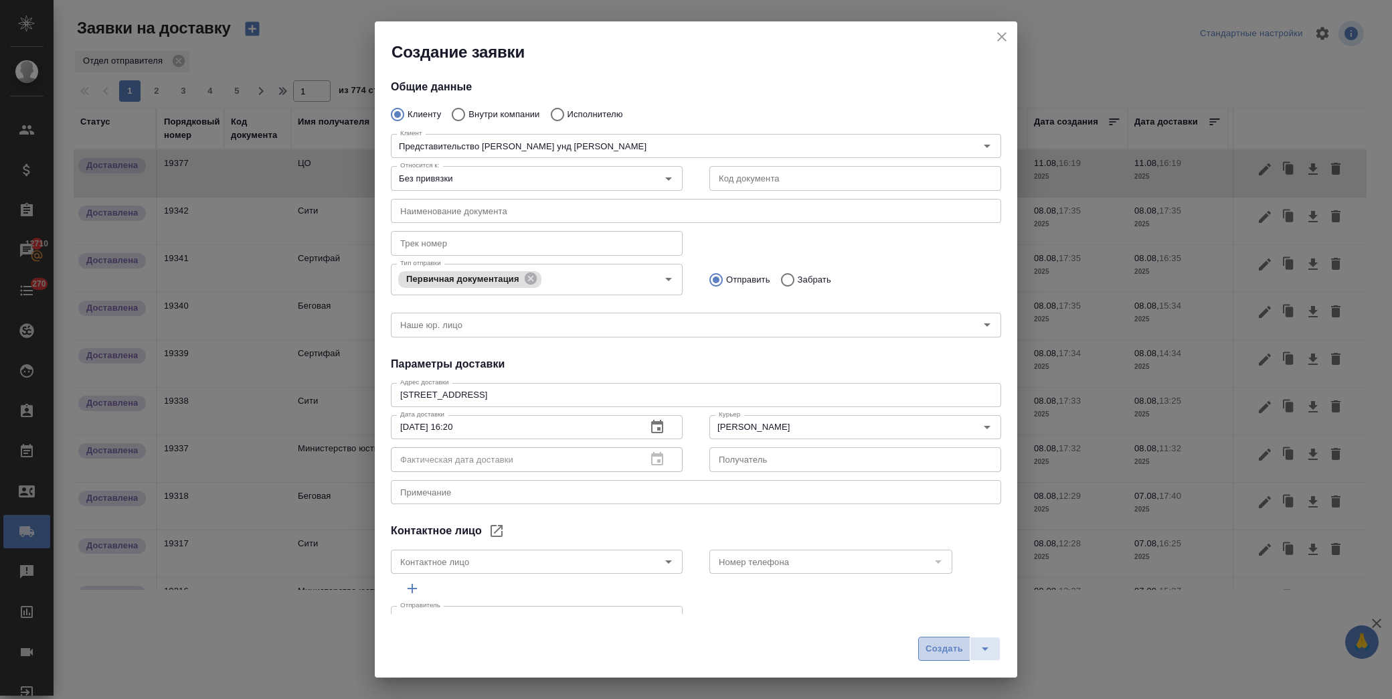
click at [935, 645] on span "Создать" at bounding box center [944, 648] width 37 height 15
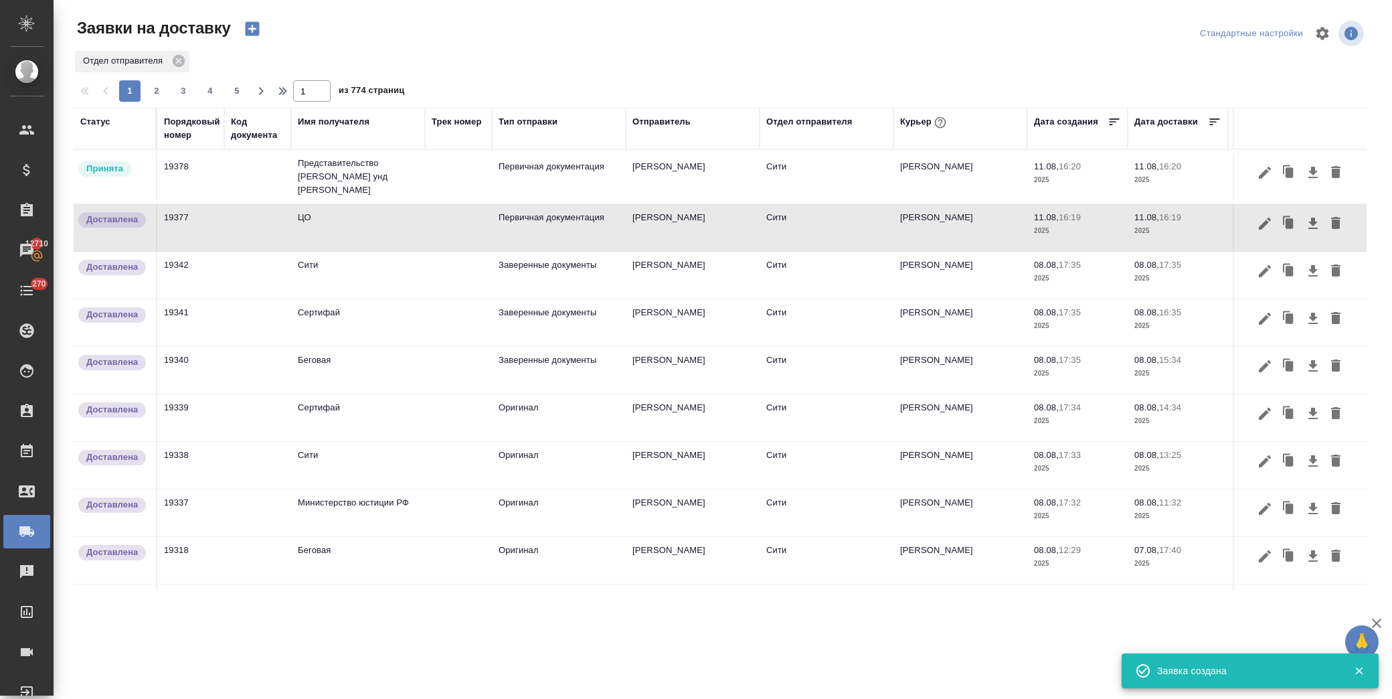
click at [389, 172] on td "Представительство ФНГ Хандель унд Фертриб ГмбХ" at bounding box center [358, 177] width 134 height 54
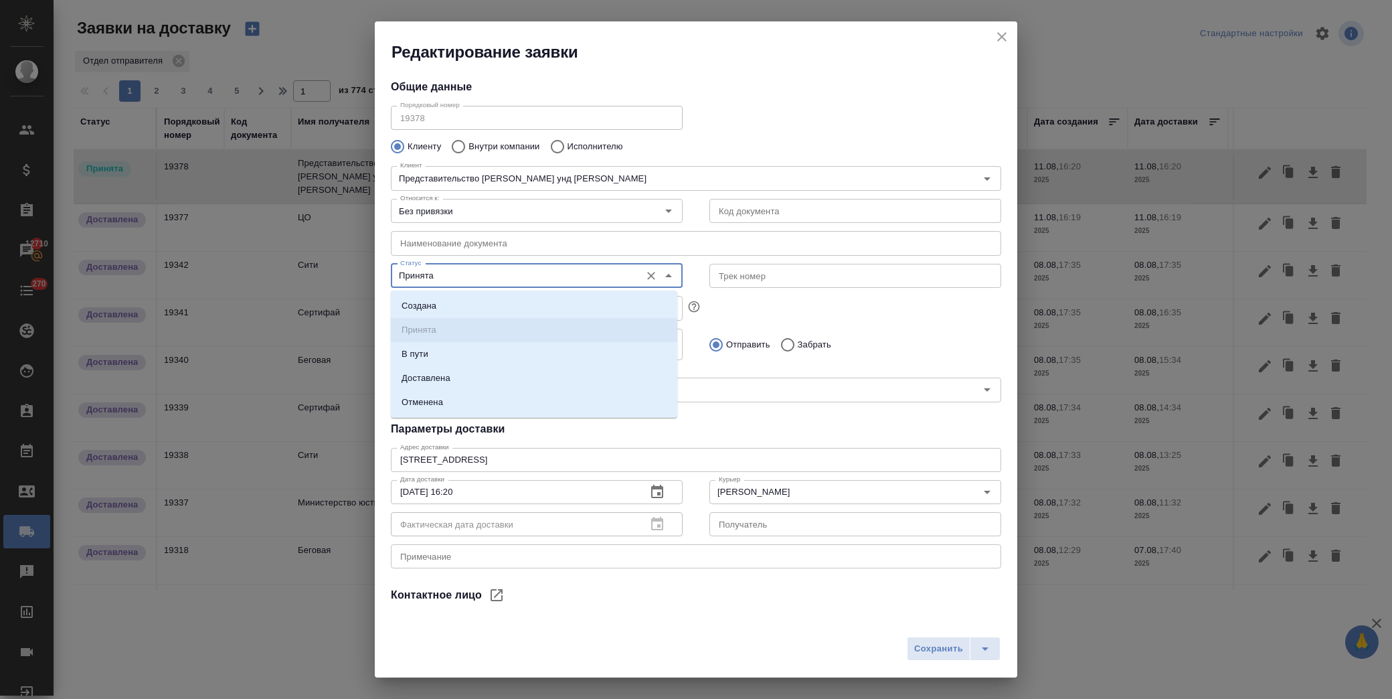
click at [529, 274] on input "Принята" at bounding box center [514, 276] width 239 height 16
click at [446, 376] on p "Доставлена" at bounding box center [426, 377] width 49 height 13
type input "Доставлена"
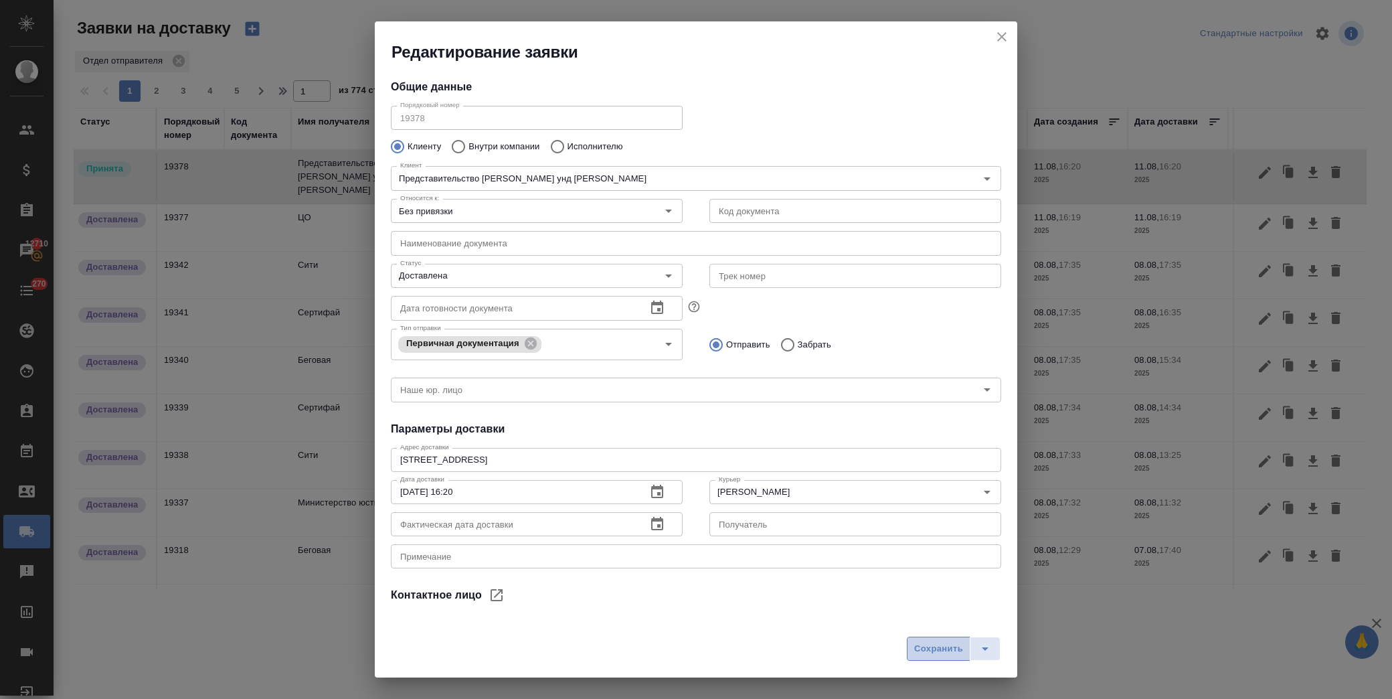
click at [944, 652] on span "Сохранить" at bounding box center [938, 648] width 49 height 15
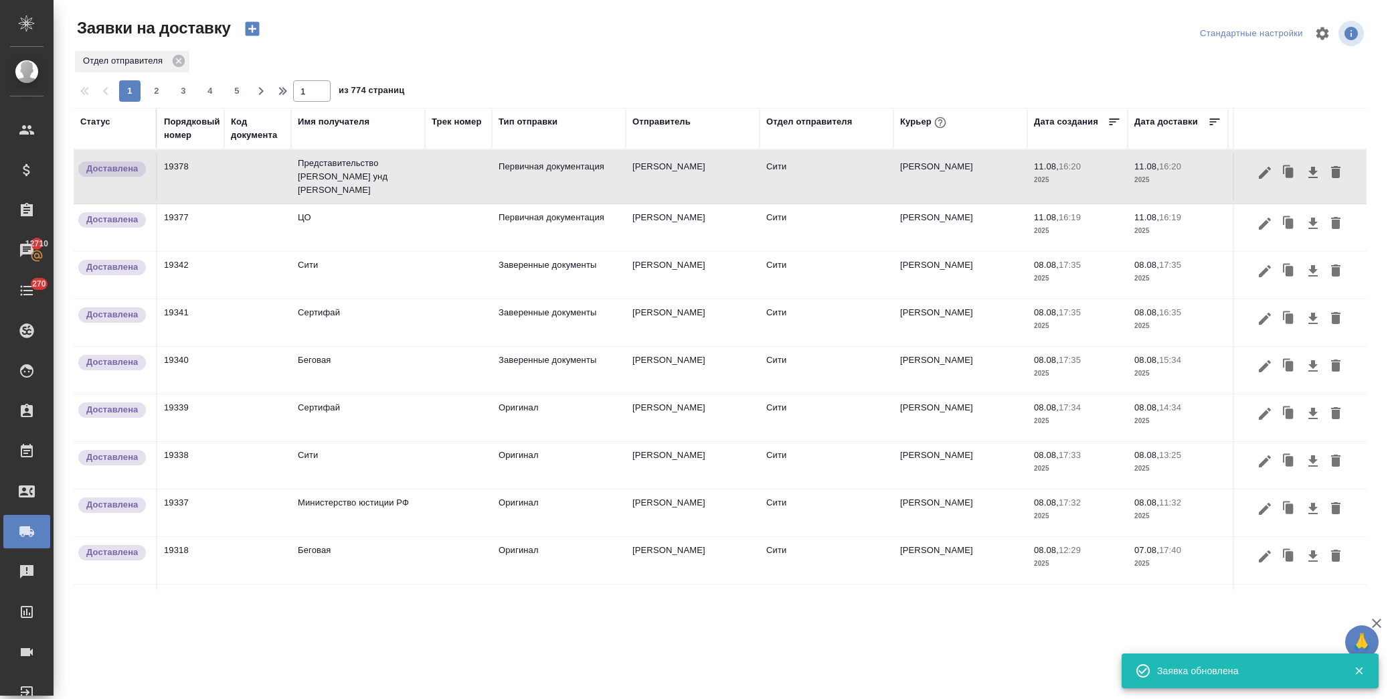
click at [252, 35] on icon "button" at bounding box center [252, 29] width 14 height 14
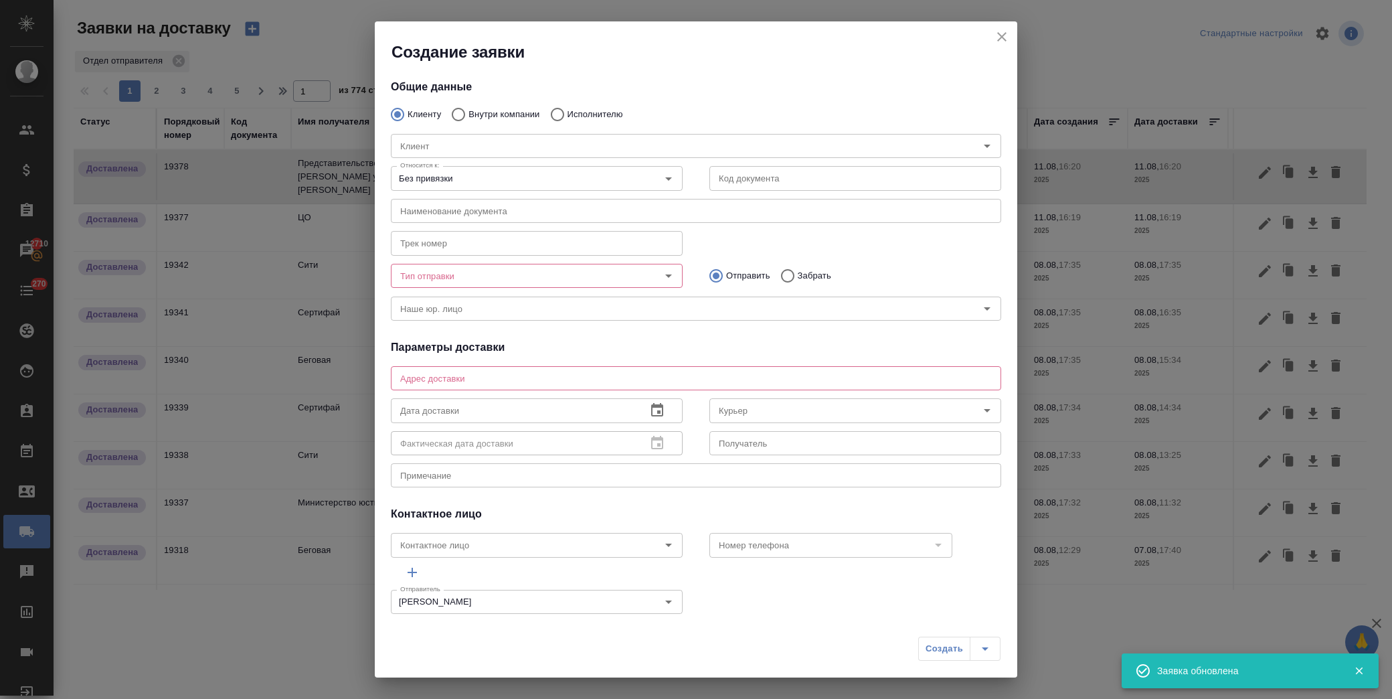
click at [503, 115] on div "Клиент Клиент" at bounding box center [695, 144] width 637 height 59
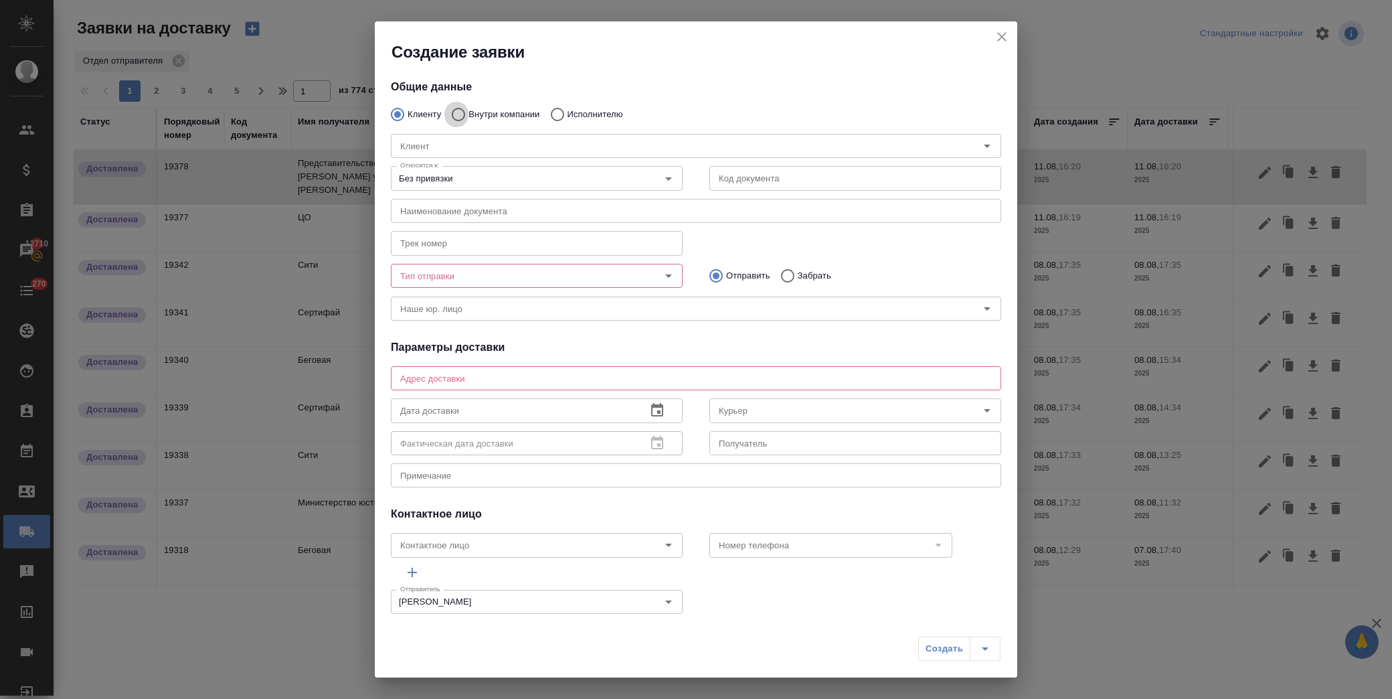
click at [457, 115] on input "Внутри компании" at bounding box center [456, 114] width 24 height 28
radio input "true"
click at [443, 148] on input "Команда" at bounding box center [673, 146] width 557 height 16
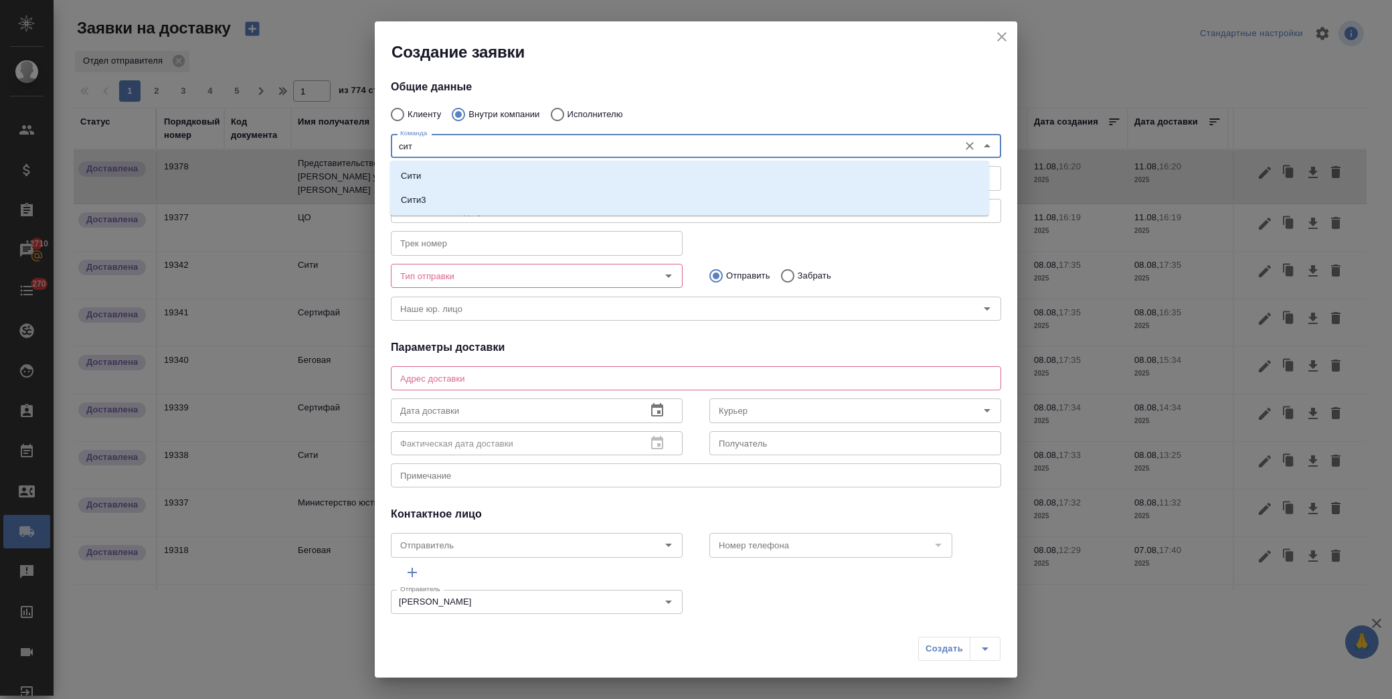
type input "сити"
click at [446, 177] on li "Сити" at bounding box center [689, 176] width 599 height 24
type textarea "Пресненская набережная, д. 10, Башня на Набережной, блок С, -1 этаж, зона ритей…"
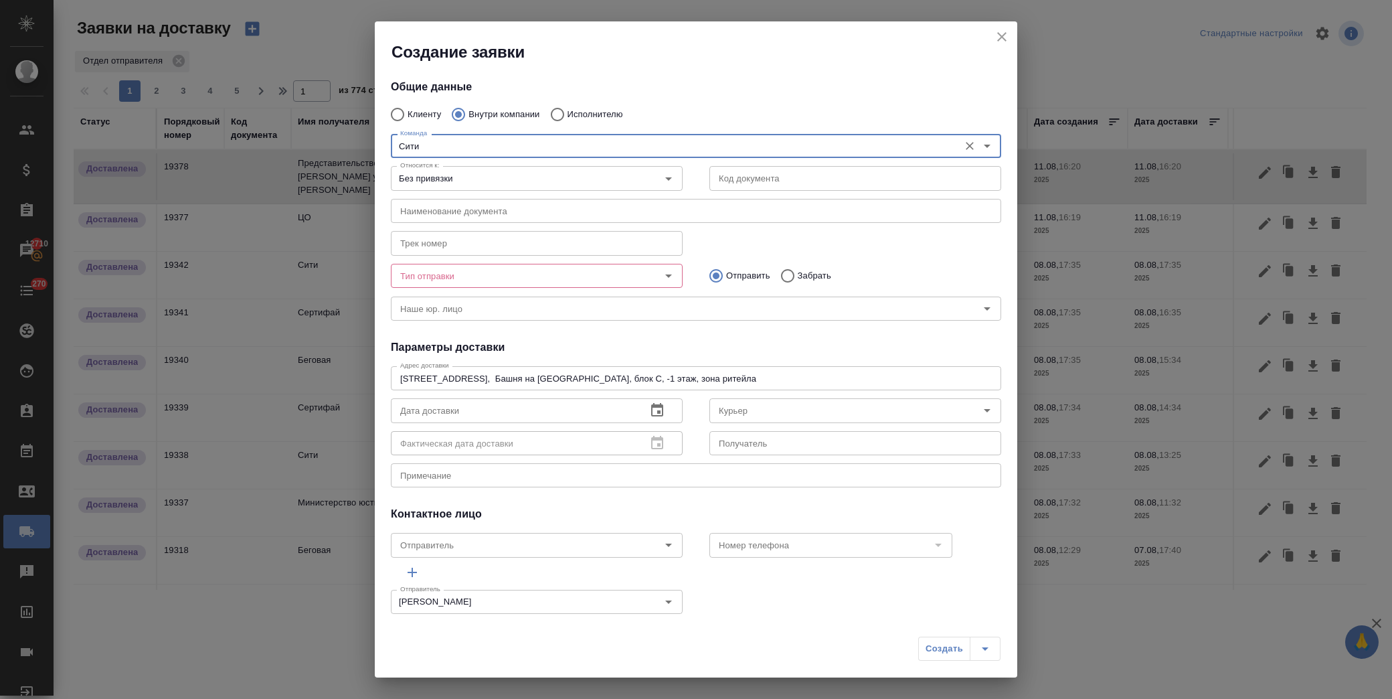
type input "Сити"
click at [470, 279] on input "Тип отправки" at bounding box center [514, 276] width 239 height 16
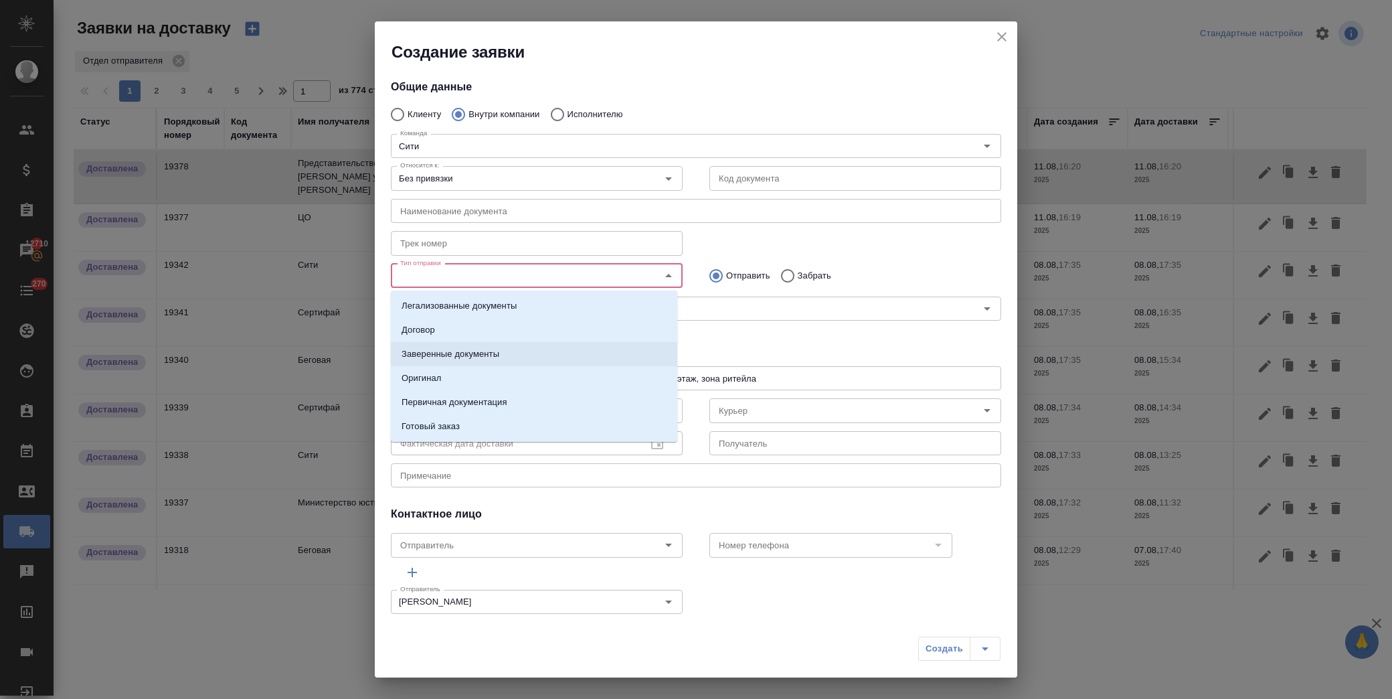
click at [460, 355] on p "Заверенные документы" at bounding box center [451, 353] width 98 height 13
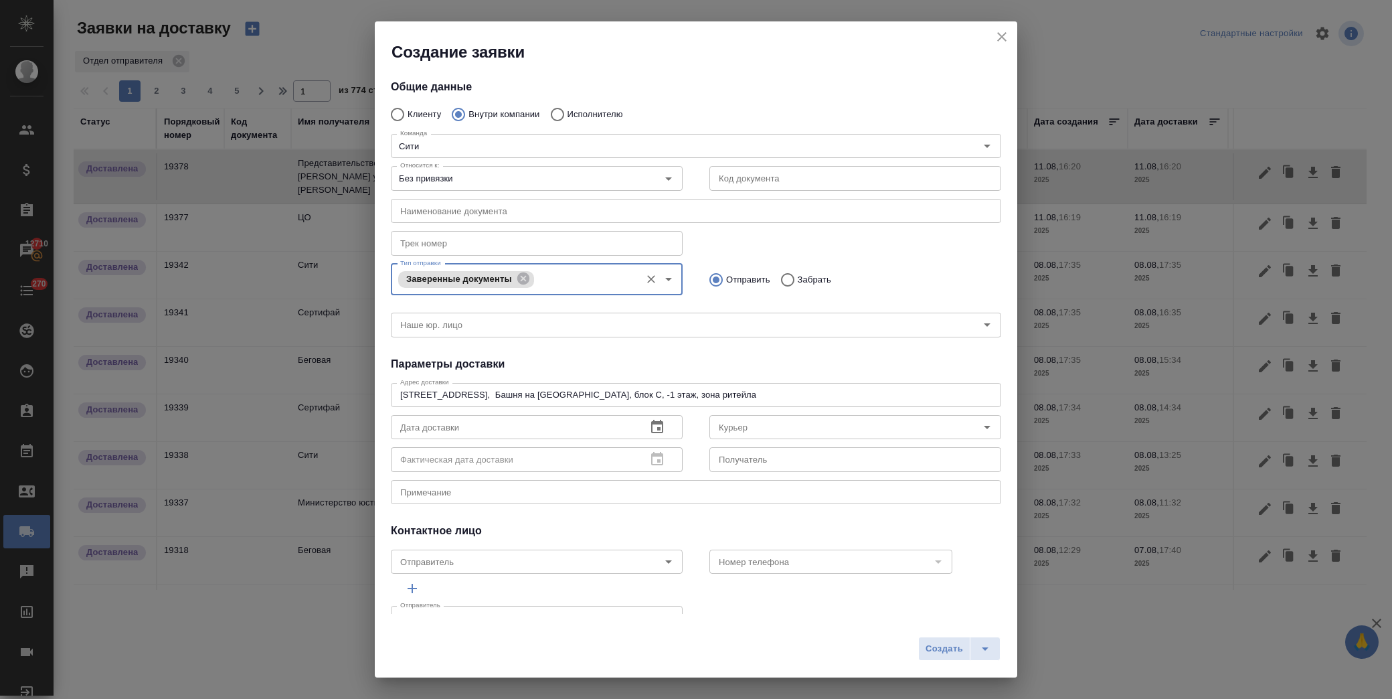
click at [807, 271] on label "Забрать" at bounding box center [803, 280] width 58 height 28
click at [798, 271] on input "Забрать" at bounding box center [786, 280] width 24 height 28
radio input "true"
click at [472, 436] on input "text" at bounding box center [513, 427] width 245 height 24
click at [654, 420] on icon "button" at bounding box center [657, 426] width 12 height 13
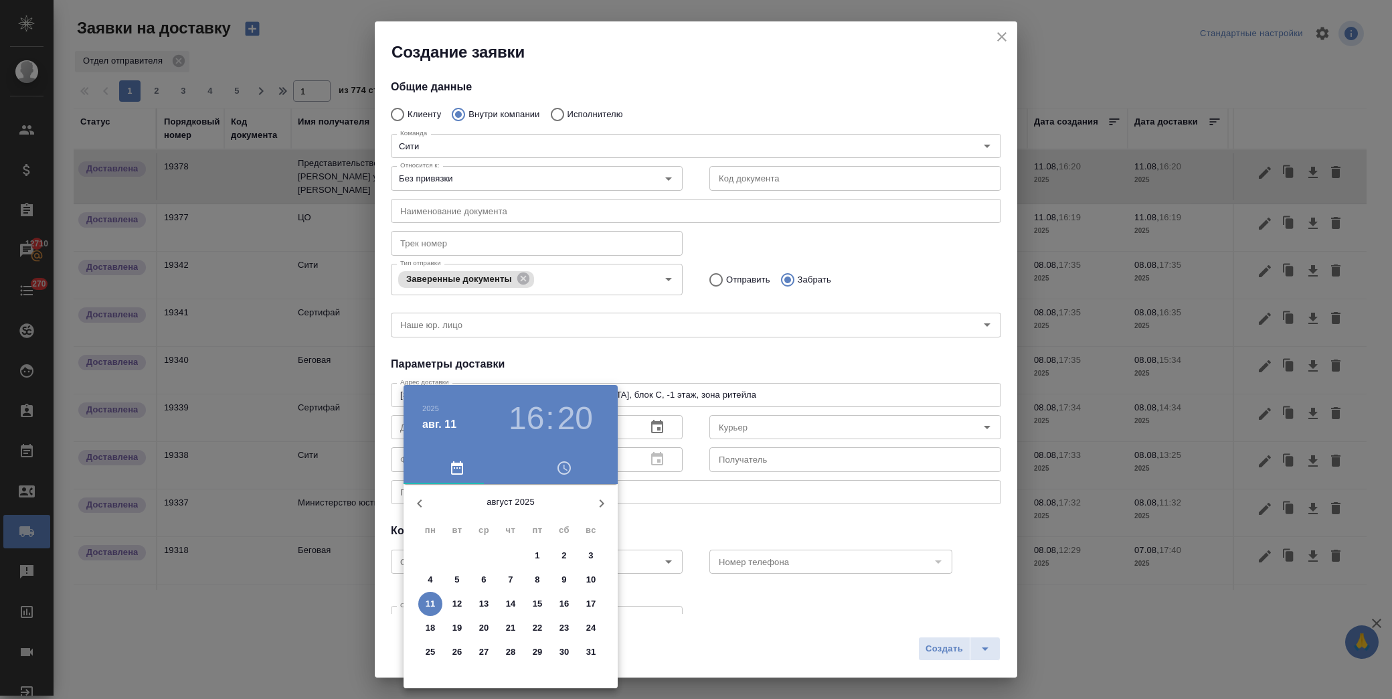
click at [427, 601] on p "11" at bounding box center [431, 603] width 10 height 13
type input "11.08.2025 16:20"
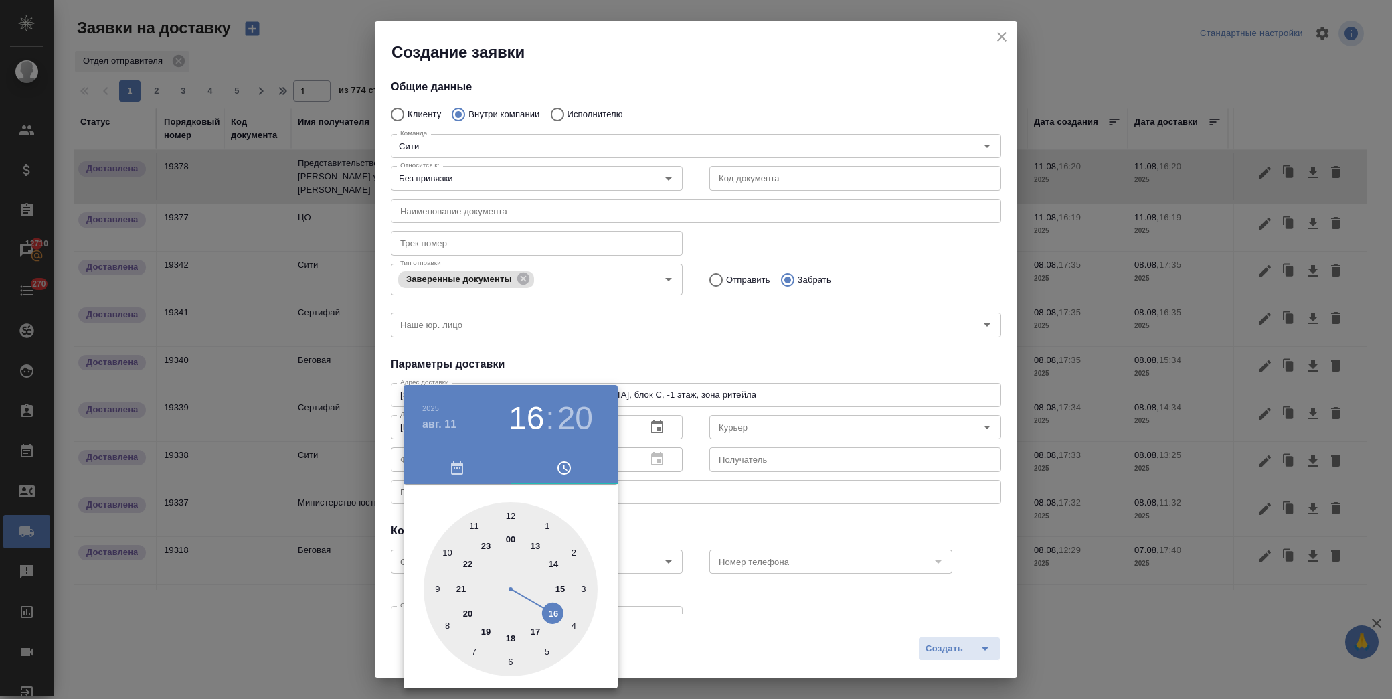
drag, startPoint x: 784, startPoint y: 424, endPoint x: 767, endPoint y: 424, distance: 17.4
click at [784, 424] on div at bounding box center [696, 349] width 1392 height 699
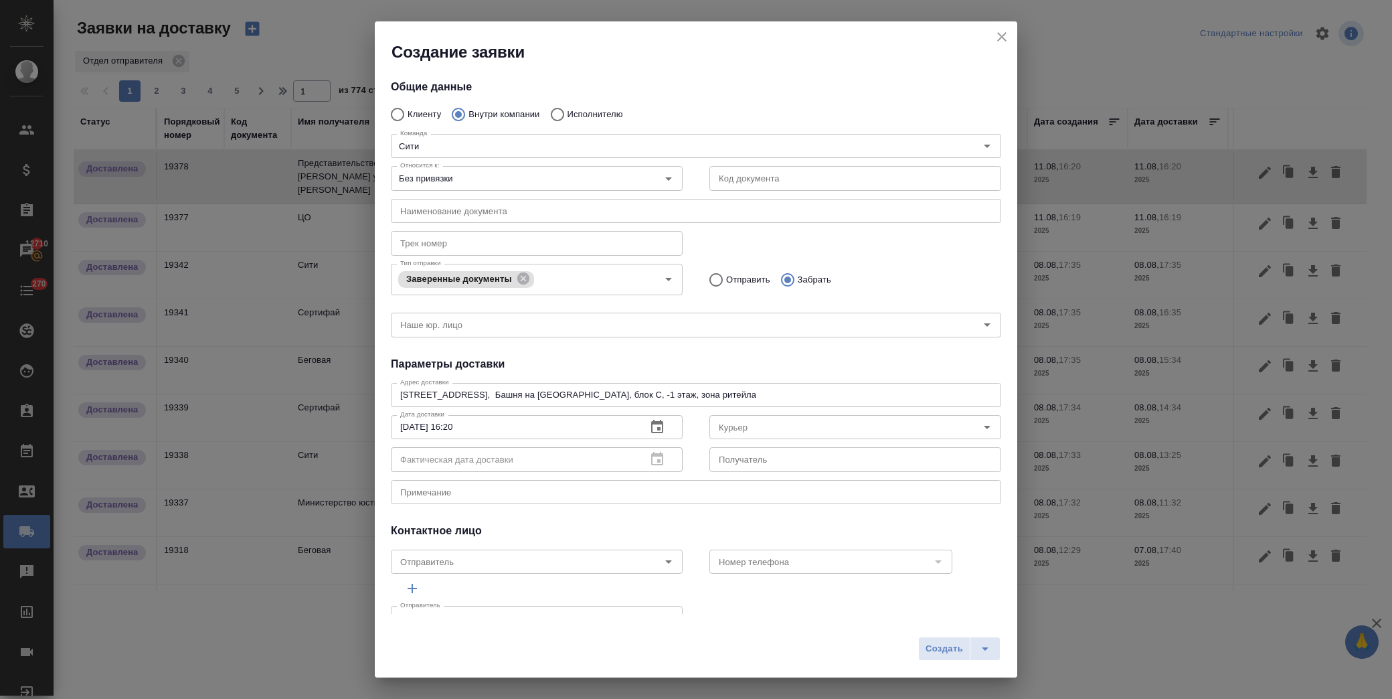
click at [761, 424] on input "Курьер" at bounding box center [832, 427] width 239 height 16
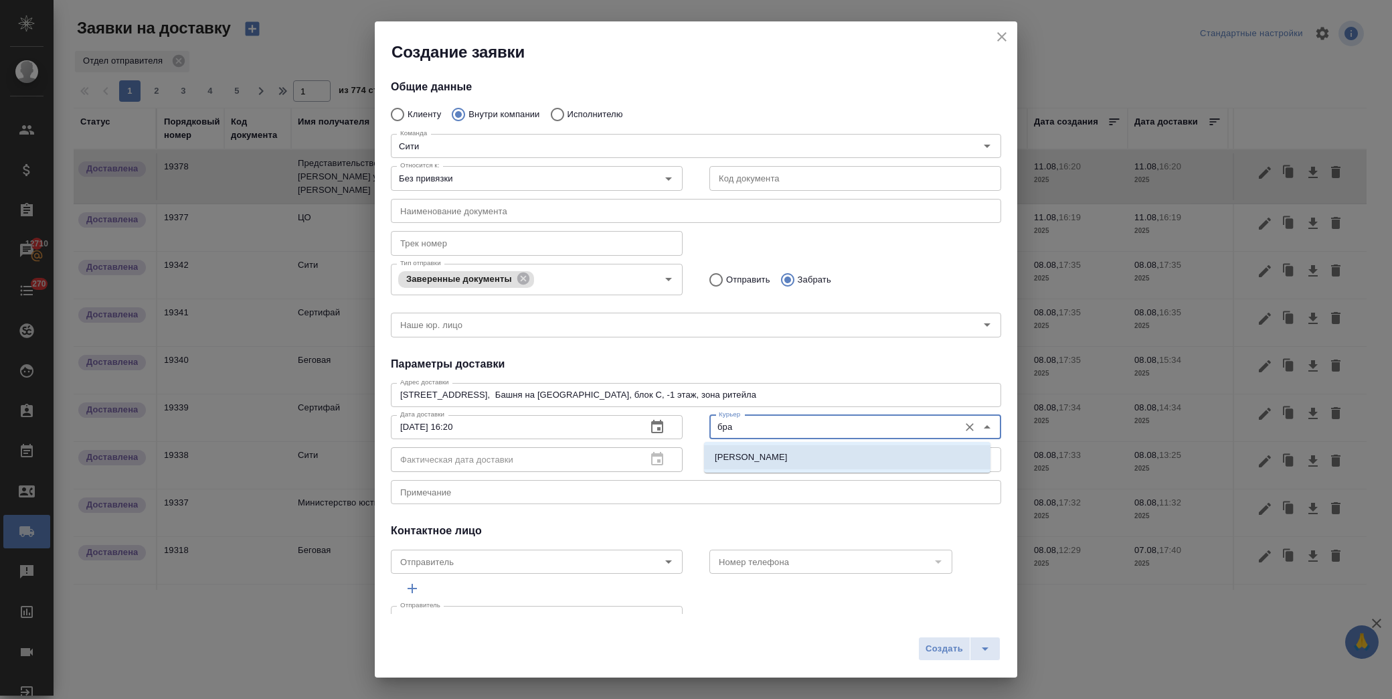
click at [772, 454] on p "Братолюбова Наталья" at bounding box center [751, 456] width 73 height 13
type input "Братолюбова Наталья"
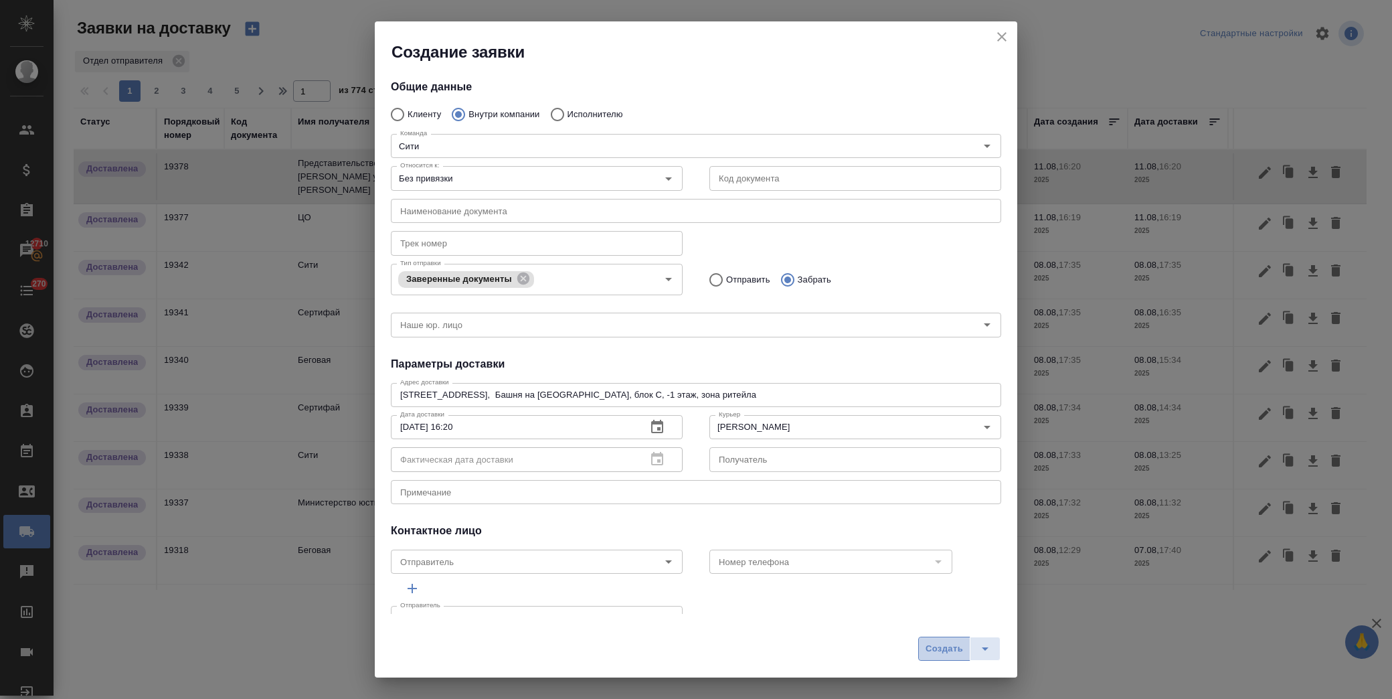
click at [938, 654] on span "Создать" at bounding box center [944, 648] width 37 height 15
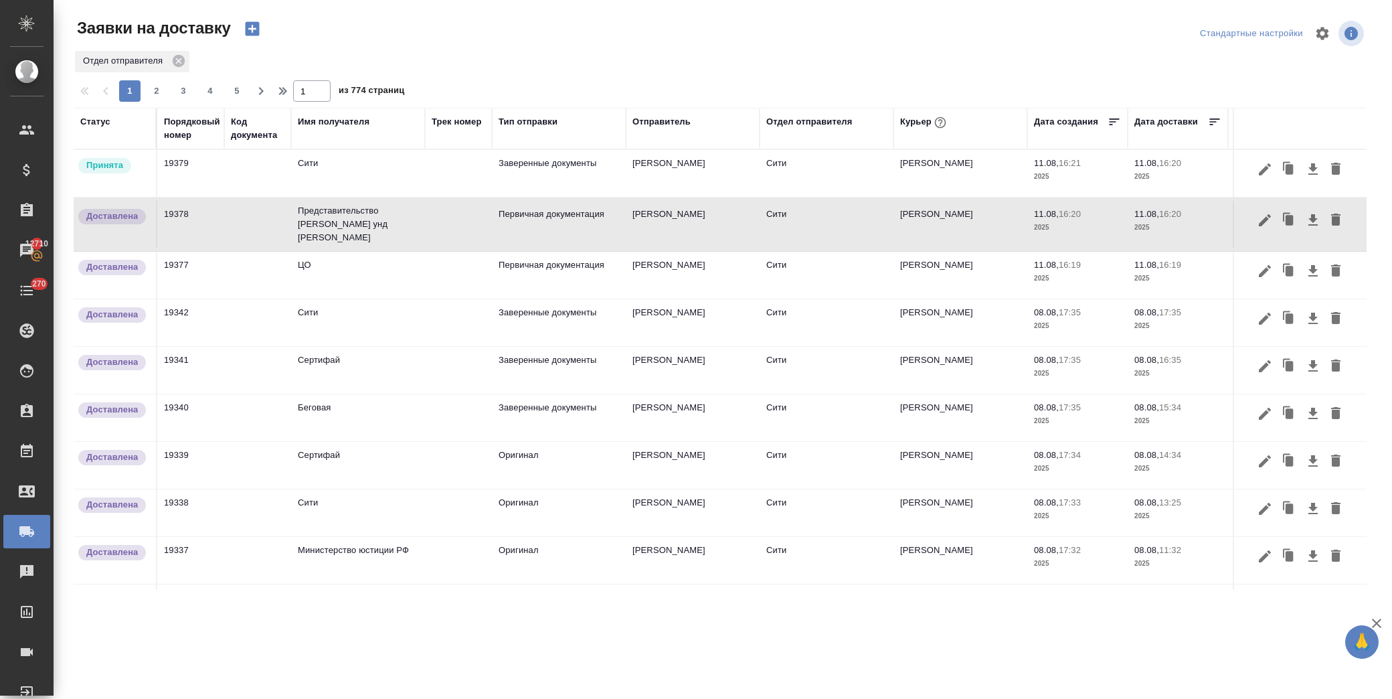
click at [355, 181] on td "Сити" at bounding box center [358, 173] width 134 height 47
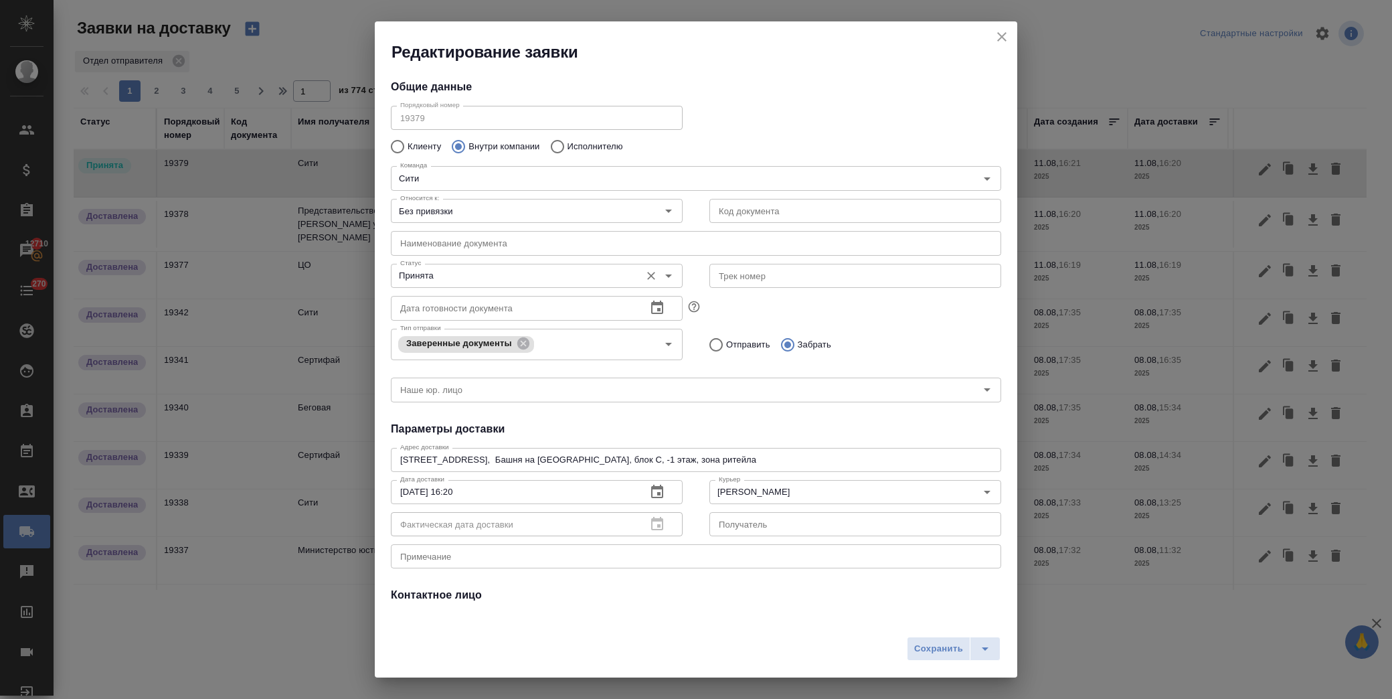
click at [481, 284] on div "Принята Статус" at bounding box center [537, 276] width 292 height 24
click at [665, 275] on icon "Open" at bounding box center [668, 275] width 7 height 3
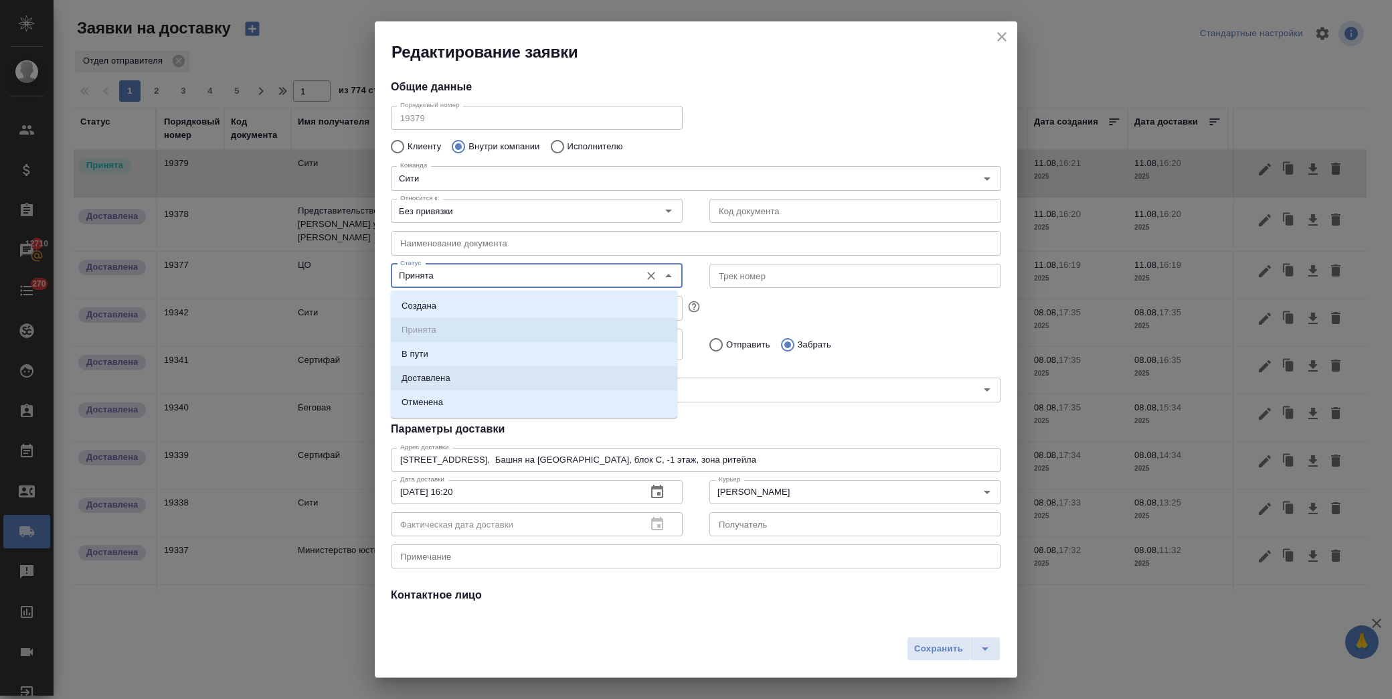
click at [460, 376] on li "Доставлена" at bounding box center [534, 378] width 286 height 24
type input "Доставлена"
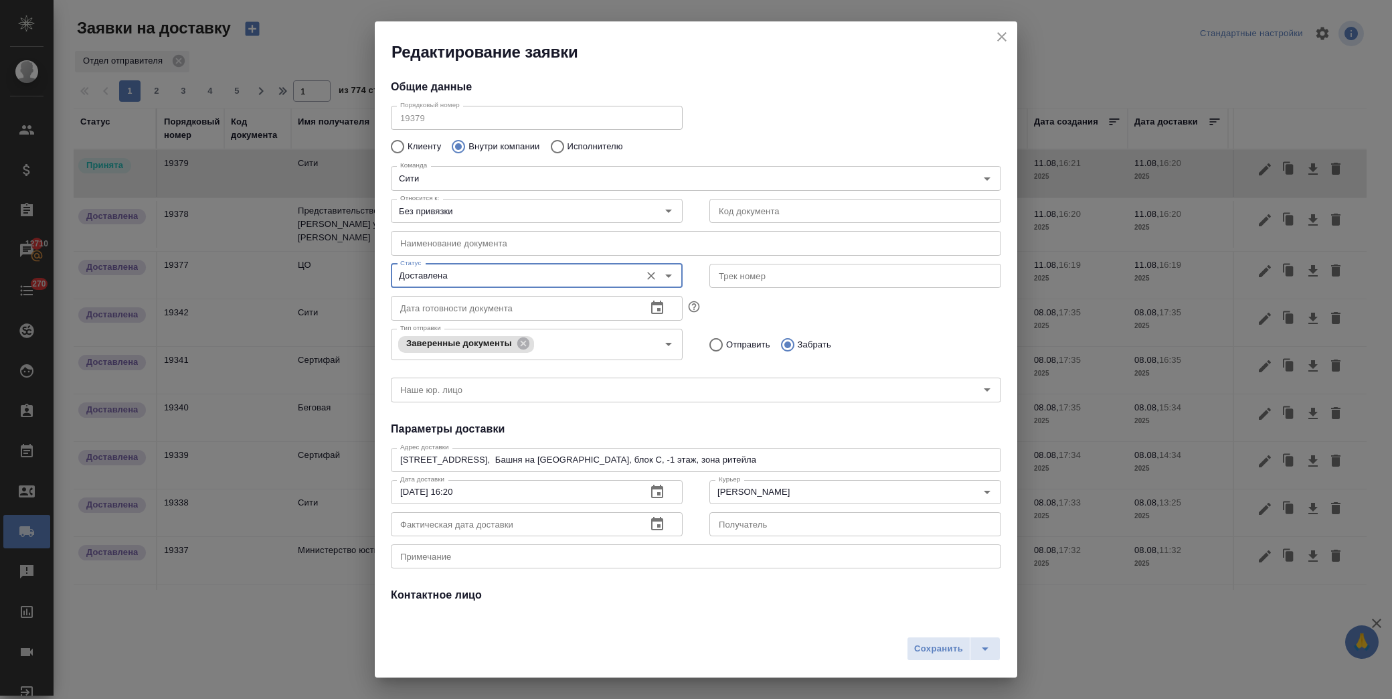
drag, startPoint x: 932, startPoint y: 644, endPoint x: 925, endPoint y: 644, distance: 7.4
click at [934, 644] on span "Сохранить" at bounding box center [938, 648] width 49 height 15
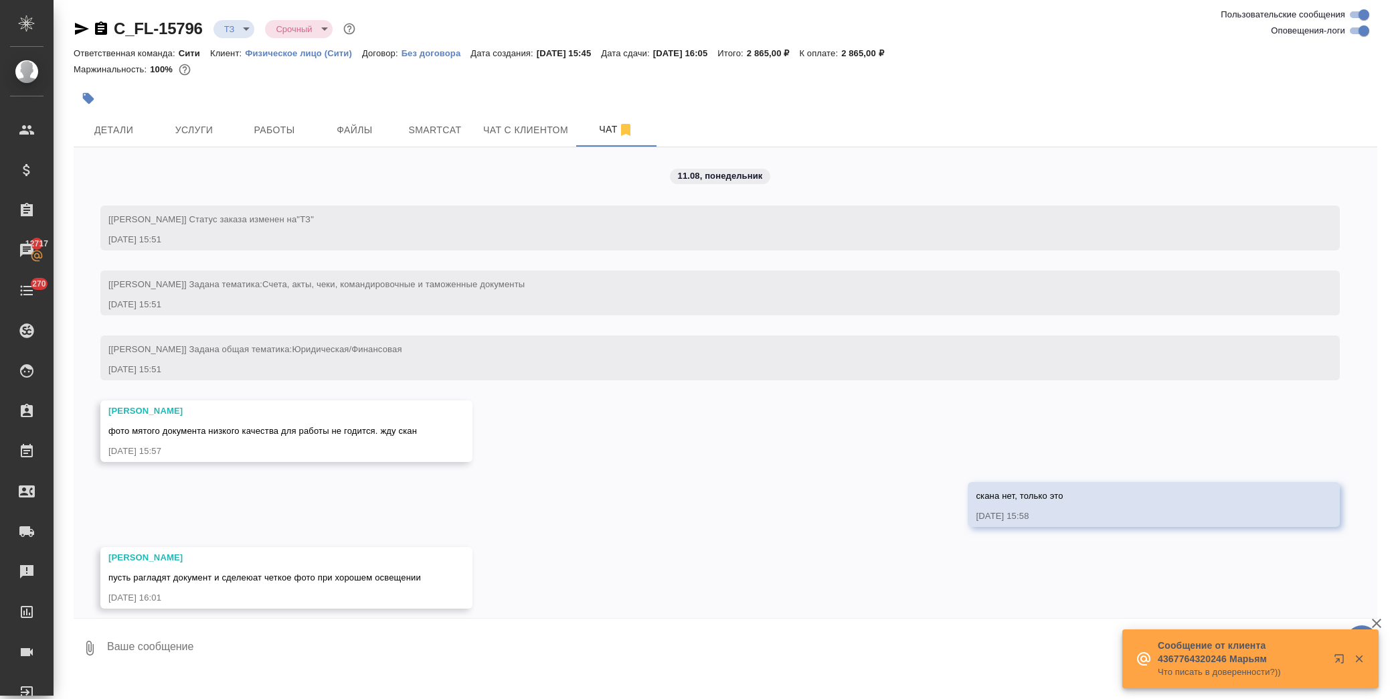
scroll to position [92, 0]
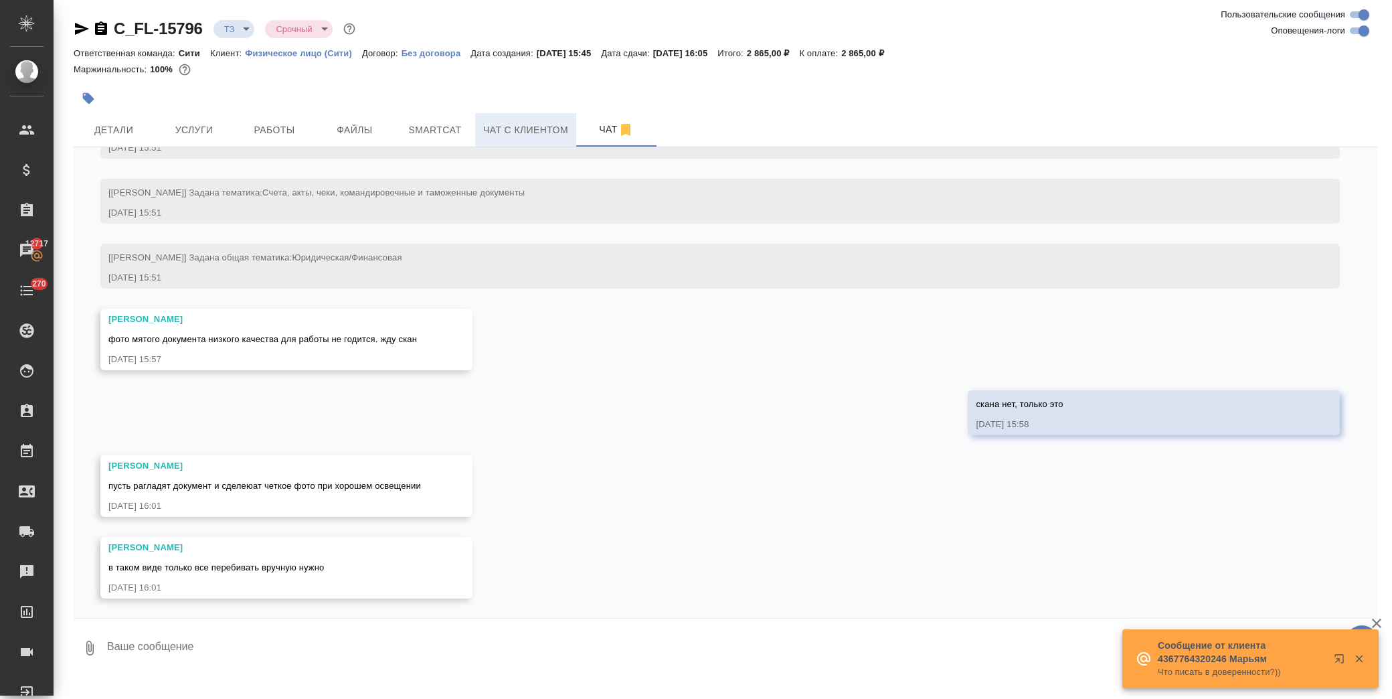
click at [491, 138] on button "Чат с клиентом" at bounding box center [525, 129] width 101 height 33
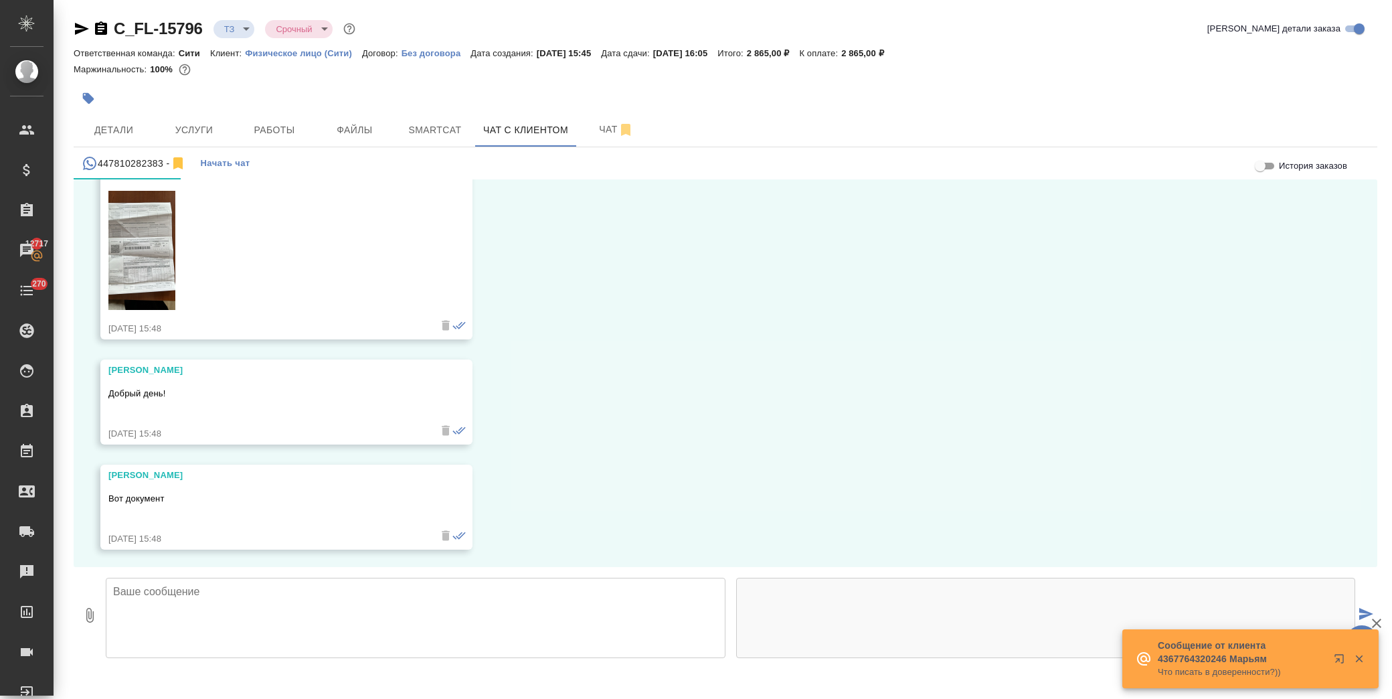
scroll to position [215, 0]
click at [252, 610] on textarea at bounding box center [416, 618] width 620 height 80
click at [606, 130] on span "Чат" at bounding box center [616, 129] width 64 height 17
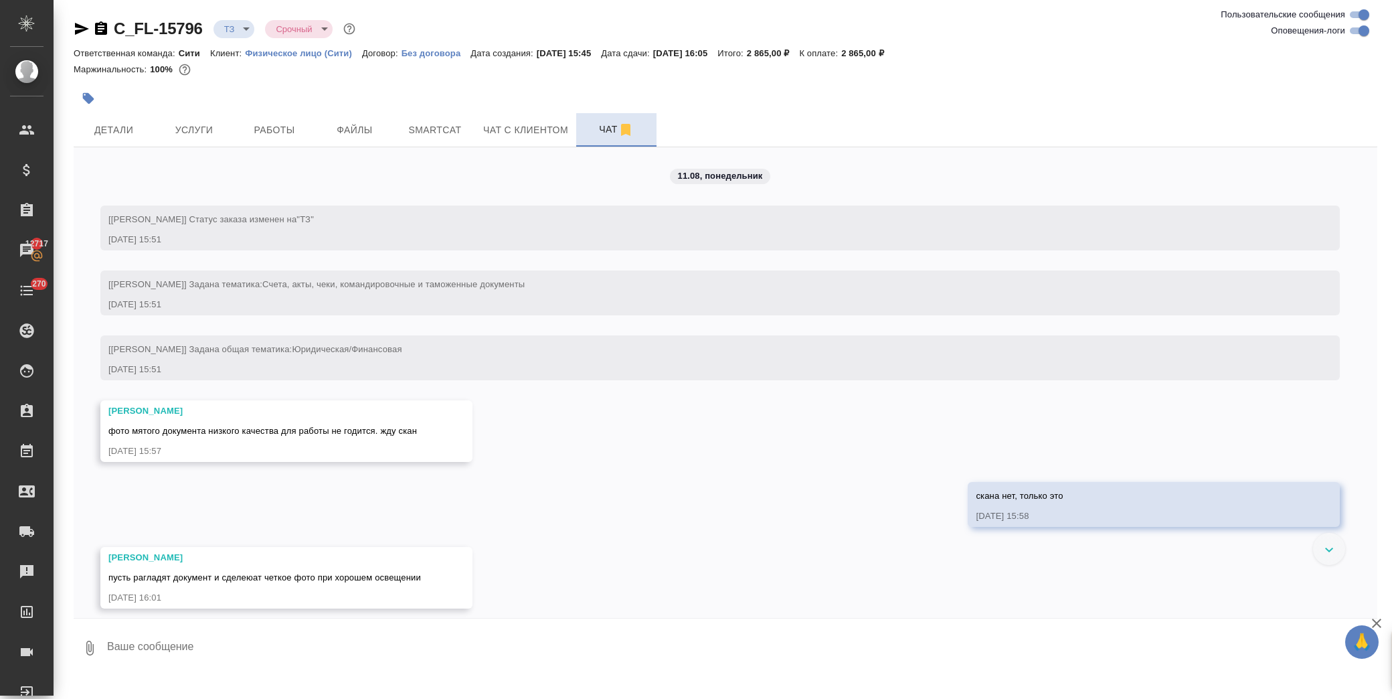
scroll to position [92, 0]
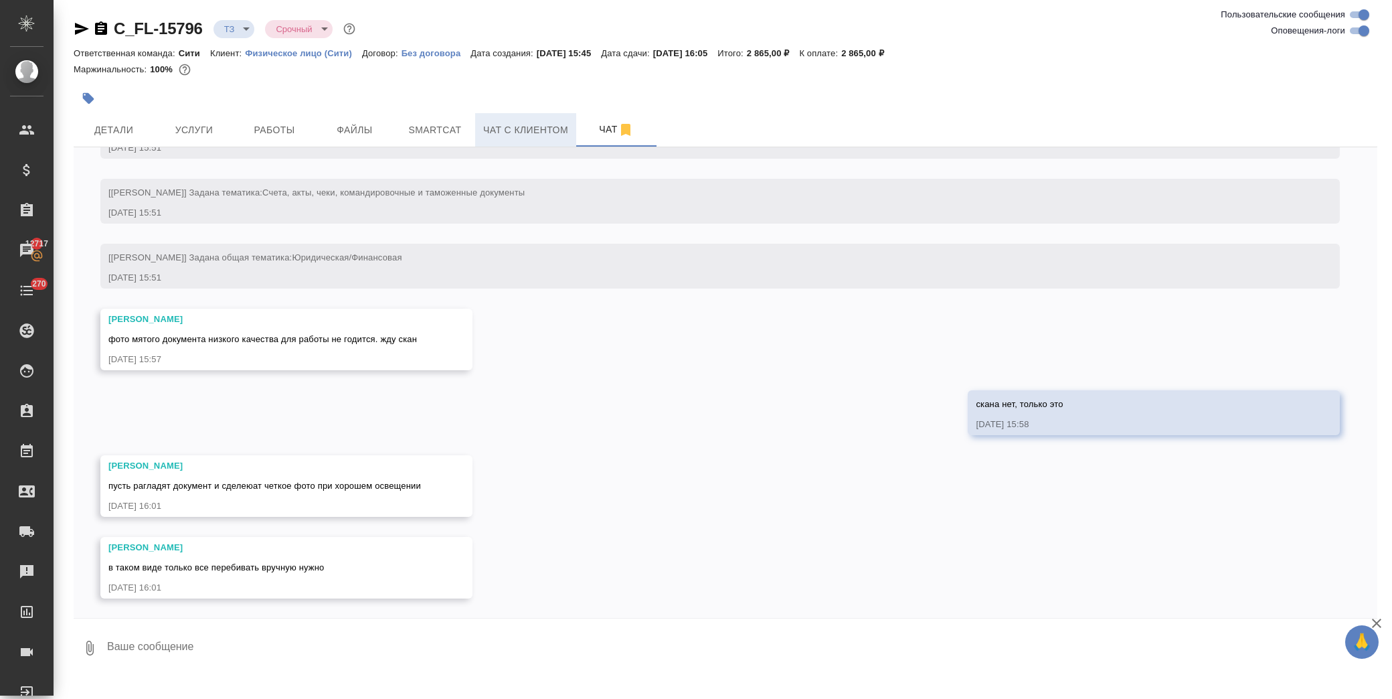
click at [485, 135] on span "Чат с клиентом" at bounding box center [525, 130] width 85 height 17
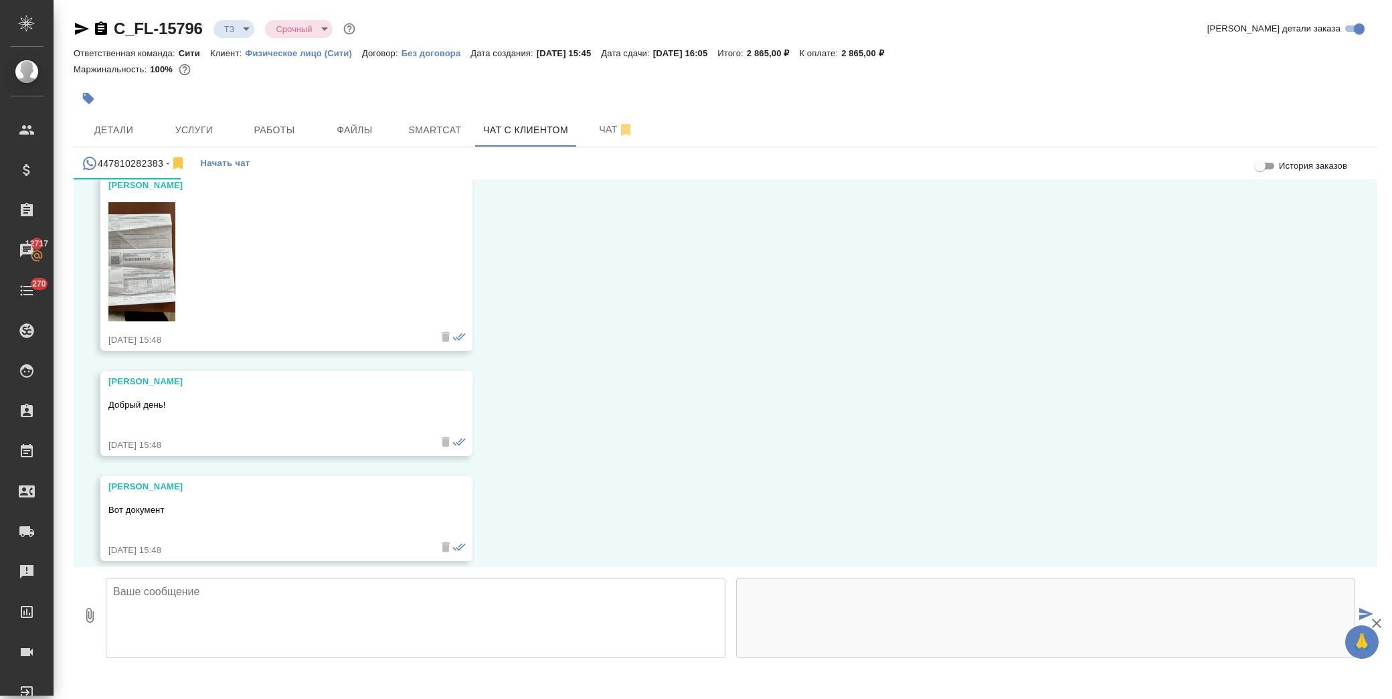
scroll to position [215, 0]
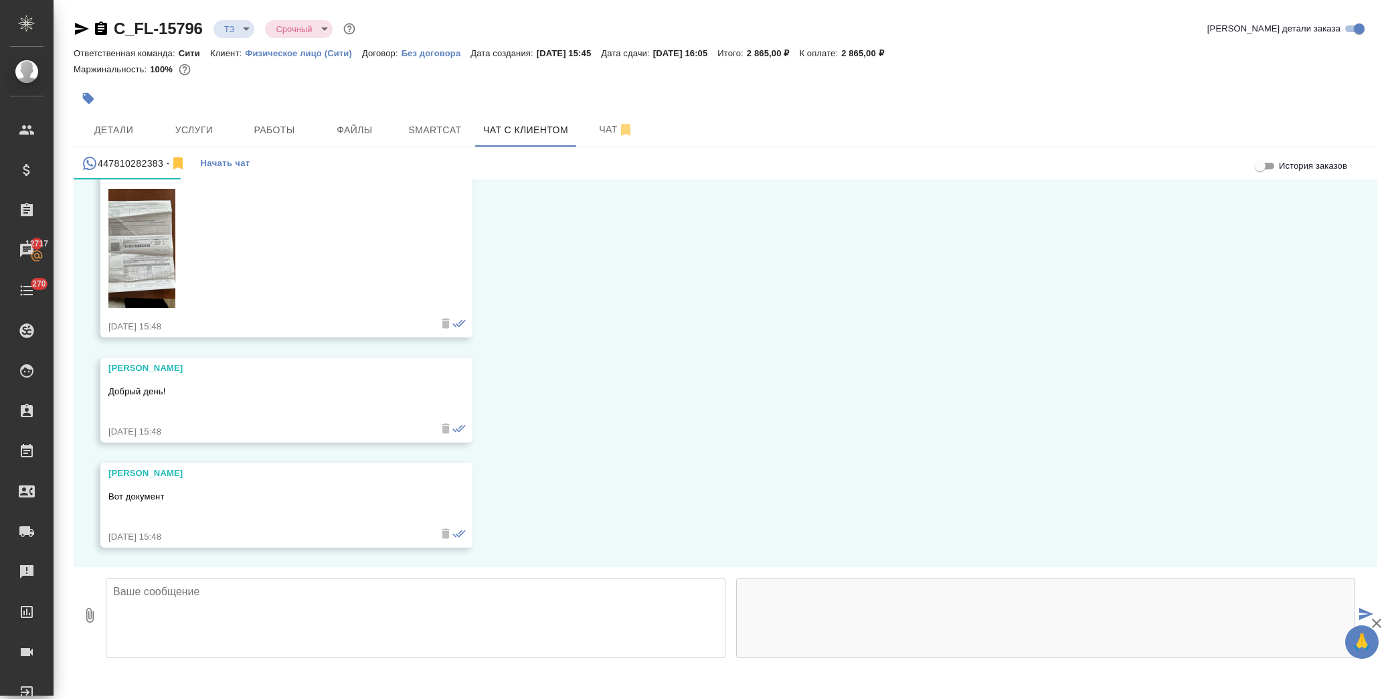
click at [186, 626] on textarea at bounding box center [416, 618] width 620 height 80
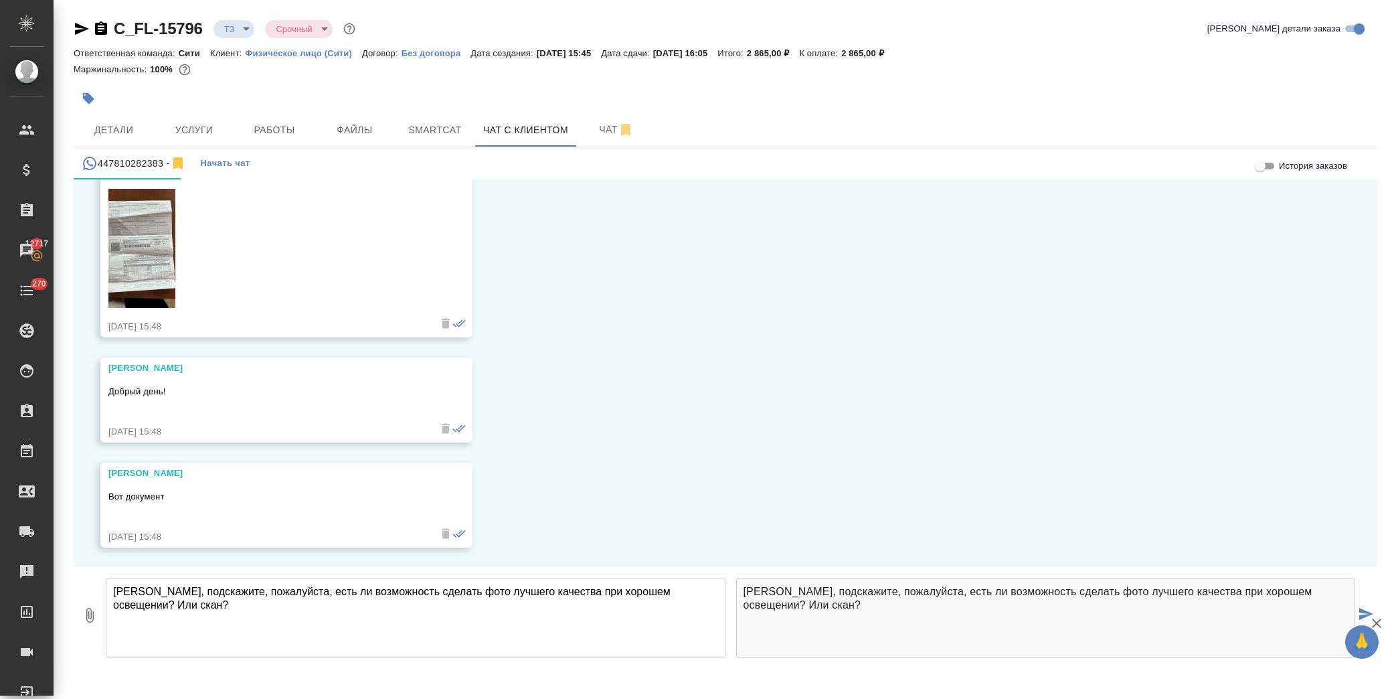
type textarea "Кирилл, подскажите, пожалуйста, есть ли возможность сделать фото лучшего качест…"
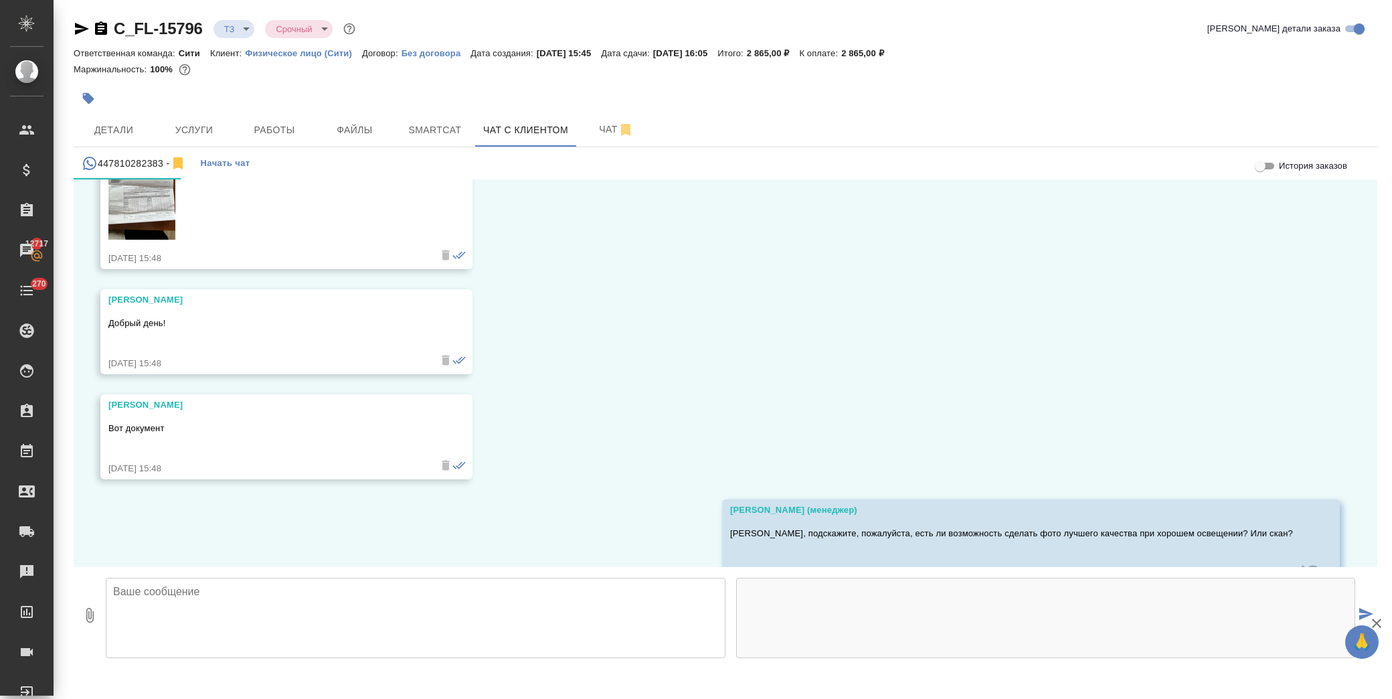
scroll to position [319, 0]
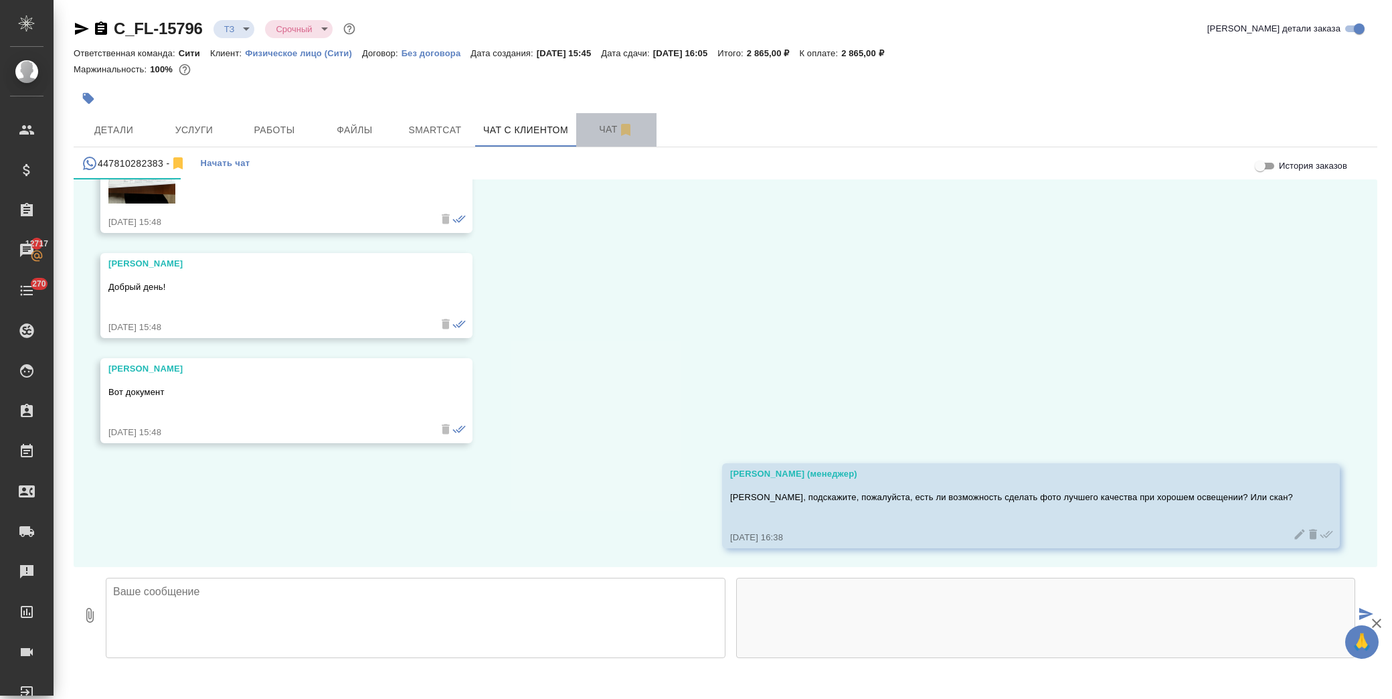
click at [592, 130] on span "Чат" at bounding box center [616, 129] width 64 height 17
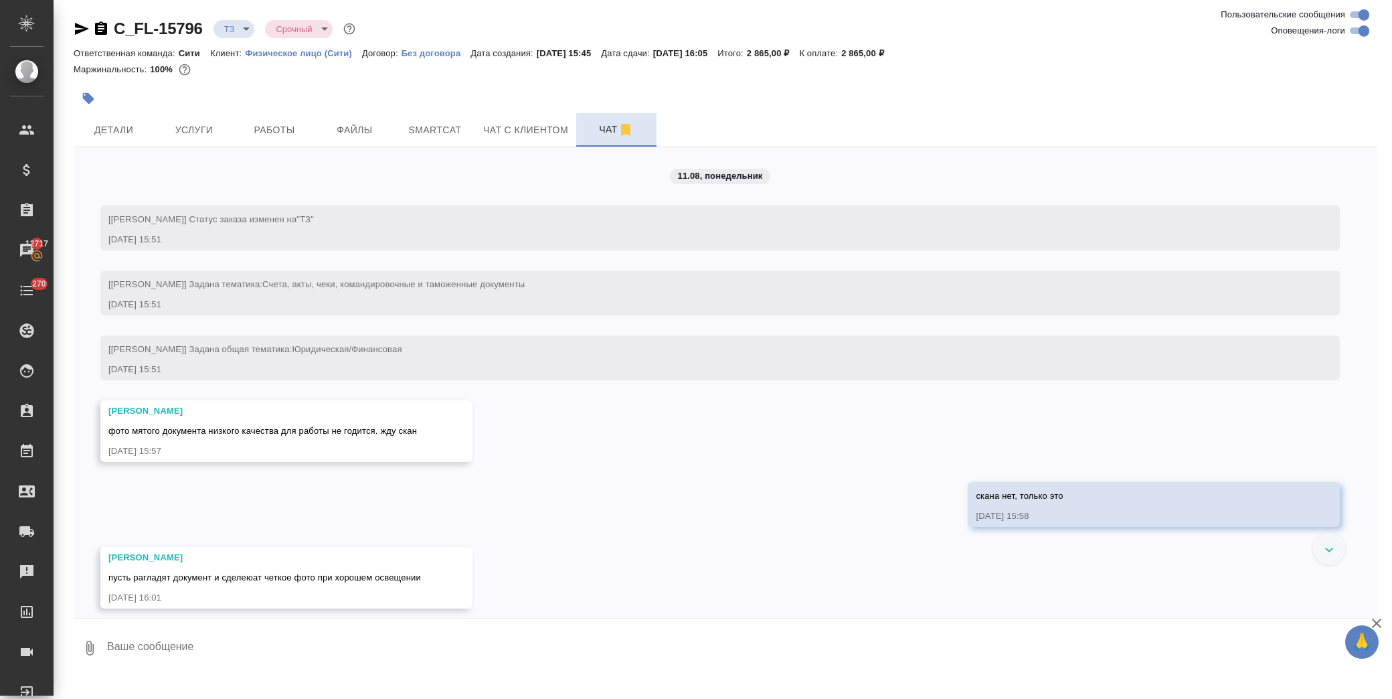
scroll to position [92, 0]
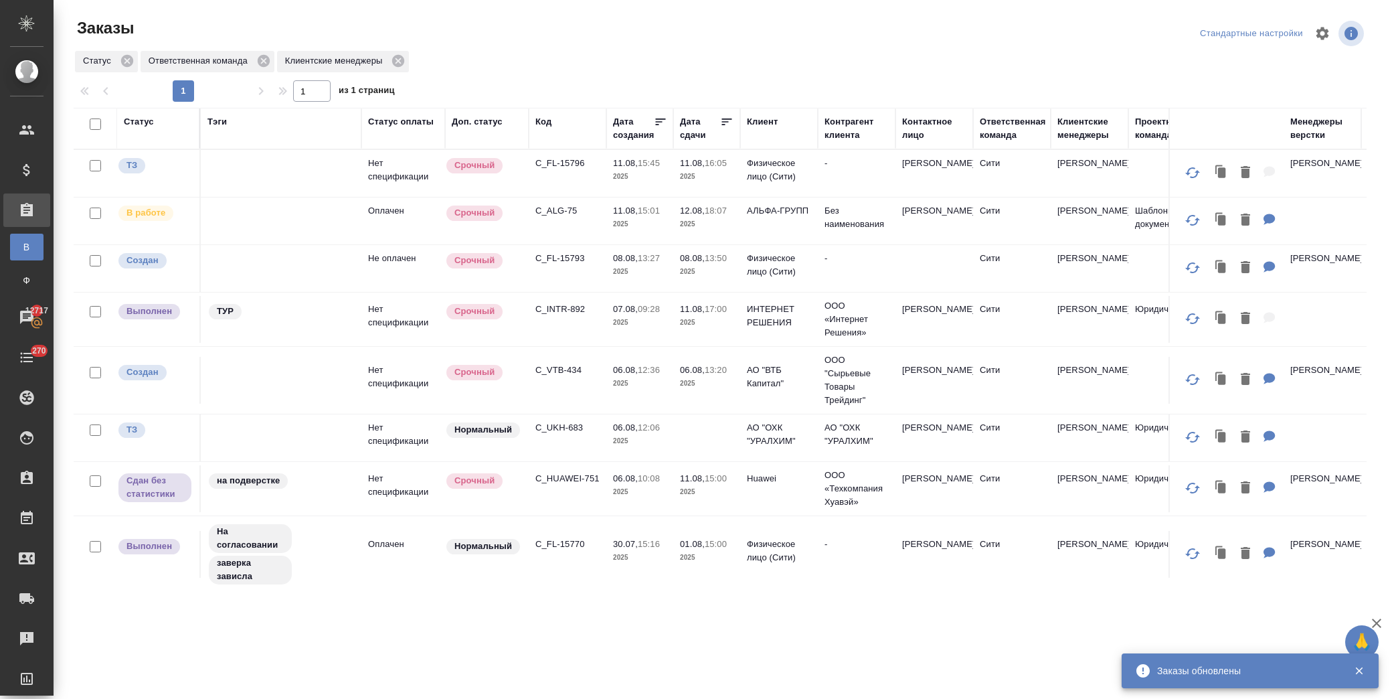
scroll to position [74, 0]
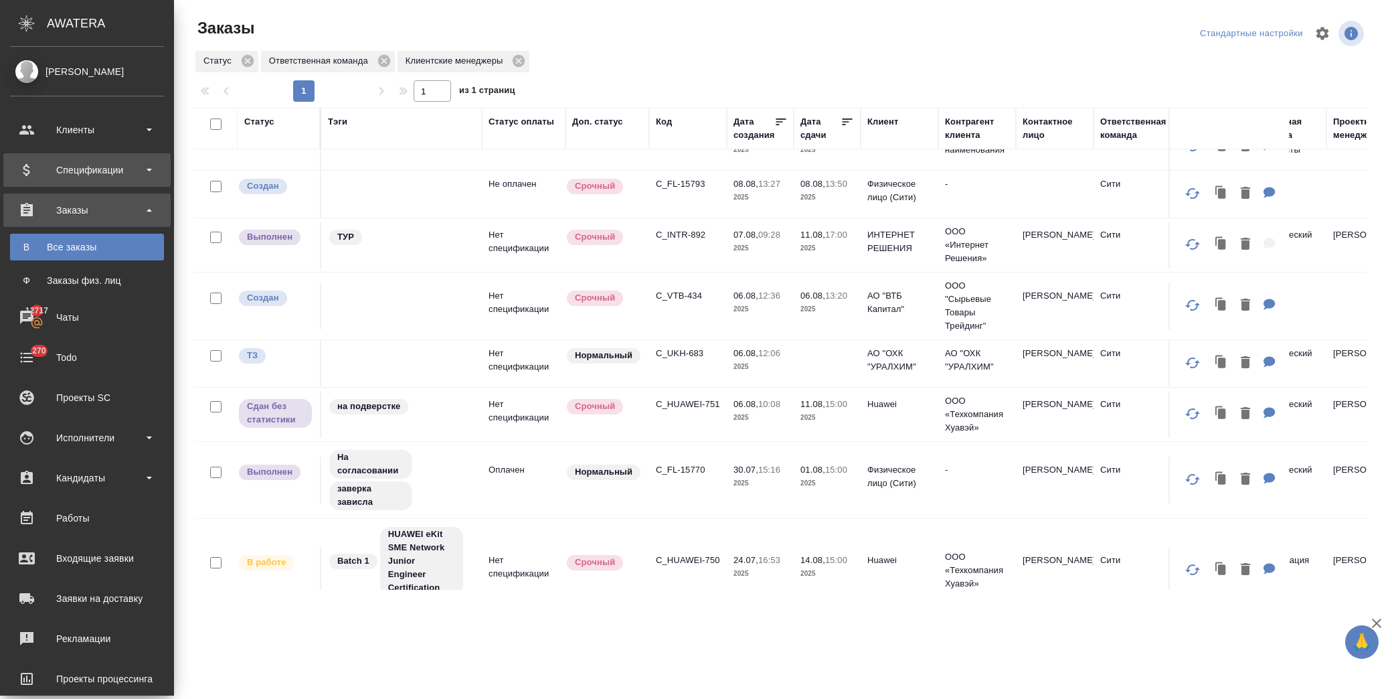
click at [86, 157] on div "Спецификации" at bounding box center [86, 169] width 167 height 33
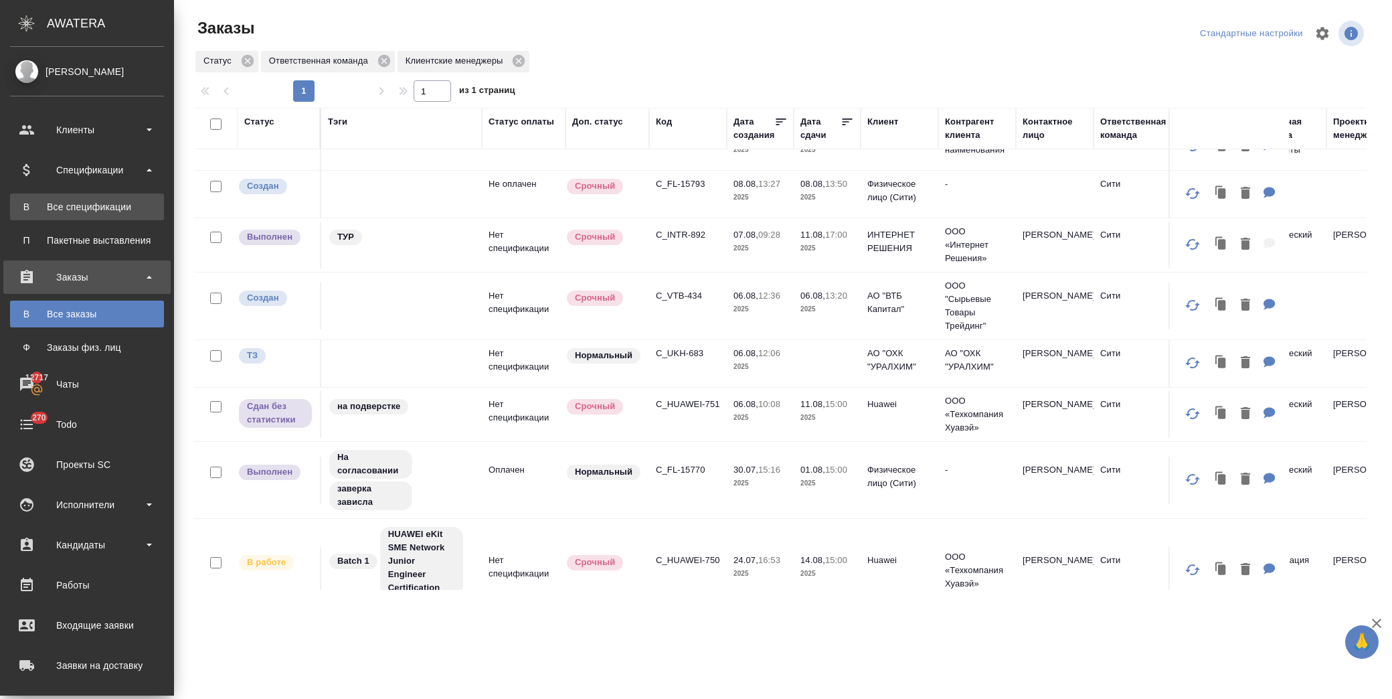
click at [99, 205] on div "Все спецификации" at bounding box center [87, 206] width 141 height 13
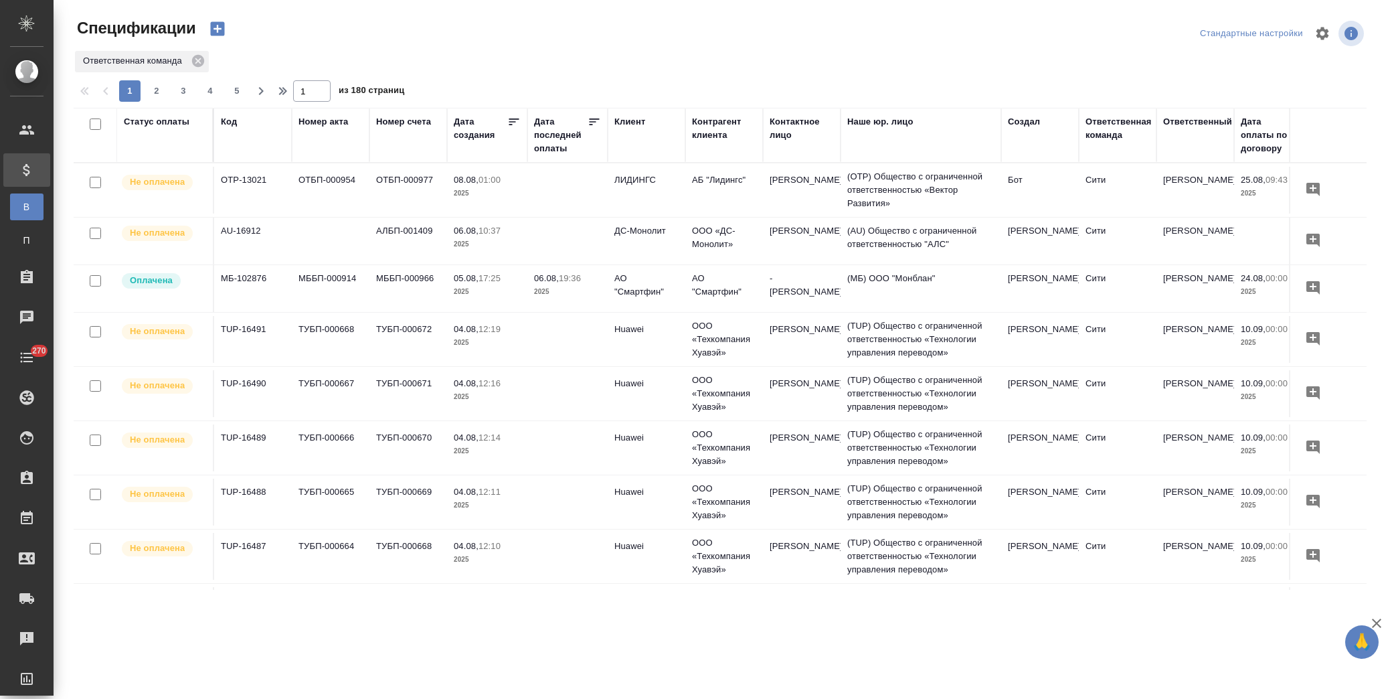
click at [638, 119] on div "Клиент" at bounding box center [629, 121] width 31 height 13
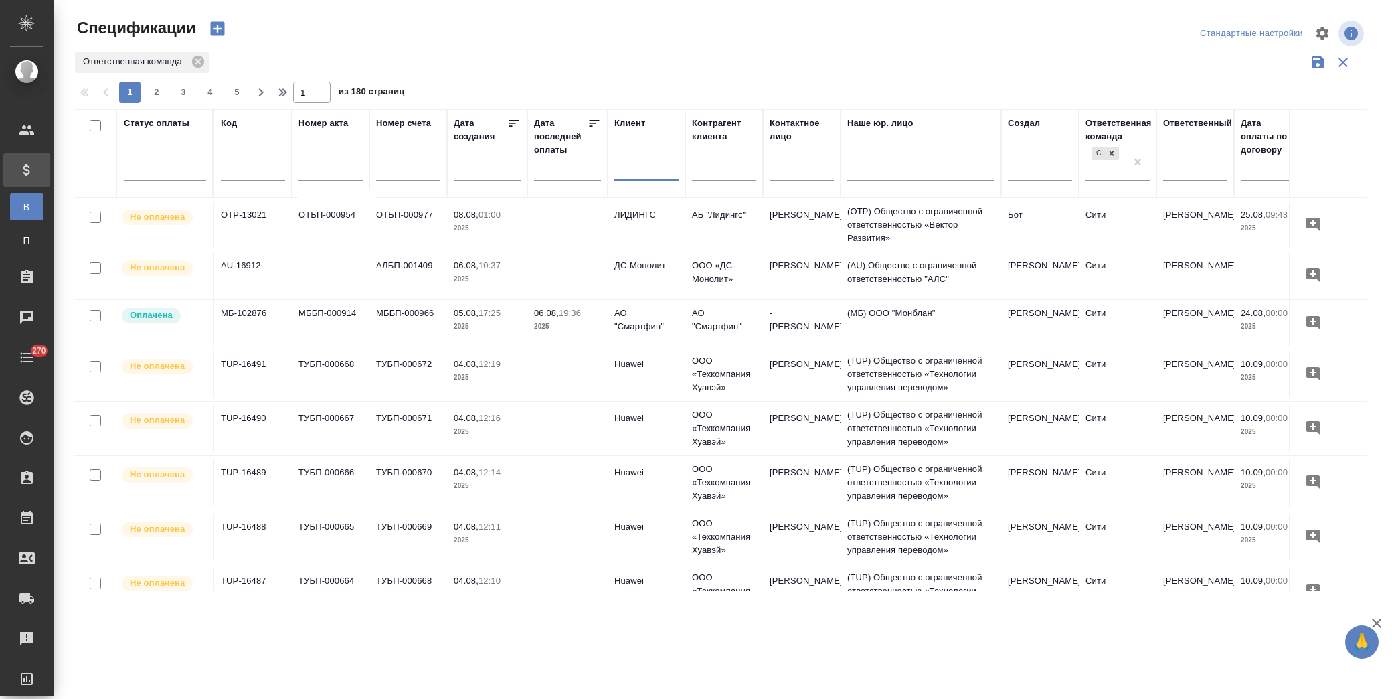
click at [638, 176] on input "text" at bounding box center [646, 171] width 64 height 17
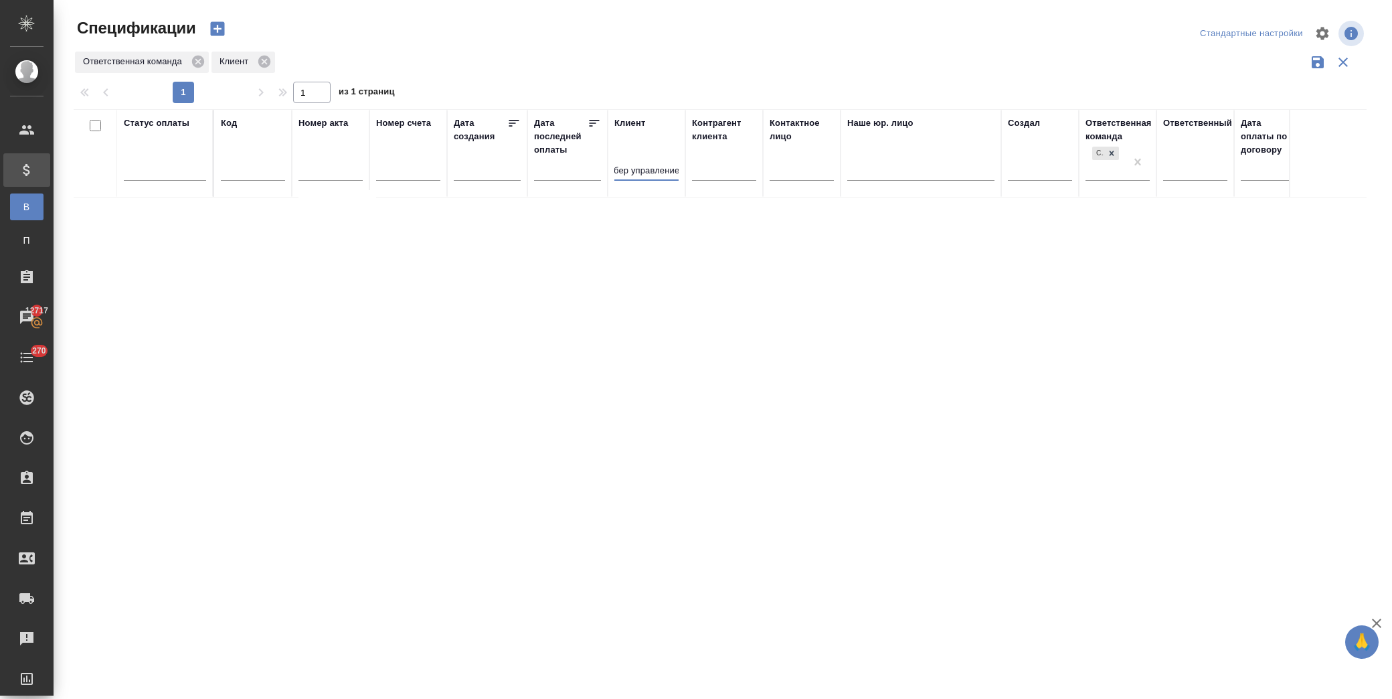
click at [674, 173] on input "ао сбер управление" at bounding box center [646, 171] width 64 height 17
drag, startPoint x: 664, startPoint y: 170, endPoint x: 566, endPoint y: 177, distance: 98.7
click at [566, 177] on tr "Статус оплаты Код Номер акта Номер счета Дата создания Дата последней оплаты Кл…" at bounding box center [942, 153] width 1737 height 88
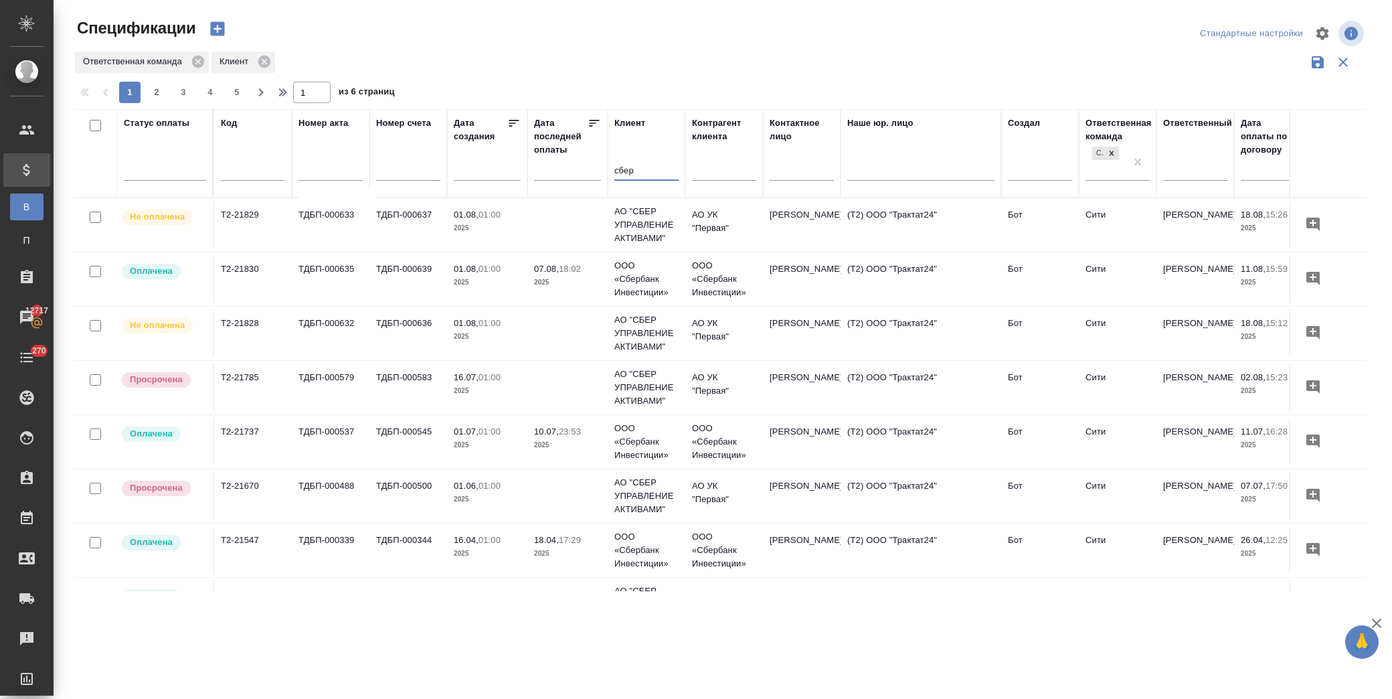
type input "сбер"
